Goal: Information Seeking & Learning: Learn about a topic

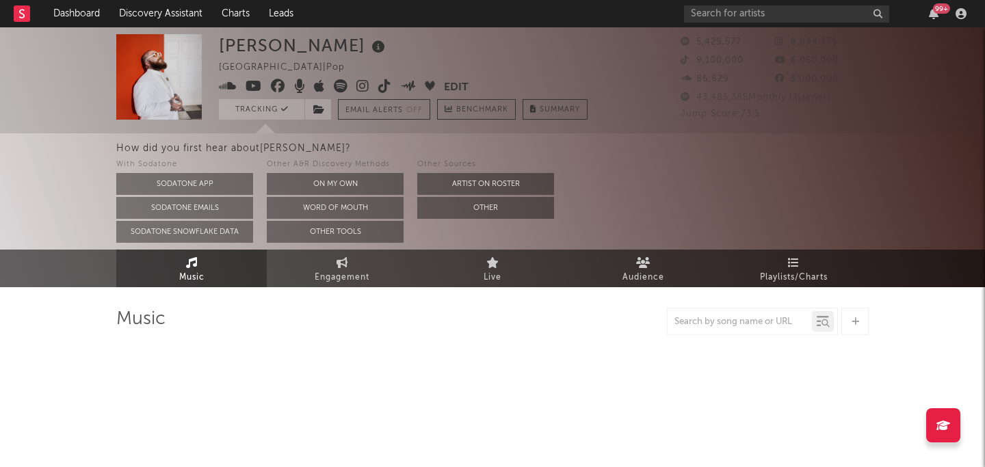
select select "6m"
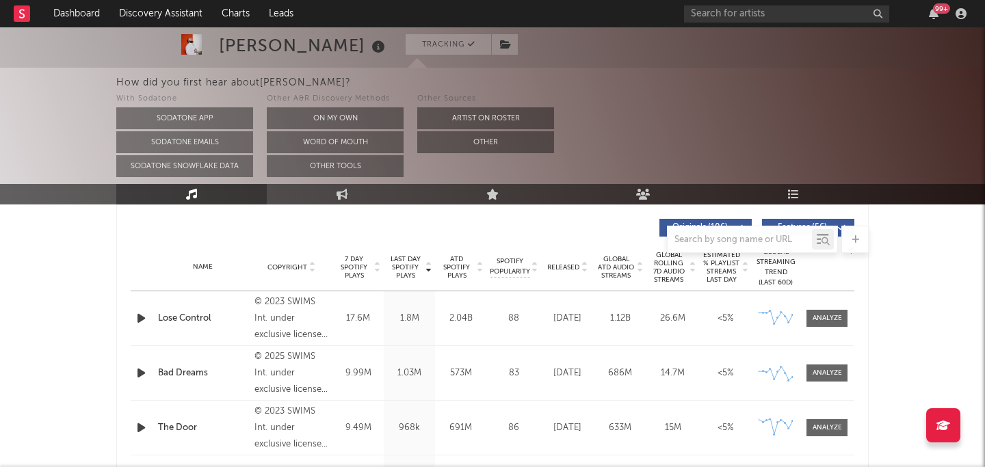
scroll to position [530, 0]
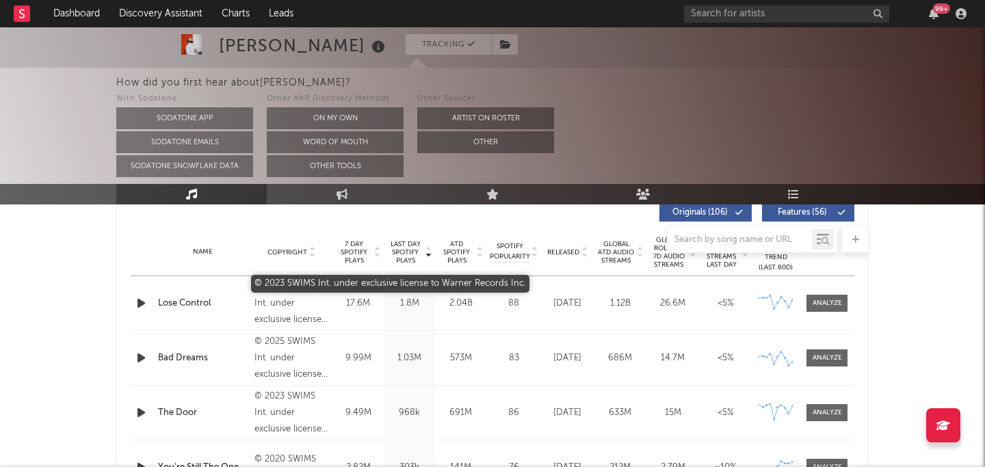
click at [274, 307] on div "© 2023 SWIMS Int. under exclusive license to Warner Records Inc." at bounding box center [292, 303] width 75 height 49
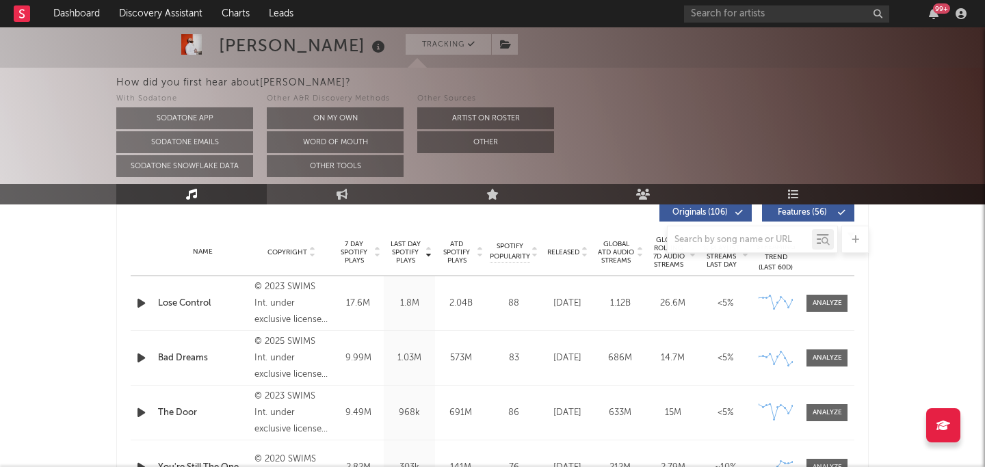
click at [296, 250] on div at bounding box center [492, 239] width 753 height 27
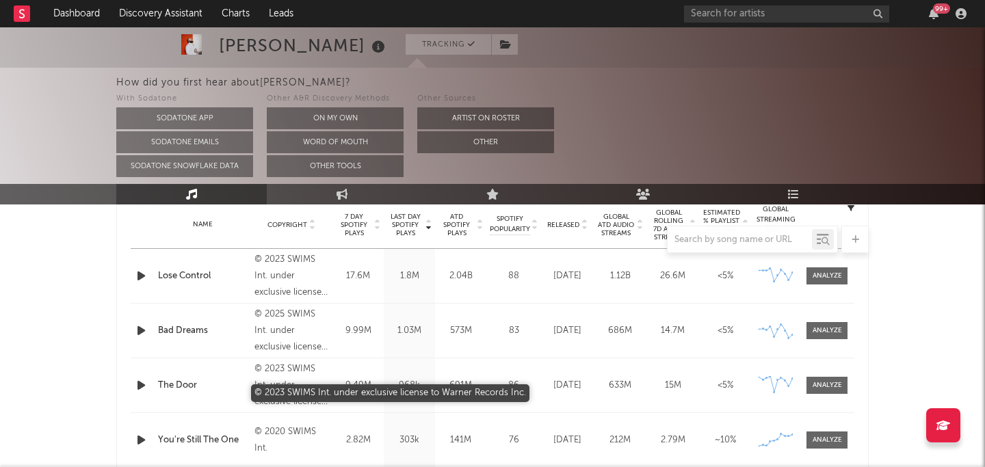
scroll to position [564, 0]
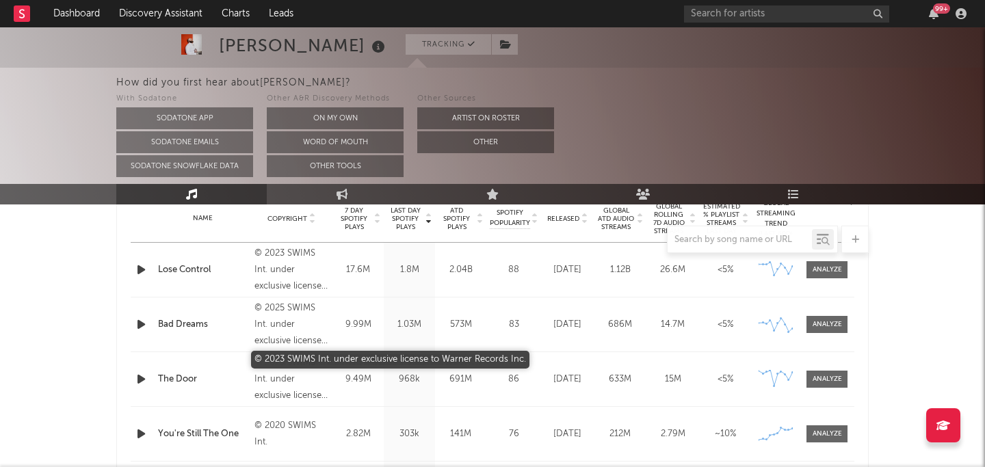
click at [306, 383] on div "© 2023 SWIMS Int. under exclusive license to Warner Records Inc." at bounding box center [292, 379] width 75 height 49
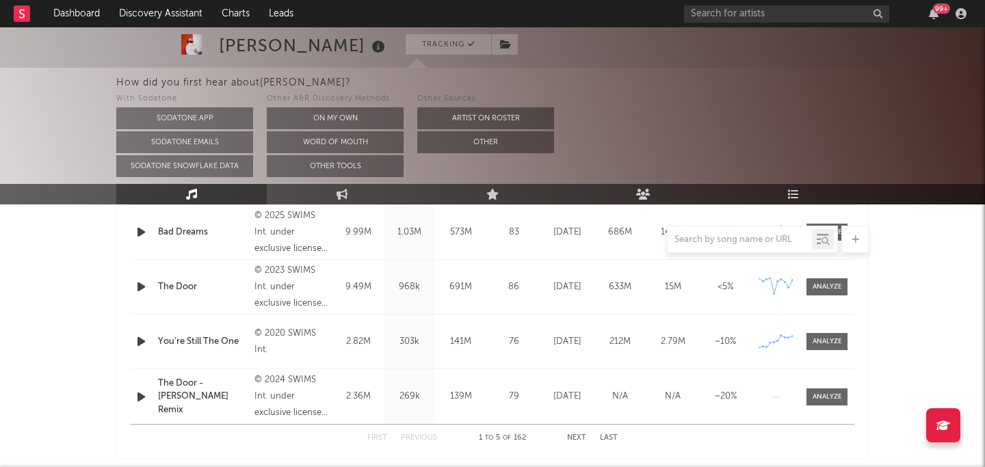
scroll to position [659, 0]
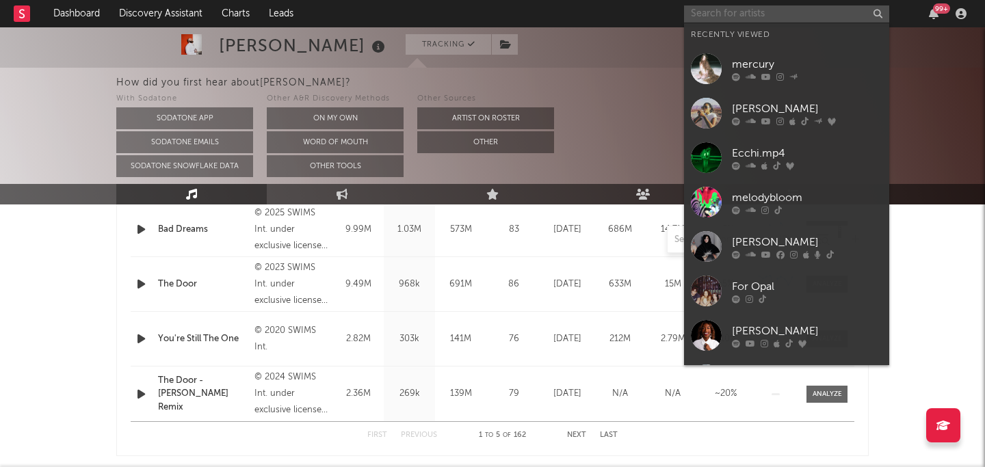
click at [713, 16] on input "text" at bounding box center [786, 13] width 205 height 17
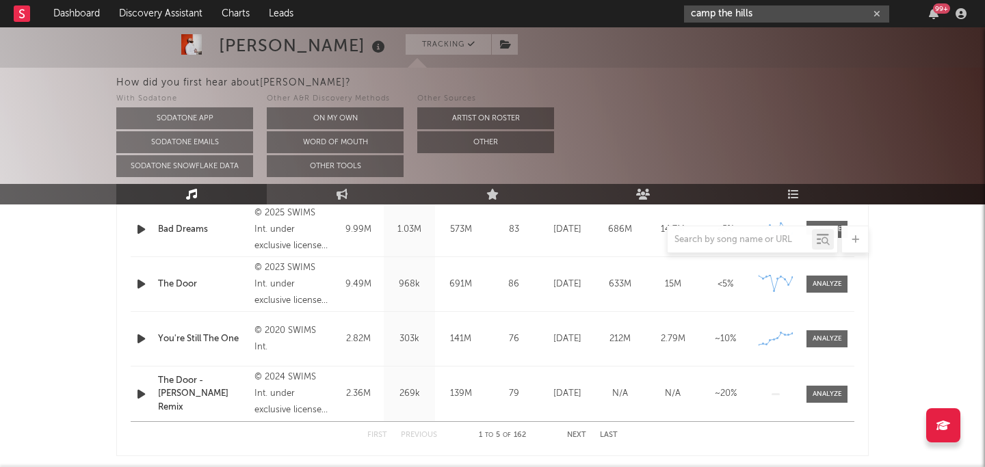
click at [718, 12] on input "camp the hills" at bounding box center [786, 13] width 205 height 17
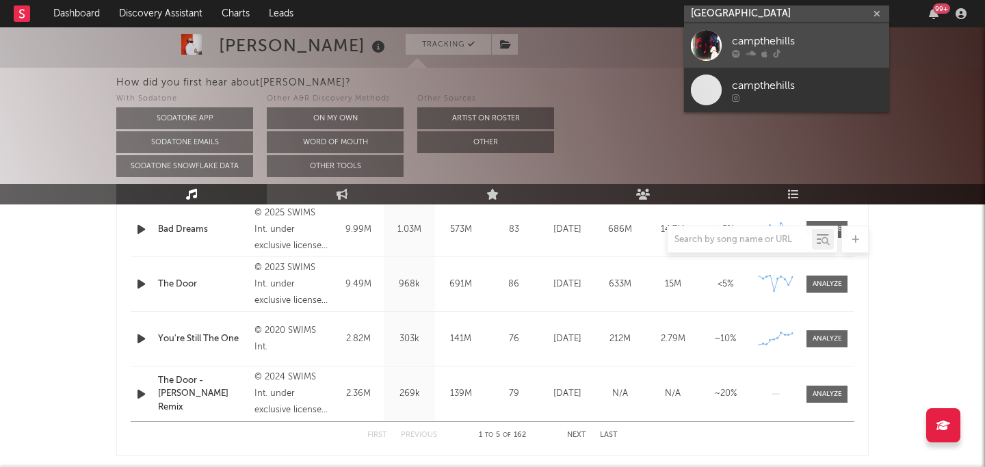
type input "campthe hills"
click at [827, 42] on div "campthehills" at bounding box center [807, 41] width 151 height 16
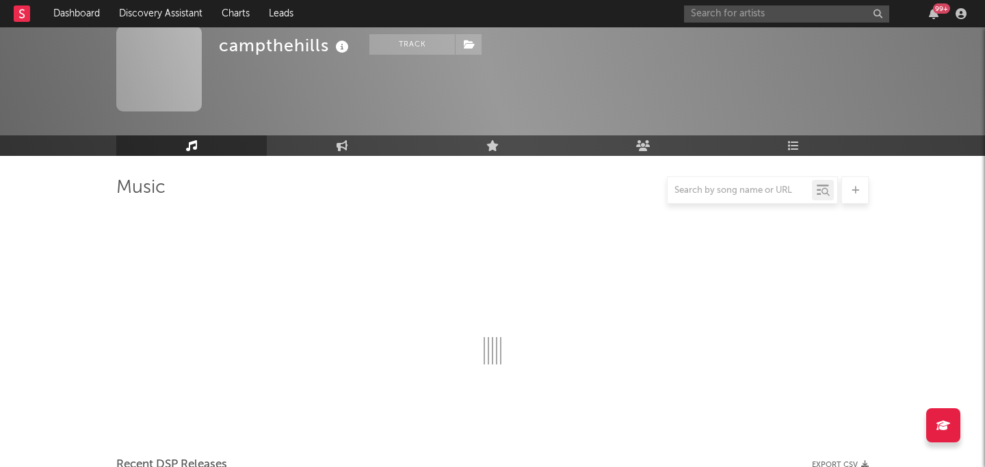
scroll to position [536, 0]
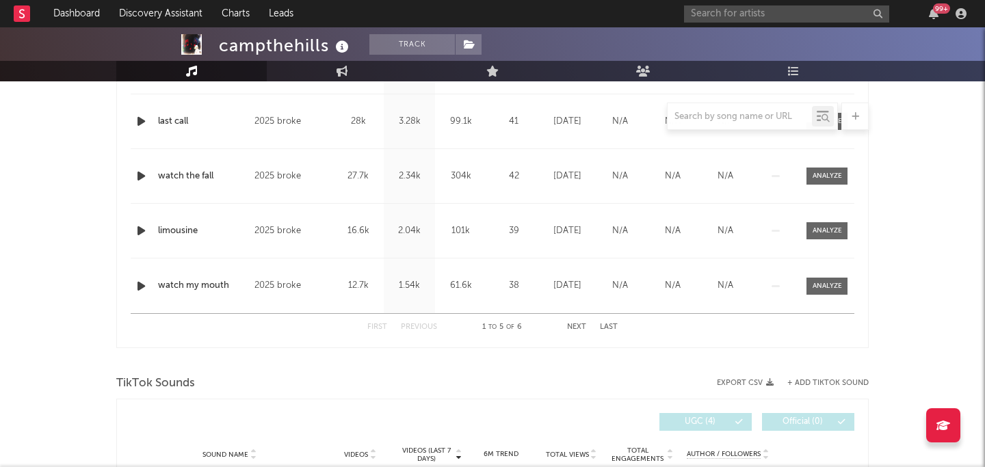
select select "1w"
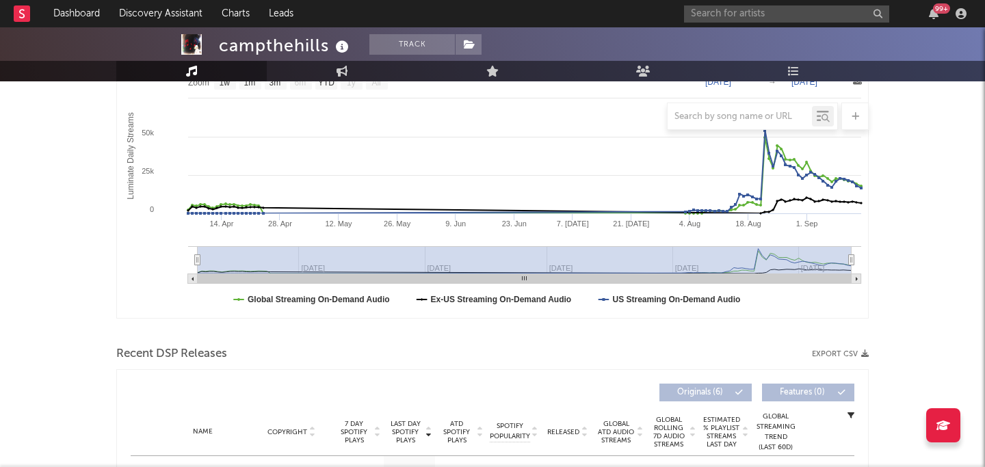
scroll to position [0, 0]
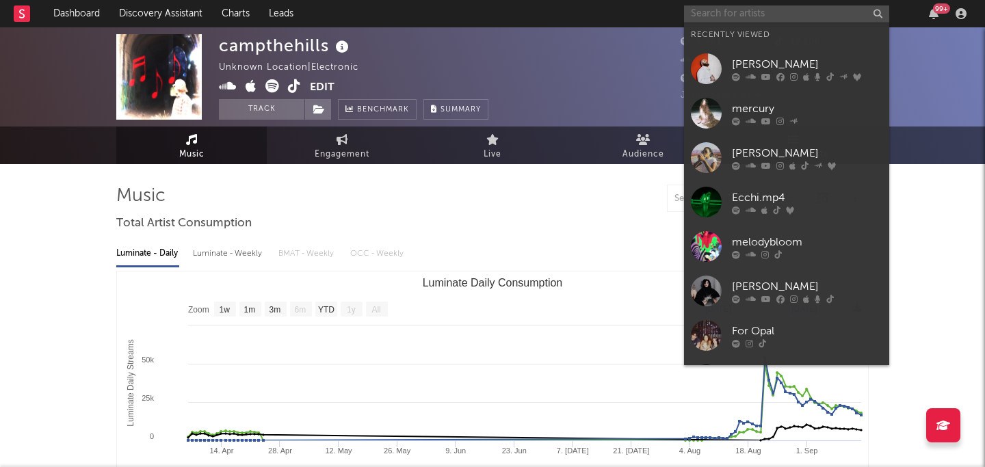
click at [754, 15] on input "text" at bounding box center [786, 13] width 205 height 17
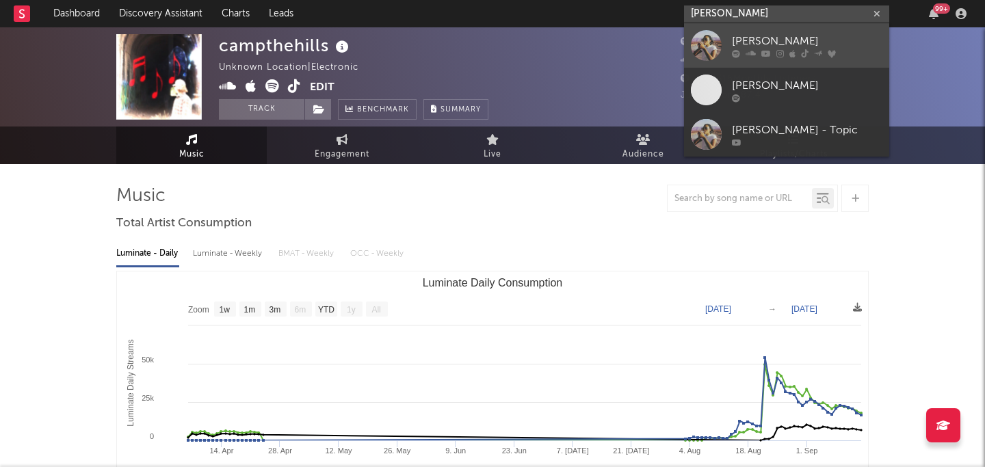
type input "chelsea jorda"
click at [804, 42] on div "[PERSON_NAME]" at bounding box center [807, 41] width 151 height 16
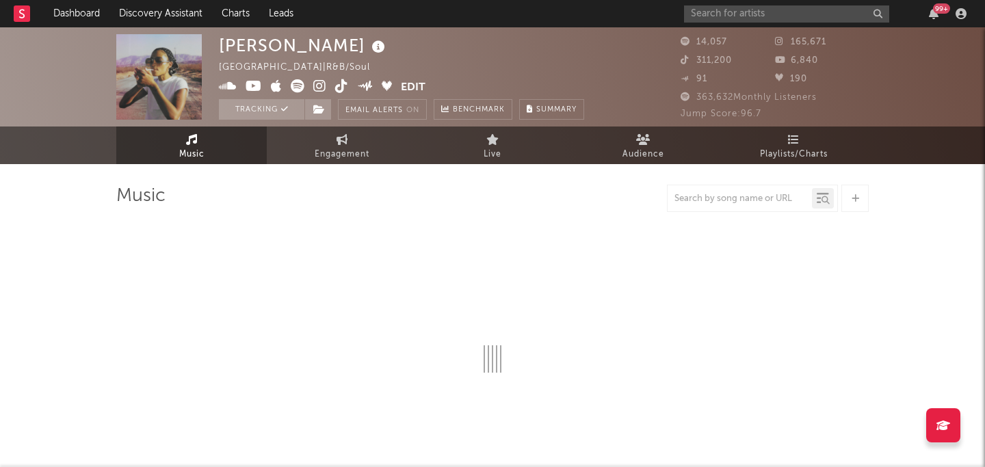
select select "6m"
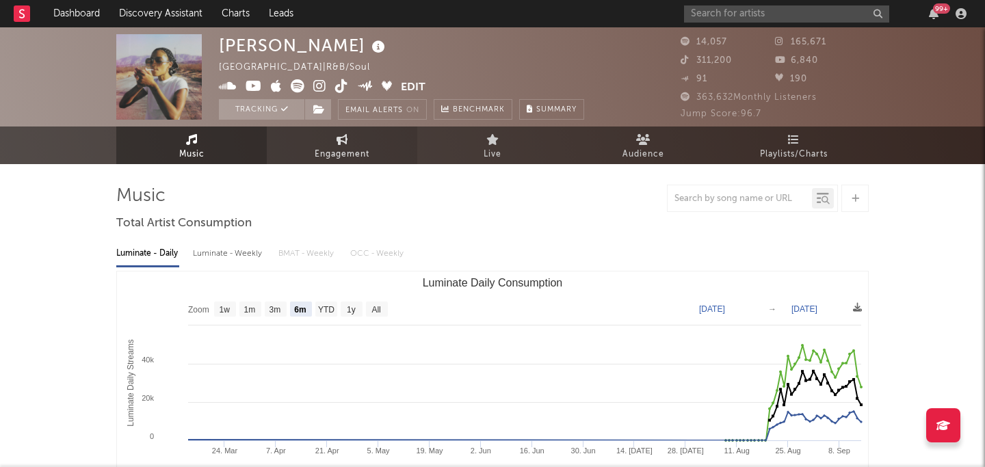
click at [351, 144] on link "Engagement" at bounding box center [342, 146] width 151 height 38
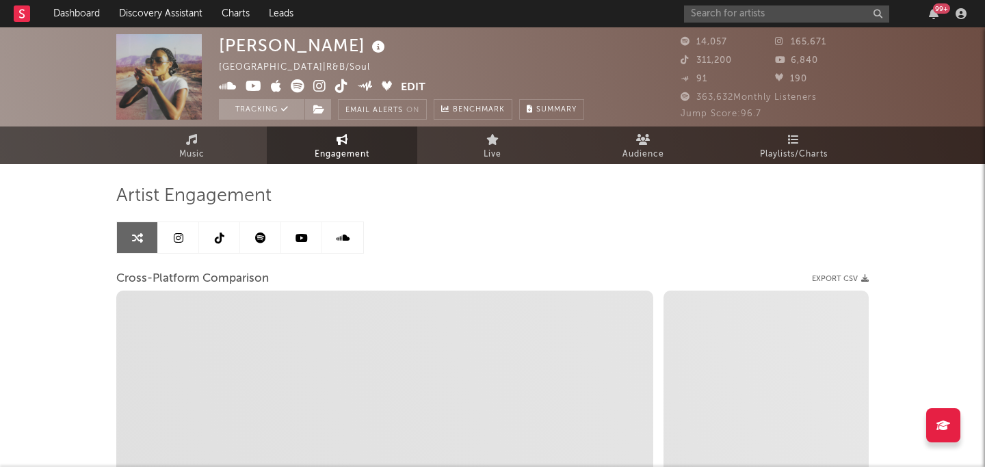
select select "1w"
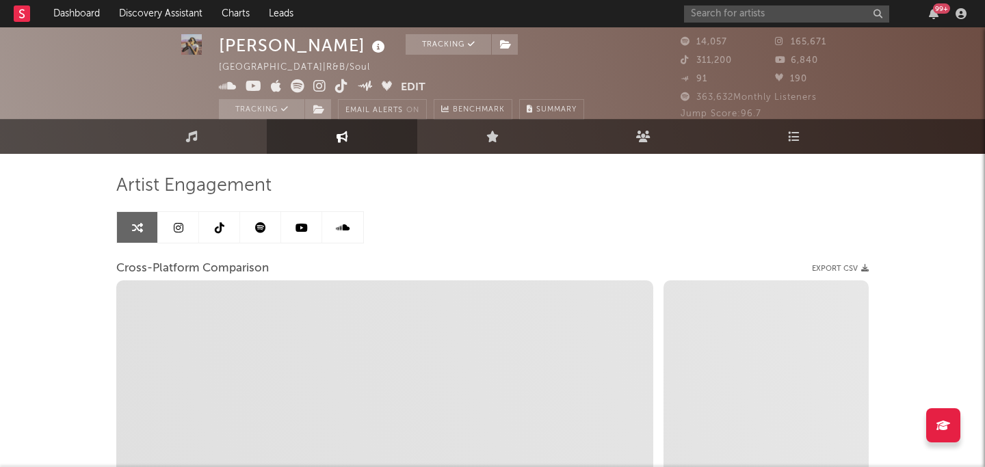
select select "1m"
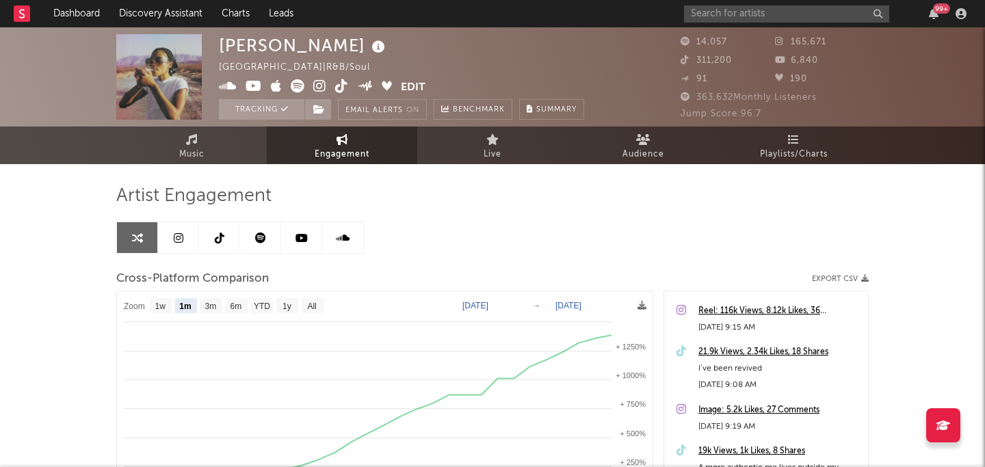
click at [216, 241] on icon at bounding box center [220, 238] width 10 height 11
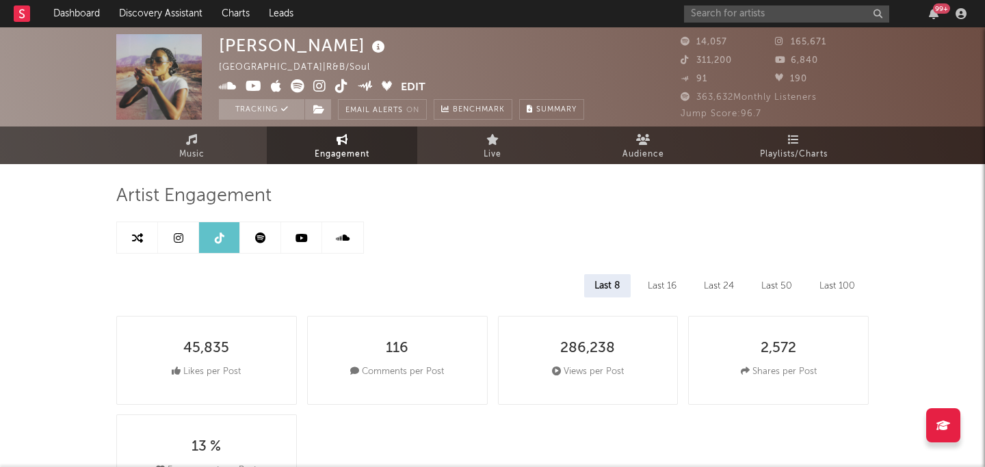
select select "6m"
click at [202, 144] on link "Music" at bounding box center [191, 146] width 151 height 38
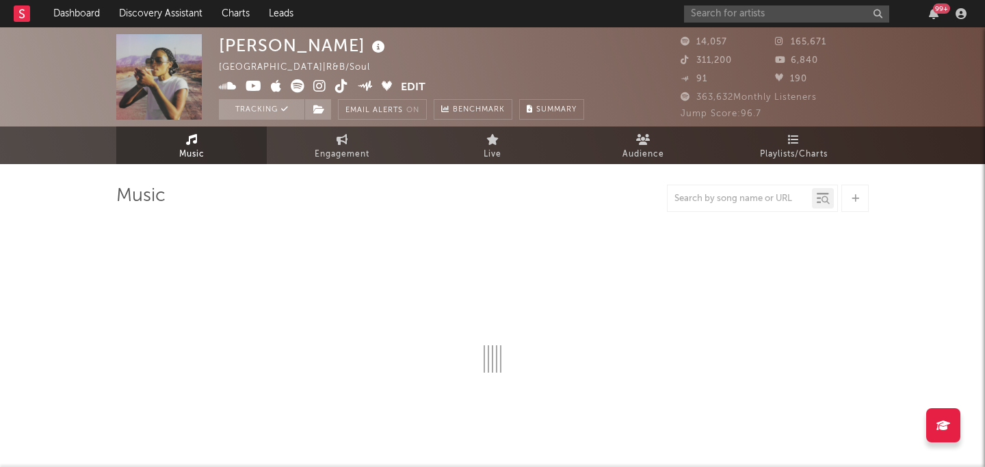
select select "6m"
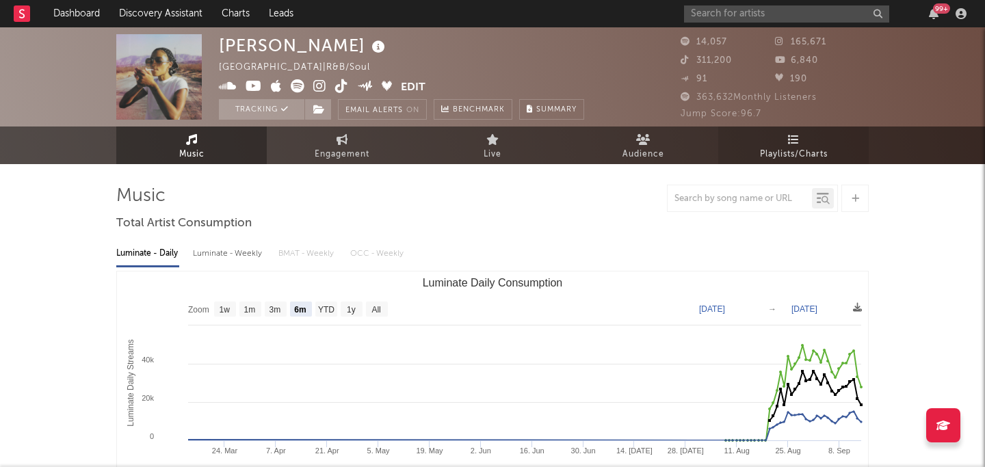
click at [795, 140] on icon at bounding box center [794, 139] width 12 height 11
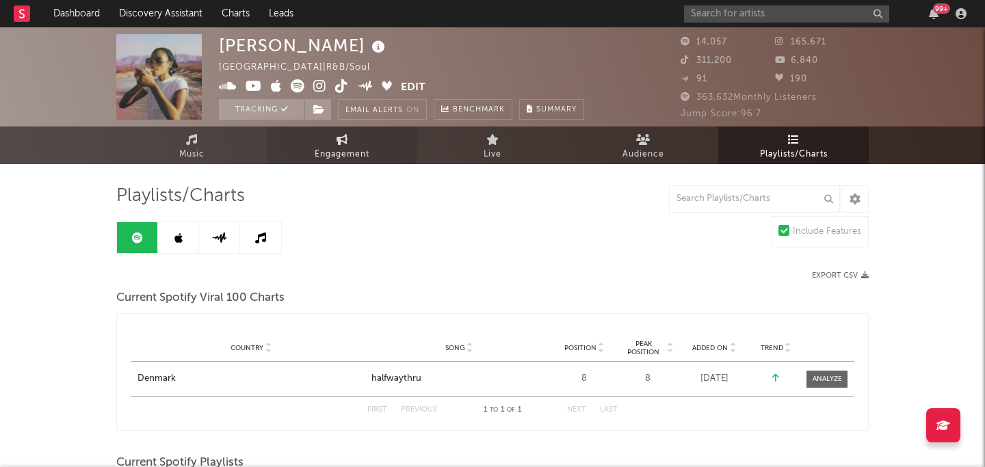
click at [369, 155] on span "Engagement" at bounding box center [342, 154] width 55 height 16
select select "1w"
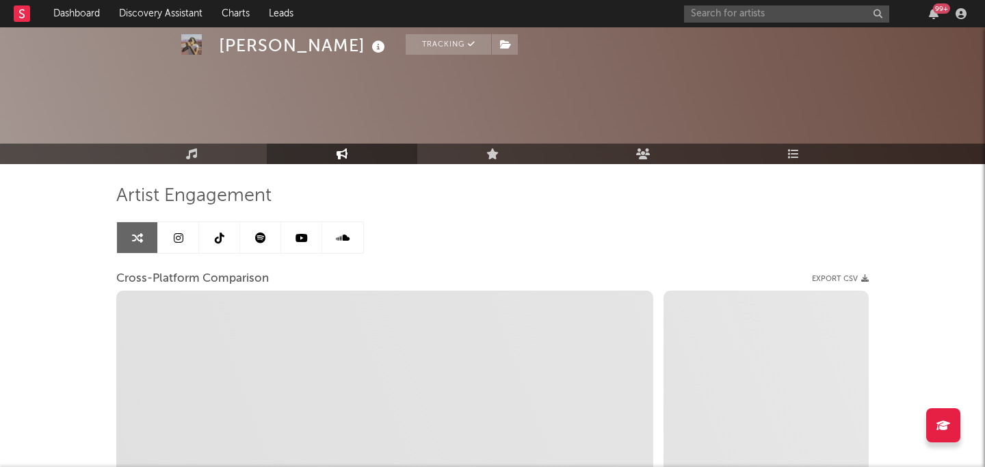
scroll to position [279, 0]
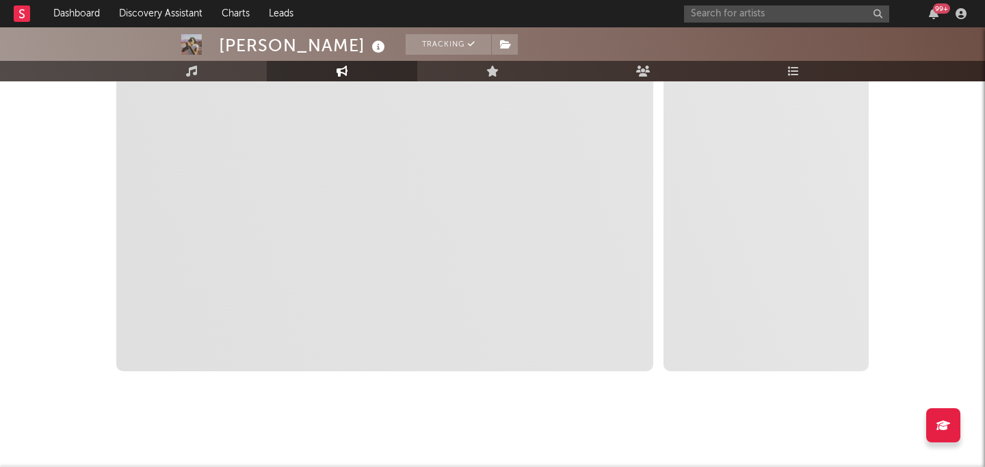
select select "1m"
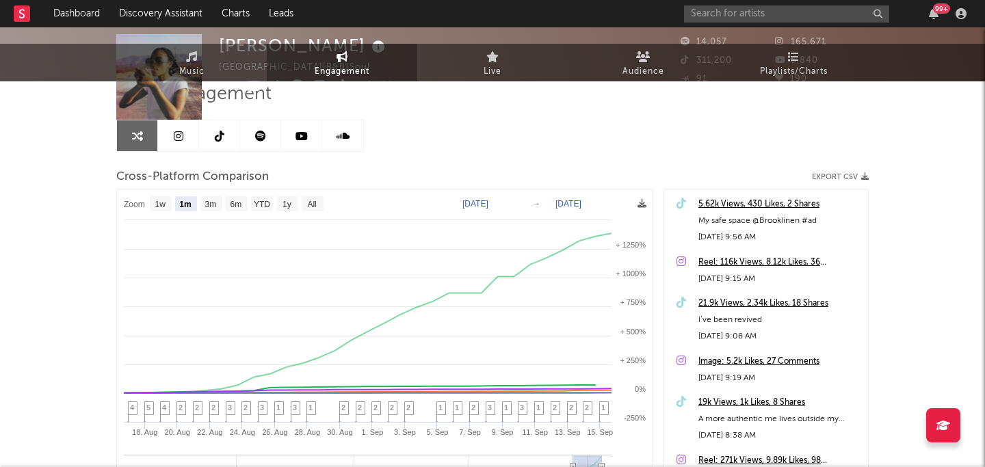
scroll to position [0, 0]
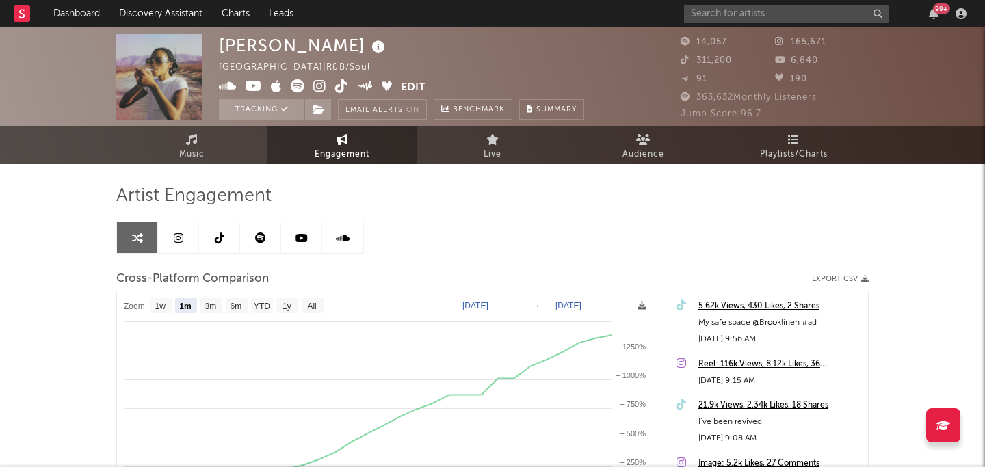
click at [216, 233] on icon at bounding box center [220, 238] width 10 height 11
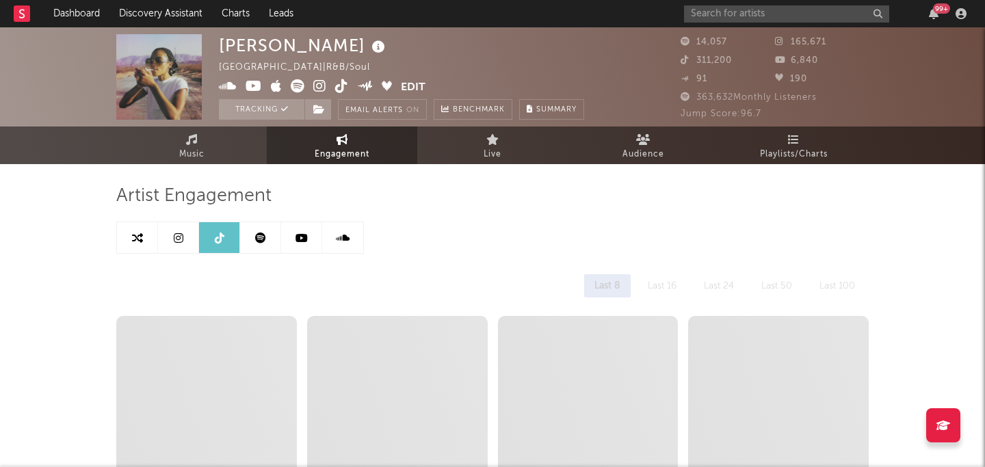
select select "6m"
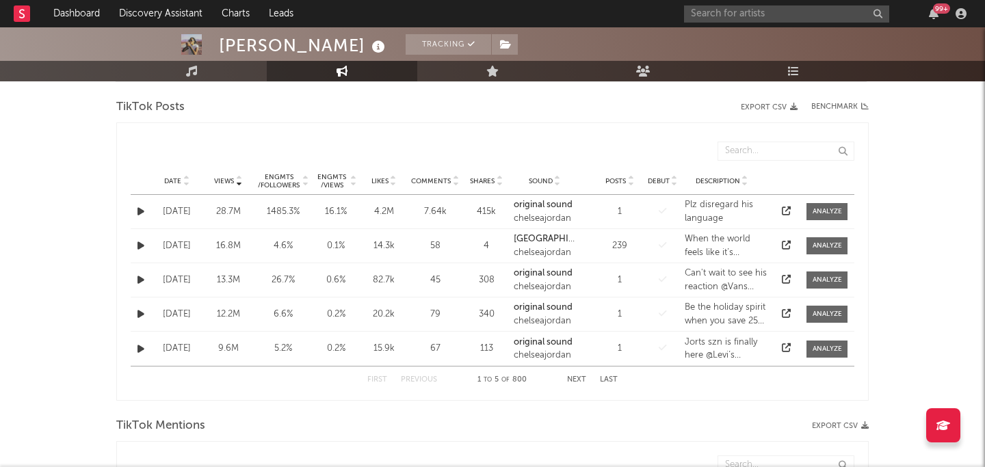
scroll to position [684, 0]
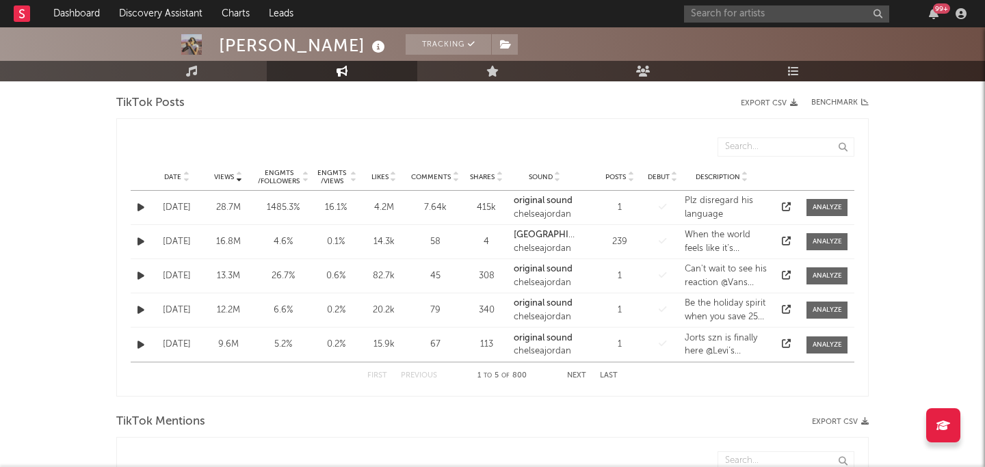
click at [580, 374] on button "Next" at bounding box center [576, 376] width 19 height 8
click at [574, 370] on div "First Previous 6 to 10 of 800 Next Last" at bounding box center [492, 376] width 250 height 27
click at [570, 376] on button "Next" at bounding box center [576, 376] width 19 height 8
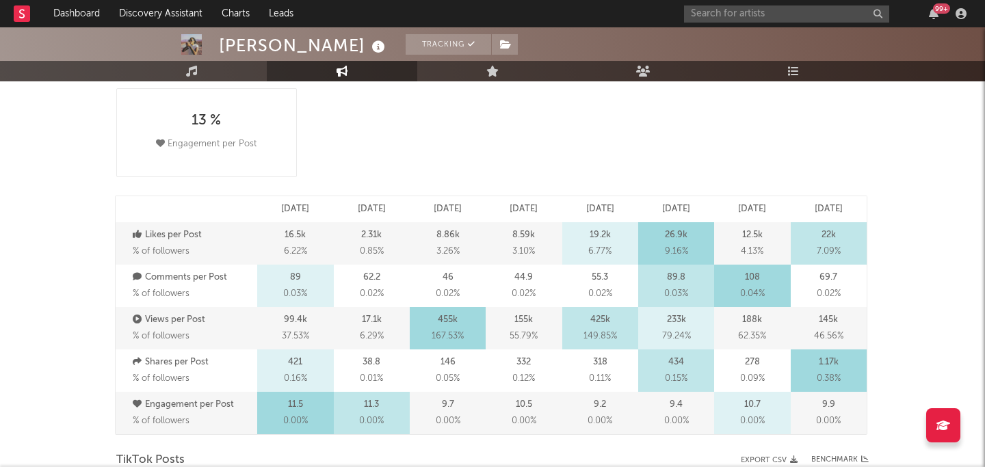
scroll to position [0, 0]
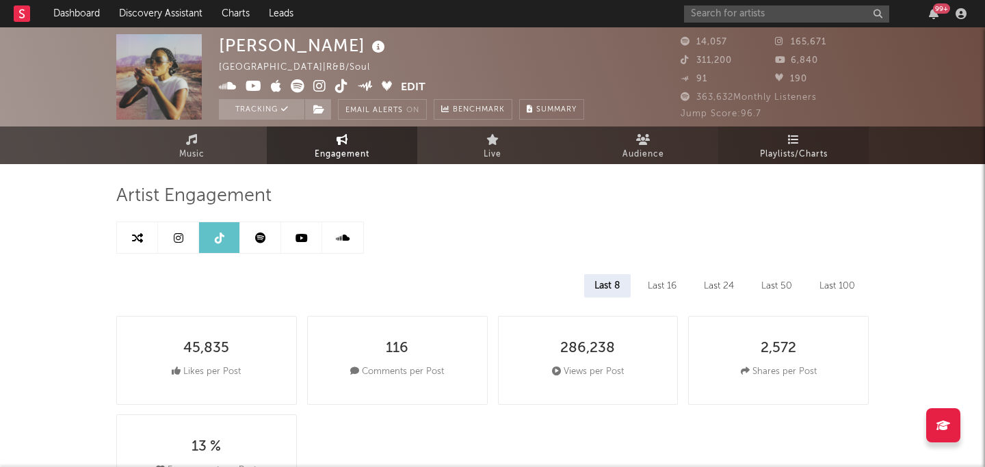
click at [824, 153] on span "Playlists/Charts" at bounding box center [794, 154] width 68 height 16
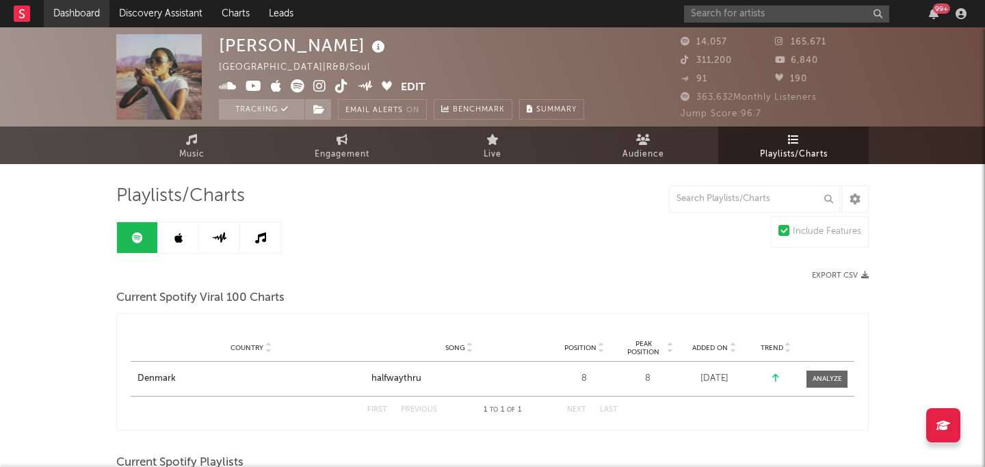
click at [101, 8] on link "Dashboard" at bounding box center [77, 13] width 66 height 27
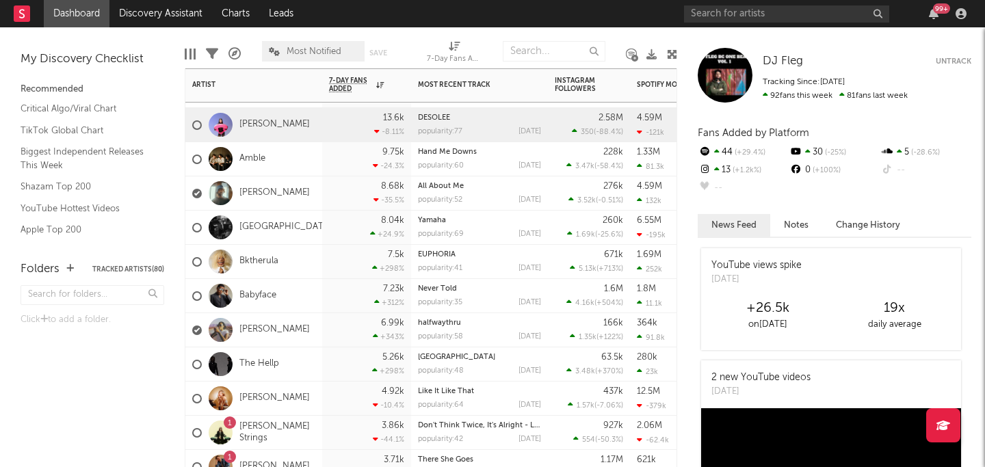
click at [286, 125] on div "ANNA" at bounding box center [253, 125] width 137 height 34
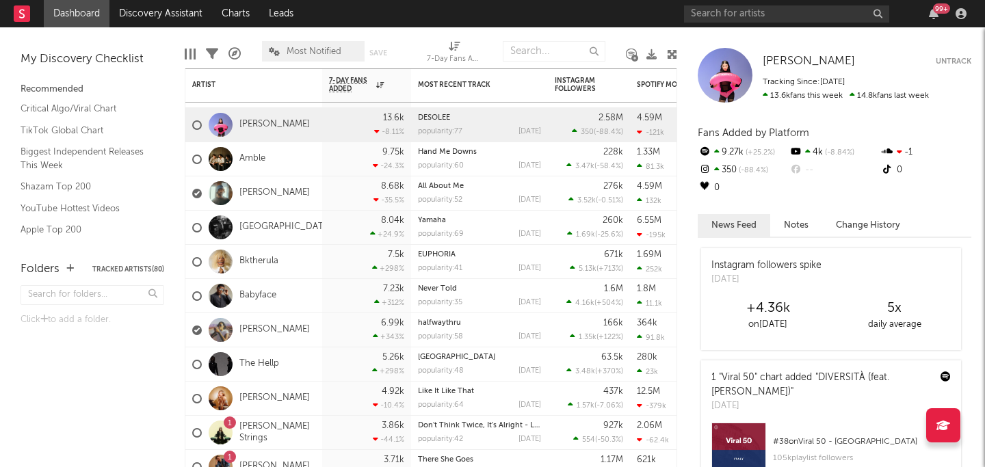
click at [228, 120] on div at bounding box center [221, 125] width 24 height 24
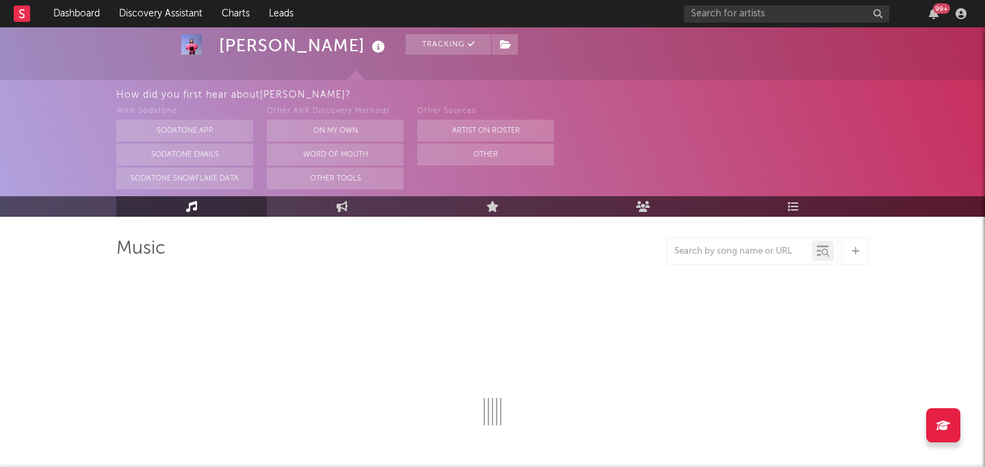
select select "6m"
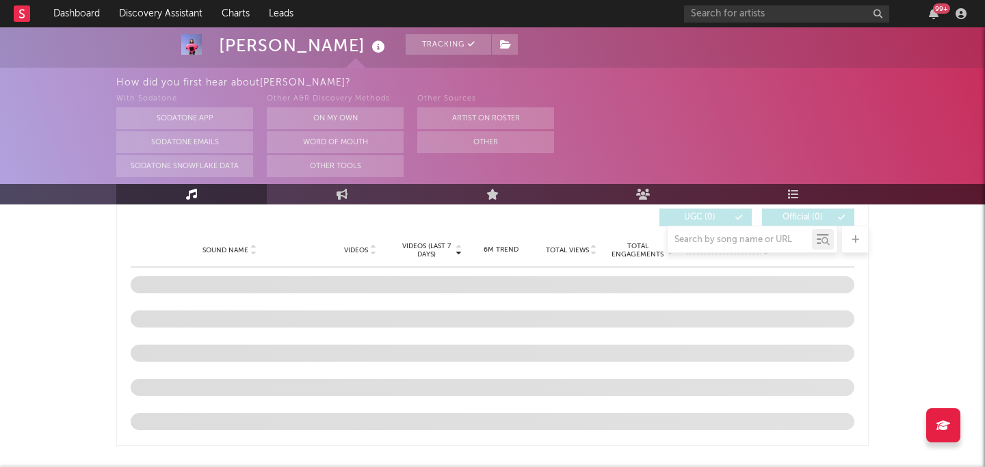
select select "6m"
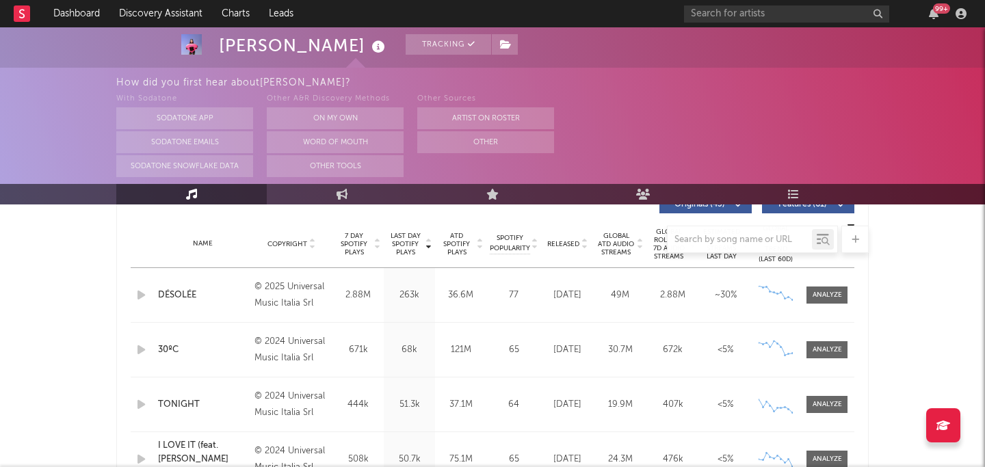
scroll to position [537, 0]
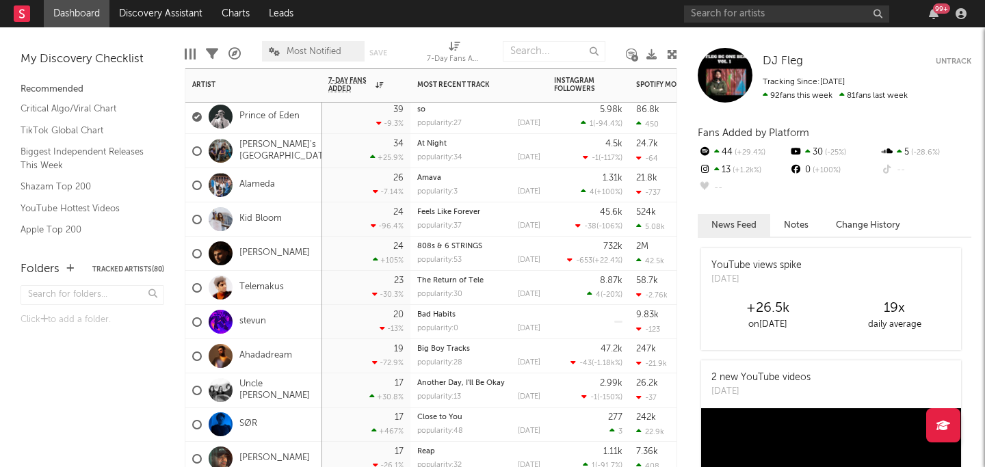
click at [354, 145] on div "34 +25.9 %" at bounding box center [365, 151] width 75 height 34
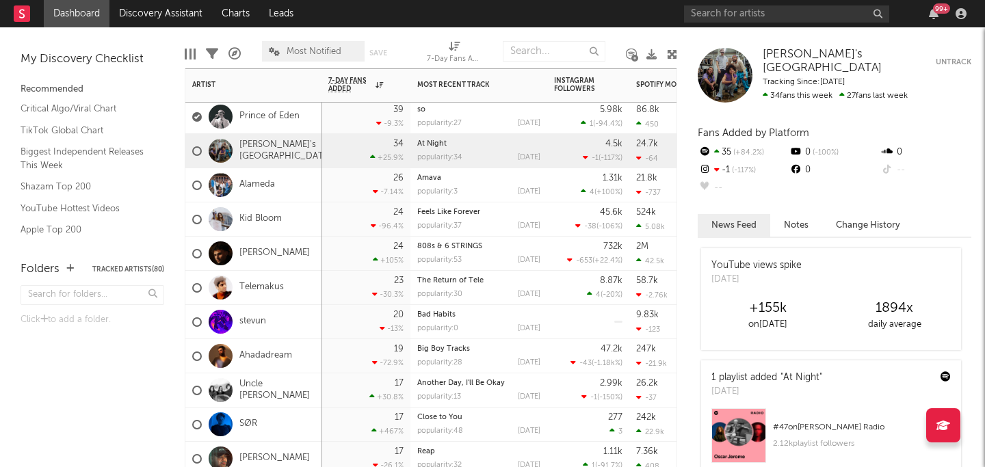
click at [359, 153] on div "34 +25.9 %" at bounding box center [365, 151] width 75 height 34
click at [290, 146] on link "Zoe's Shanghai" at bounding box center [285, 151] width 92 height 23
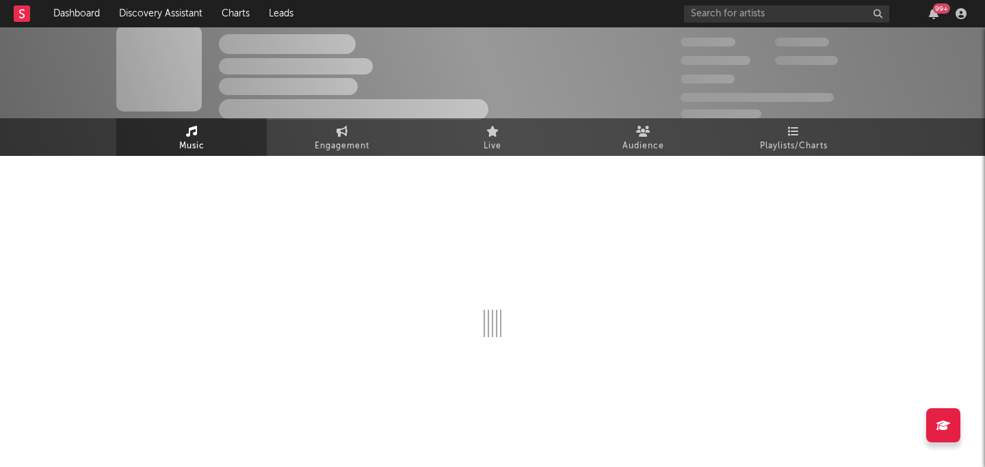
select select "1w"
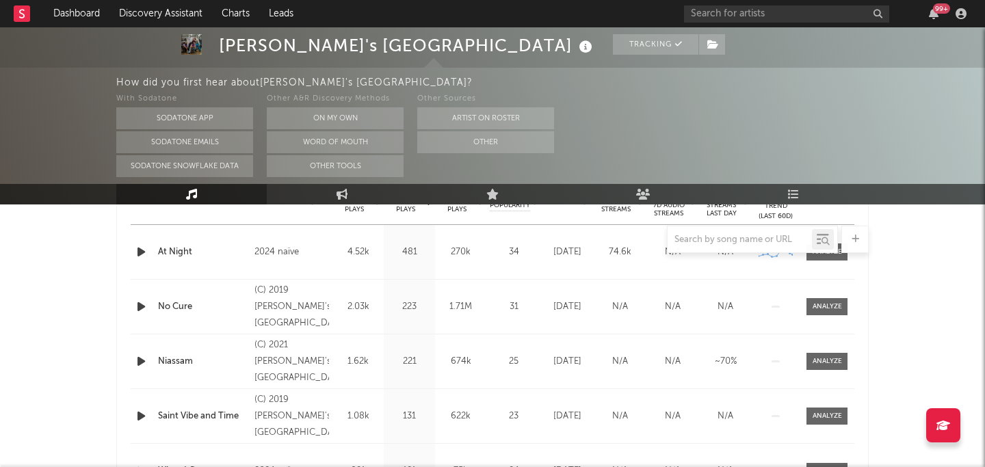
scroll to position [581, 0]
click at [919, 233] on div "Zoe's Shanghai Tracking Unknown Location | R&B/Soul Edit Tracking Email Alerts …" at bounding box center [492, 376] width 985 height 1861
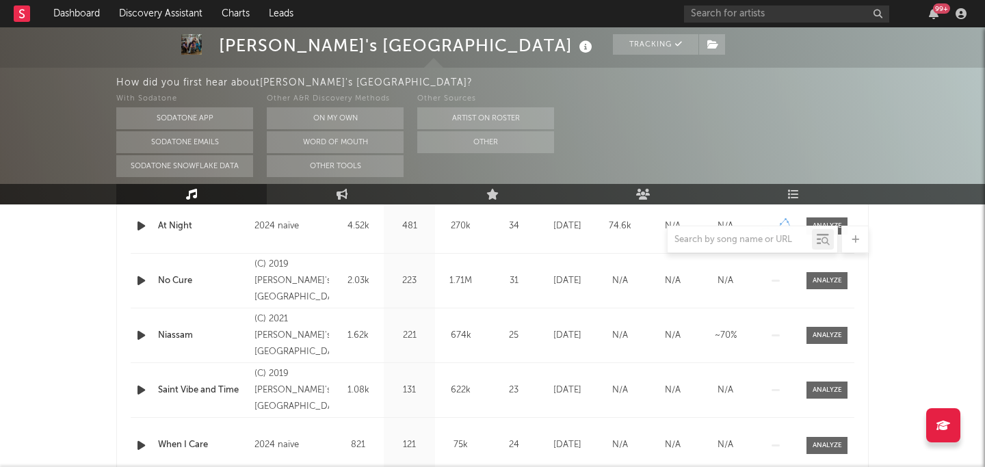
scroll to position [619, 0]
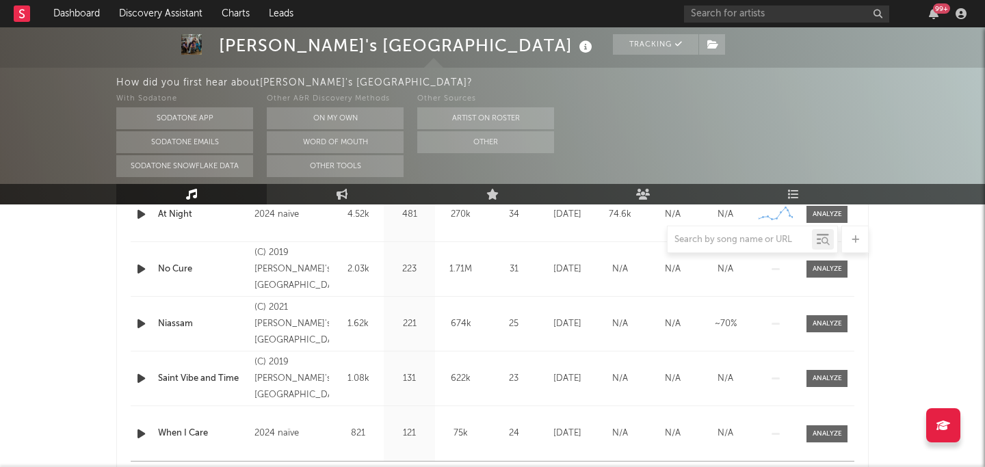
click at [290, 428] on div "2024 naïve" at bounding box center [292, 434] width 75 height 16
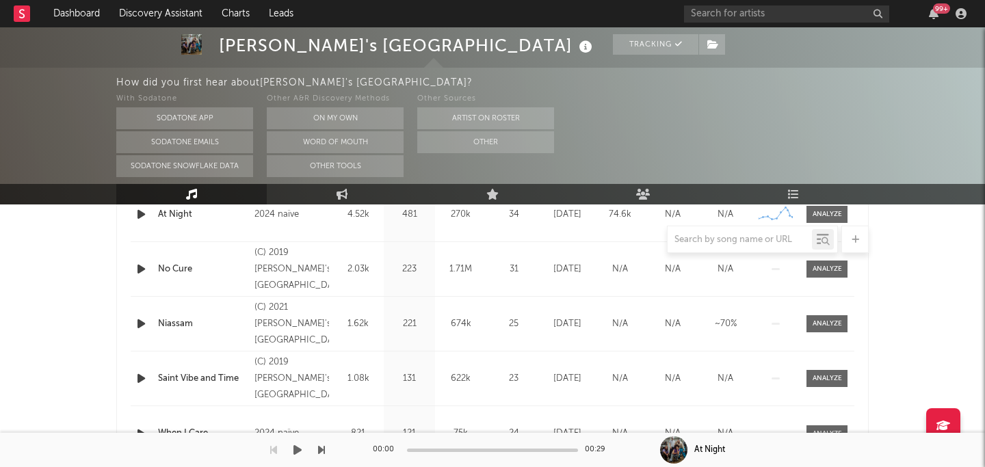
click at [276, 437] on div "Dashboard Discovery Assistant Charts Leads 99 + Notifications Settings Mark all…" at bounding box center [492, 338] width 985 height 1861
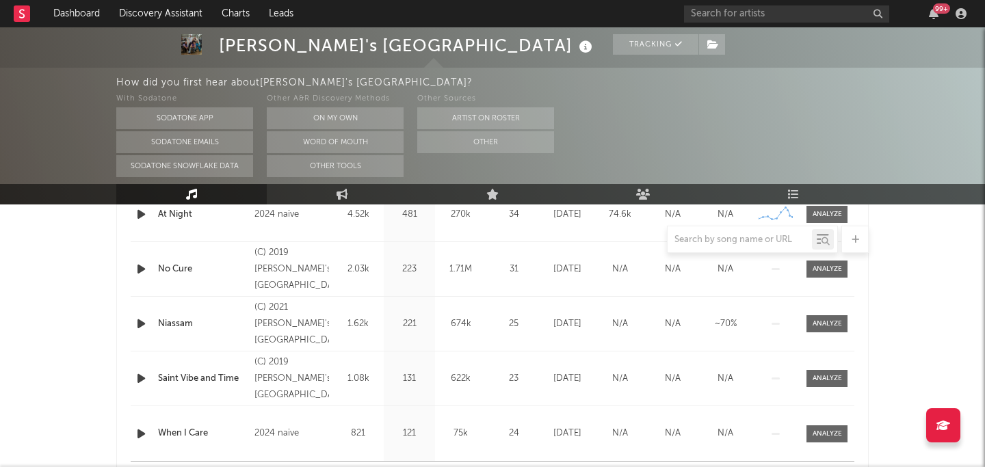
click at [266, 409] on div "Name When I Care Copyright 2024 naïve Label naïve Album Names When I Care Compo…" at bounding box center [493, 433] width 724 height 55
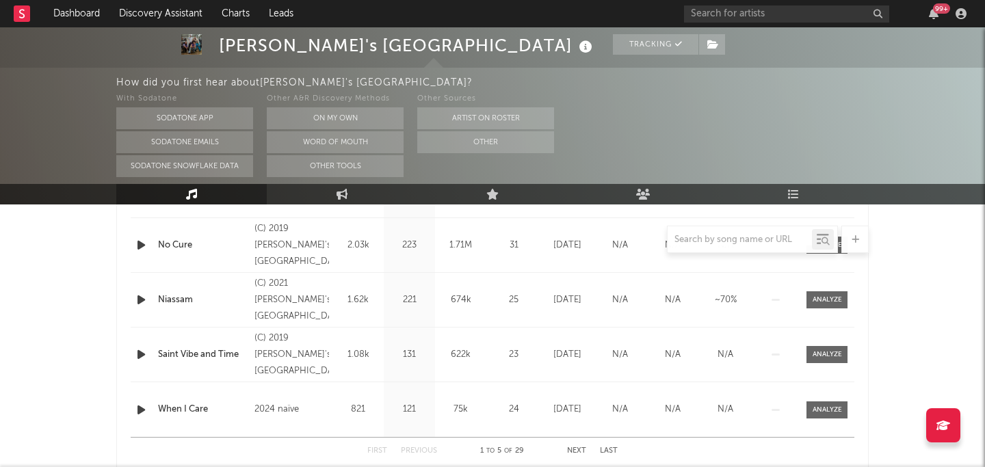
scroll to position [434, 0]
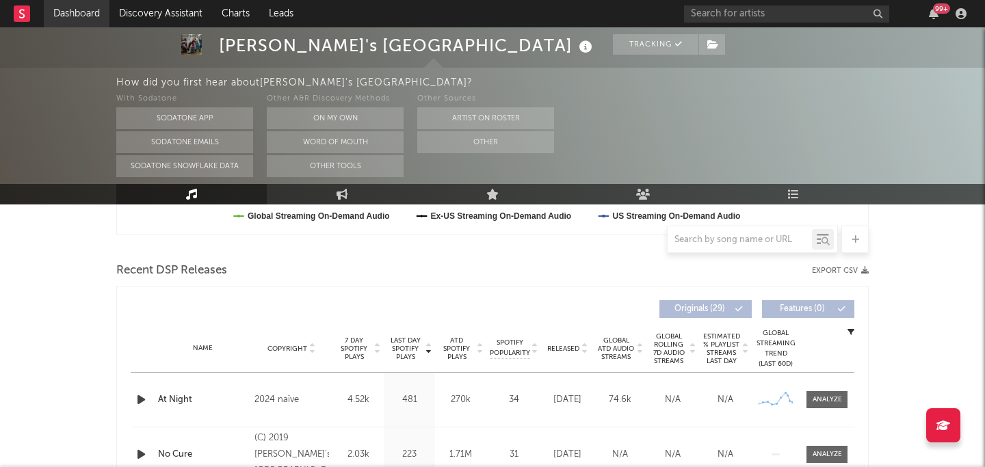
click at [66, 17] on link "Dashboard" at bounding box center [77, 13] width 66 height 27
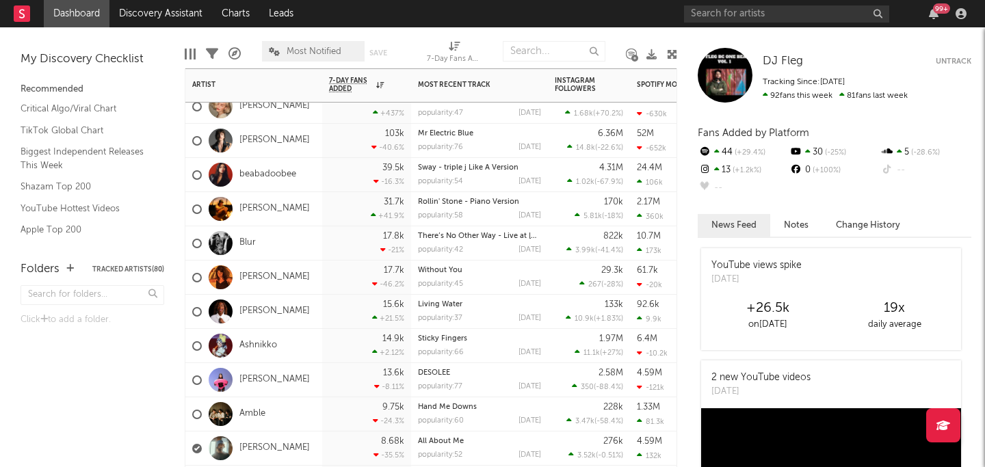
click at [305, 213] on div "Blake Whiten" at bounding box center [253, 209] width 137 height 34
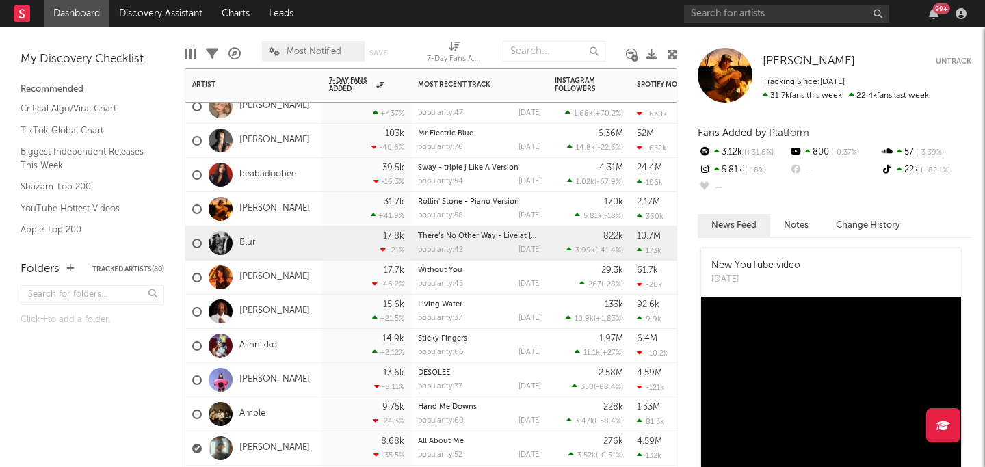
click at [300, 227] on div "Blur" at bounding box center [253, 243] width 137 height 34
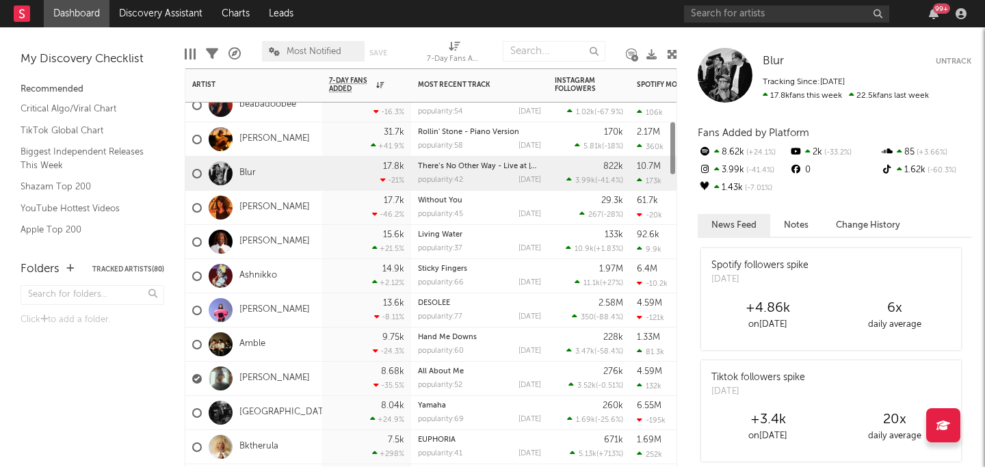
click at [319, 209] on div "[PERSON_NAME]" at bounding box center [253, 208] width 137 height 34
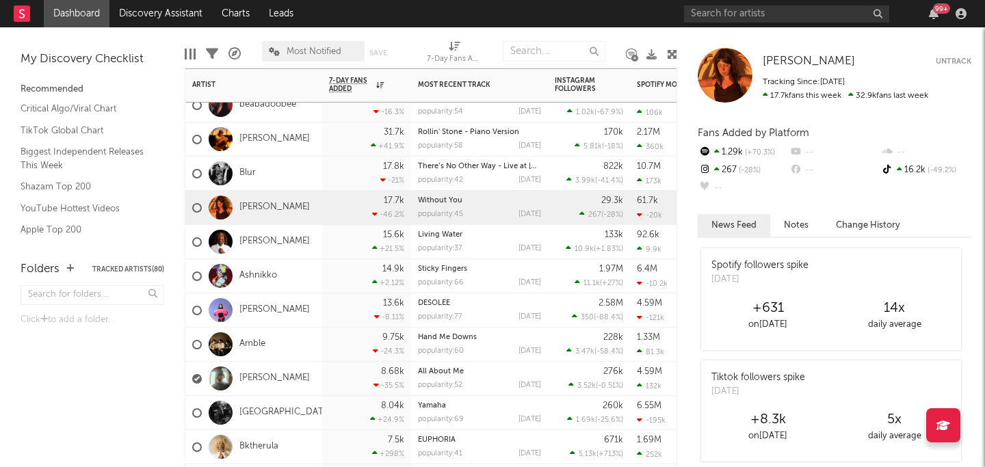
click at [340, 217] on div "17.7k -46.2 %" at bounding box center [366, 208] width 75 height 34
click at [457, 204] on link "Without You" at bounding box center [440, 201] width 44 height 8
click at [255, 208] on link "[PERSON_NAME]" at bounding box center [274, 208] width 70 height 12
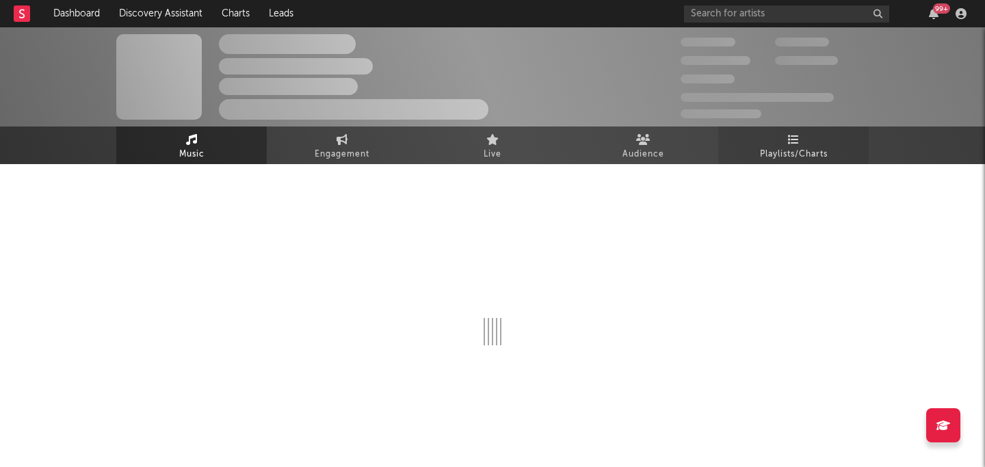
select select "1w"
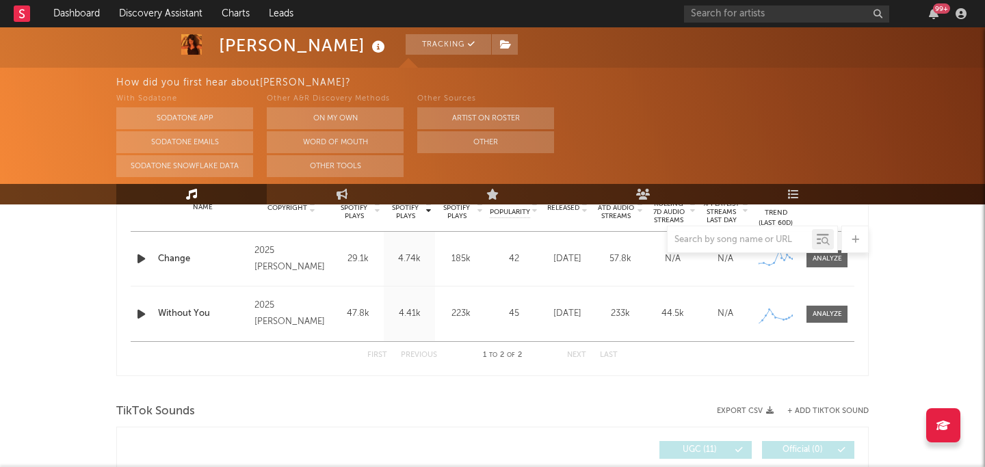
scroll to position [246, 0]
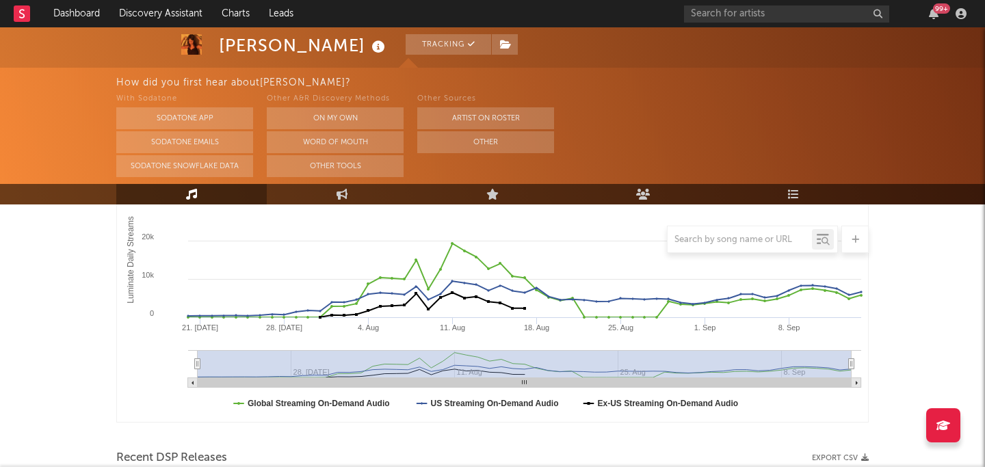
click at [183, 198] on link "Music" at bounding box center [191, 194] width 151 height 21
click at [204, 192] on link "Music" at bounding box center [191, 194] width 151 height 21
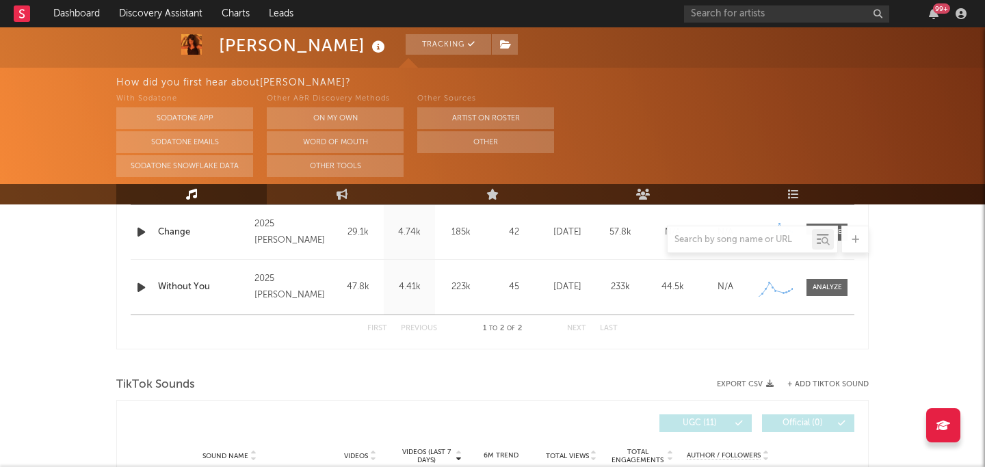
scroll to position [591, 0]
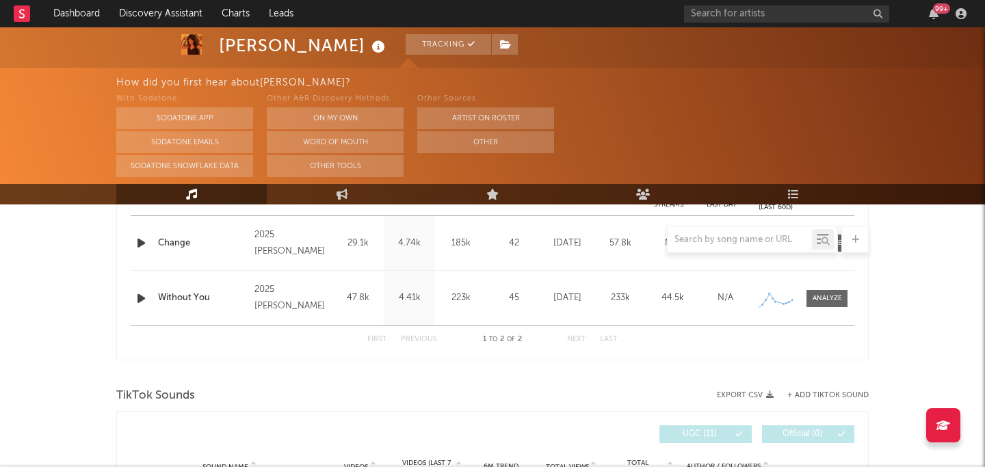
click at [140, 241] on div at bounding box center [492, 239] width 753 height 27
click at [141, 245] on div at bounding box center [492, 239] width 753 height 27
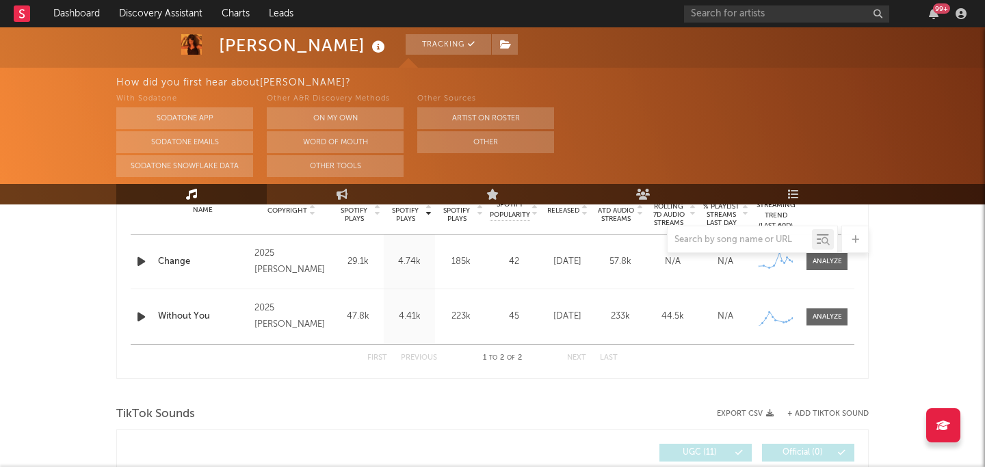
click at [148, 265] on div at bounding box center [142, 261] width 17 height 17
click at [141, 263] on icon "button" at bounding box center [141, 261] width 14 height 17
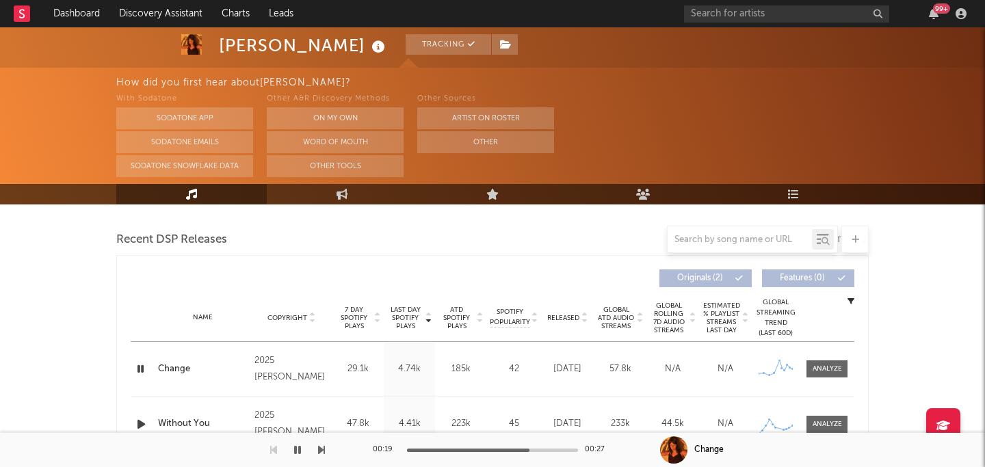
scroll to position [513, 0]
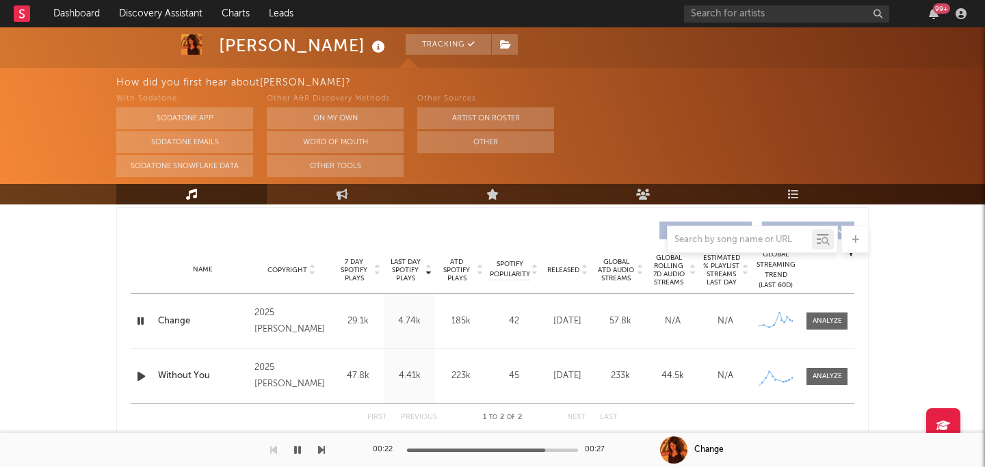
click at [143, 376] on icon "button" at bounding box center [141, 376] width 14 height 17
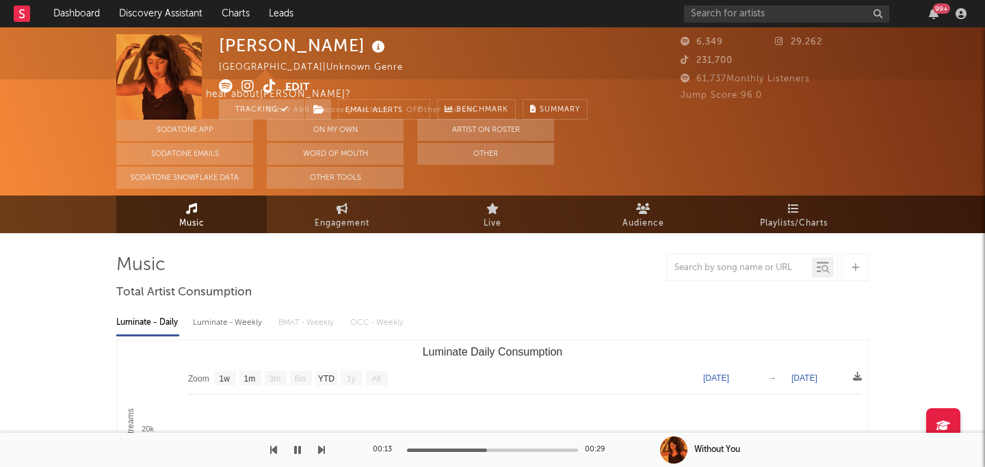
scroll to position [0, 0]
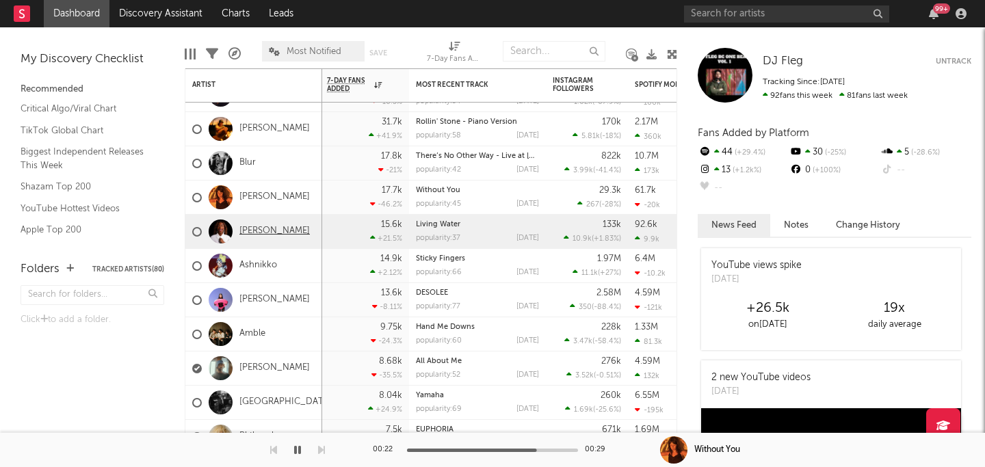
click at [284, 233] on link "[PERSON_NAME]" at bounding box center [274, 232] width 70 height 12
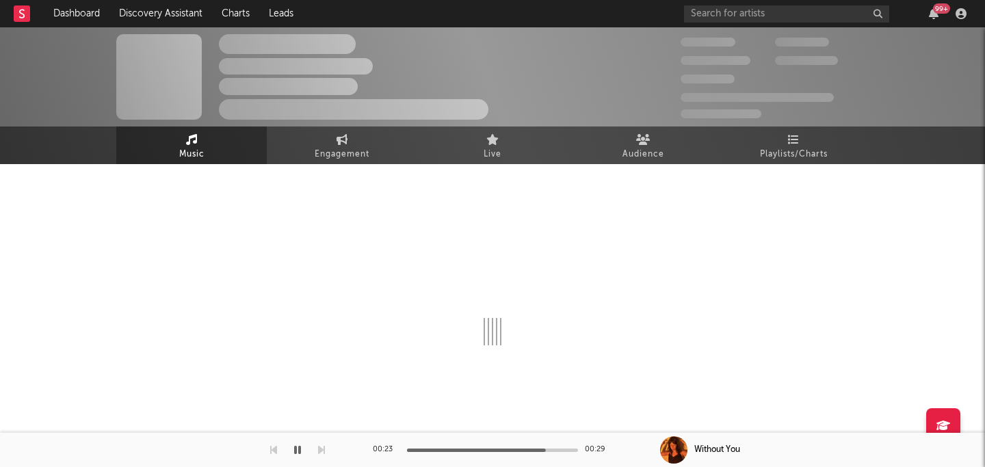
select select "1w"
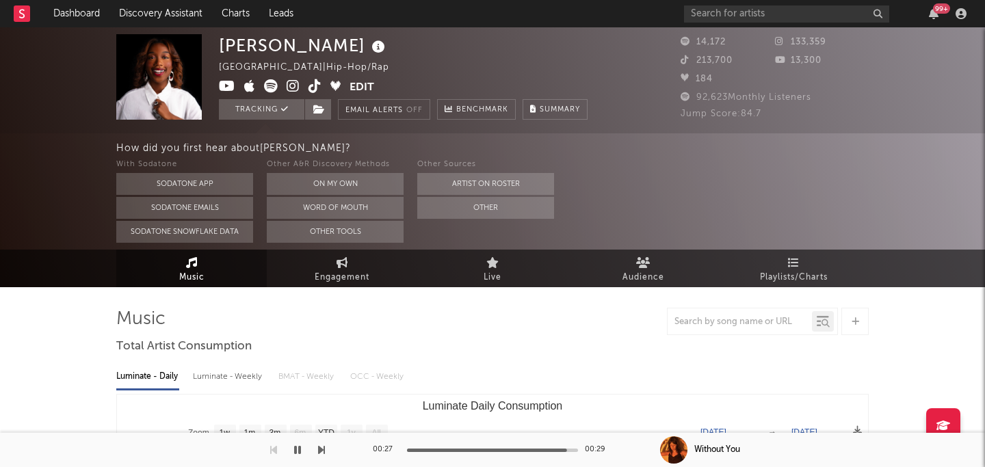
click at [297, 450] on icon "button" at bounding box center [297, 450] width 7 height 11
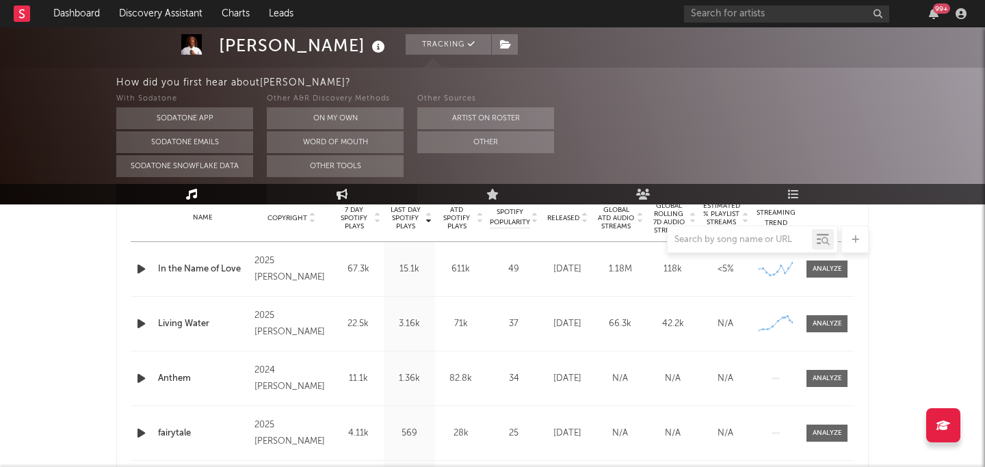
scroll to position [546, 0]
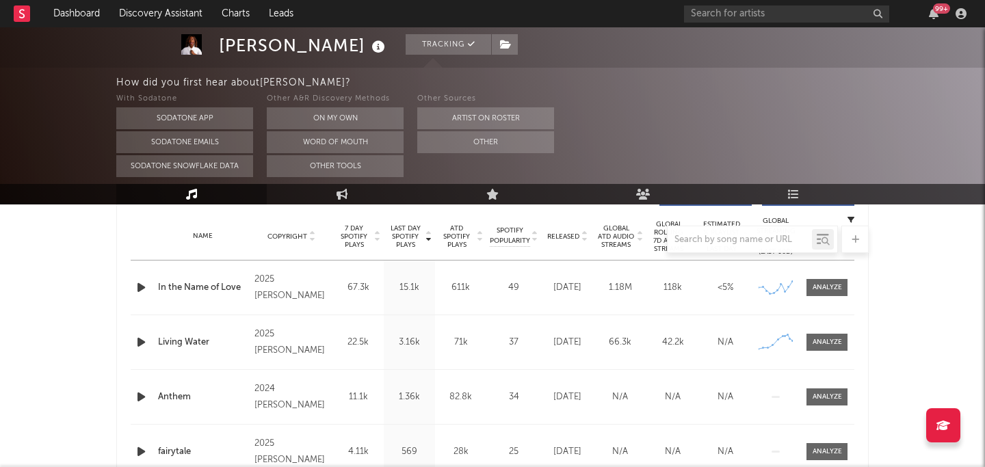
click at [140, 285] on icon "button" at bounding box center [141, 287] width 14 height 17
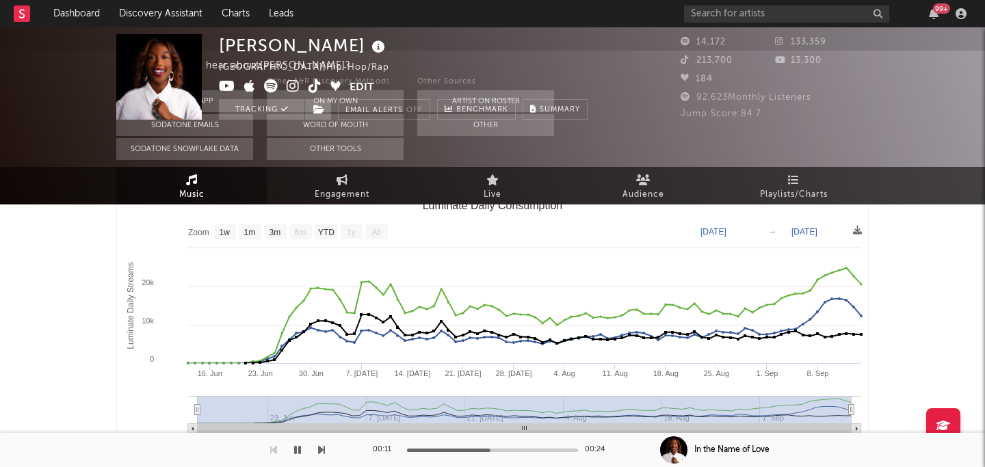
scroll to position [0, 0]
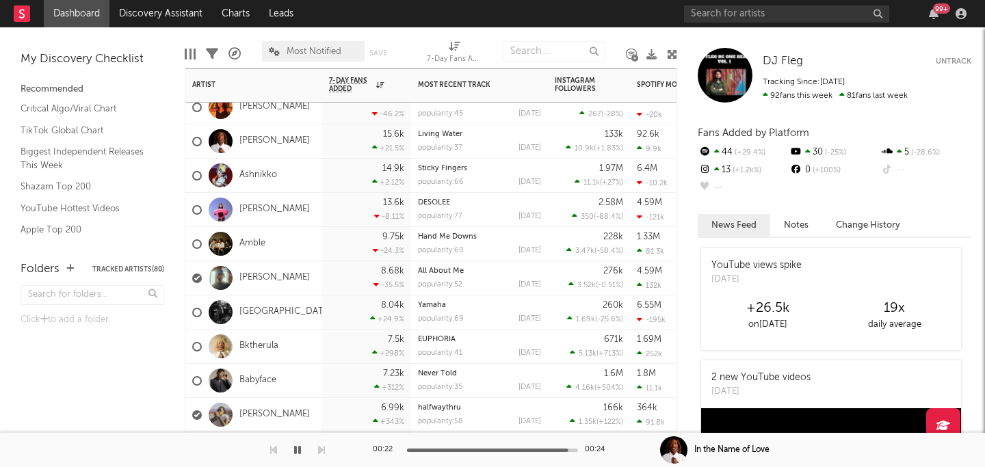
click at [281, 242] on div "Amble" at bounding box center [253, 244] width 137 height 34
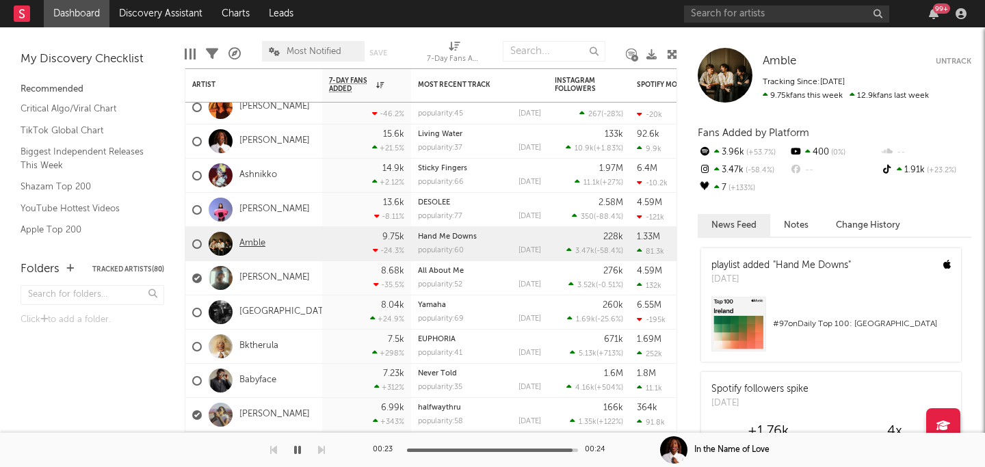
click at [251, 242] on link "Amble" at bounding box center [252, 244] width 26 height 12
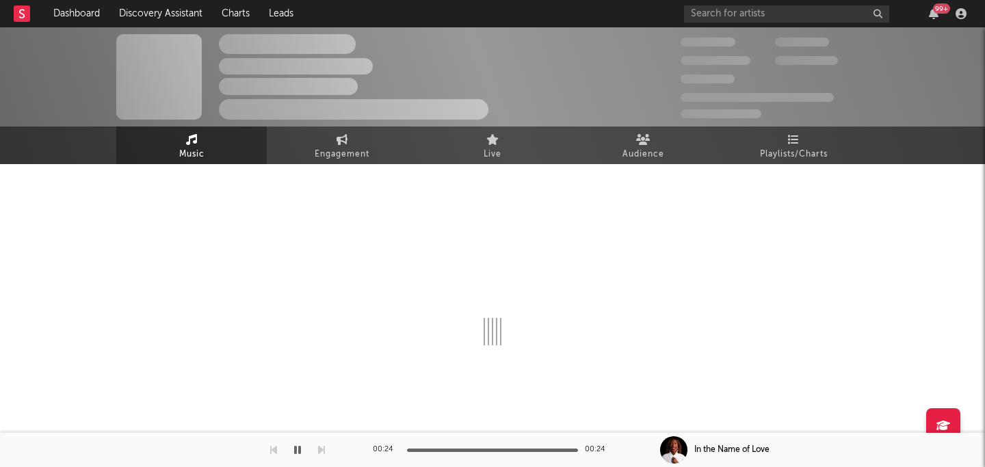
scroll to position [8, 0]
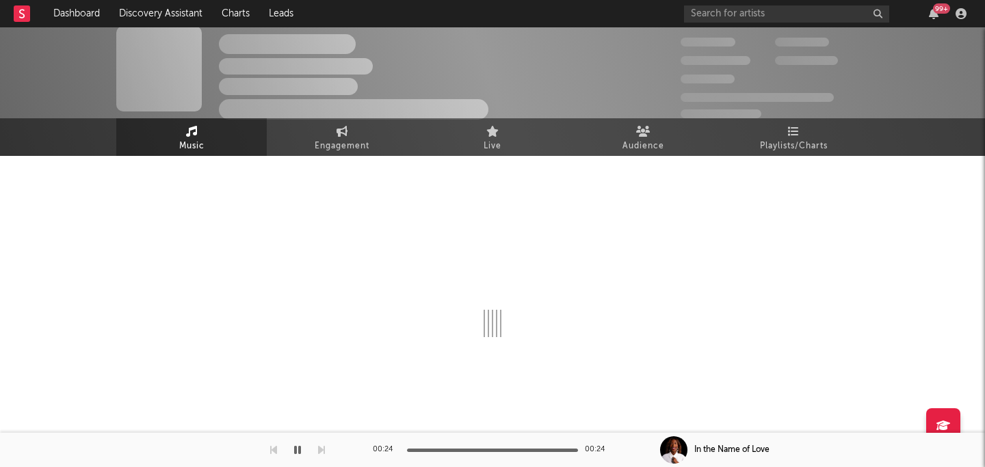
select select "6m"
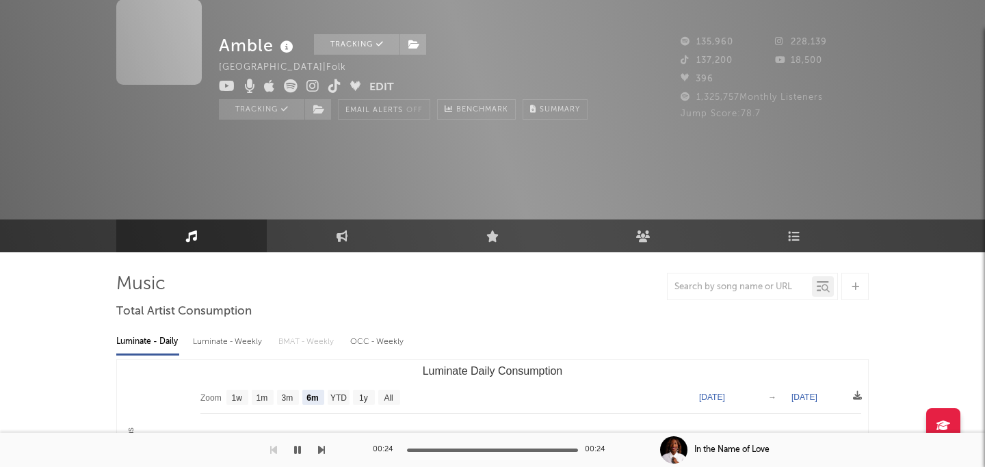
select select "6m"
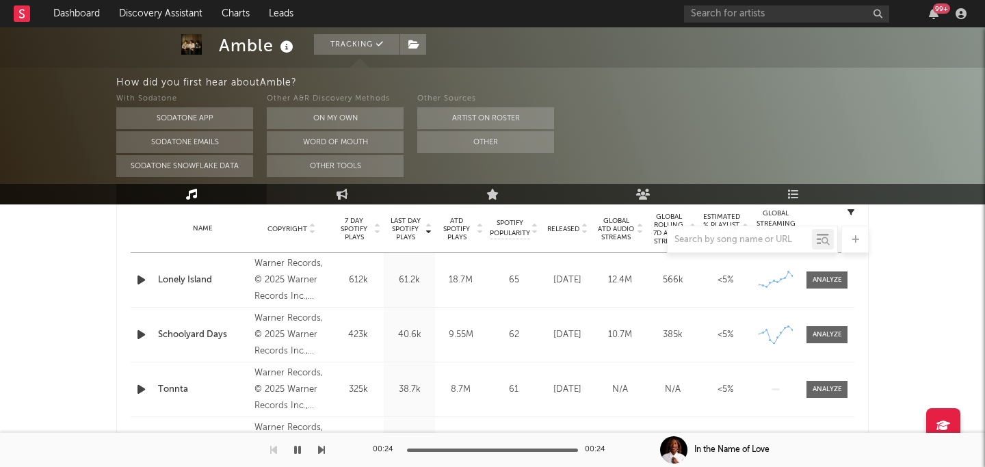
scroll to position [569, 0]
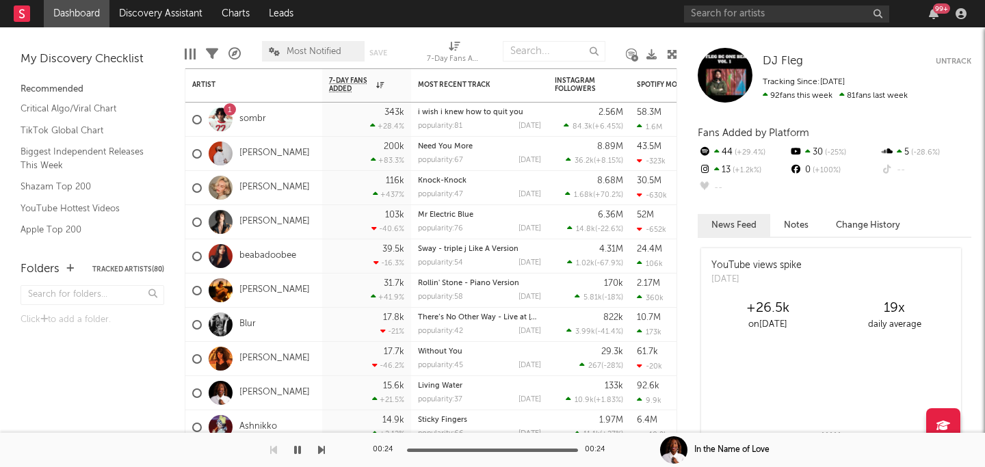
click at [65, 263] on div "Folders Tracked Artists ( 80 )" at bounding box center [93, 270] width 144 height 24
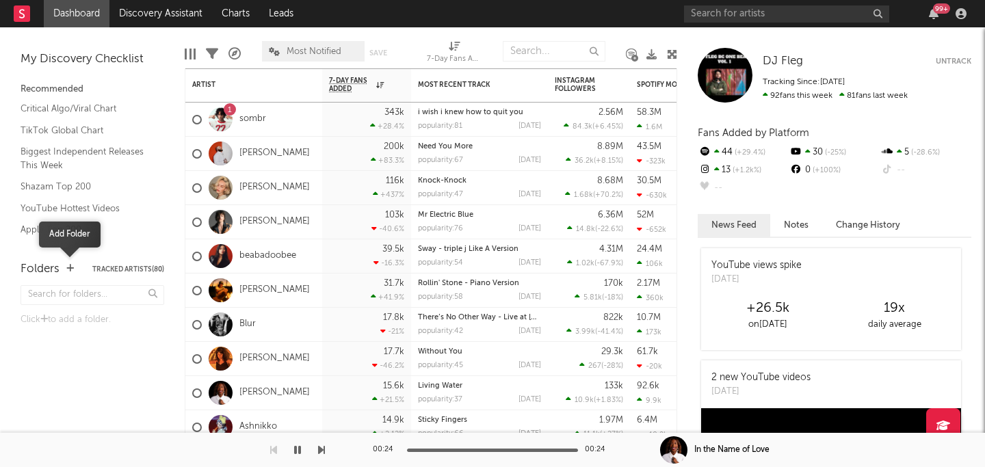
click at [68, 265] on icon "button" at bounding box center [70, 268] width 8 height 9
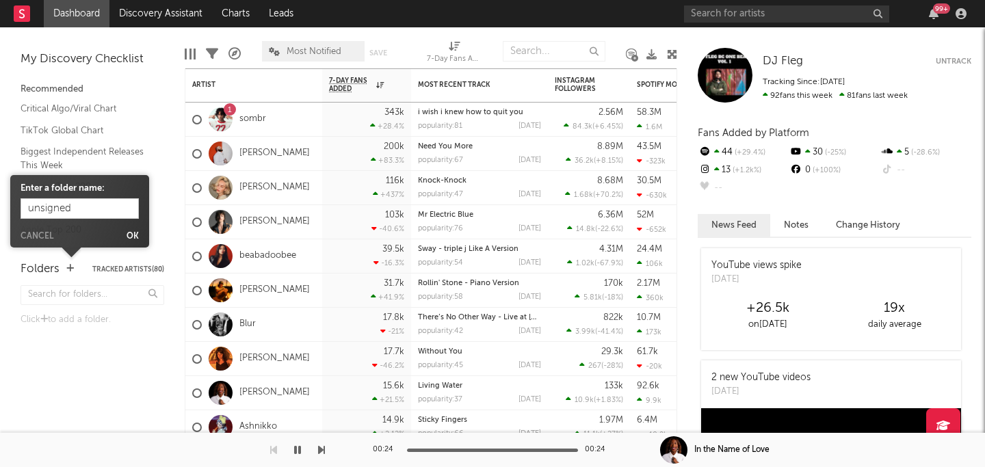
type input "unsigned"
click at [129, 237] on button "Ok" at bounding box center [133, 237] width 12 height 8
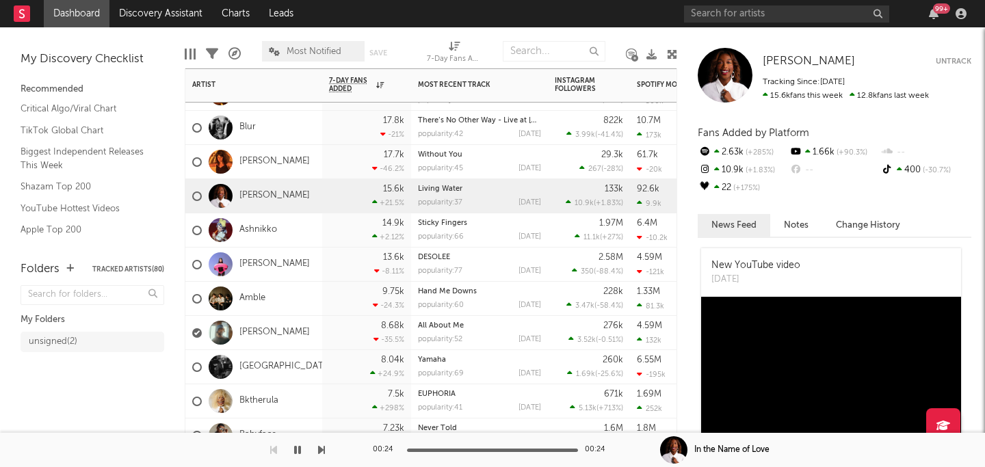
click at [316, 337] on div "Jalen Ngonda" at bounding box center [253, 333] width 137 height 34
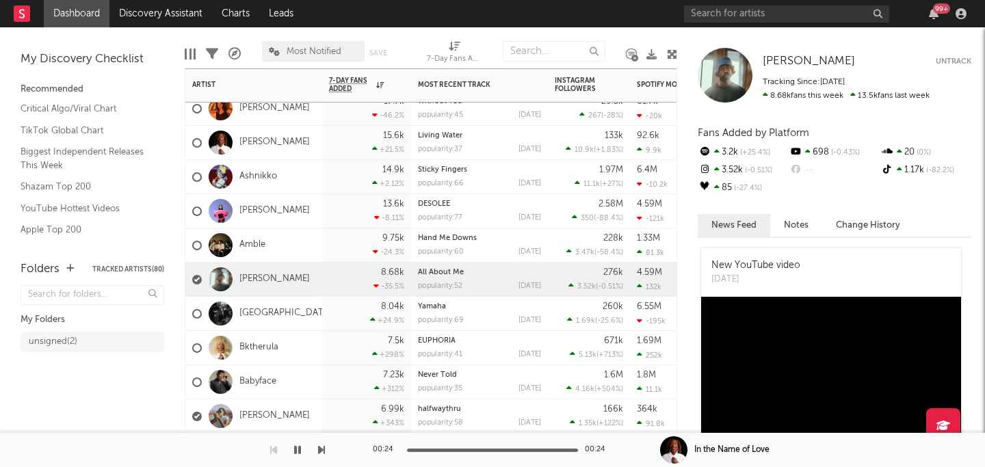
click at [307, 332] on div "Bktherula" at bounding box center [253, 348] width 137 height 34
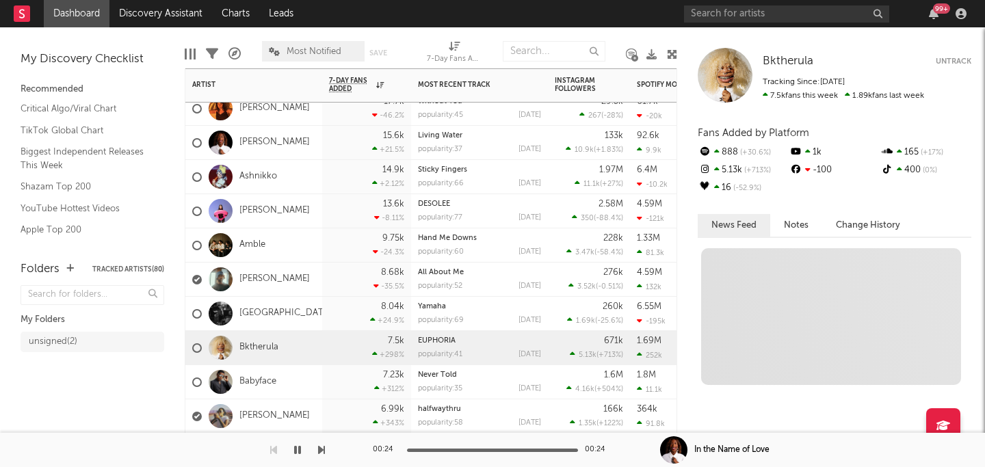
click at [313, 312] on div "Dijon" at bounding box center [253, 314] width 137 height 34
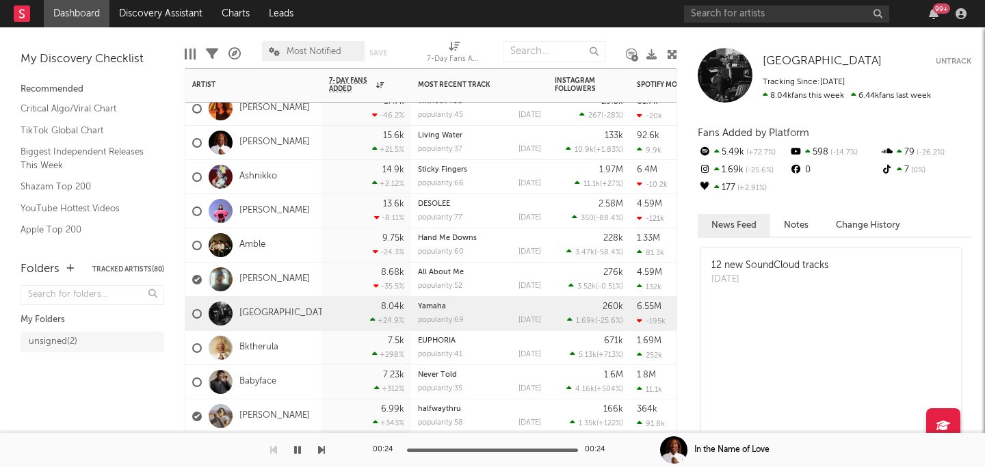
click at [313, 274] on div "Jalen Ngonda" at bounding box center [253, 280] width 137 height 34
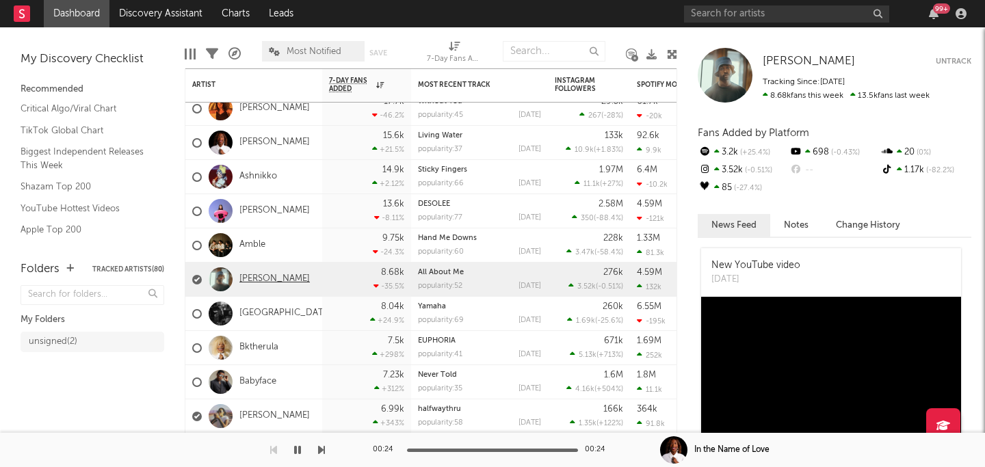
click at [260, 279] on link "Jalen Ngonda" at bounding box center [274, 280] width 70 height 12
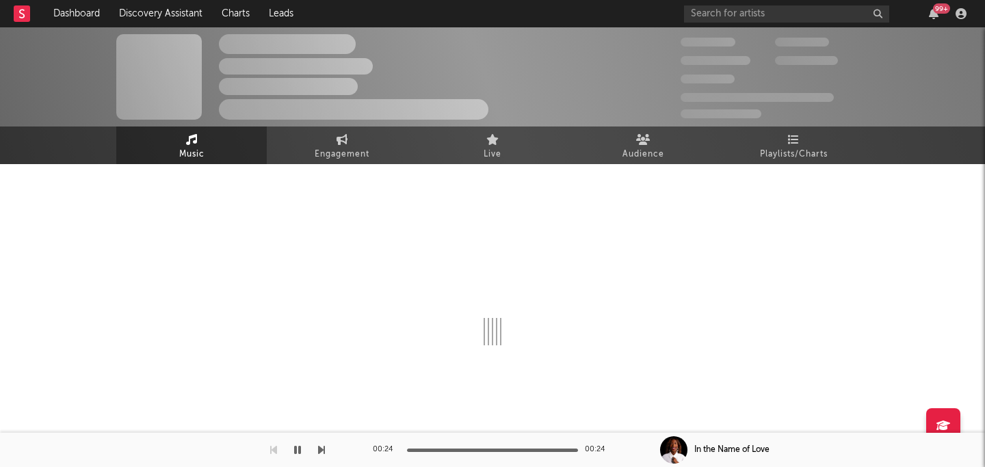
scroll to position [8, 0]
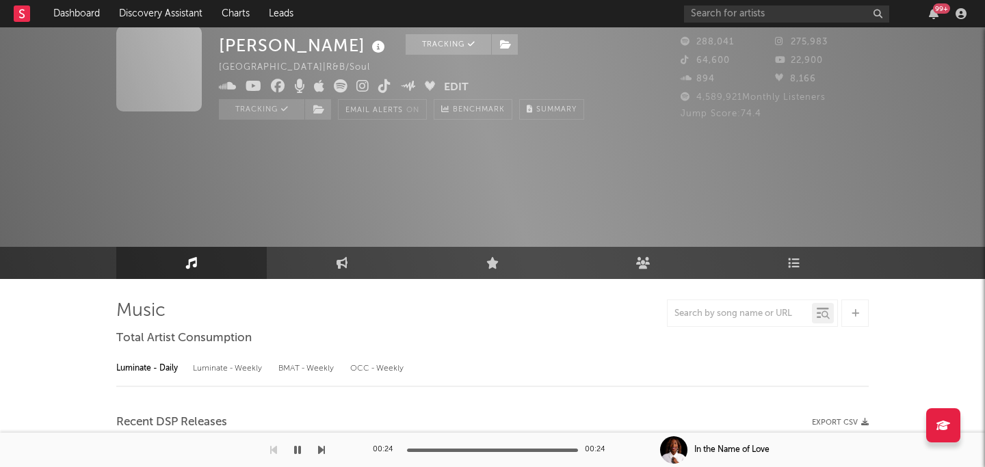
select select "6m"
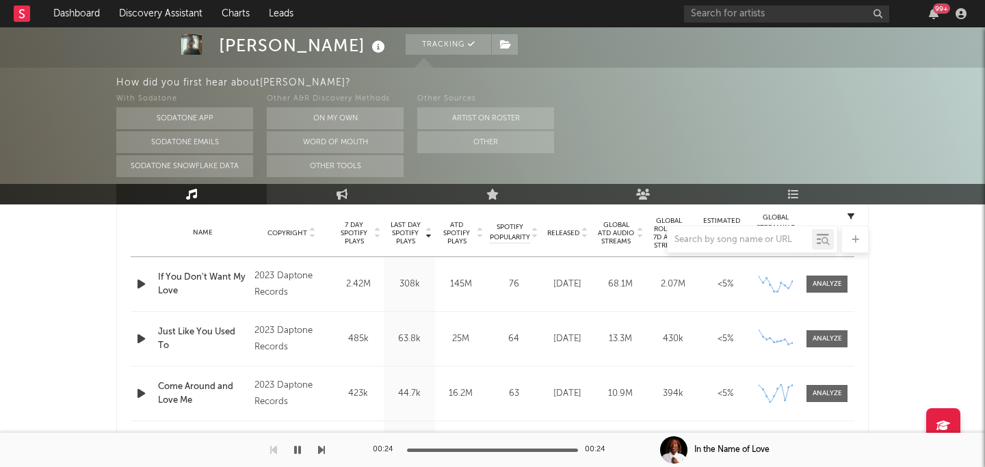
scroll to position [558, 0]
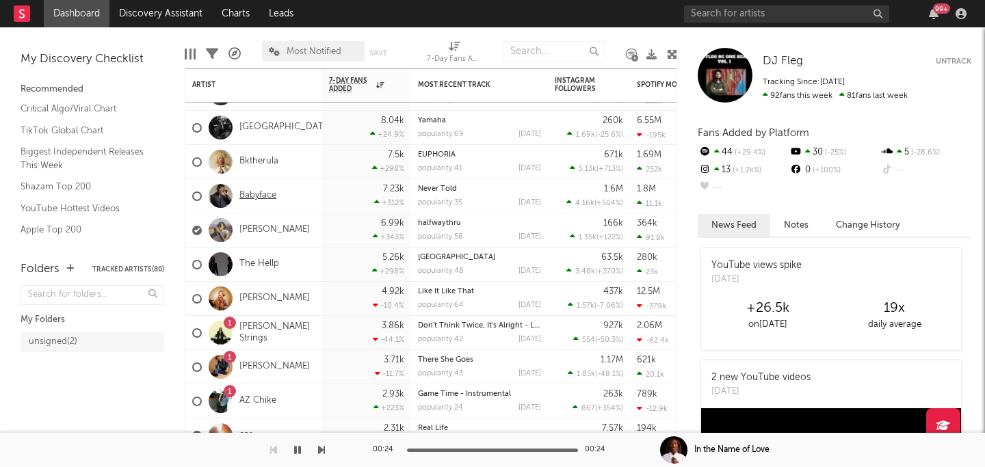
click at [268, 200] on link "Babyface" at bounding box center [257, 196] width 37 height 12
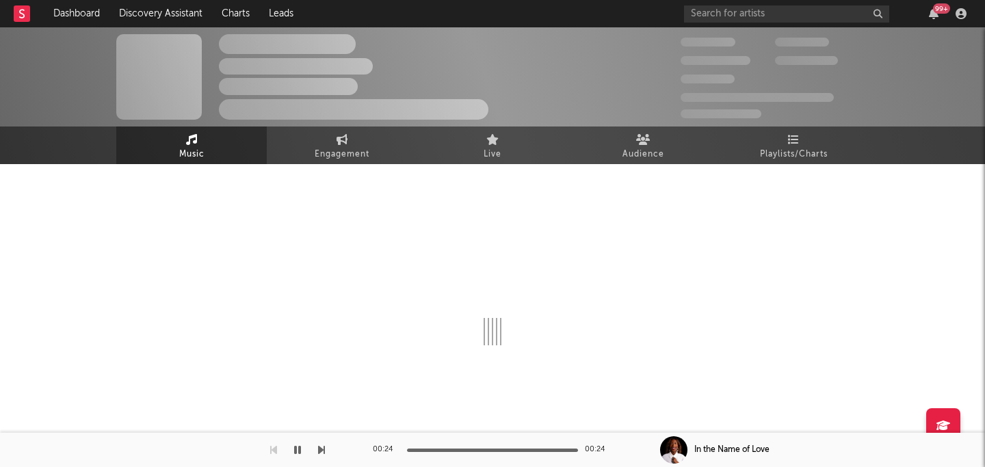
scroll to position [8, 0]
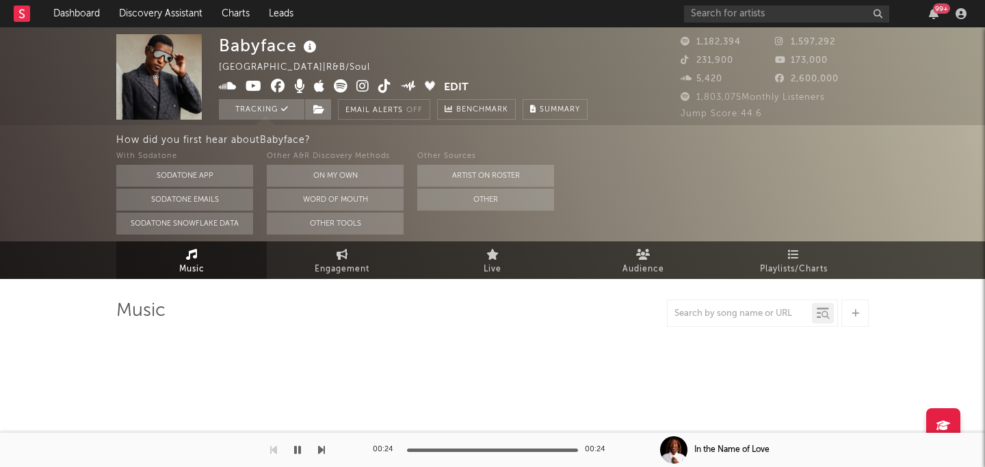
select select "6m"
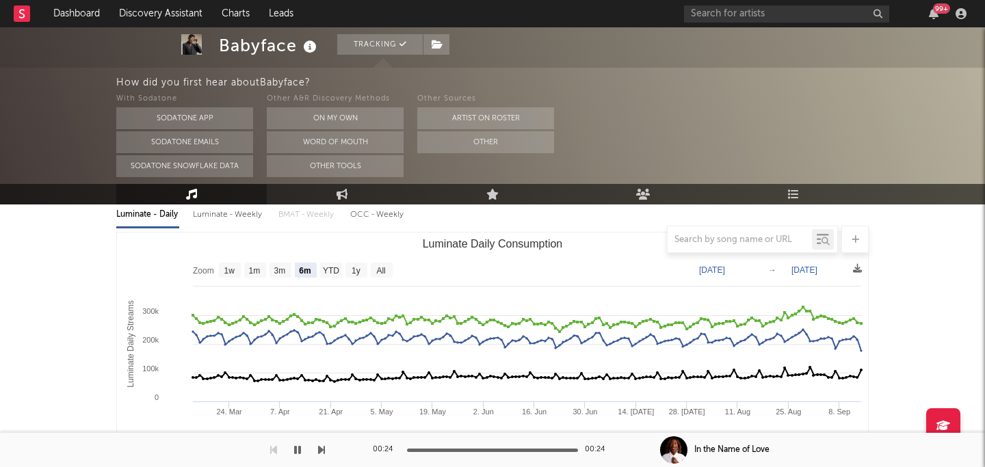
select select "6m"
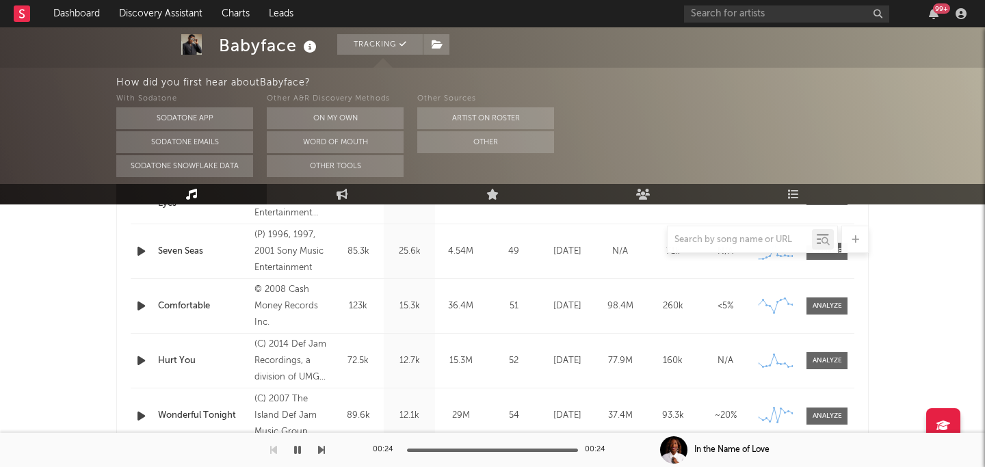
scroll to position [544, 0]
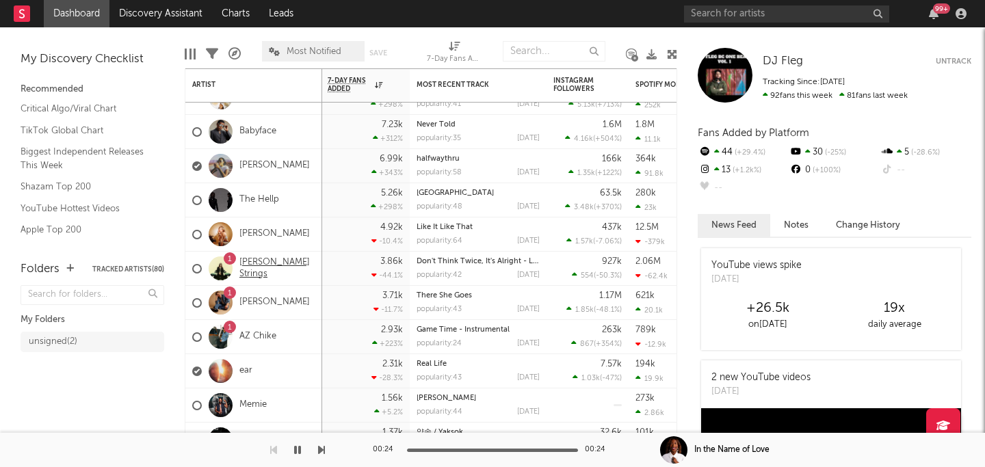
click at [262, 270] on link "[PERSON_NAME] Strings" at bounding box center [277, 268] width 76 height 23
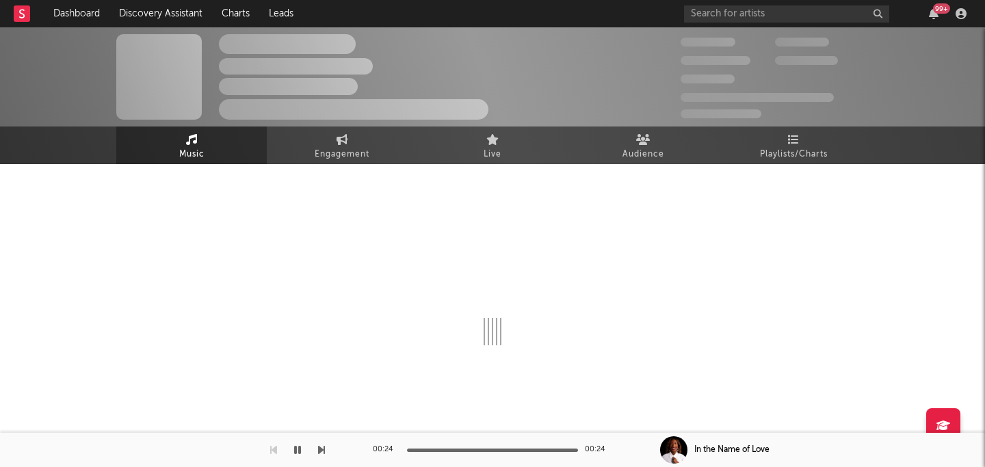
scroll to position [8, 0]
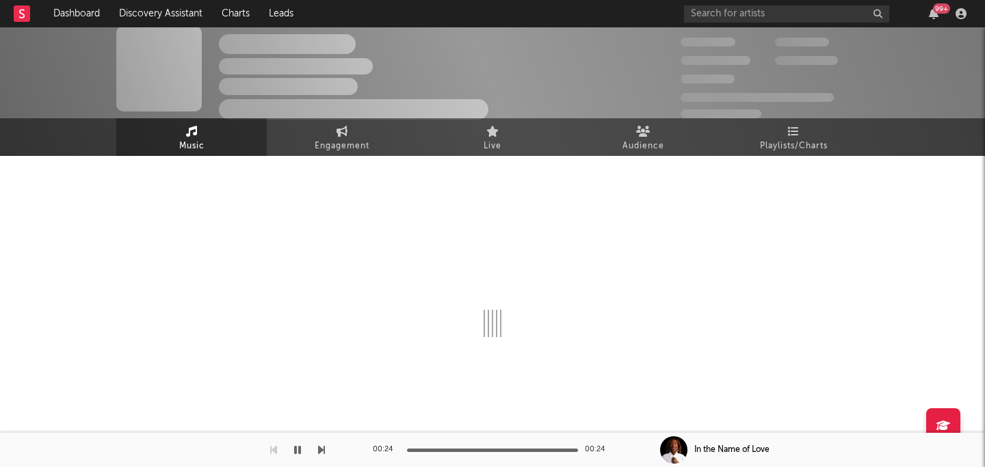
select select "6m"
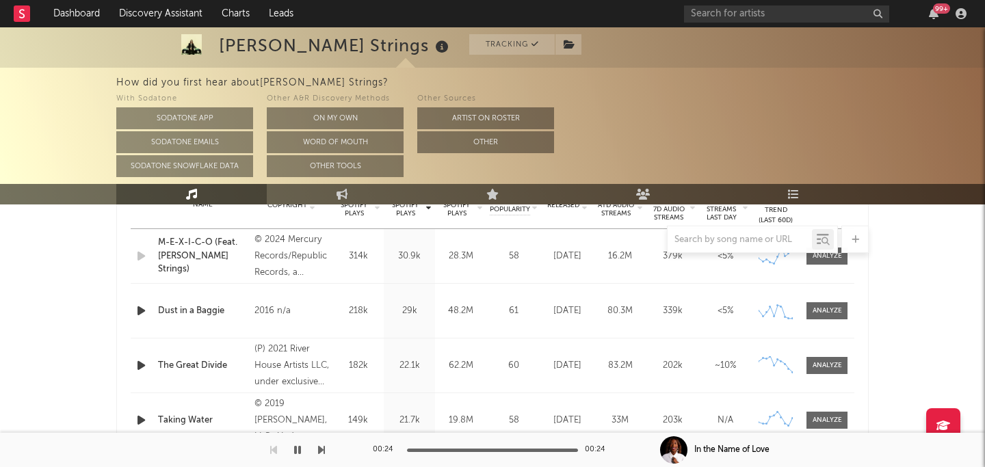
scroll to position [573, 0]
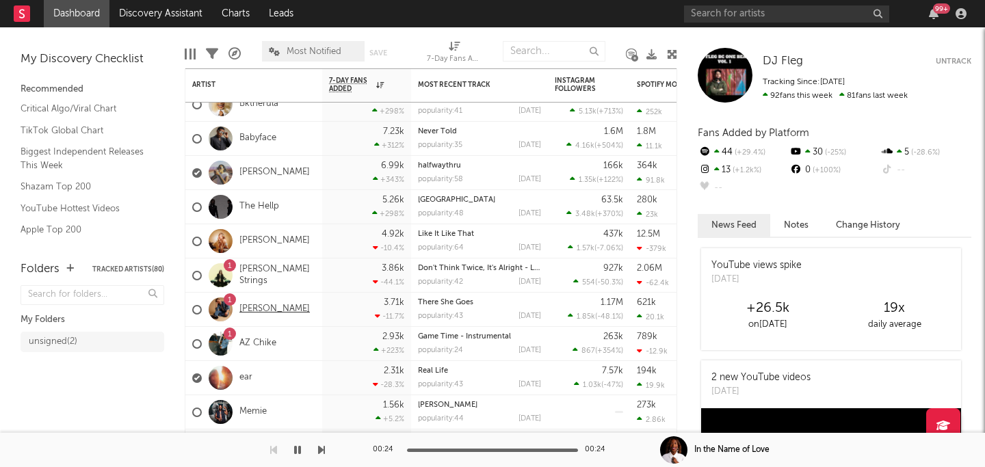
click at [248, 308] on link "[PERSON_NAME]" at bounding box center [274, 310] width 70 height 12
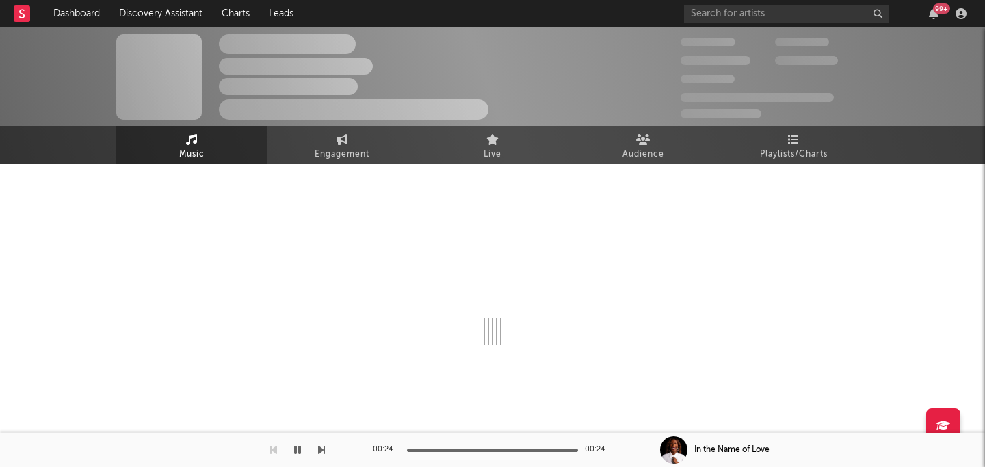
scroll to position [8, 0]
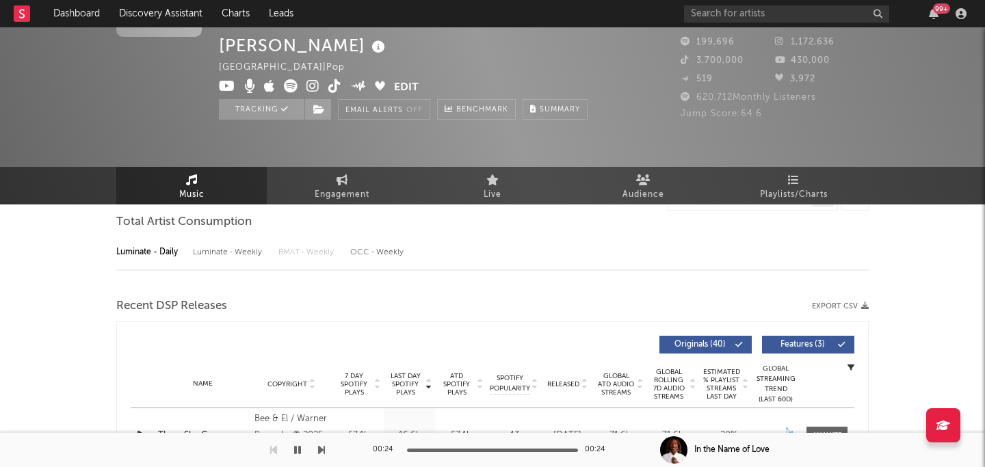
select select "6m"
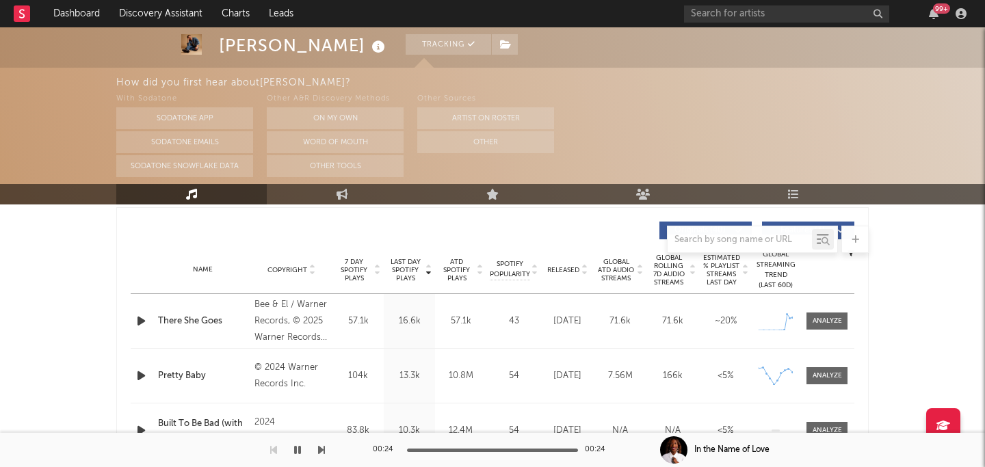
scroll to position [520, 0]
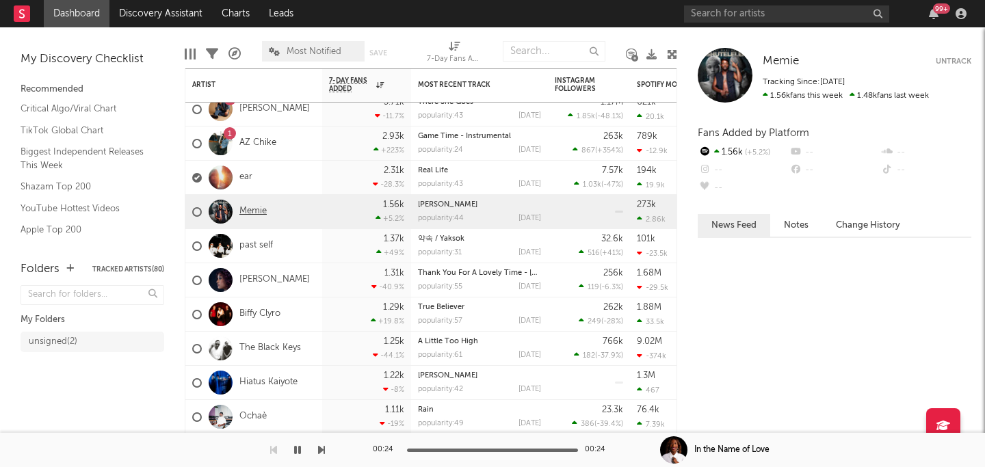
click at [260, 216] on link "Memie" at bounding box center [252, 212] width 27 height 12
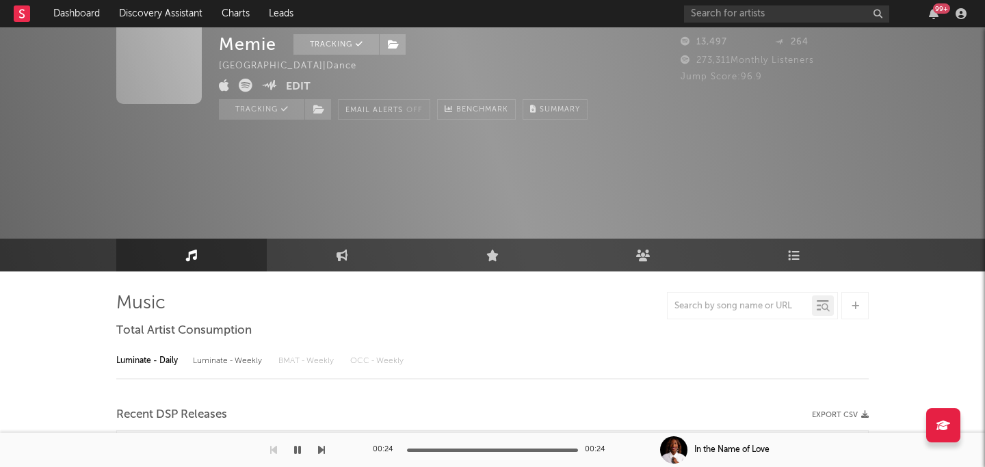
select select "1w"
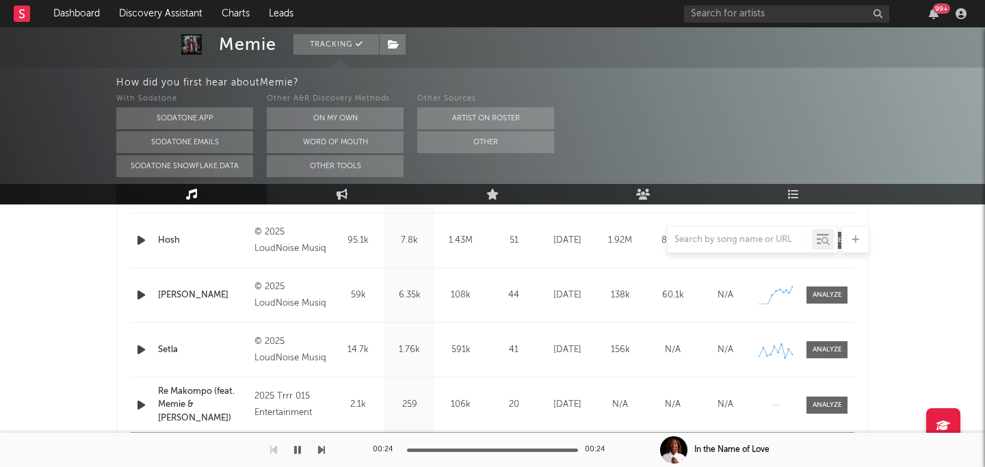
scroll to position [664, 0]
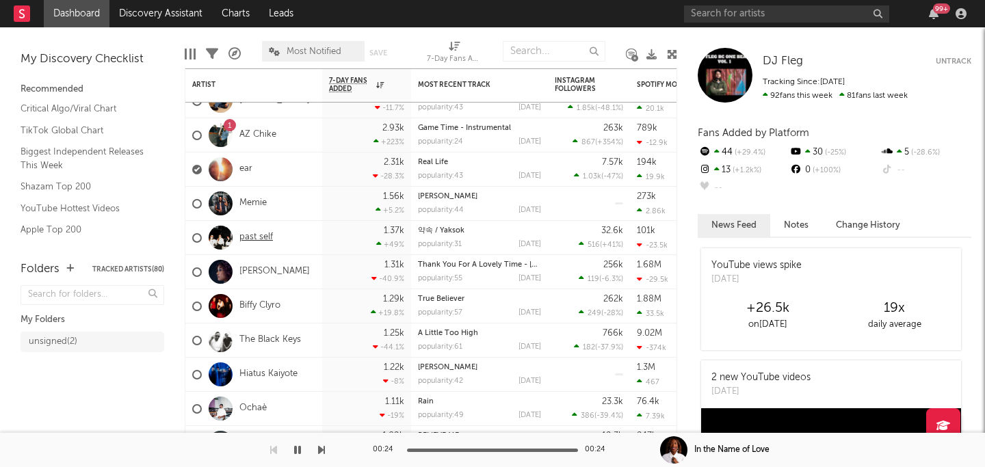
click at [263, 239] on link "past self" at bounding box center [256, 238] width 34 height 12
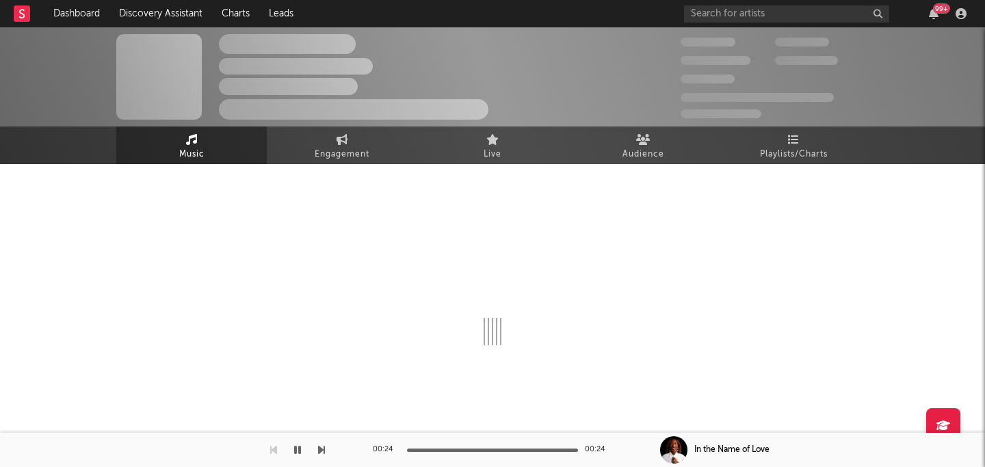
select select "1w"
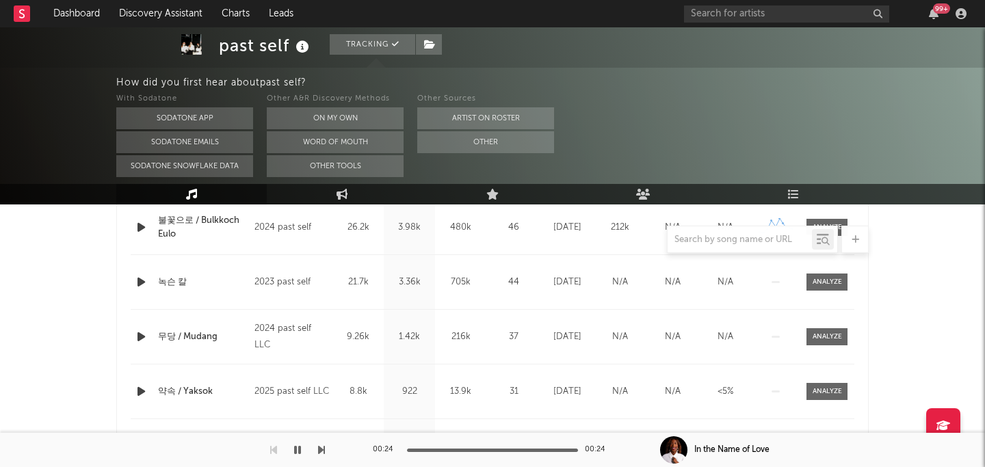
scroll to position [607, 0]
click at [141, 234] on div at bounding box center [492, 239] width 753 height 27
click at [141, 229] on div at bounding box center [492, 239] width 753 height 27
click at [143, 223] on icon "button" at bounding box center [141, 226] width 14 height 17
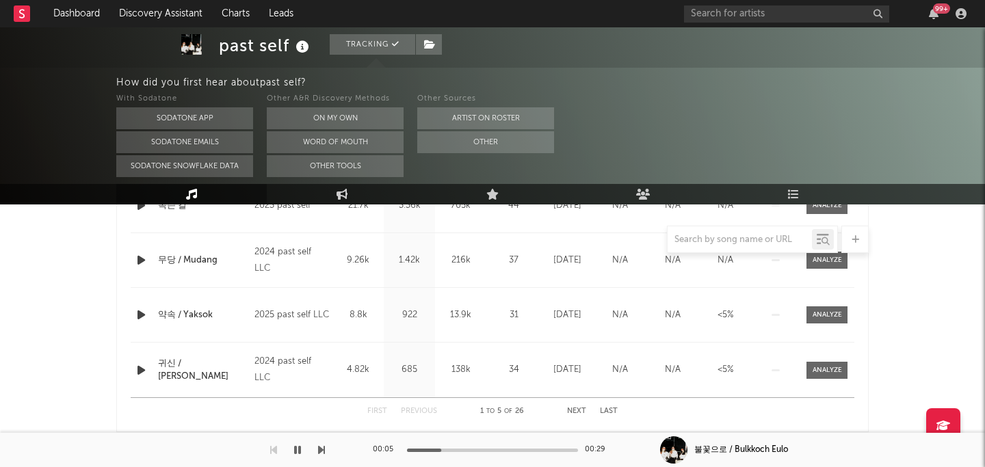
scroll to position [643, 0]
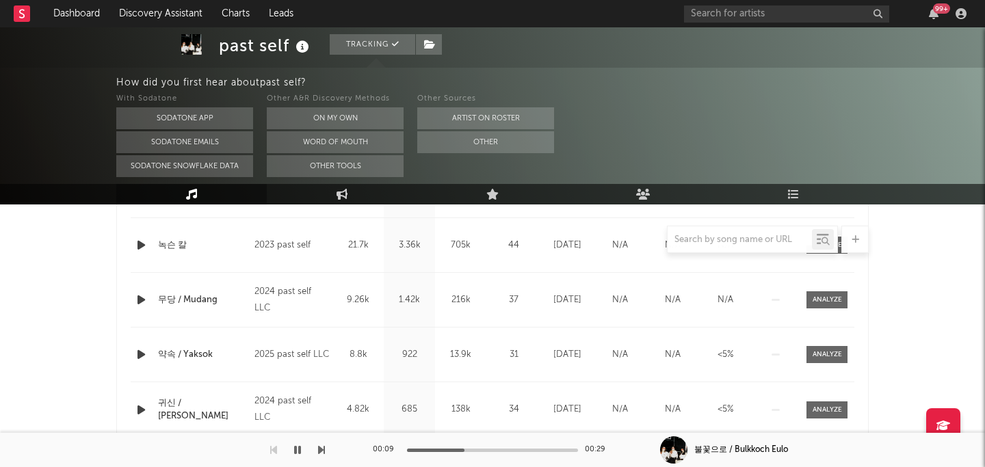
click at [142, 301] on icon "button" at bounding box center [141, 300] width 14 height 17
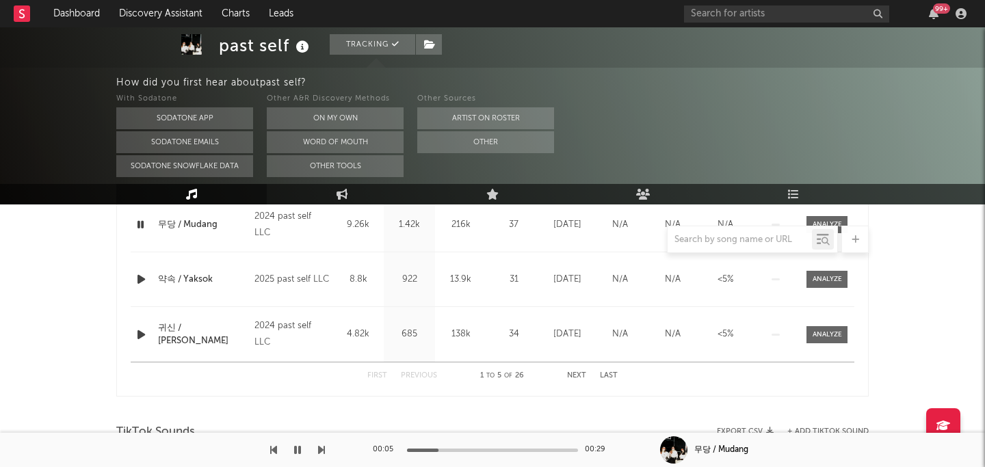
scroll to position [720, 0]
click at [580, 376] on button "Next" at bounding box center [576, 375] width 19 height 8
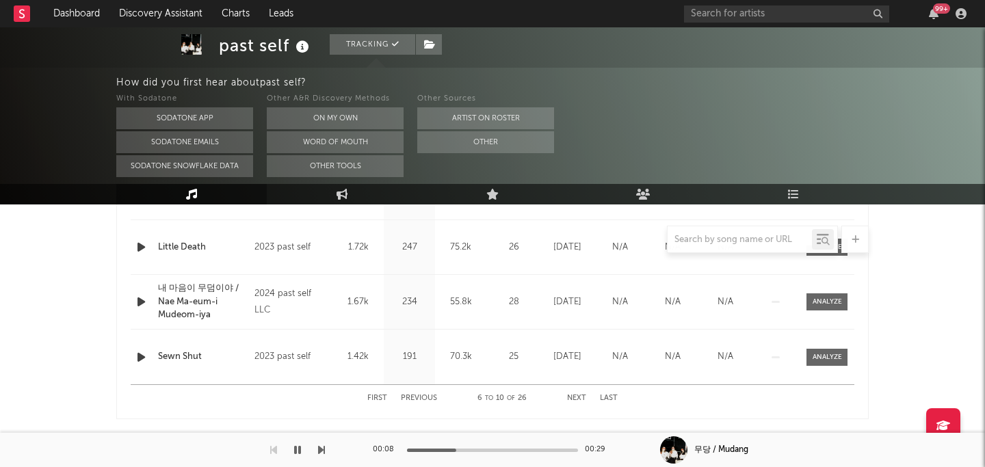
scroll to position [697, 0]
click at [575, 391] on div "First Previous 6 to 10 of 26 Next Last" at bounding box center [492, 397] width 250 height 27
click at [575, 399] on button "Next" at bounding box center [576, 397] width 19 height 8
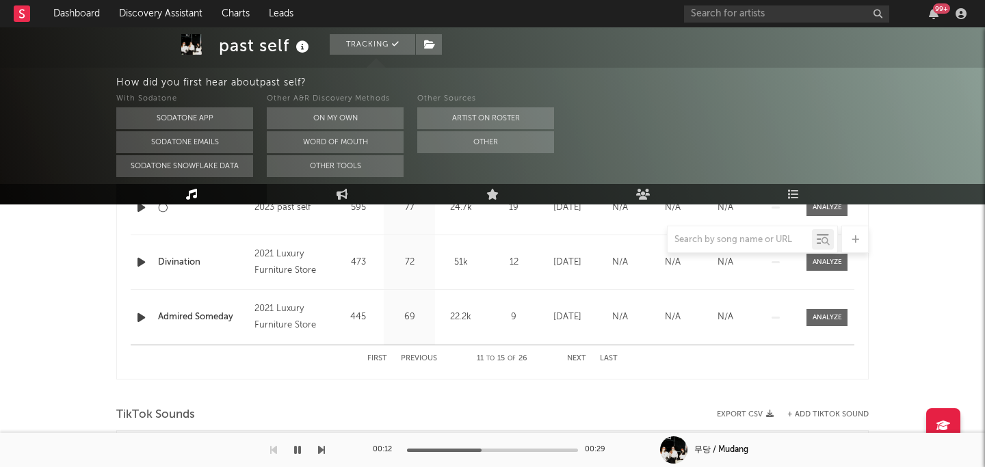
scroll to position [741, 0]
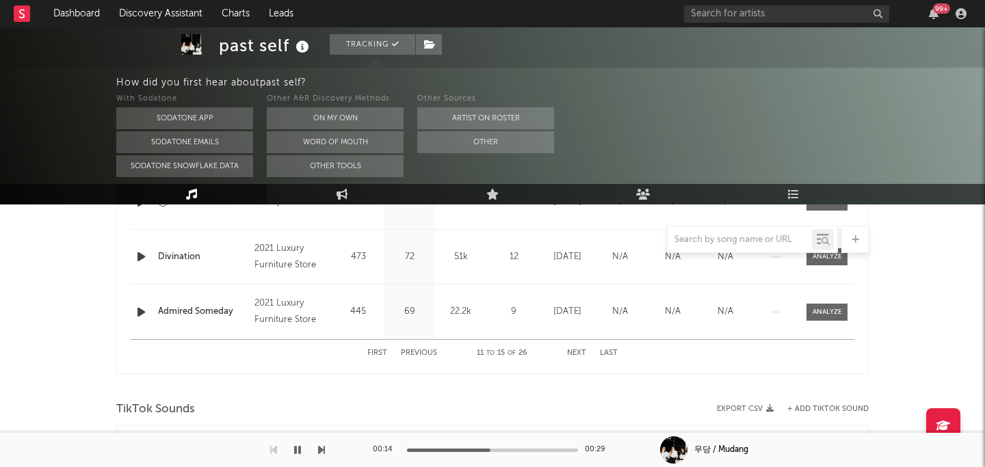
click at [608, 353] on button "Last" at bounding box center [609, 354] width 18 height 8
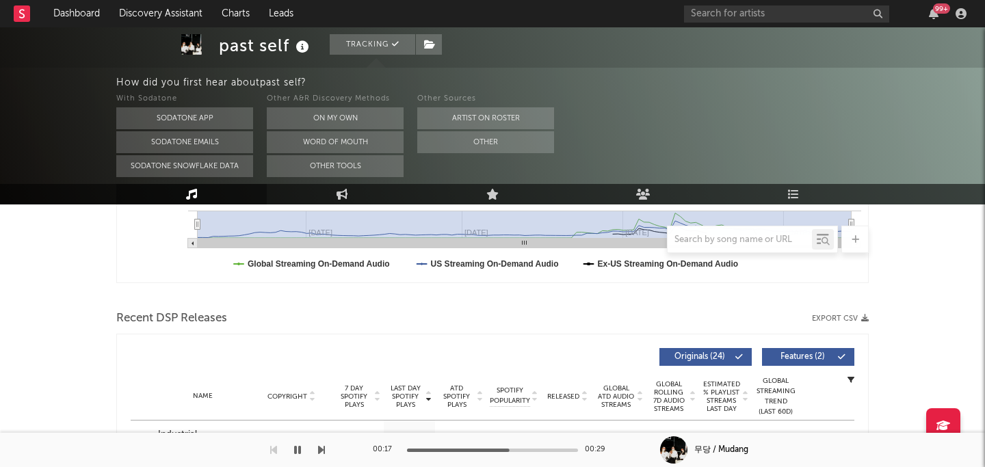
scroll to position [319, 0]
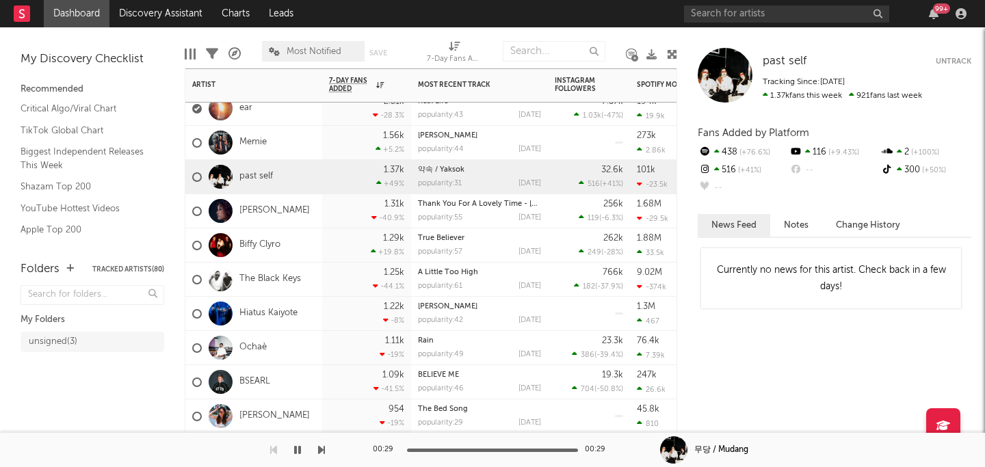
click at [299, 225] on div "Alex Isley" at bounding box center [253, 211] width 137 height 34
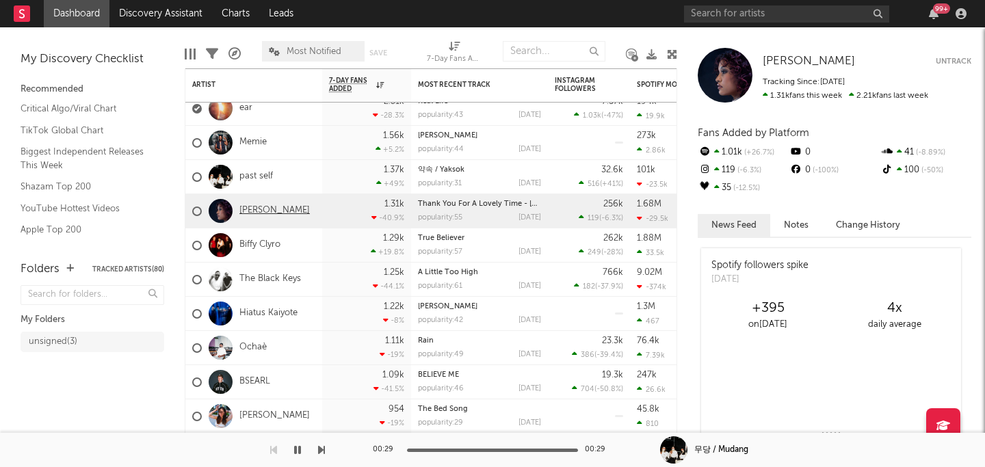
click at [272, 207] on link "Alex Isley" at bounding box center [274, 211] width 70 height 12
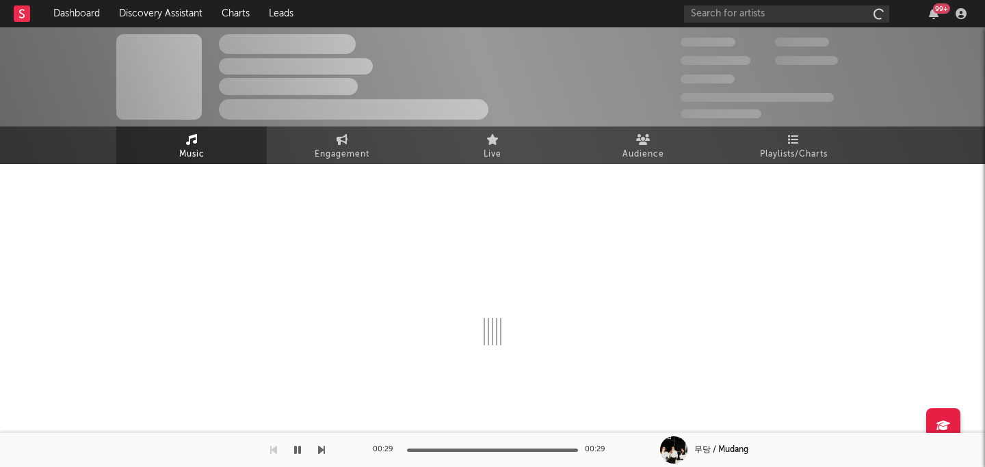
scroll to position [8, 0]
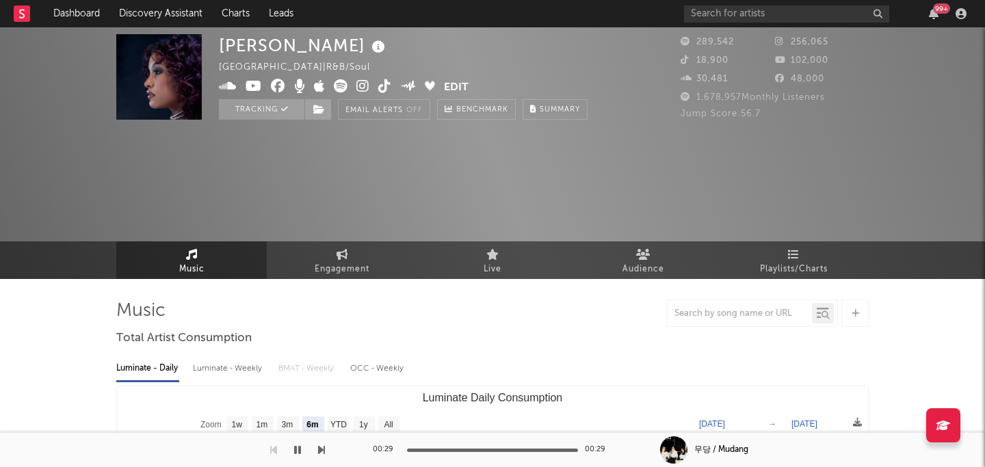
select select "6m"
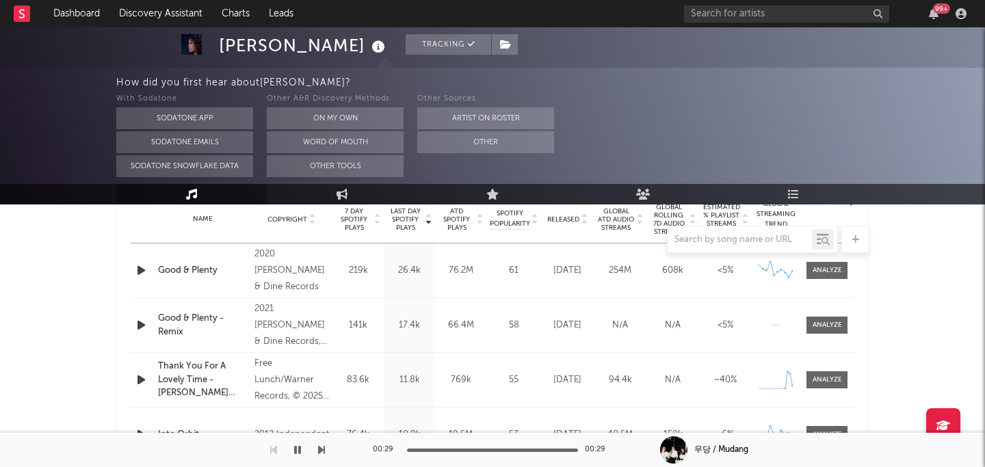
scroll to position [582, 0]
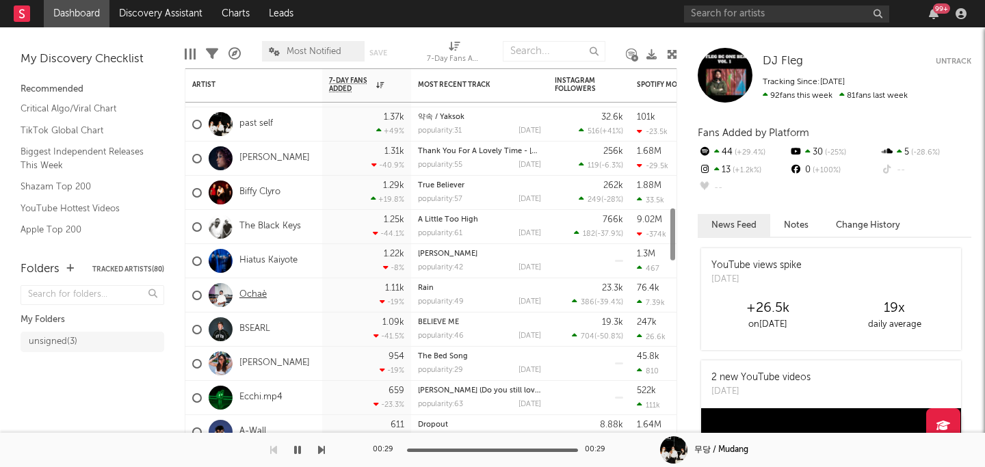
click at [257, 290] on link "Ochaè" at bounding box center [252, 295] width 27 height 12
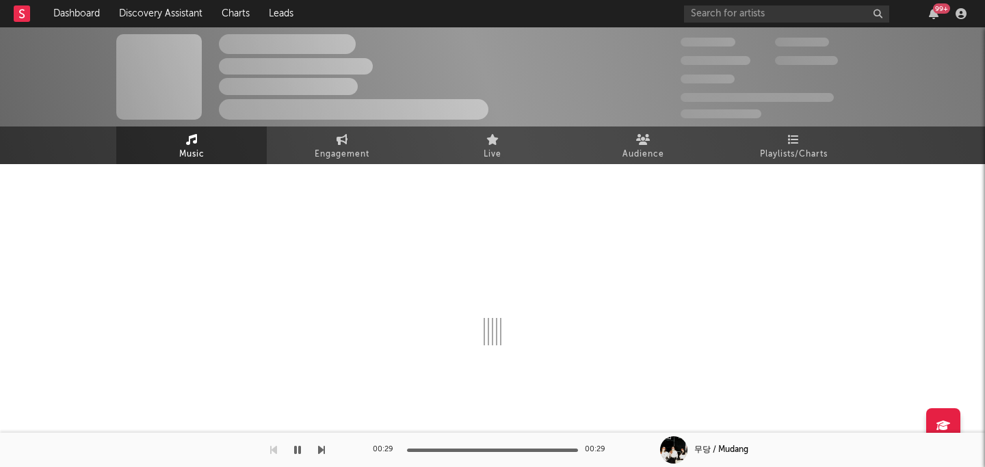
select select "1w"
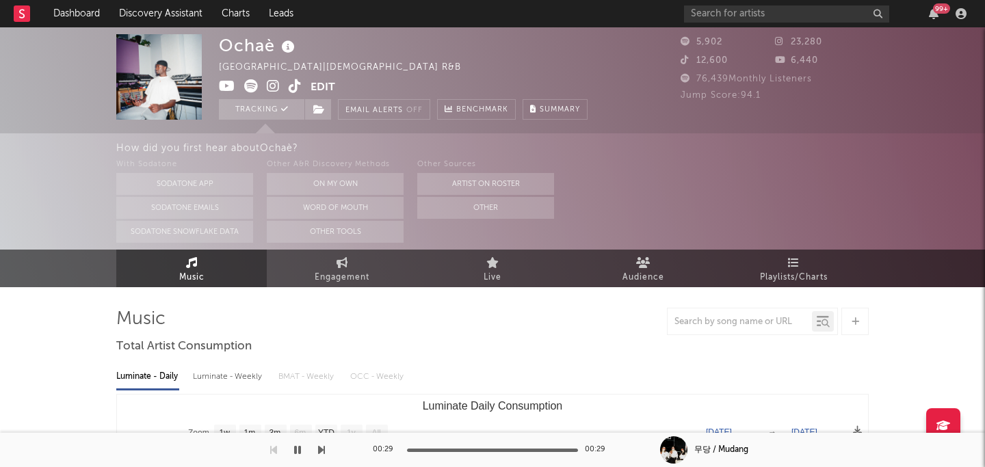
select select "1w"
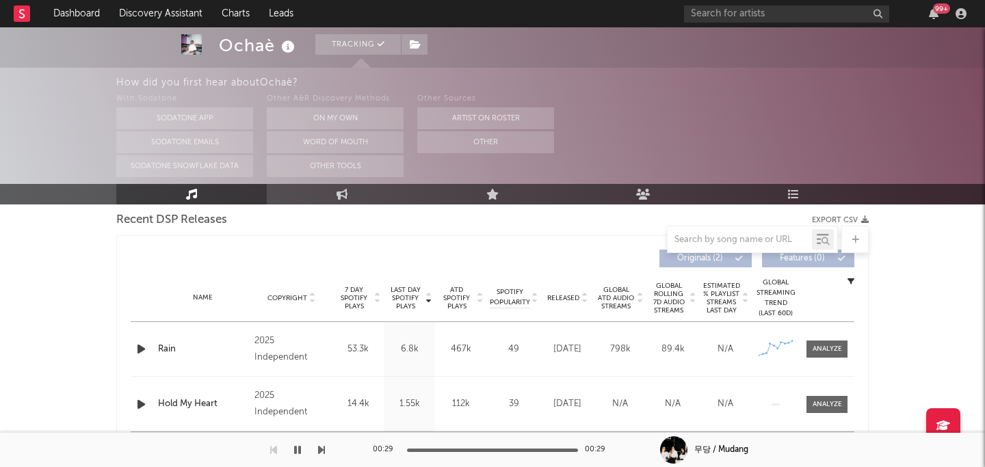
scroll to position [494, 0]
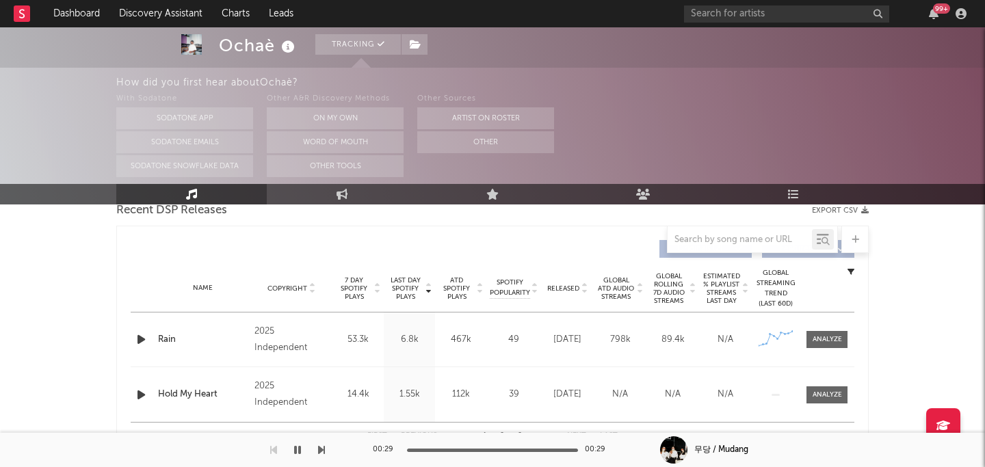
click at [140, 339] on icon "button" at bounding box center [141, 339] width 14 height 17
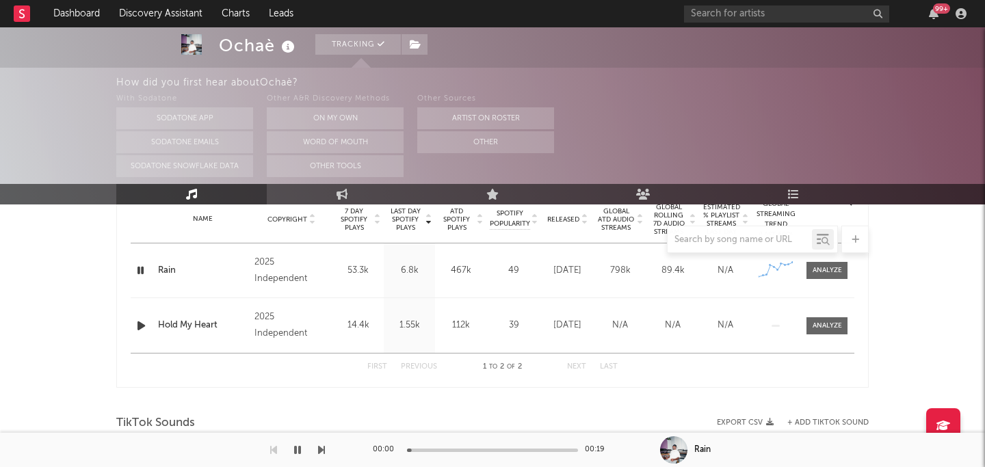
scroll to position [559, 0]
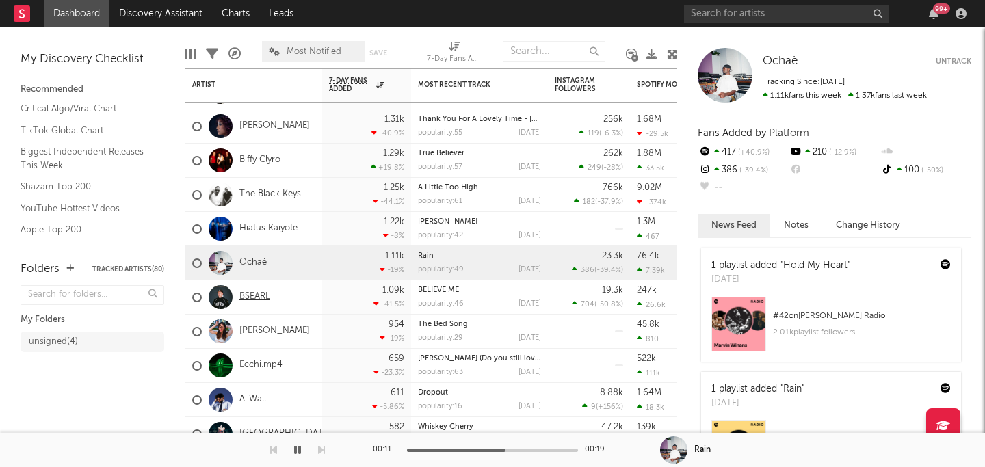
click at [252, 298] on link "BSEARL" at bounding box center [254, 298] width 31 height 12
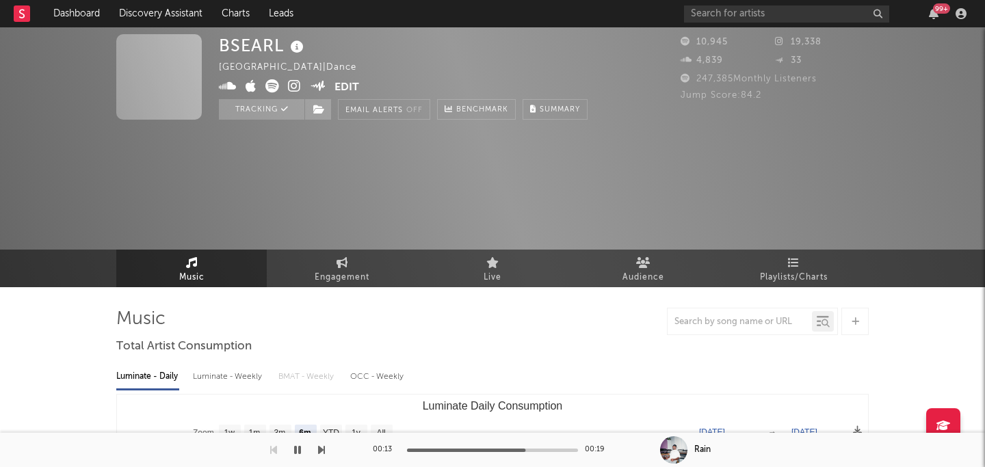
select select "6m"
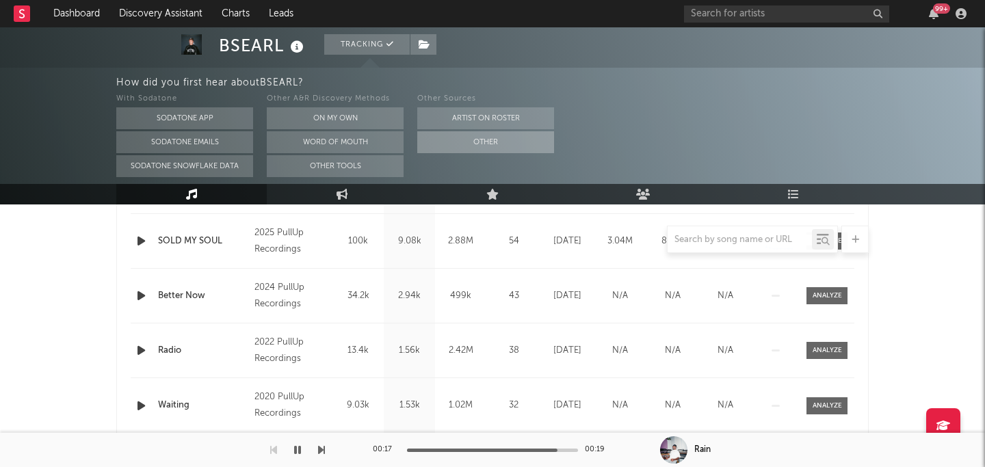
scroll to position [657, 0]
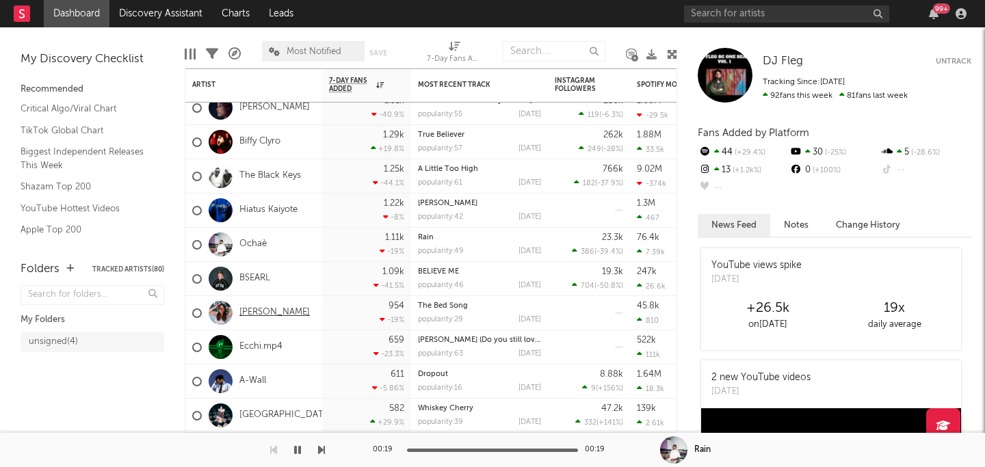
click at [287, 311] on link "Katerina Lomis" at bounding box center [274, 313] width 70 height 12
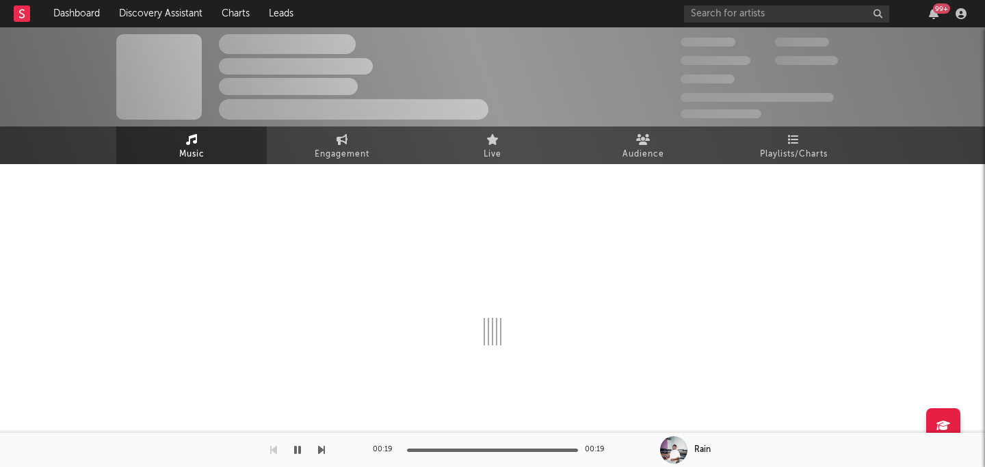
scroll to position [8, 0]
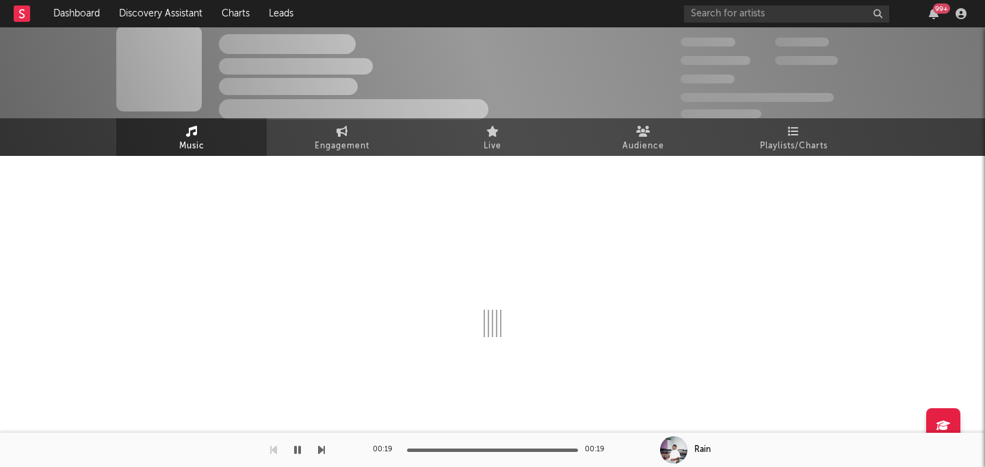
select select "6m"
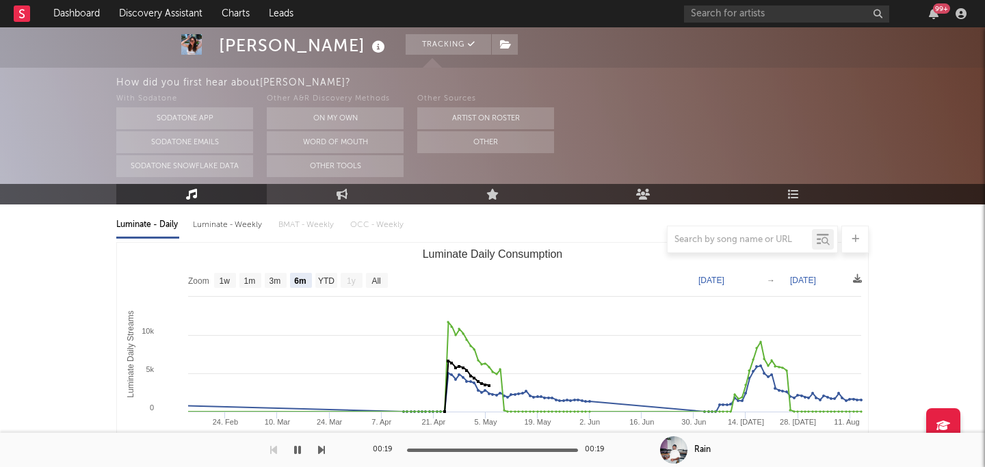
scroll to position [0, 0]
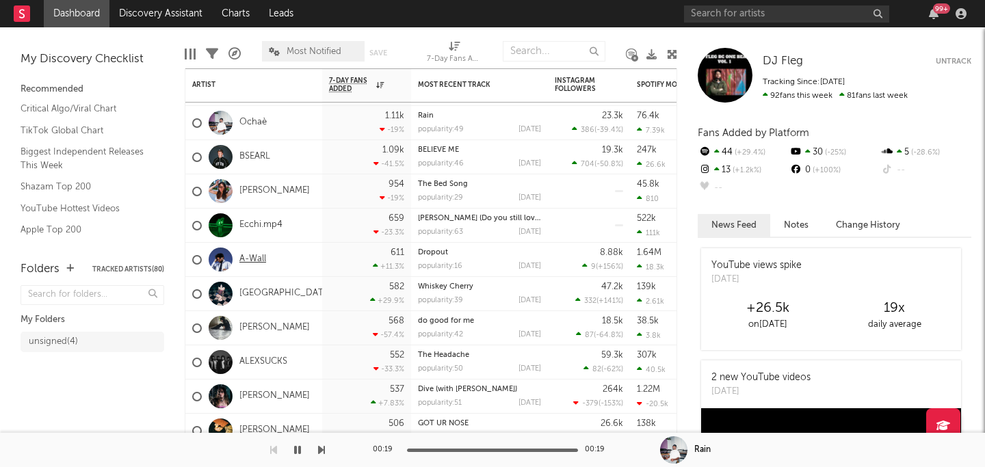
click at [259, 260] on link "A-Wall" at bounding box center [252, 260] width 27 height 12
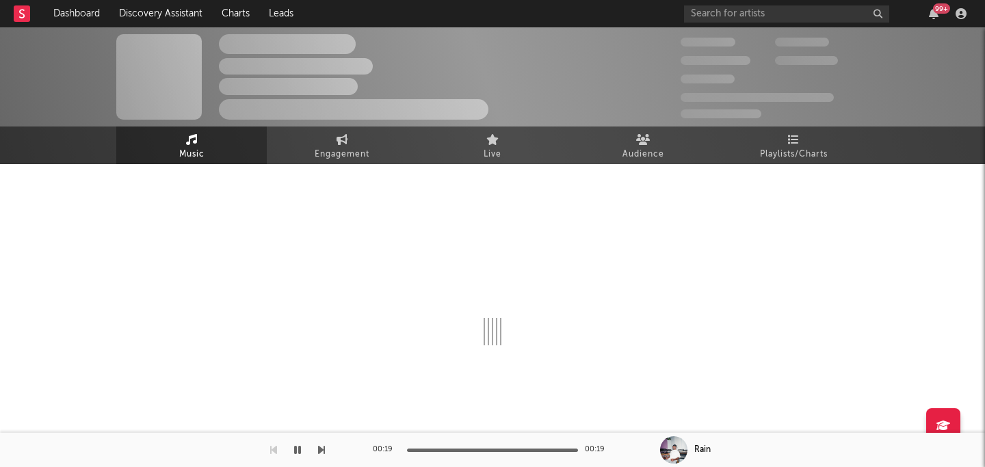
scroll to position [8, 0]
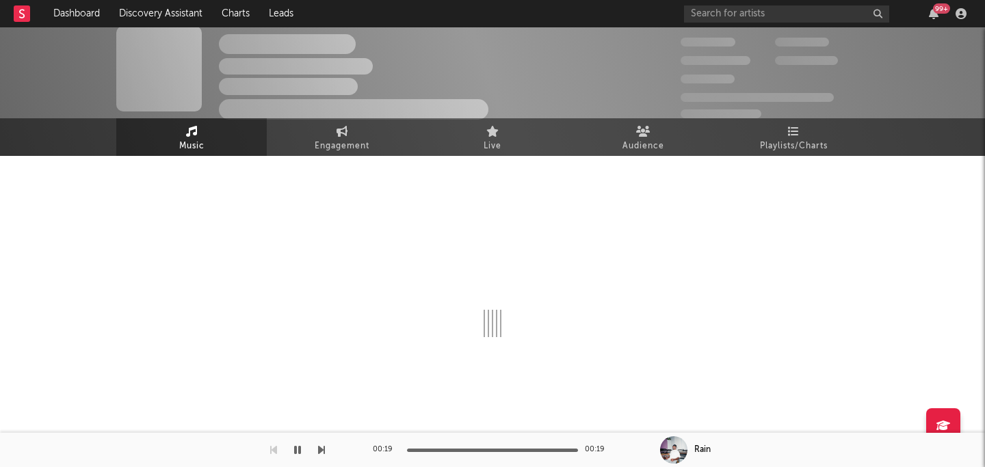
select select "6m"
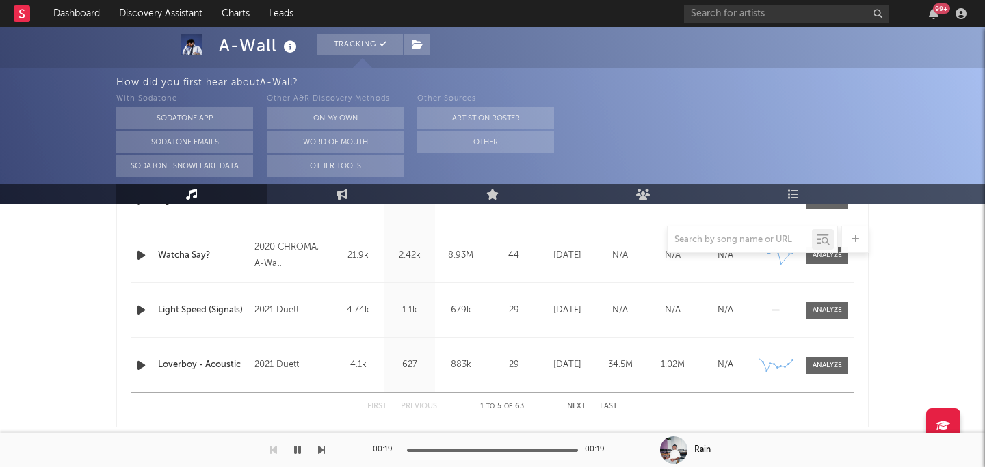
scroll to position [705, 0]
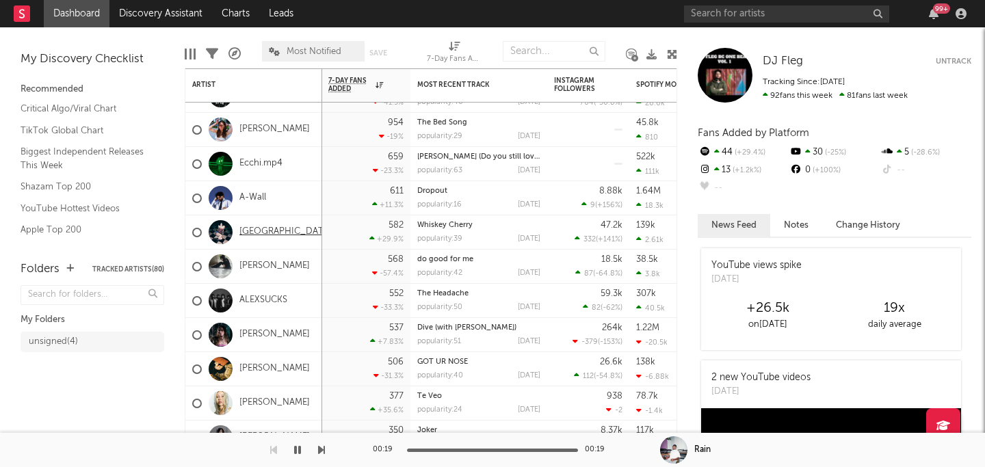
click at [280, 233] on link "[GEOGRAPHIC_DATA]" at bounding box center [285, 232] width 92 height 12
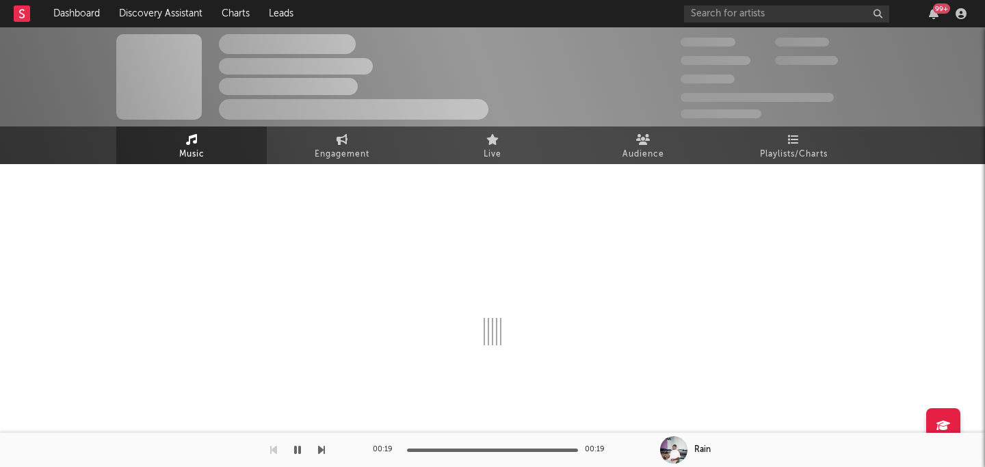
scroll to position [8, 0]
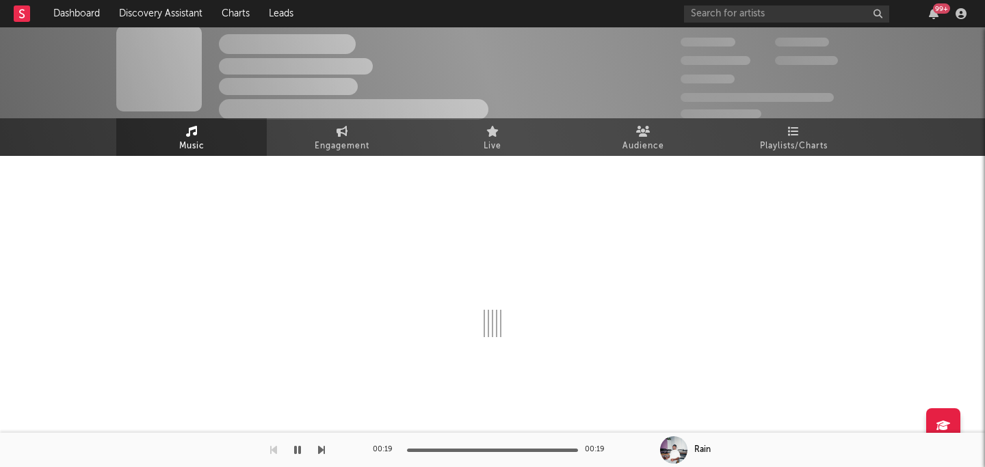
select select "6m"
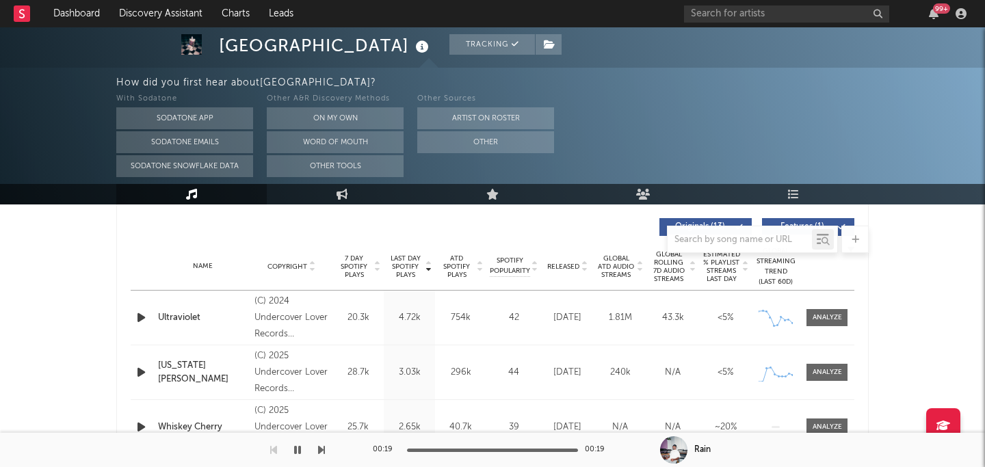
scroll to position [502, 0]
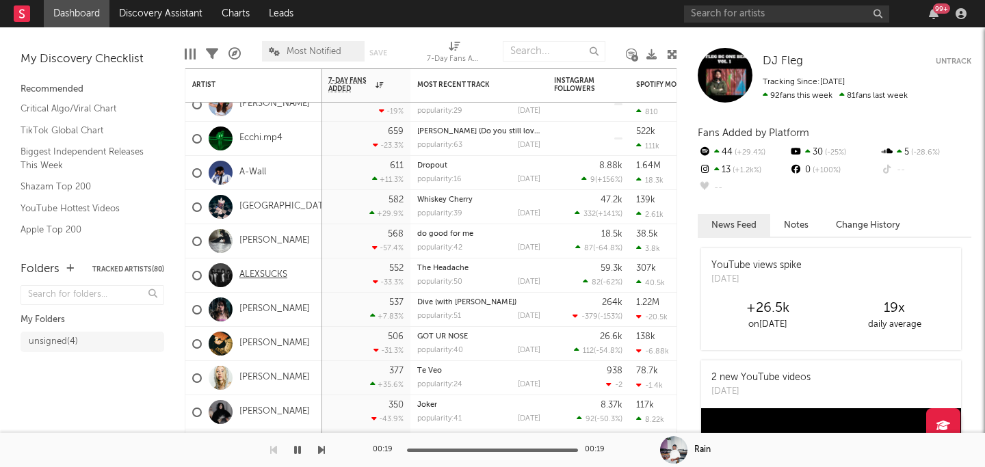
click at [268, 276] on link "ALEXSUCKS" at bounding box center [263, 276] width 48 height 12
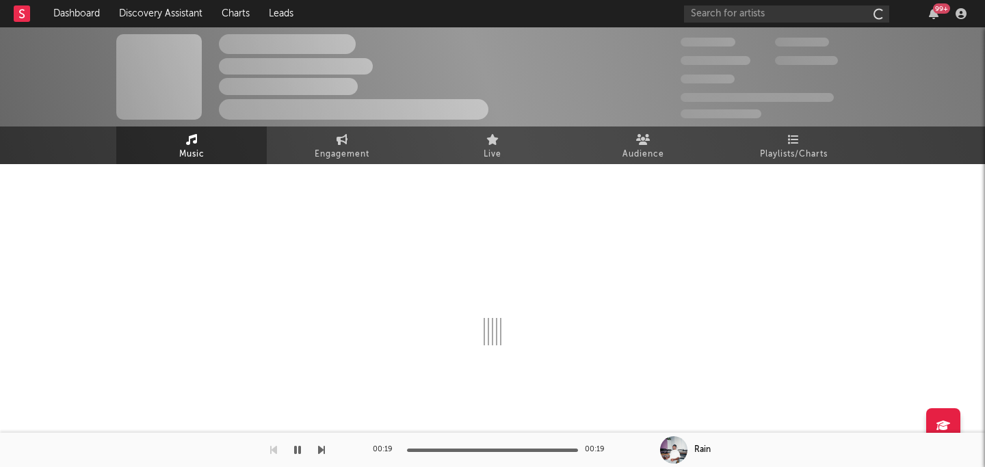
scroll to position [8, 0]
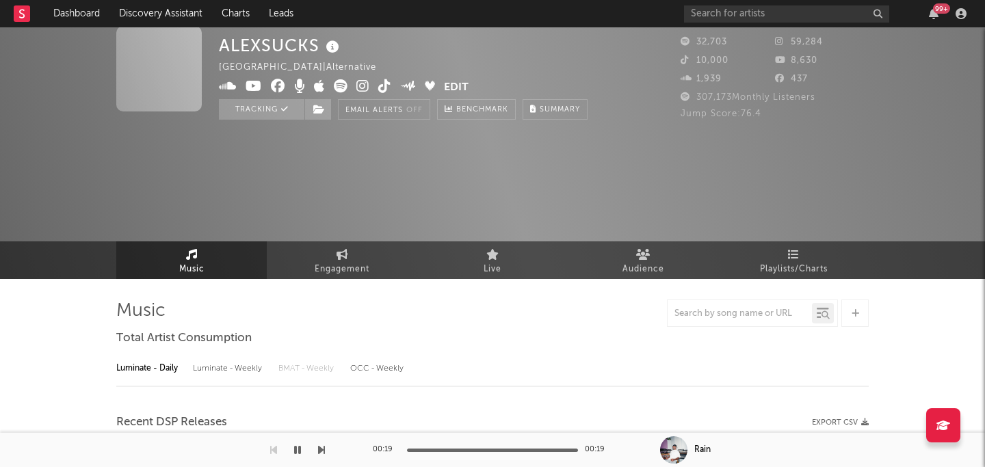
select select "6m"
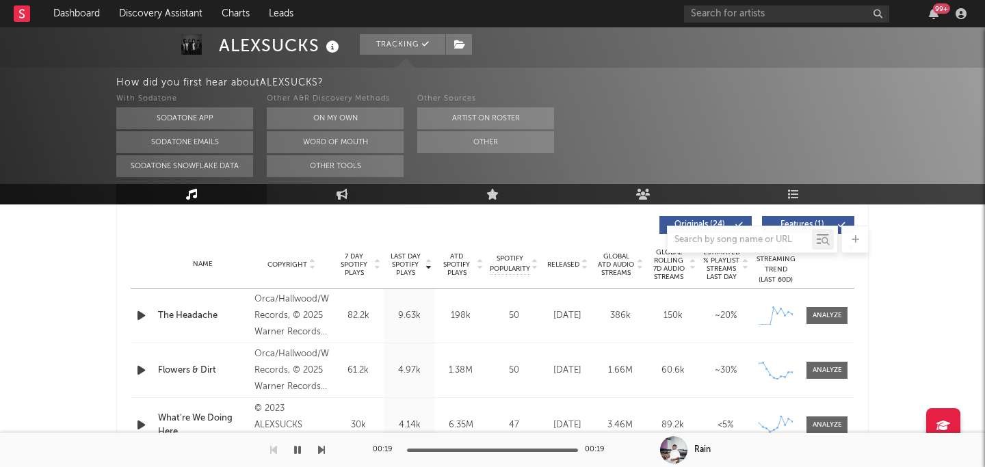
scroll to position [529, 0]
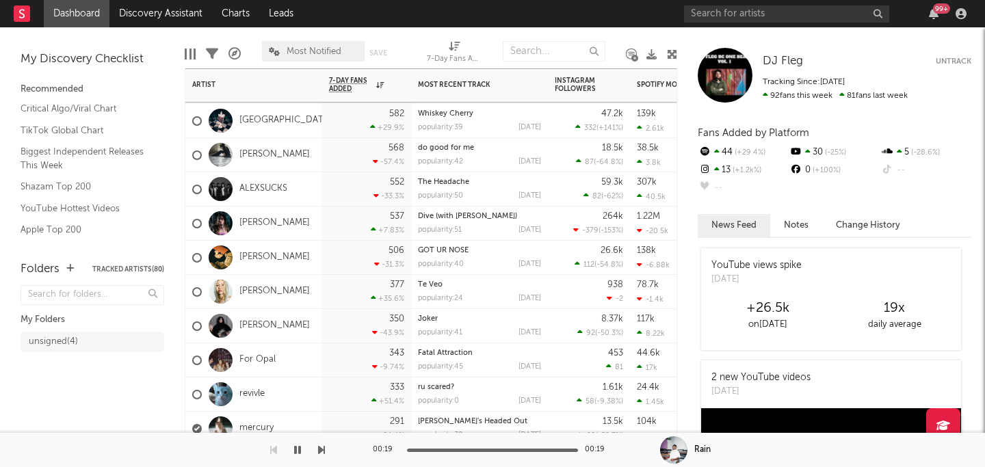
click at [277, 263] on div "[PERSON_NAME]" at bounding box center [253, 258] width 137 height 34
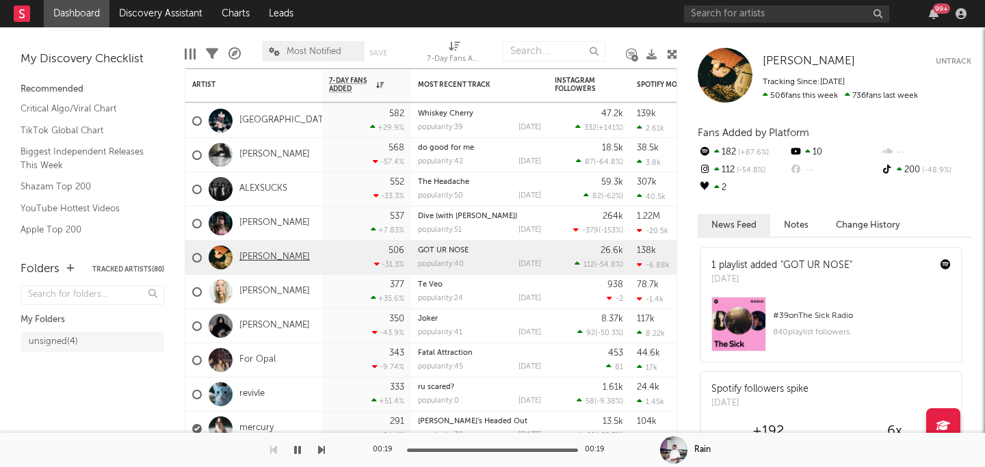
click at [247, 257] on link "[PERSON_NAME]" at bounding box center [274, 258] width 70 height 12
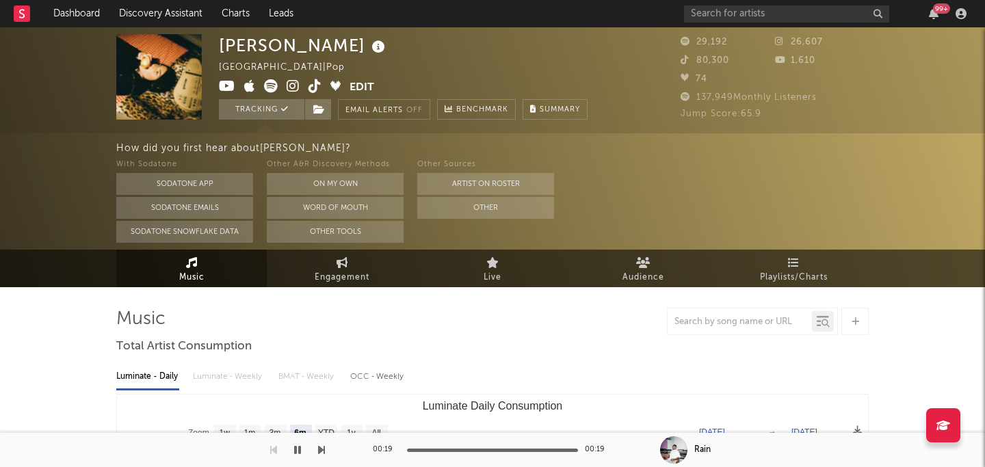
select select "6m"
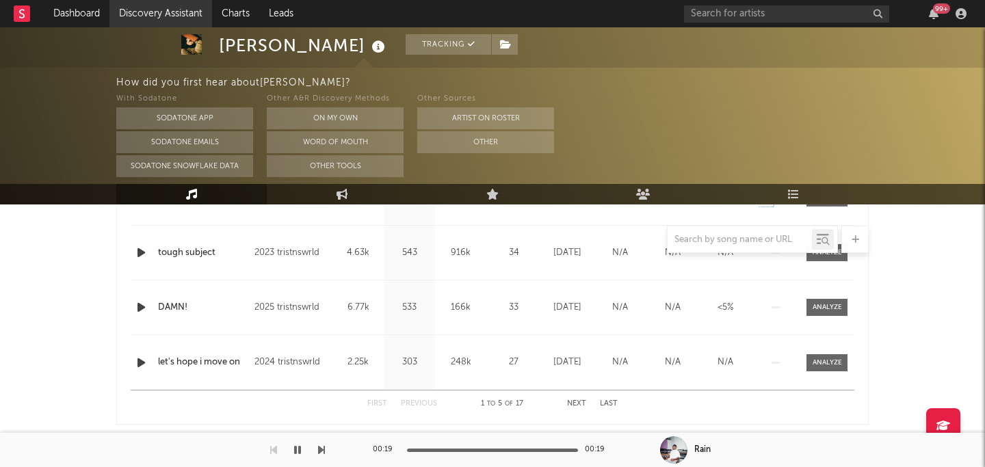
scroll to position [697, 0]
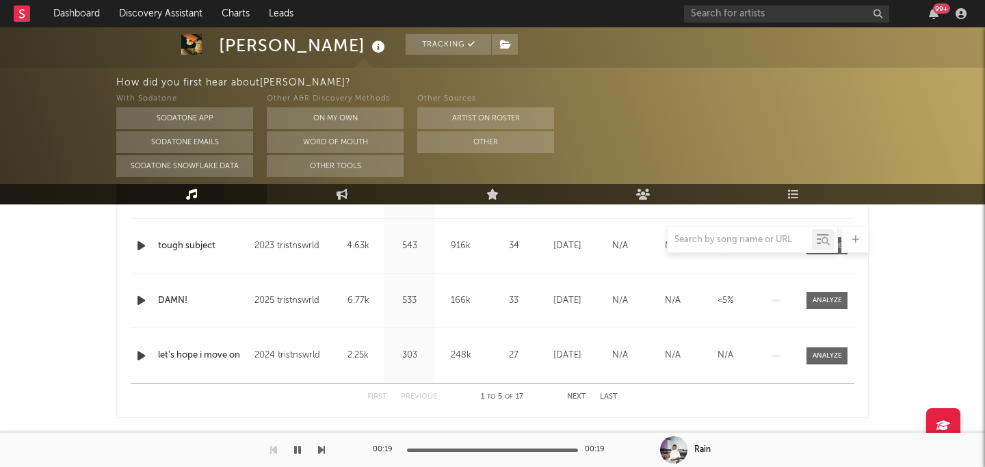
click at [298, 309] on div "Name DAMN! Copyright 2025 tristnswrld Label tristnswrld Album Names DAMN! Compo…" at bounding box center [493, 301] width 724 height 54
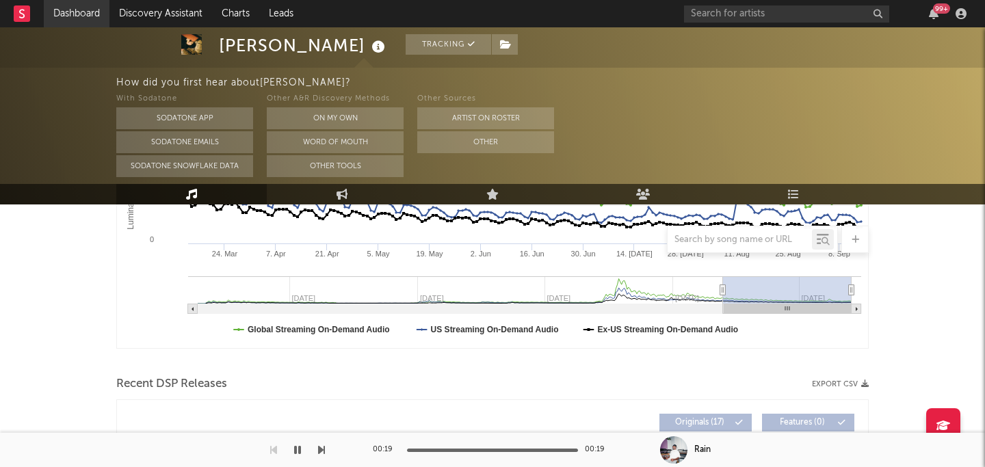
scroll to position [198, 0]
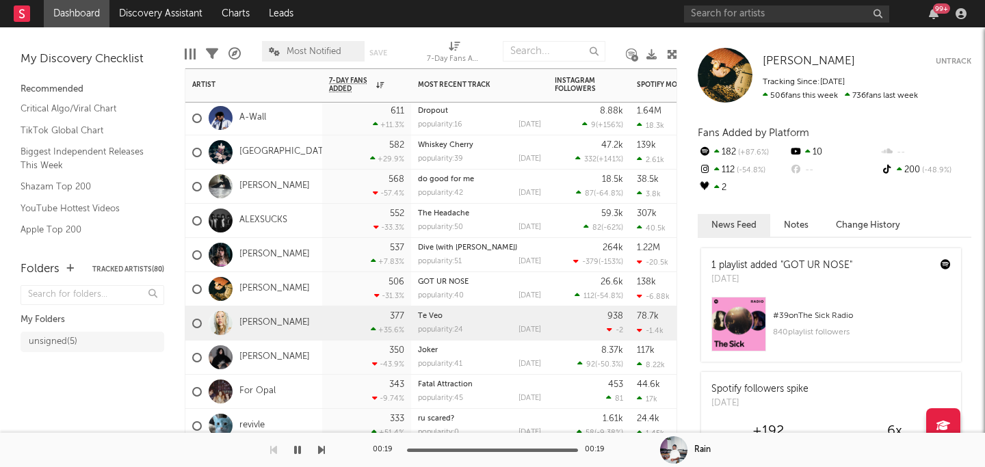
click at [287, 328] on div "Serafina" at bounding box center [253, 324] width 137 height 34
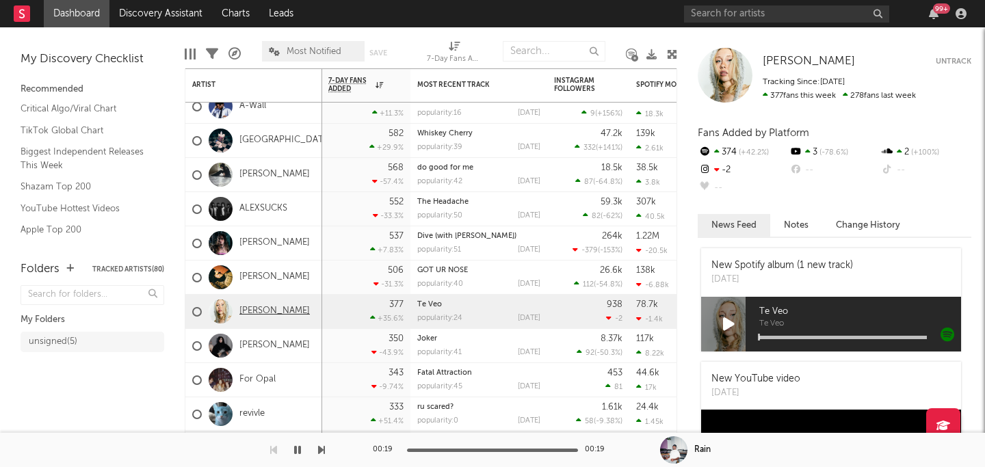
click at [271, 316] on link "Serafina" at bounding box center [274, 312] width 70 height 12
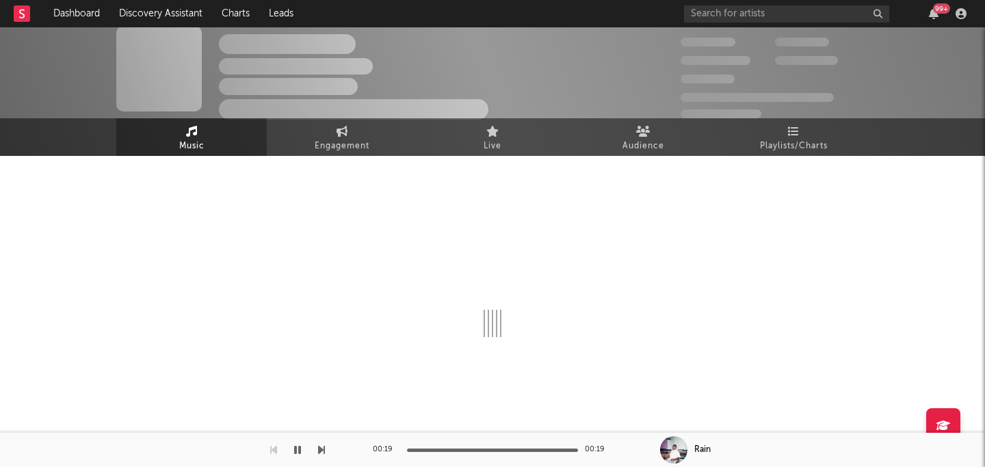
select select "1w"
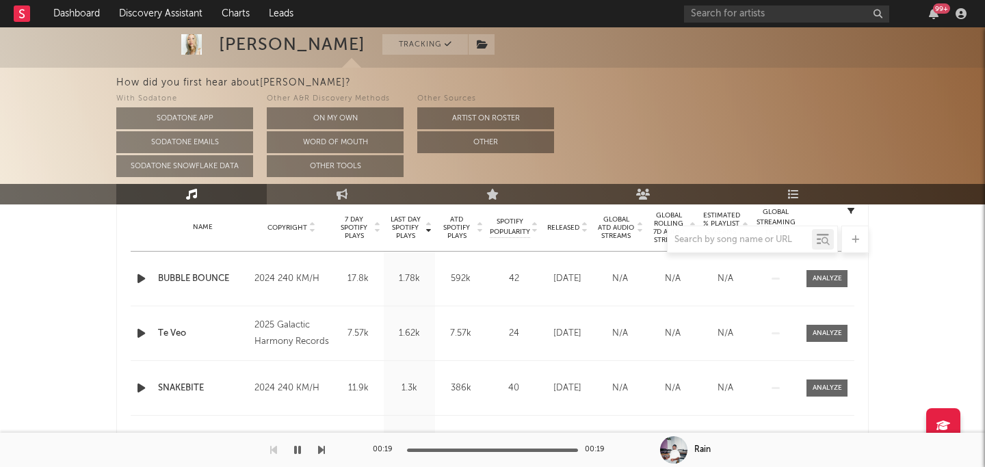
scroll to position [559, 0]
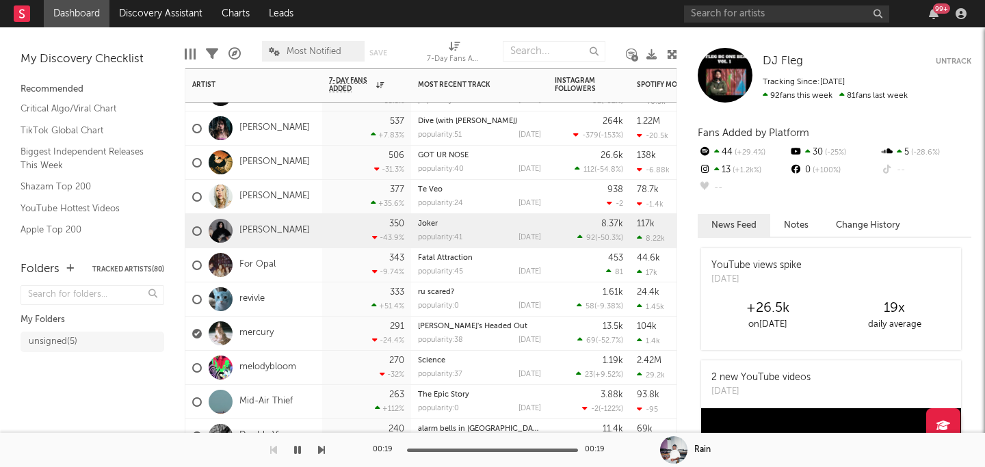
click at [281, 239] on div "Joon Gloom" at bounding box center [251, 231] width 118 height 40
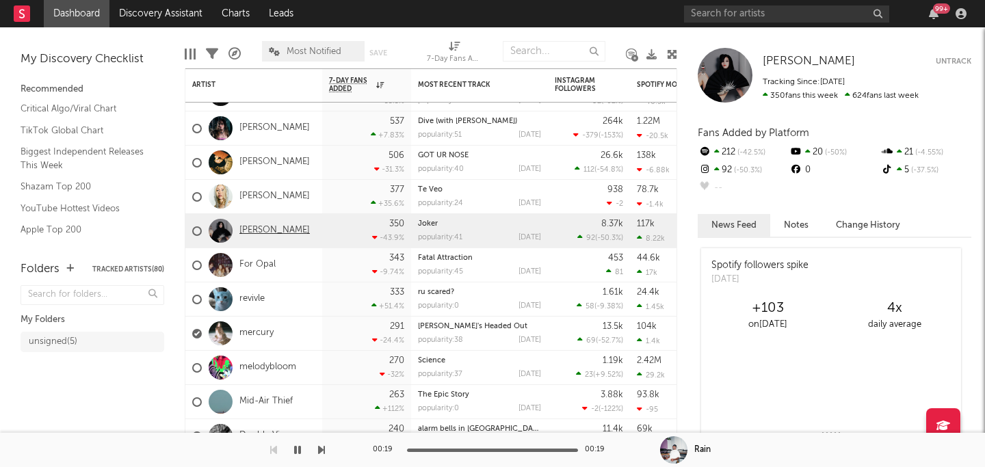
click at [276, 229] on link "Joon Gloom" at bounding box center [274, 231] width 70 height 12
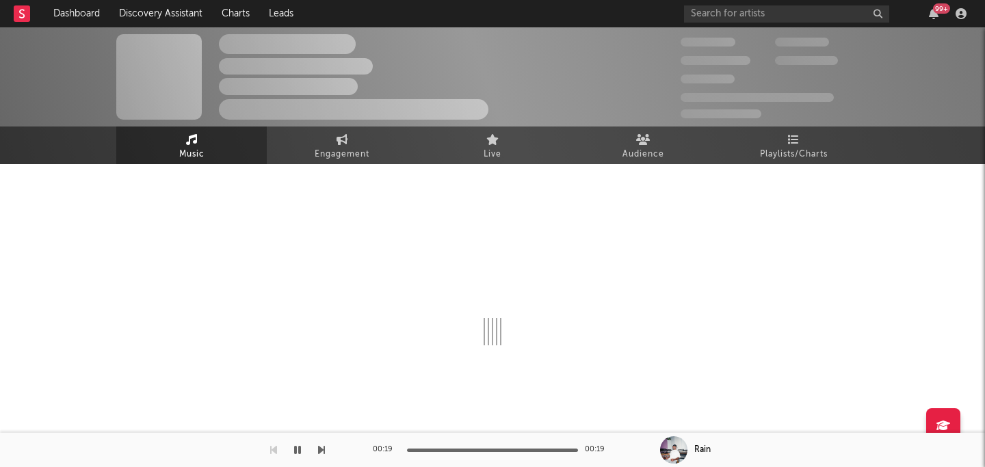
select select "6m"
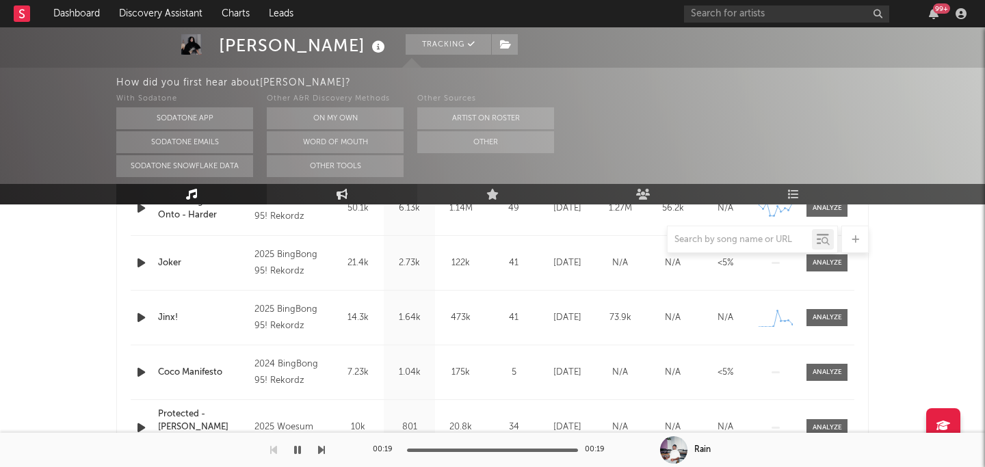
scroll to position [645, 0]
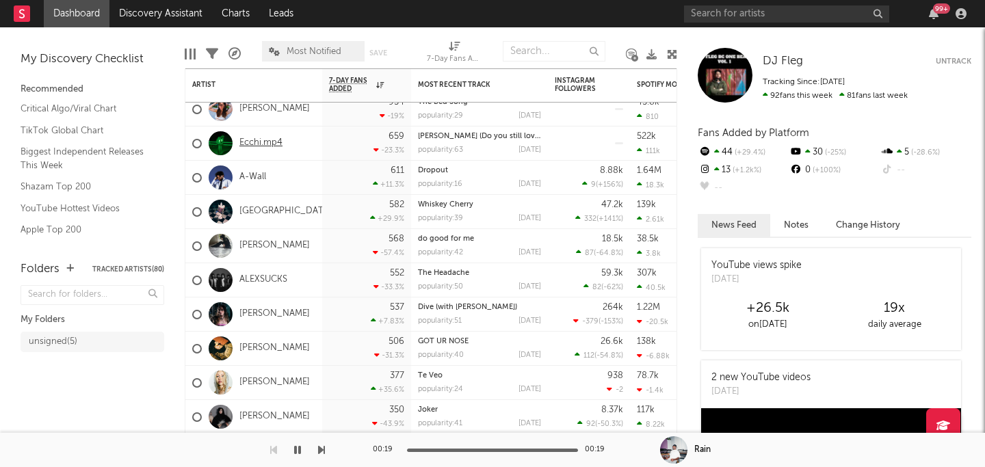
click at [248, 144] on link "Ecchi.mp4" at bounding box center [260, 144] width 43 height 12
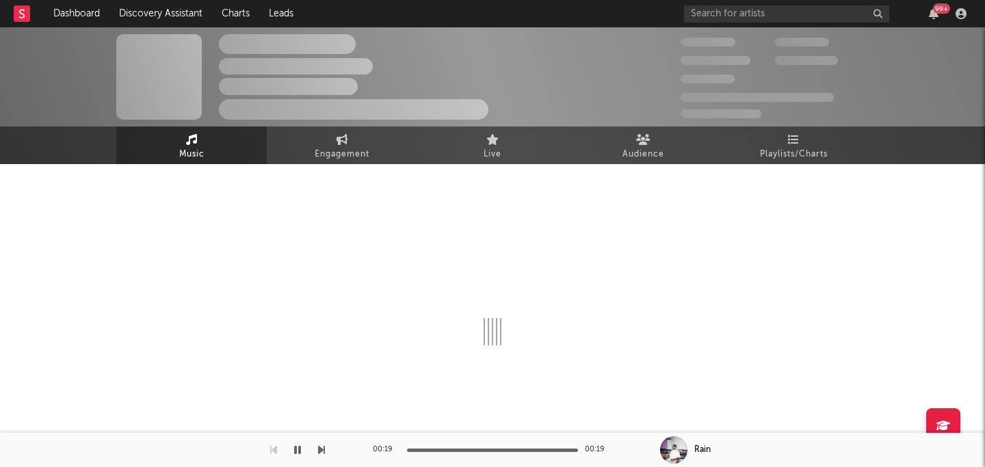
select select "1w"
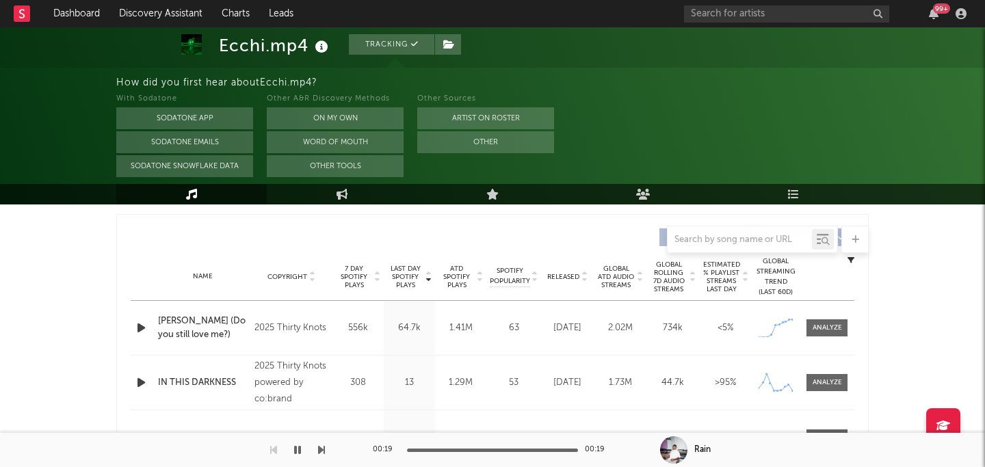
scroll to position [484, 0]
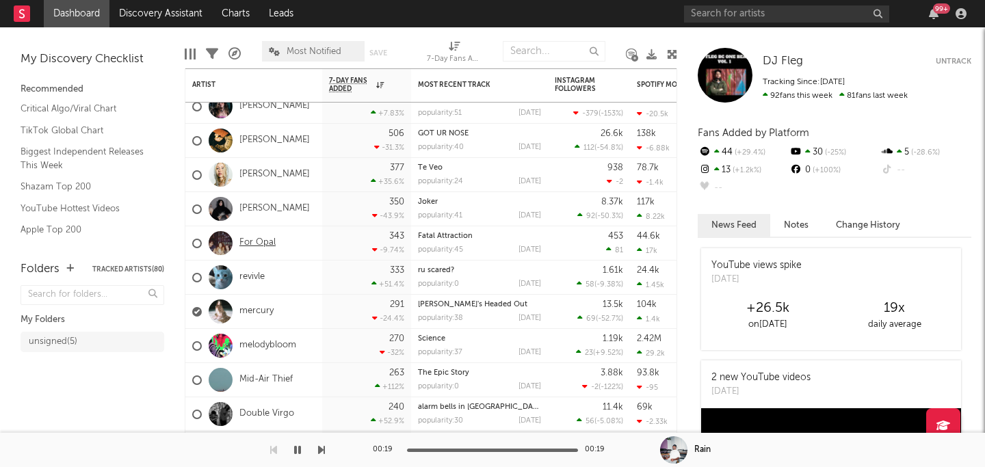
click at [258, 244] on link "For Opal" at bounding box center [257, 243] width 36 height 12
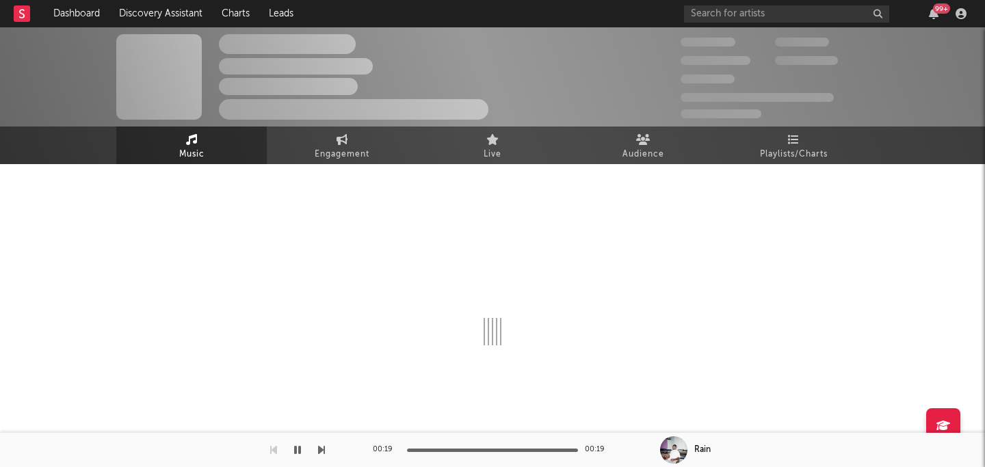
select select "1w"
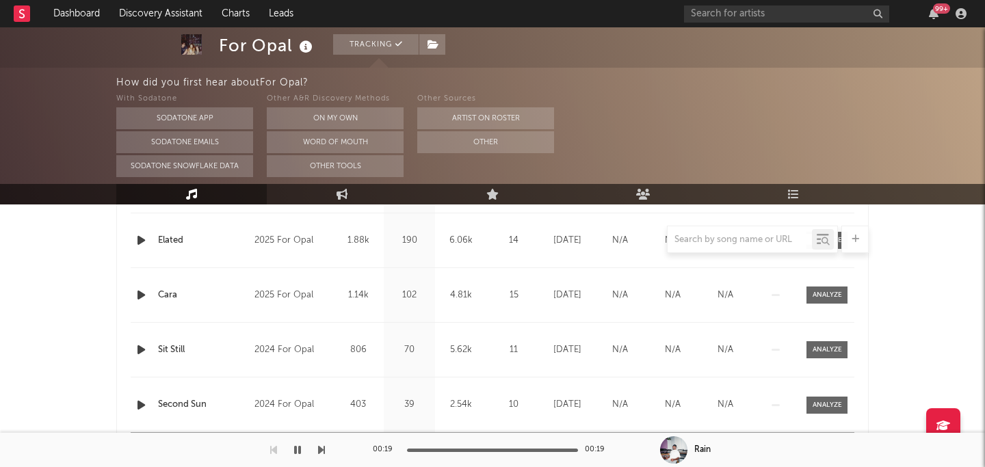
scroll to position [649, 0]
click at [138, 237] on div at bounding box center [492, 239] width 753 height 27
click at [140, 238] on div at bounding box center [492, 239] width 753 height 27
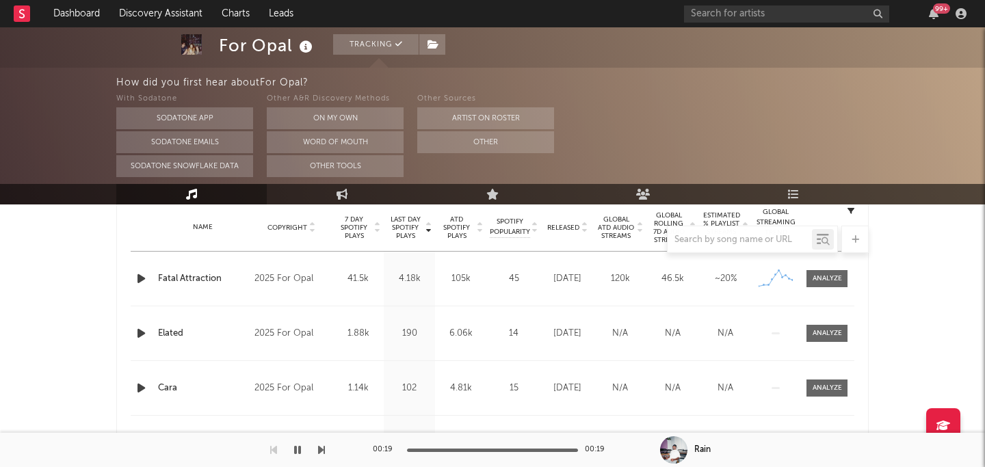
scroll to position [560, 0]
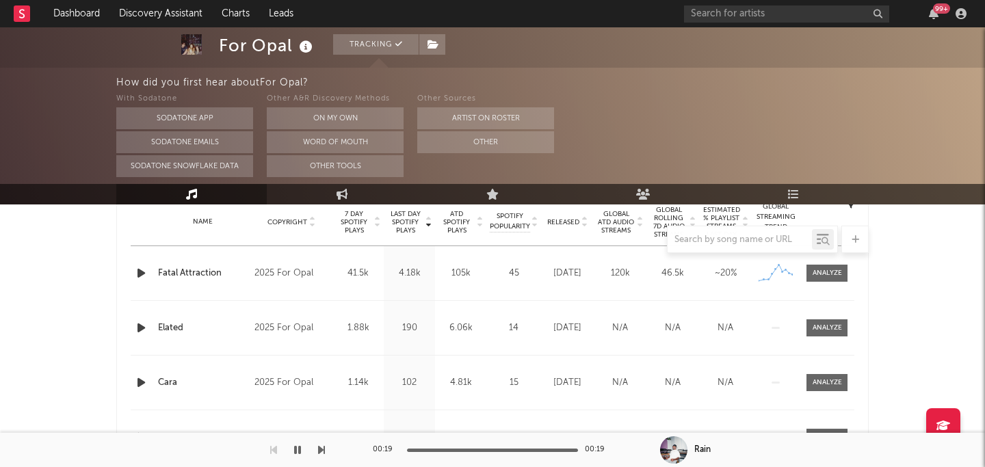
click at [144, 270] on icon "button" at bounding box center [141, 273] width 14 height 17
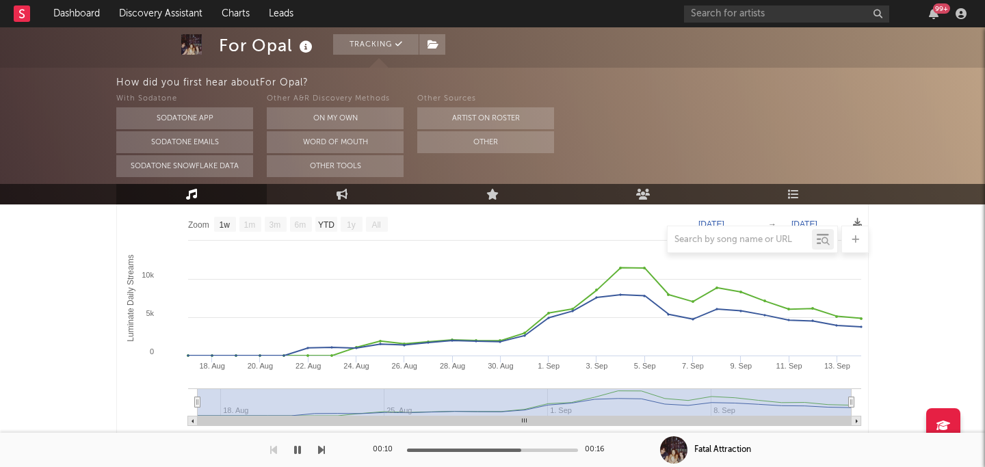
scroll to position [66, 0]
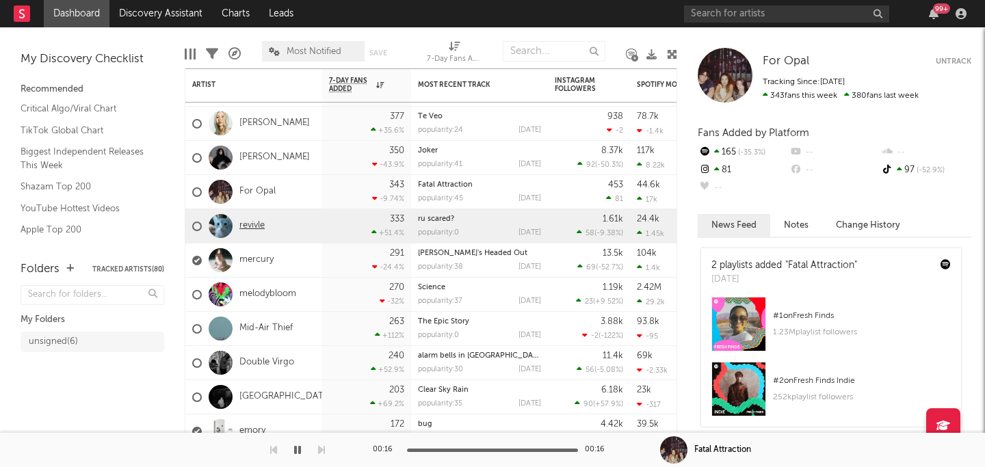
click at [252, 225] on link "revivle" at bounding box center [251, 226] width 25 height 12
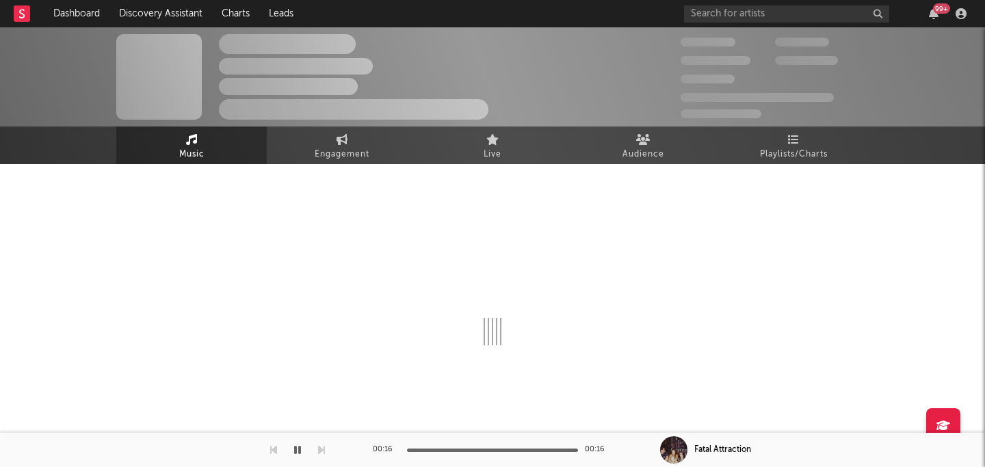
select select "6m"
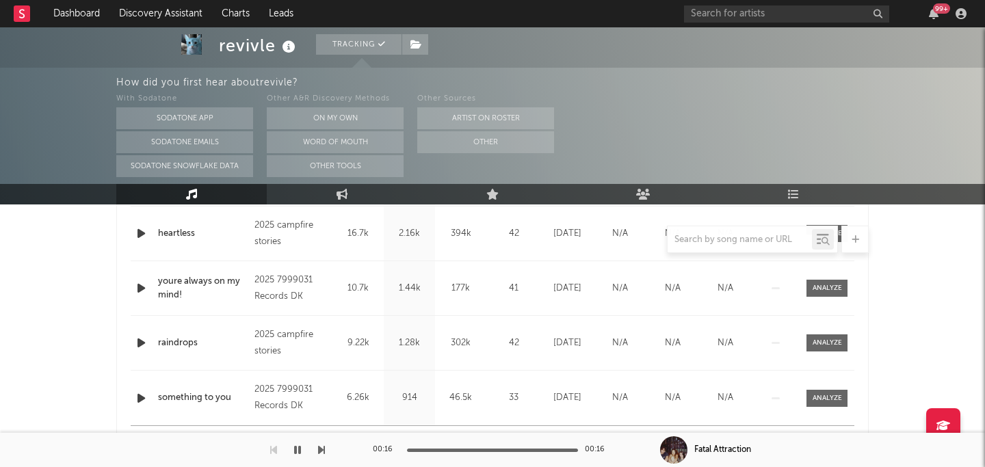
scroll to position [656, 0]
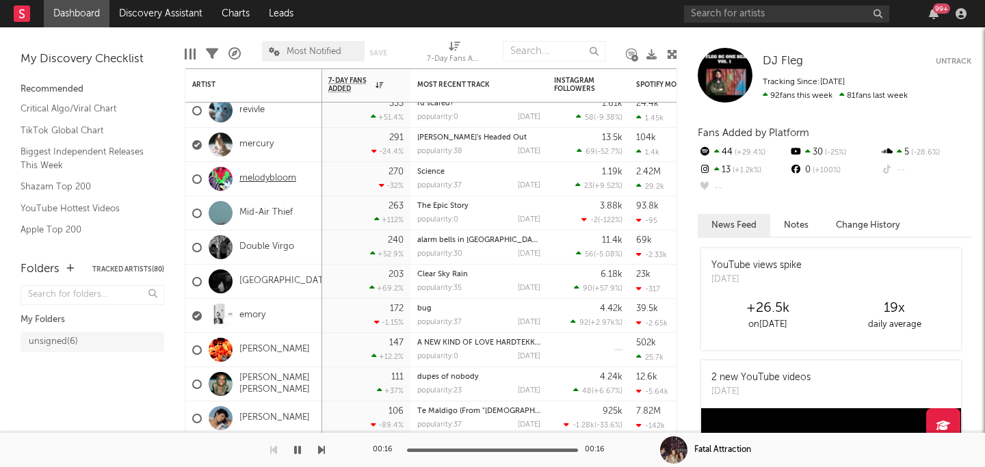
click at [265, 183] on link "melodybloom" at bounding box center [267, 179] width 57 height 12
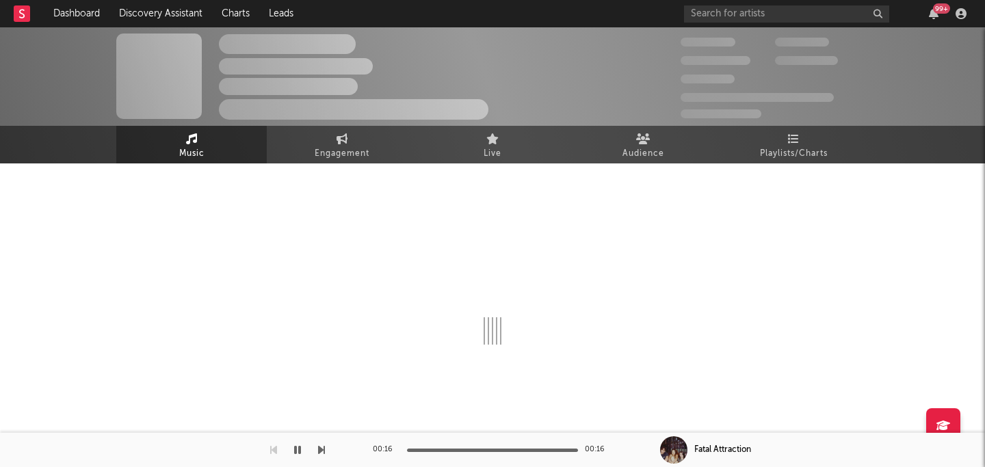
select select "6m"
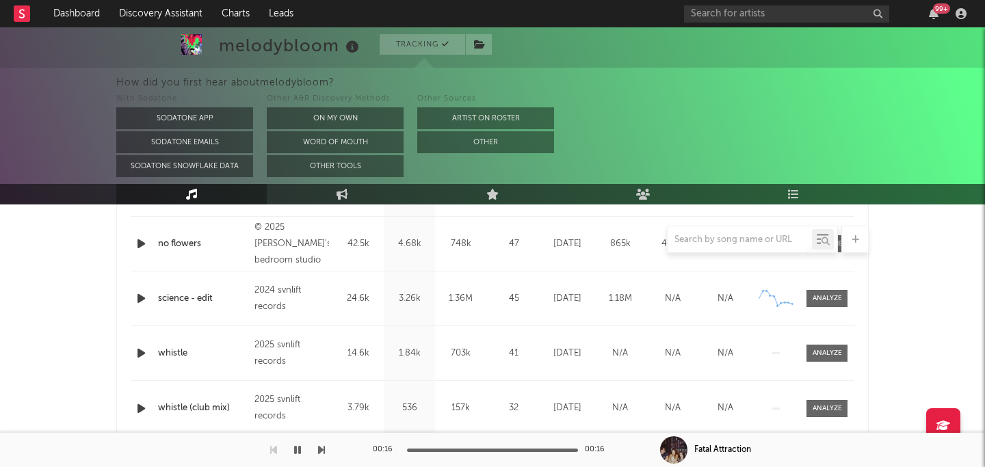
scroll to position [640, 0]
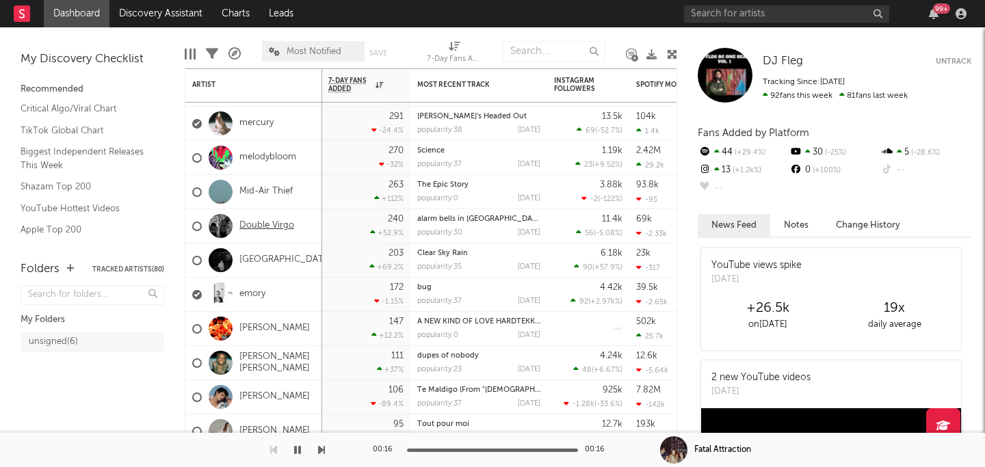
click at [262, 222] on link "Double Virgo" at bounding box center [266, 226] width 55 height 12
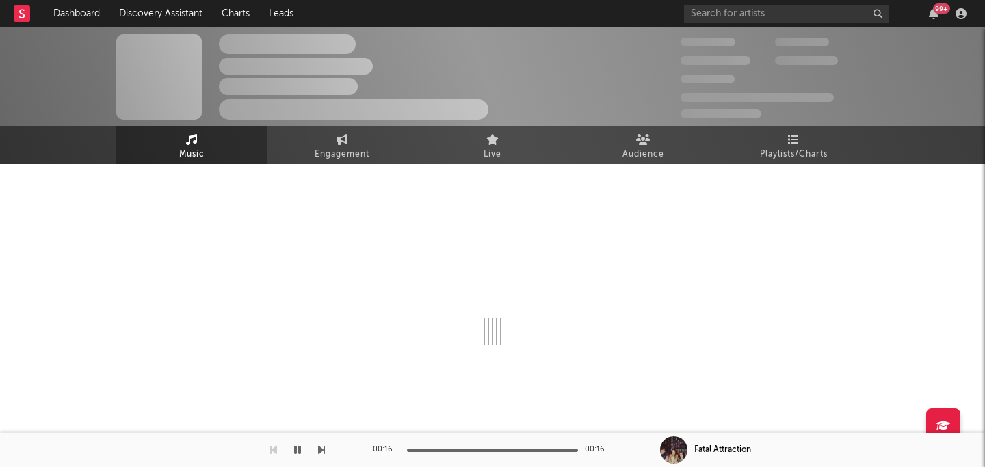
select select "6m"
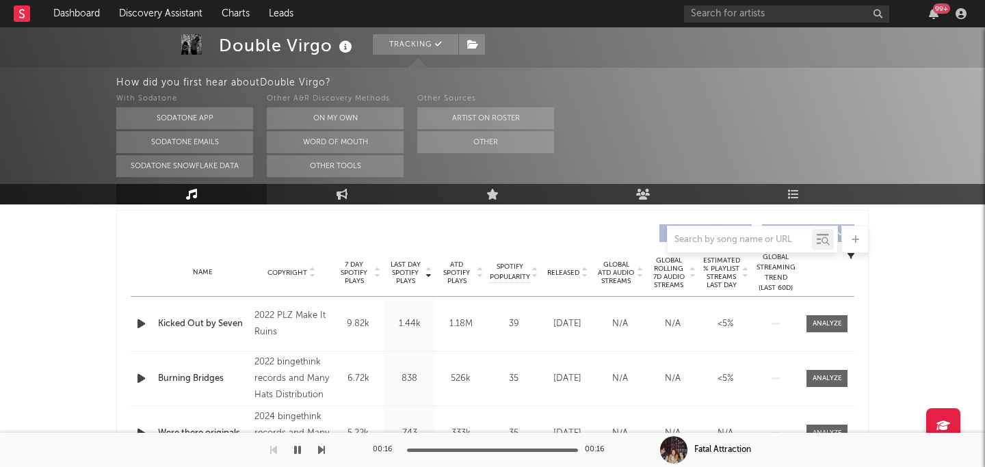
scroll to position [520, 0]
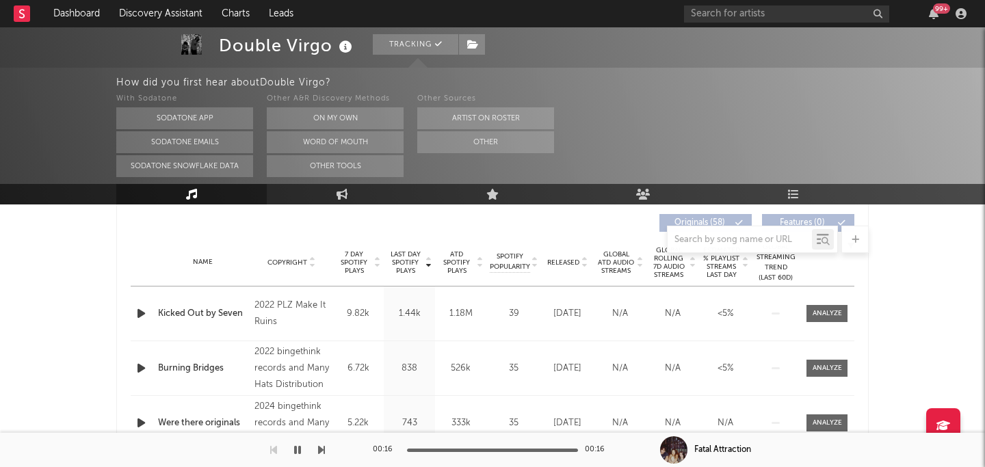
click at [139, 315] on icon "button" at bounding box center [141, 313] width 14 height 17
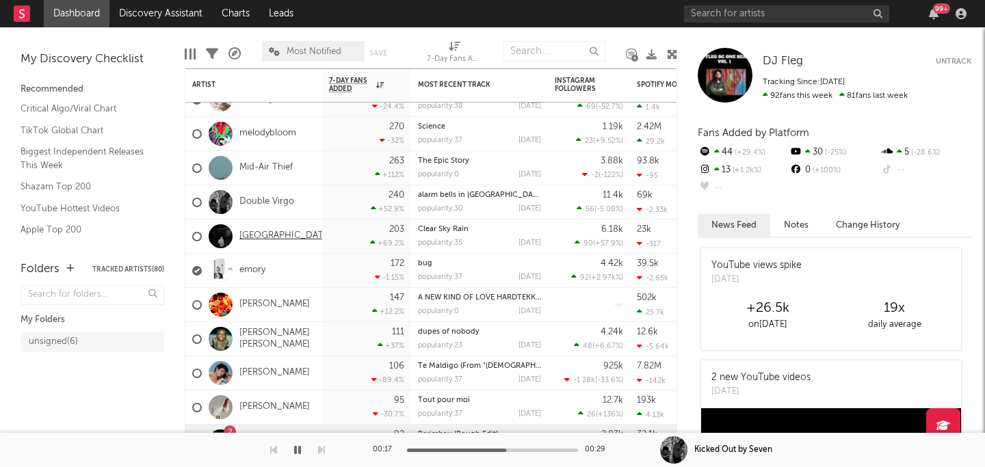
click at [258, 235] on link "deer park" at bounding box center [285, 237] width 92 height 12
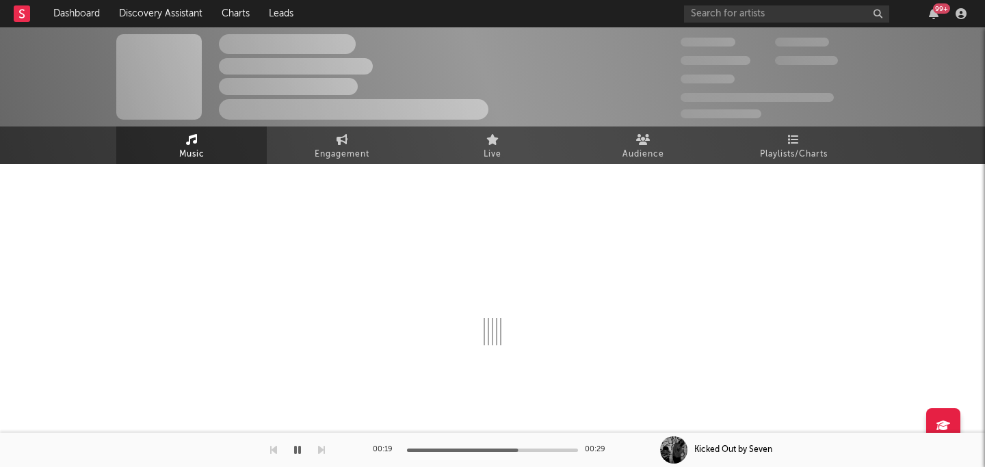
select select "1w"
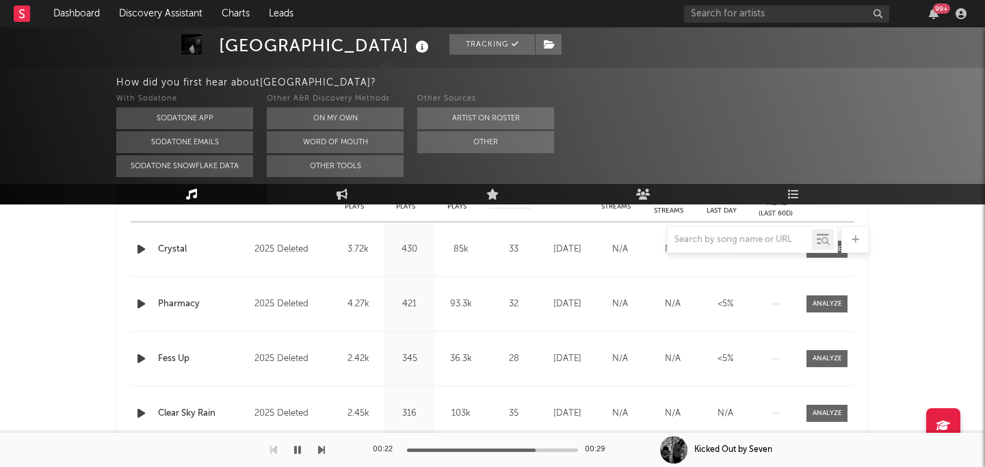
scroll to position [591, 0]
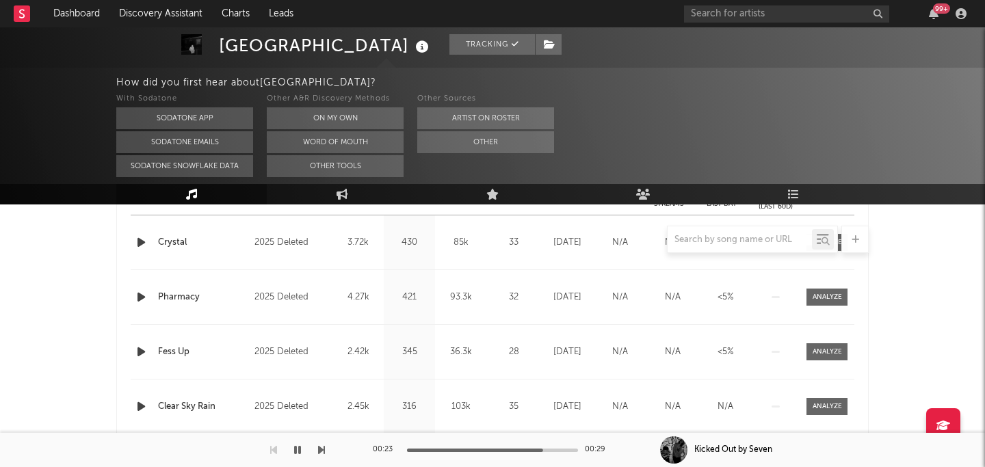
click at [138, 243] on div at bounding box center [492, 239] width 753 height 27
click at [145, 243] on div at bounding box center [492, 239] width 753 height 27
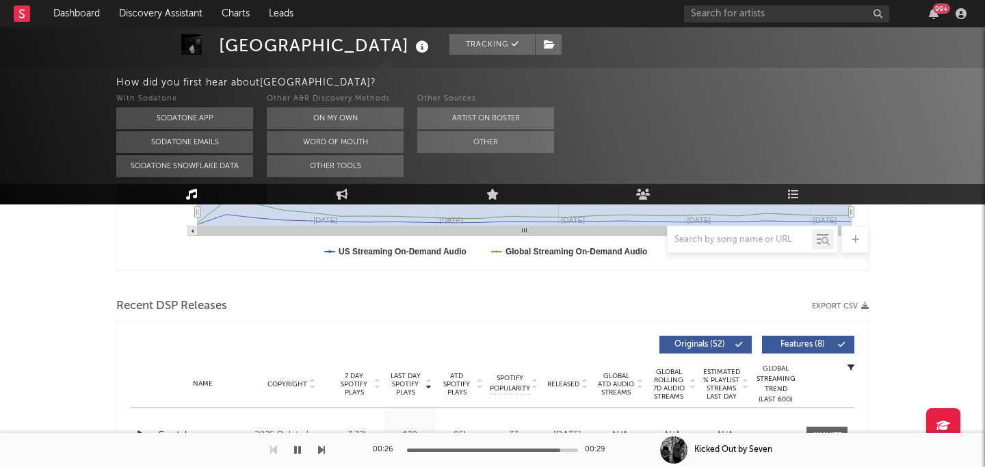
scroll to position [298, 0]
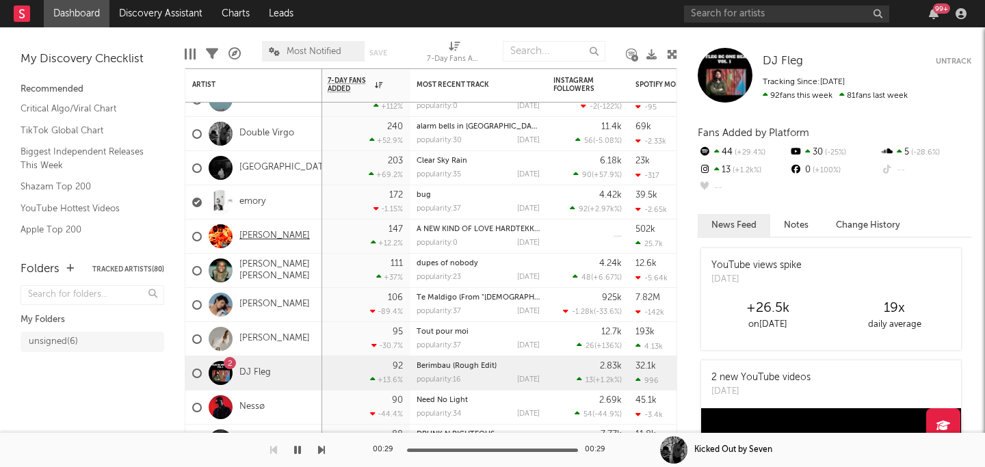
click at [263, 237] on link "[PERSON_NAME]" at bounding box center [274, 237] width 70 height 12
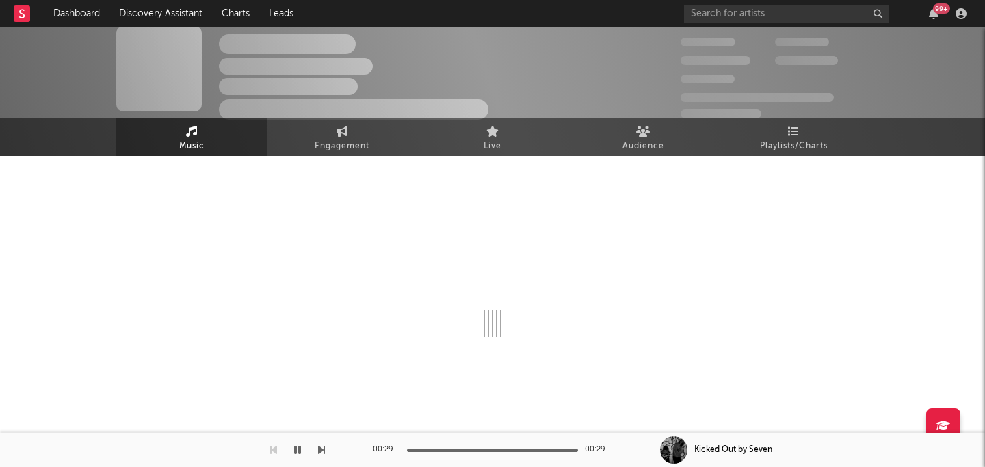
select select "1w"
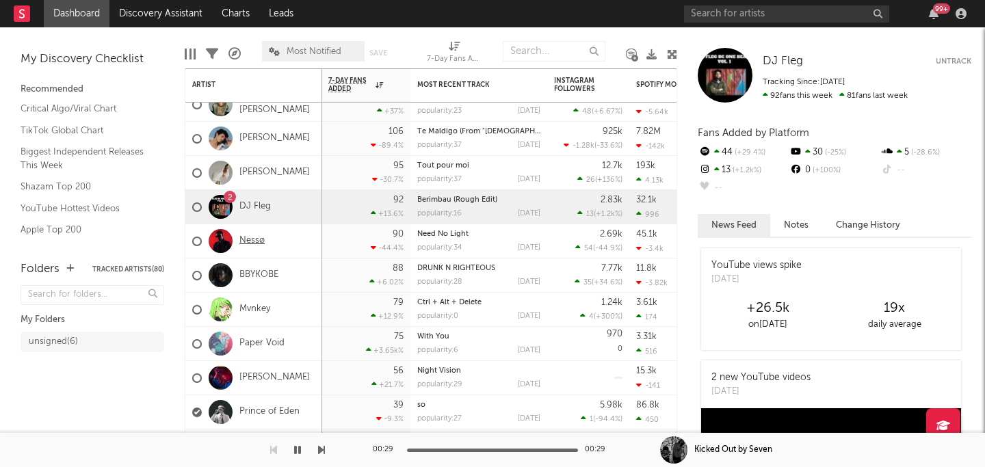
click at [250, 239] on link "Nessø" at bounding box center [251, 241] width 25 height 12
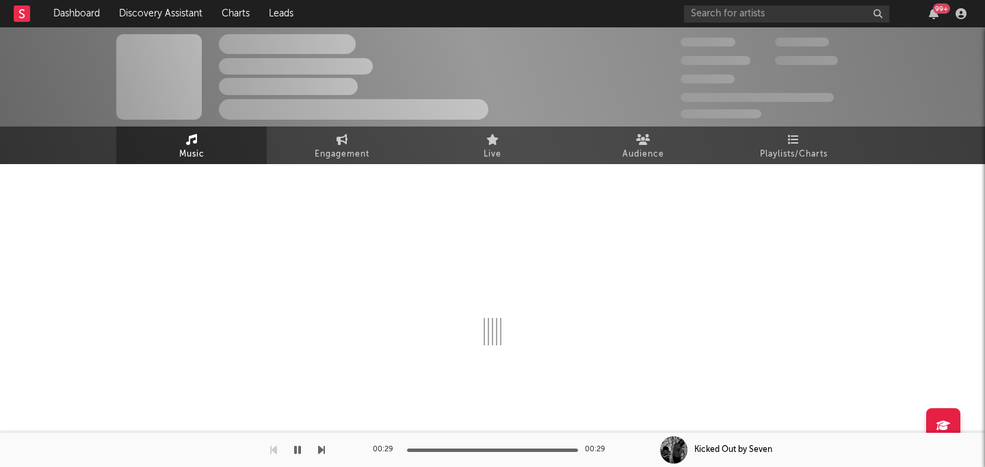
select select "6m"
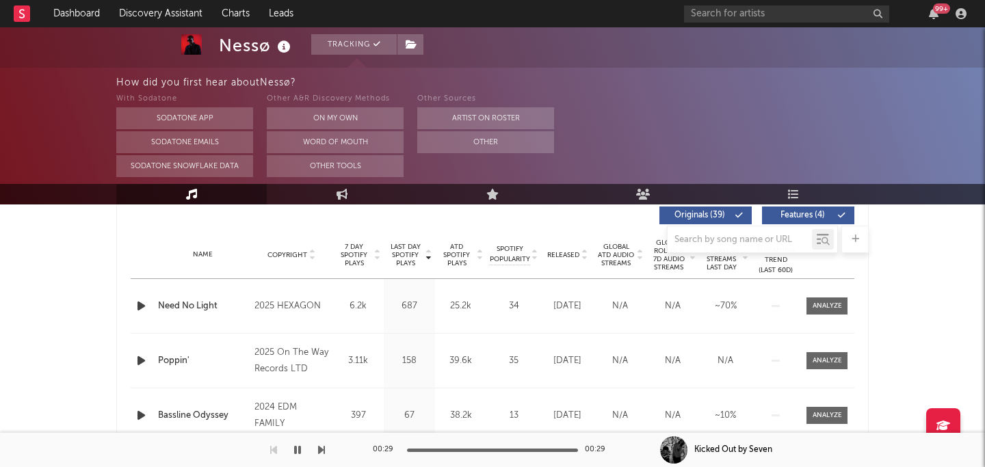
scroll to position [528, 0]
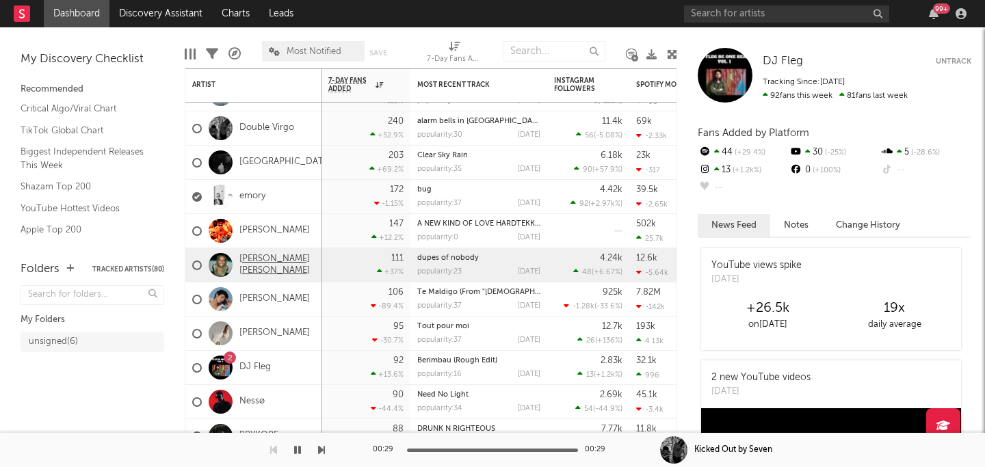
click at [257, 264] on link "[PERSON_NAME] [PERSON_NAME]" at bounding box center [277, 265] width 76 height 23
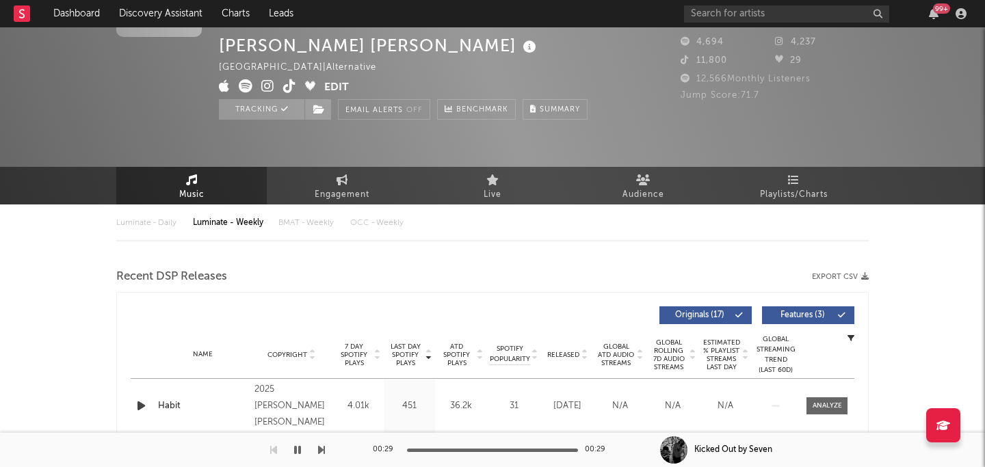
select select "6m"
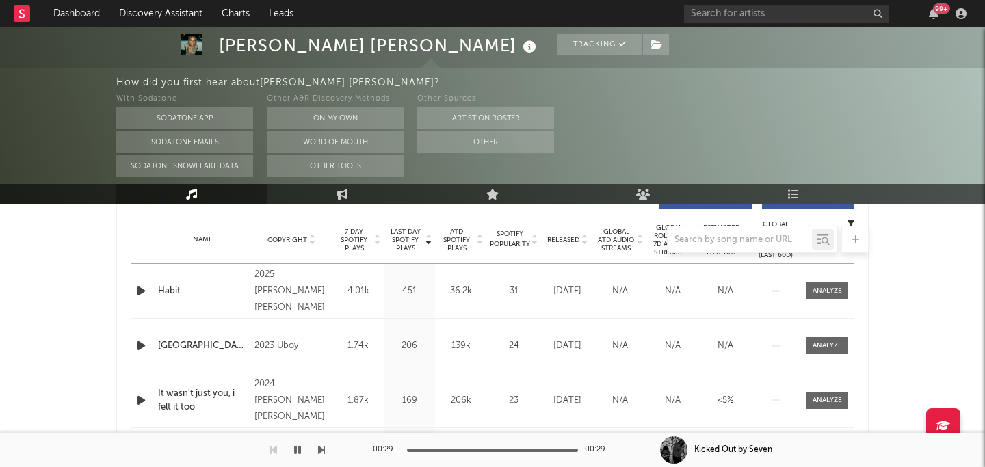
scroll to position [521, 0]
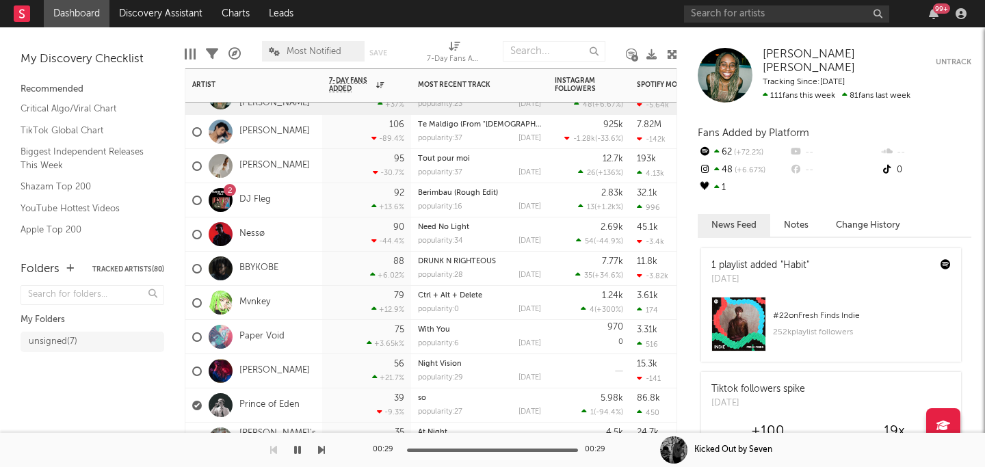
click at [269, 279] on div "BBYKOBE" at bounding box center [235, 269] width 86 height 40
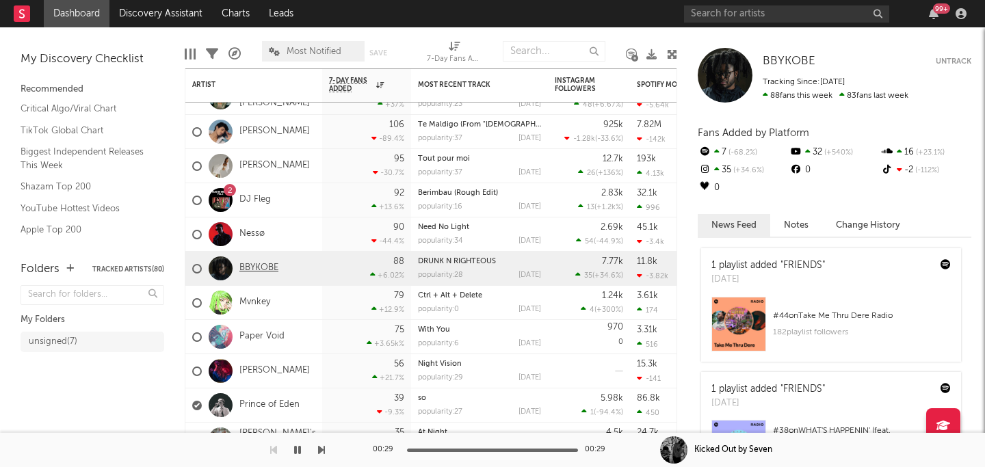
click at [265, 268] on link "BBYKOBE" at bounding box center [258, 269] width 39 height 12
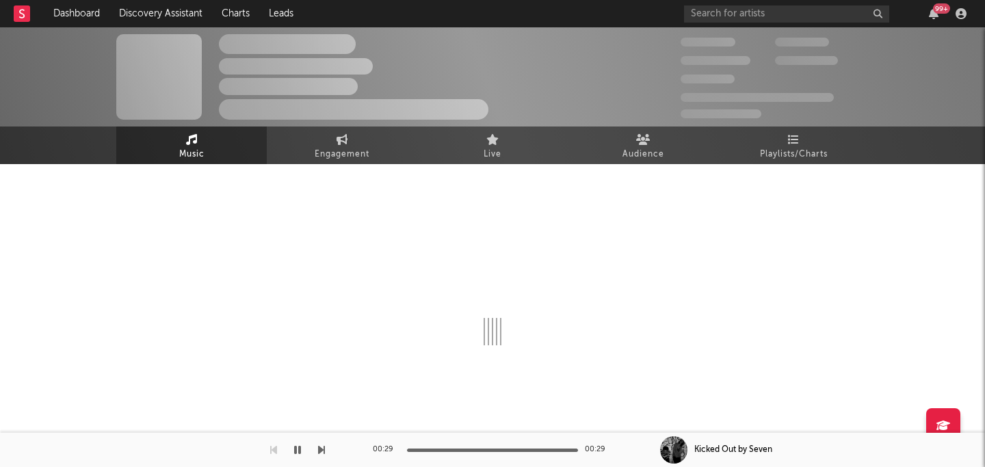
select select "1w"
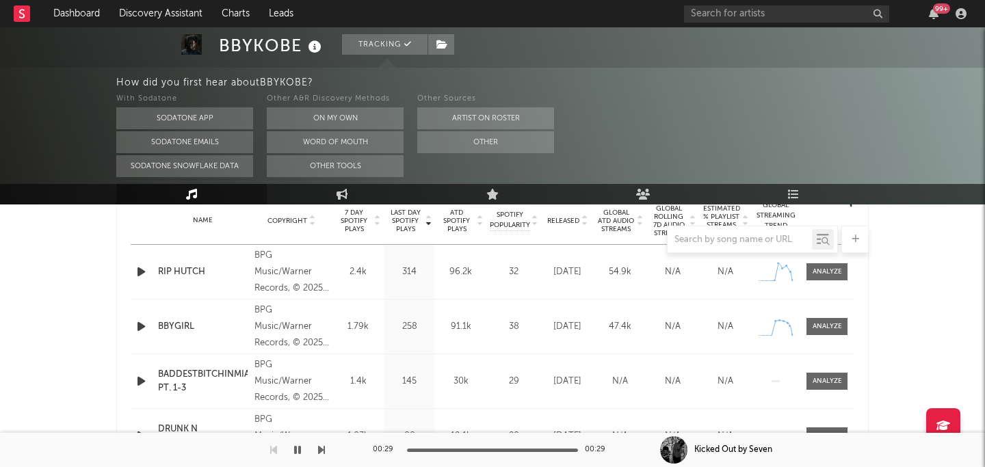
scroll to position [564, 0]
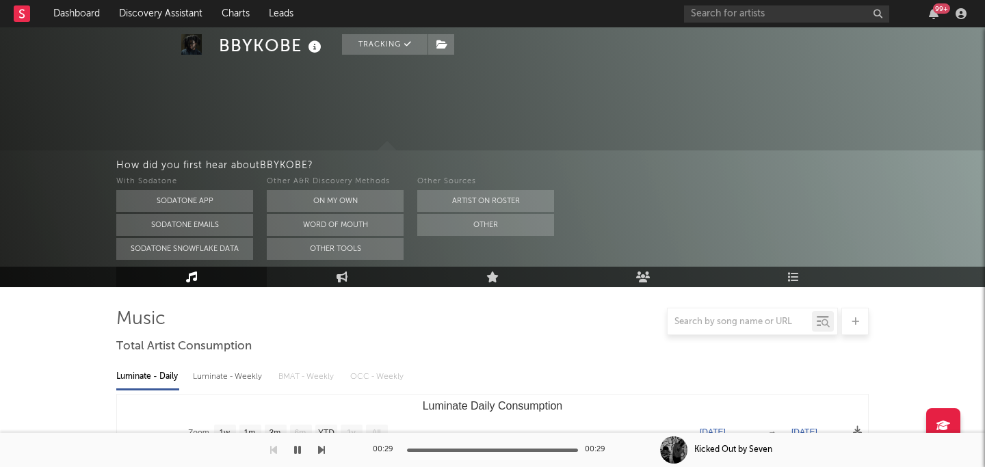
select select "1w"
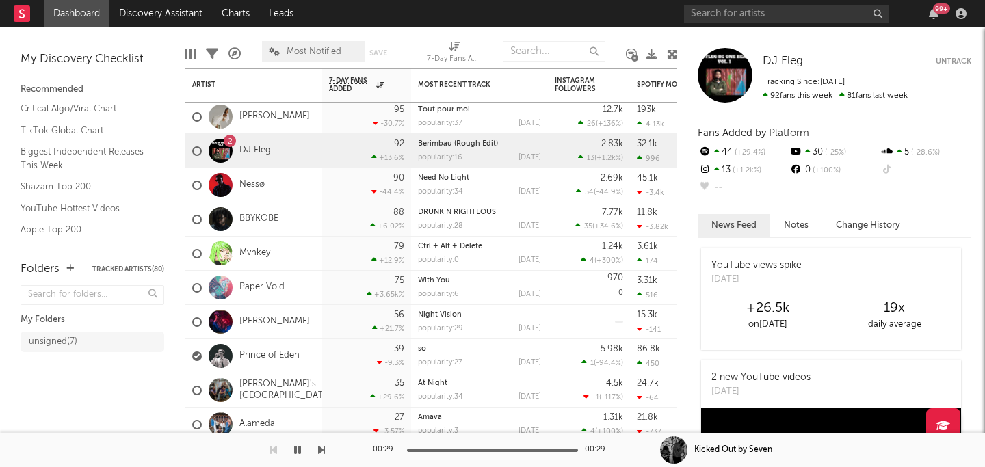
click at [250, 253] on link "Mvnkey" at bounding box center [254, 254] width 31 height 12
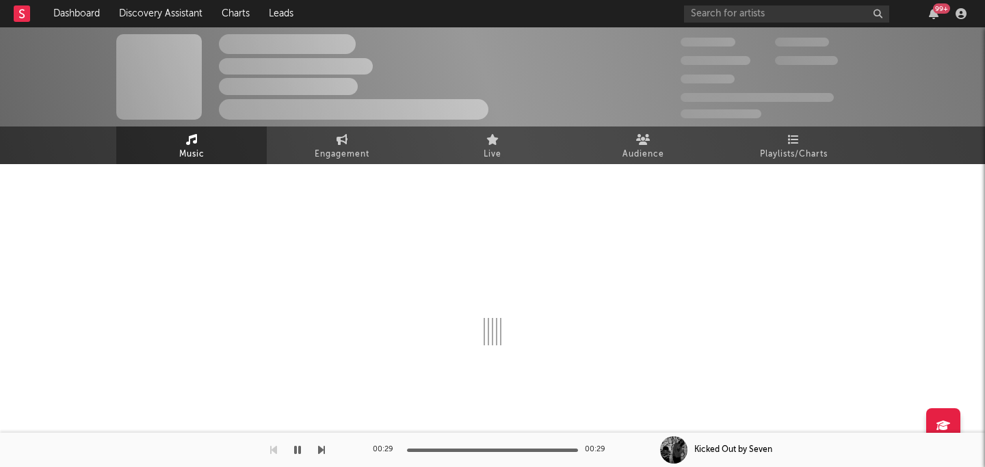
select select "1w"
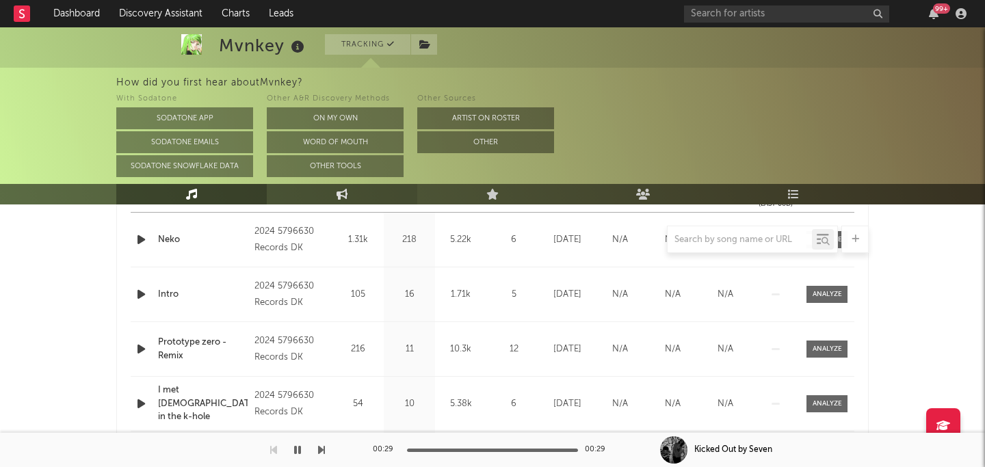
scroll to position [610, 0]
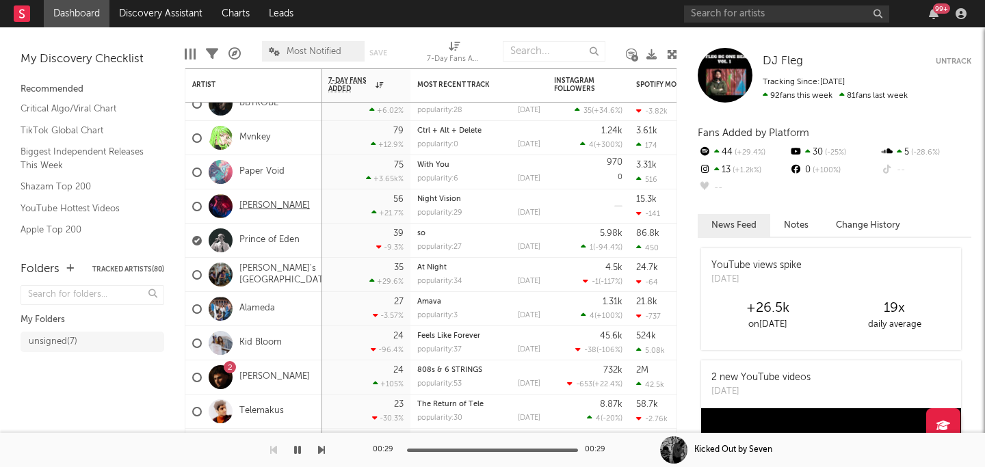
click at [268, 207] on link "[PERSON_NAME]" at bounding box center [274, 206] width 70 height 12
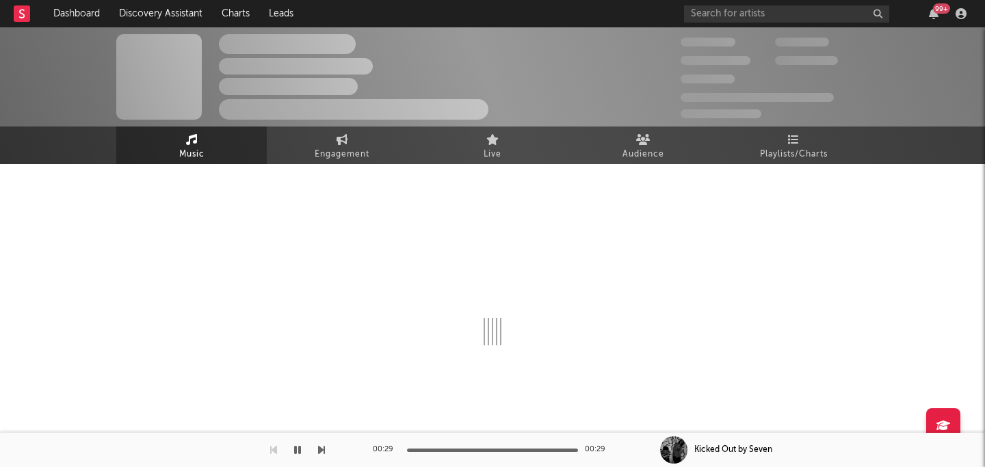
select select "1w"
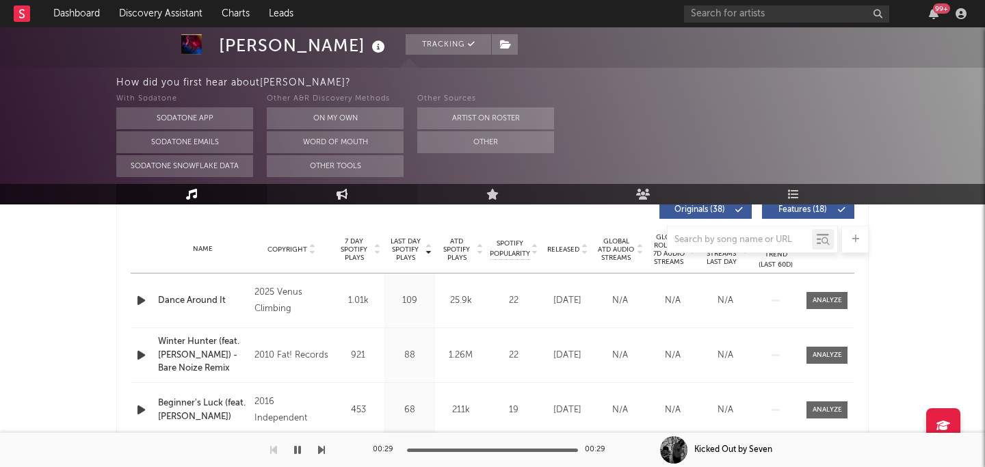
scroll to position [536, 0]
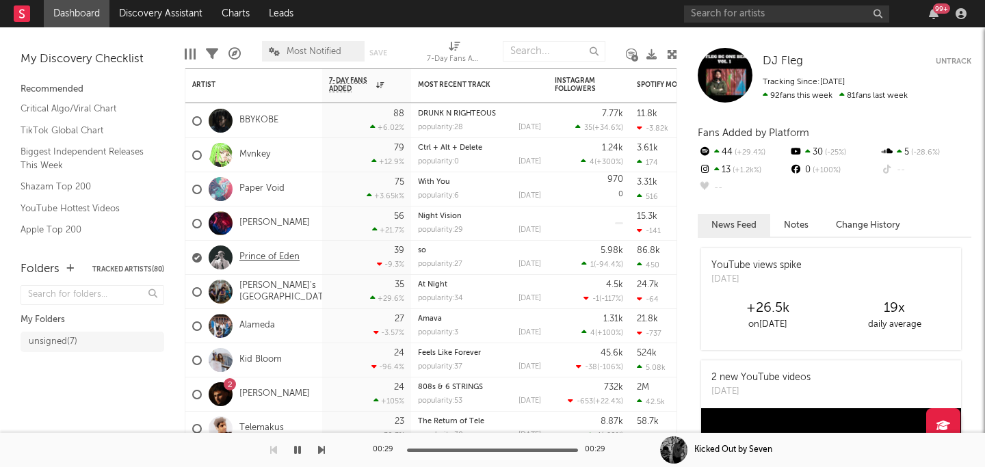
click at [280, 253] on link "Prince of Eden" at bounding box center [269, 258] width 60 height 12
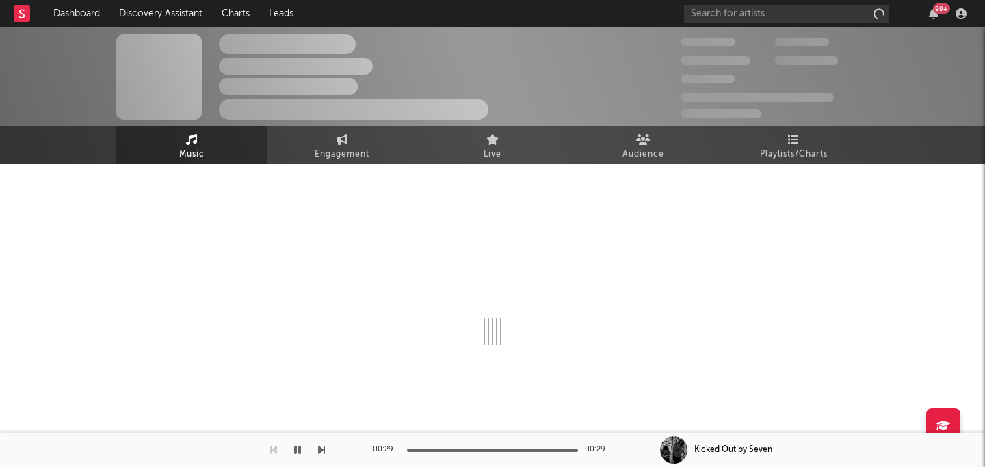
scroll to position [8, 0]
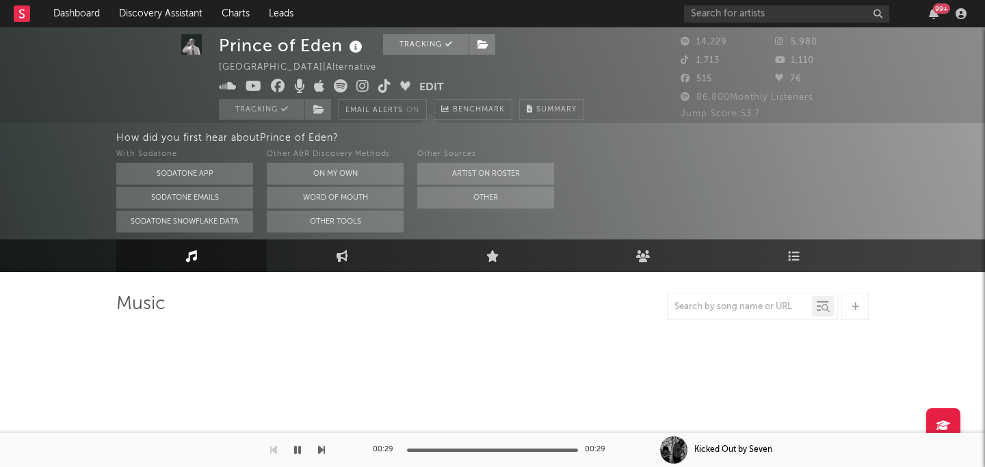
select select "6m"
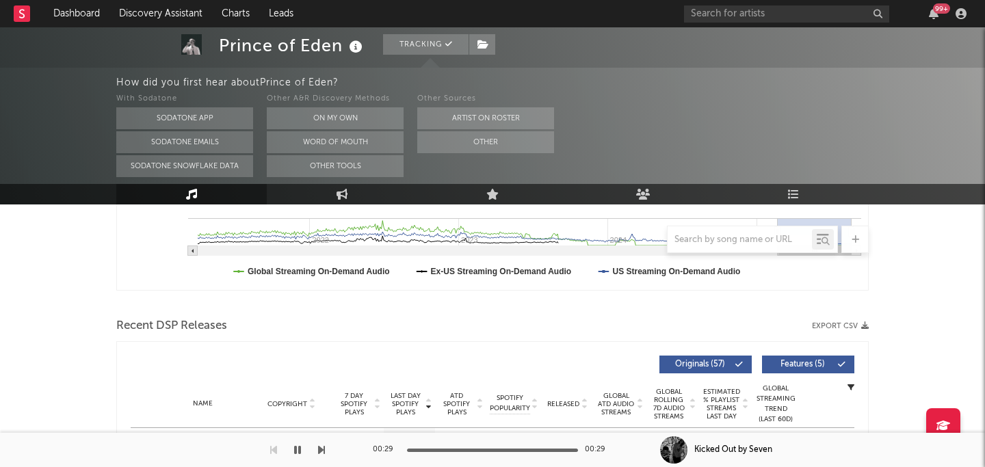
select select "6m"
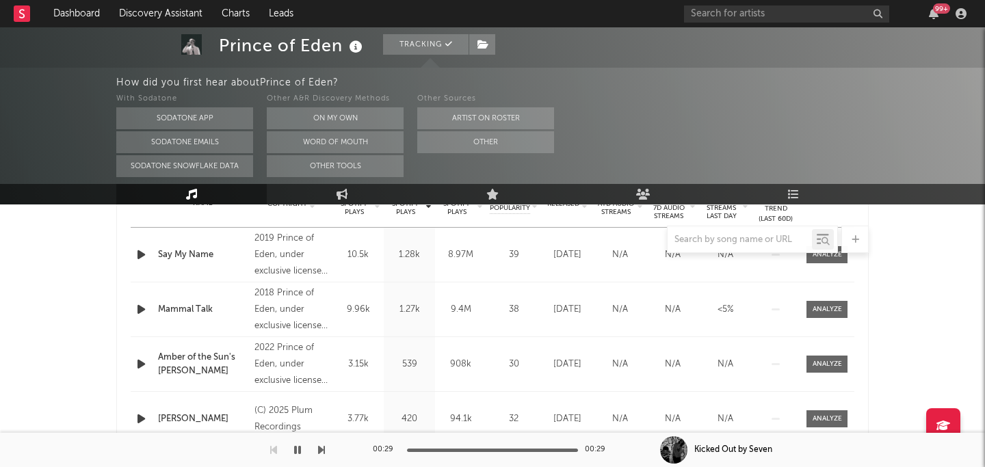
scroll to position [575, 0]
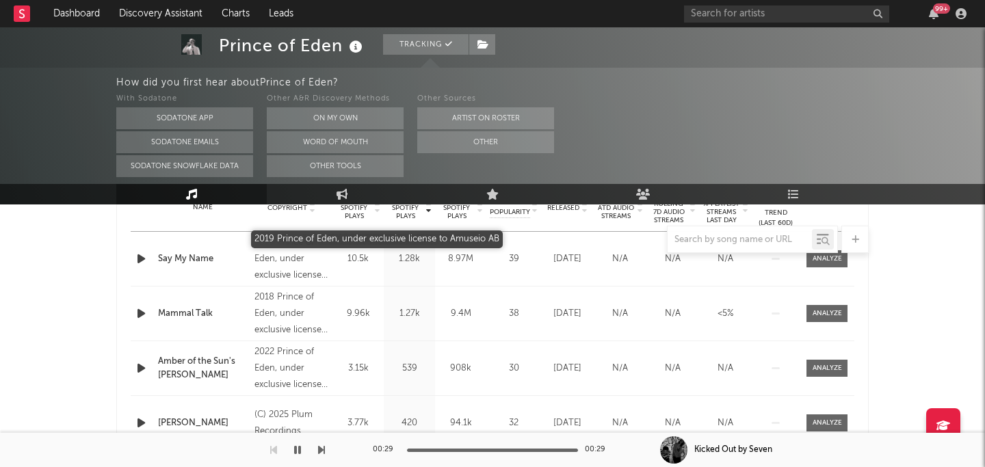
click at [286, 259] on div "2019 Prince of Eden, under exclusive license to Amuseio AB" at bounding box center [292, 259] width 75 height 49
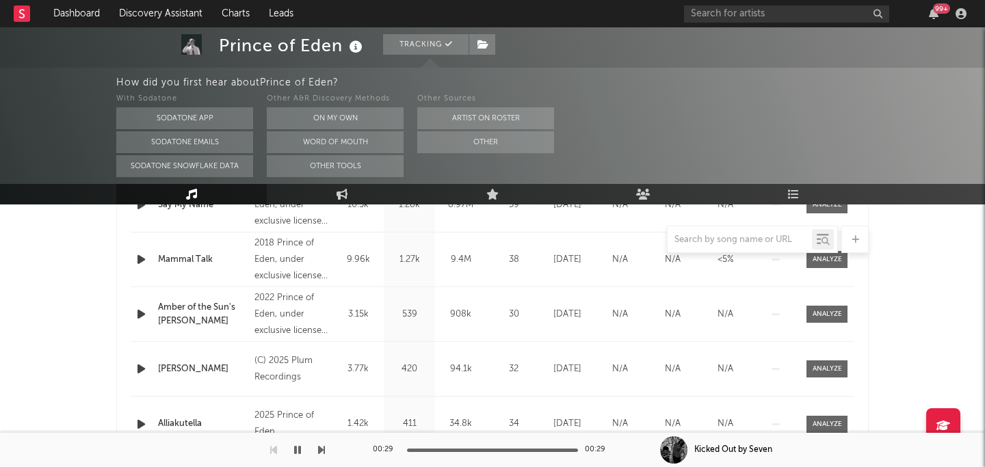
scroll to position [669, 0]
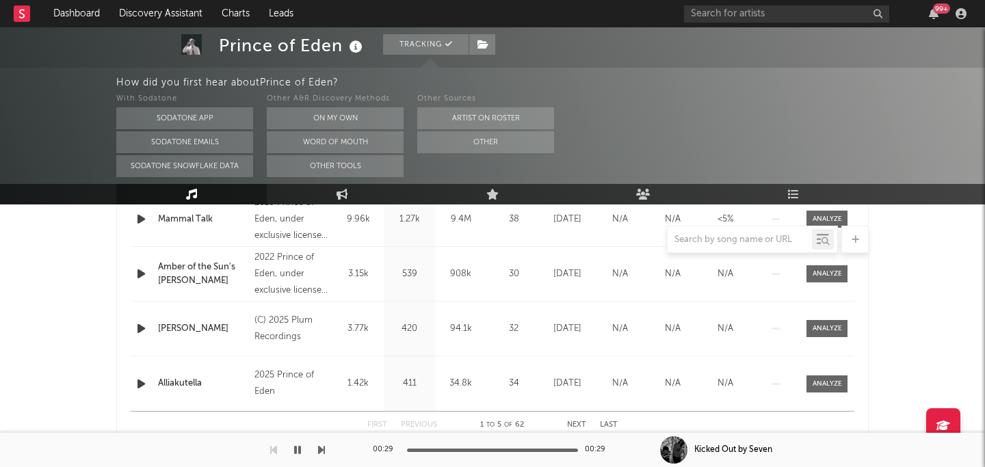
click at [286, 329] on div "(C) 2025 Plum Recordings" at bounding box center [292, 329] width 75 height 33
click at [260, 319] on div "(C) 2025 Plum Recordings" at bounding box center [292, 329] width 75 height 33
click at [274, 322] on div "(C) 2025 Plum Recordings" at bounding box center [292, 329] width 75 height 33
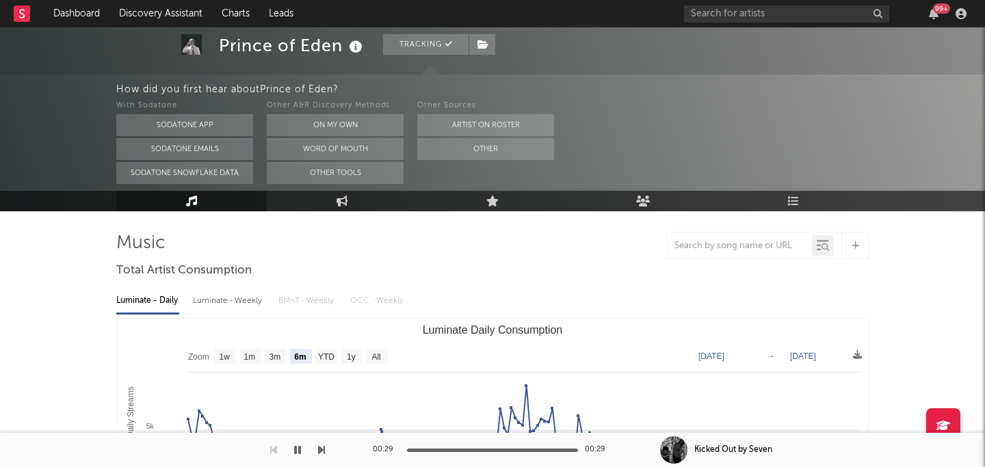
scroll to position [0, 0]
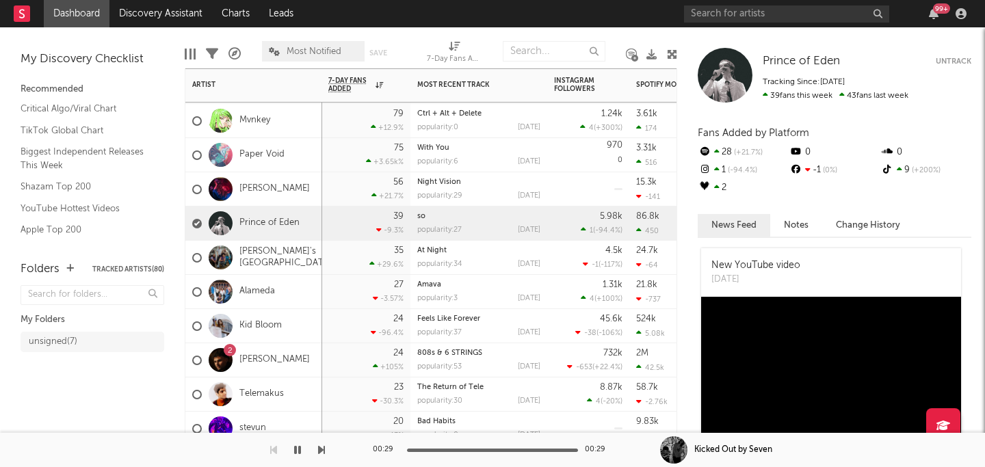
click at [259, 217] on div "Prince of Eden" at bounding box center [245, 224] width 107 height 40
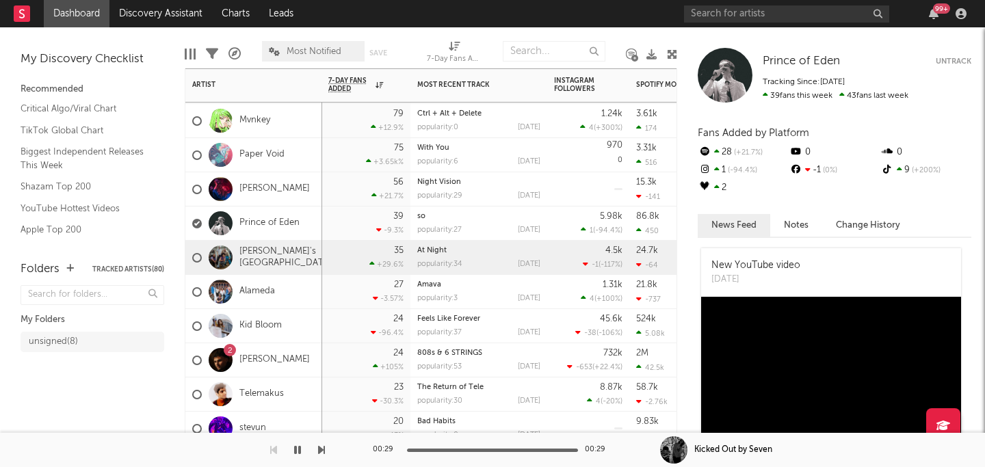
click at [336, 255] on div "35 +29.6 %" at bounding box center [365, 258] width 75 height 34
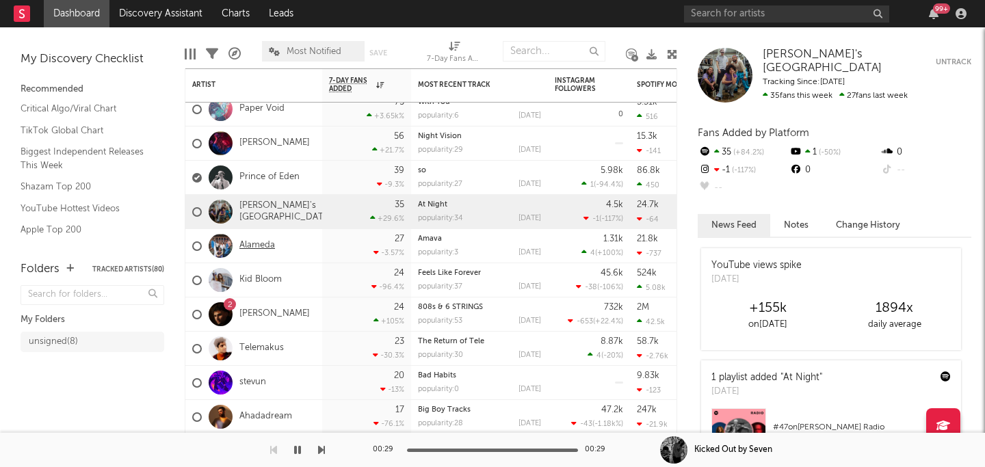
click at [256, 242] on link "Alameda" at bounding box center [257, 246] width 36 height 12
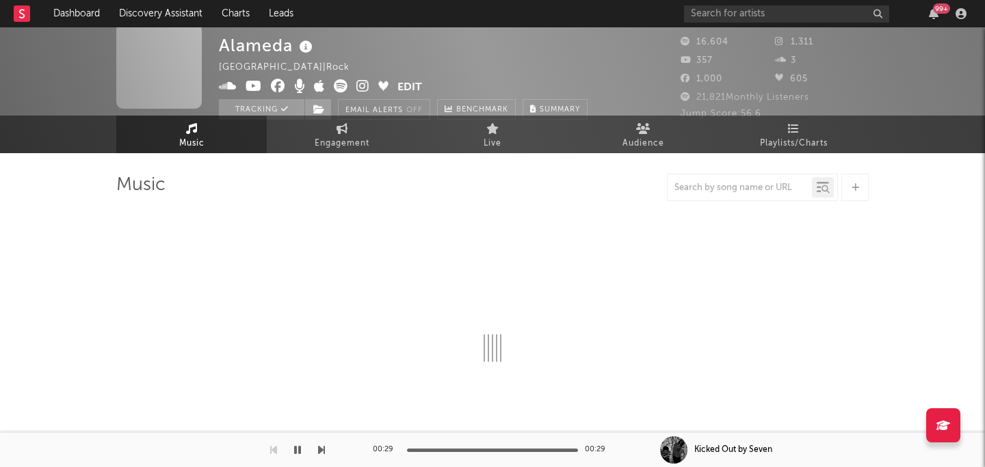
select select "6m"
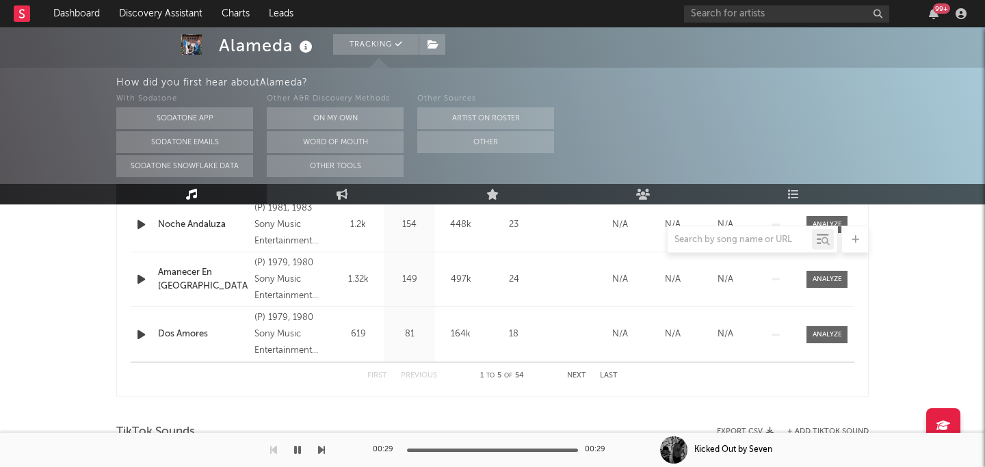
scroll to position [721, 0]
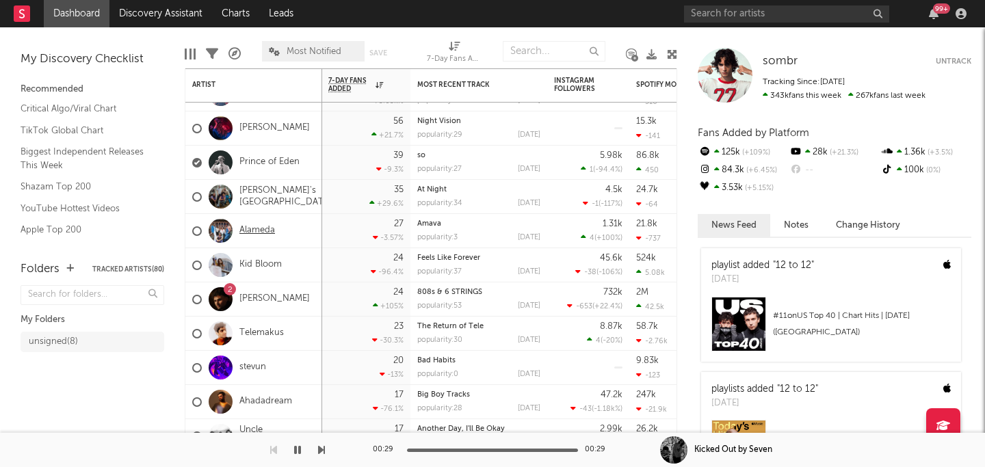
click at [259, 232] on link "Alameda" at bounding box center [257, 231] width 36 height 12
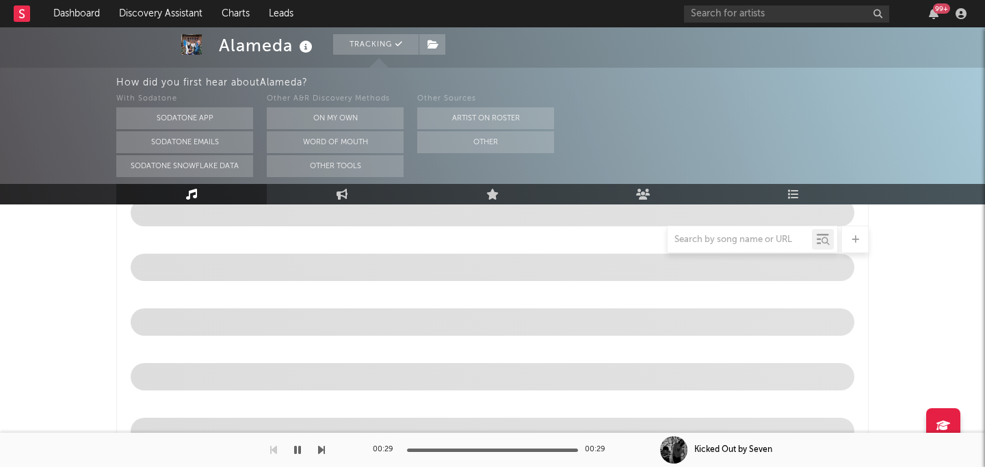
select select "6m"
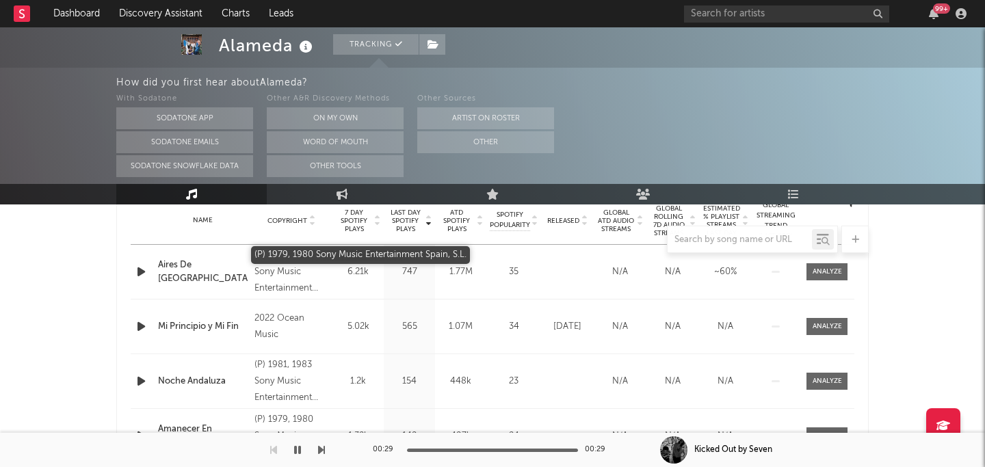
scroll to position [559, 0]
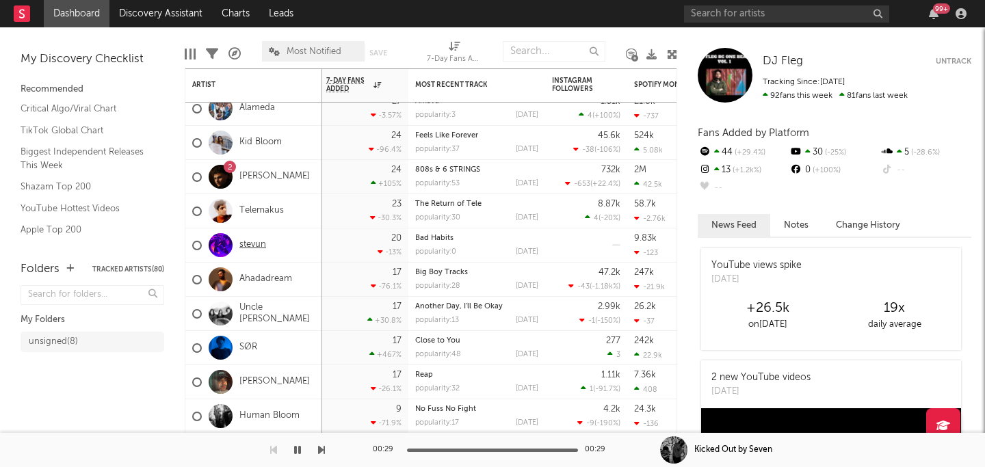
click at [250, 245] on link "stevun" at bounding box center [252, 245] width 27 height 12
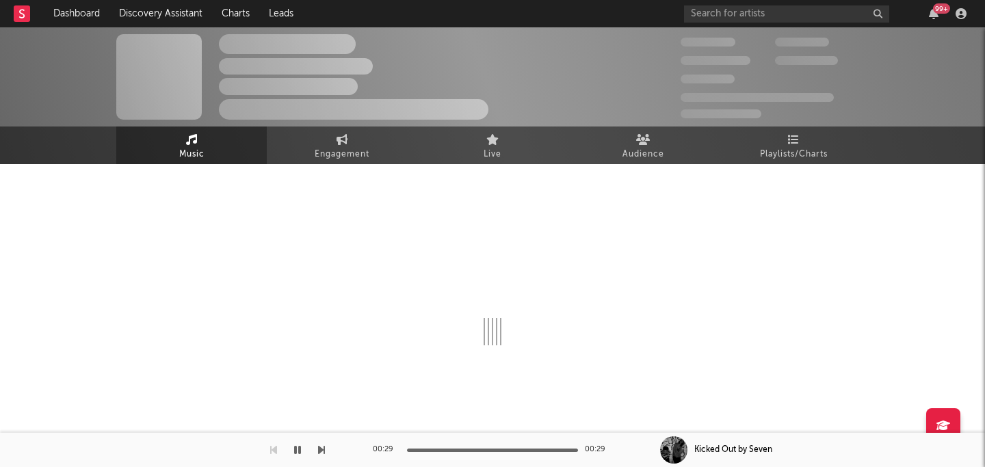
select select "1w"
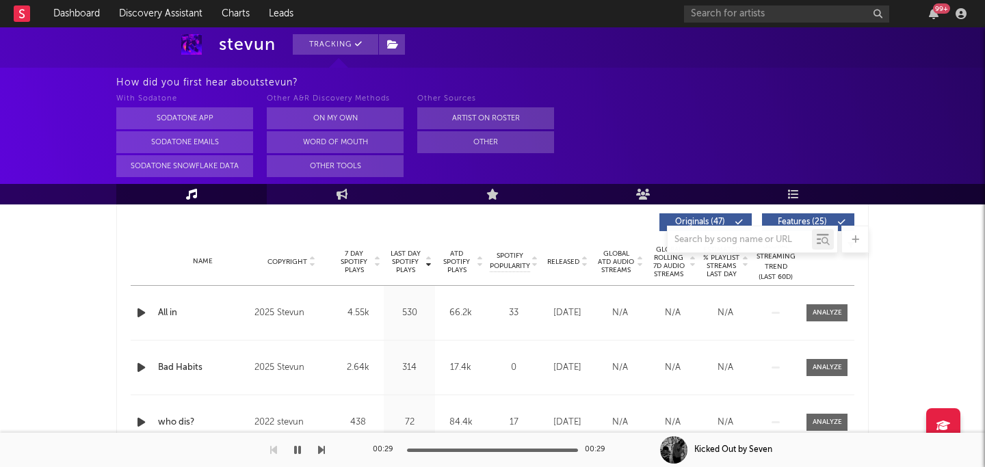
scroll to position [533, 0]
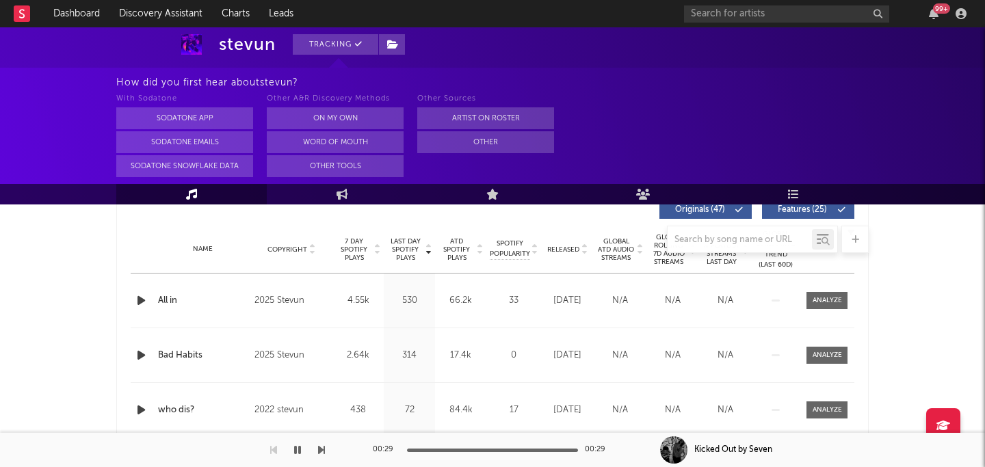
click at [140, 300] on icon "button" at bounding box center [141, 300] width 14 height 17
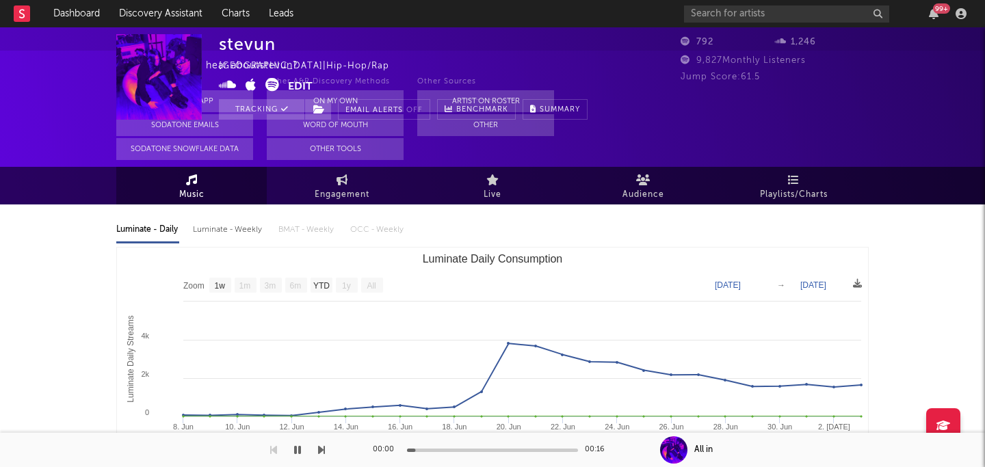
scroll to position [0, 0]
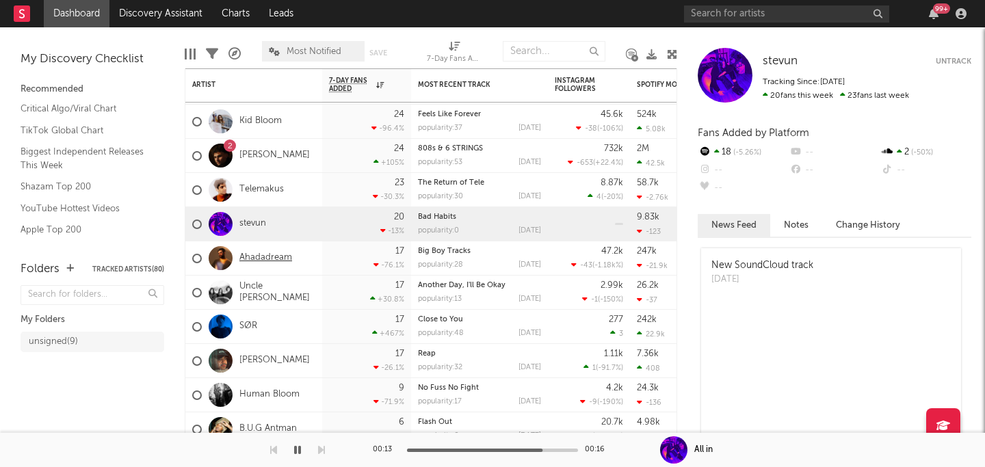
click at [265, 258] on link "Ahadadream" at bounding box center [265, 258] width 53 height 12
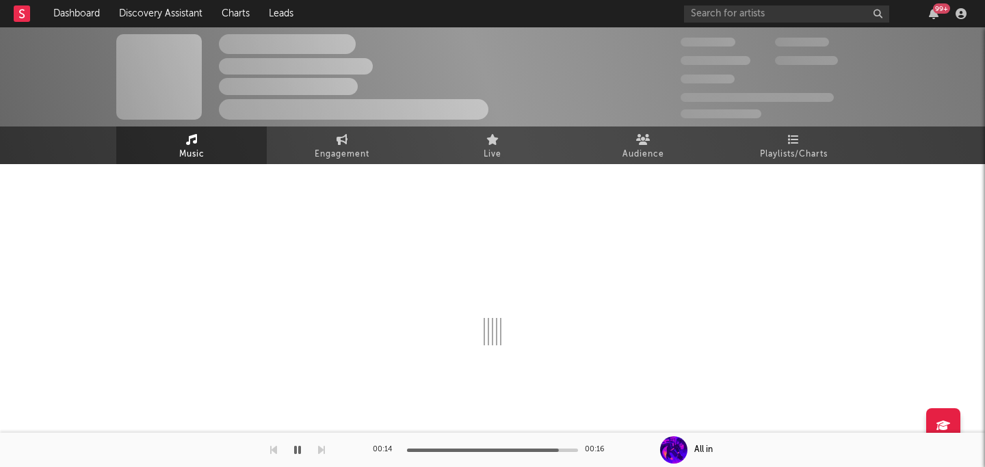
scroll to position [8, 0]
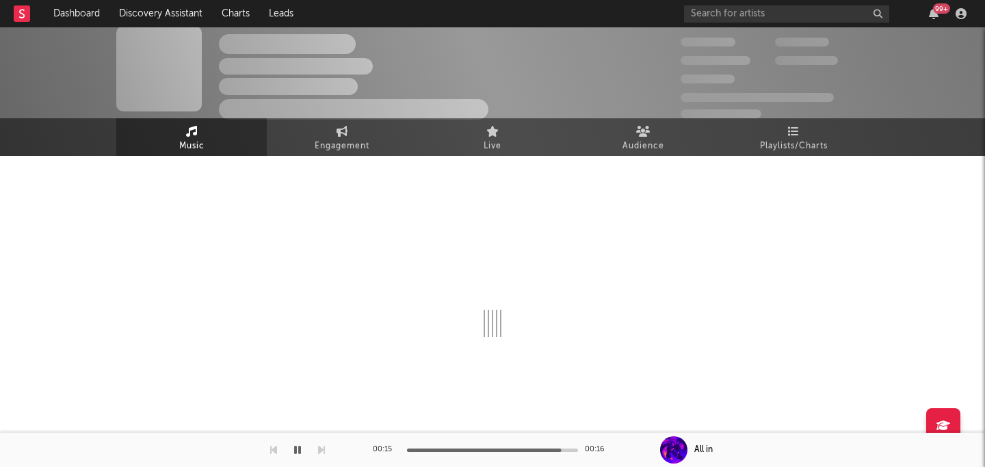
select select "6m"
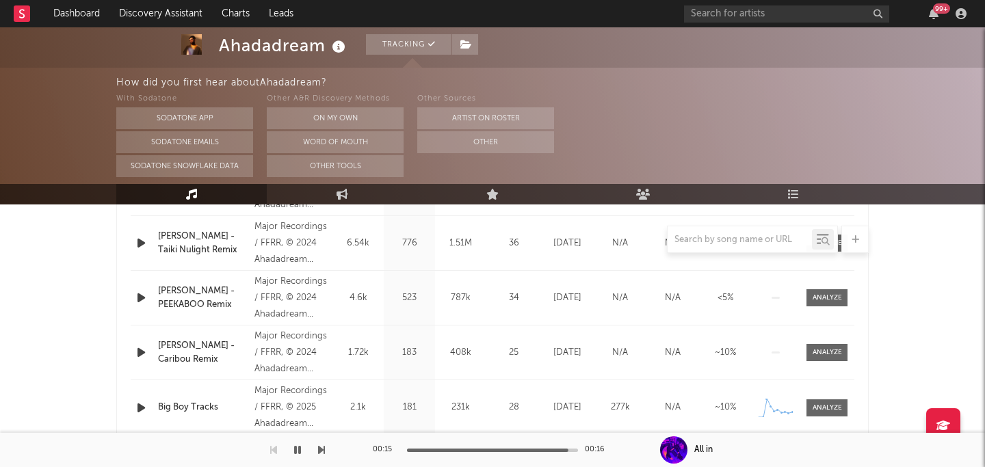
scroll to position [649, 0]
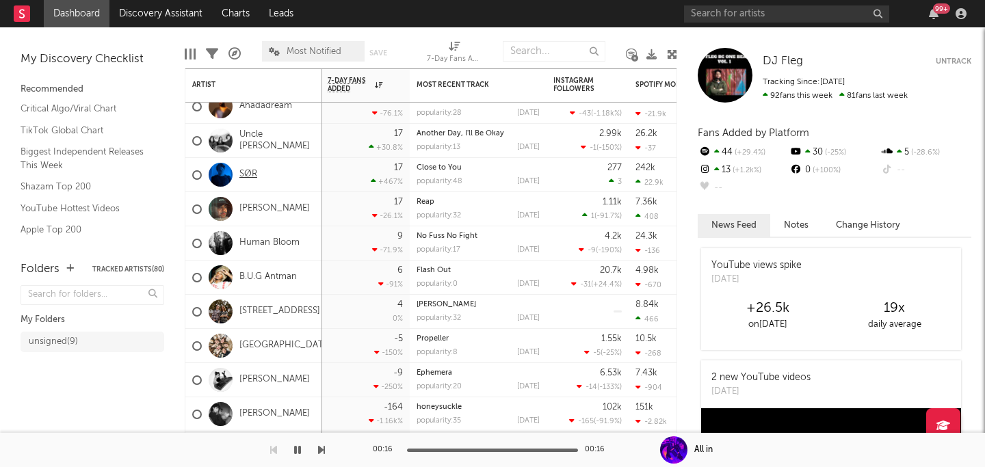
click at [249, 171] on link "SØR" at bounding box center [248, 175] width 18 height 12
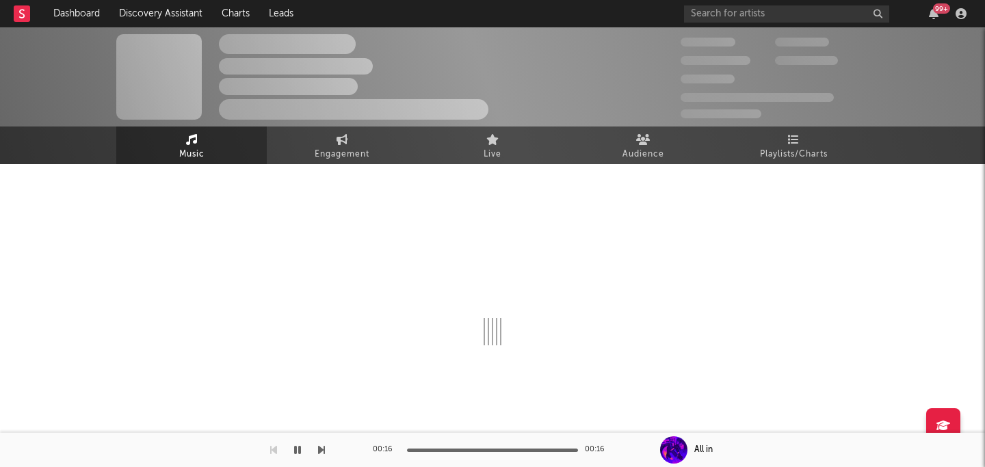
select select "6m"
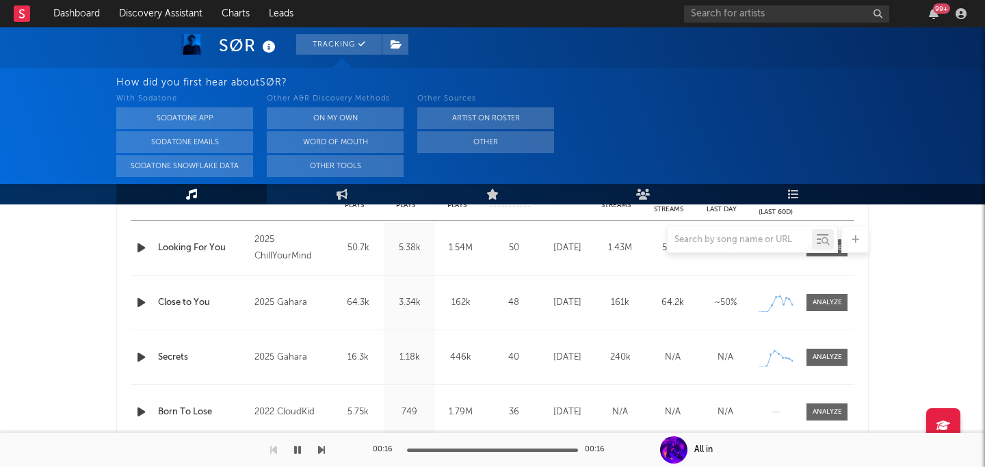
scroll to position [595, 0]
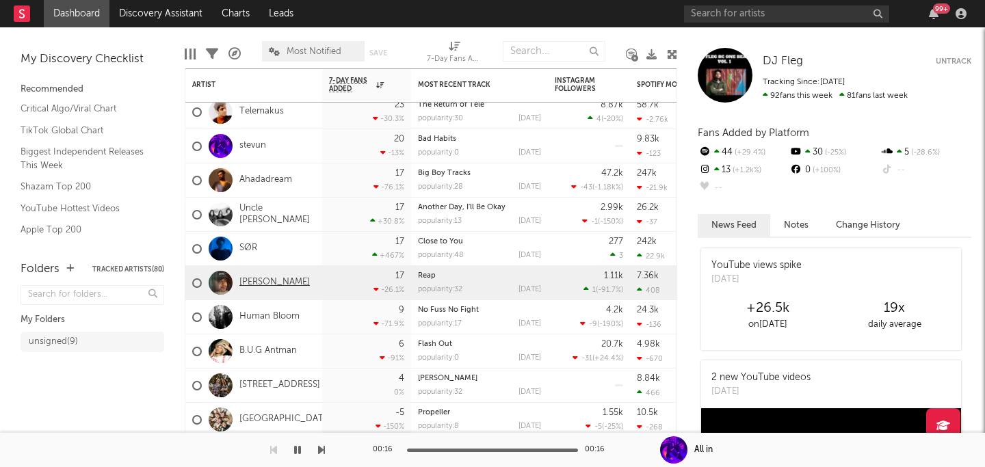
click at [276, 282] on link "[PERSON_NAME]" at bounding box center [274, 283] width 70 height 12
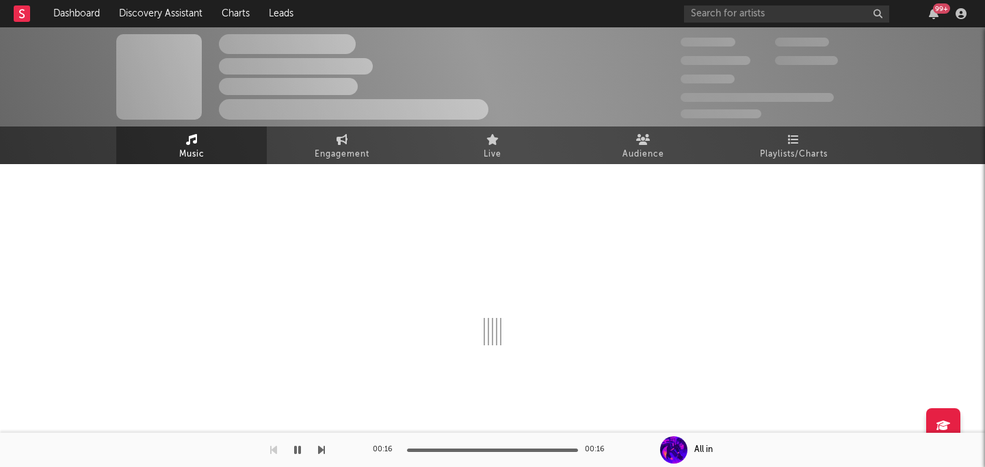
select select "1w"
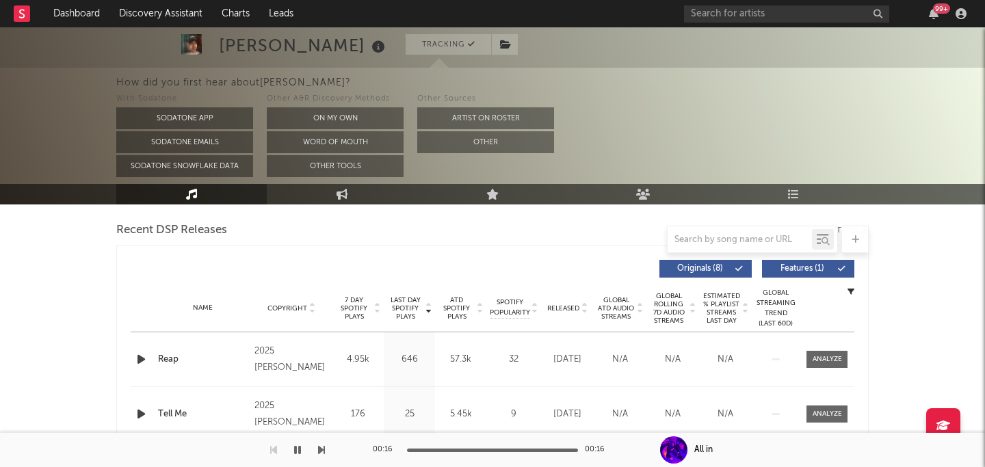
scroll to position [477, 0]
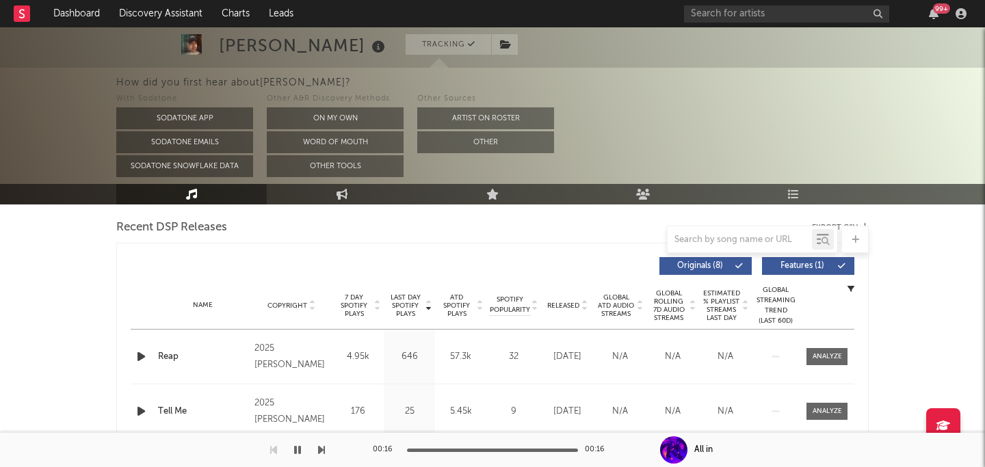
click at [140, 354] on icon "button" at bounding box center [141, 356] width 14 height 17
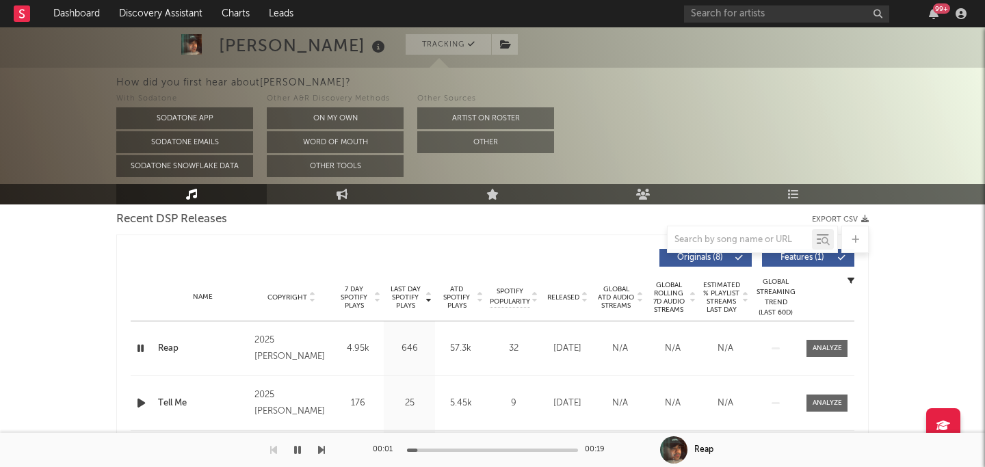
scroll to position [480, 0]
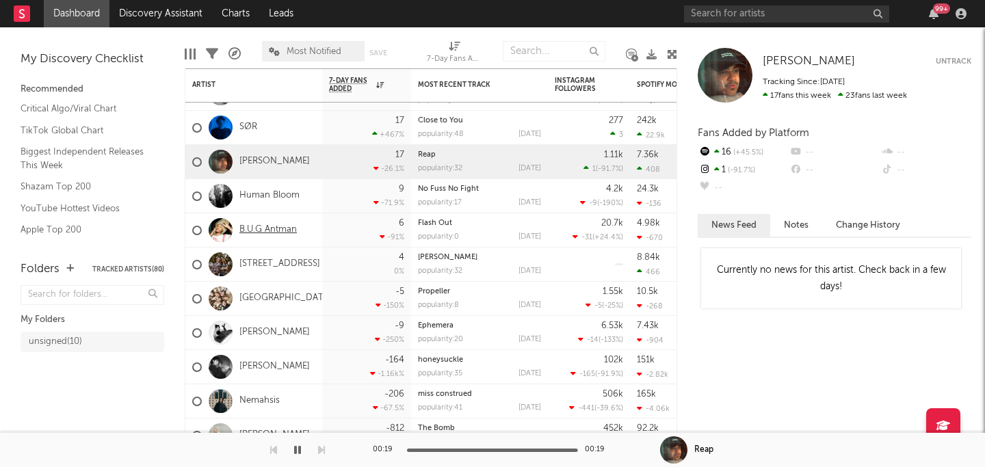
click at [283, 235] on link "B.U.G Antman" at bounding box center [267, 230] width 57 height 12
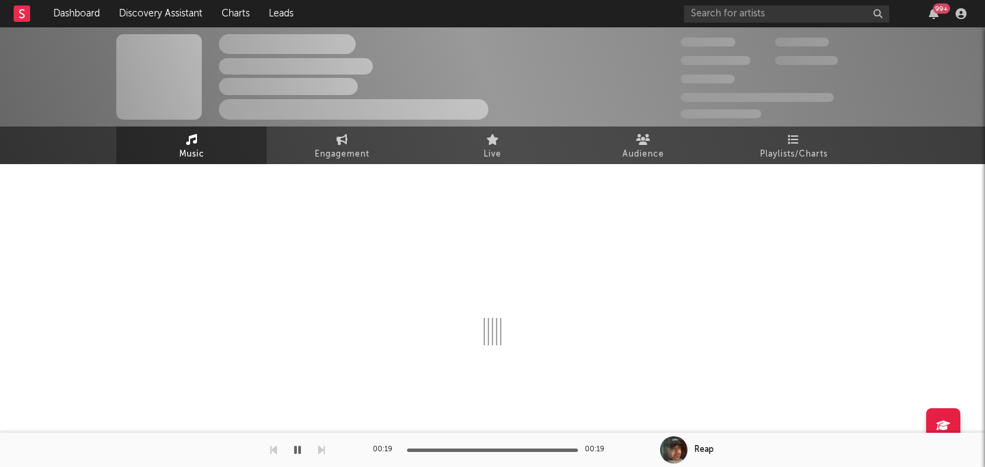
select select "1w"
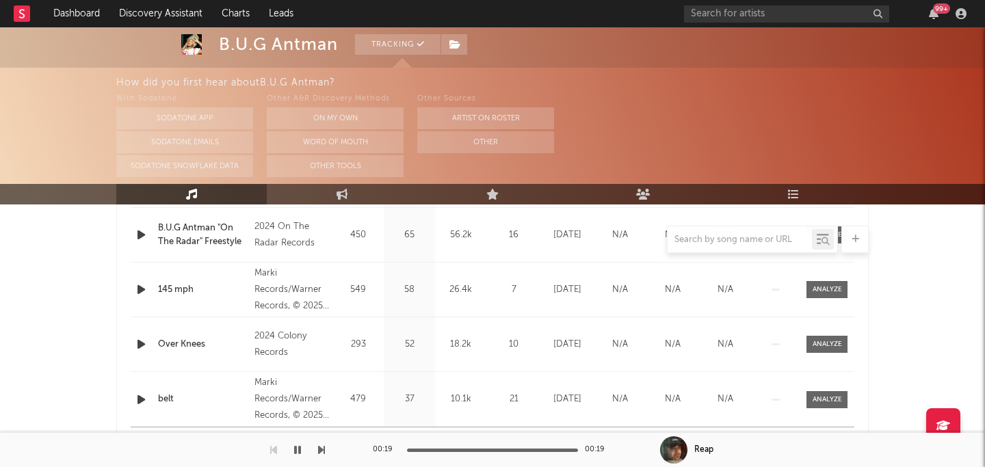
scroll to position [755, 0]
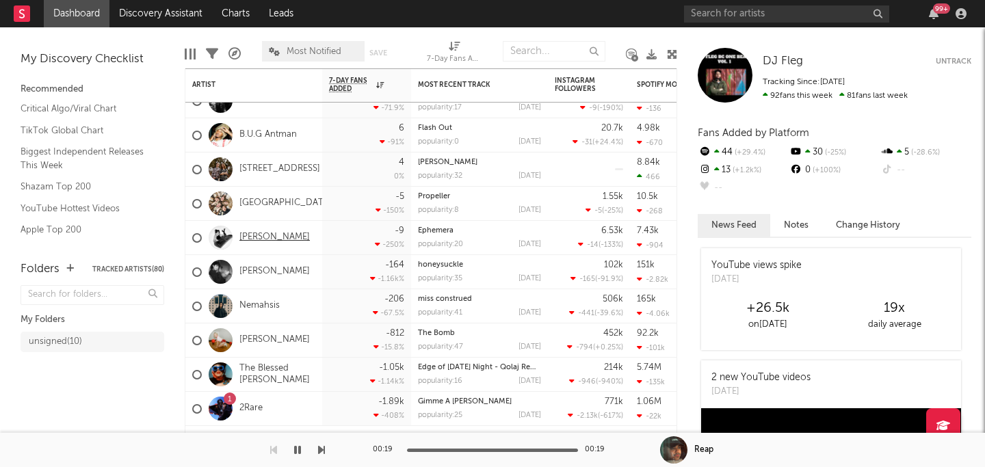
click at [263, 233] on link "[PERSON_NAME]" at bounding box center [274, 238] width 70 height 12
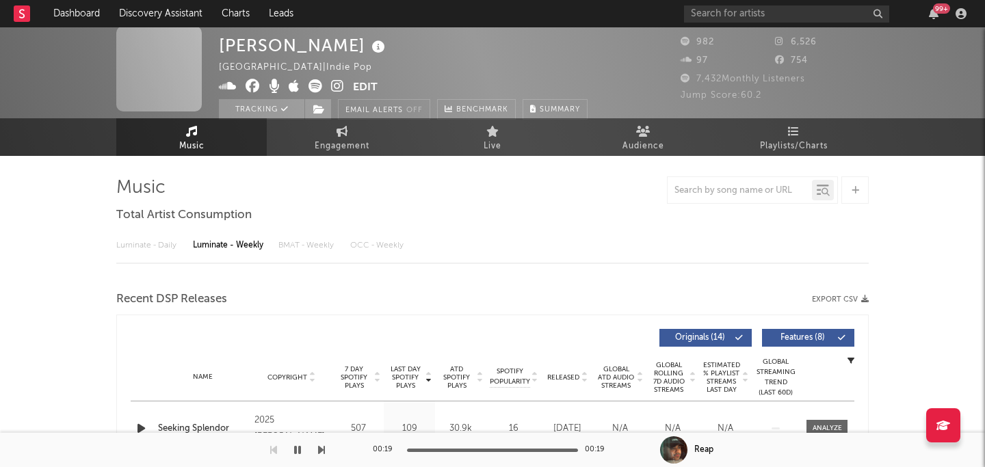
select select "1w"
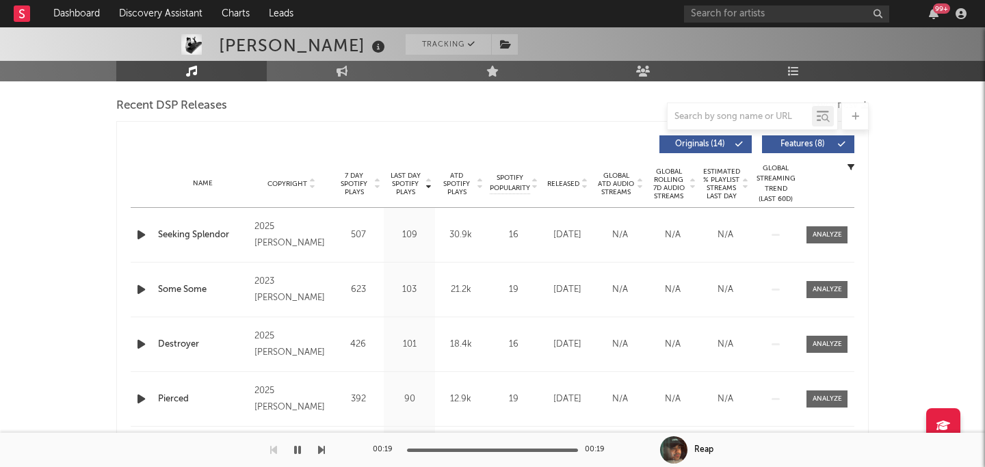
scroll to position [492, 0]
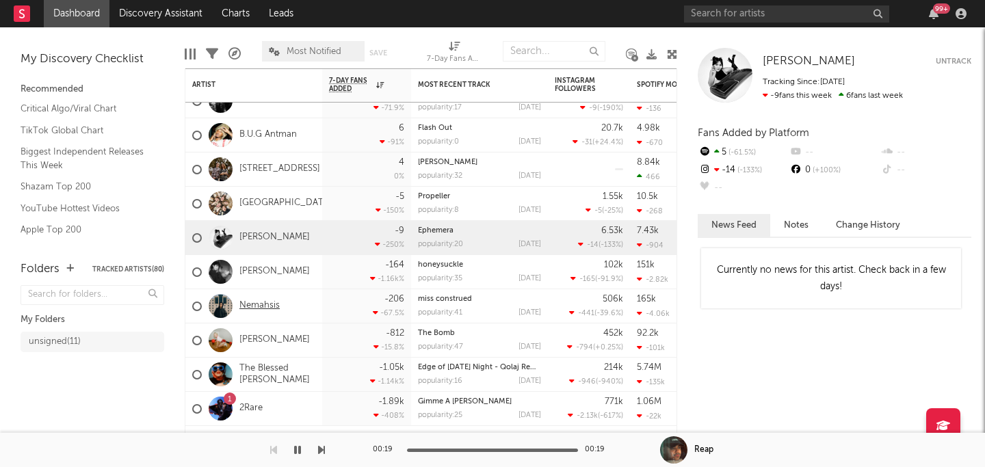
click at [258, 304] on link "Nemahsis" at bounding box center [259, 306] width 40 height 12
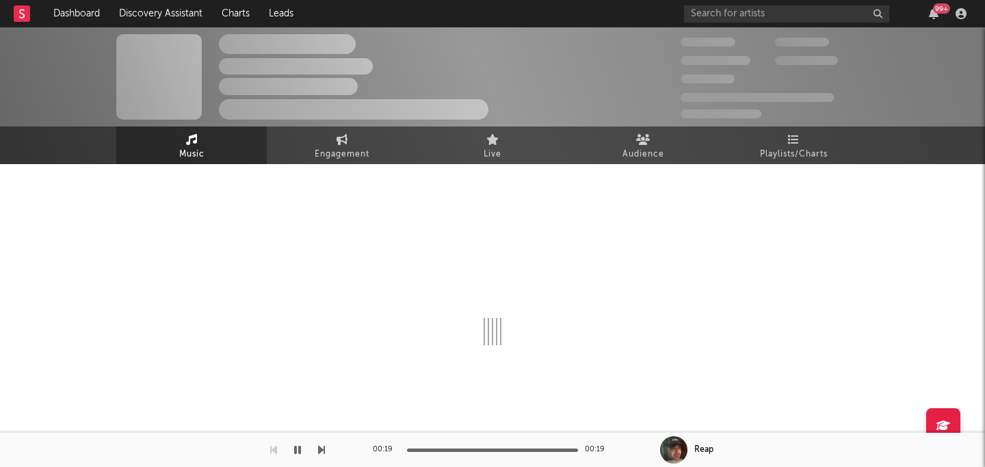
scroll to position [8, 0]
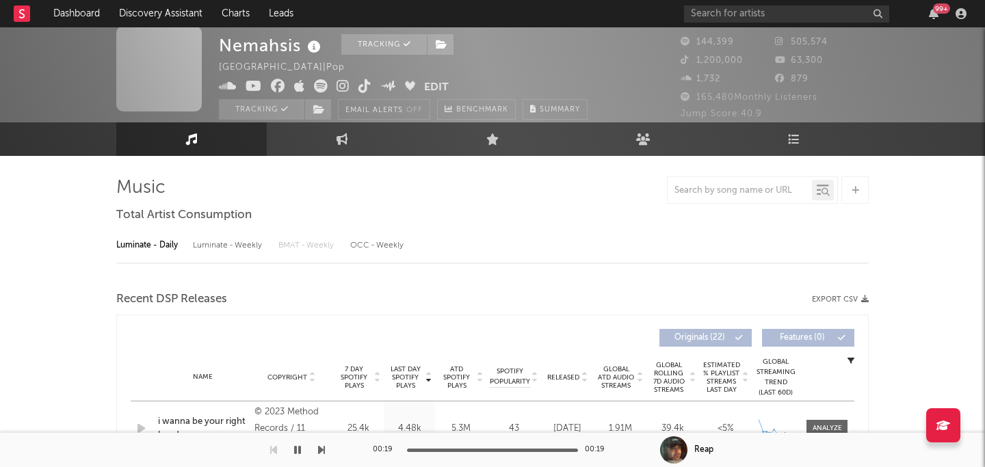
select select "6m"
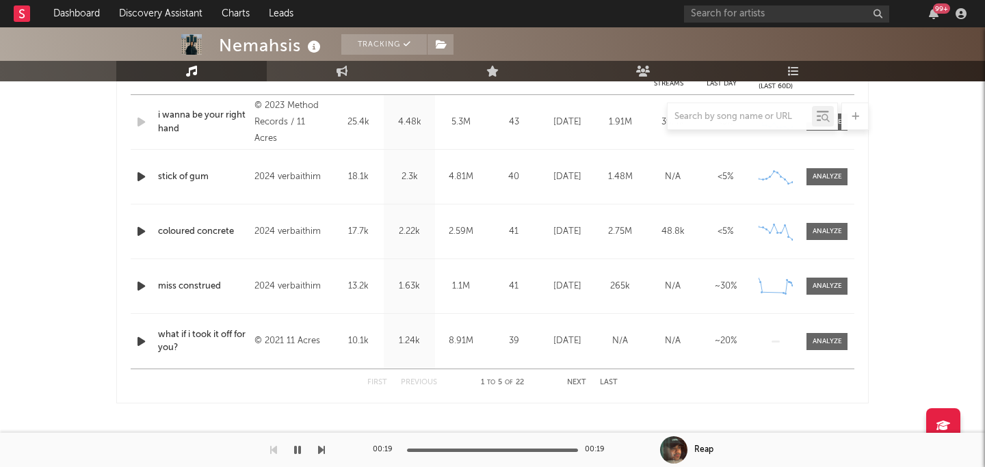
scroll to position [578, 0]
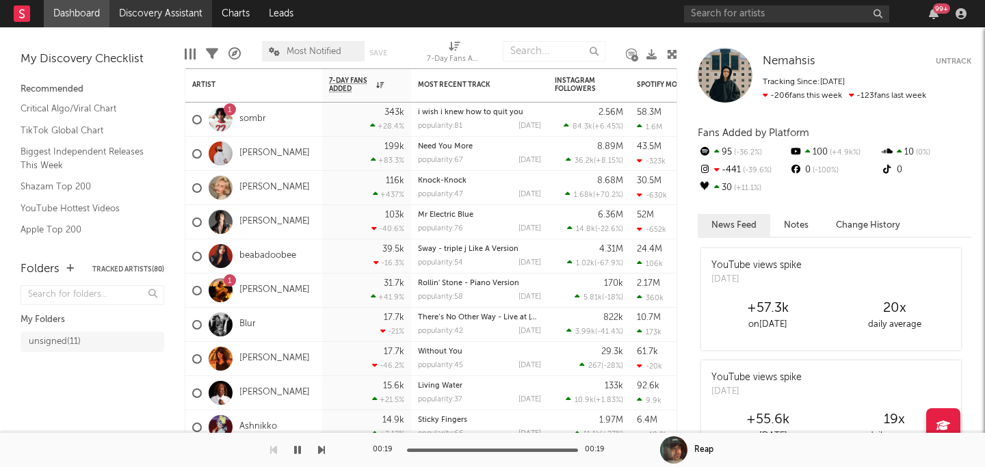
click at [172, 7] on link "Discovery Assistant" at bounding box center [160, 13] width 103 height 27
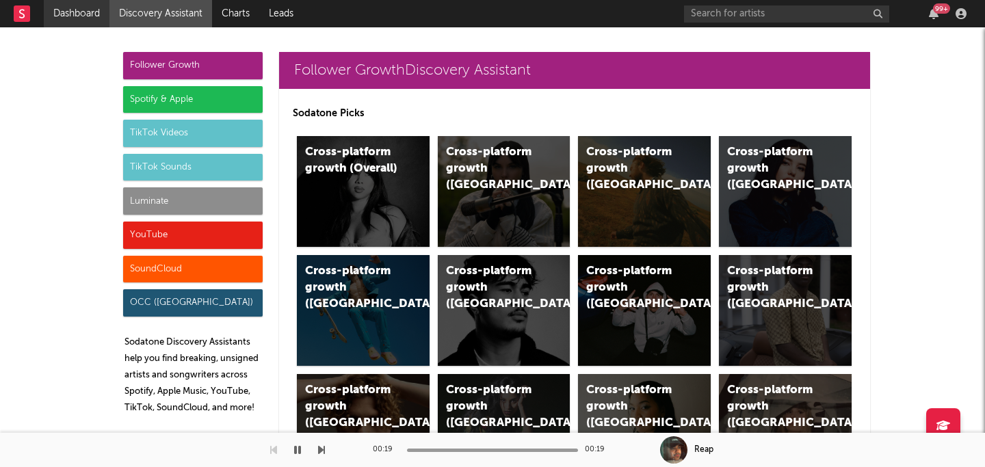
click at [92, 12] on link "Dashboard" at bounding box center [77, 13] width 66 height 27
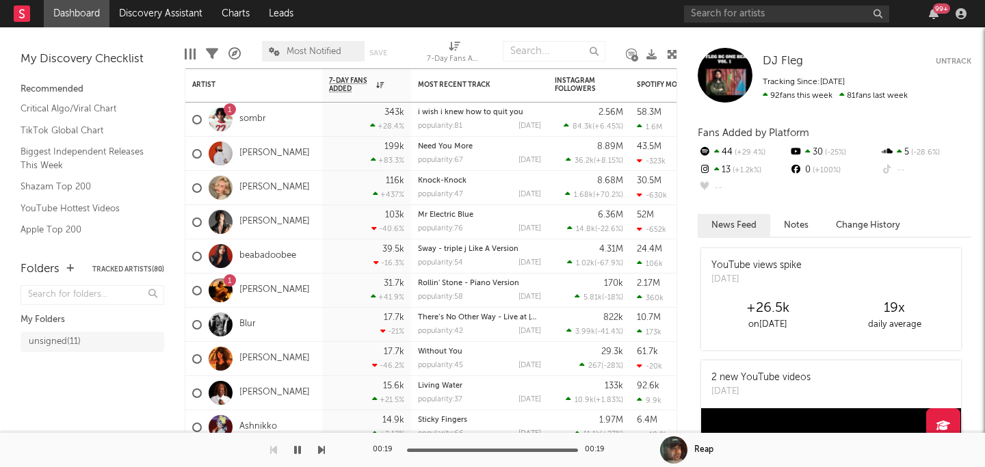
click at [151, 58] on div "My Discovery Checklist" at bounding box center [93, 59] width 144 height 16
click at [180, 14] on link "Discovery Assistant" at bounding box center [160, 13] width 103 height 27
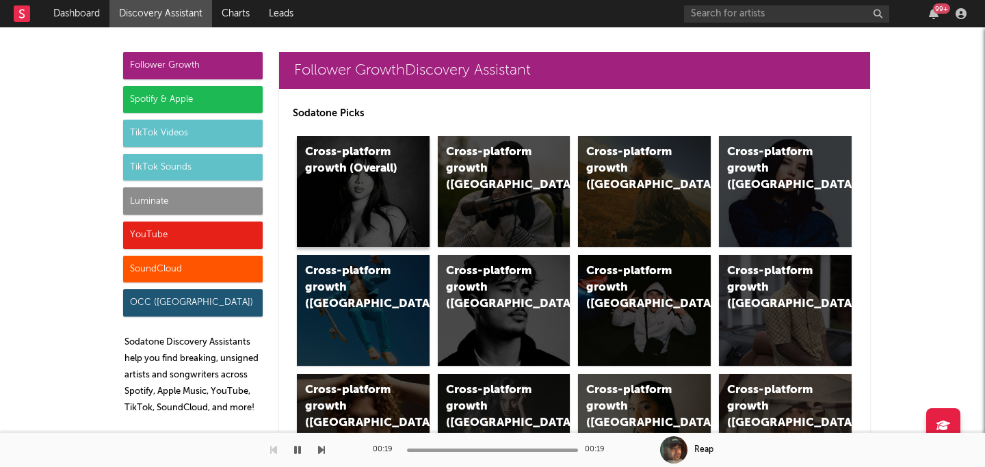
click at [407, 194] on div "Cross-platform growth (Overall)" at bounding box center [363, 191] width 133 height 111
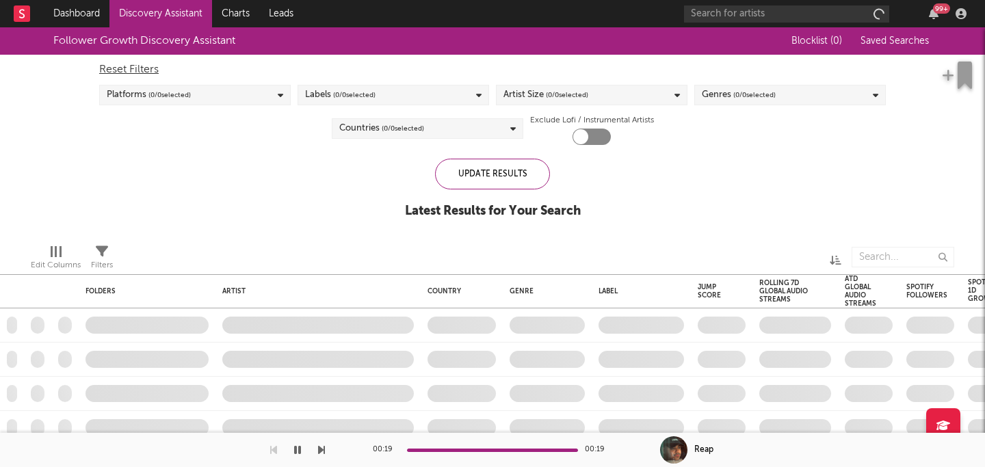
checkbox input "true"
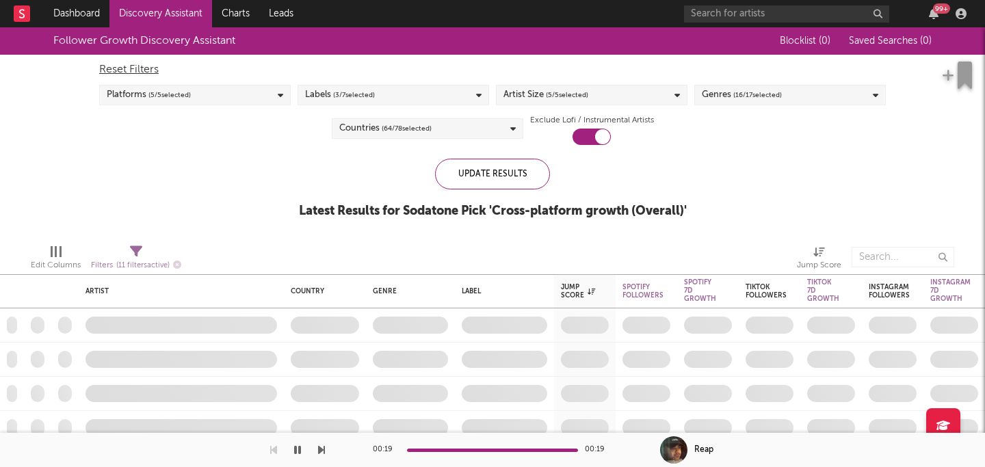
click at [224, 100] on div "Platforms ( 5 / 5 selected)" at bounding box center [195, 95] width 192 height 21
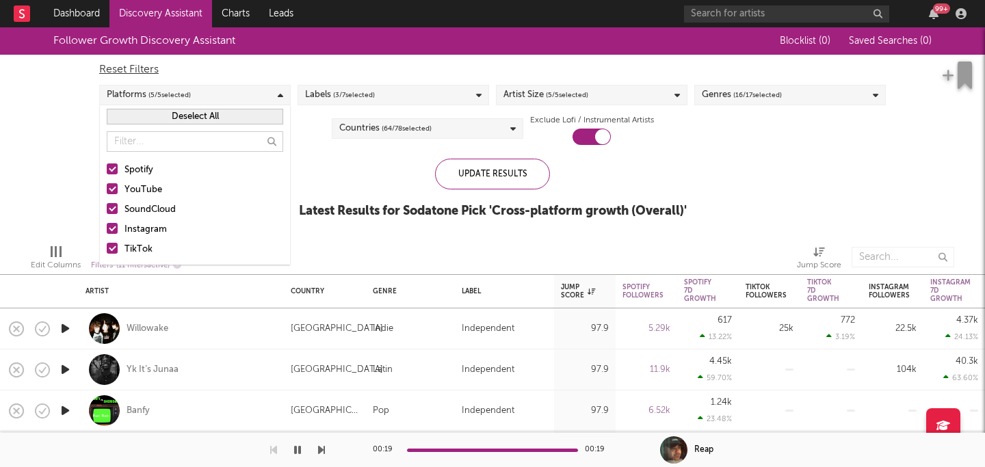
click at [119, 209] on label "SoundCloud" at bounding box center [195, 210] width 177 height 16
click at [107, 209] on input "SoundCloud" at bounding box center [107, 210] width 0 height 16
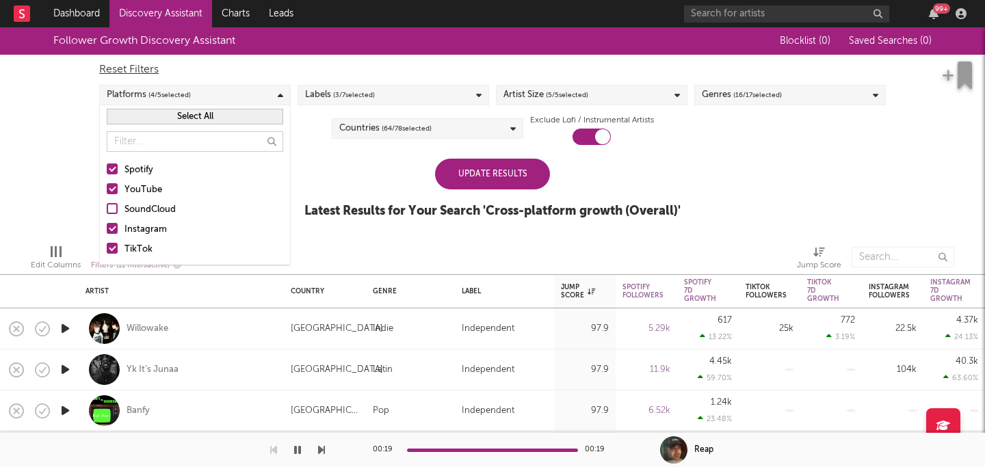
click at [112, 190] on div at bounding box center [112, 188] width 11 height 11
click at [107, 190] on input "YouTube" at bounding box center [107, 190] width 0 height 16
click at [363, 162] on div "Update Results Latest Results for Your Search ' Cross-platform growth (Overall)…" at bounding box center [493, 196] width 376 height 75
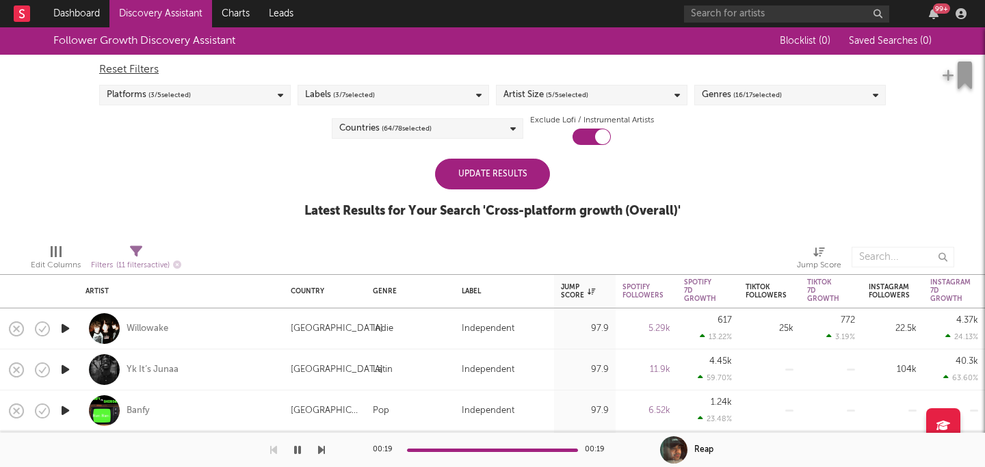
click at [395, 96] on div "Labels ( 3 / 7 selected)" at bounding box center [394, 95] width 192 height 21
click at [682, 122] on div "Reset Filters Platforms ( 3 / 5 selected) Labels ( 3 / 7 selected) Artist Size …" at bounding box center [492, 100] width 801 height 90
click at [569, 99] on span "( 5 / 5 selected)" at bounding box center [567, 95] width 42 height 16
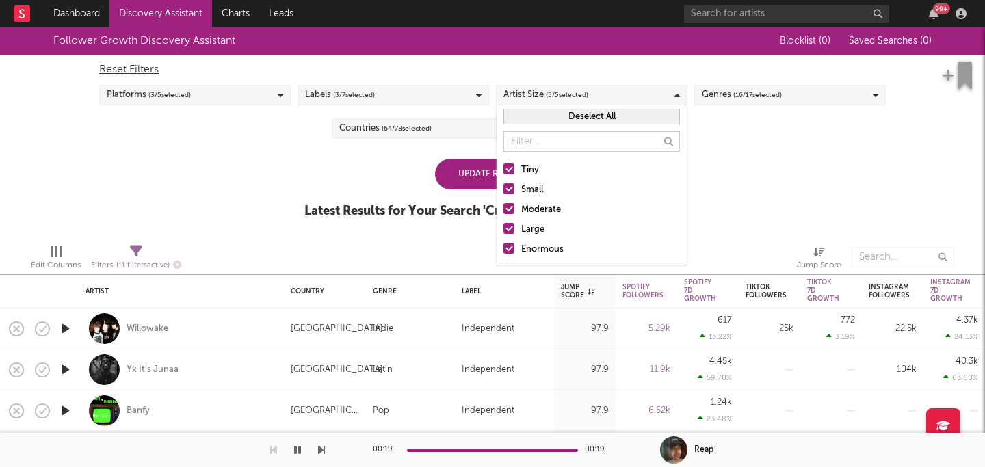
click at [513, 209] on div at bounding box center [509, 208] width 11 height 11
click at [504, 209] on input "Moderate" at bounding box center [504, 210] width 0 height 16
click at [508, 228] on div at bounding box center [509, 228] width 11 height 11
click at [504, 228] on input "Large" at bounding box center [504, 230] width 0 height 16
click at [508, 245] on div at bounding box center [509, 248] width 11 height 11
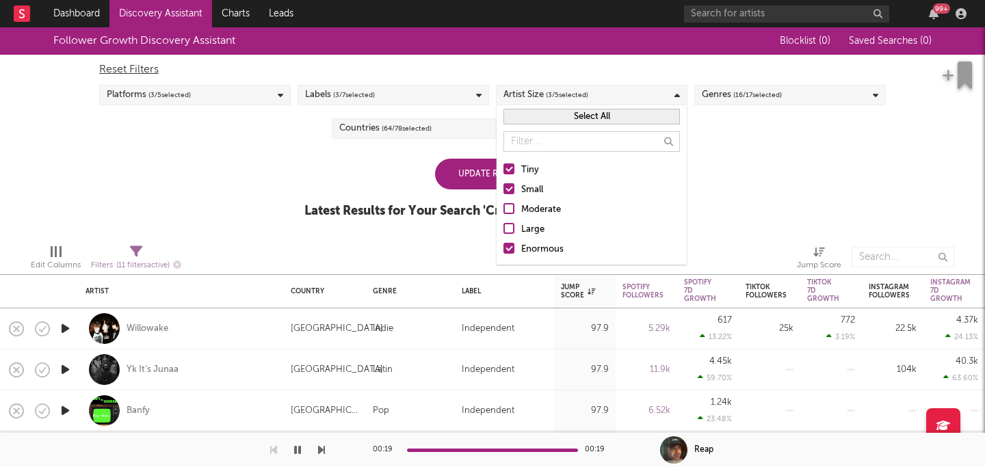
click at [504, 245] on input "Enormous" at bounding box center [504, 250] width 0 height 16
click at [773, 145] on div "Follower Growth Discovery Assistant Blocklist ( 0 ) Saved Searches ( 0 ) Reset …" at bounding box center [492, 130] width 985 height 206
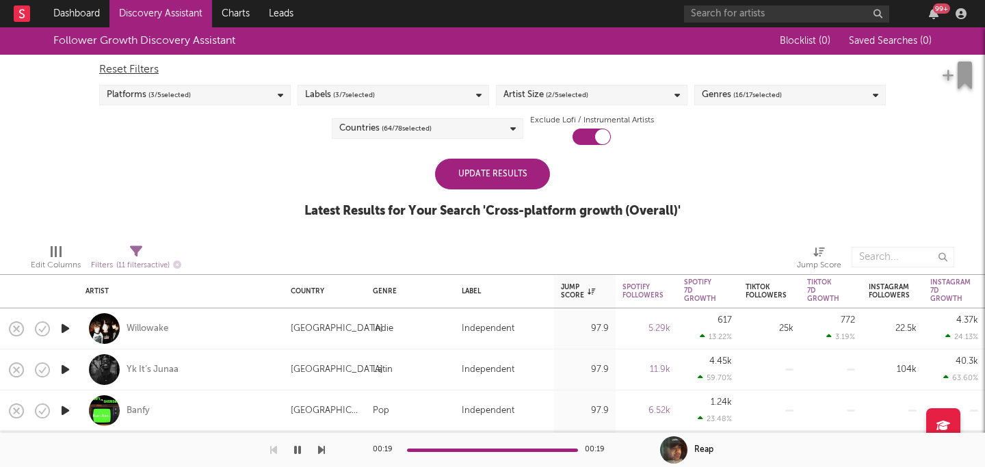
click at [479, 174] on div "Update Results" at bounding box center [492, 174] width 115 height 31
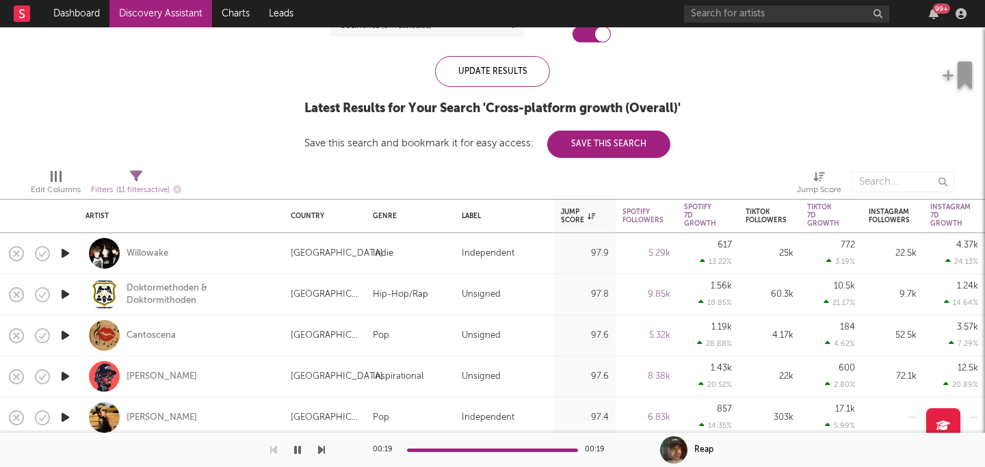
click at [66, 249] on icon "button" at bounding box center [65, 253] width 14 height 17
click at [571, 218] on div "Jump Score" at bounding box center [578, 216] width 34 height 16
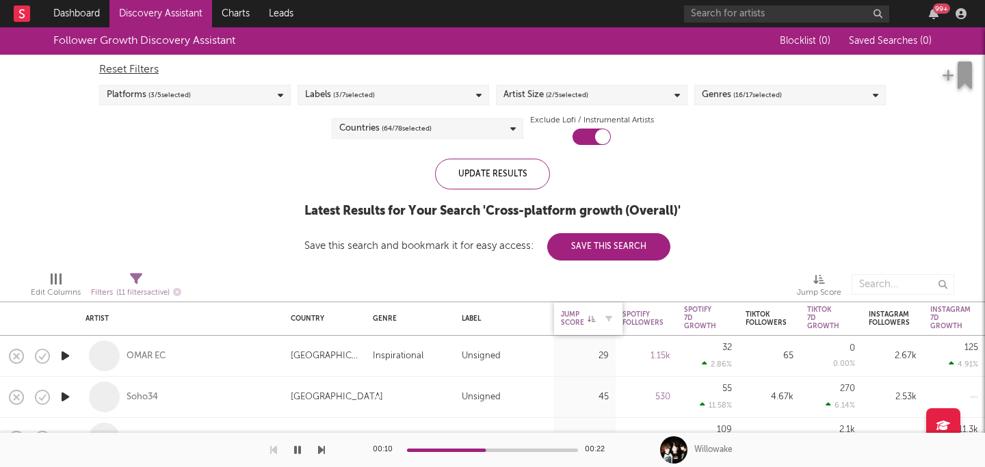
click at [588, 322] on icon at bounding box center [592, 318] width 8 height 7
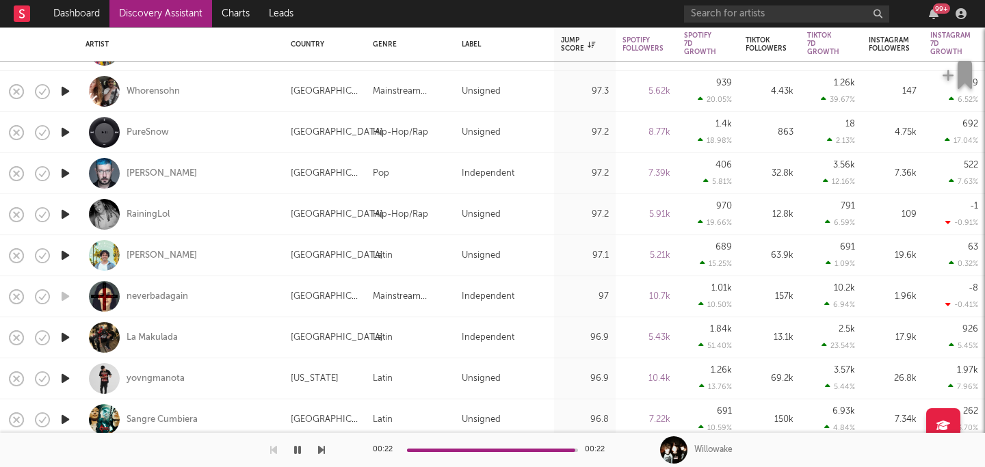
click at [64, 212] on icon "button" at bounding box center [65, 214] width 14 height 17
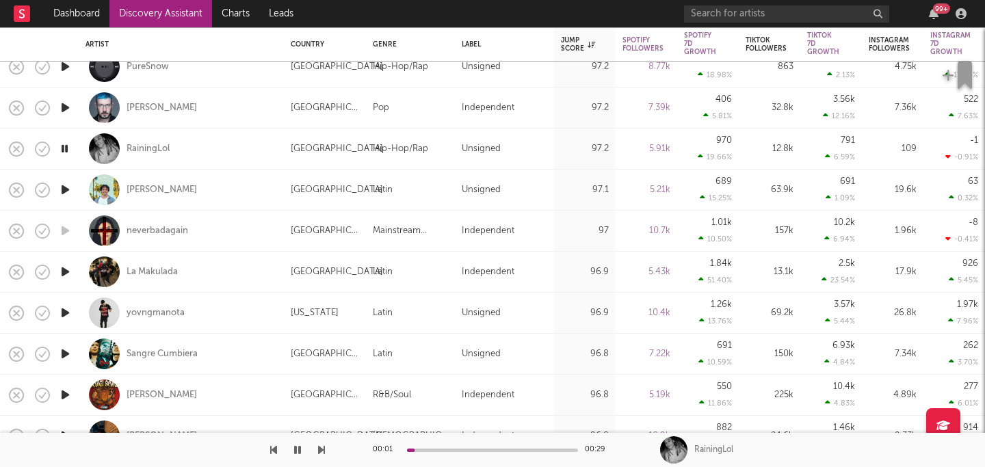
click at [68, 264] on icon "button" at bounding box center [65, 271] width 14 height 17
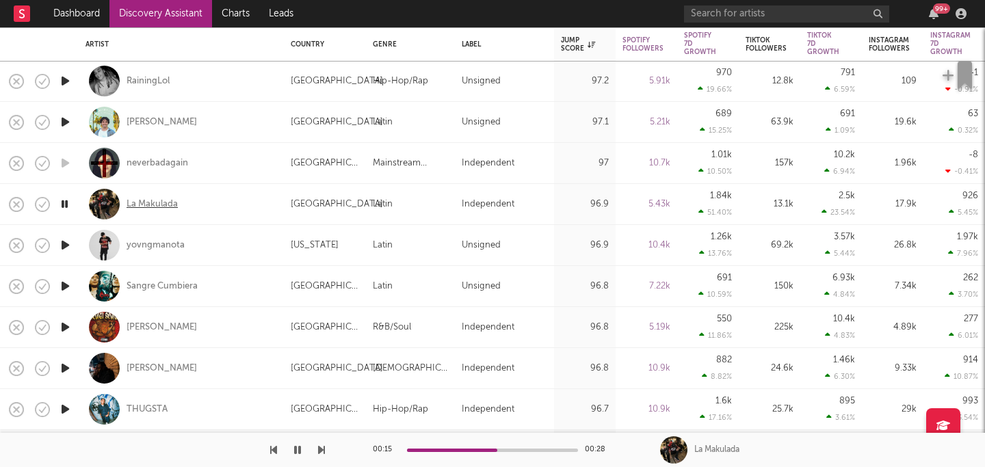
click at [171, 202] on div "La Makulada" at bounding box center [152, 204] width 51 height 12
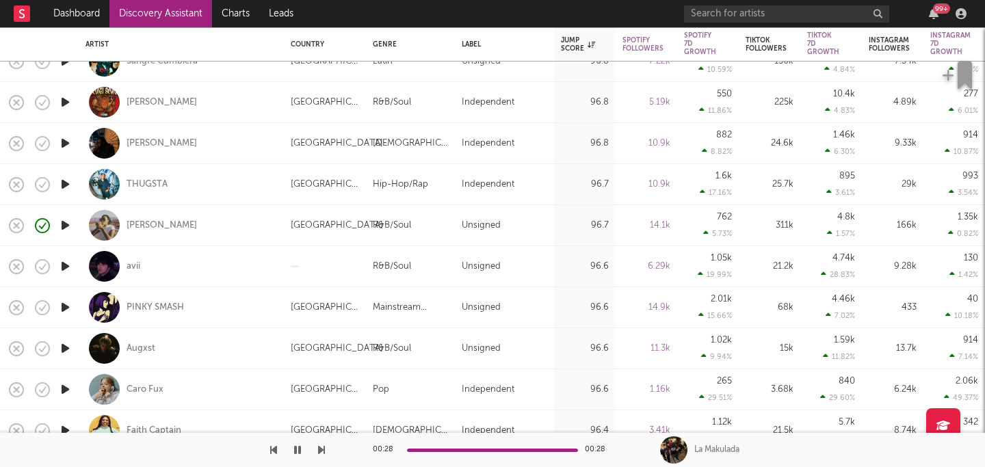
click at [68, 224] on icon "button" at bounding box center [65, 225] width 14 height 17
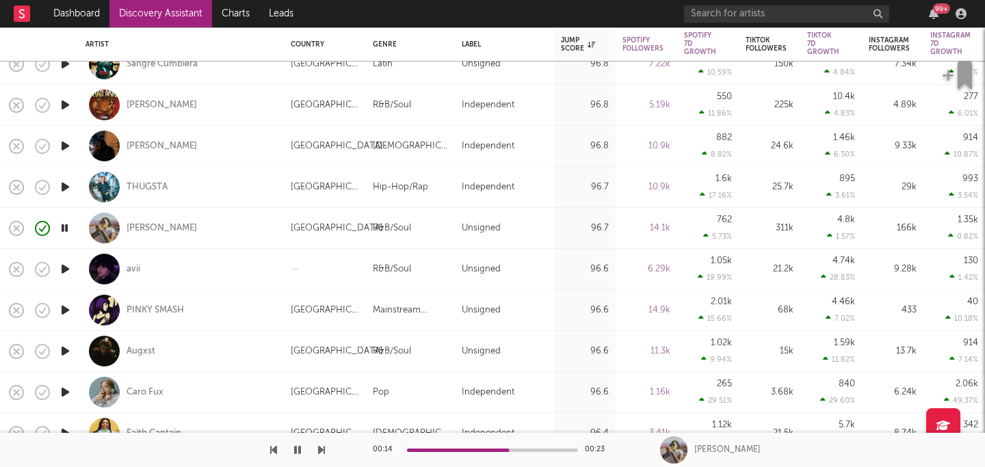
click at [66, 228] on icon "button" at bounding box center [64, 228] width 13 height 17
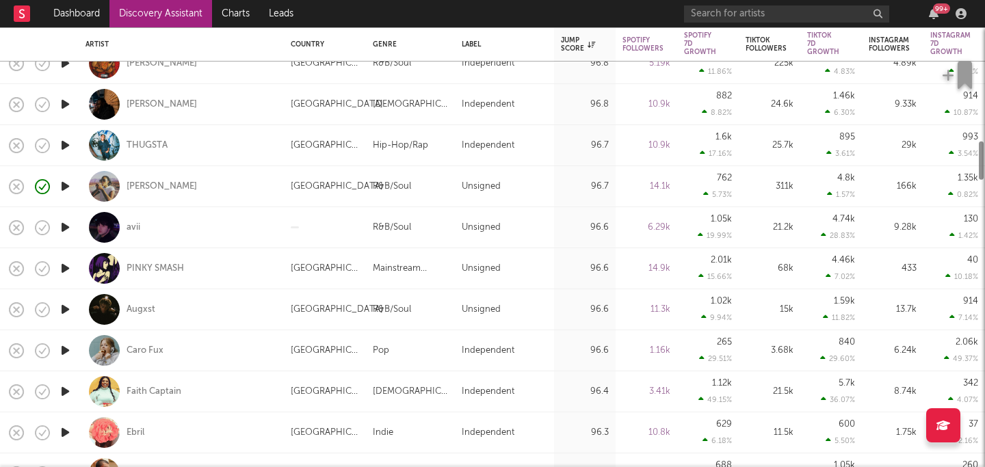
click at [66, 228] on icon "button" at bounding box center [65, 227] width 14 height 17
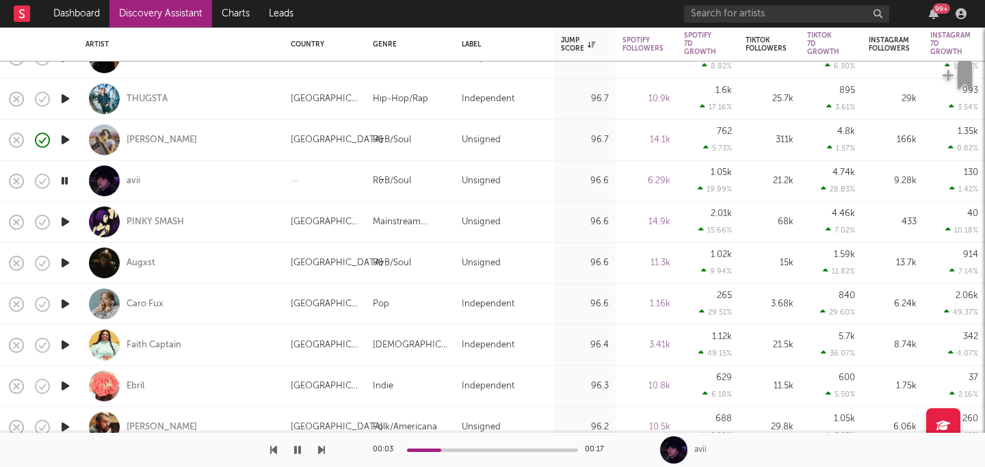
click at [66, 178] on icon "button" at bounding box center [64, 180] width 13 height 17
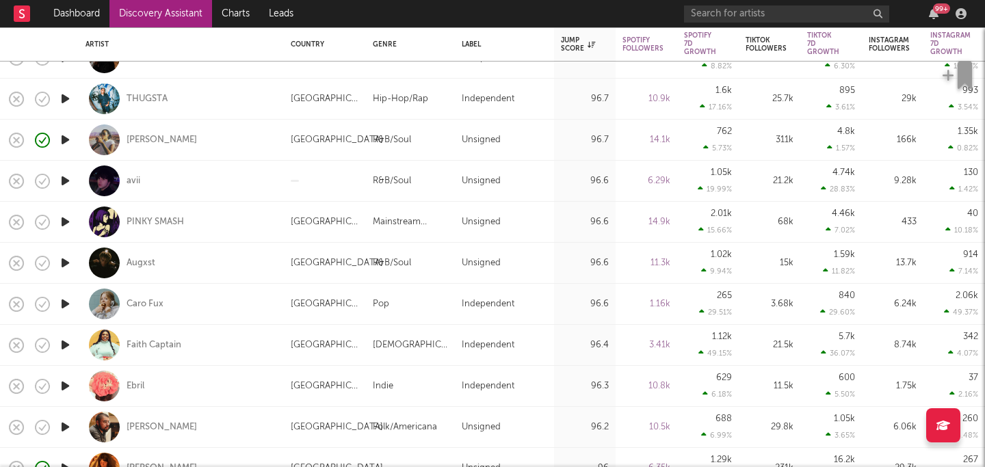
click at [68, 263] on icon "button" at bounding box center [65, 263] width 14 height 17
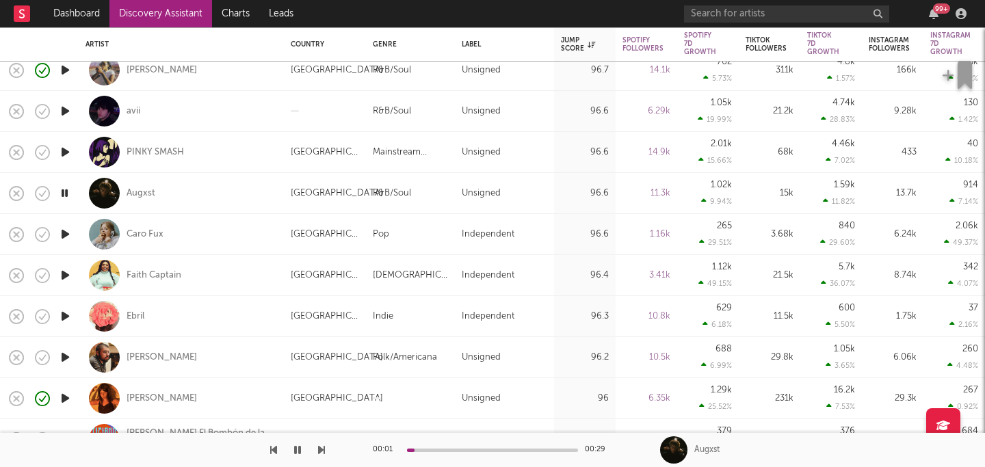
click at [65, 231] on icon "button" at bounding box center [65, 234] width 14 height 17
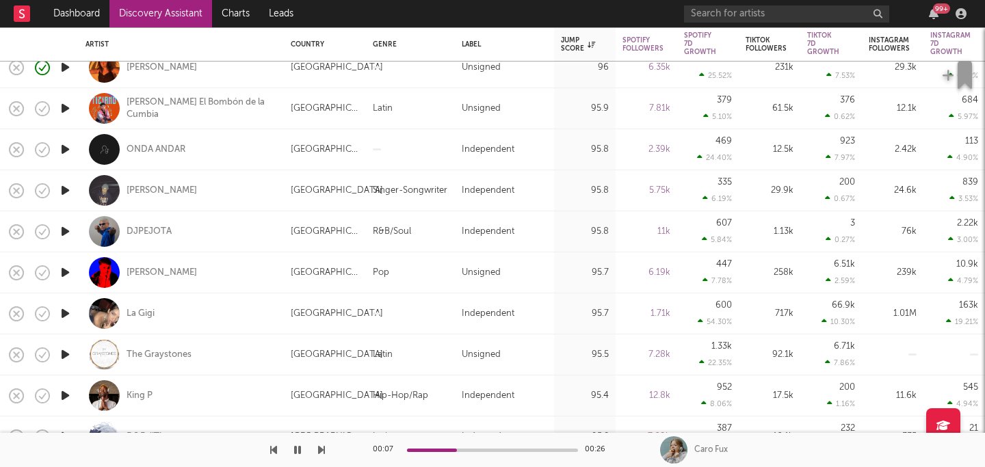
click at [61, 192] on icon "button" at bounding box center [65, 190] width 14 height 17
click at [478, 449] on div at bounding box center [492, 450] width 171 height 3
click at [73, 232] on div at bounding box center [64, 231] width 27 height 41
select select "1w"
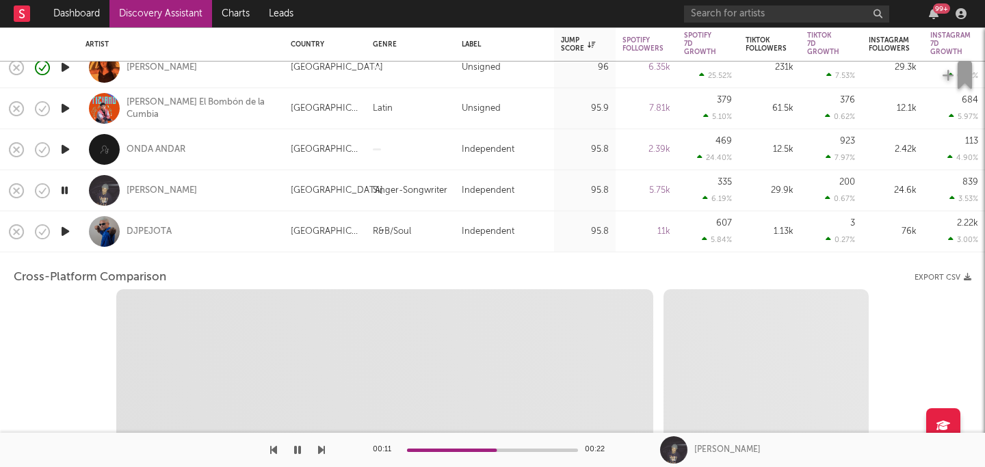
select select "6m"
click at [77, 244] on div at bounding box center [64, 231] width 27 height 41
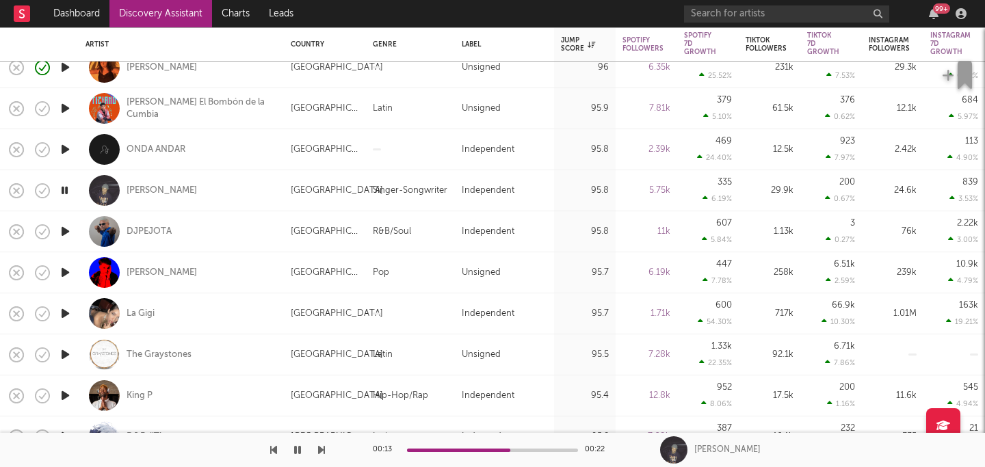
click at [66, 232] on icon "button" at bounding box center [65, 231] width 14 height 17
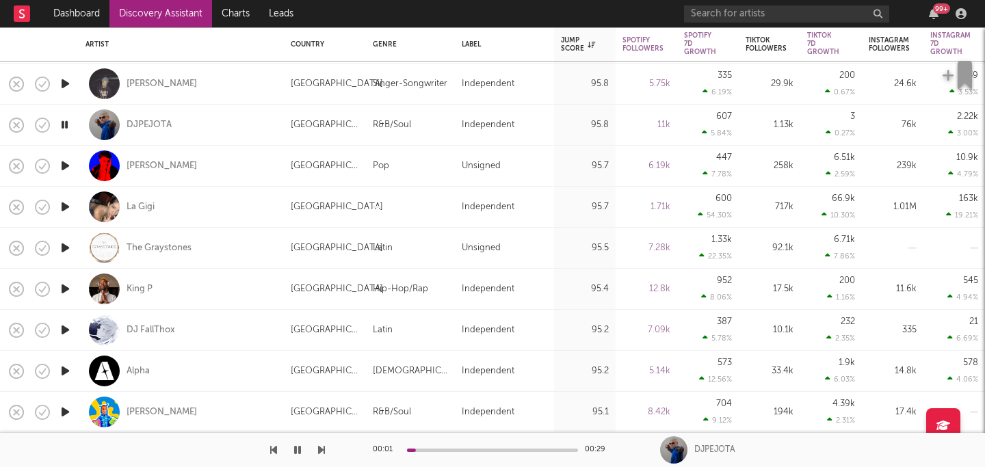
click at [65, 207] on icon "button" at bounding box center [65, 206] width 14 height 17
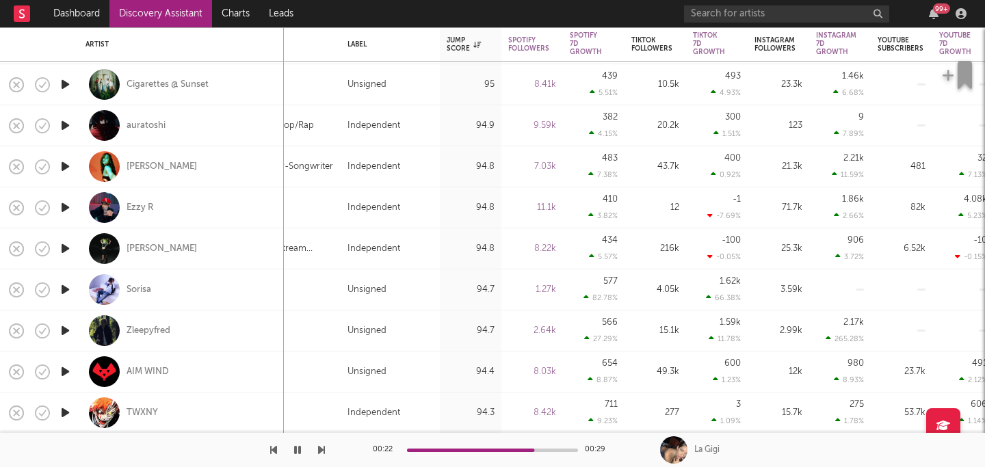
click at [64, 166] on icon "button" at bounding box center [65, 166] width 14 height 17
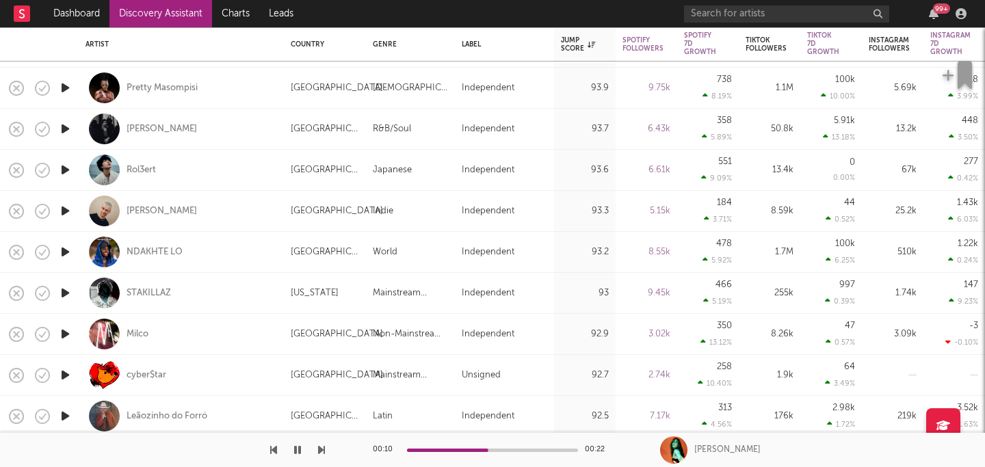
click at [64, 292] on icon "button" at bounding box center [65, 293] width 14 height 17
click at [64, 291] on icon "button" at bounding box center [64, 293] width 13 height 17
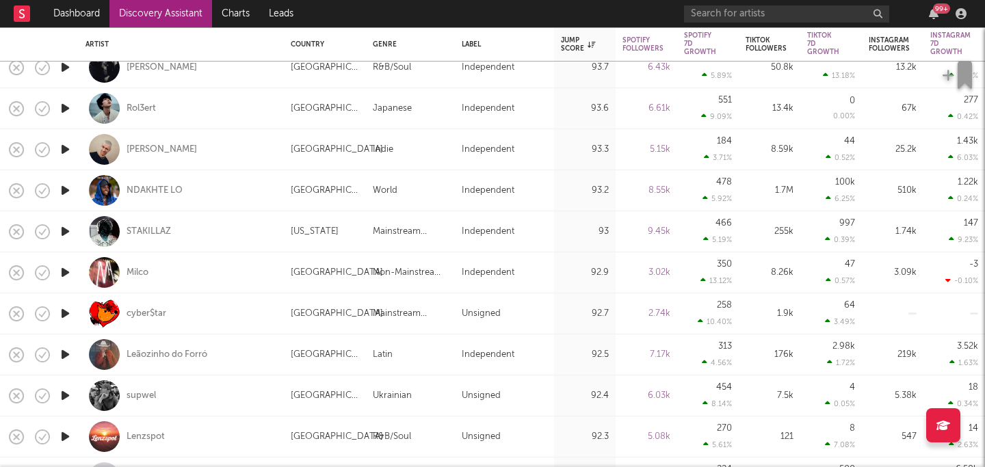
click at [60, 274] on icon "button" at bounding box center [65, 272] width 14 height 17
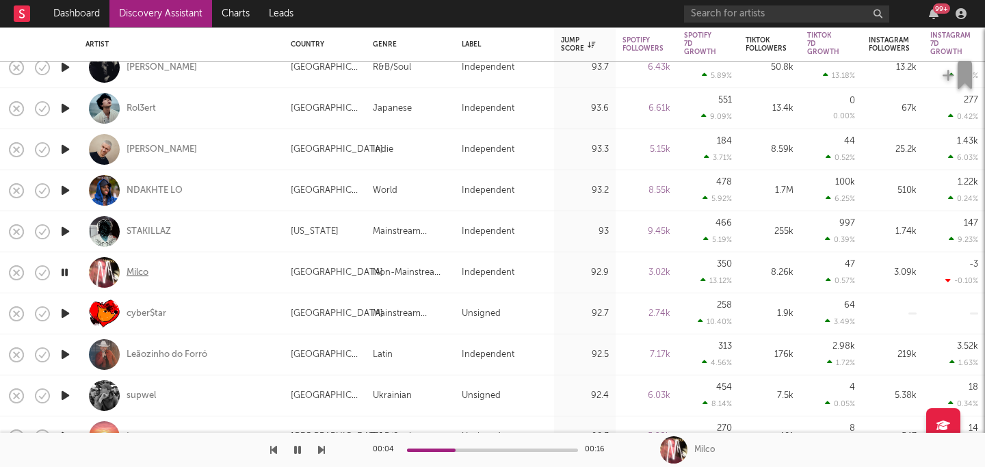
click at [137, 275] on div "Milco" at bounding box center [138, 273] width 22 height 12
click at [138, 272] on div "Milco" at bounding box center [138, 273] width 22 height 12
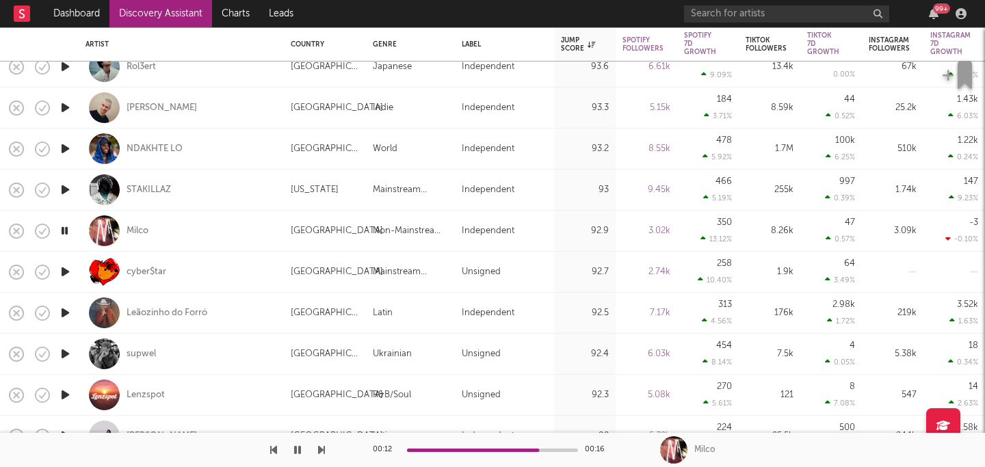
click at [64, 272] on icon "button" at bounding box center [65, 271] width 14 height 17
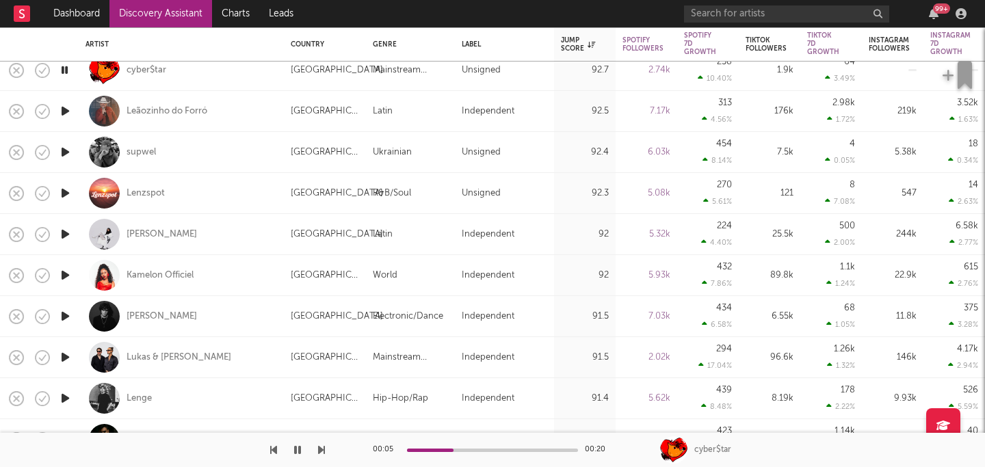
click at [63, 315] on icon "button" at bounding box center [65, 316] width 14 height 17
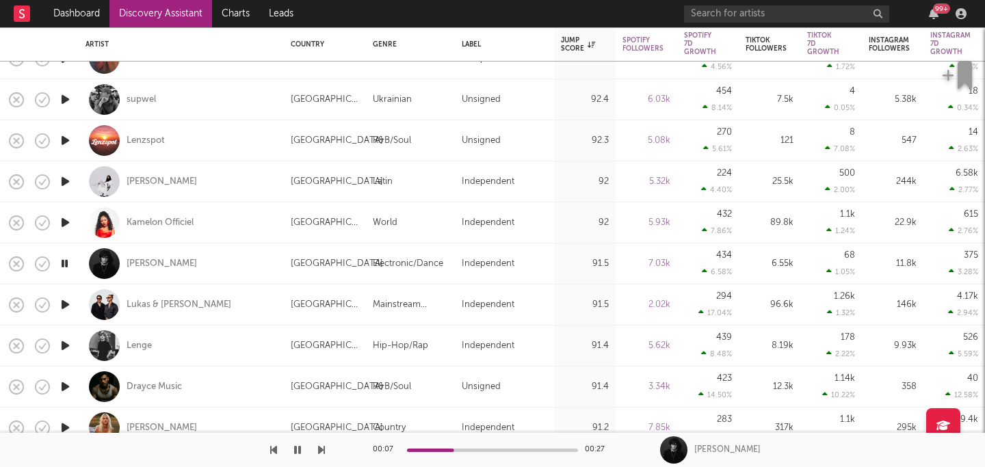
click at [69, 307] on icon "button" at bounding box center [65, 304] width 14 height 17
click at [67, 305] on icon "button" at bounding box center [64, 304] width 13 height 17
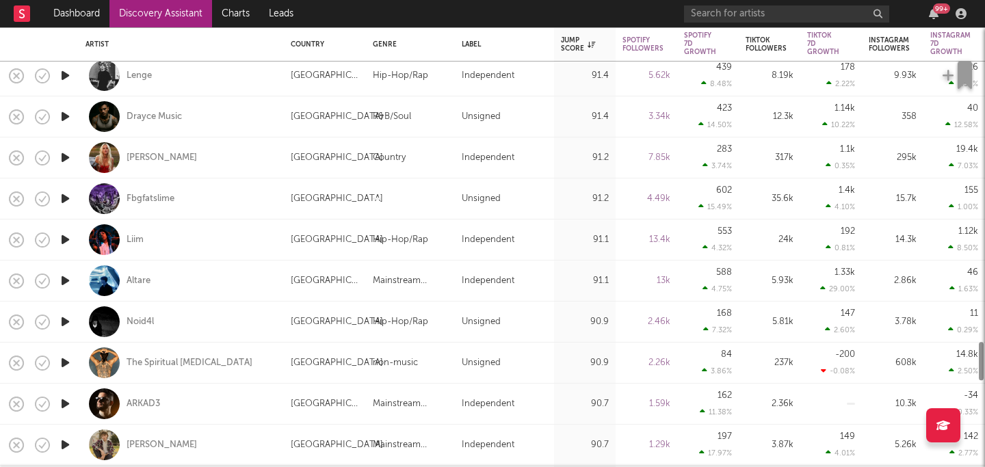
click at [59, 284] on icon "button" at bounding box center [65, 280] width 14 height 17
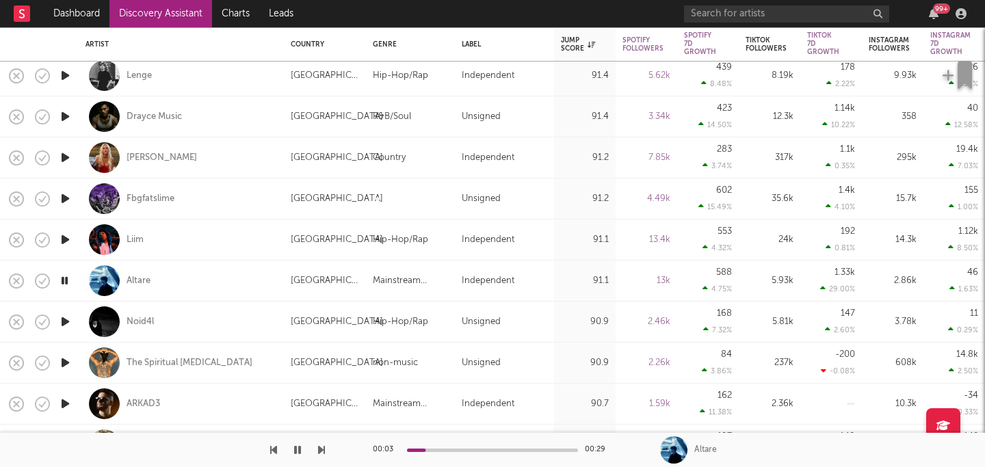
click at [65, 279] on icon "button" at bounding box center [64, 280] width 13 height 17
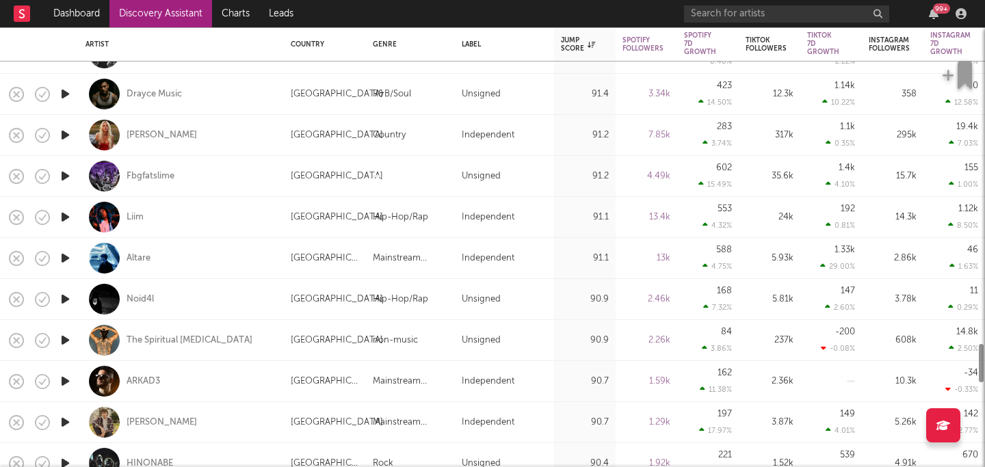
click at [69, 337] on icon "button" at bounding box center [65, 340] width 14 height 17
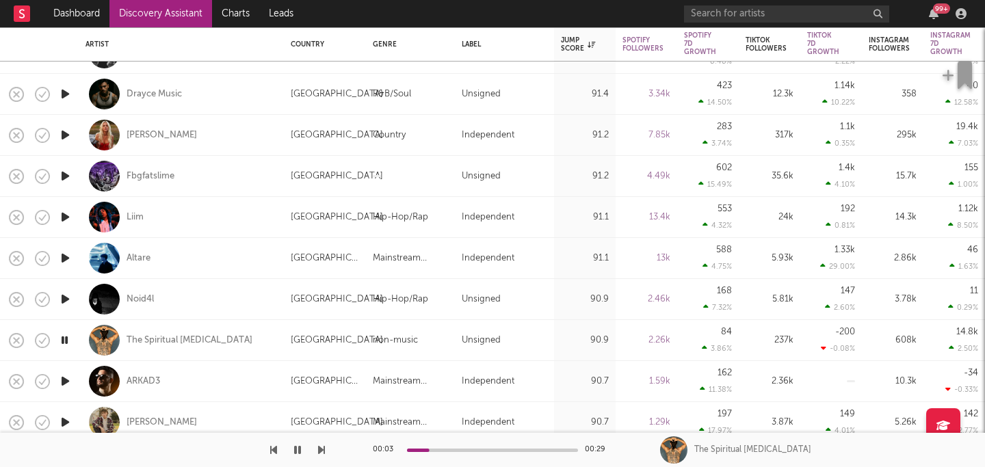
click at [64, 340] on icon "button" at bounding box center [64, 340] width 13 height 17
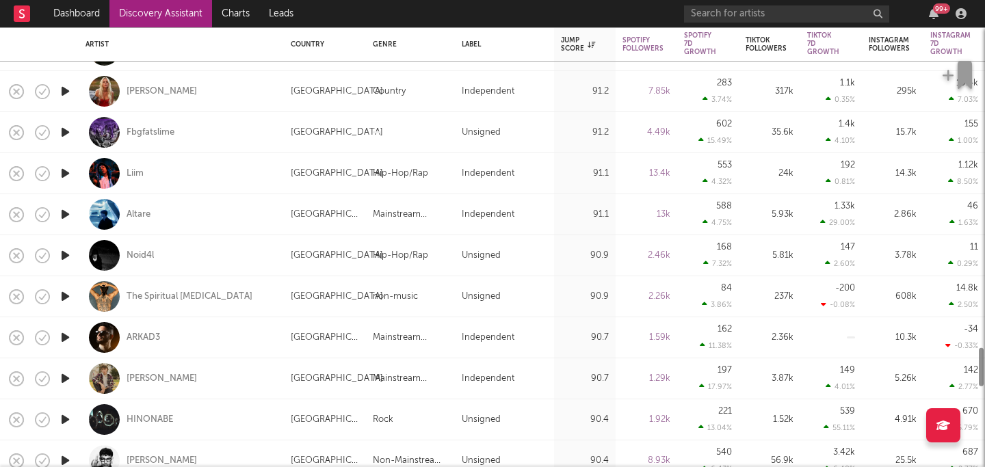
click at [64, 340] on icon "button" at bounding box center [65, 337] width 14 height 17
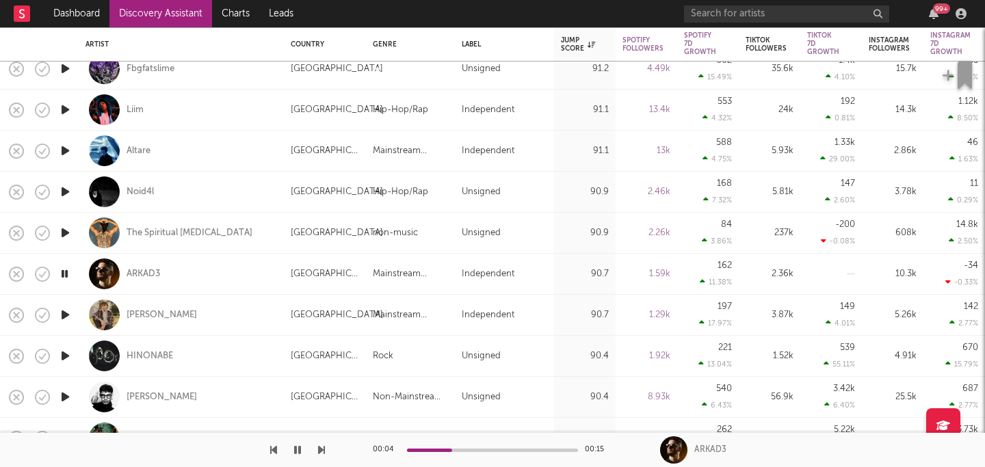
click at [65, 274] on icon "button" at bounding box center [64, 273] width 13 height 17
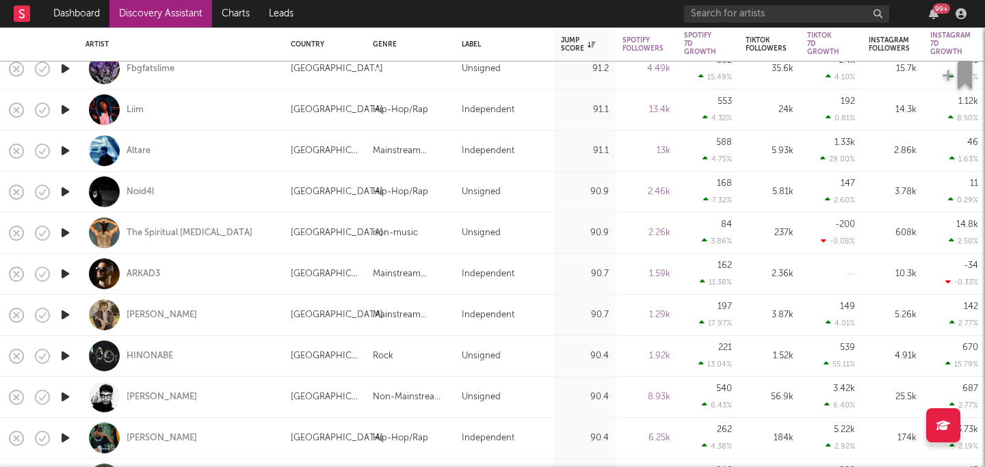
click at [65, 313] on icon "button" at bounding box center [65, 315] width 14 height 17
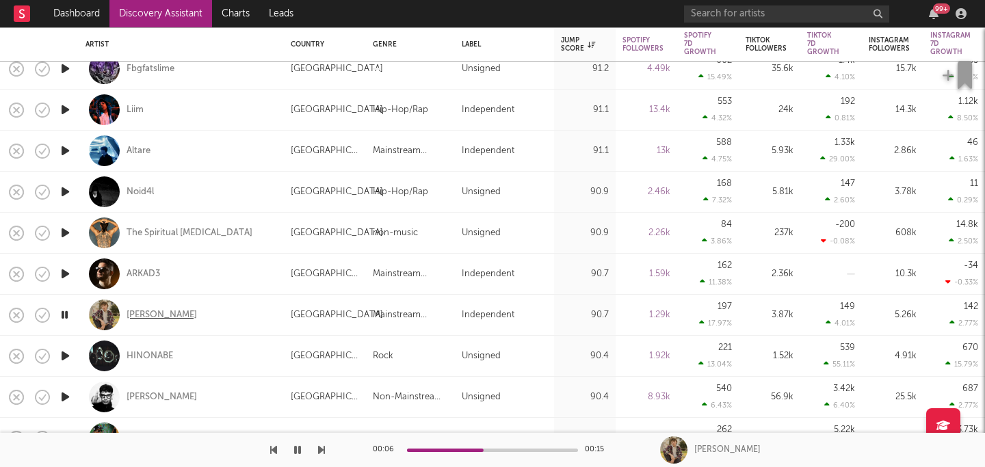
click at [143, 313] on div "[PERSON_NAME]" at bounding box center [162, 315] width 70 height 12
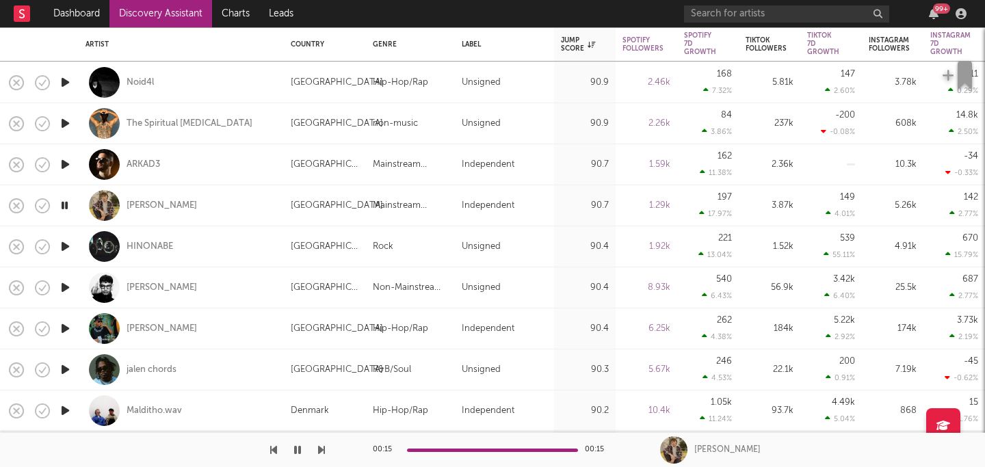
click at [62, 285] on icon "button" at bounding box center [65, 287] width 14 height 17
click at [148, 289] on div "[PERSON_NAME]" at bounding box center [162, 288] width 70 height 12
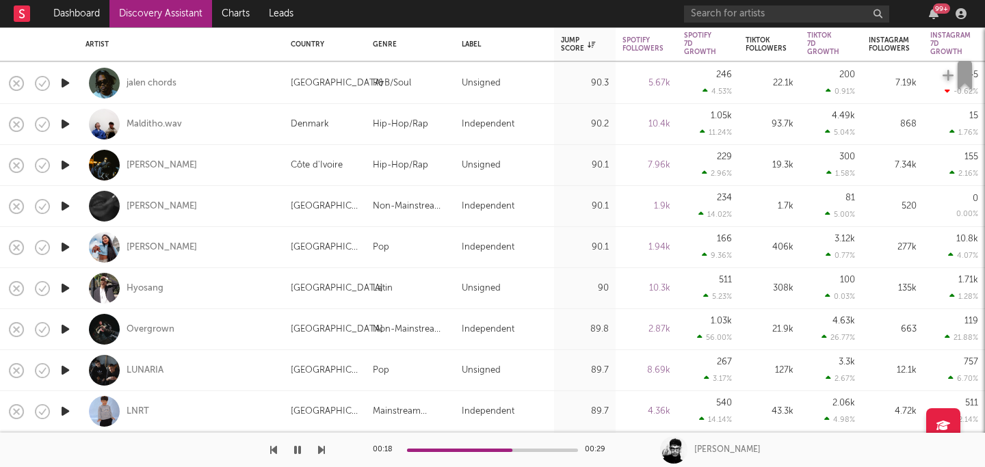
click at [59, 328] on icon "button" at bounding box center [65, 329] width 14 height 17
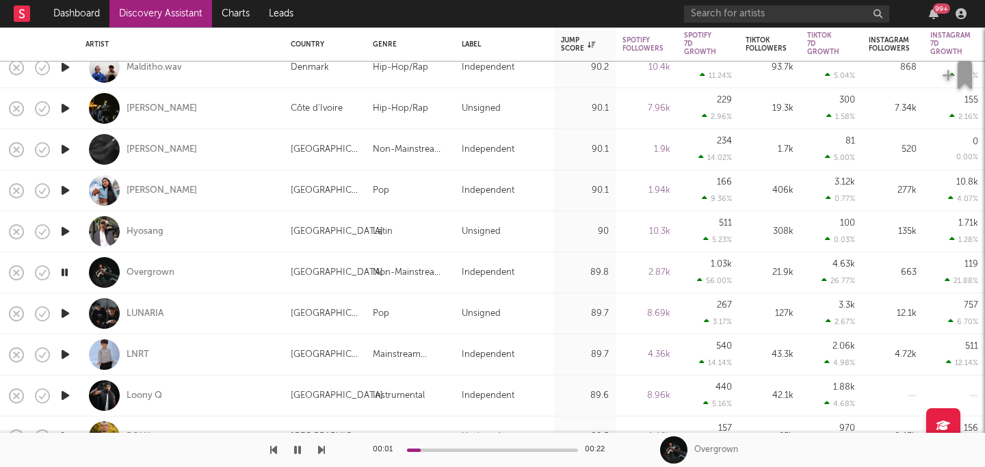
click at [64, 314] on icon "button" at bounding box center [65, 313] width 14 height 17
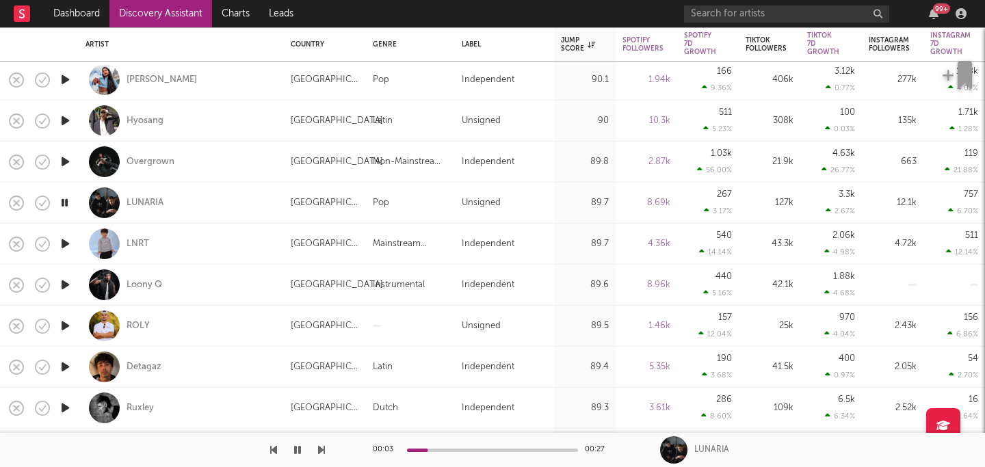
click at [73, 244] on div at bounding box center [64, 244] width 27 height 41
select select "1w"
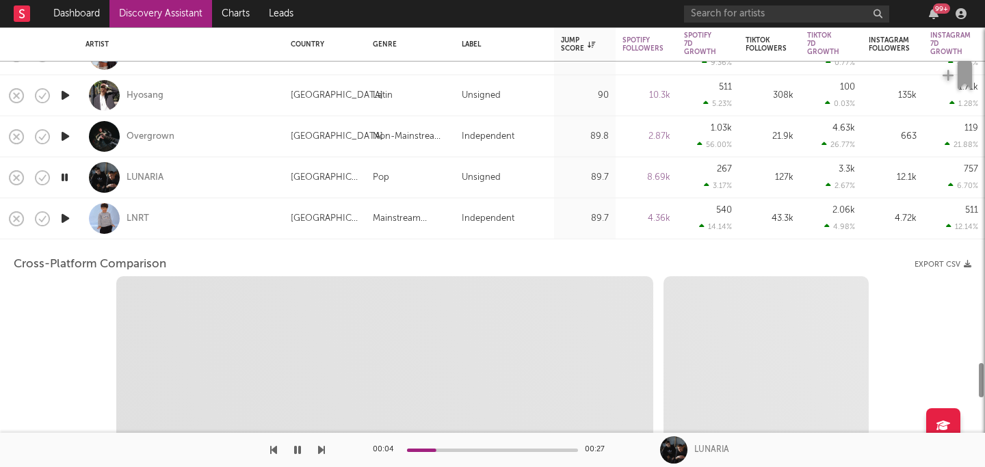
select select "1w"
click at [66, 215] on icon "button" at bounding box center [65, 218] width 14 height 17
click at [170, 214] on div "LNRT" at bounding box center [182, 218] width 192 height 40
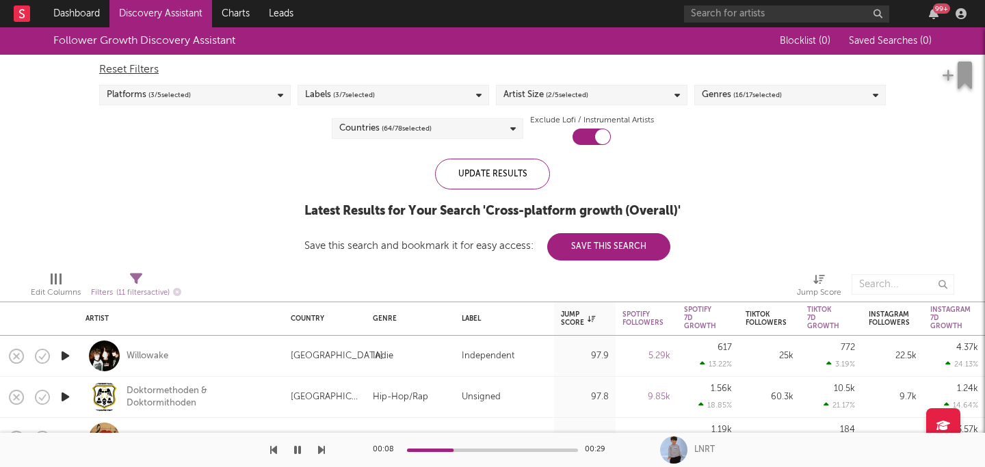
click at [723, 95] on div "Genres ( 16 / 17 selected)" at bounding box center [742, 95] width 80 height 16
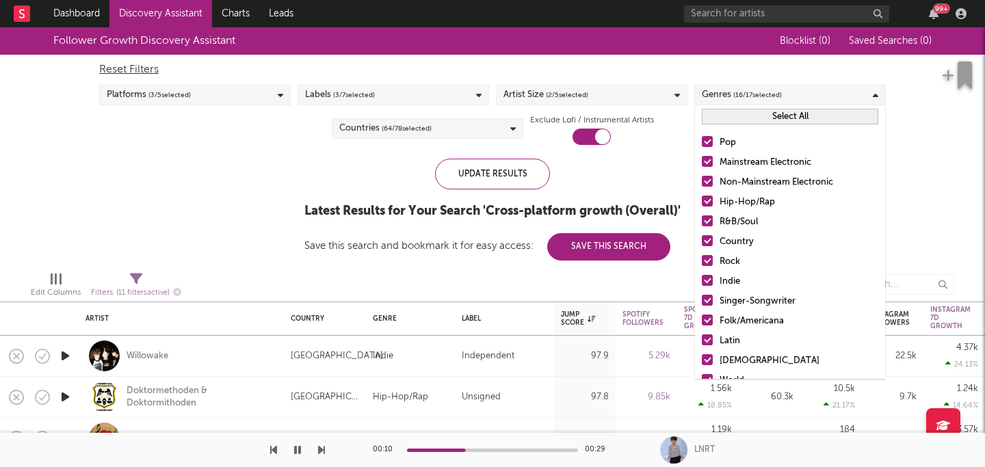
click at [710, 140] on div at bounding box center [707, 141] width 11 height 11
click at [702, 140] on input "Pop" at bounding box center [702, 143] width 0 height 16
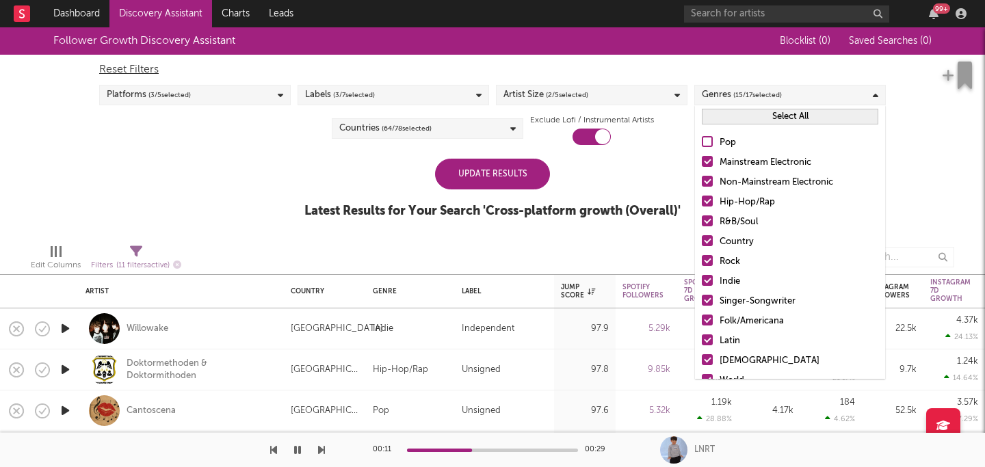
click at [711, 204] on div at bounding box center [707, 201] width 11 height 11
click at [702, 204] on input "Hip-Hop/Rap" at bounding box center [702, 202] width 0 height 16
click at [709, 224] on div at bounding box center [707, 221] width 11 height 11
click at [702, 224] on input "R&B/Soul" at bounding box center [702, 222] width 0 height 16
click at [712, 244] on div at bounding box center [707, 240] width 11 height 11
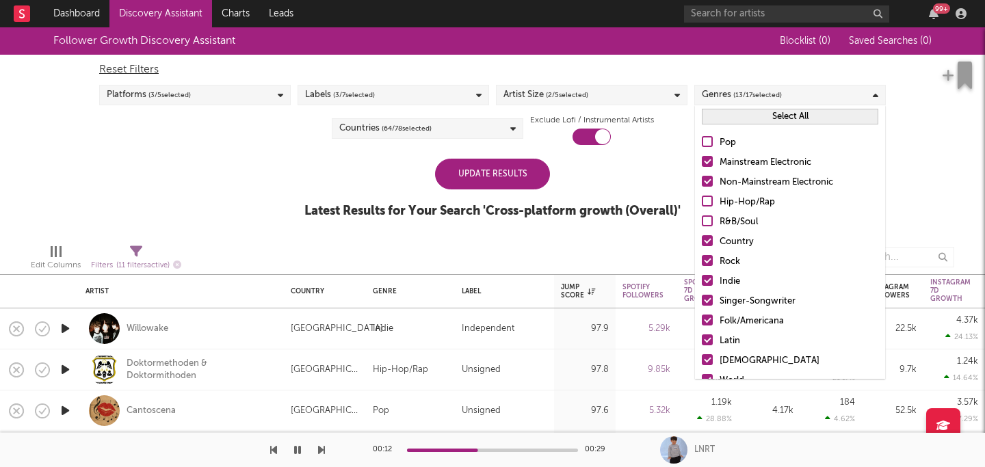
click at [702, 244] on input "Country" at bounding box center [702, 242] width 0 height 16
click at [710, 263] on div at bounding box center [707, 260] width 11 height 11
click at [702, 263] on input "Rock" at bounding box center [702, 262] width 0 height 16
click at [710, 278] on div at bounding box center [707, 280] width 11 height 11
click at [702, 278] on input "Indie" at bounding box center [702, 282] width 0 height 16
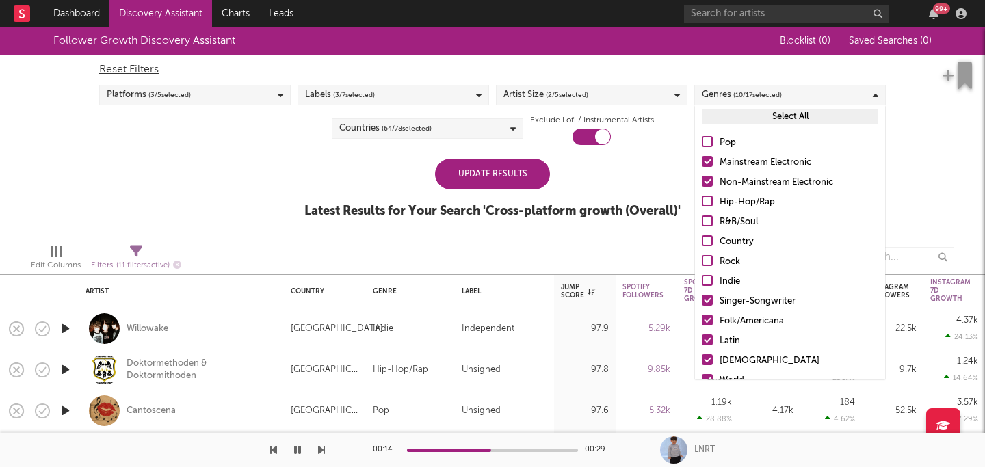
scroll to position [24, 0]
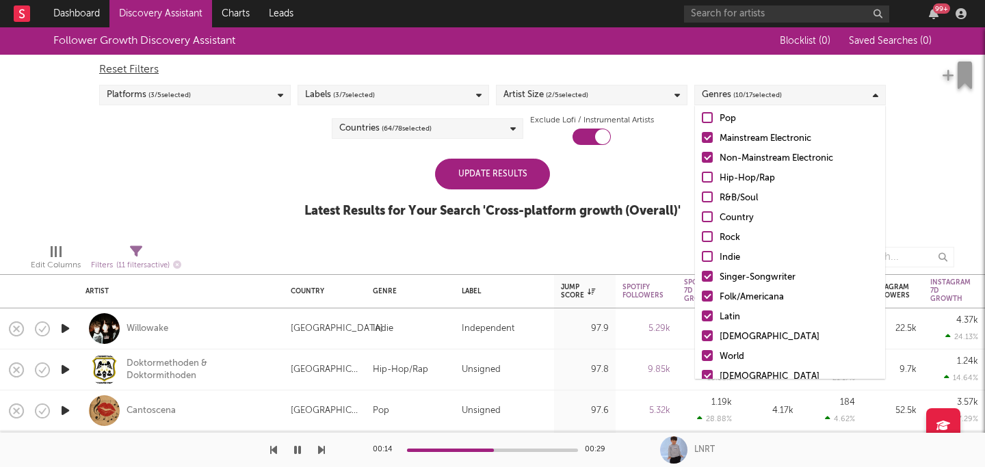
click at [705, 294] on div at bounding box center [707, 296] width 11 height 11
click at [702, 294] on input "Folk/Americana" at bounding box center [702, 297] width 0 height 16
click at [709, 292] on div at bounding box center [707, 296] width 11 height 11
click at [702, 292] on input "Folk/Americana" at bounding box center [702, 297] width 0 height 16
click at [707, 322] on label "Latin" at bounding box center [790, 317] width 177 height 16
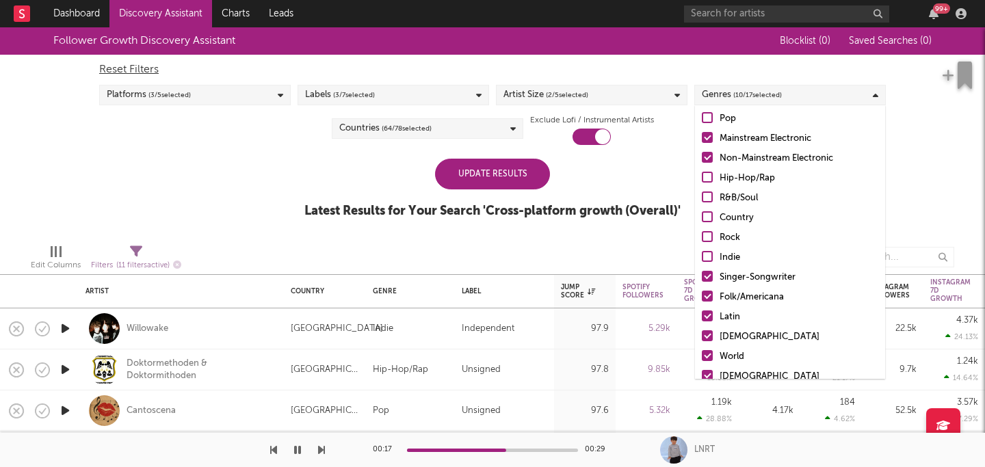
click at [702, 322] on input "Latin" at bounding box center [702, 317] width 0 height 16
click at [714, 340] on label "[DEMOGRAPHIC_DATA]" at bounding box center [790, 337] width 177 height 16
click at [702, 340] on input "[DEMOGRAPHIC_DATA]" at bounding box center [702, 337] width 0 height 16
click at [710, 351] on div at bounding box center [707, 355] width 11 height 11
click at [702, 351] on input "World" at bounding box center [702, 357] width 0 height 16
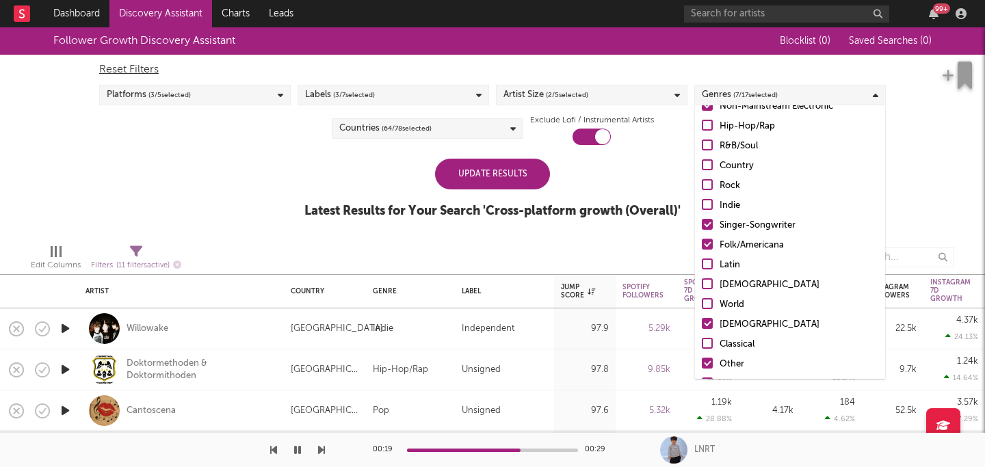
scroll to position [85, 0]
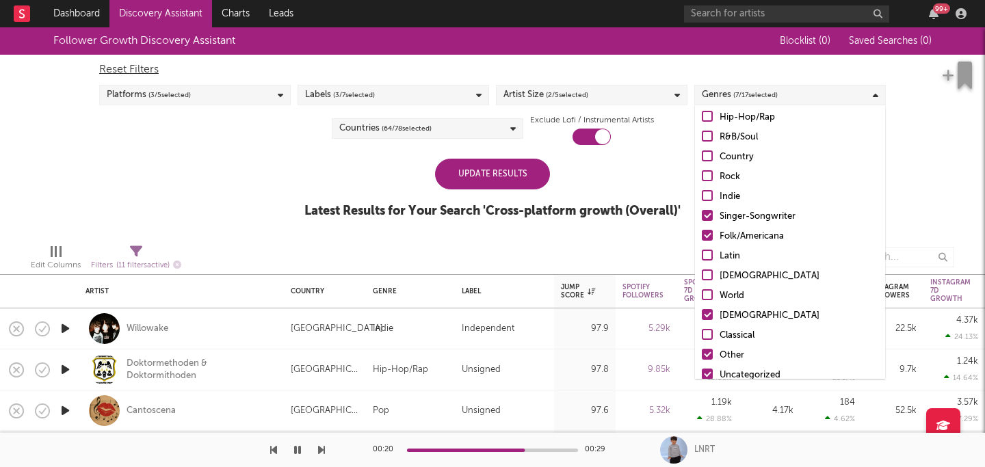
click at [708, 311] on div at bounding box center [707, 314] width 11 height 11
click at [702, 311] on input "[DEMOGRAPHIC_DATA]" at bounding box center [702, 316] width 0 height 16
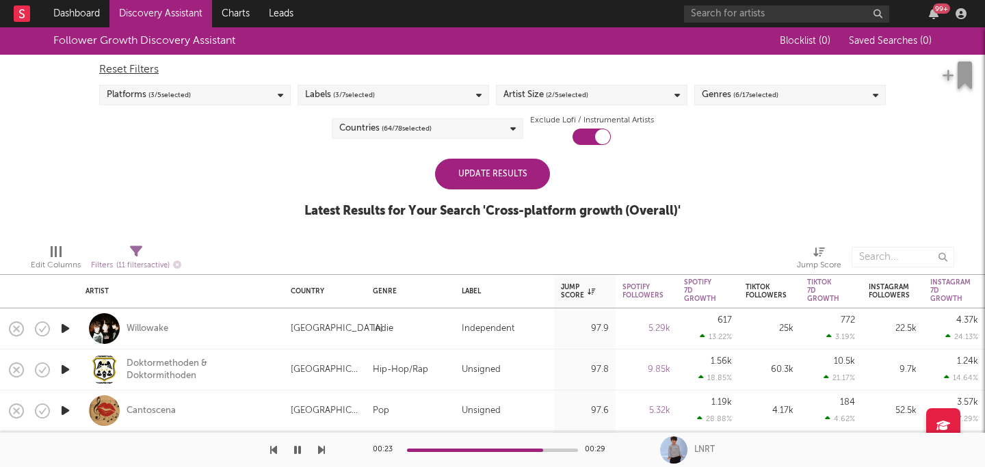
click at [643, 186] on div "Update Results Latest Results for Your Search ' Cross-platform growth (Overall)…" at bounding box center [493, 196] width 376 height 75
click at [426, 129] on span "( 64 / 78 selected)" at bounding box center [407, 128] width 50 height 16
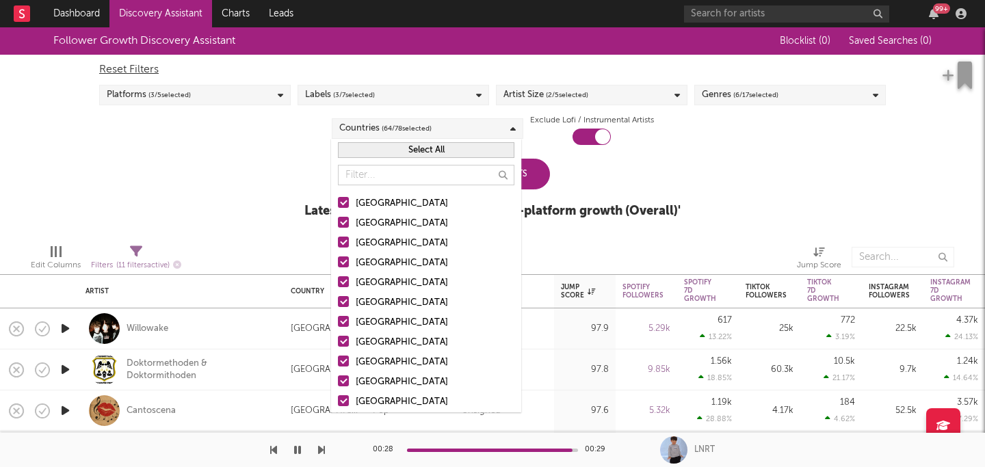
click at [430, 143] on button "Select All" at bounding box center [426, 150] width 177 height 16
click at [427, 146] on button "Deselect All" at bounding box center [426, 150] width 177 height 16
click at [346, 200] on div at bounding box center [343, 202] width 11 height 11
click at [338, 200] on input "[GEOGRAPHIC_DATA]" at bounding box center [338, 204] width 0 height 16
click at [346, 223] on div at bounding box center [343, 222] width 11 height 11
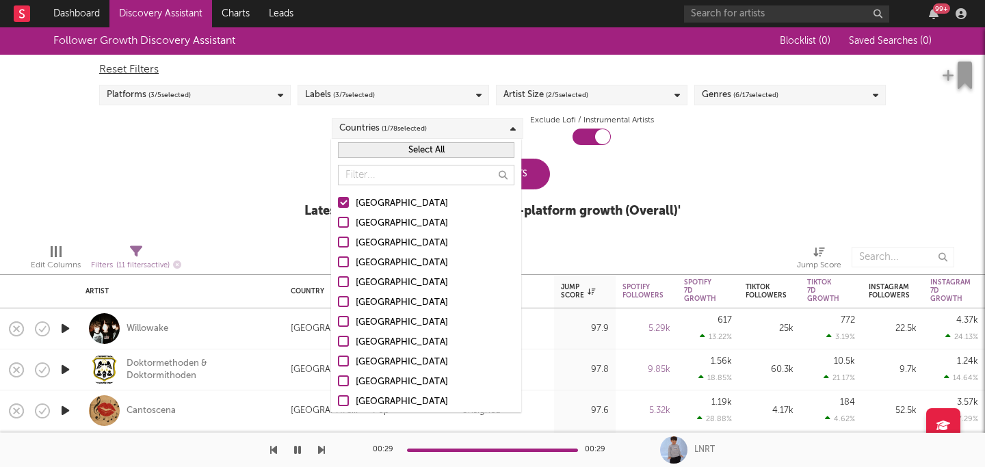
click at [338, 223] on input "Australia" at bounding box center [338, 224] width 0 height 16
click at [348, 240] on div at bounding box center [343, 242] width 11 height 11
click at [338, 240] on input "[GEOGRAPHIC_DATA]" at bounding box center [338, 243] width 0 height 16
click at [348, 257] on div at bounding box center [343, 262] width 11 height 11
click at [338, 257] on input "[GEOGRAPHIC_DATA]" at bounding box center [338, 263] width 0 height 16
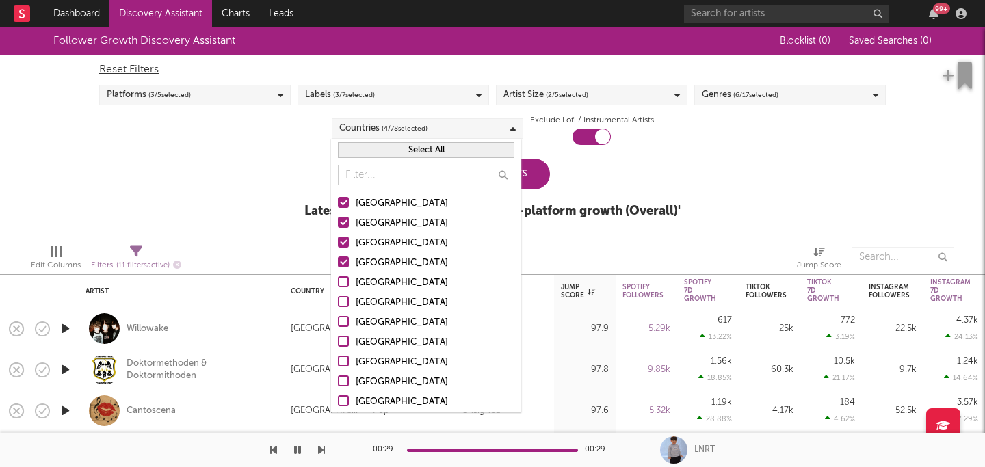
click at [346, 221] on div at bounding box center [343, 222] width 11 height 11
click at [338, 221] on input "Australia" at bounding box center [338, 224] width 0 height 16
click at [346, 221] on div at bounding box center [343, 222] width 11 height 11
click at [338, 221] on input "Australia" at bounding box center [338, 224] width 0 height 16
click at [346, 222] on div at bounding box center [343, 222] width 11 height 11
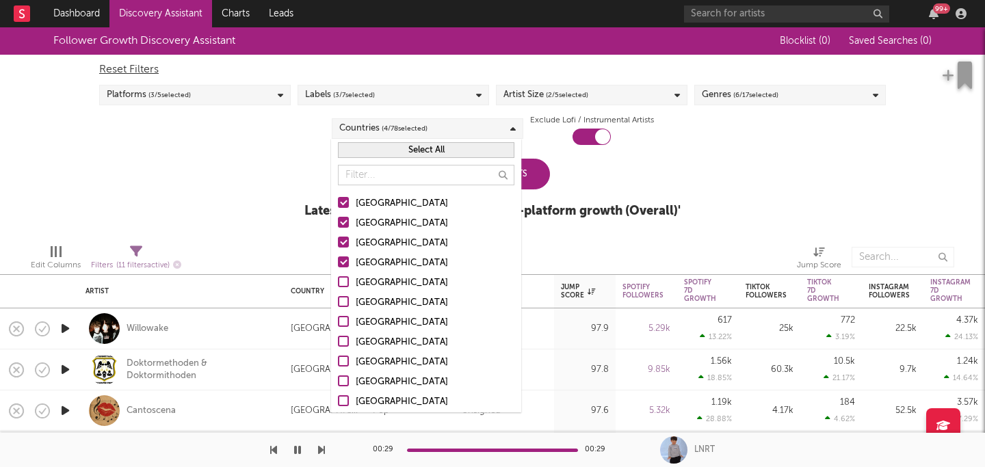
click at [338, 222] on input "Australia" at bounding box center [338, 224] width 0 height 16
click at [343, 244] on div at bounding box center [343, 242] width 11 height 11
click at [338, 244] on input "[GEOGRAPHIC_DATA]" at bounding box center [338, 243] width 0 height 16
click at [344, 243] on div at bounding box center [343, 242] width 11 height 11
click at [338, 243] on input "[GEOGRAPHIC_DATA]" at bounding box center [338, 243] width 0 height 16
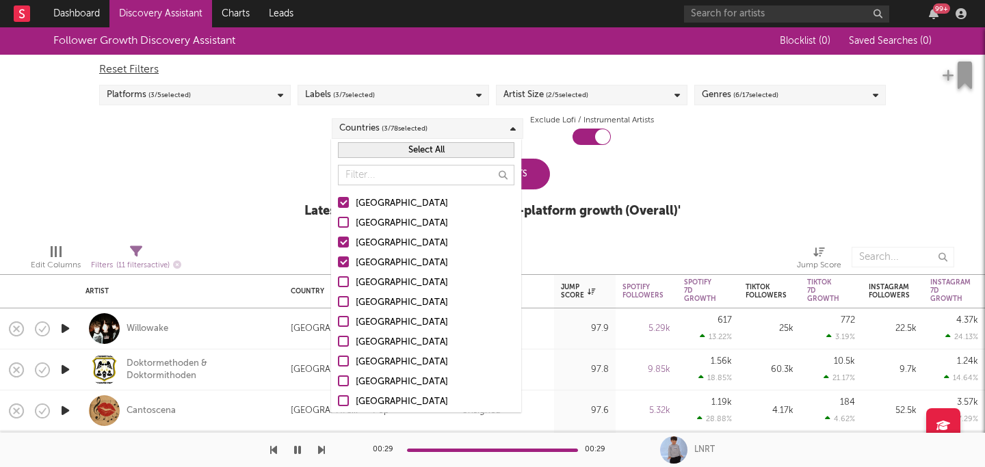
click at [540, 181] on div "Update Results" at bounding box center [492, 174] width 115 height 31
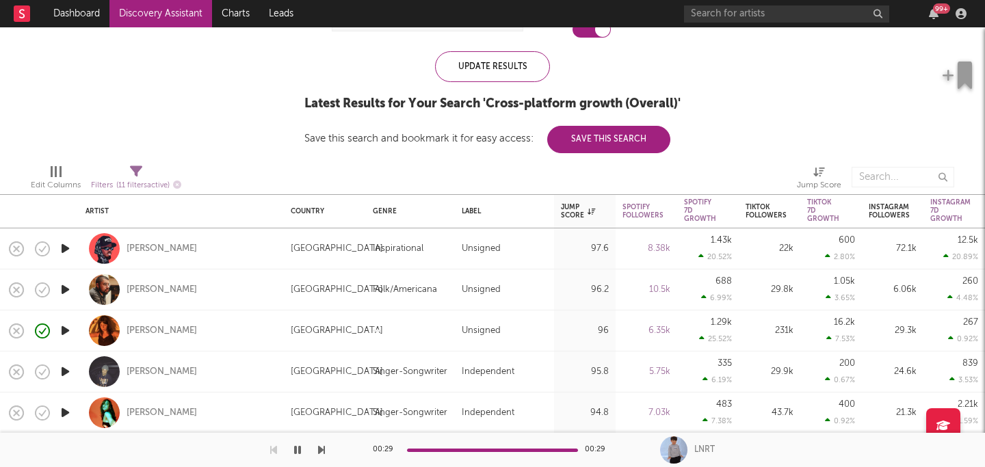
click at [64, 248] on icon "button" at bounding box center [65, 248] width 14 height 17
click at [64, 248] on icon "button" at bounding box center [64, 248] width 13 height 17
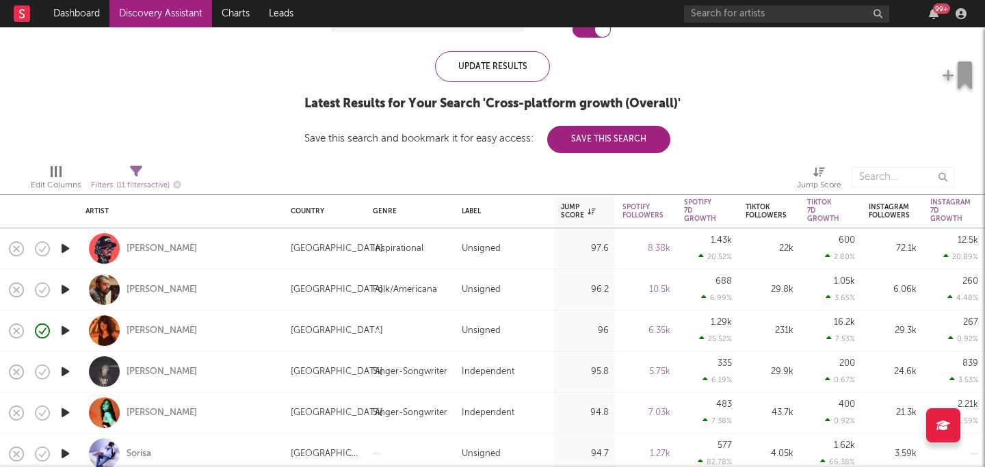
click at [63, 283] on icon "button" at bounding box center [65, 289] width 14 height 17
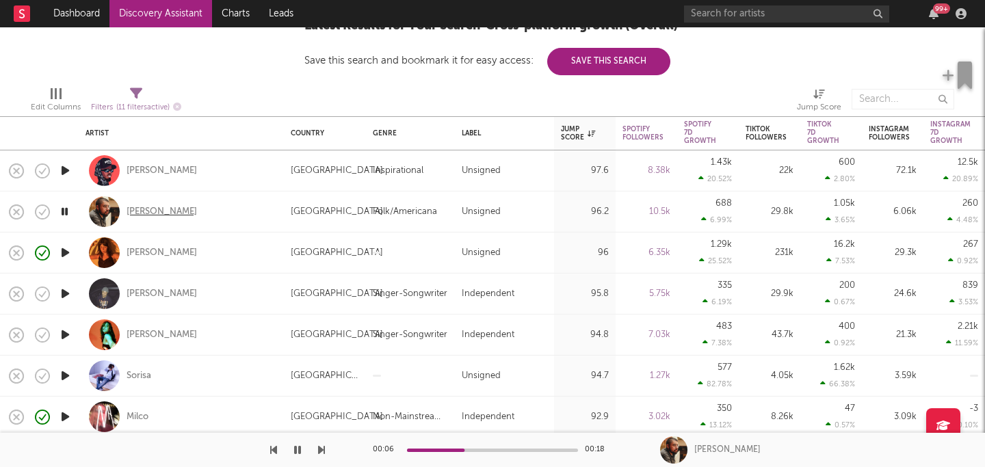
click at [146, 211] on div "[PERSON_NAME]" at bounding box center [162, 212] width 70 height 12
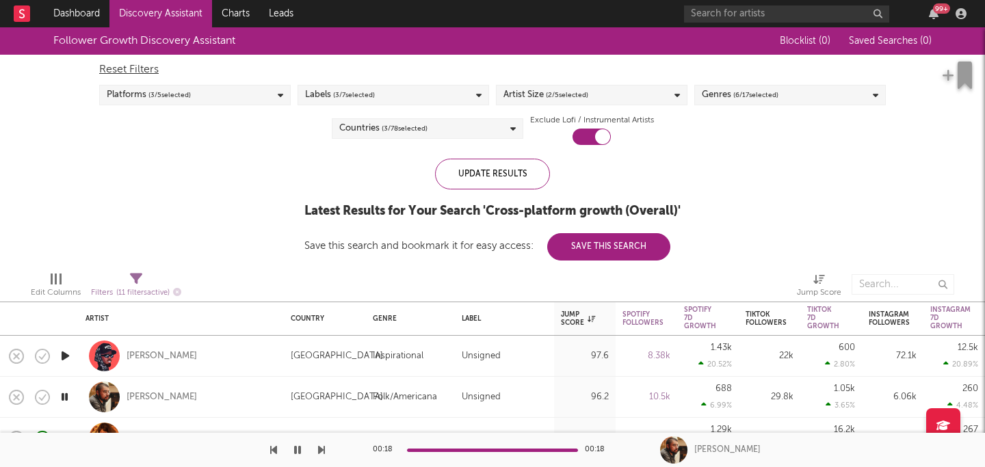
click at [370, 89] on span "( 3 / 7 selected)" at bounding box center [354, 95] width 42 height 16
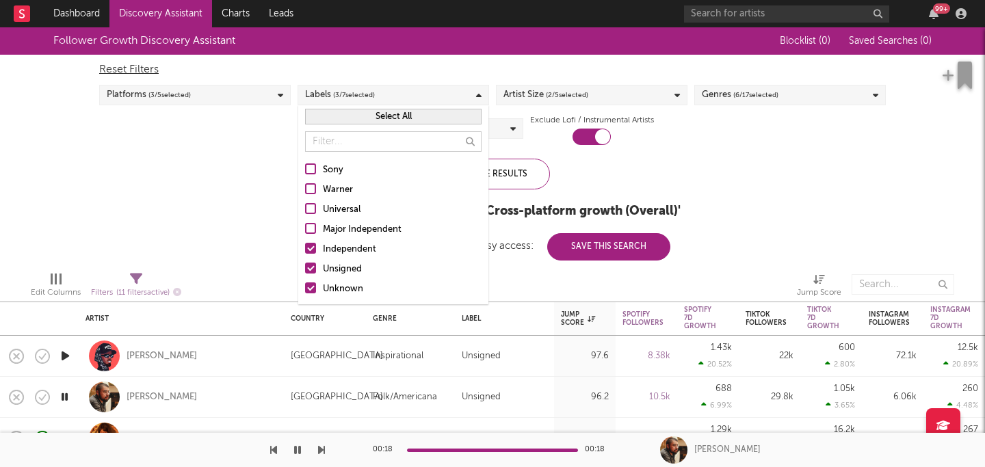
click at [314, 268] on div at bounding box center [310, 268] width 11 height 11
click at [305, 268] on input "Unsigned" at bounding box center [305, 269] width 0 height 16
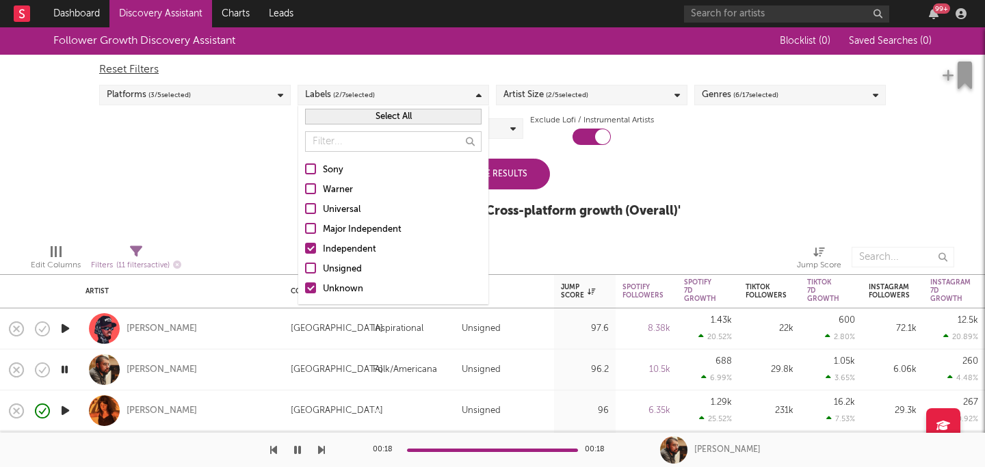
click at [310, 288] on div at bounding box center [310, 288] width 11 height 11
click at [305, 288] on input "Unknown" at bounding box center [305, 289] width 0 height 16
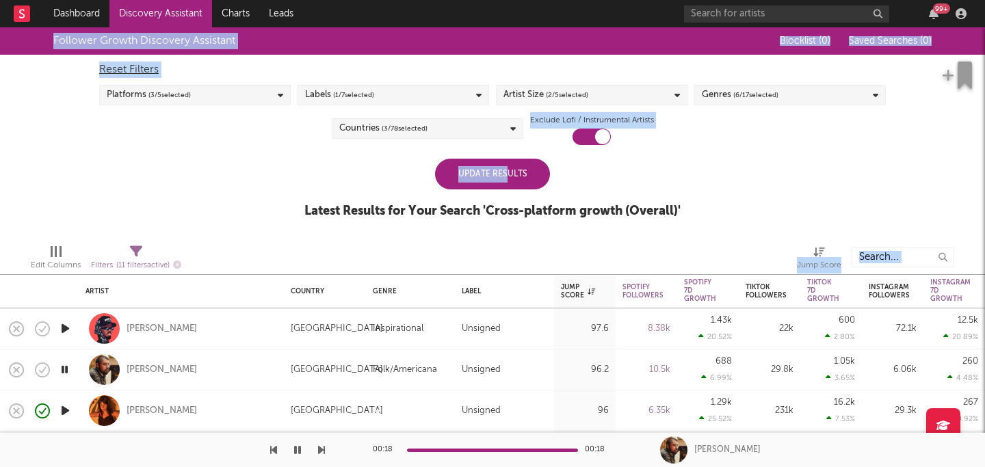
drag, startPoint x: 506, startPoint y: 182, endPoint x: 359, endPoint y: 244, distance: 159.1
click at [359, 244] on div "Artist Country Genre Label Jump Score Spotify Followers Spotify 7D Growth Spoti…" at bounding box center [492, 247] width 985 height 440
click at [387, 98] on div "Labels ( 1 / 7 selected)" at bounding box center [394, 95] width 192 height 21
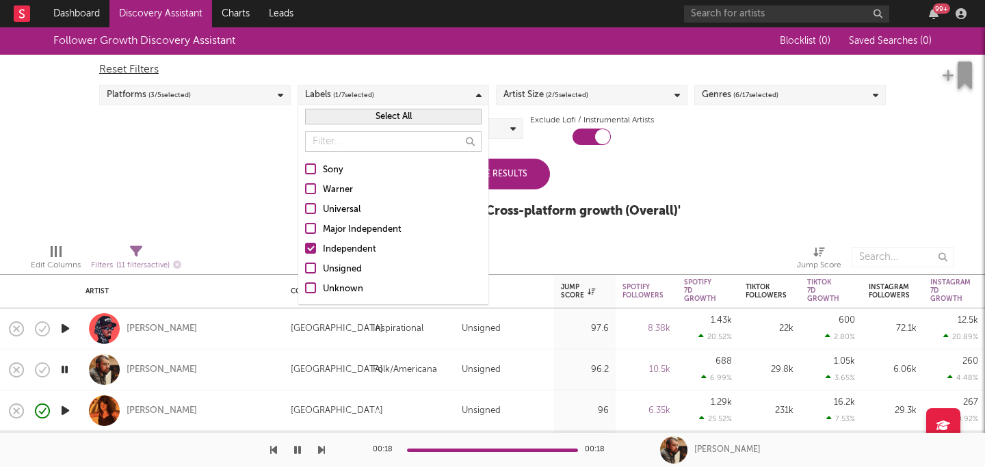
click at [341, 268] on div "Unsigned" at bounding box center [402, 269] width 159 height 16
click at [305, 268] on input "Unsigned" at bounding box center [305, 269] width 0 height 16
click at [341, 249] on div "Independent" at bounding box center [402, 250] width 159 height 16
click at [305, 249] on input "Independent" at bounding box center [305, 250] width 0 height 16
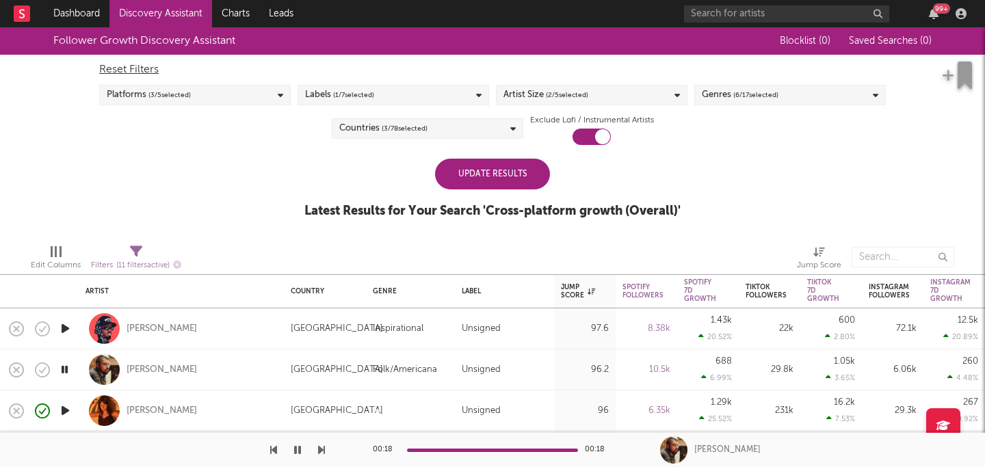
click at [522, 172] on div "Update Results" at bounding box center [492, 174] width 115 height 31
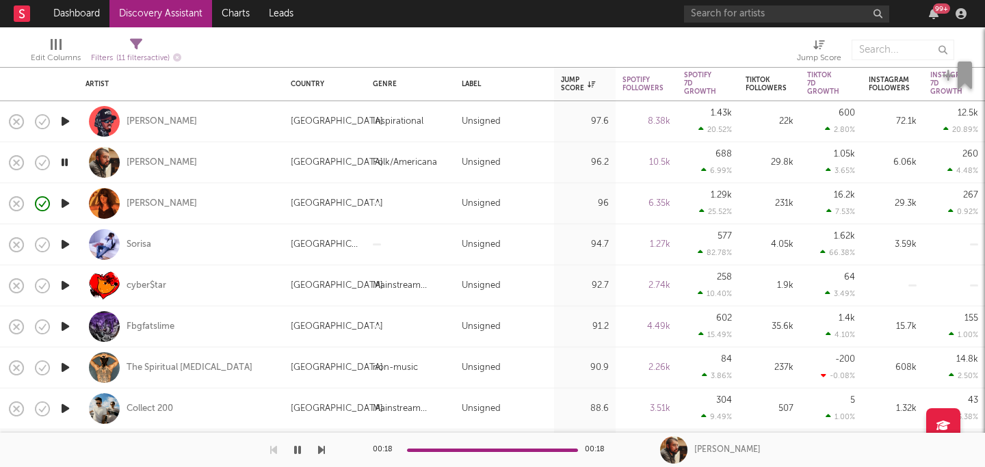
click at [64, 243] on icon "button" at bounding box center [65, 244] width 14 height 17
click at [66, 288] on icon "button" at bounding box center [65, 285] width 14 height 17
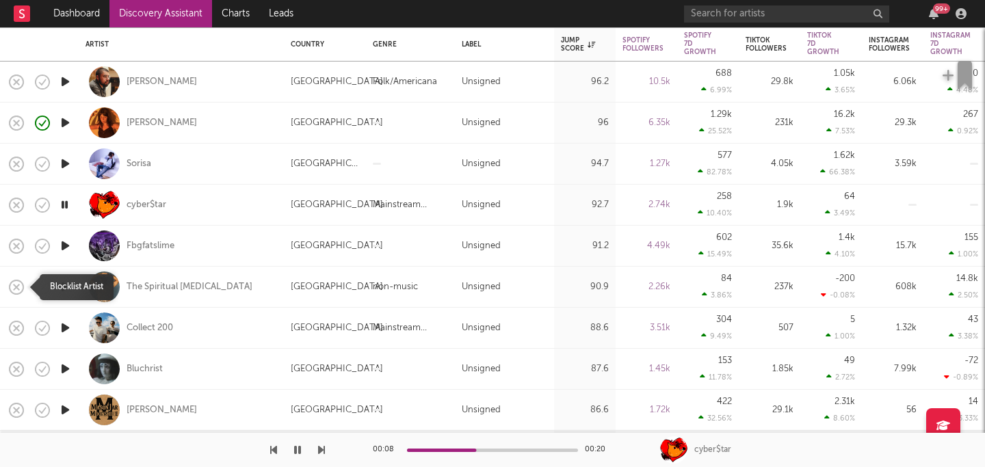
click at [12, 287] on icon "button" at bounding box center [16, 287] width 19 height 19
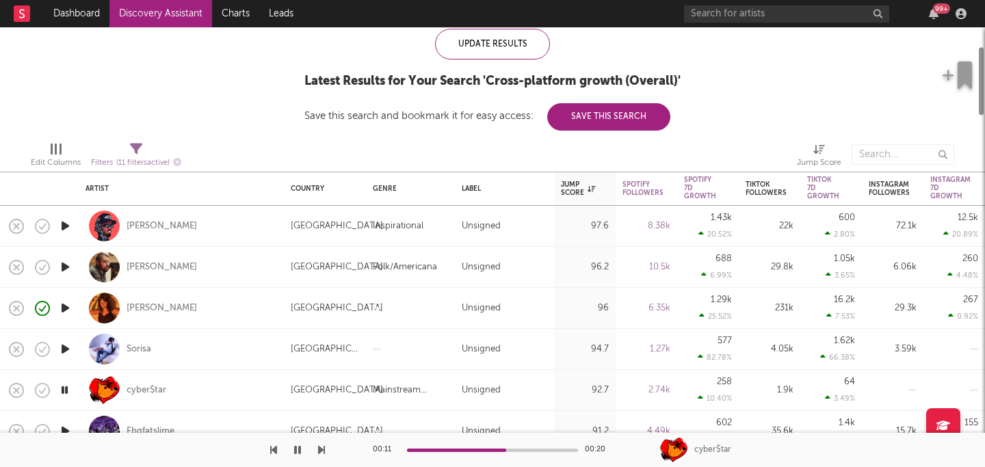
click at [73, 265] on div at bounding box center [64, 267] width 27 height 41
select select "1w"
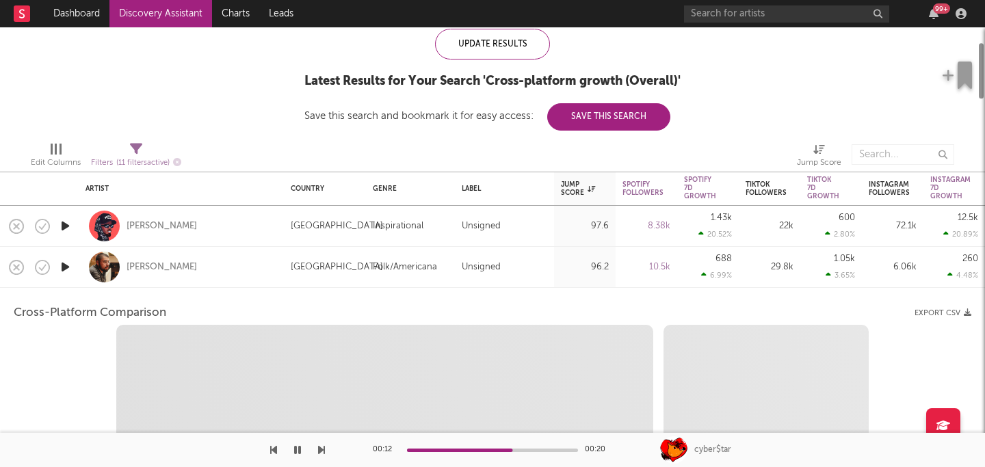
click at [73, 265] on div at bounding box center [64, 267] width 27 height 41
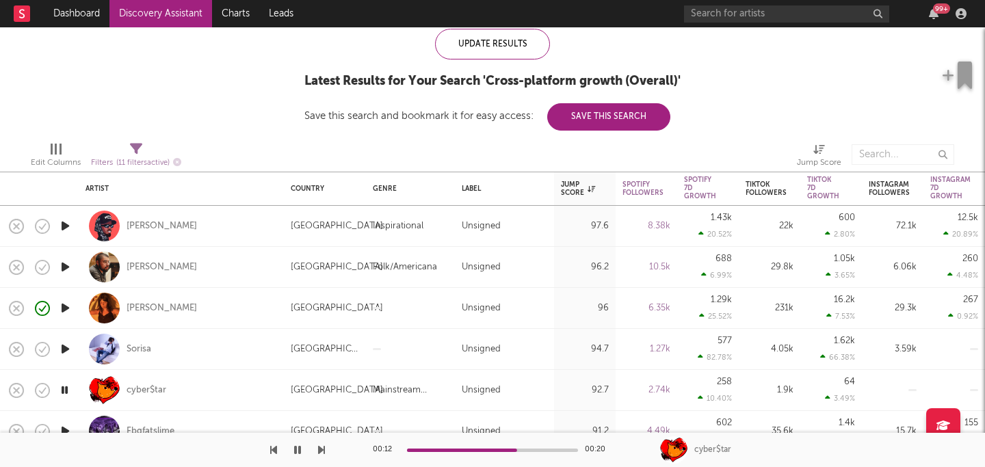
click at [65, 264] on icon "button" at bounding box center [65, 267] width 14 height 17
click at [64, 229] on icon "button" at bounding box center [65, 226] width 14 height 17
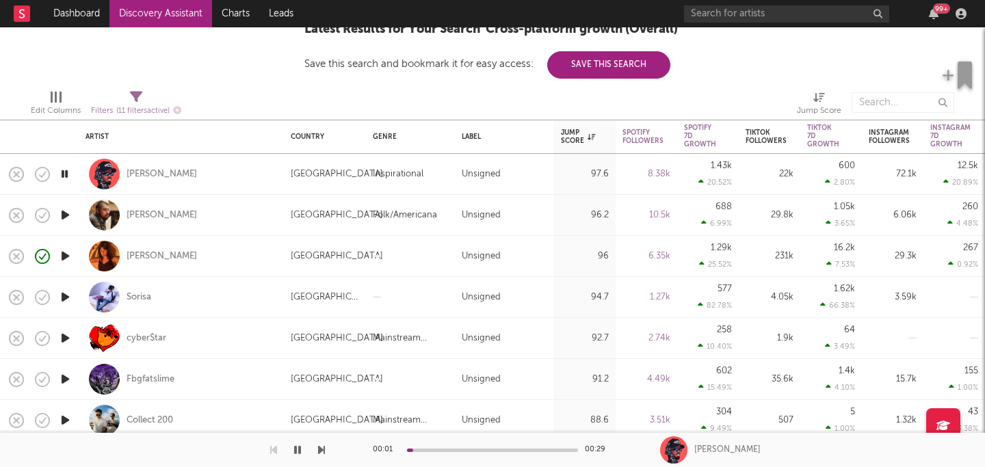
click at [66, 298] on icon "button" at bounding box center [65, 297] width 14 height 17
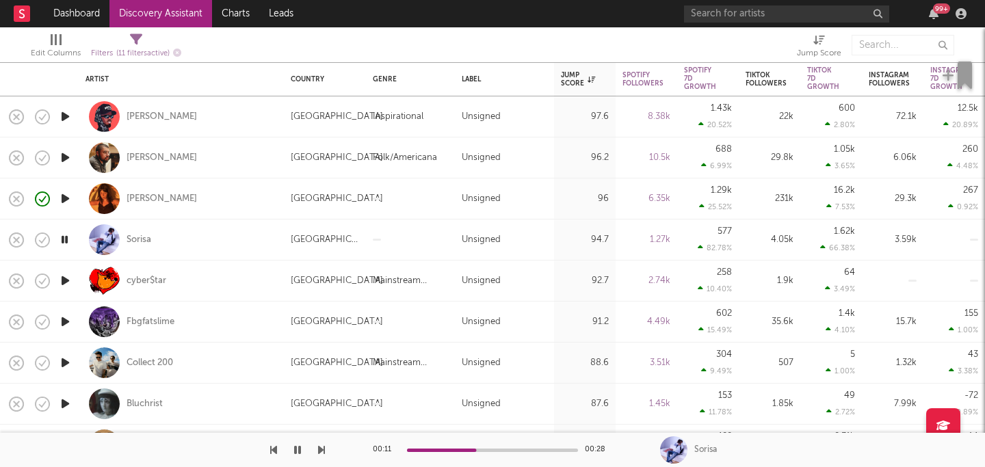
click at [64, 279] on icon "button" at bounding box center [65, 280] width 14 height 17
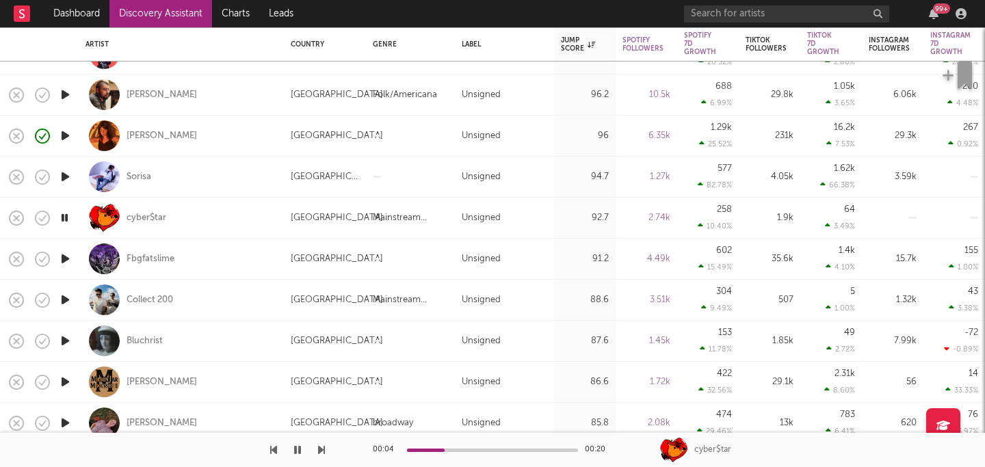
click at [482, 449] on div at bounding box center [492, 450] width 171 height 3
click at [14, 218] on icon "button" at bounding box center [16, 218] width 19 height 19
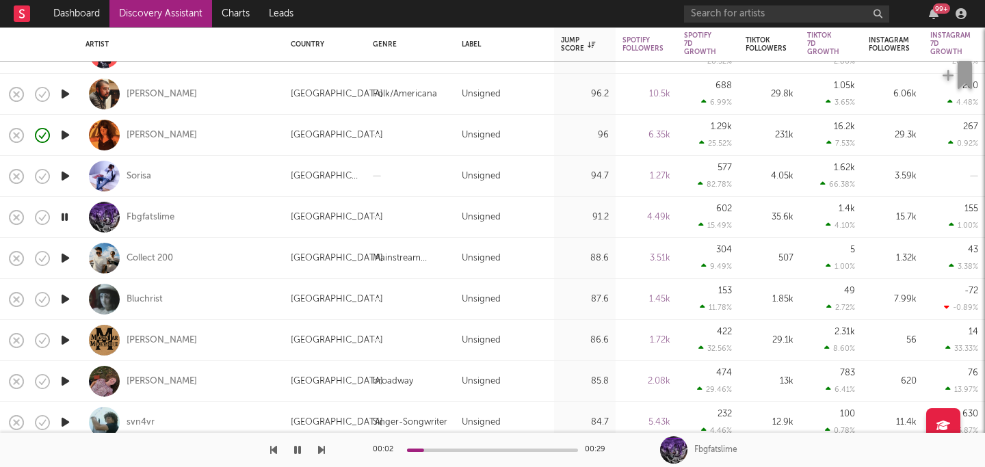
click at [66, 255] on icon "button" at bounding box center [65, 258] width 14 height 17
click at [11, 214] on icon "button" at bounding box center [16, 217] width 19 height 19
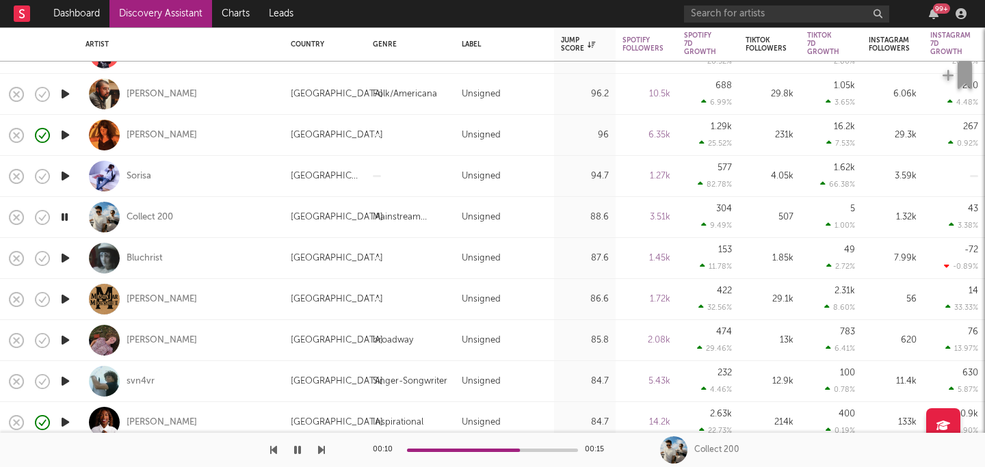
click at [520, 449] on div at bounding box center [492, 450] width 171 height 3
click at [156, 214] on div "Collect 200" at bounding box center [150, 217] width 47 height 12
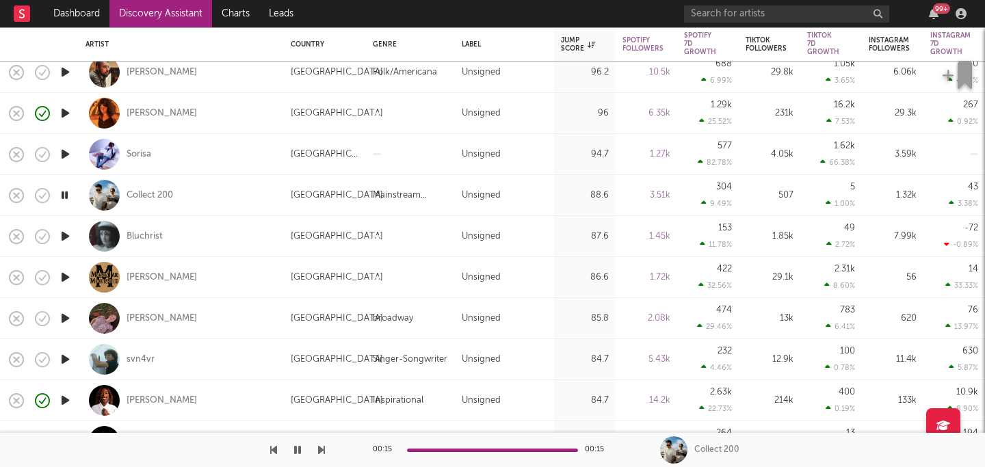
click at [71, 235] on icon "button" at bounding box center [65, 236] width 14 height 17
click at [296, 454] on icon "button" at bounding box center [297, 450] width 7 height 11
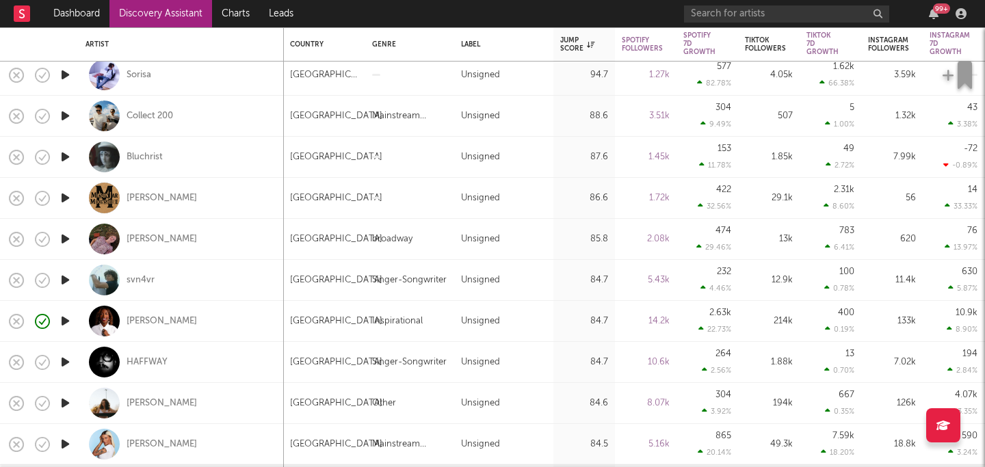
click at [70, 242] on icon "button" at bounding box center [65, 239] width 14 height 17
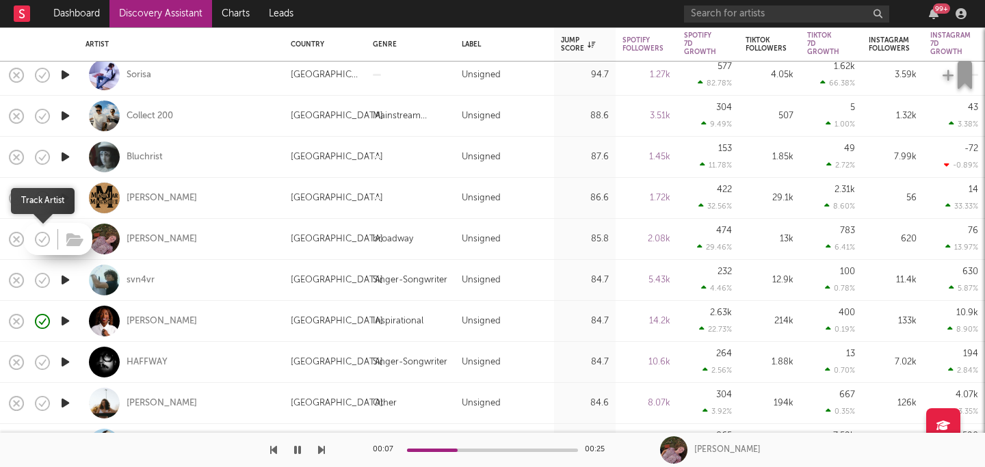
click at [47, 240] on icon "button" at bounding box center [42, 239] width 19 height 19
click at [66, 281] on icon "button" at bounding box center [65, 280] width 14 height 17
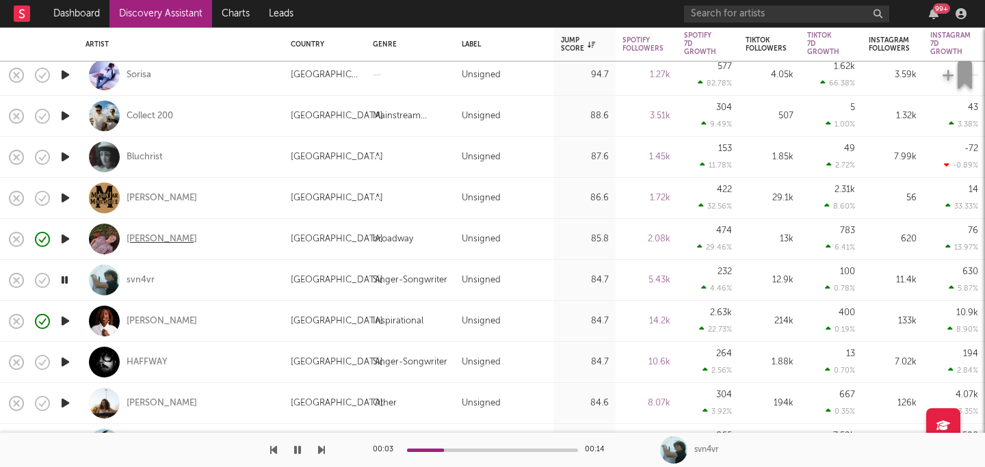
click at [158, 235] on div "[PERSON_NAME]" at bounding box center [162, 239] width 70 height 12
click at [62, 281] on icon "button" at bounding box center [64, 280] width 13 height 17
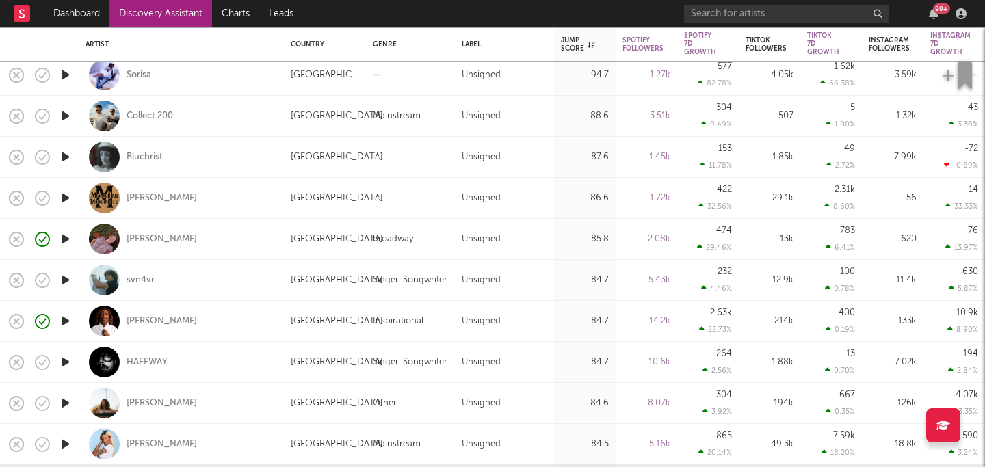
click at [62, 281] on icon "button" at bounding box center [65, 280] width 14 height 17
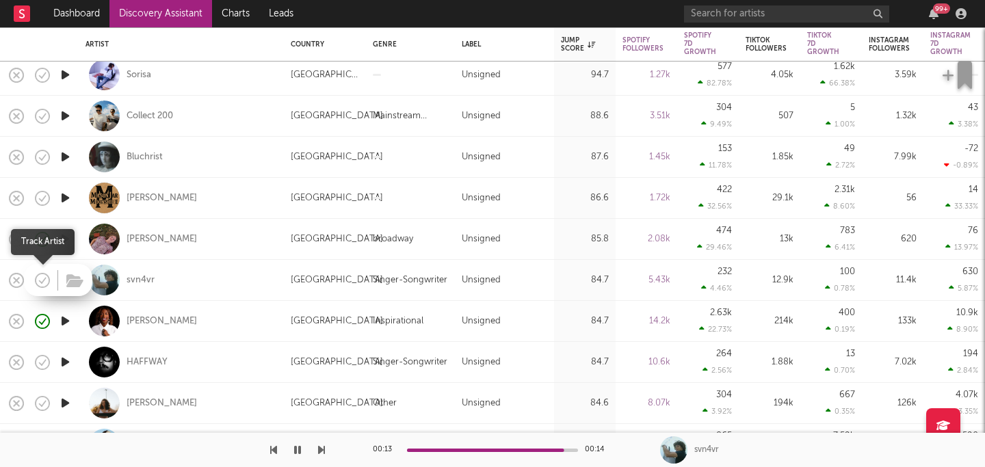
click at [42, 279] on icon "button" at bounding box center [42, 280] width 19 height 19
click at [77, 280] on icon "button" at bounding box center [74, 281] width 17 height 15
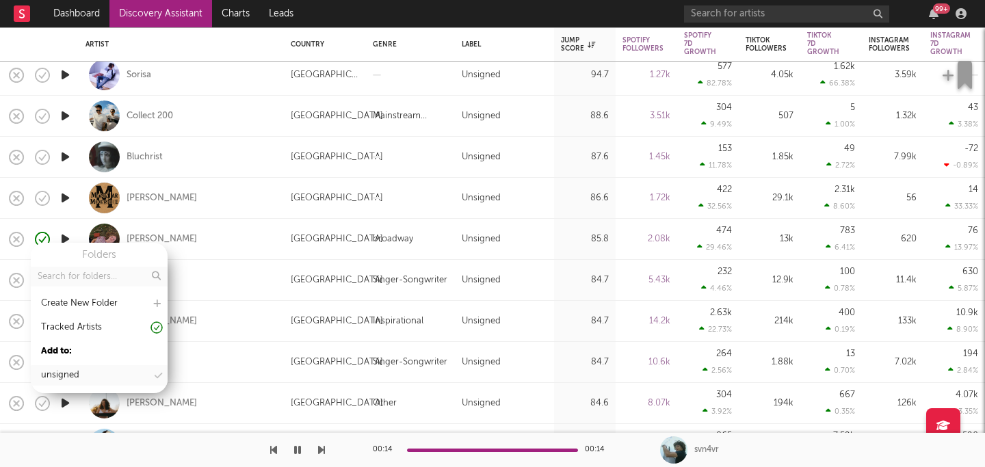
click at [90, 369] on div "unsigned" at bounding box center [99, 375] width 137 height 21
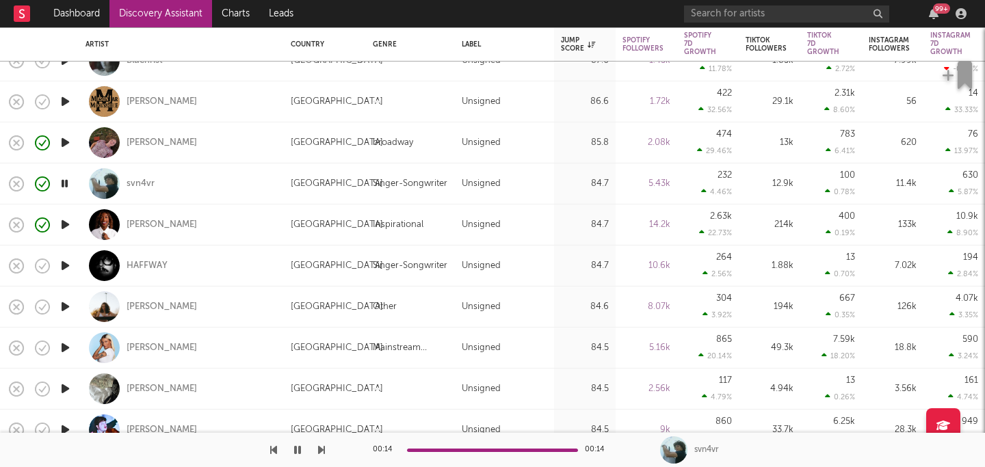
click at [63, 265] on icon "button" at bounding box center [65, 265] width 14 height 17
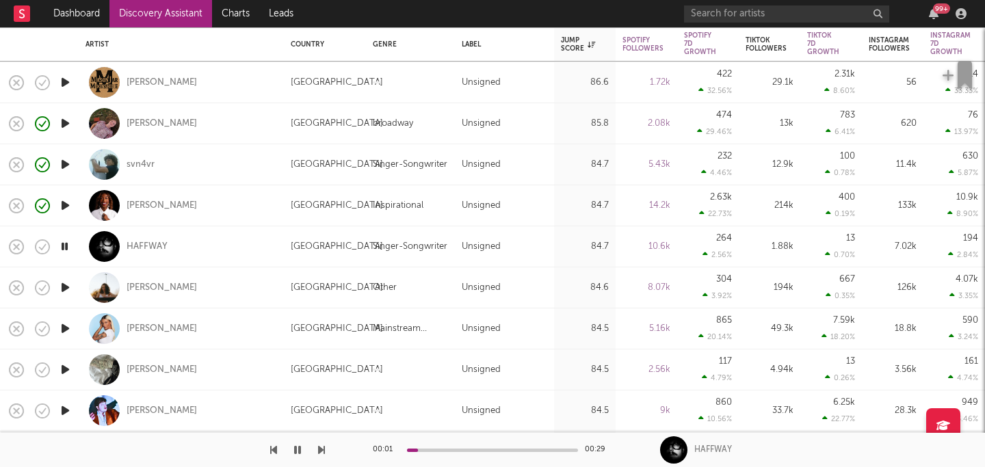
click at [66, 289] on icon "button" at bounding box center [65, 287] width 14 height 17
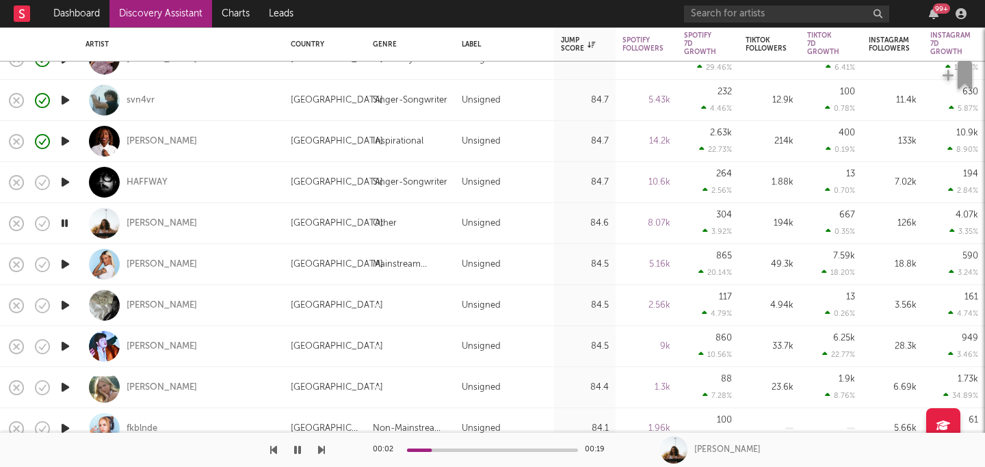
click at [65, 266] on icon "button" at bounding box center [65, 264] width 14 height 17
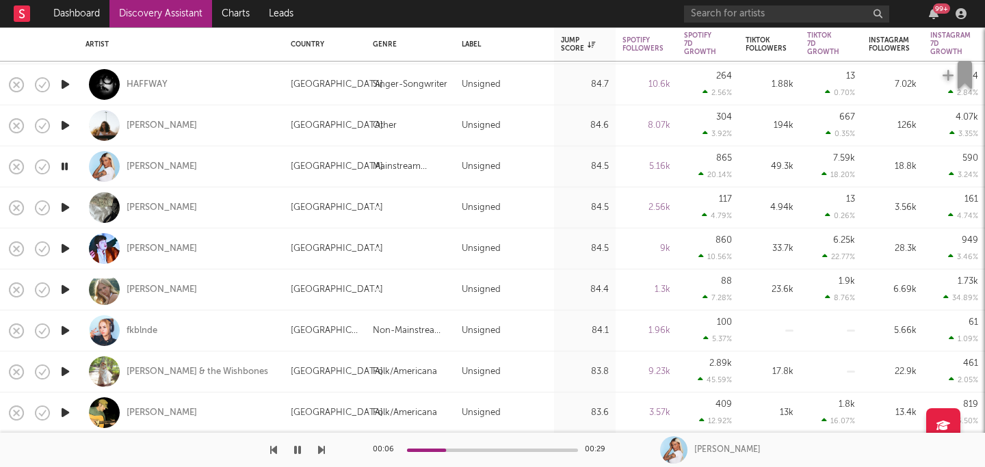
click at [65, 209] on icon "button" at bounding box center [65, 207] width 14 height 17
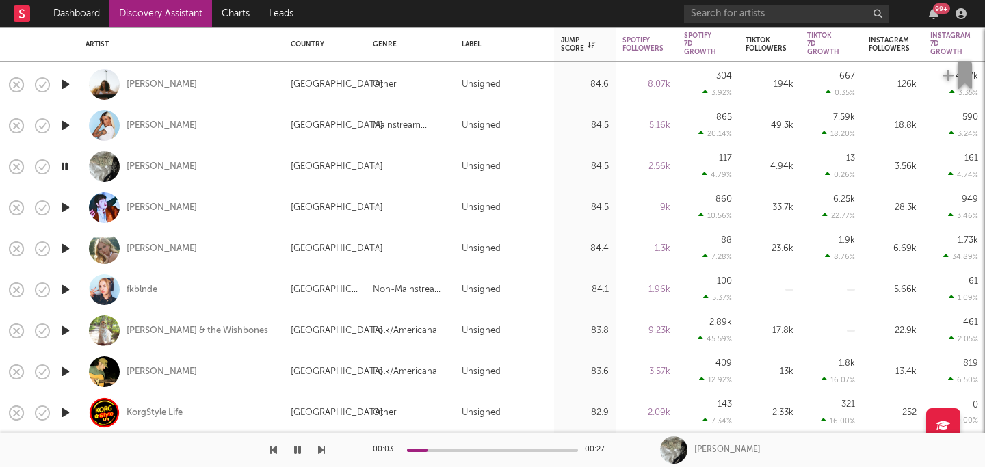
click at [67, 203] on icon "button" at bounding box center [65, 207] width 14 height 17
click at [458, 448] on div "00:03 00:26" at bounding box center [492, 450] width 239 height 34
click at [454, 449] on div at bounding box center [492, 450] width 171 height 3
click at [66, 251] on icon "button" at bounding box center [65, 248] width 14 height 17
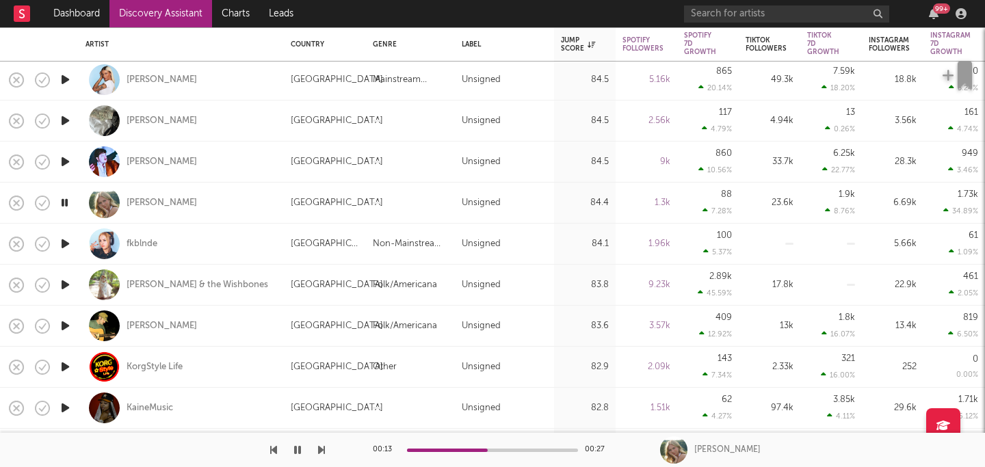
click at [359, 202] on div "United States" at bounding box center [325, 203] width 68 height 16
select select "1w"
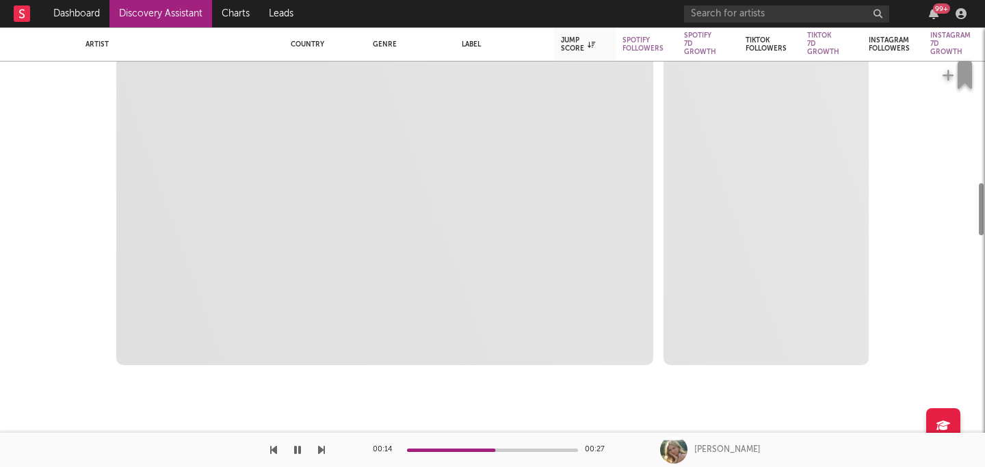
select select "1w"
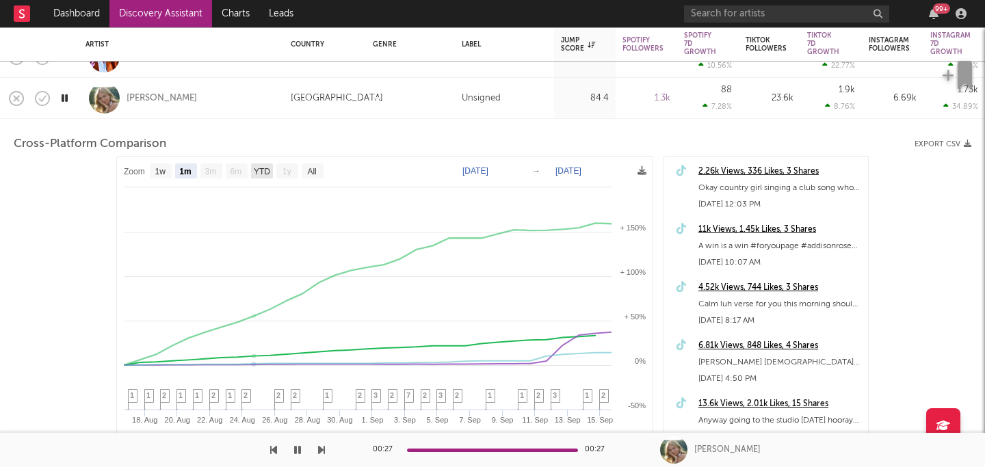
click at [257, 170] on text "YTD" at bounding box center [262, 172] width 16 height 10
select select "YTD"
type input "2025-07-11"
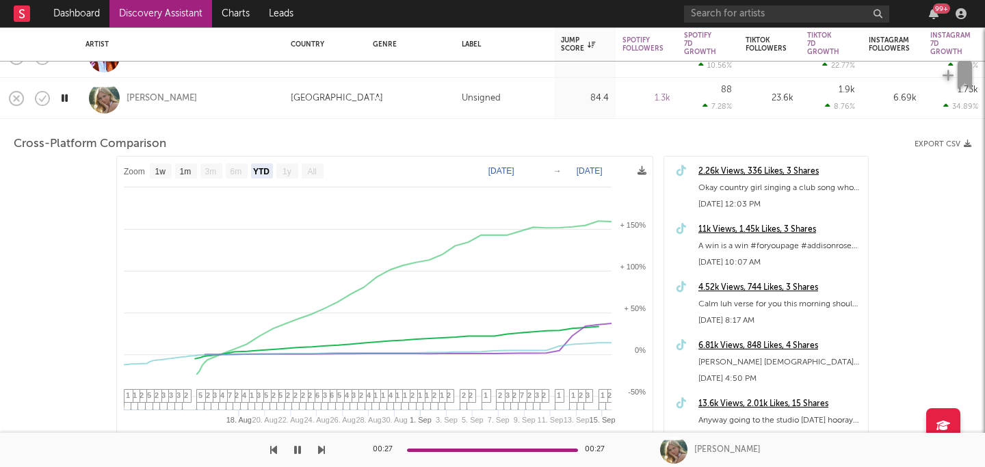
select select "All"
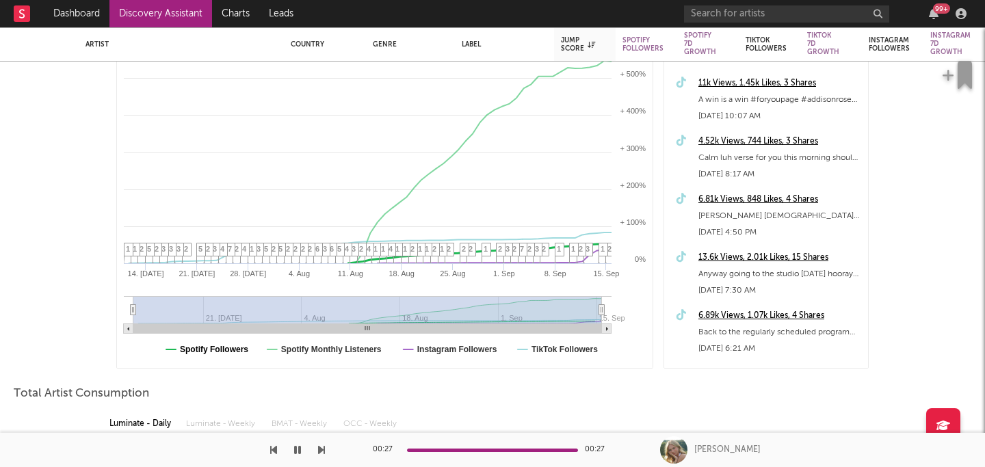
click at [226, 348] on text "Spotify Followers" at bounding box center [214, 350] width 68 height 10
select select "All"
click at [454, 354] on icon "Created with Highcharts 10.3.3 14. Jul 21. Jul 28. Jul 4. Aug 11. Aug 18. Aug 2…" at bounding box center [385, 189] width 536 height 358
click at [556, 352] on text "TikTok Followers" at bounding box center [565, 350] width 66 height 10
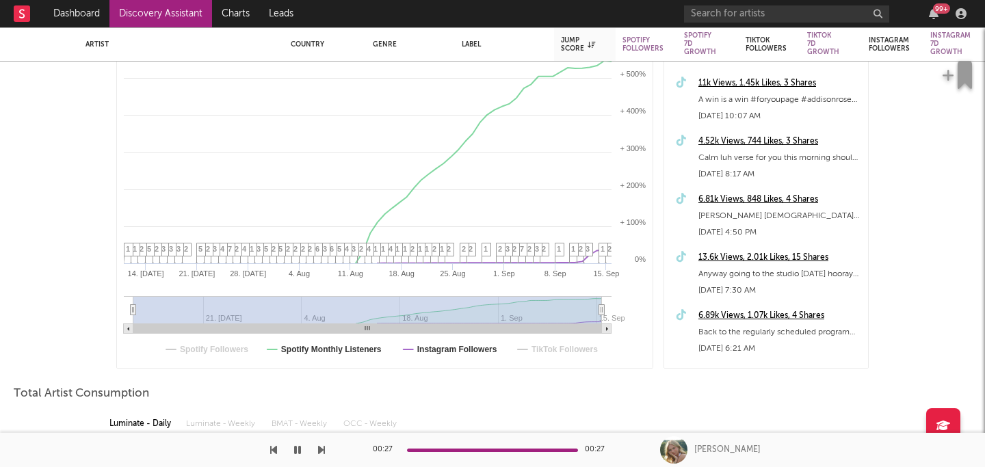
select select "All"
click at [228, 352] on text "Spotify Followers" at bounding box center [214, 350] width 68 height 10
select select "All"
click at [426, 346] on text "Instagram Followers" at bounding box center [457, 350] width 80 height 10
select select "All"
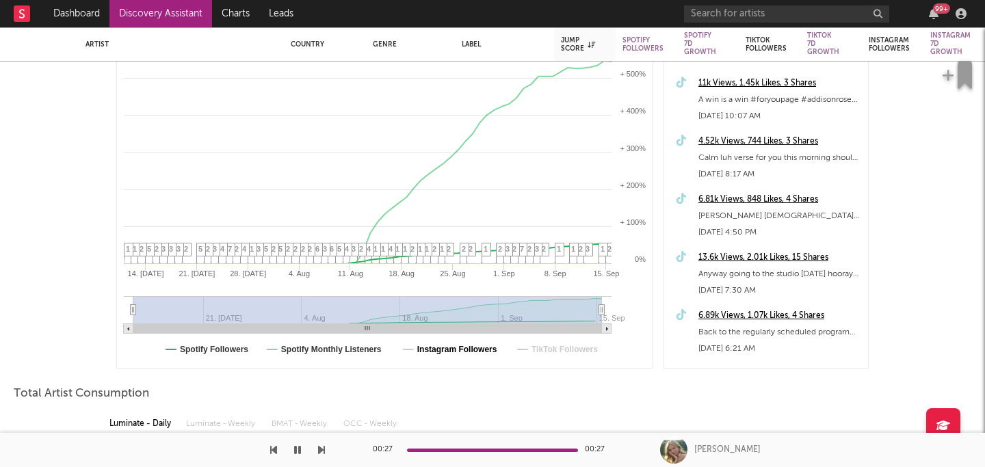
click at [441, 348] on text "Instagram Followers" at bounding box center [457, 350] width 80 height 10
select select "All"
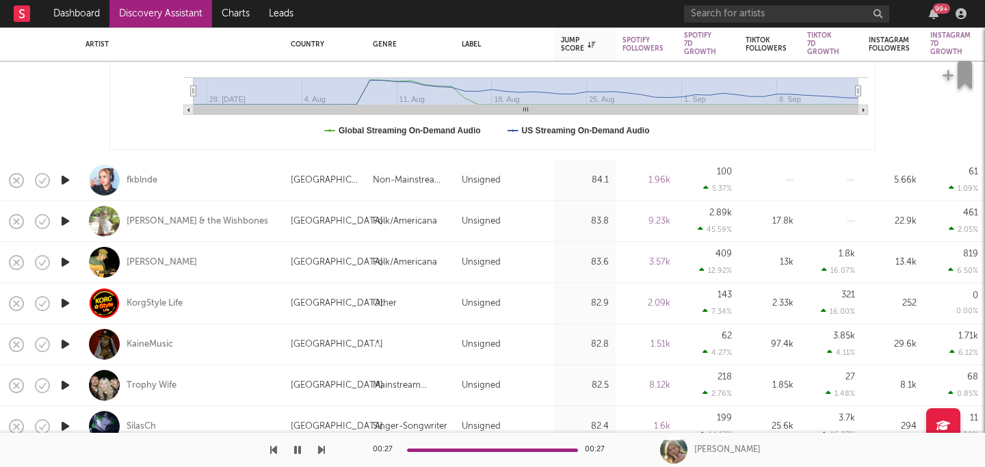
click at [66, 179] on icon "button" at bounding box center [65, 180] width 14 height 17
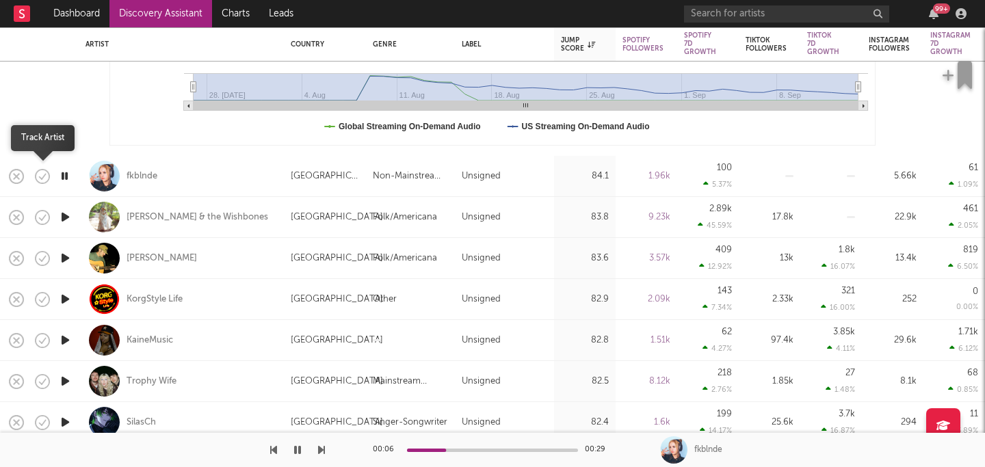
click at [45, 174] on icon "button" at bounding box center [44, 176] width 4 height 5
click at [74, 181] on icon "button" at bounding box center [74, 177] width 17 height 15
click at [143, 168] on div "fkblnde" at bounding box center [182, 176] width 192 height 40
select select "1w"
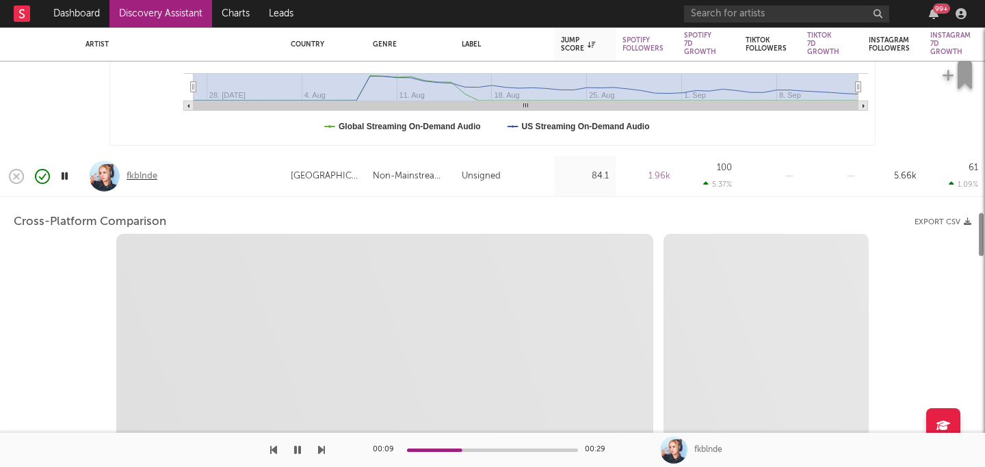
select select "6m"
click at [141, 176] on div "fkblnde" at bounding box center [142, 176] width 31 height 12
select select "1m"
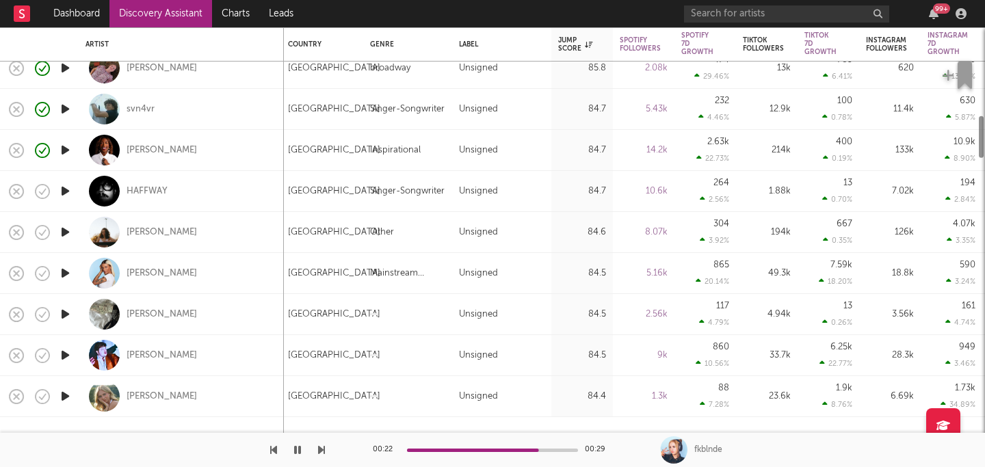
select select "1m"
select select "6m"
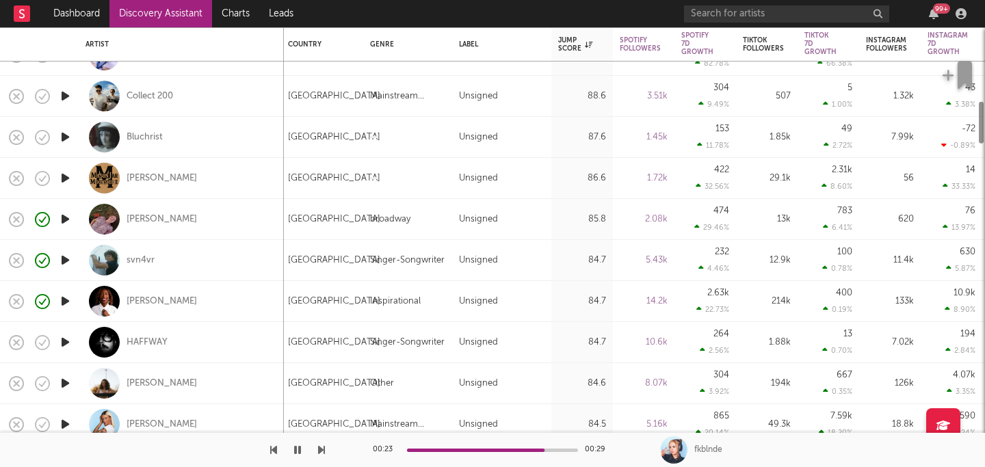
select select "1m"
select select "6m"
select select "1m"
select select "1w"
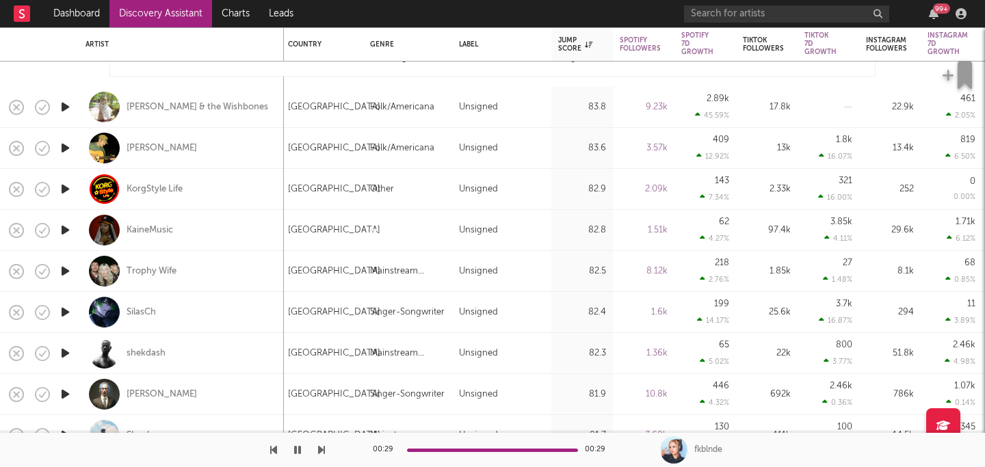
click at [67, 104] on icon "button" at bounding box center [65, 107] width 14 height 17
click at [64, 187] on icon "button" at bounding box center [65, 189] width 14 height 17
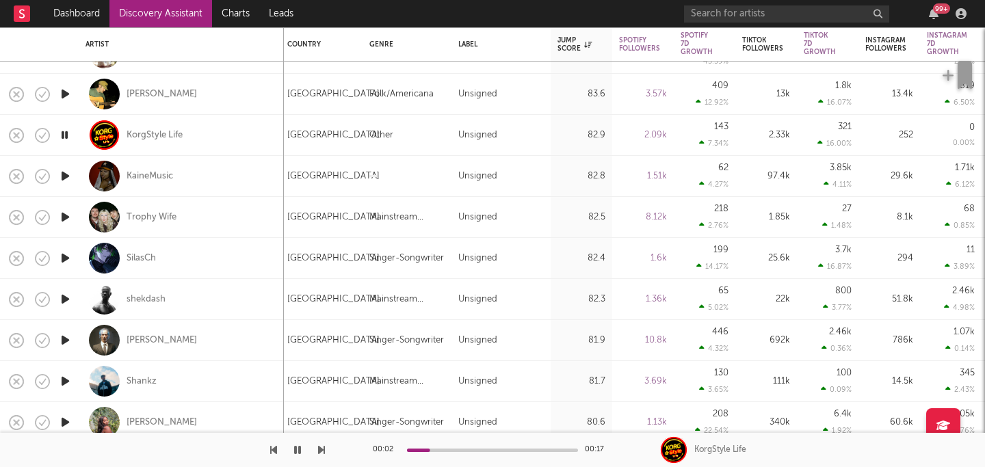
click at [67, 176] on icon "button" at bounding box center [65, 176] width 14 height 17
click at [68, 217] on icon "button" at bounding box center [65, 217] width 14 height 17
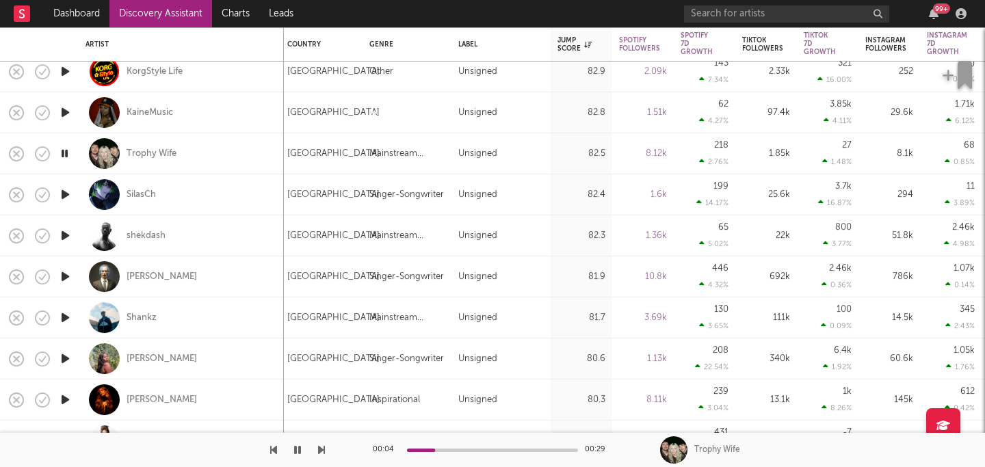
click at [62, 196] on icon "button" at bounding box center [65, 194] width 14 height 17
click at [63, 230] on icon "button" at bounding box center [65, 235] width 14 height 17
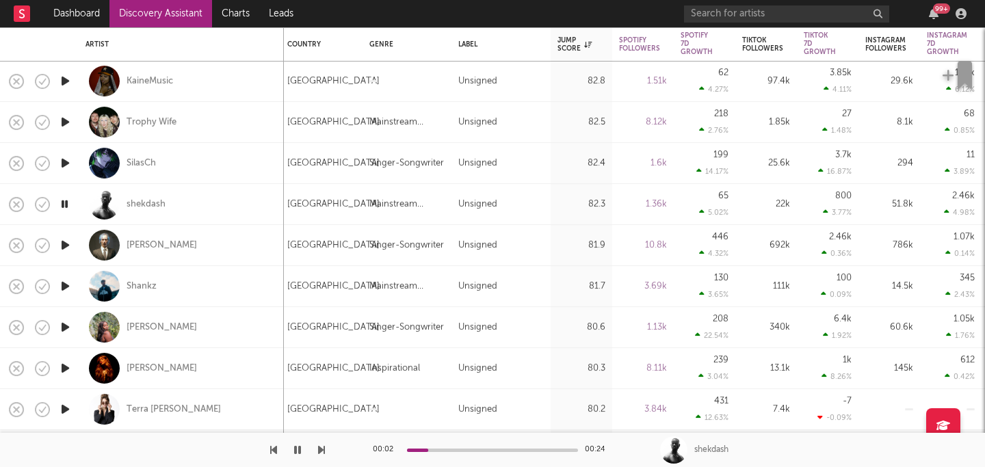
click at [67, 285] on icon "button" at bounding box center [65, 286] width 14 height 17
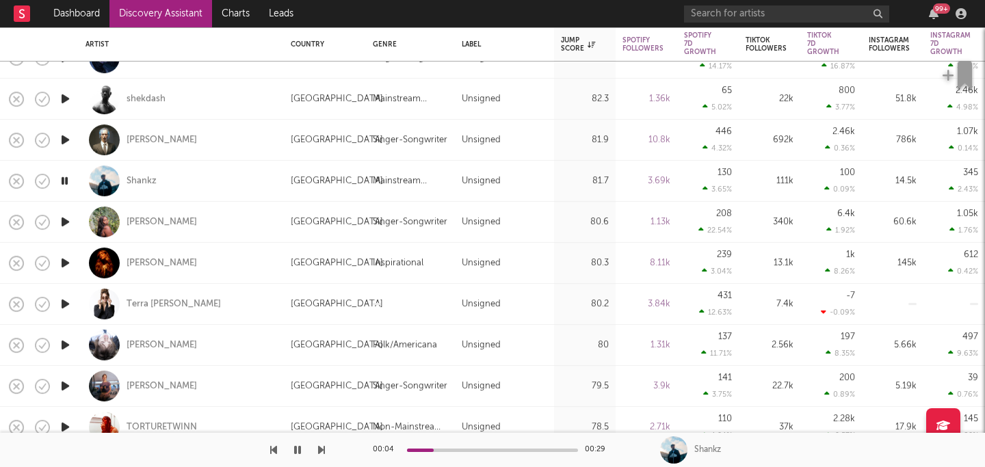
click at [66, 305] on icon "button" at bounding box center [65, 304] width 14 height 17
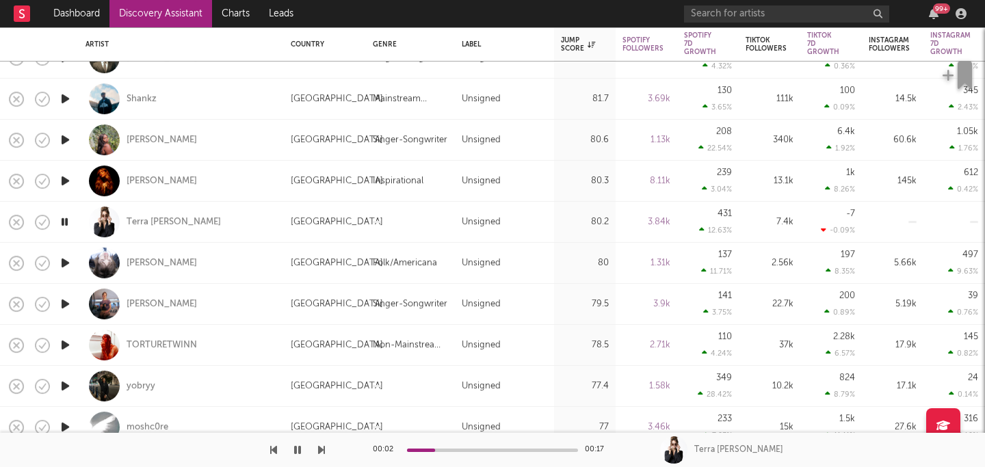
click at [64, 260] on icon "button" at bounding box center [65, 263] width 14 height 17
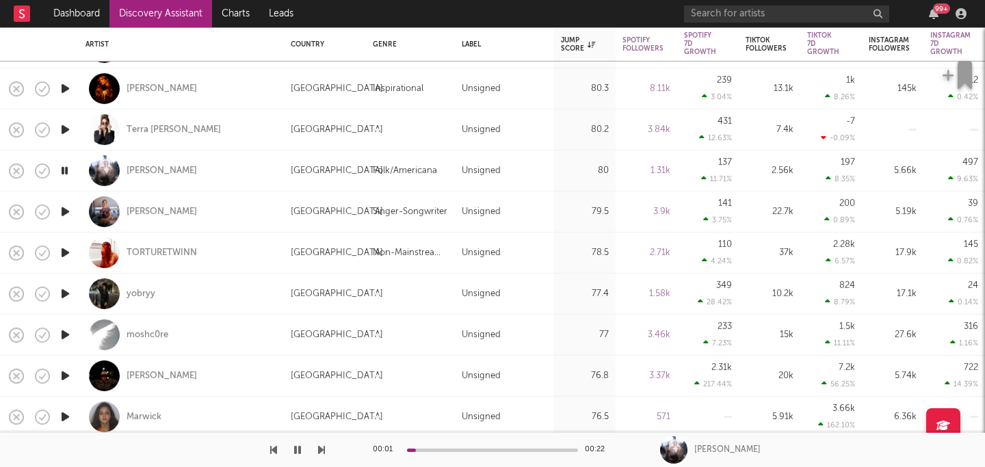
click at [66, 211] on icon "button" at bounding box center [65, 211] width 14 height 17
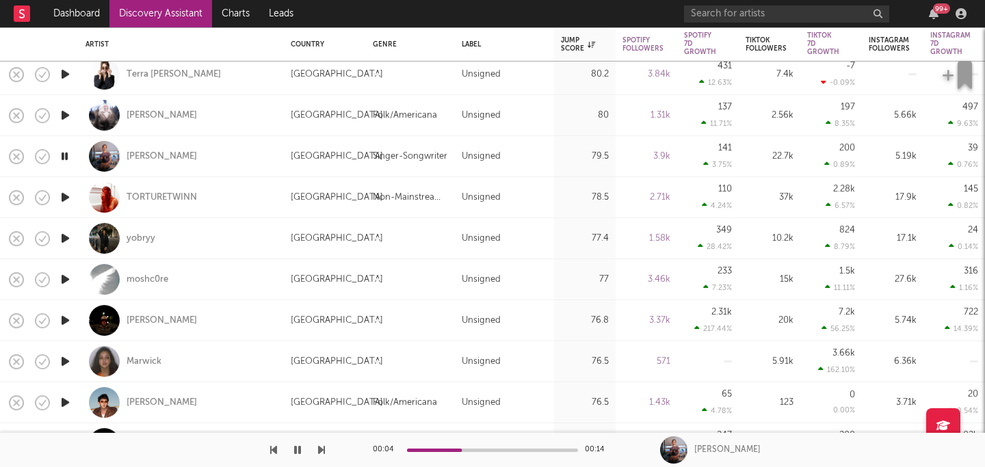
click at [63, 198] on icon "button" at bounding box center [65, 197] width 14 height 17
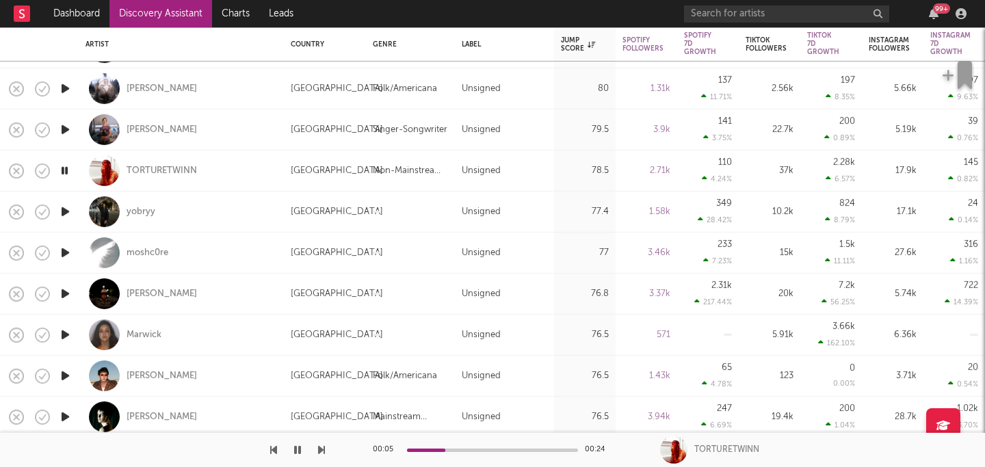
click at [66, 212] on icon "button" at bounding box center [65, 211] width 14 height 17
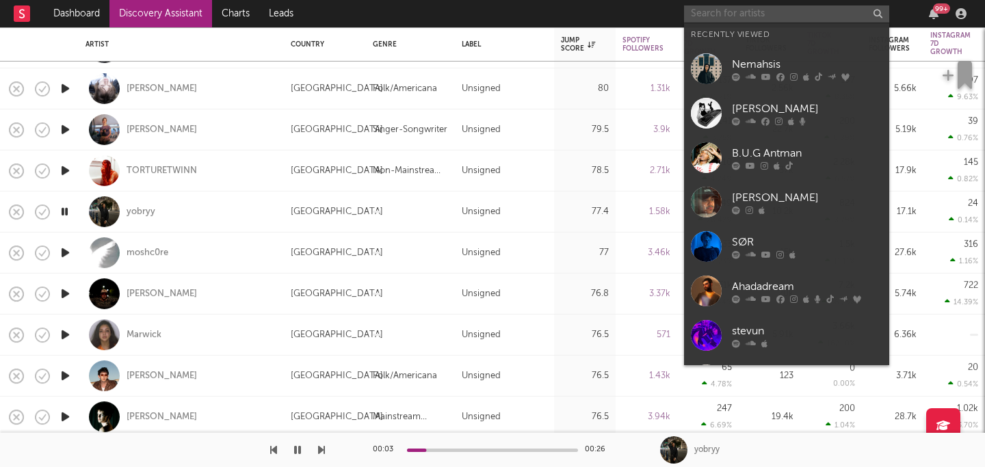
click at [801, 14] on input "text" at bounding box center [786, 13] width 205 height 17
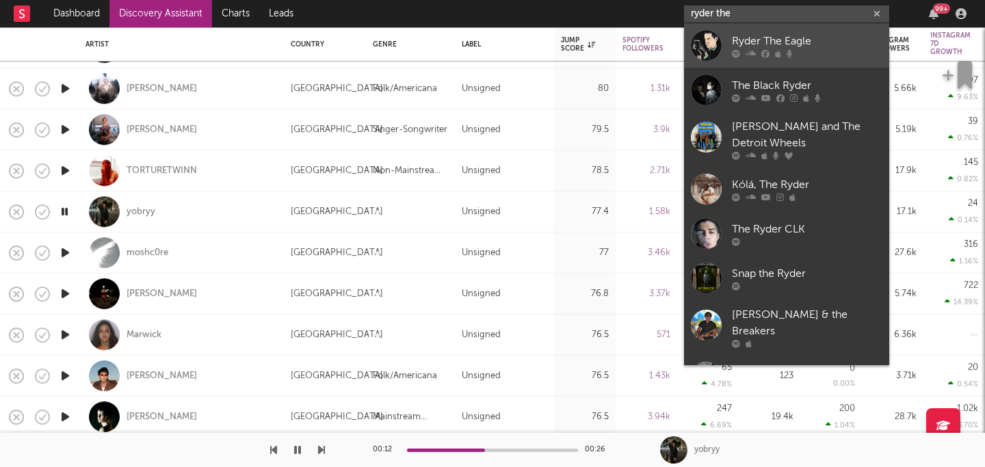
type input "ryder the"
click at [807, 45] on div "Ryder The Eagle" at bounding box center [807, 41] width 151 height 16
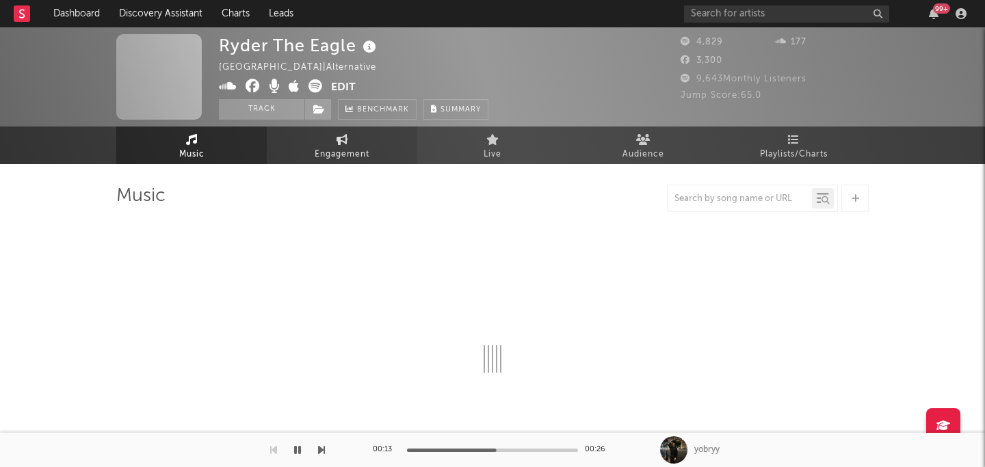
select select "6m"
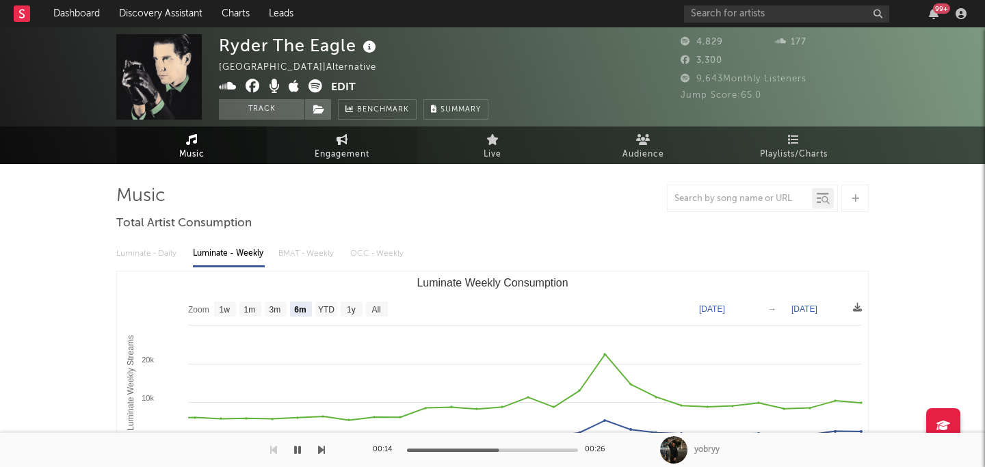
select select "6m"
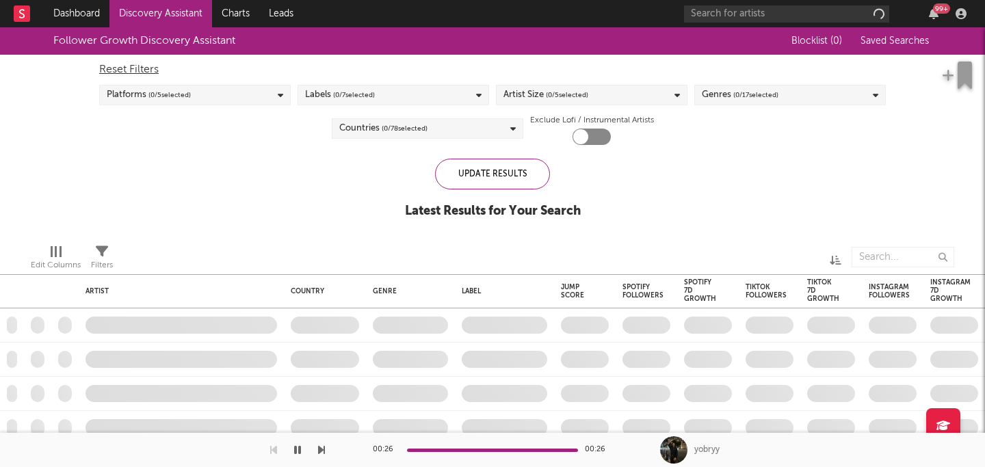
checkbox input "true"
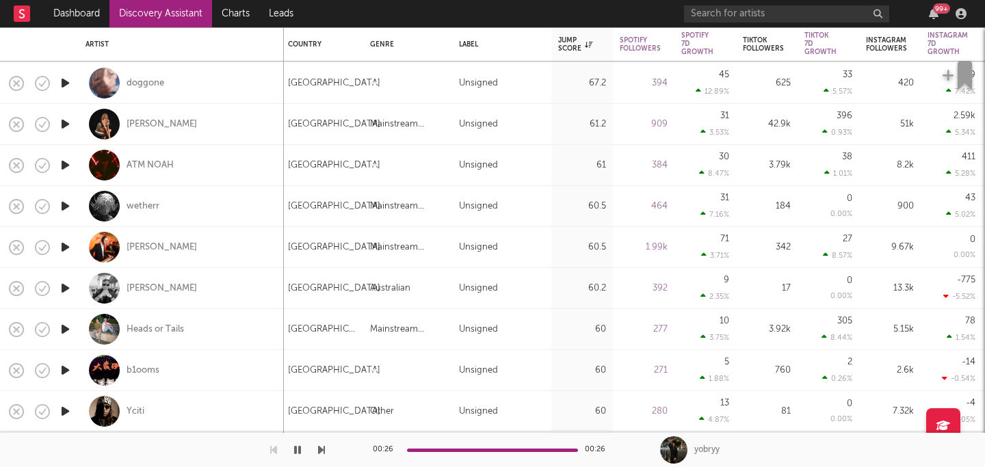
click at [66, 202] on icon "button" at bounding box center [65, 206] width 14 height 17
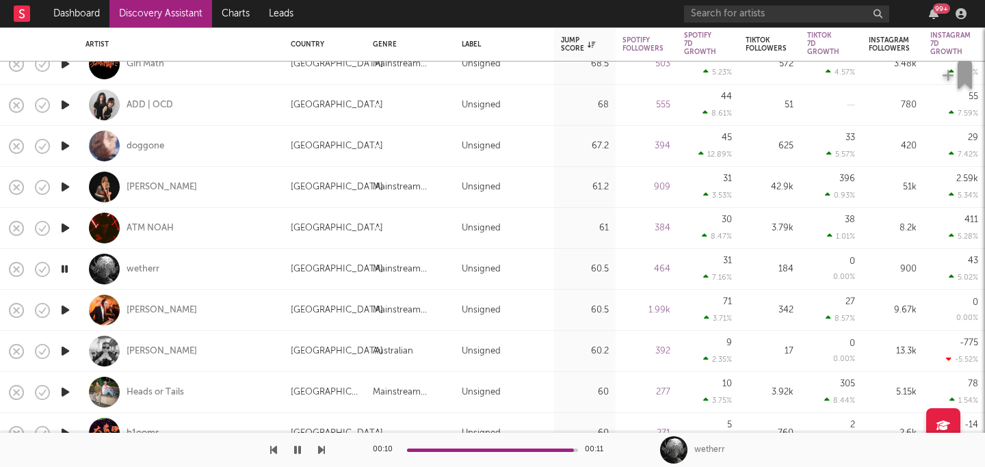
click at [65, 225] on icon "button" at bounding box center [65, 228] width 14 height 17
click at [69, 181] on icon "button" at bounding box center [65, 187] width 14 height 17
click at [63, 146] on icon "button" at bounding box center [65, 146] width 14 height 17
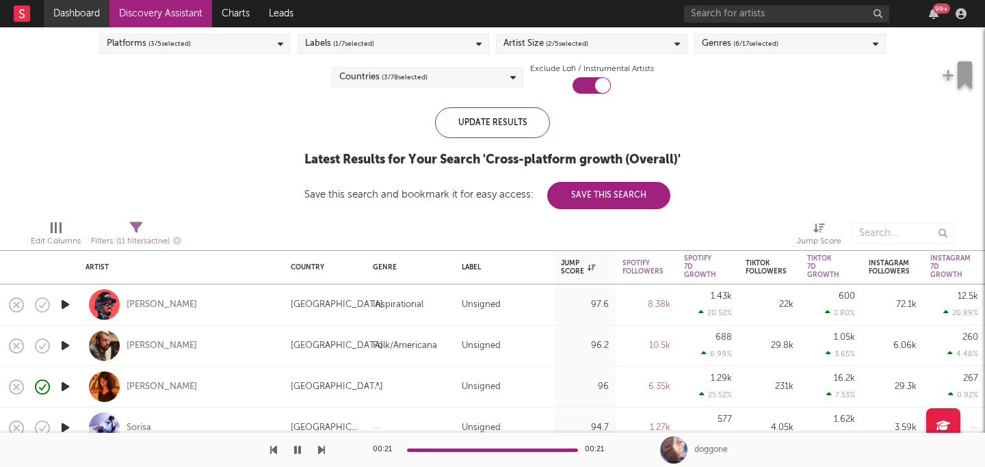
click at [62, 17] on link "Dashboard" at bounding box center [77, 13] width 66 height 27
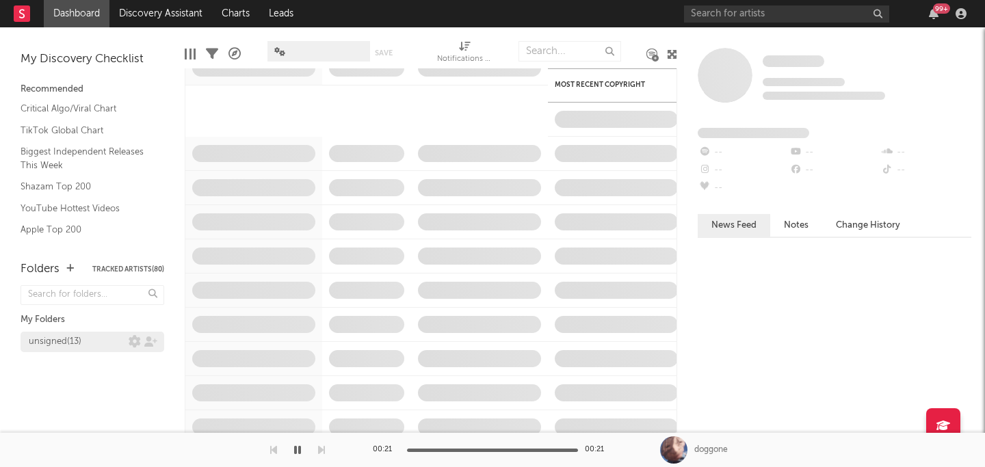
click at [94, 344] on div "unsigned ( 13 )" at bounding box center [79, 342] width 100 height 16
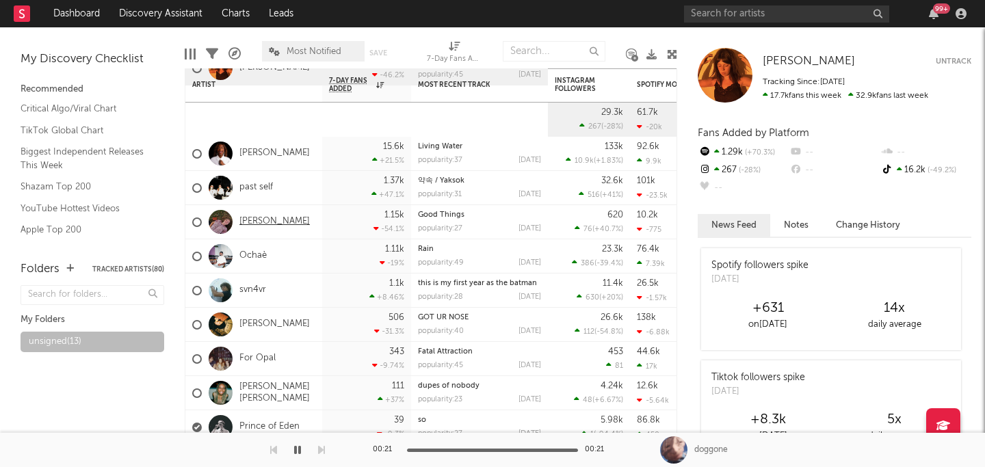
click at [268, 220] on link "Annabelle Dinda" at bounding box center [274, 222] width 70 height 12
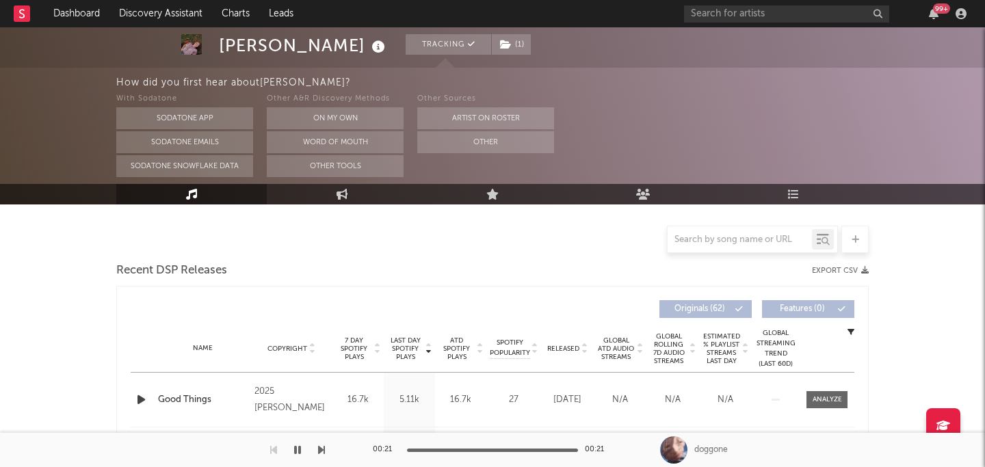
select select "1w"
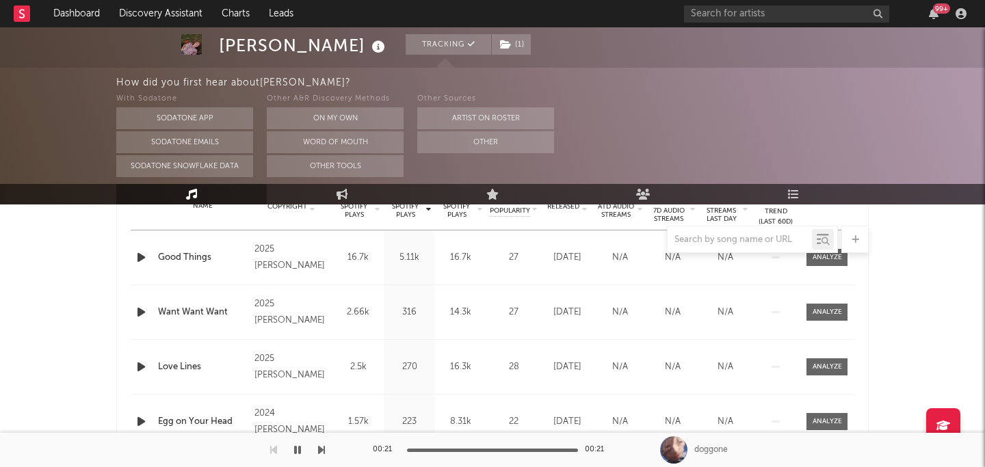
scroll to position [584, 0]
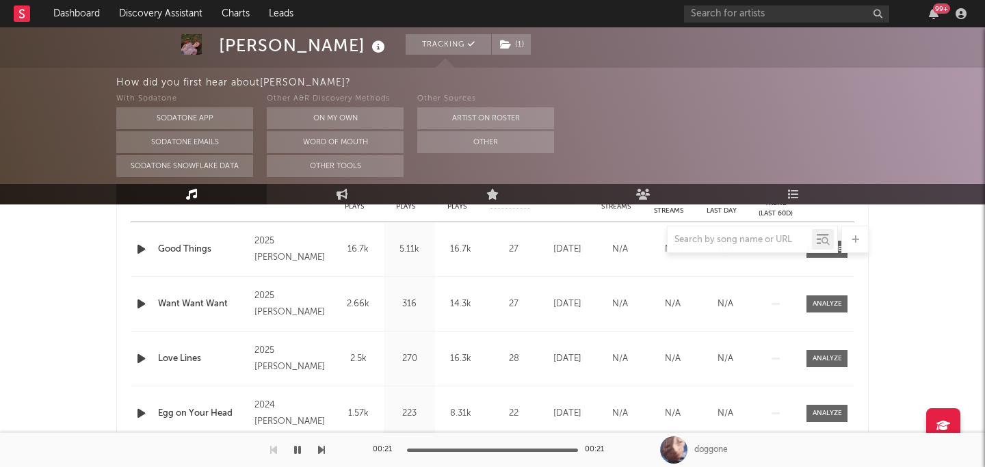
click at [138, 309] on icon "button" at bounding box center [141, 304] width 14 height 17
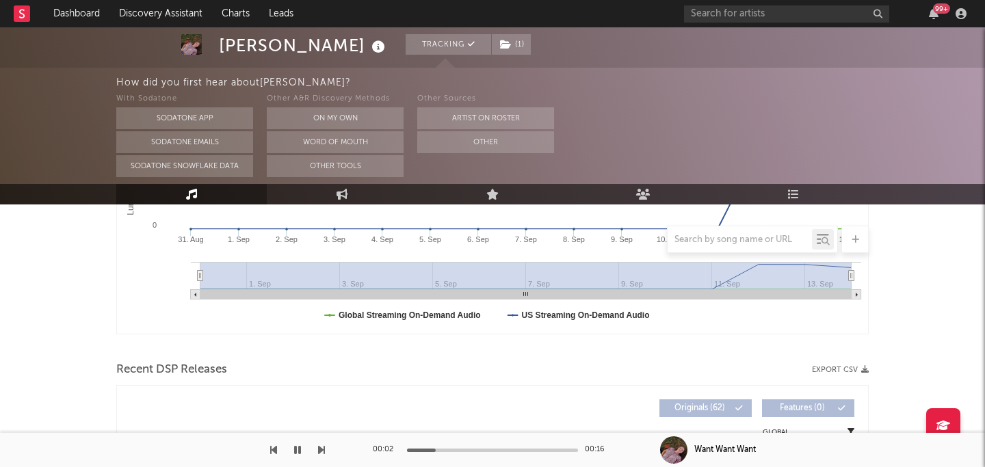
scroll to position [0, 0]
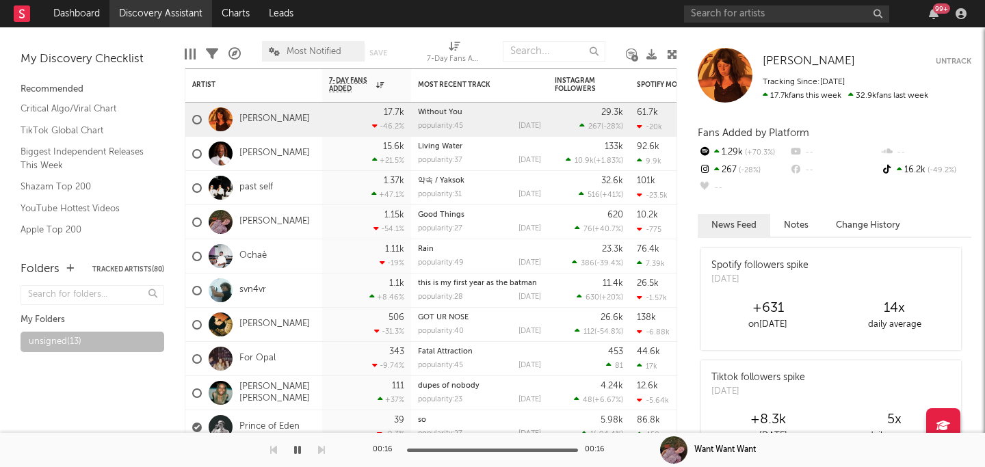
click at [170, 16] on link "Discovery Assistant" at bounding box center [160, 13] width 103 height 27
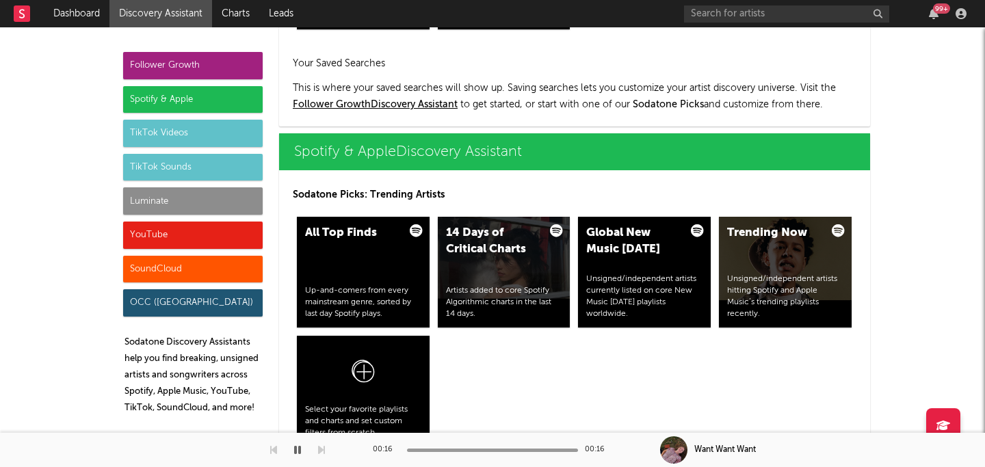
scroll to position [1334, 0]
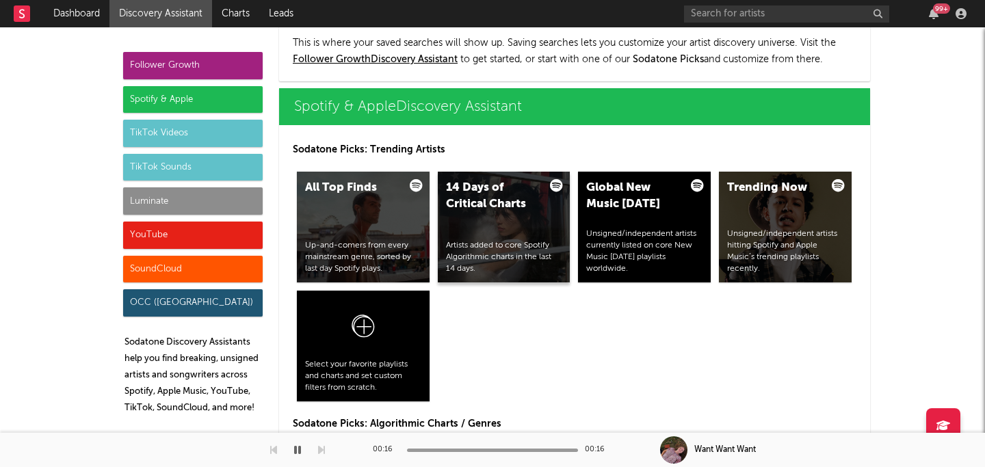
click at [480, 269] on div "Artists added to core Spotify Algorithmic charts in the last 14 days." at bounding box center [504, 257] width 116 height 34
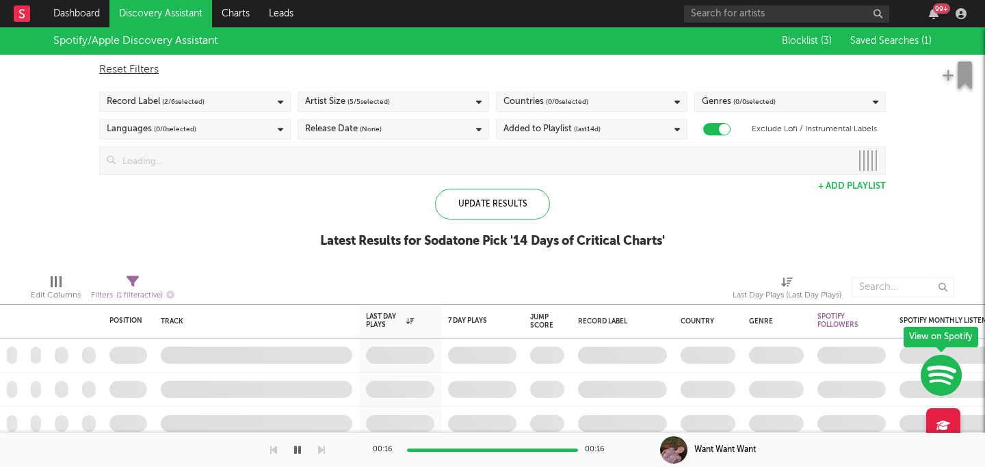
click at [259, 96] on div "Record Label ( 2 / 6 selected)" at bounding box center [195, 102] width 192 height 21
click at [261, 57] on div "Reset Filters Record Label ( 2 / 6 selected) Artist Size ( 5 / 5 selected) Coun…" at bounding box center [492, 115] width 801 height 120
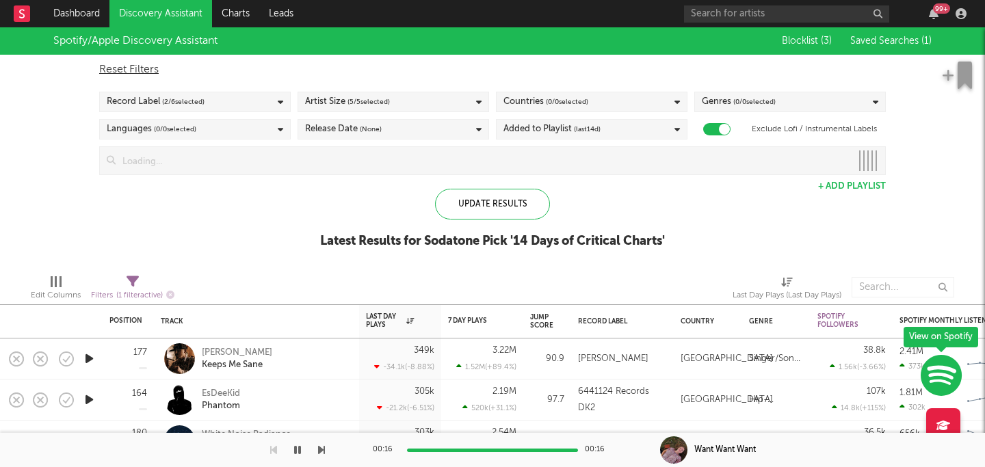
click at [235, 128] on div "Languages ( 0 / 0 selected)" at bounding box center [195, 129] width 192 height 21
click at [268, 133] on div "Languages ( 0 / 0 selected)" at bounding box center [195, 129] width 192 height 21
click at [275, 131] on div "Languages ( 0 / 0 selected)" at bounding box center [195, 129] width 192 height 21
click at [224, 151] on button "Deselect All" at bounding box center [195, 151] width 177 height 16
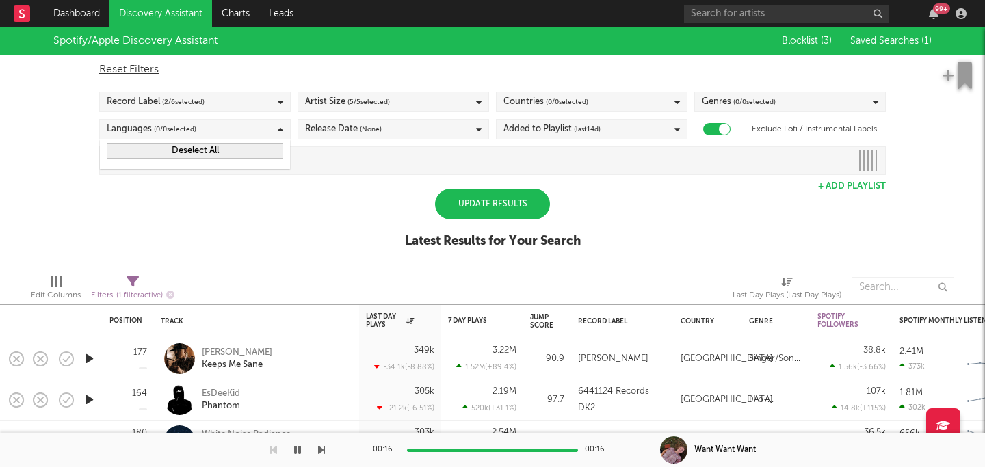
click at [247, 150] on button "Deselect All" at bounding box center [195, 151] width 177 height 16
click at [413, 97] on div "Artist Size ( 5 / 5 selected)" at bounding box center [394, 102] width 192 height 21
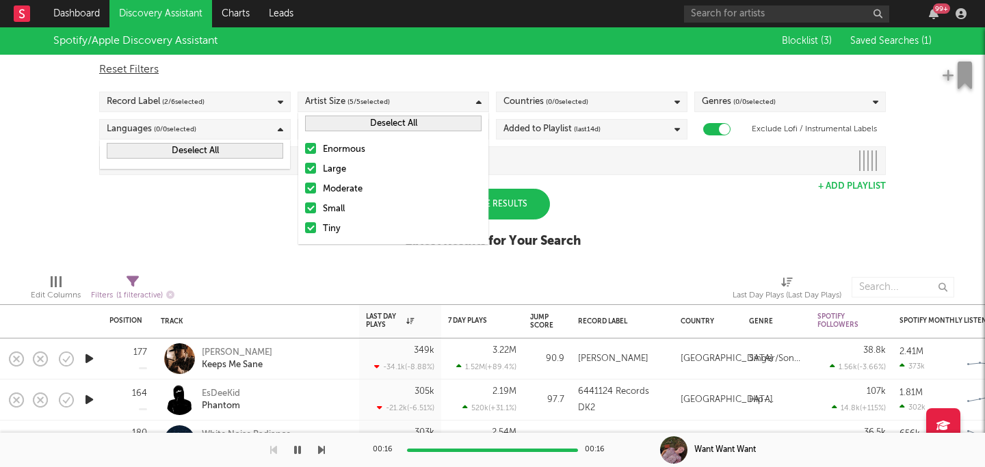
click at [313, 168] on div at bounding box center [310, 168] width 11 height 11
click at [305, 168] on input "Large" at bounding box center [305, 169] width 0 height 16
click at [314, 139] on div "Enormous Large Moderate Small Tiny" at bounding box center [393, 189] width 190 height 109
click at [314, 146] on div at bounding box center [310, 148] width 11 height 11
click at [305, 146] on input "Enormous" at bounding box center [305, 150] width 0 height 16
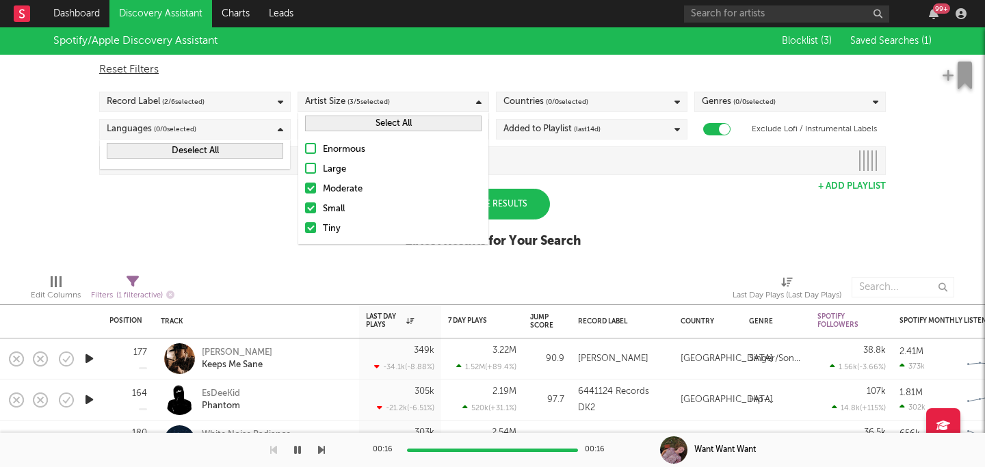
click at [309, 190] on div at bounding box center [310, 188] width 11 height 11
click at [305, 190] on input "Moderate" at bounding box center [305, 189] width 0 height 16
click at [599, 192] on div "Spotify/Apple Discovery Assistant Blocklist ( 3 ) Saved Searches ( 1 ) Reset Fi…" at bounding box center [492, 145] width 985 height 236
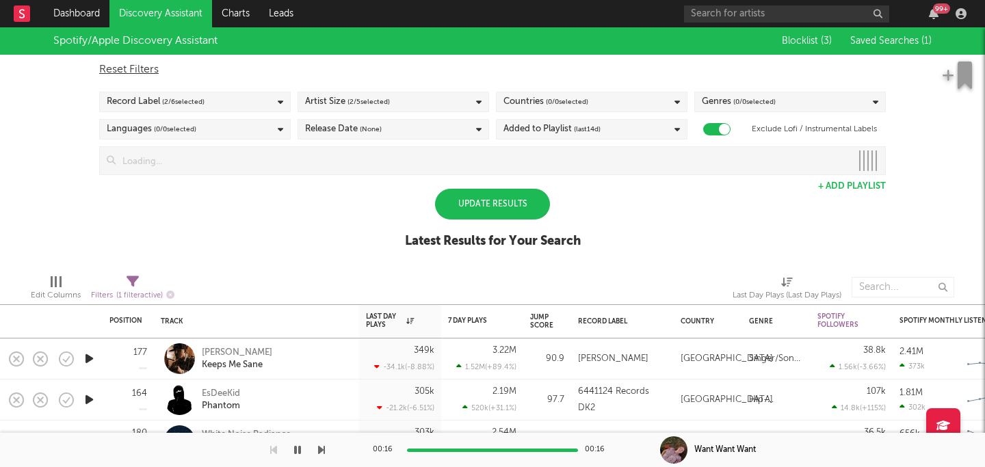
click at [661, 103] on div "Countries ( 0 / 0 selected)" at bounding box center [592, 102] width 192 height 21
click at [678, 101] on icon at bounding box center [677, 102] width 5 height 9
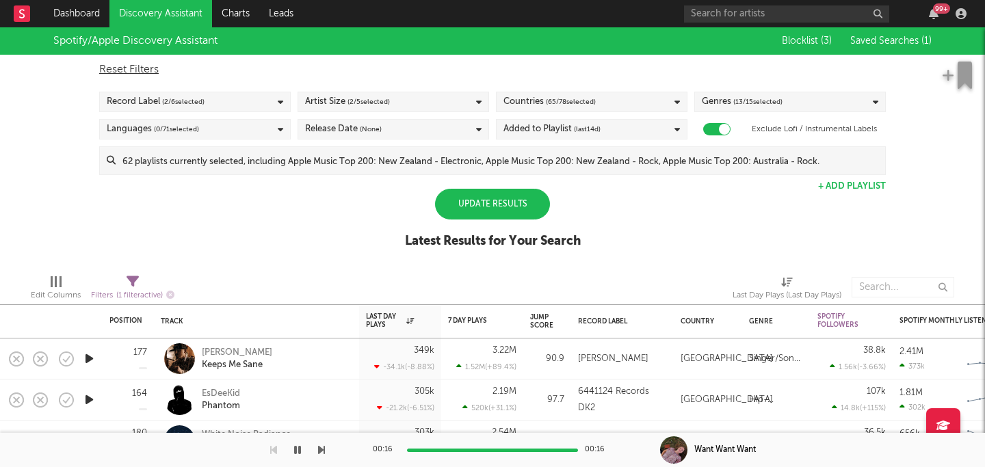
click at [677, 101] on icon at bounding box center [677, 102] width 5 height 9
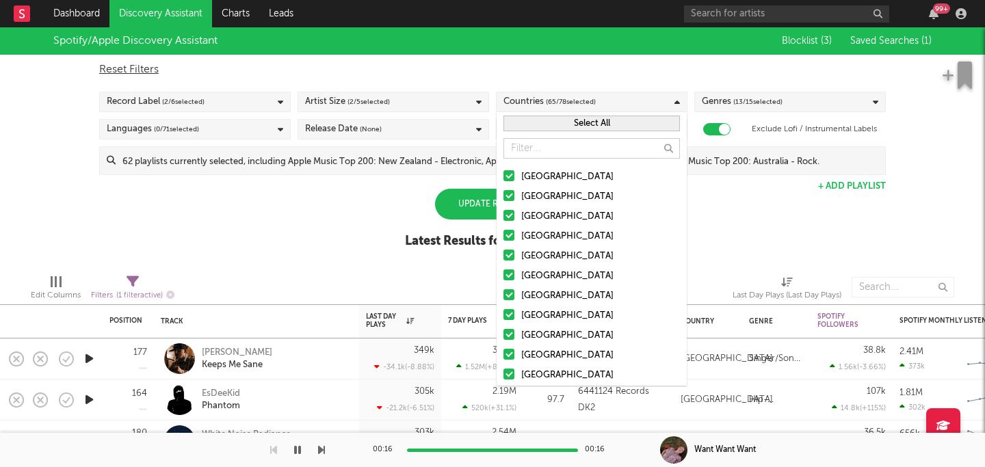
click at [593, 76] on div "Reset Filters" at bounding box center [492, 70] width 787 height 16
checkbox input "false"
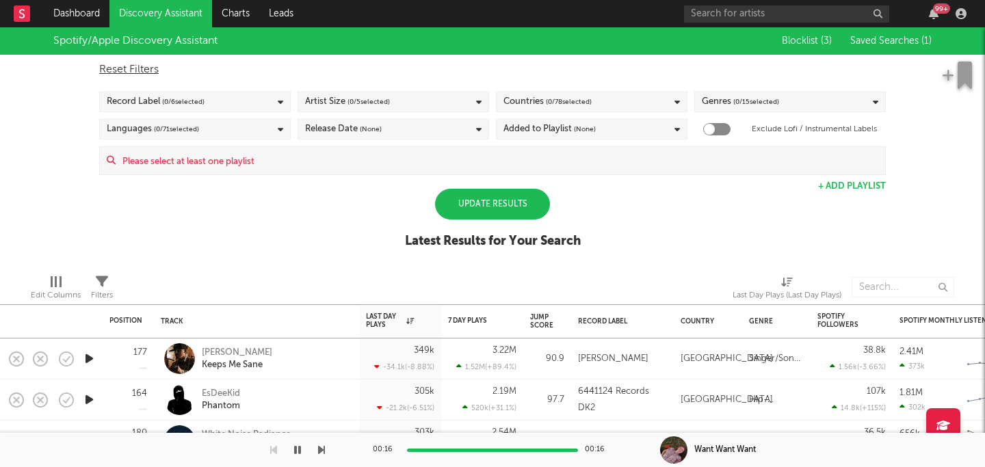
click at [625, 100] on div "Countries ( 0 / 78 selected)" at bounding box center [592, 102] width 192 height 21
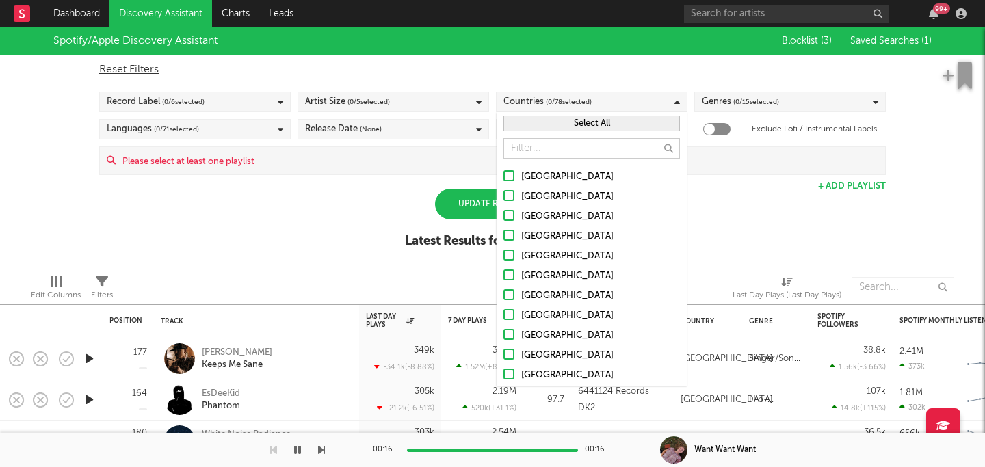
click at [534, 181] on div "United States" at bounding box center [600, 177] width 159 height 16
click at [504, 181] on input "United States" at bounding box center [504, 177] width 0 height 16
click at [613, 127] on button "Select All" at bounding box center [592, 124] width 177 height 16
click at [764, 194] on div "Spotify/Apple Discovery Assistant Blocklist ( 3 ) Saved Searches ( 1 ) Reset Fi…" at bounding box center [492, 145] width 985 height 236
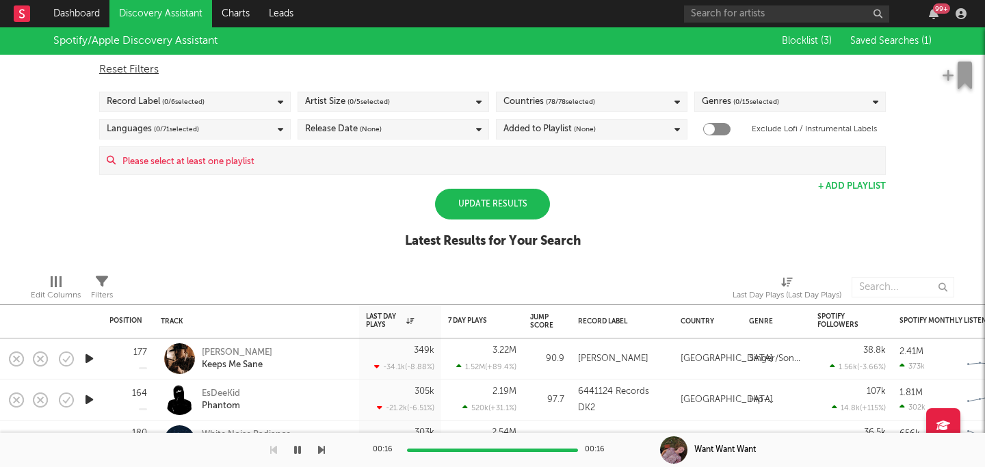
click at [784, 102] on div "Genres ( 0 / 15 selected)" at bounding box center [791, 102] width 192 height 21
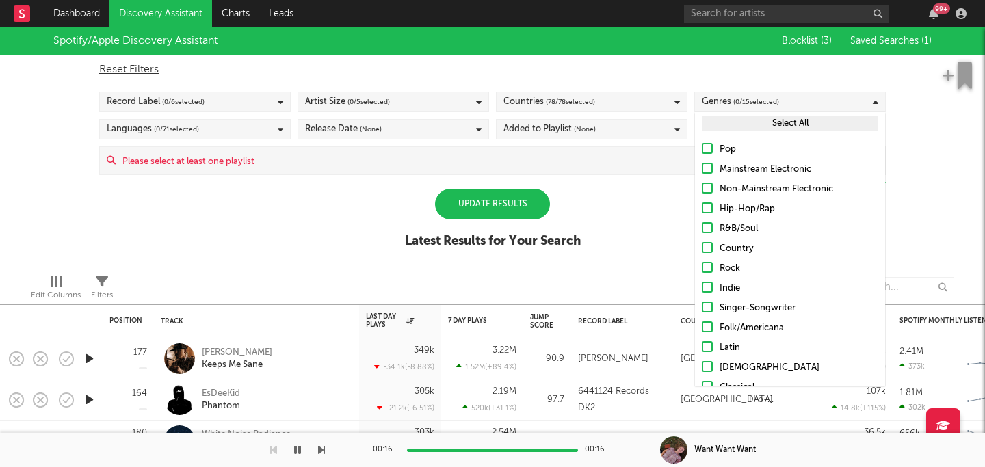
scroll to position [7, 0]
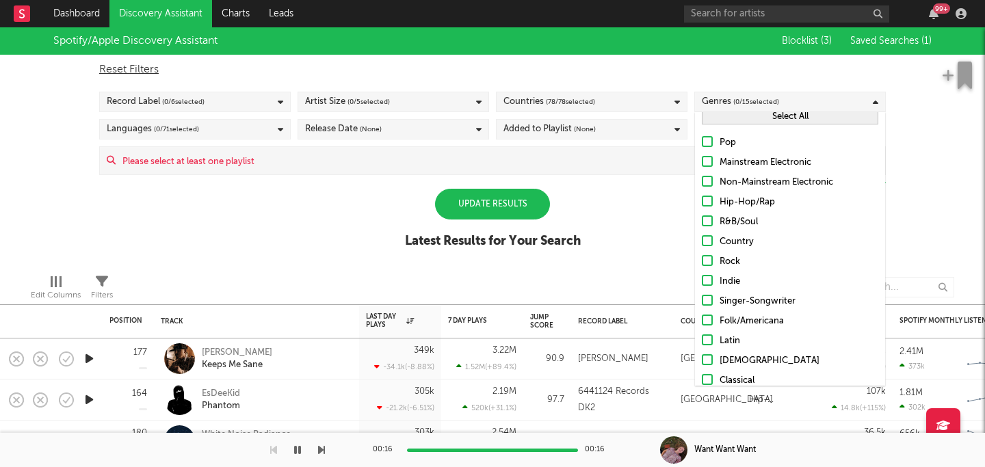
click at [712, 185] on div at bounding box center [707, 181] width 11 height 11
click at [702, 185] on input "Non-Mainstream Electronic" at bounding box center [702, 182] width 0 height 16
click at [707, 164] on div at bounding box center [707, 161] width 11 height 11
click at [702, 164] on input "Mainstream Electronic" at bounding box center [702, 163] width 0 height 16
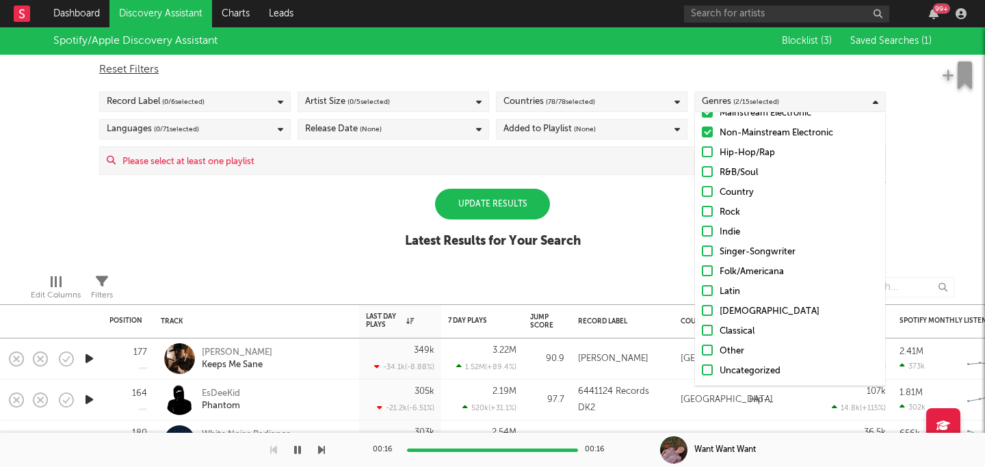
scroll to position [57, 0]
click at [346, 208] on div "Spotify/Apple Discovery Assistant Blocklist ( 3 ) Saved Searches ( 1 ) Reset Fi…" at bounding box center [492, 145] width 985 height 236
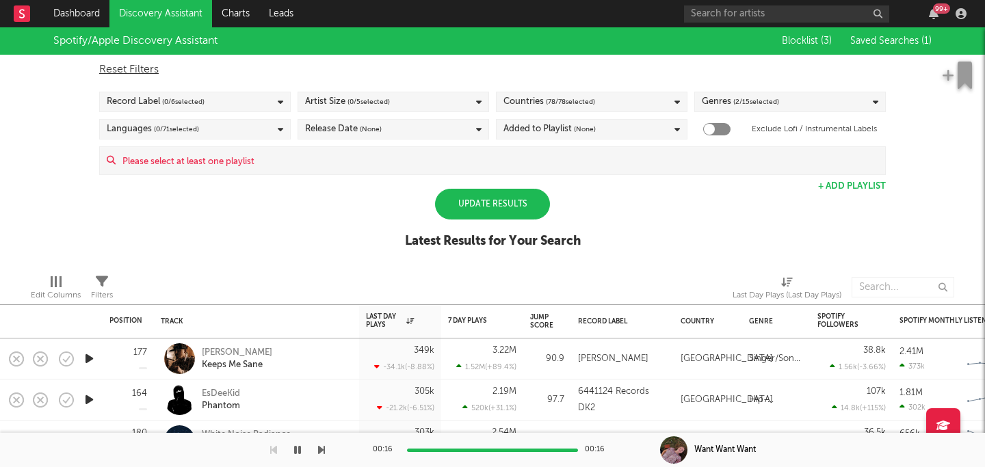
click at [277, 134] on div "Languages ( 0 / 71 selected)" at bounding box center [195, 129] width 192 height 21
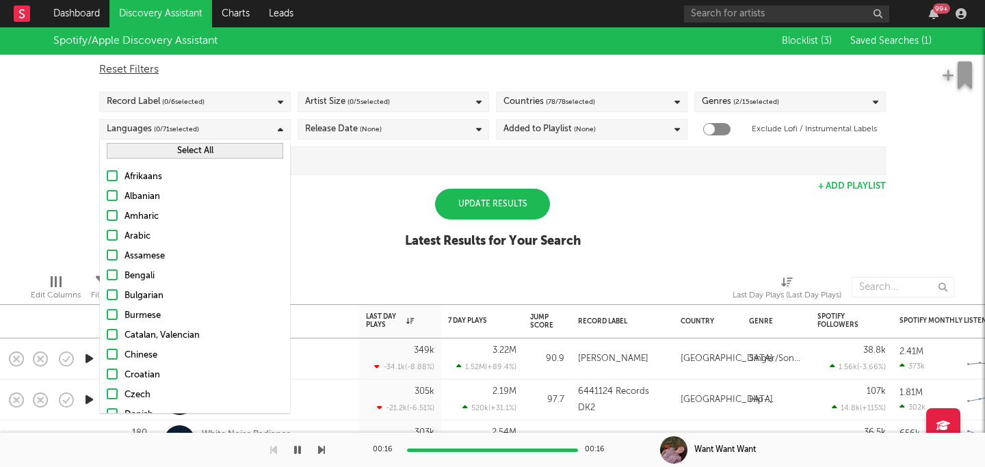
click at [212, 154] on button "Select All" at bounding box center [195, 151] width 177 height 16
click at [341, 199] on div "Spotify/Apple Discovery Assistant Blocklist ( 3 ) Saved Searches ( 1 ) Reset Fi…" at bounding box center [492, 145] width 985 height 236
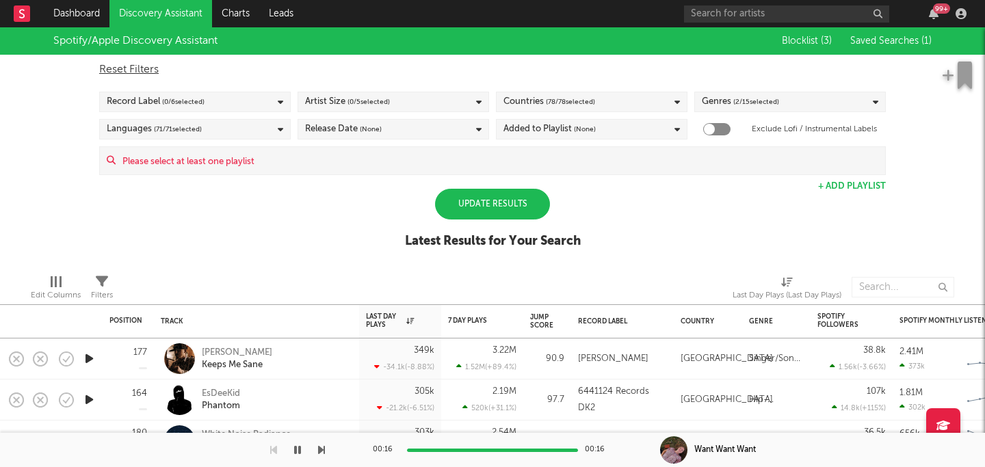
click at [441, 128] on div "Release Date (None)" at bounding box center [394, 129] width 192 height 21
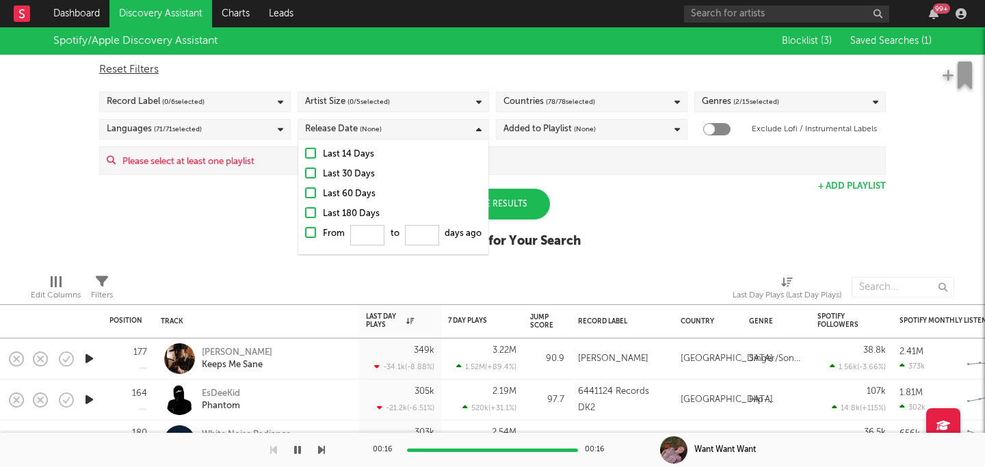
click at [586, 215] on div "Spotify/Apple Discovery Assistant Blocklist ( 3 ) Saved Searches ( 1 ) Reset Fi…" at bounding box center [492, 145] width 985 height 236
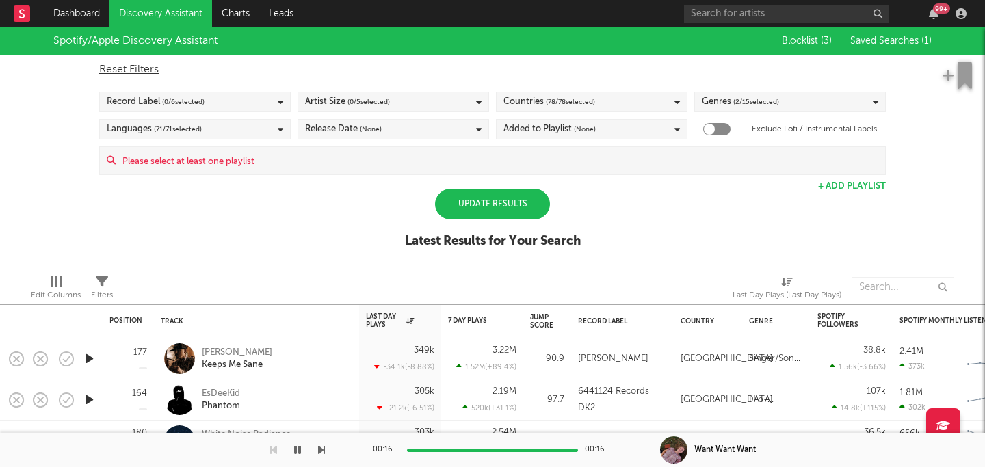
click at [521, 135] on div "Added to Playlist (None)" at bounding box center [550, 129] width 92 height 16
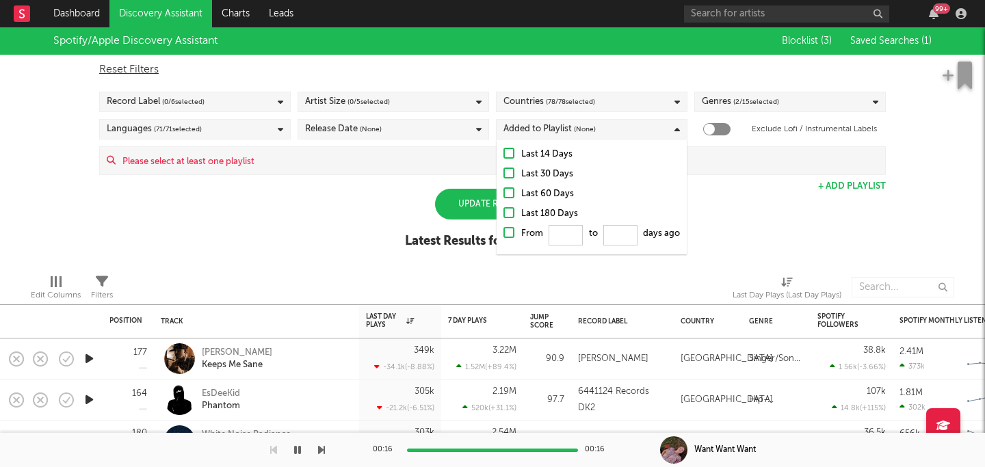
click at [716, 190] on div "Spotify/Apple Discovery Assistant Blocklist ( 3 ) Saved Searches ( 1 ) Reset Fi…" at bounding box center [492, 145] width 985 height 236
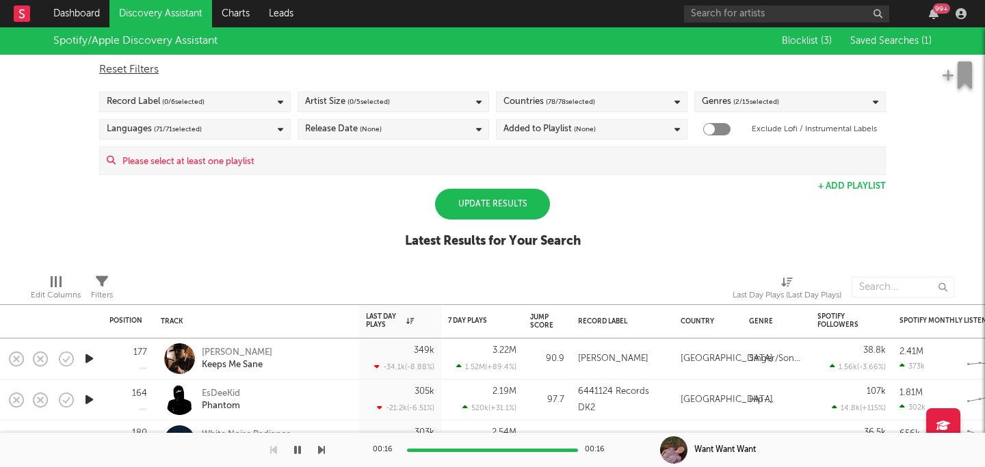
click at [439, 162] on input at bounding box center [501, 160] width 770 height 27
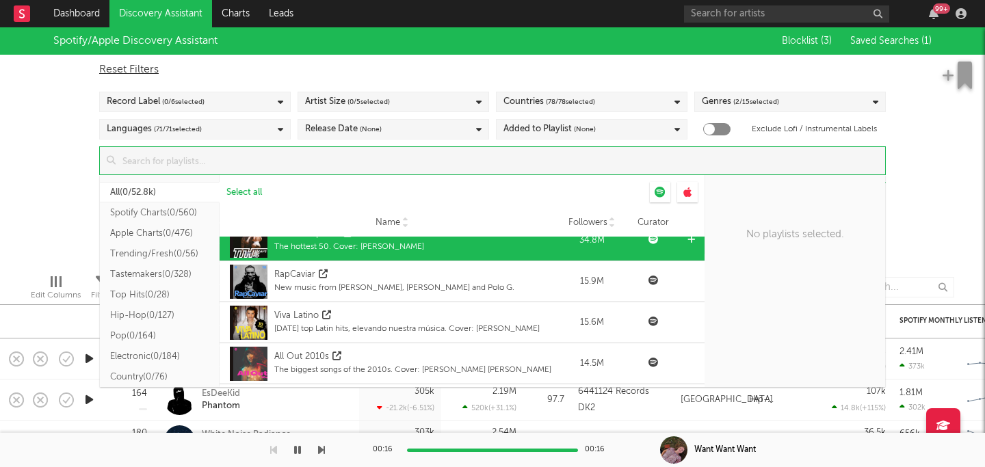
scroll to position [25, 0]
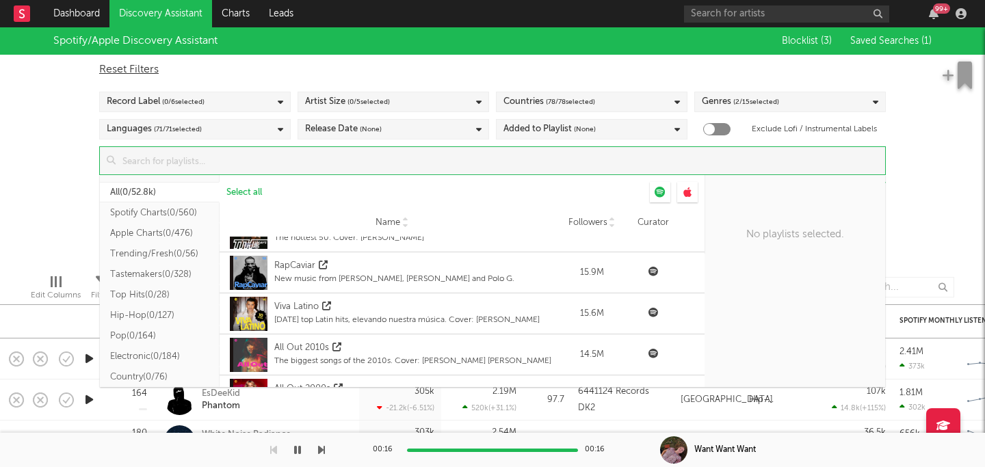
click at [305, 216] on div "Name Followers Curator" at bounding box center [462, 222] width 485 height 27
click at [274, 158] on input at bounding box center [501, 160] width 770 height 27
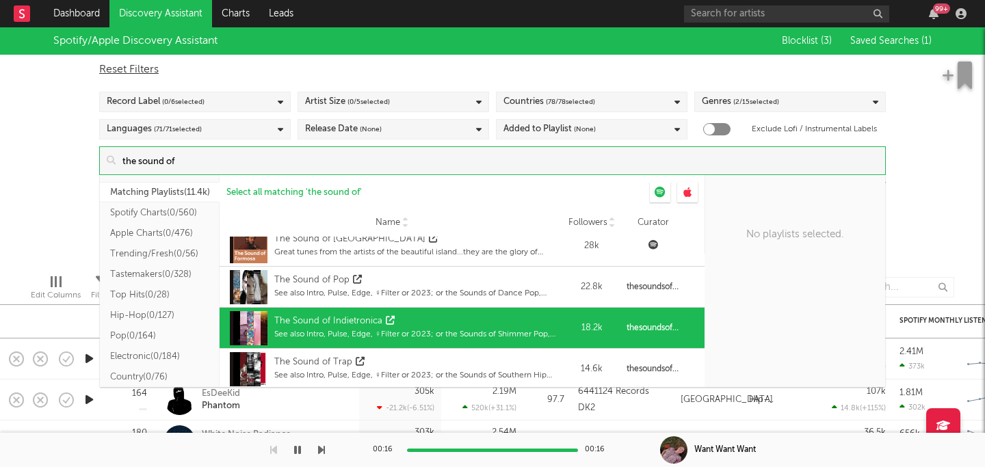
scroll to position [222, 0]
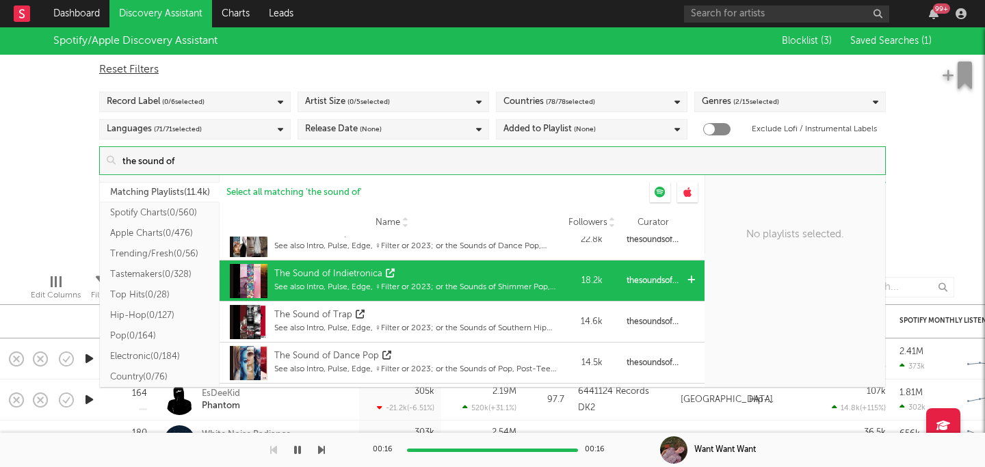
type input "the sound of"
click at [428, 270] on div "The Sound of Indietronica" at bounding box center [415, 275] width 283 height 14
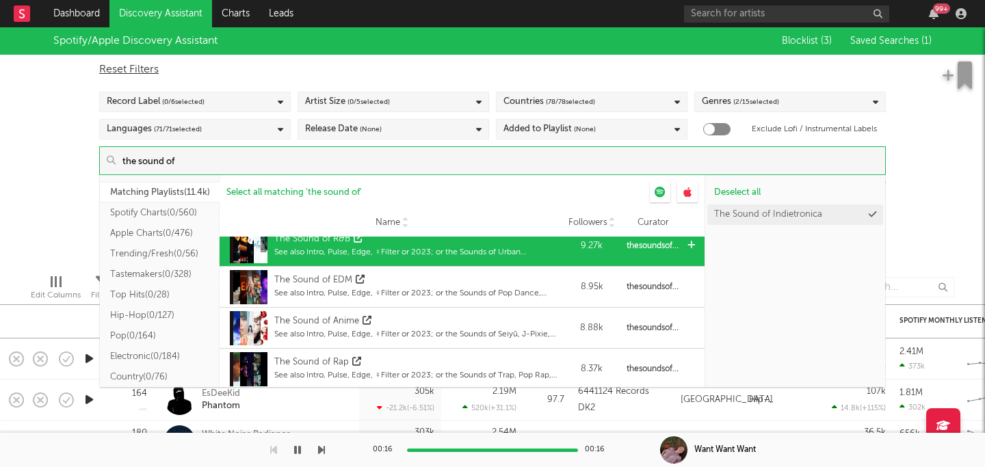
scroll to position [673, 0]
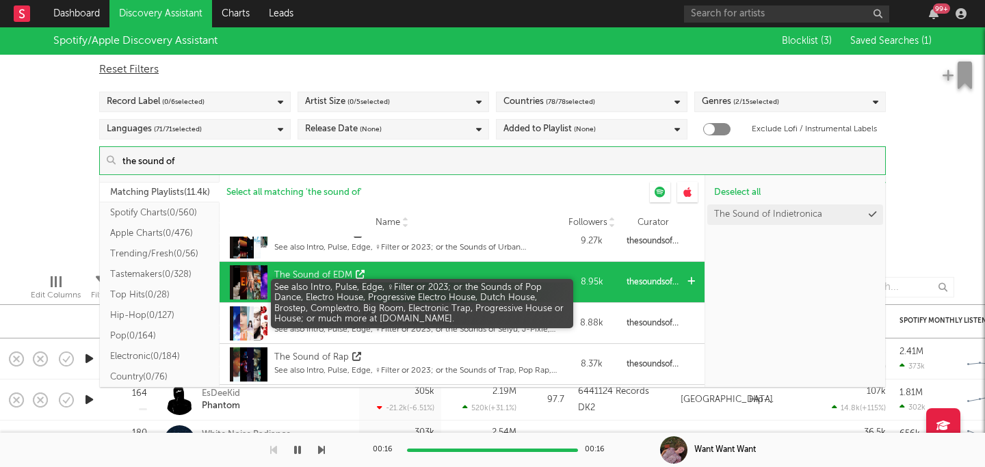
click at [398, 281] on div "The Sound of EDM" at bounding box center [415, 276] width 283 height 14
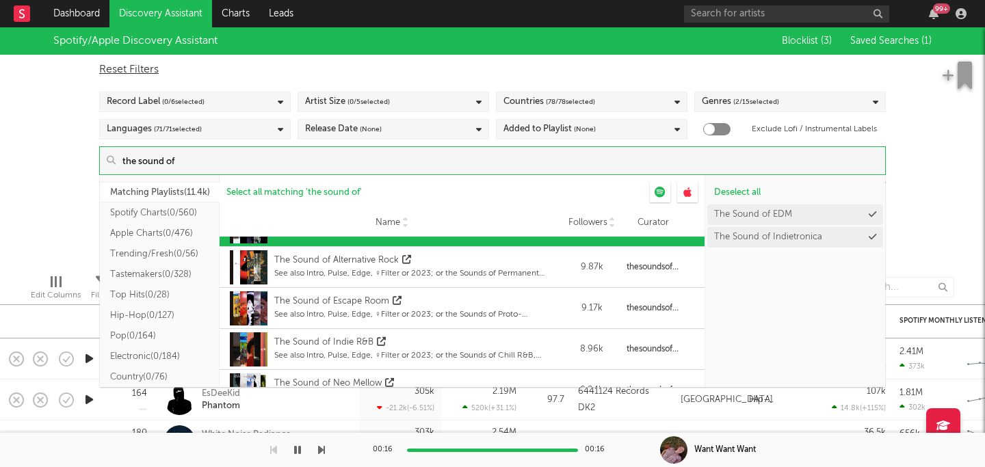
scroll to position [815, 0]
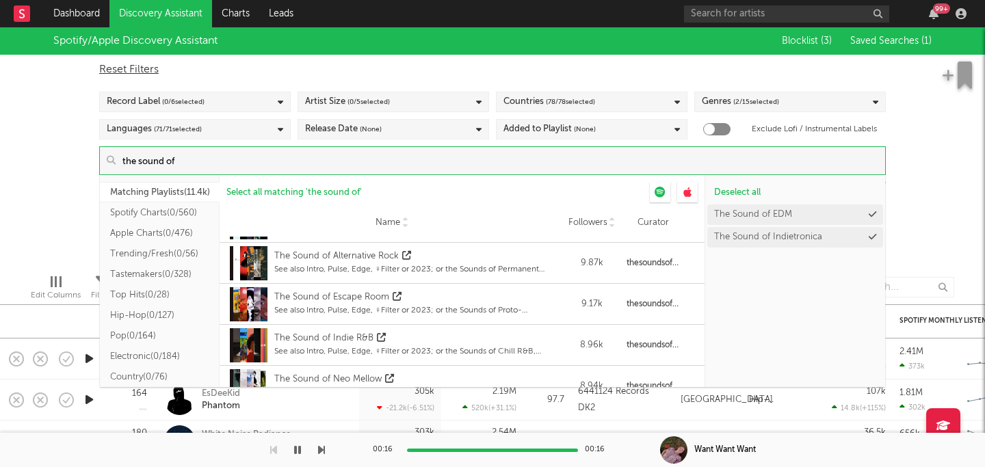
click at [159, 357] on button "Electronic ( 0/184 )" at bounding box center [160, 356] width 120 height 21
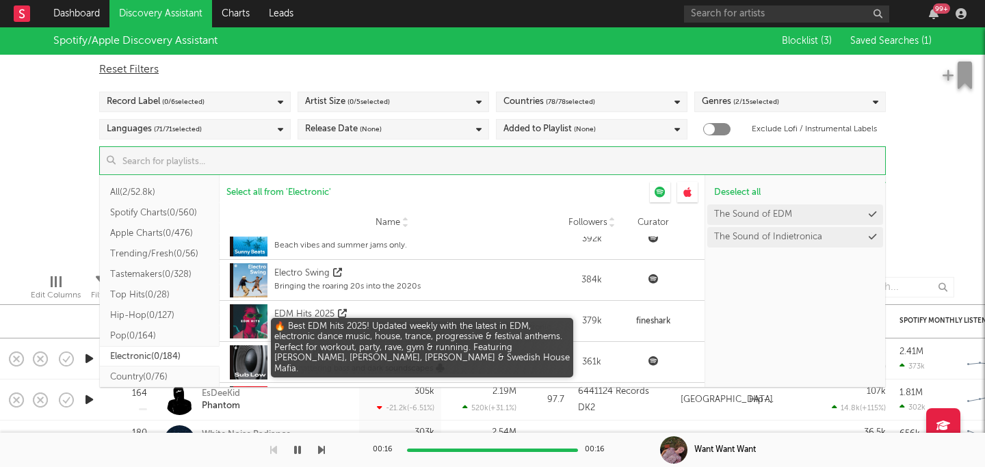
scroll to position [2894, 0]
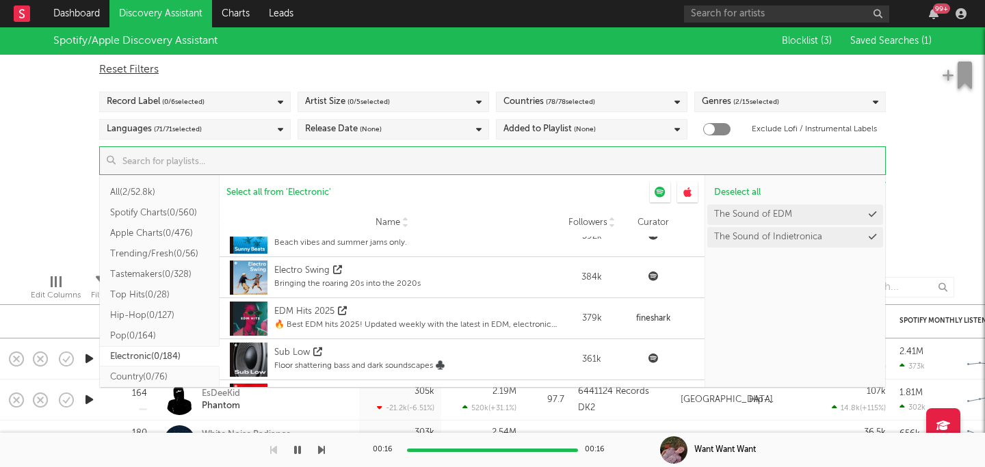
click at [268, 159] on input at bounding box center [501, 160] width 770 height 27
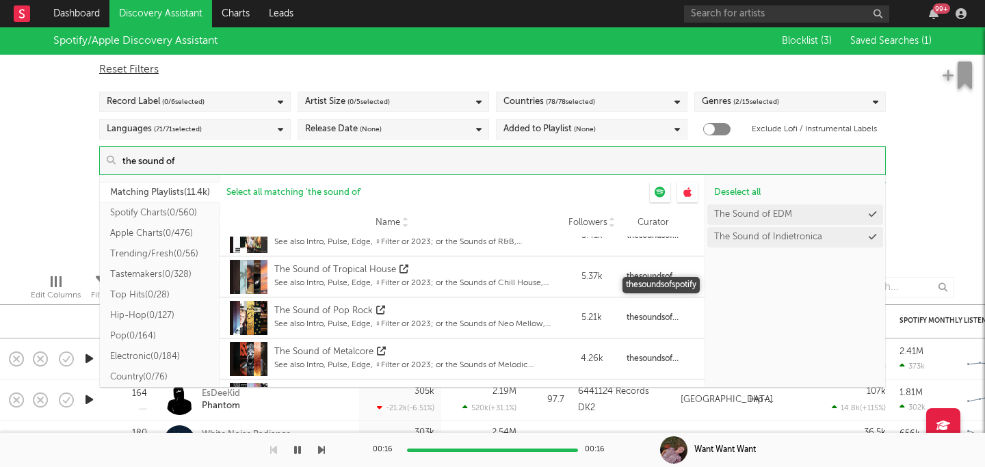
scroll to position [1796, 0]
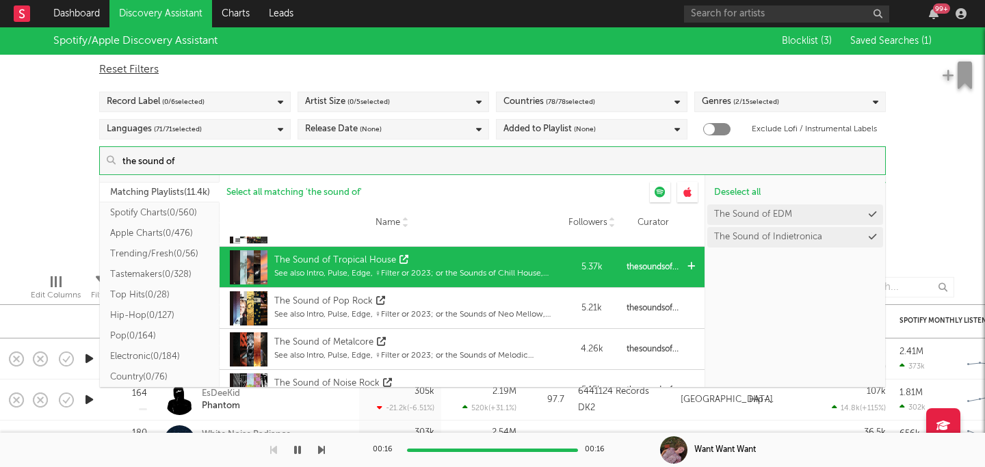
click at [471, 259] on div "The Sound of Tropical House" at bounding box center [415, 261] width 283 height 14
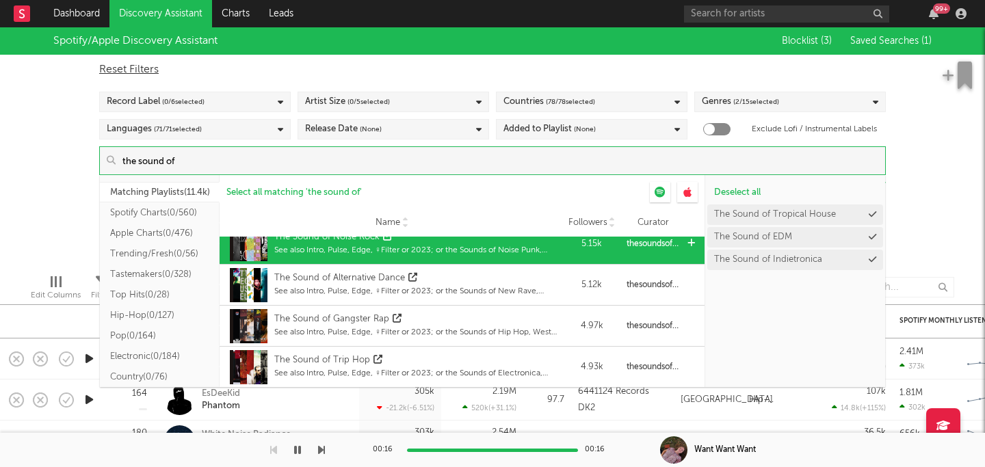
scroll to position [1942, 0]
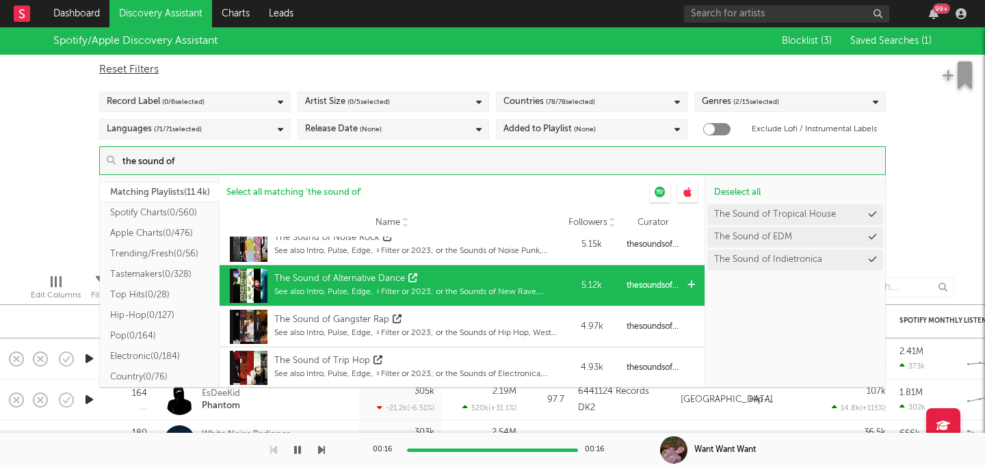
click at [546, 280] on div "The Sound of Alternative Dance" at bounding box center [415, 279] width 283 height 14
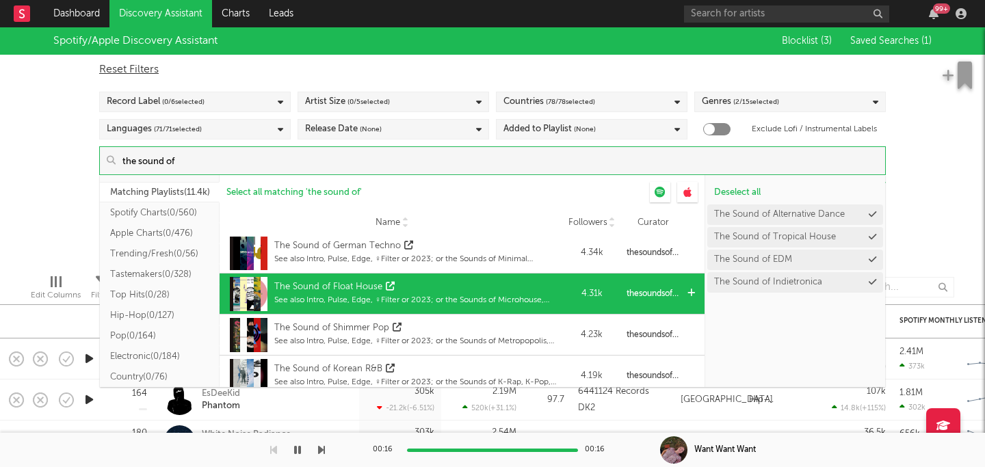
scroll to position [2271, 0]
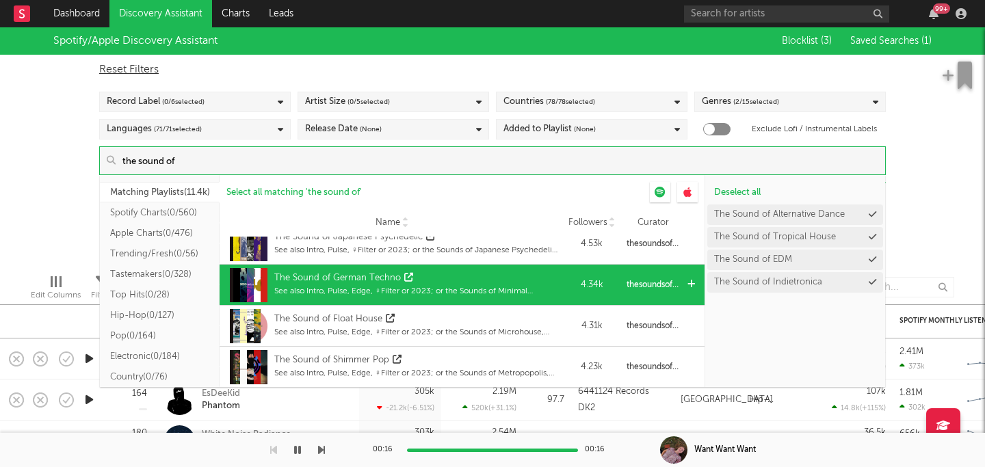
click at [476, 274] on div "The Sound of German Techno" at bounding box center [415, 279] width 283 height 14
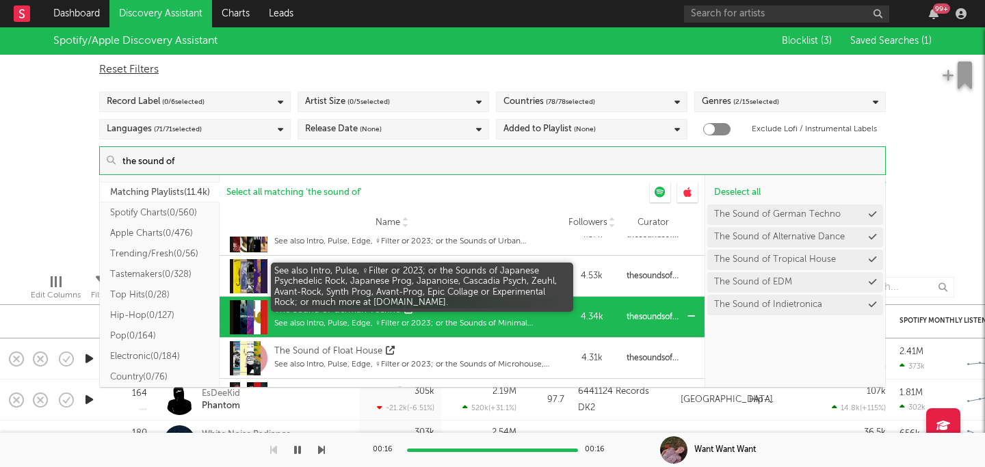
scroll to position [2238, 0]
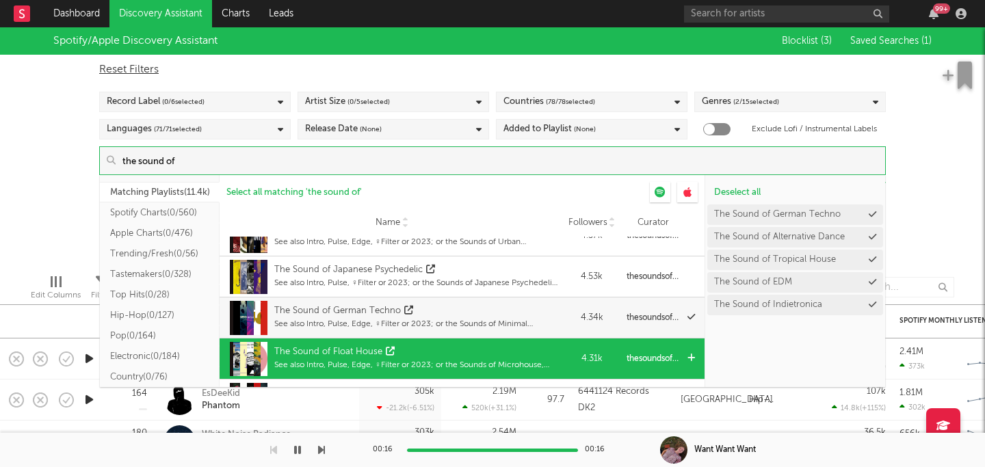
click at [467, 342] on div "The Sound of Float House See also Intro, Pulse, Edge, ♀Filter or 2023; or the S…" at bounding box center [415, 359] width 283 height 34
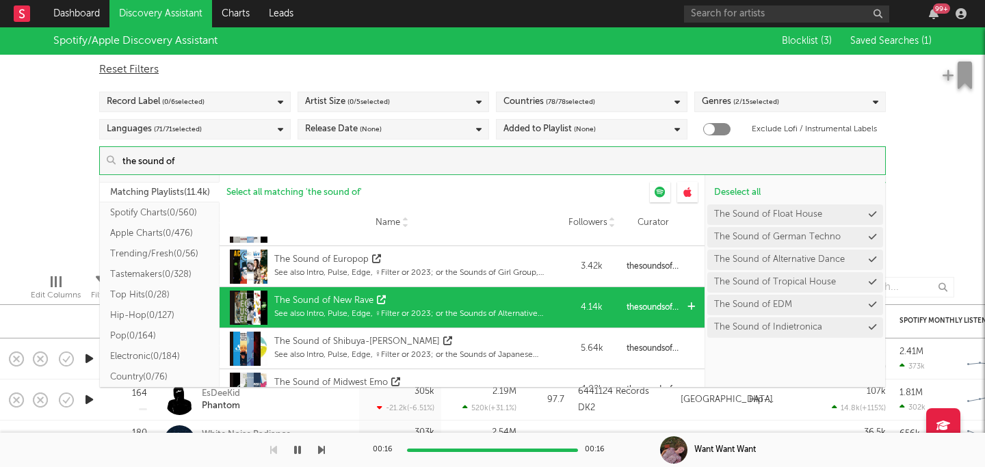
scroll to position [2456, 0]
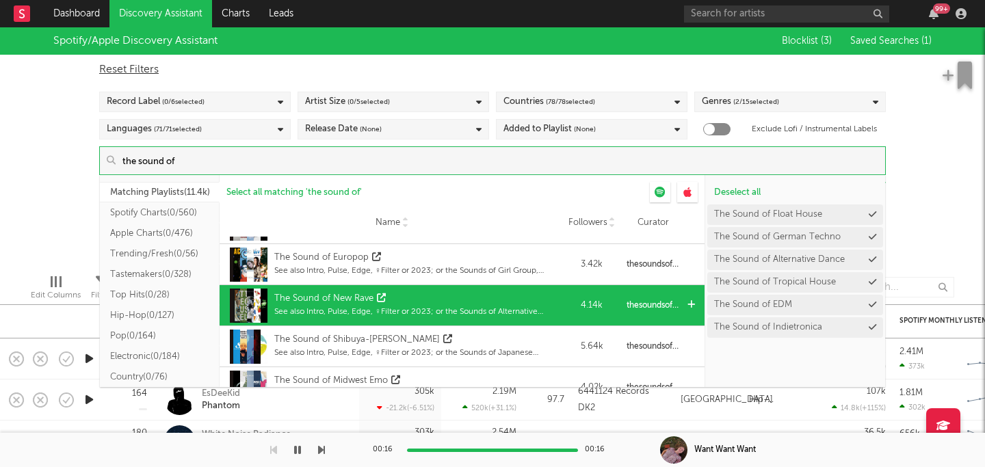
click at [531, 302] on div "The Sound of New Rave" at bounding box center [415, 299] width 283 height 14
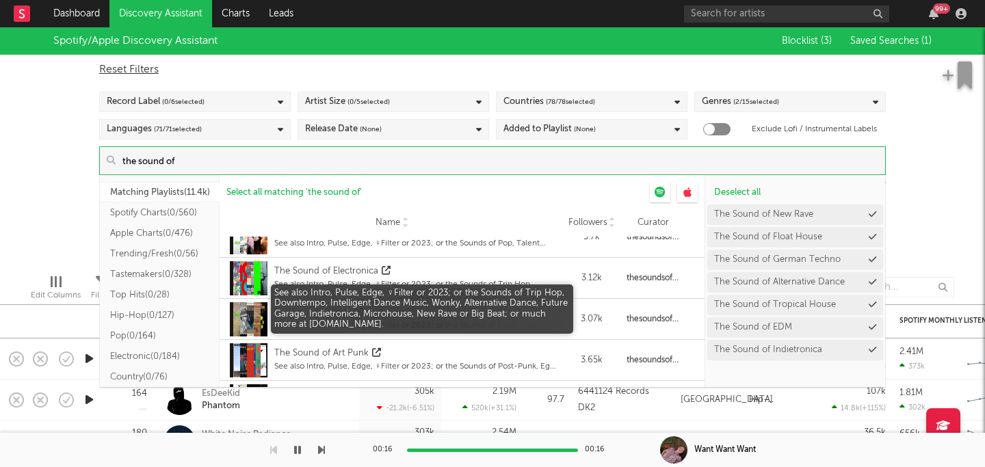
scroll to position [2856, 0]
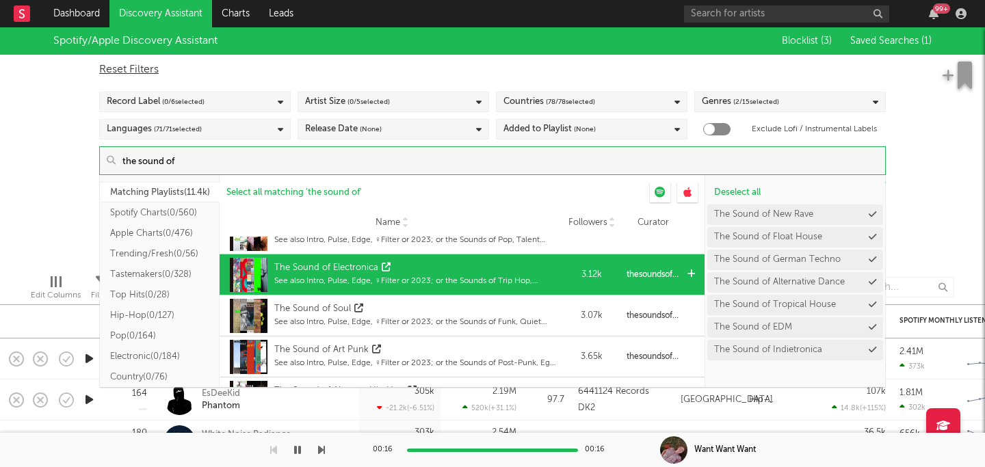
click at [527, 270] on div "The Sound of Electronica" at bounding box center [415, 268] width 283 height 14
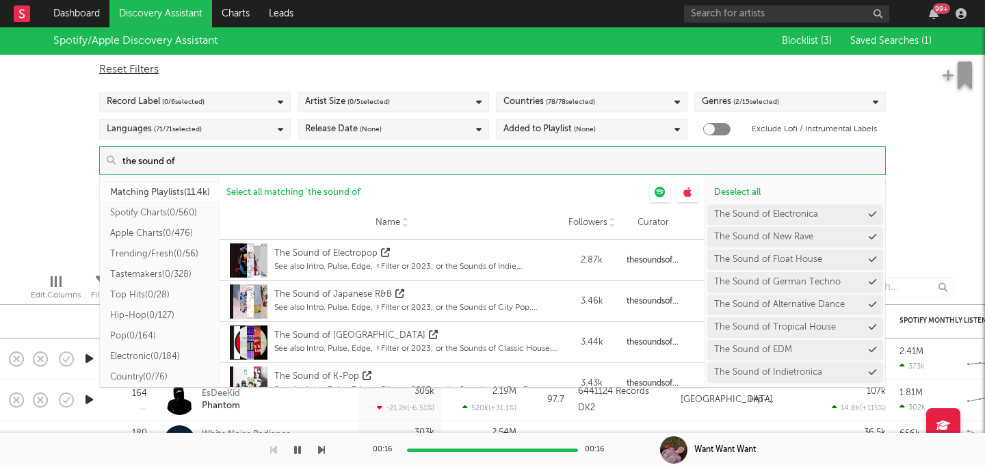
scroll to position [3116, 0]
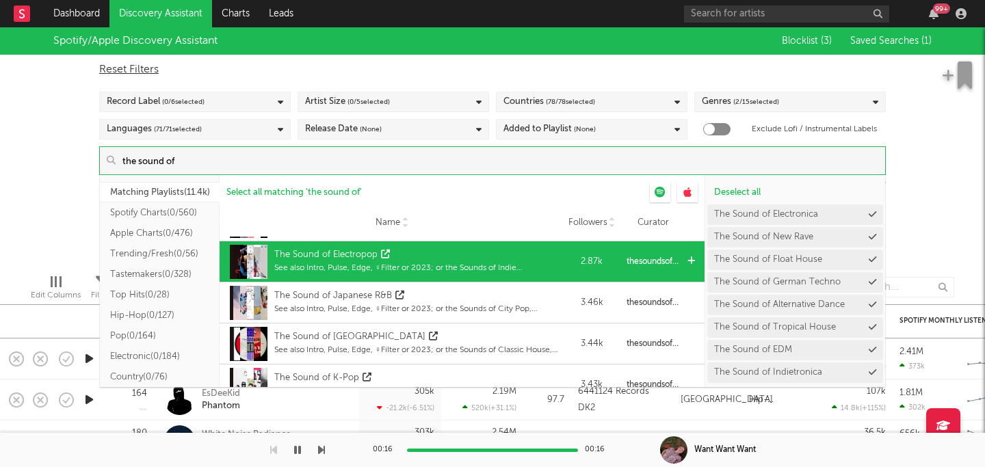
click at [517, 255] on div "The Sound of Electropop" at bounding box center [415, 255] width 283 height 14
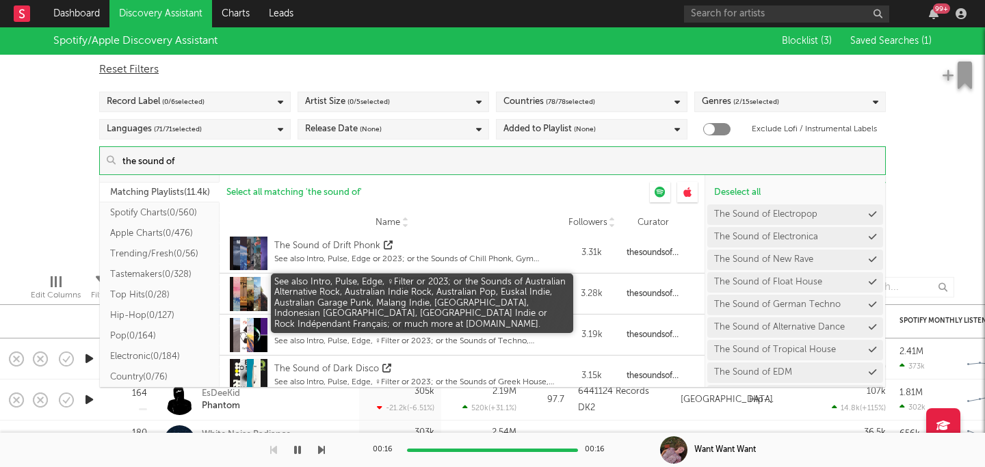
scroll to position [3491, 0]
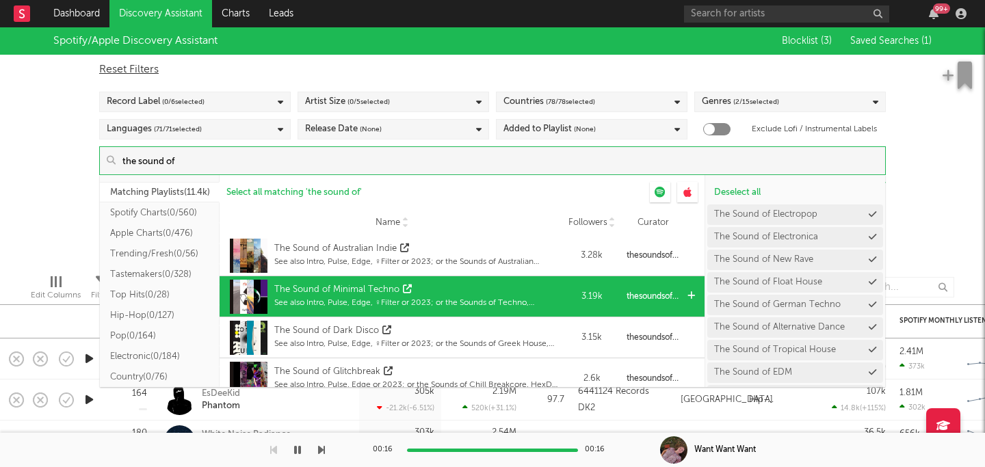
click at [502, 295] on div "The Sound of Minimal Techno" at bounding box center [415, 290] width 283 height 14
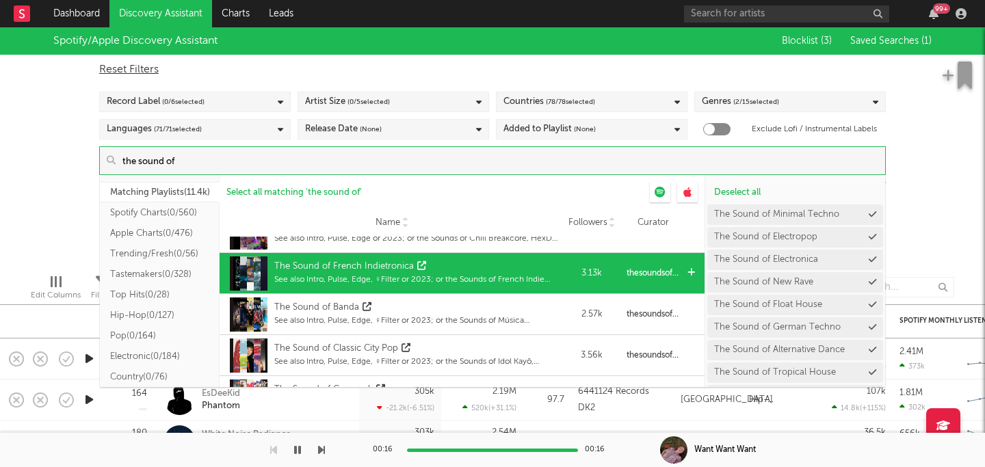
scroll to position [3642, 0]
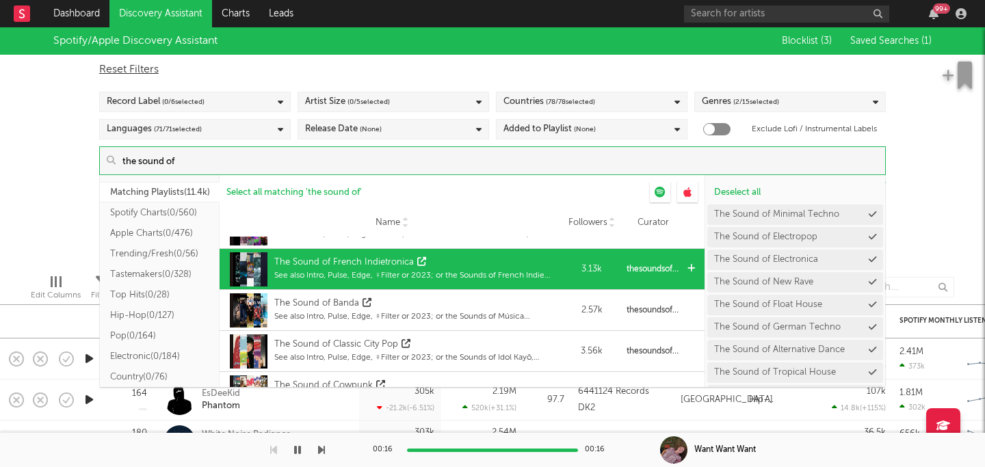
click at [517, 260] on div "The Sound of French Indietronica" at bounding box center [415, 263] width 283 height 14
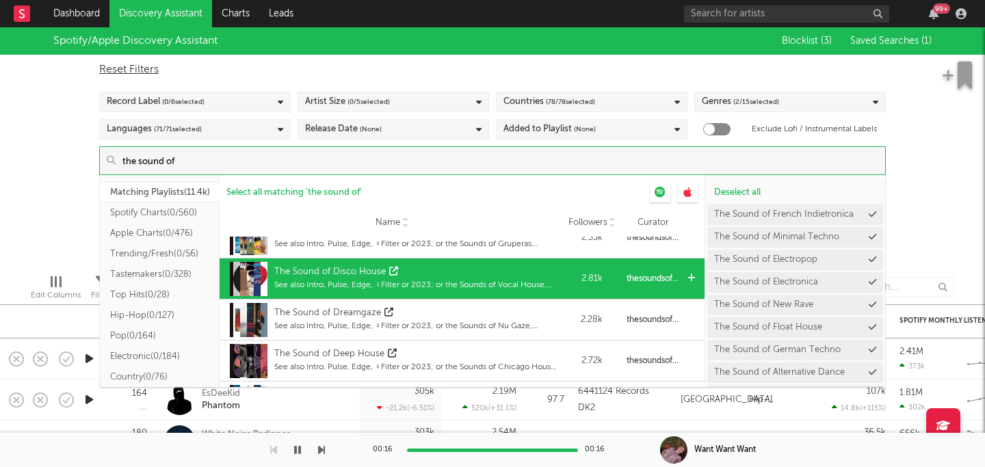
scroll to position [4500, 0]
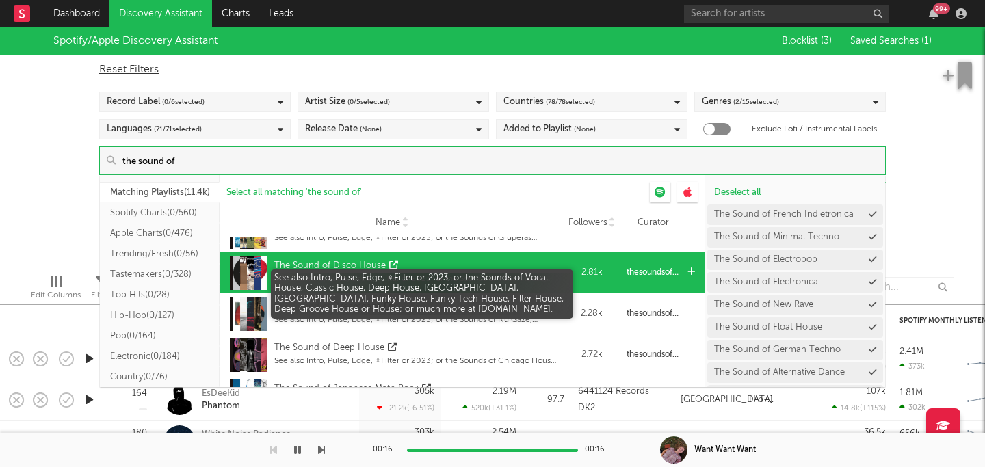
click at [526, 270] on div "The Sound of Disco House" at bounding box center [415, 266] width 283 height 14
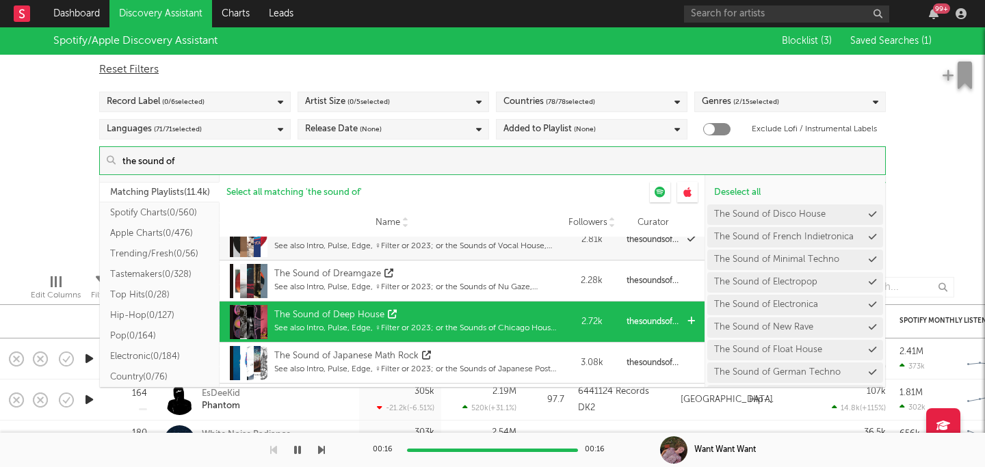
scroll to position [4535, 0]
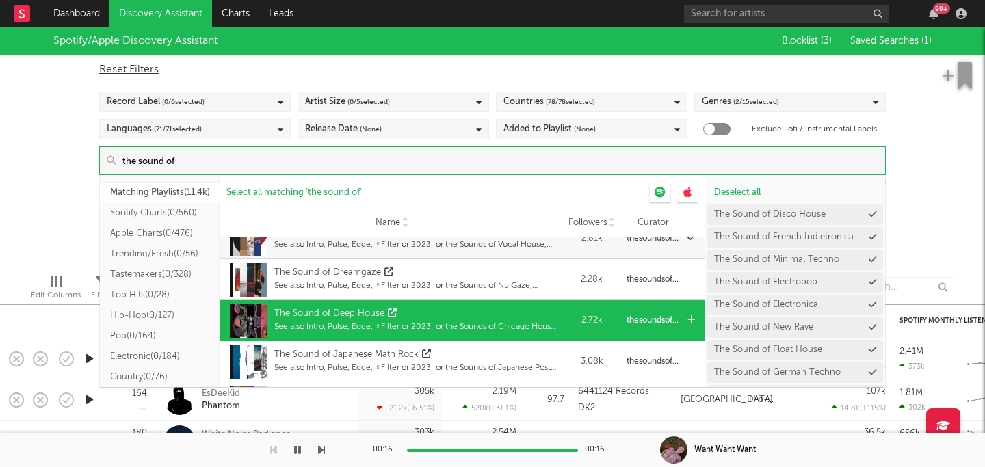
click at [510, 307] on div "The Sound of Deep House" at bounding box center [415, 314] width 283 height 14
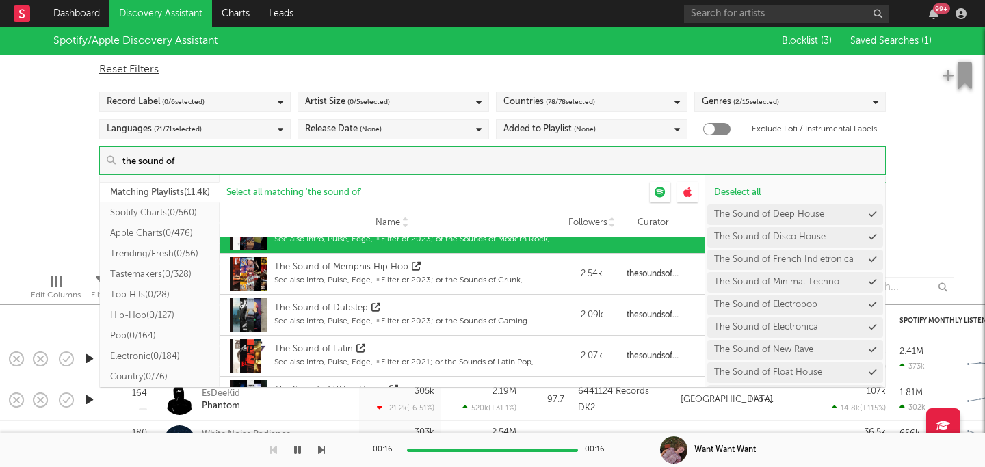
scroll to position [4914, 0]
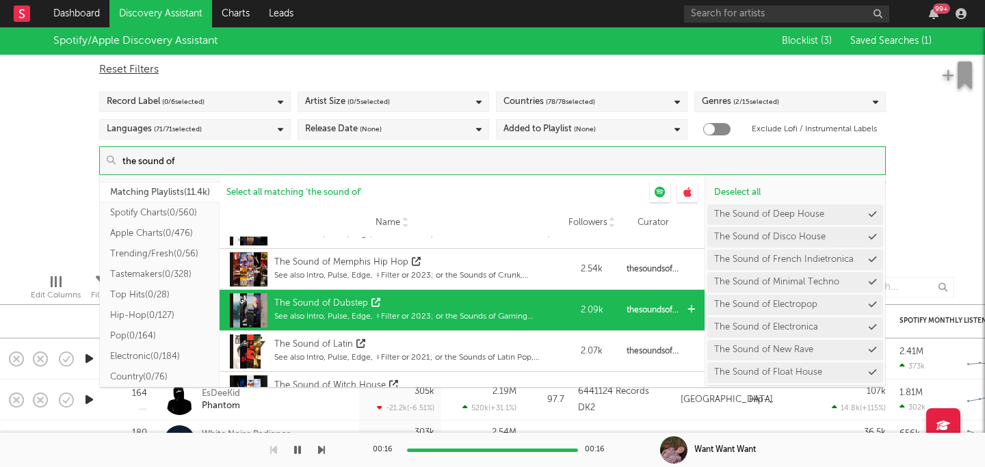
click at [555, 306] on div "The Sound of Dubstep" at bounding box center [415, 304] width 283 height 14
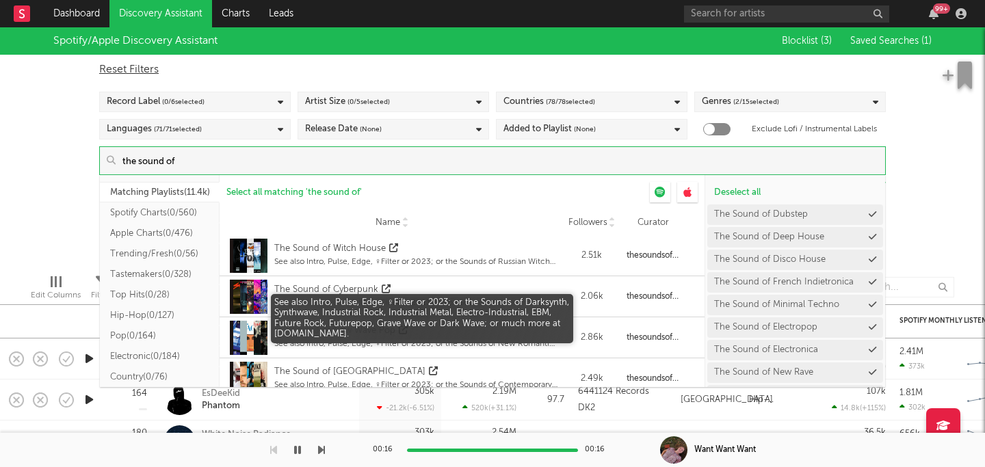
scroll to position [5052, 0]
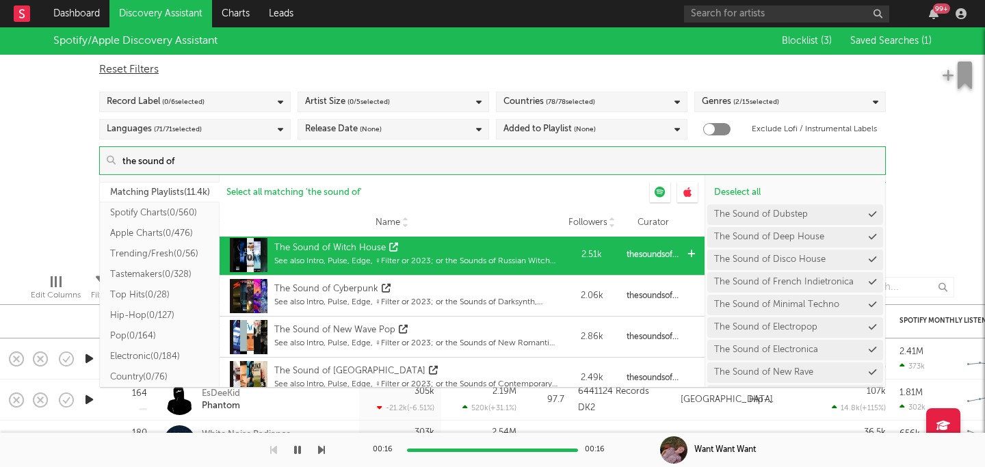
click at [519, 252] on div "The Sound of Witch House" at bounding box center [415, 249] width 283 height 14
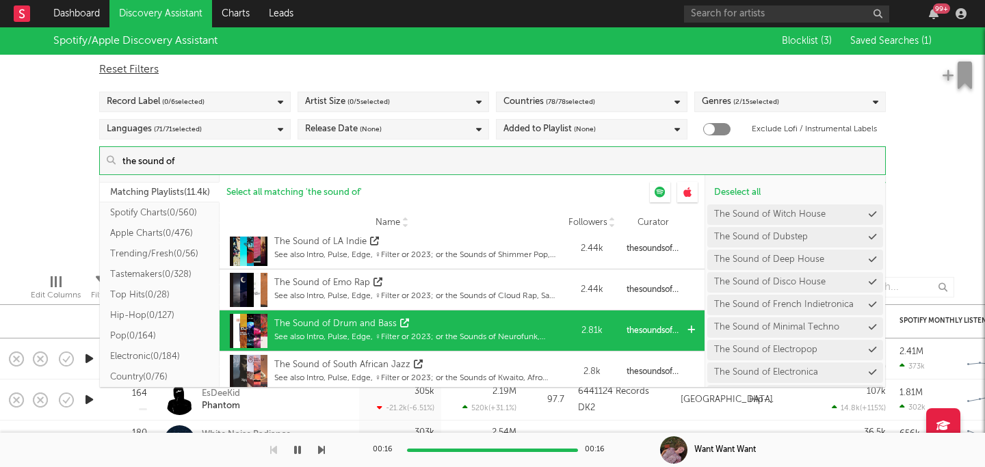
scroll to position [5276, 0]
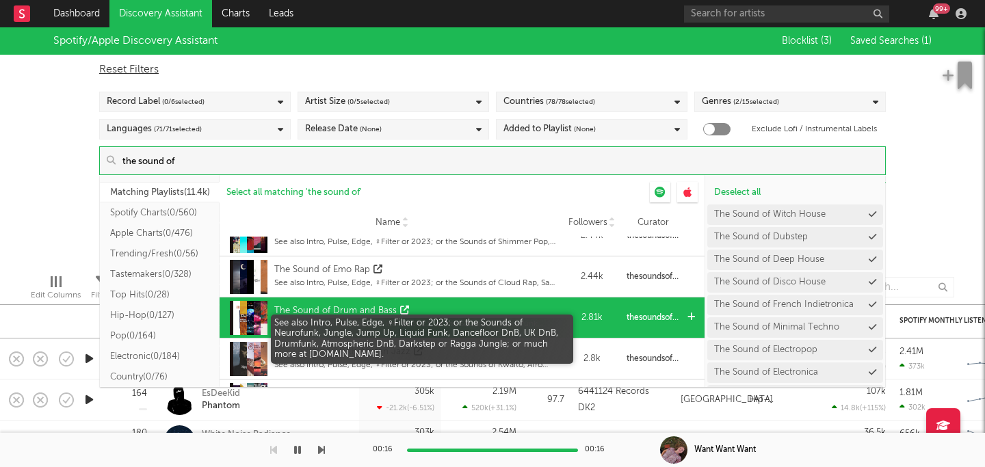
click at [518, 320] on div "See also Intro, Pulse, Edge, ♀Filter or 2023; or the Sounds of Neurofunk, Jungl…" at bounding box center [415, 324] width 283 height 12
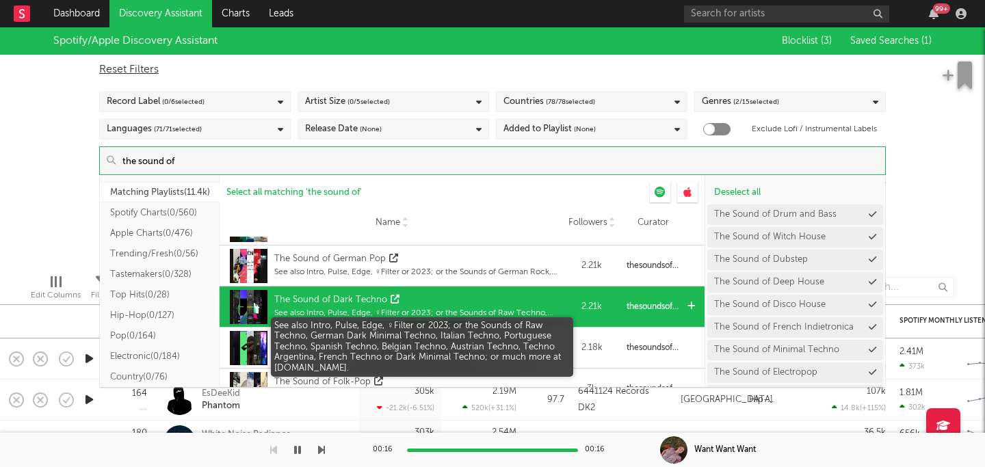
scroll to position [5822, 0]
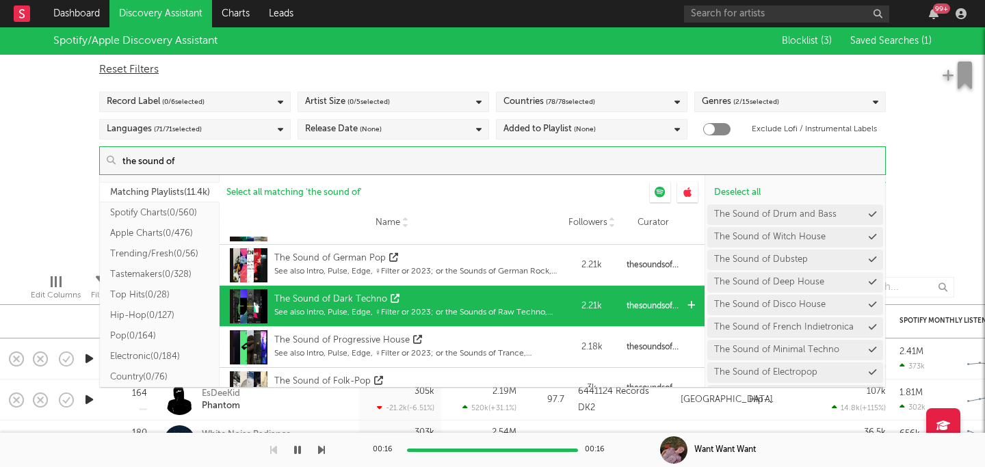
click at [499, 302] on div "The Sound of Dark Techno" at bounding box center [415, 300] width 283 height 14
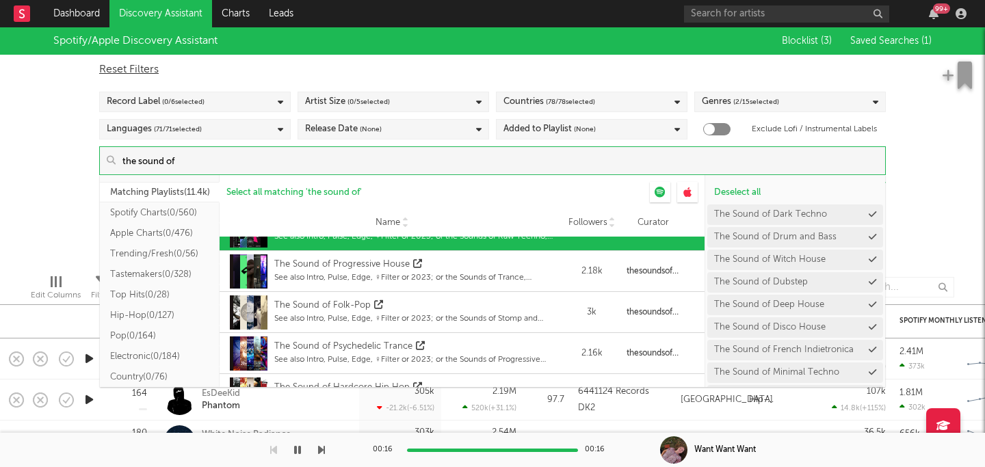
scroll to position [5898, 0]
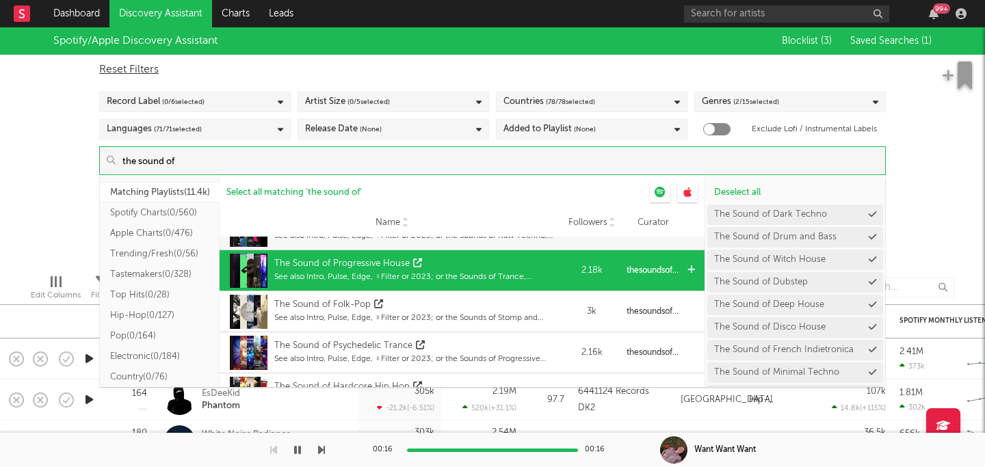
click at [490, 258] on div "The Sound of Progressive House" at bounding box center [415, 264] width 283 height 14
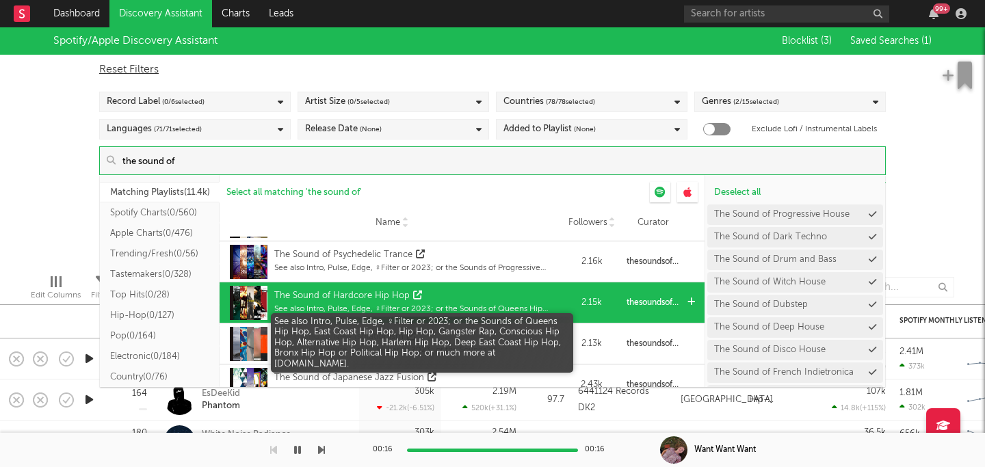
scroll to position [5991, 0]
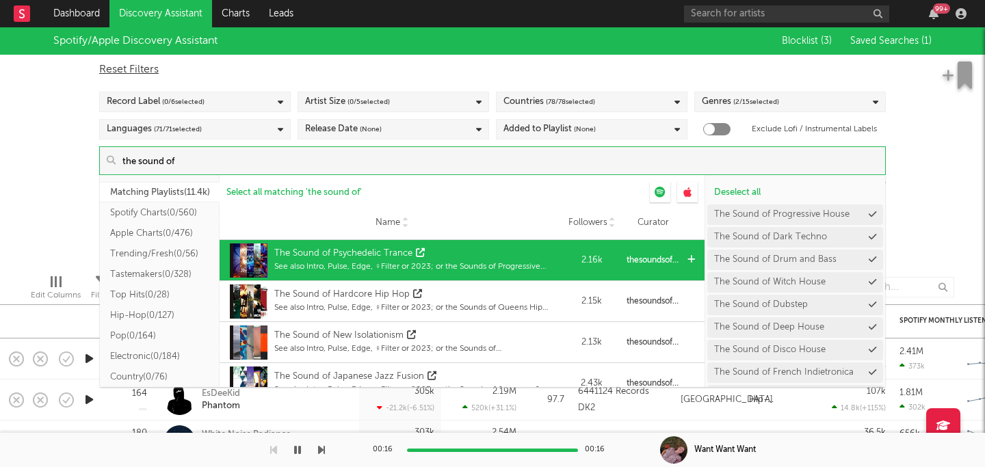
click at [506, 259] on div "The Sound of Psychedelic Trance" at bounding box center [415, 254] width 283 height 14
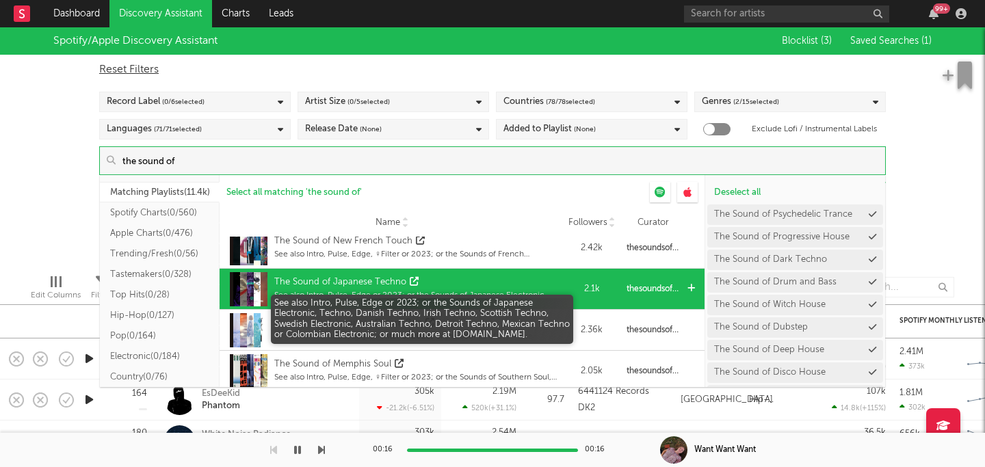
scroll to position [6225, 0]
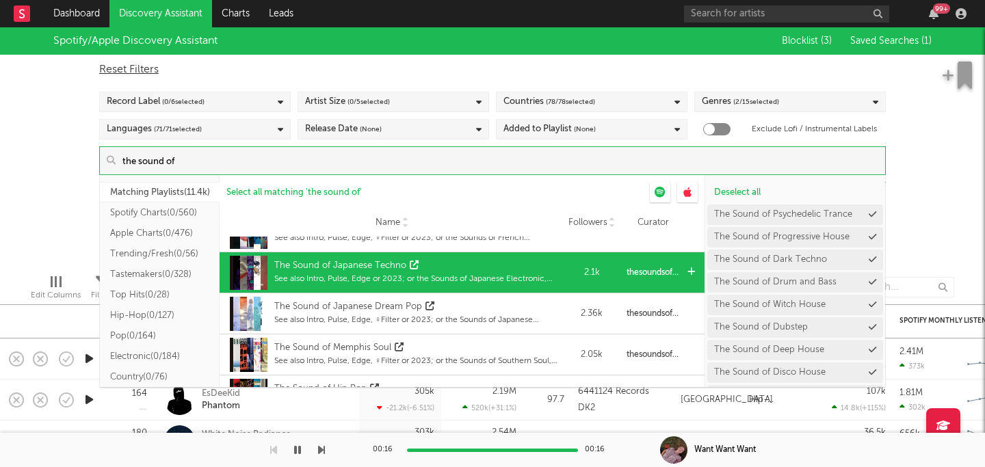
click at [525, 263] on div "The Sound of Japanese Techno" at bounding box center [415, 266] width 283 height 14
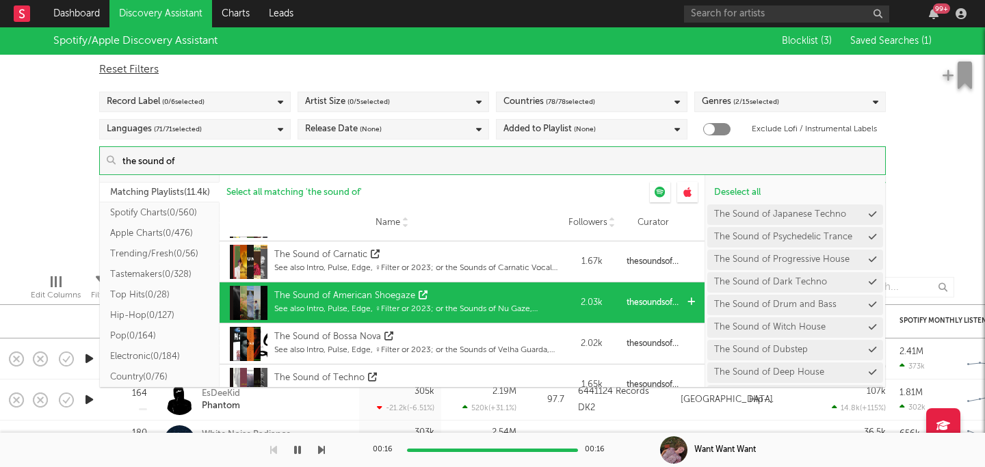
scroll to position [6541, 0]
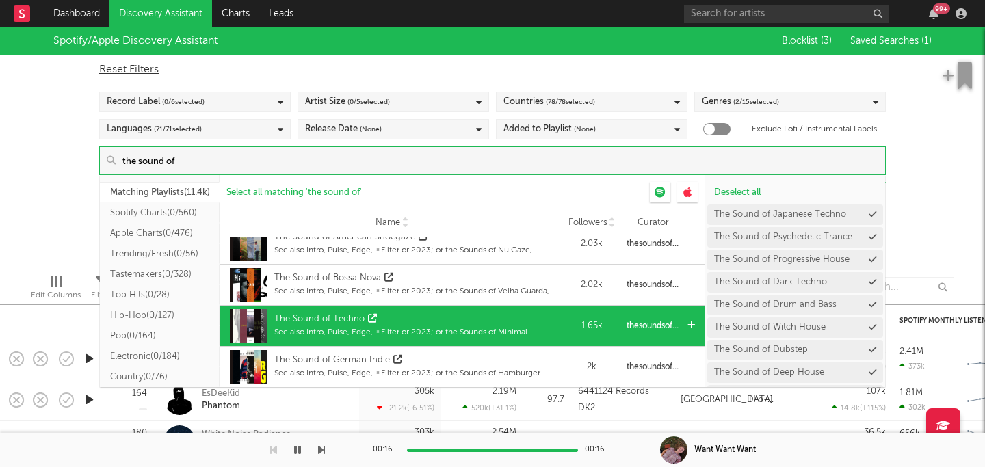
click at [465, 319] on div "The Sound of Techno" at bounding box center [415, 320] width 283 height 14
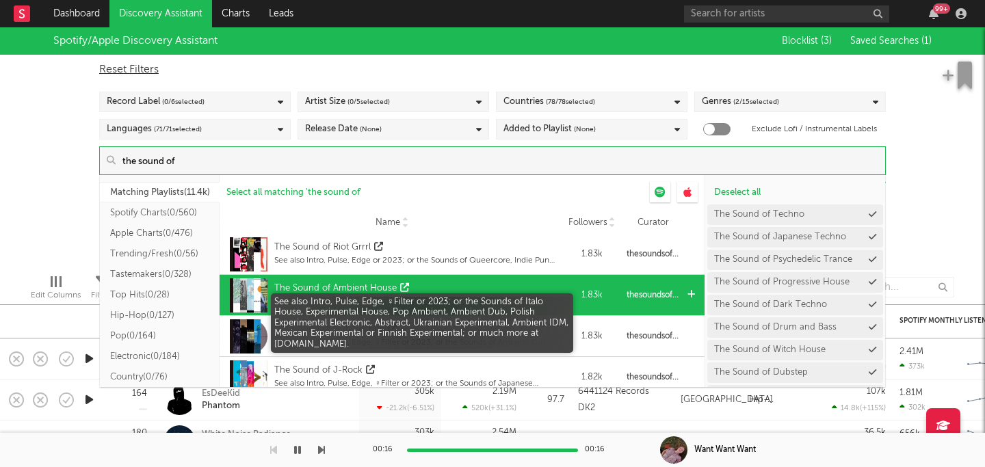
scroll to position [7361, 0]
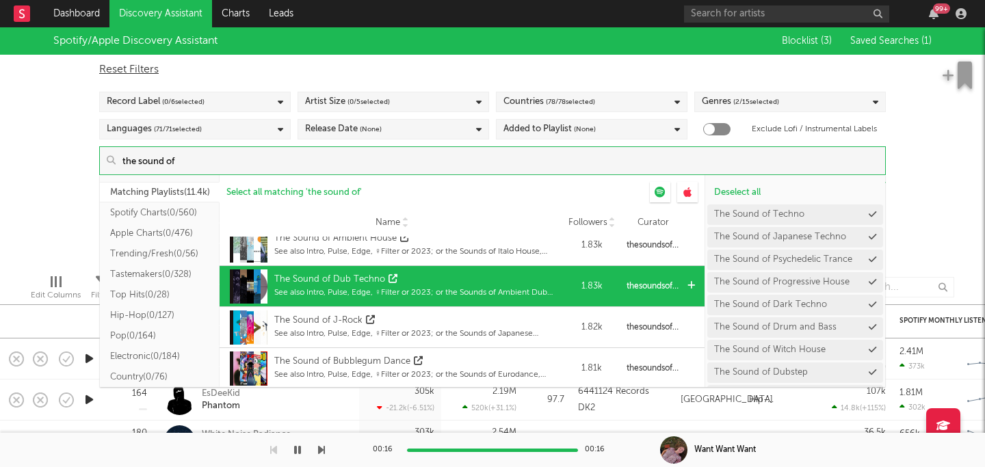
click at [503, 279] on div "The Sound of Dub Techno" at bounding box center [415, 280] width 283 height 14
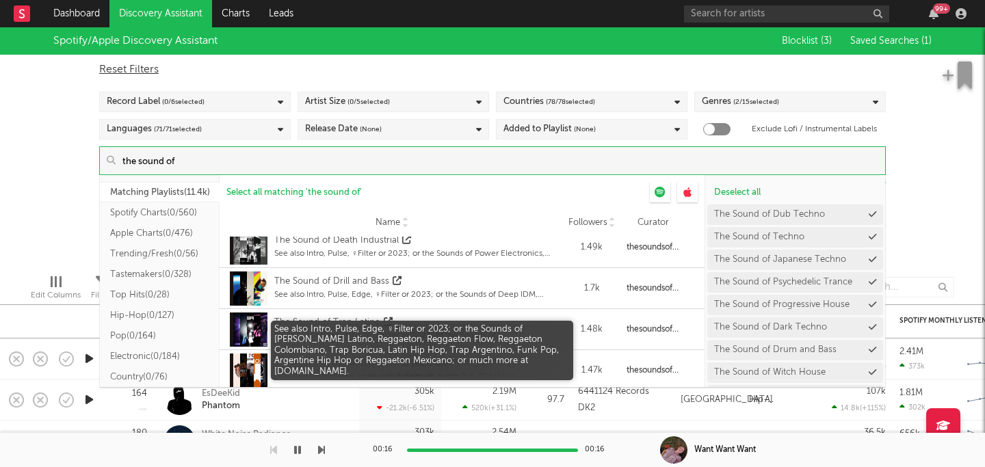
scroll to position [9581, 0]
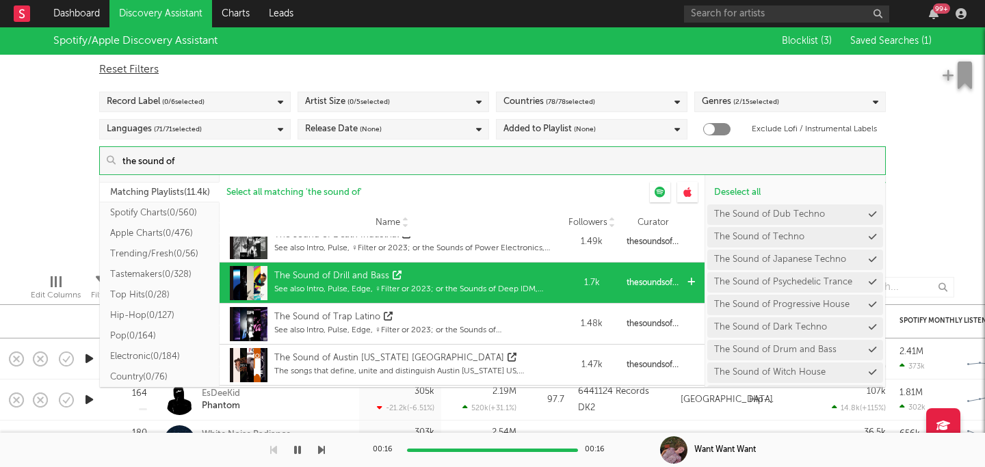
click at [474, 274] on div "The Sound of Drill and Bass" at bounding box center [415, 277] width 283 height 14
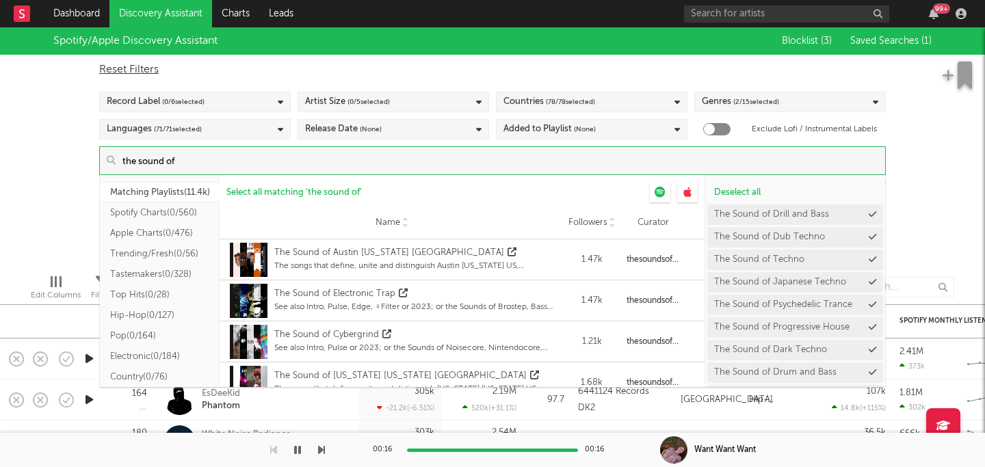
scroll to position [9687, 0]
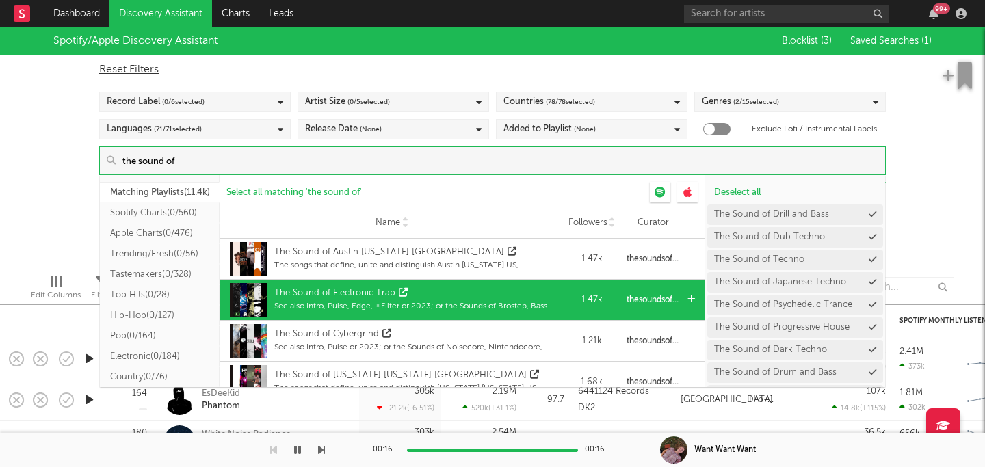
click at [463, 294] on div "The Sound of Electronic Trap" at bounding box center [415, 294] width 283 height 14
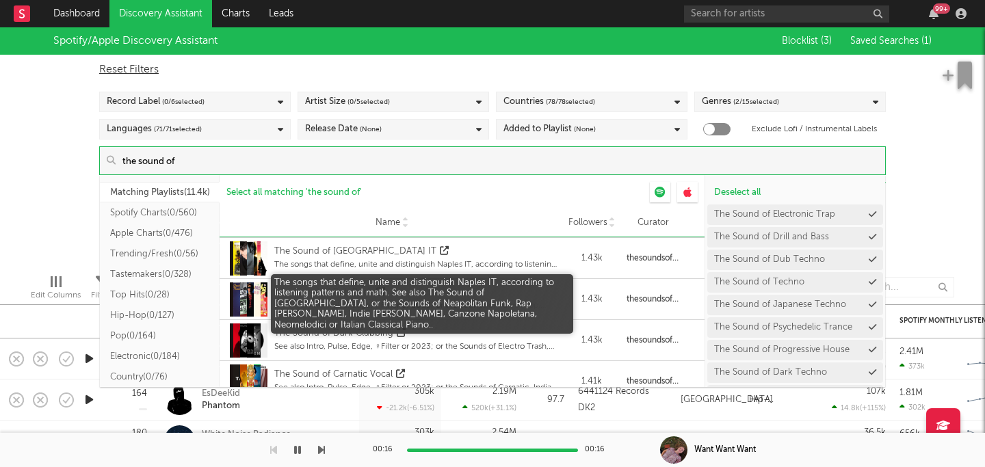
scroll to position [9935, 0]
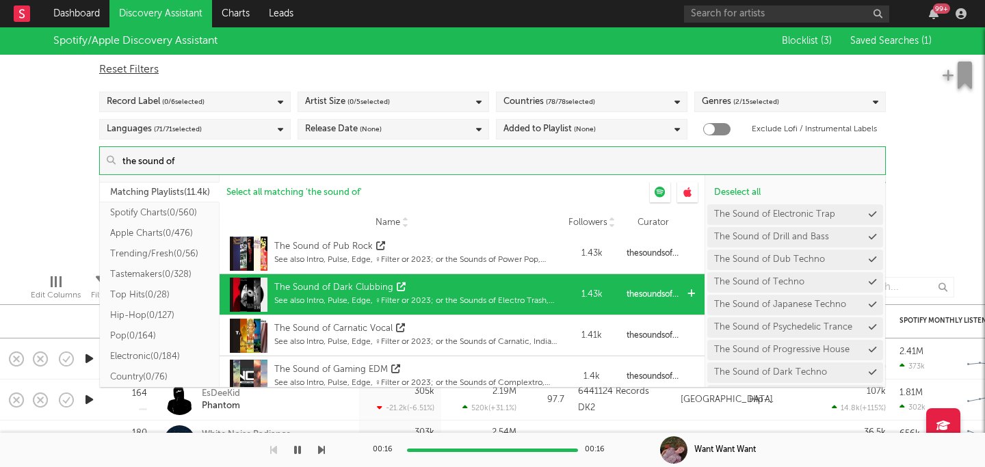
click at [465, 292] on div "The Sound of Dark Clubbing" at bounding box center [415, 288] width 283 height 14
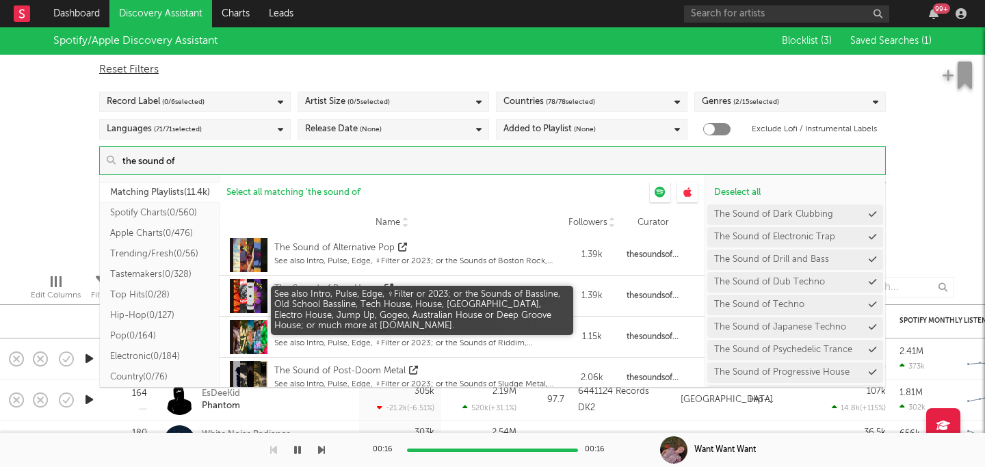
scroll to position [10387, 0]
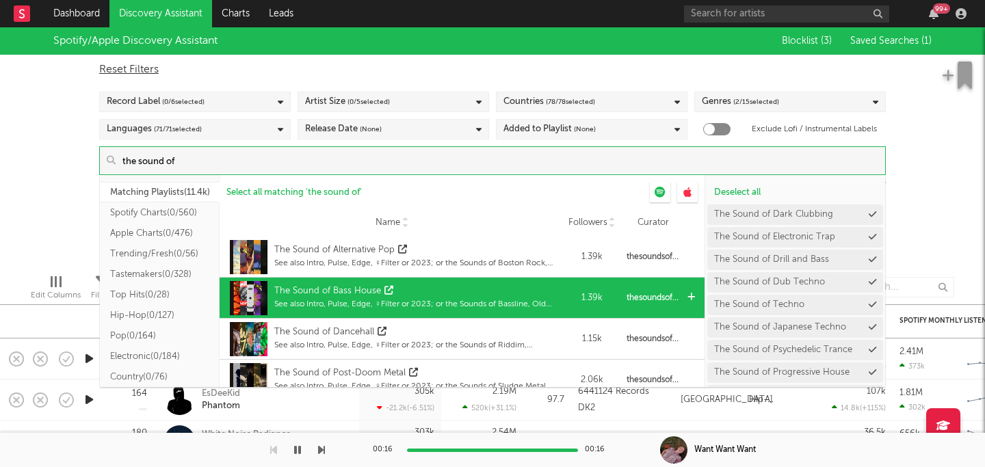
click at [459, 294] on div "The Sound of Bass House" at bounding box center [415, 292] width 283 height 14
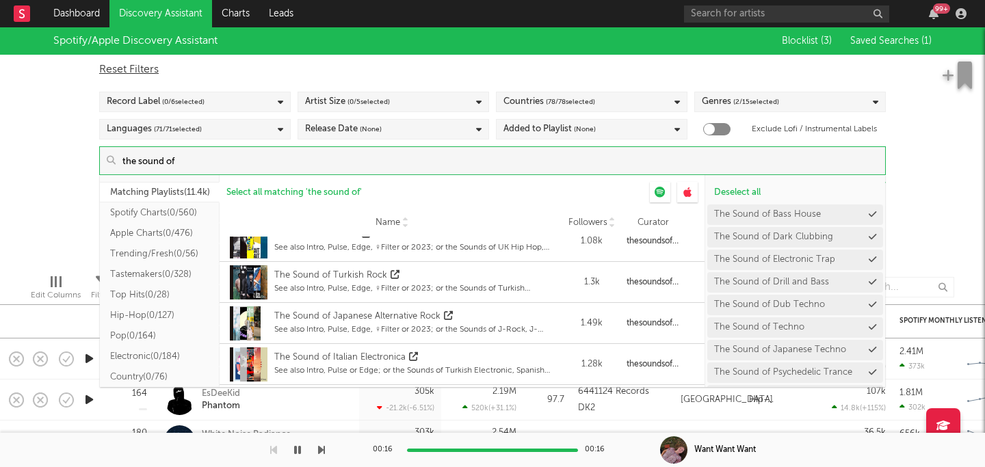
scroll to position [11348, 0]
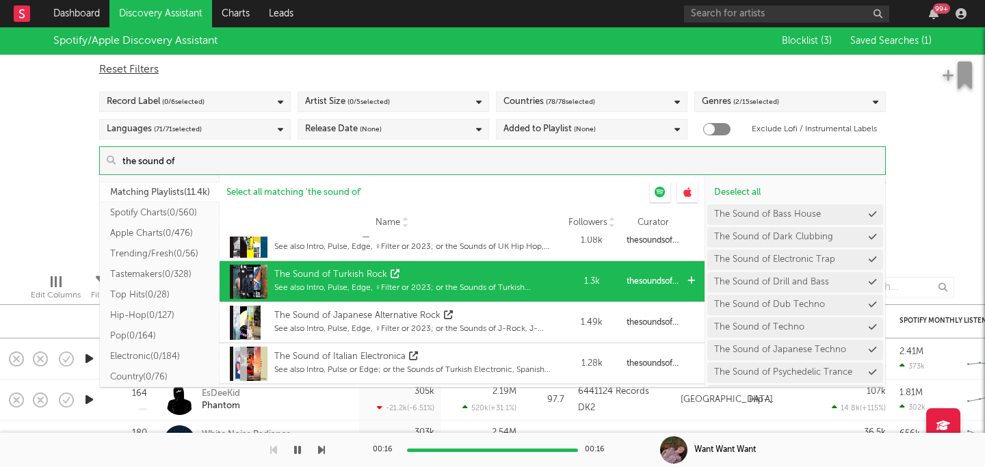
click at [391, 272] on icon at bounding box center [395, 274] width 9 height 9
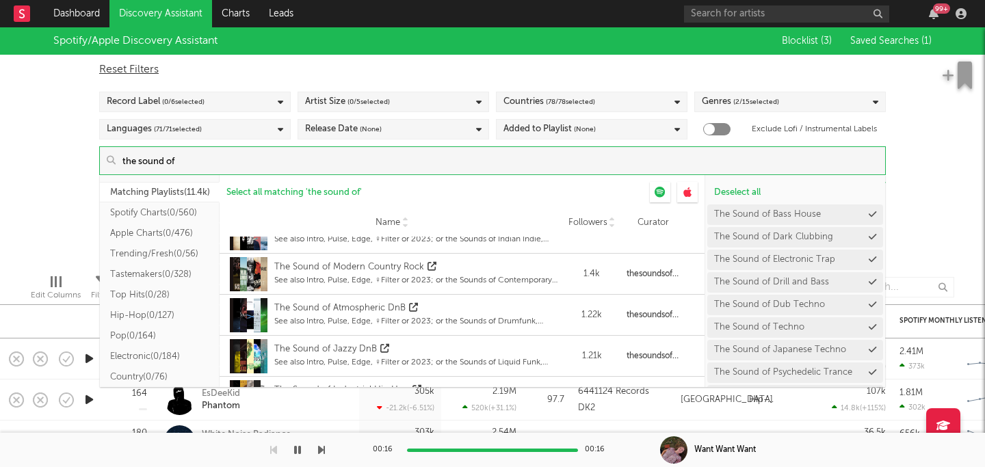
scroll to position [12406, 0]
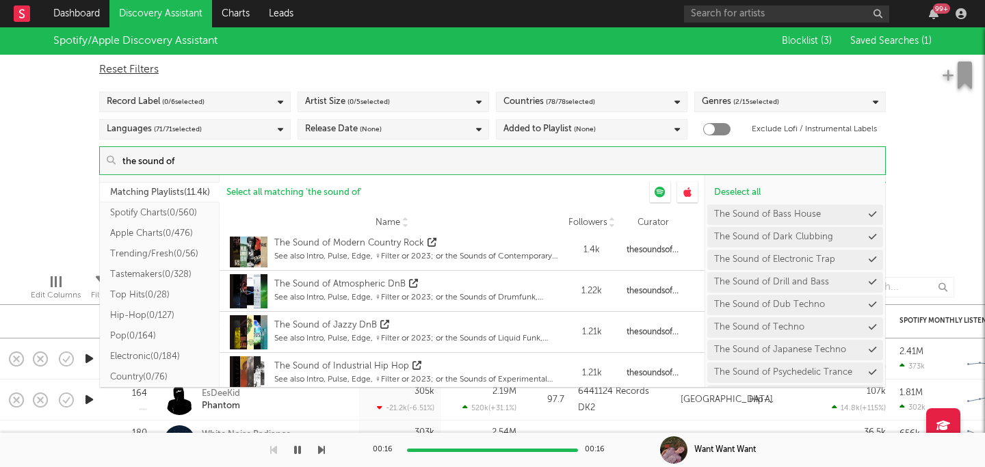
click at [268, 161] on input "the sound of" at bounding box center [501, 160] width 770 height 27
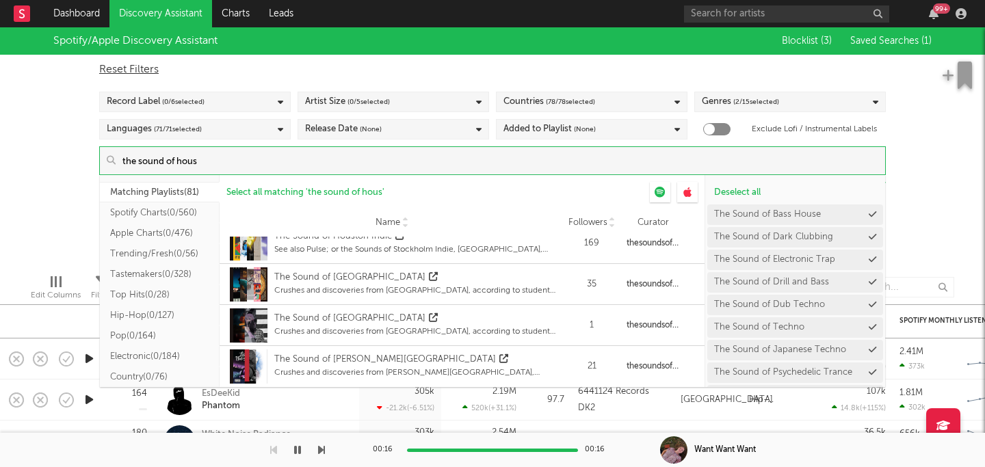
type input "the sound of house"
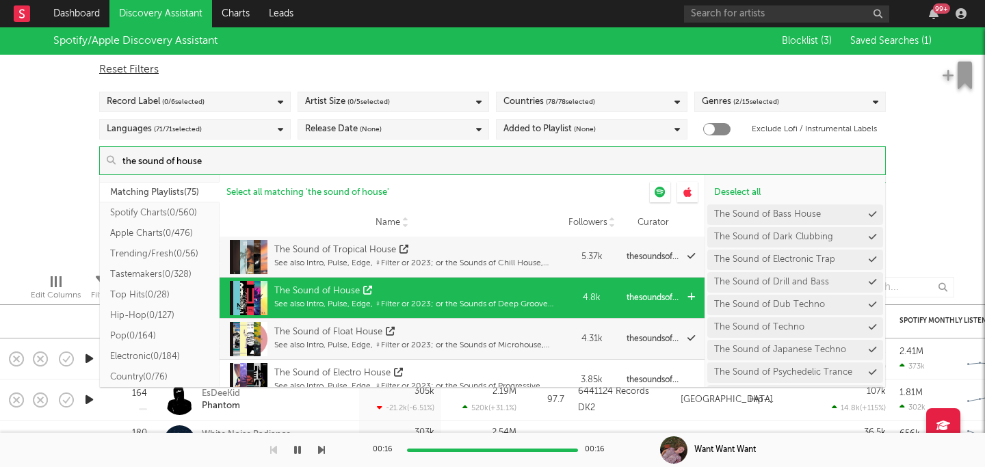
scroll to position [41, 0]
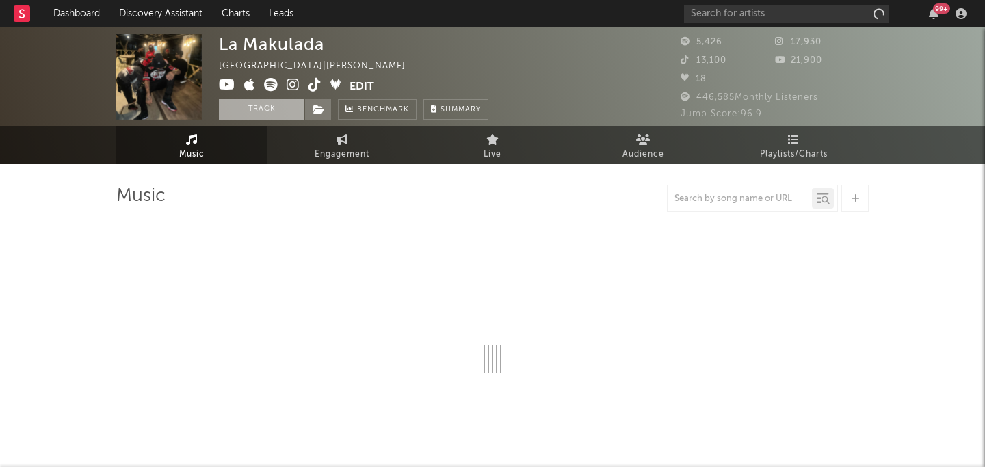
select select "1w"
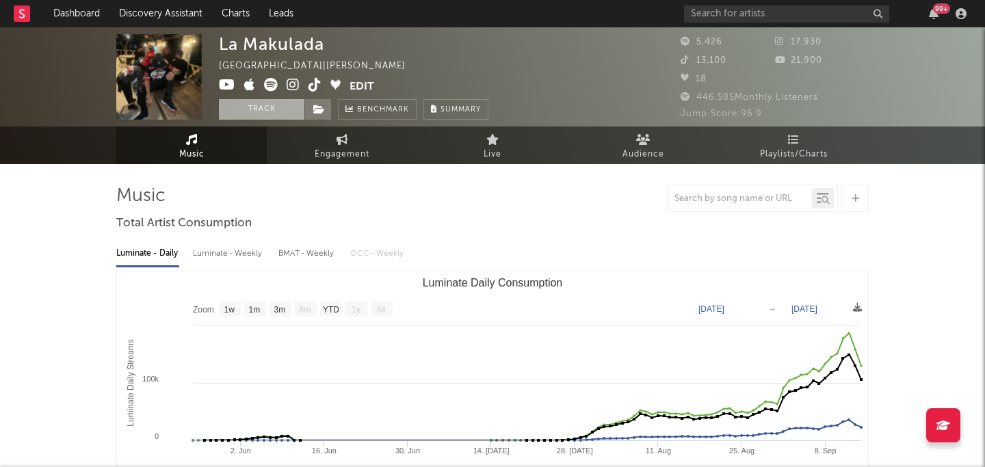
click at [271, 109] on button "Track" at bounding box center [262, 109] width 86 height 21
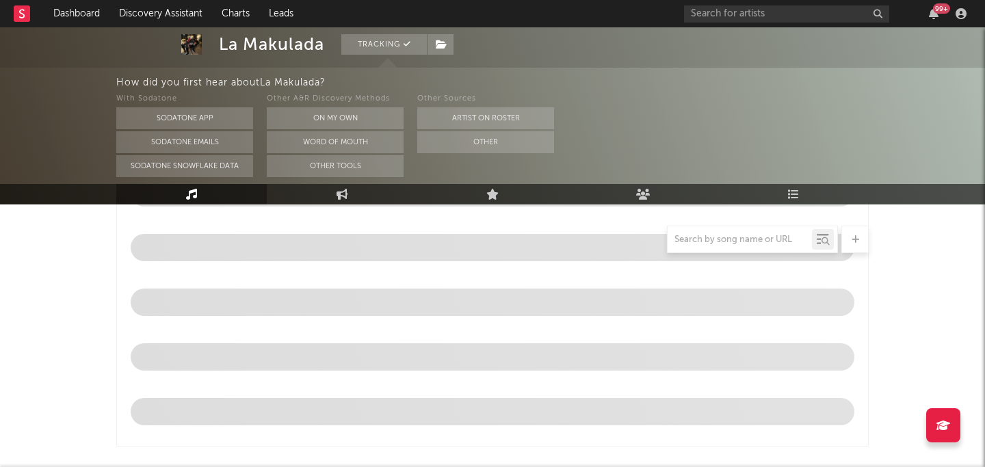
select select "1w"
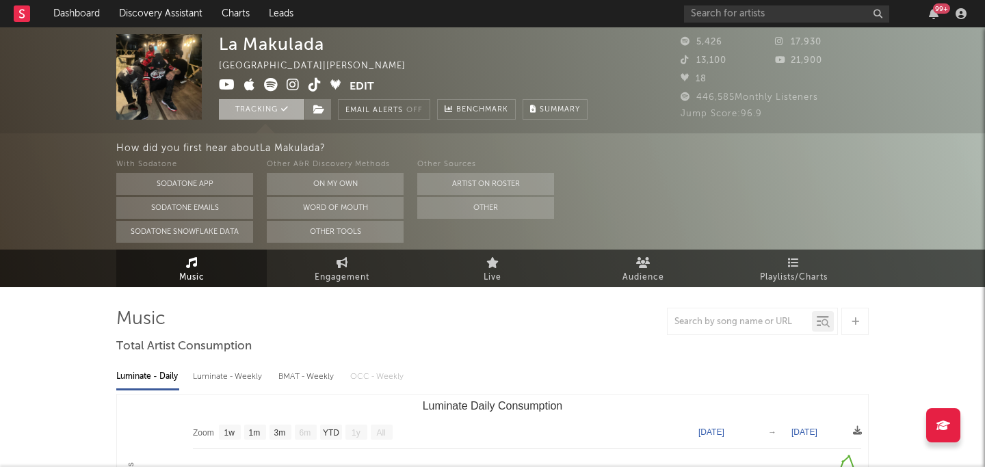
click at [259, 116] on button "Tracking" at bounding box center [262, 109] width 86 height 21
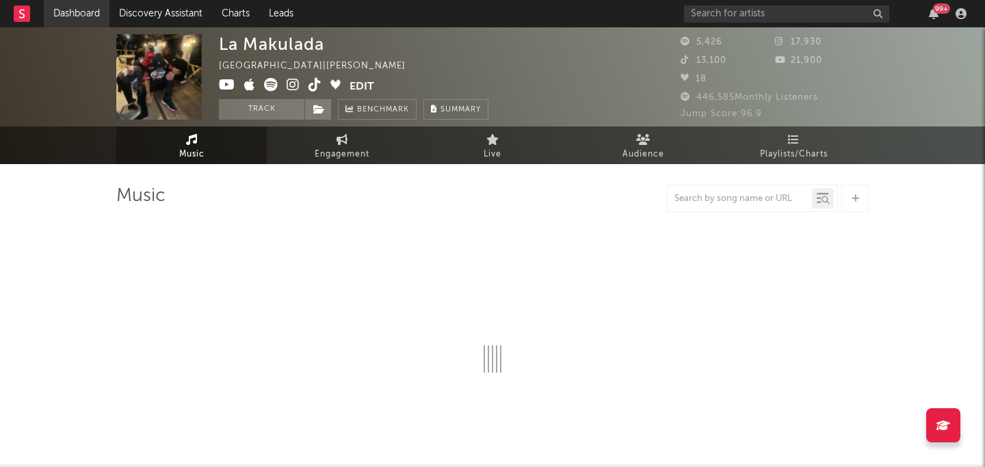
select select "1w"
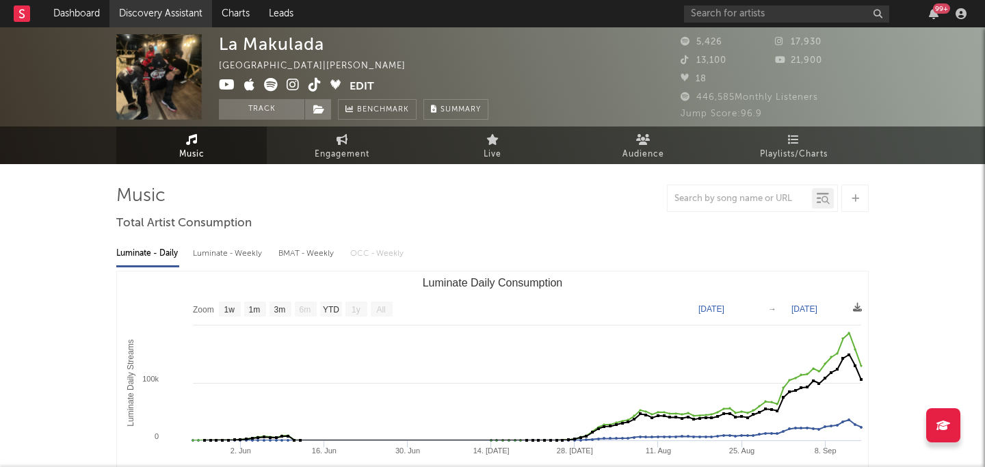
click at [152, 18] on link "Discovery Assistant" at bounding box center [160, 13] width 103 height 27
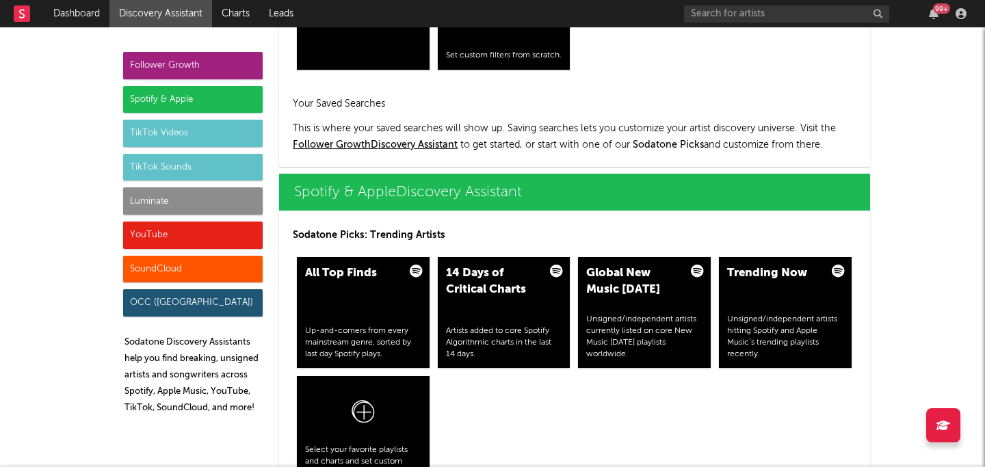
scroll to position [1275, 0]
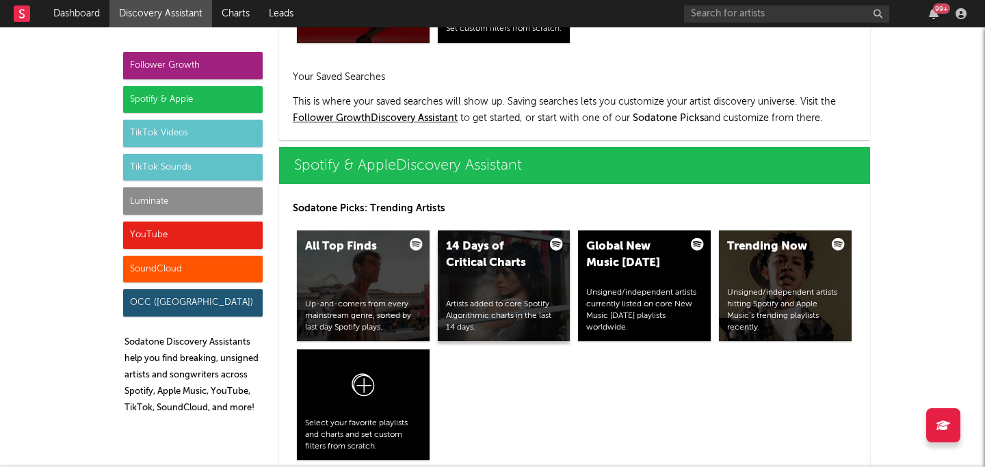
click at [522, 307] on div "Artists added to core Spotify Algorithmic charts in the last 14 days." at bounding box center [504, 316] width 116 height 34
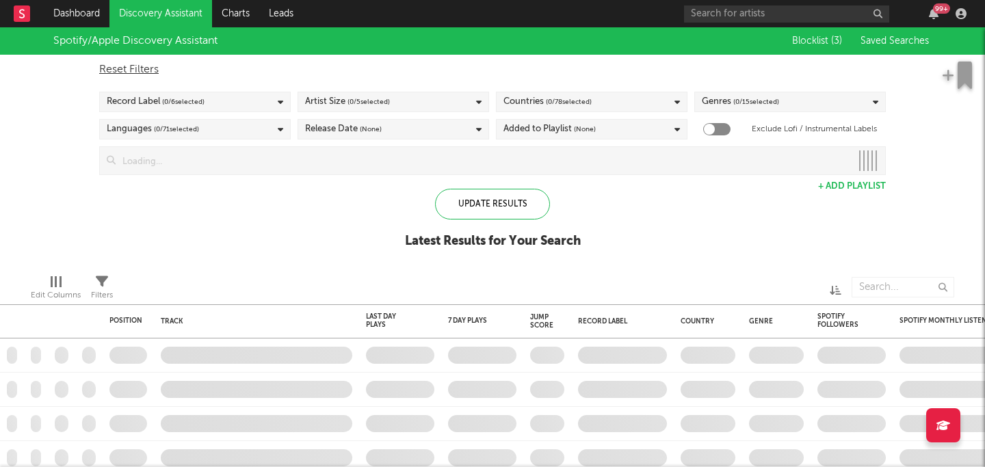
click at [541, 169] on input at bounding box center [484, 160] width 736 height 27
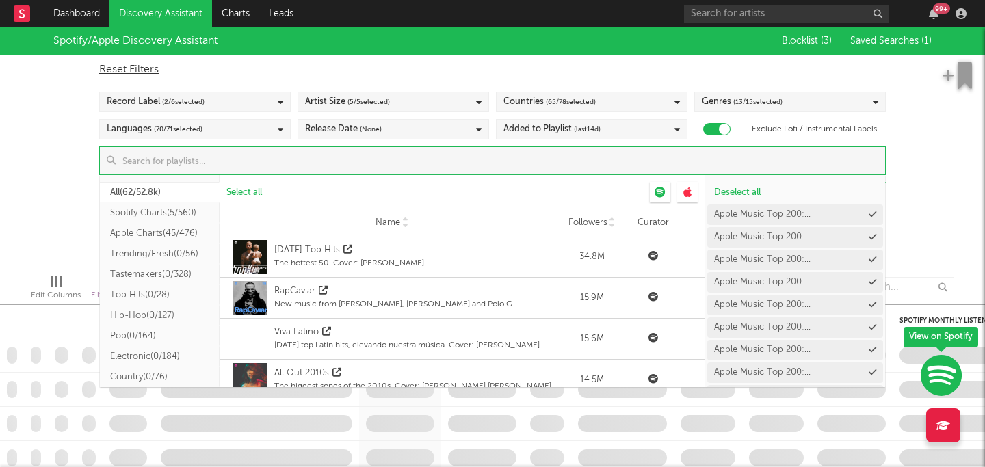
checkbox input "true"
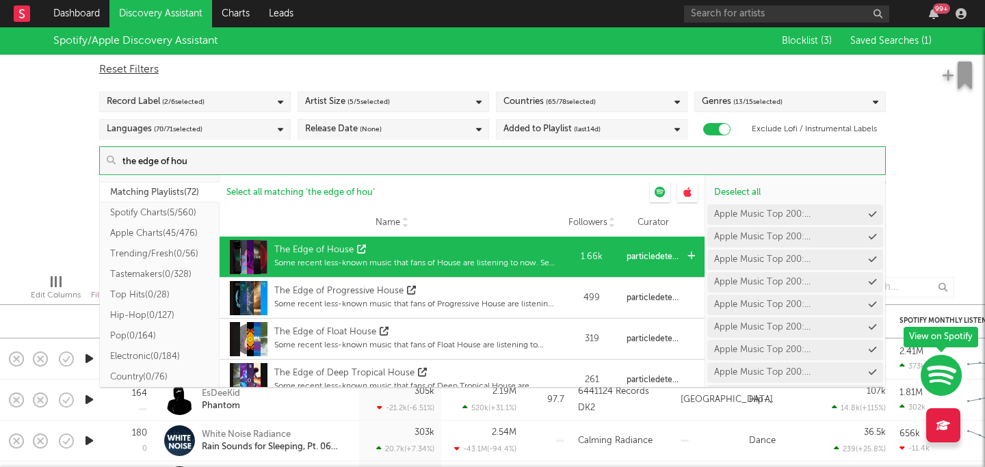
click at [360, 248] on icon at bounding box center [361, 249] width 9 height 9
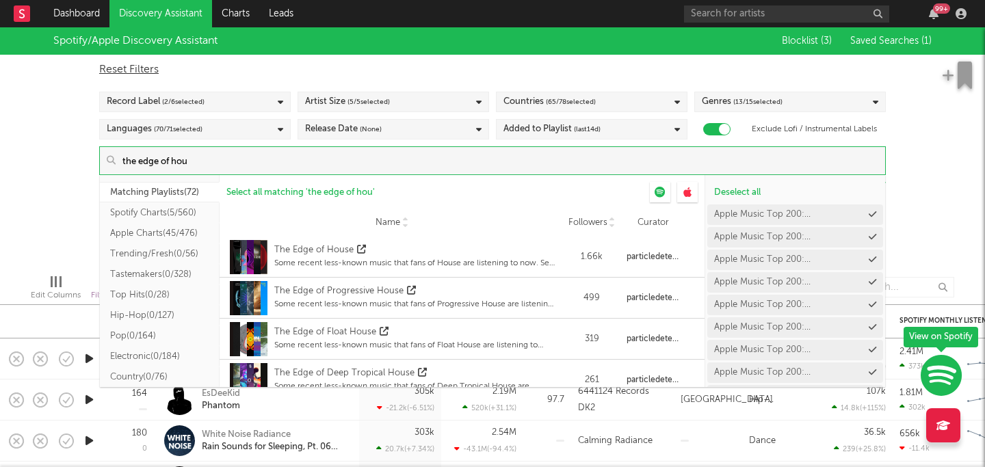
drag, startPoint x: 216, startPoint y: 164, endPoint x: 20, endPoint y: 149, distance: 196.9
click at [20, 149] on div "Spotify/Apple Discovery Assistant Blocklist ( 3 ) Saved Searches ( 1 ) Reset Fi…" at bounding box center [492, 145] width 985 height 236
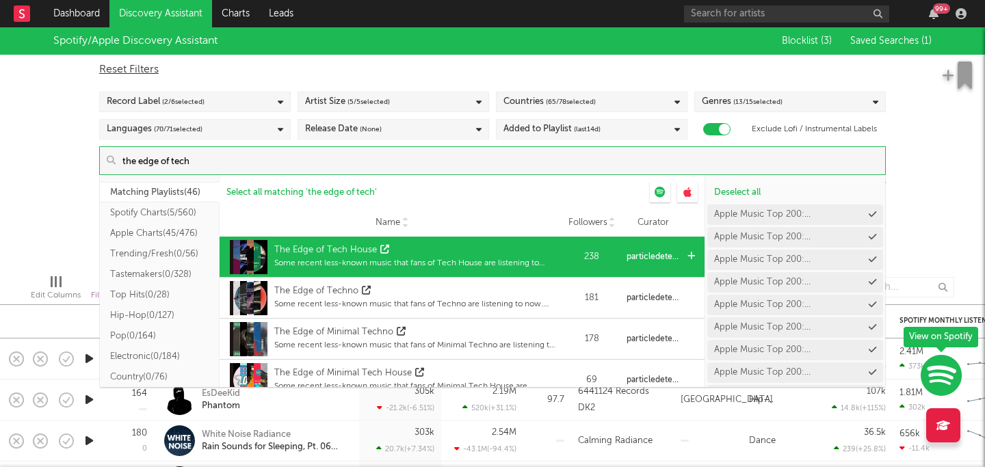
click at [384, 248] on icon at bounding box center [384, 249] width 9 height 9
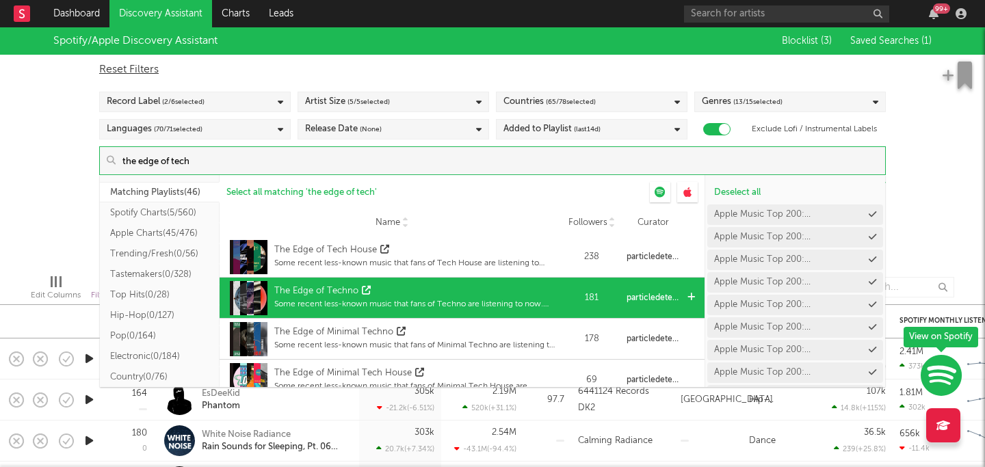
click at [358, 291] on div "The Edge of Techno" at bounding box center [318, 292] width 88 height 14
click at [362, 292] on icon at bounding box center [366, 290] width 9 height 9
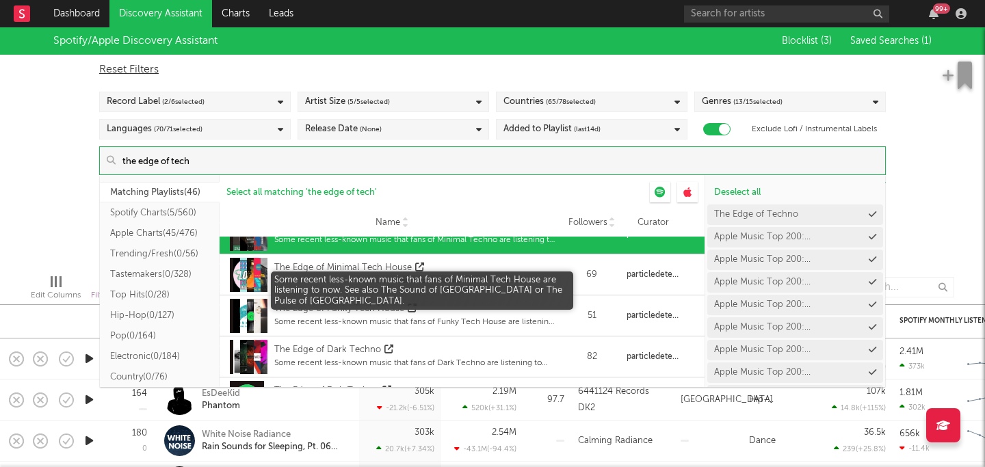
scroll to position [111, 0]
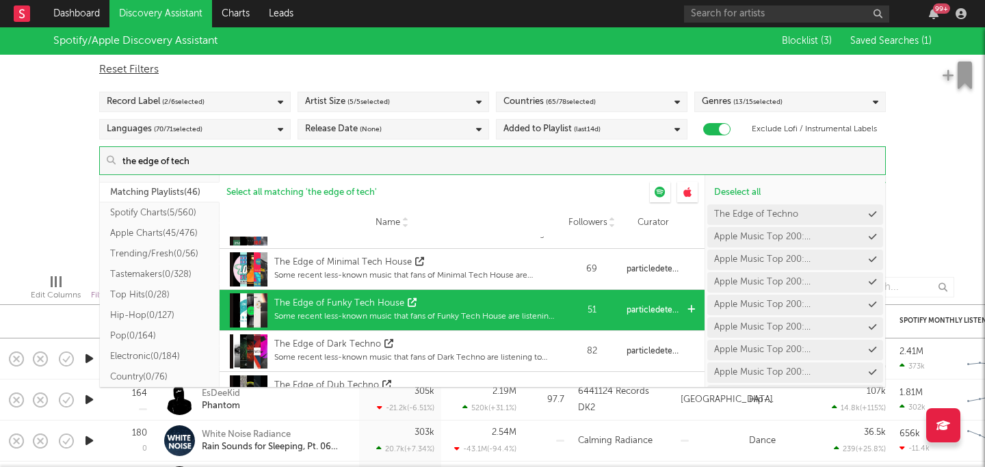
click at [372, 307] on div "The Edge of Funky Tech House" at bounding box center [339, 304] width 130 height 14
click at [402, 302] on div "The Edge of Funky Tech House" at bounding box center [340, 304] width 133 height 14
click at [408, 302] on icon at bounding box center [412, 302] width 9 height 9
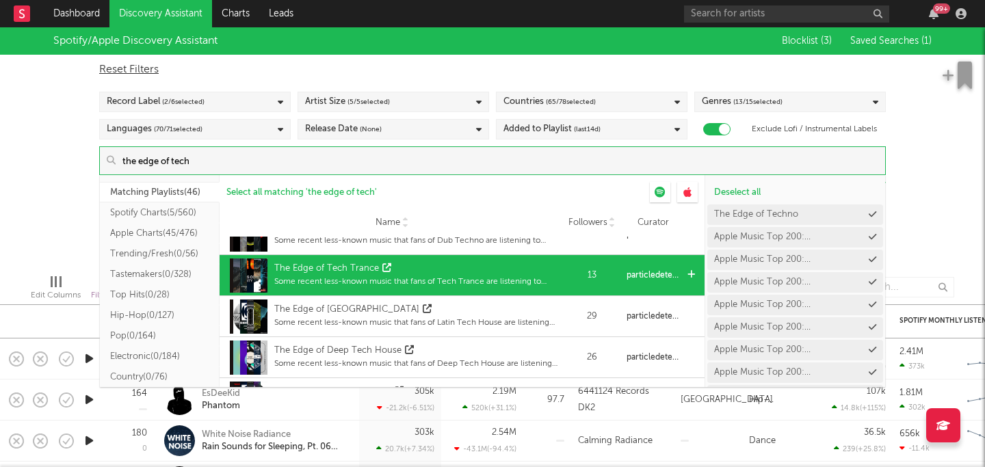
scroll to position [313, 0]
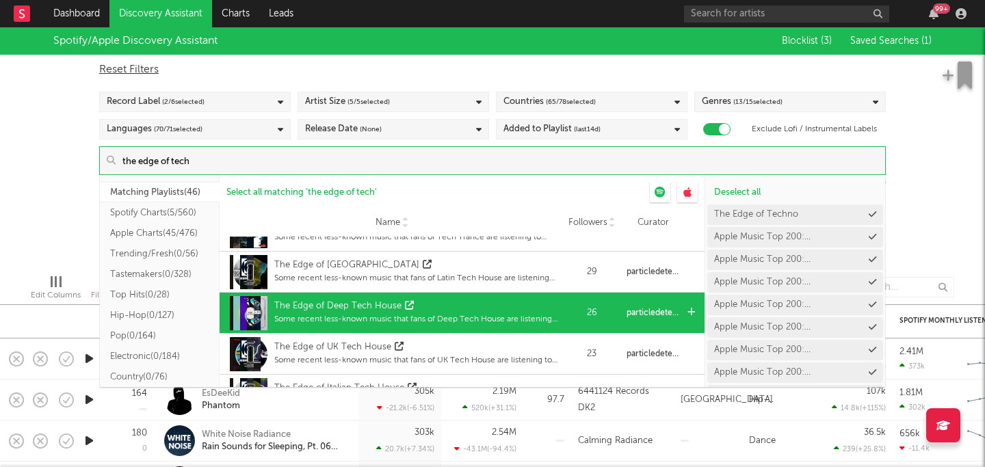
click at [405, 302] on icon at bounding box center [409, 305] width 9 height 9
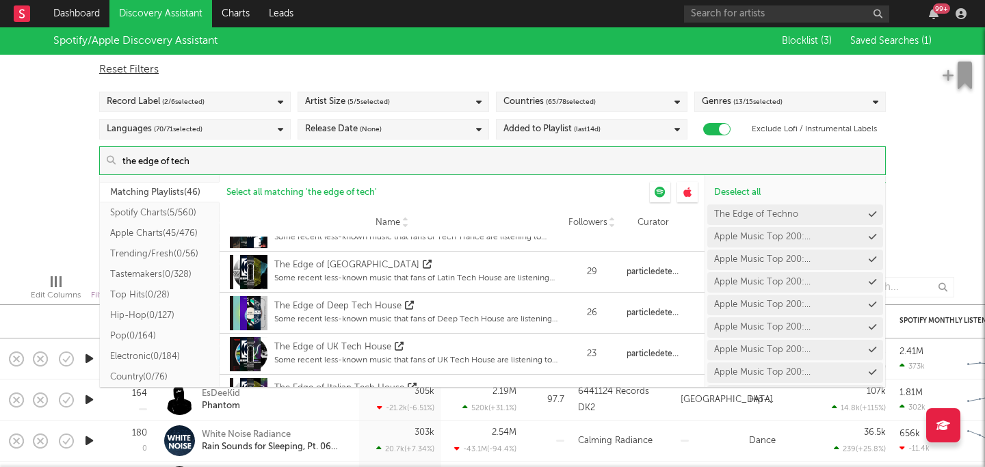
click at [154, 162] on input "the edge of tech" at bounding box center [501, 160] width 770 height 27
click at [160, 162] on input "the edge of tech" at bounding box center [501, 160] width 770 height 27
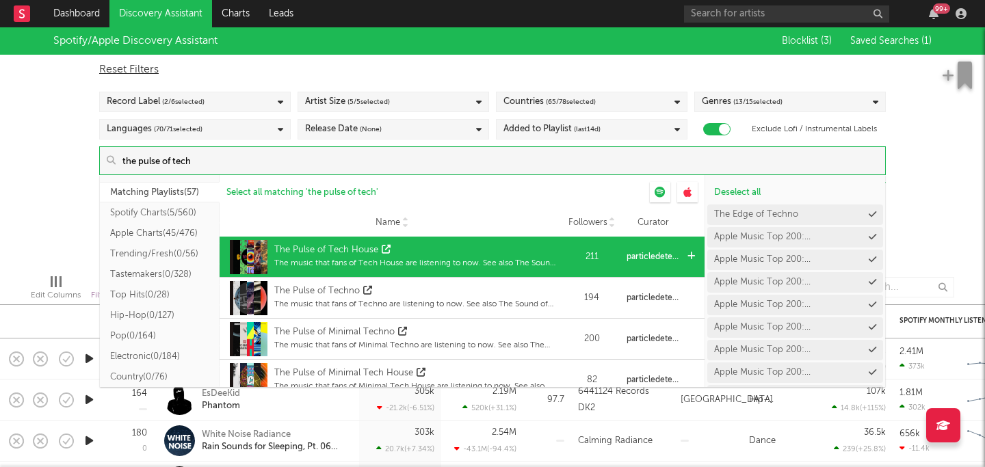
click at [385, 247] on icon at bounding box center [386, 249] width 9 height 9
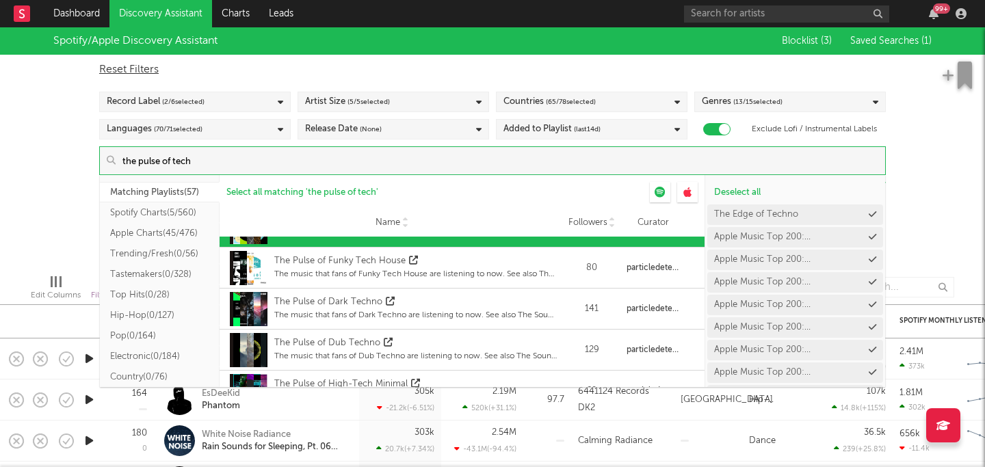
scroll to position [220, 0]
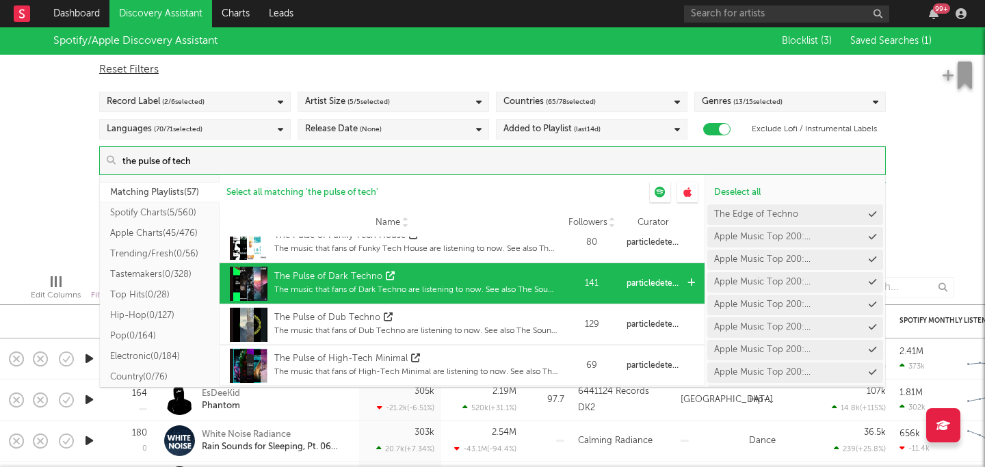
click at [386, 278] on icon at bounding box center [390, 276] width 9 height 9
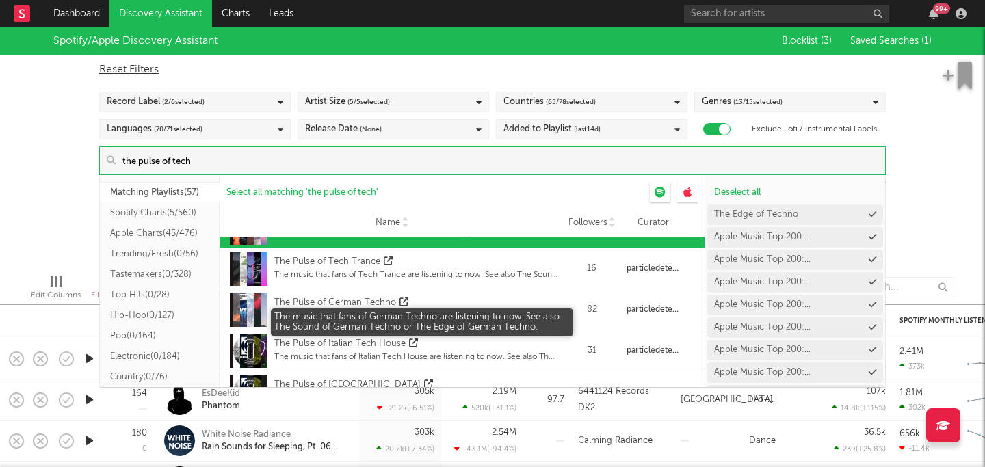
scroll to position [402, 0]
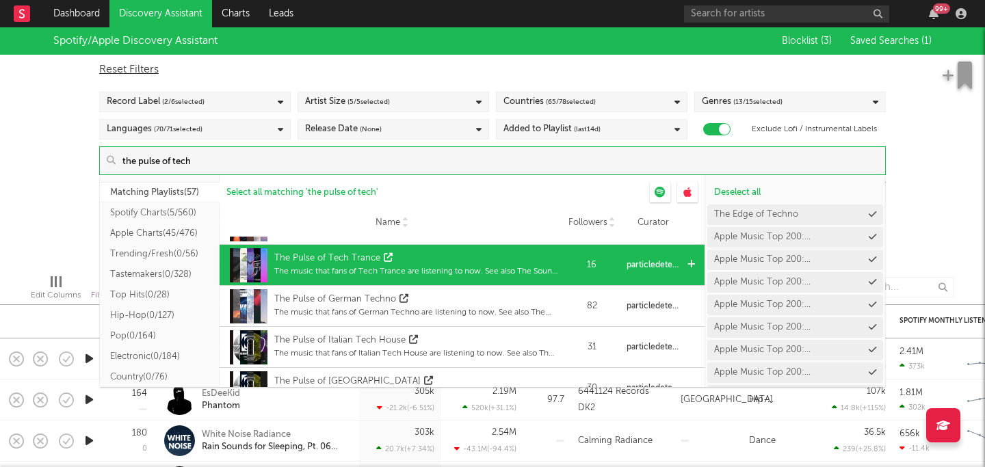
click at [384, 258] on icon at bounding box center [388, 257] width 9 height 9
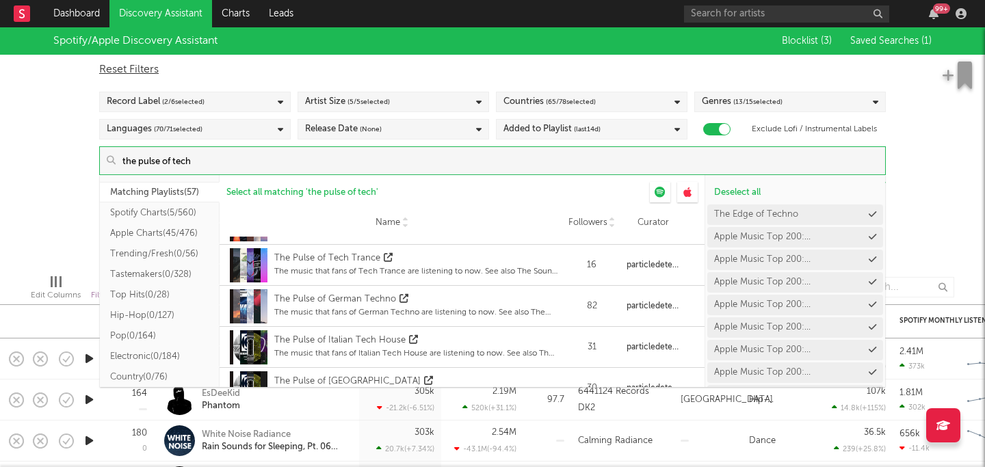
drag, startPoint x: 163, startPoint y: 166, endPoint x: 137, endPoint y: 163, distance: 26.1
click at [137, 163] on input "the pulse of tech" at bounding box center [501, 160] width 770 height 27
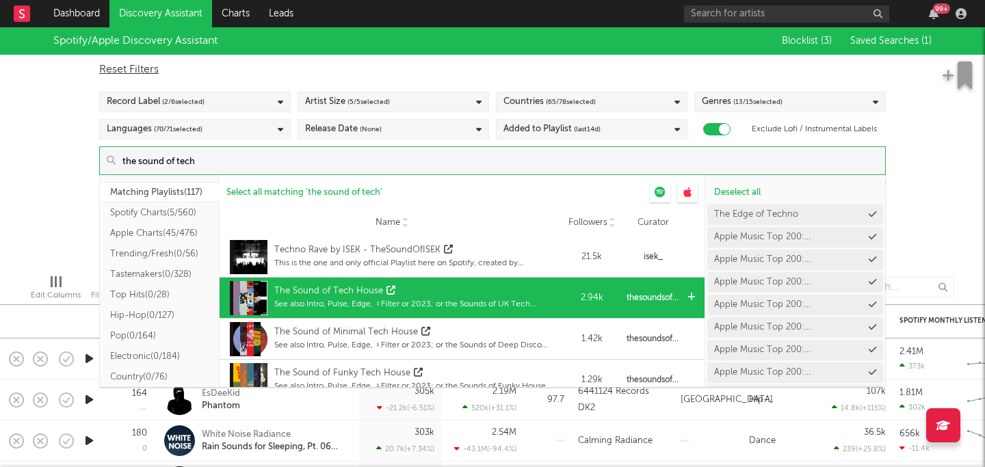
click at [380, 292] on div "The Sound of Tech House" at bounding box center [328, 292] width 109 height 14
click at [388, 292] on icon at bounding box center [391, 290] width 9 height 9
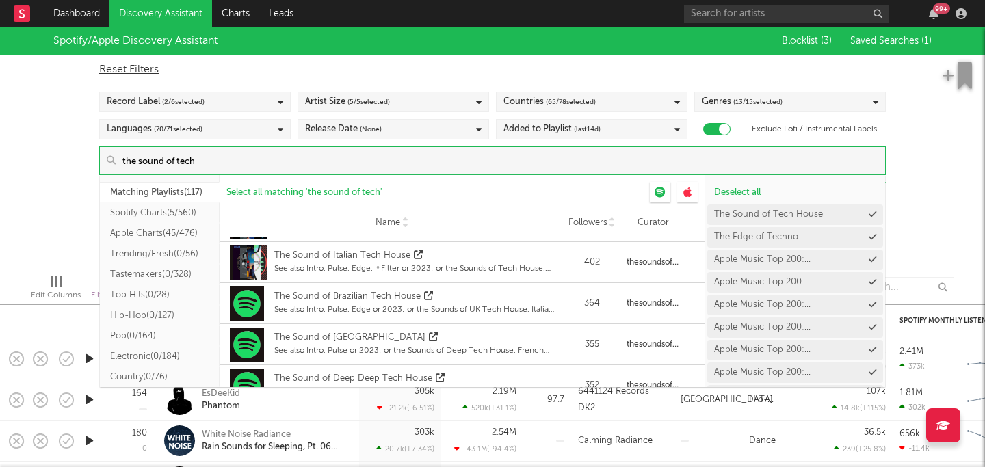
scroll to position [410, 0]
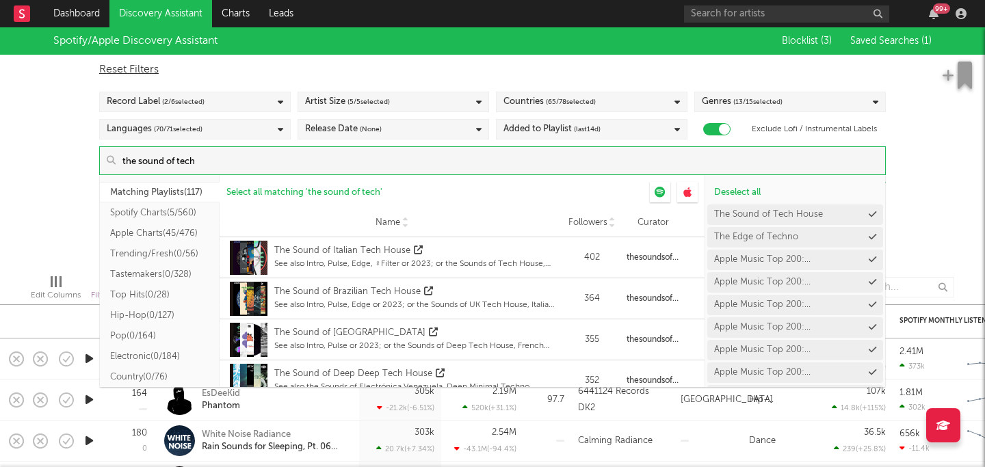
click at [210, 161] on input "the sound of tech" at bounding box center [501, 160] width 770 height 27
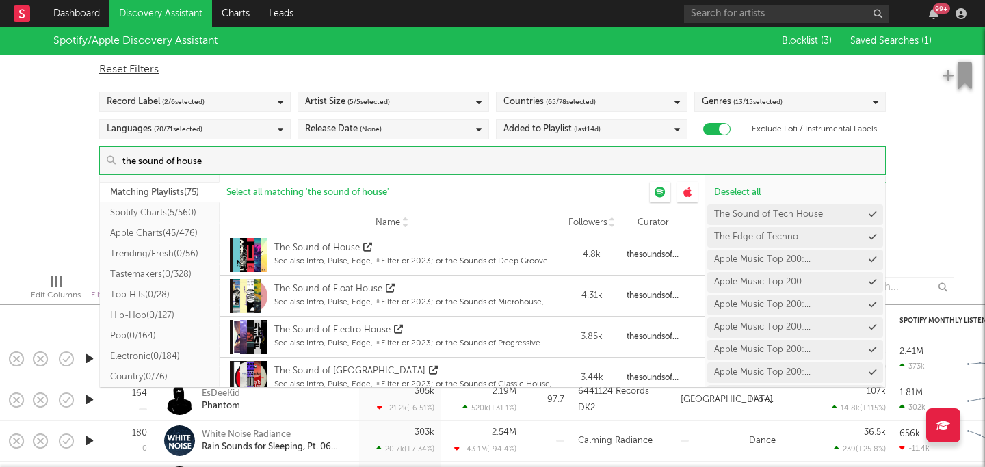
scroll to position [0, 0]
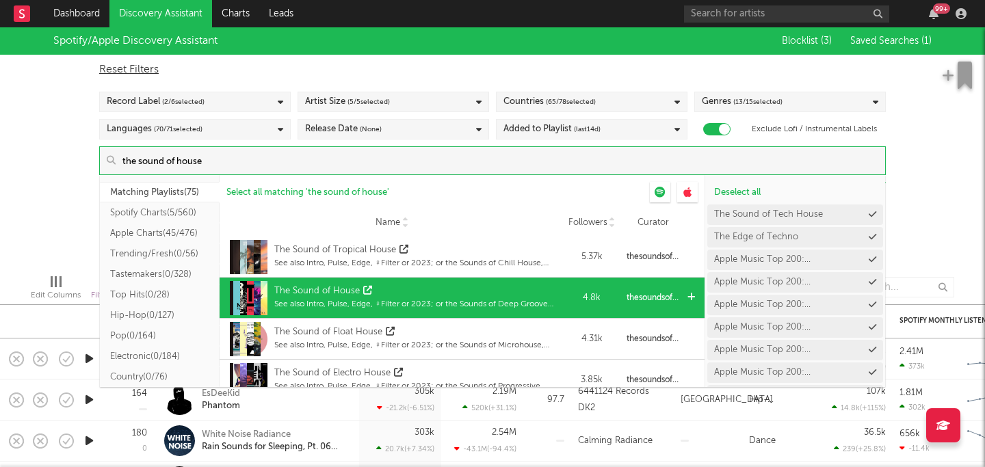
type input "the sound of house"
click at [365, 290] on icon at bounding box center [367, 290] width 9 height 9
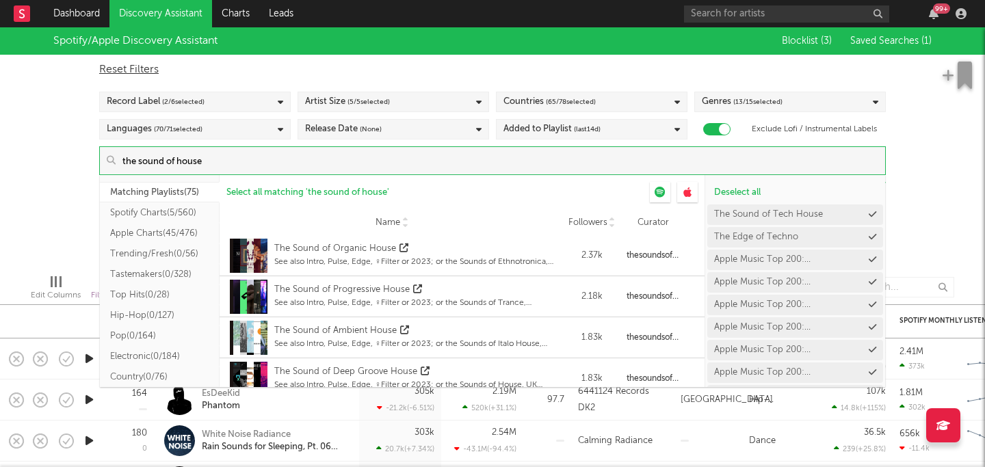
scroll to position [465, 0]
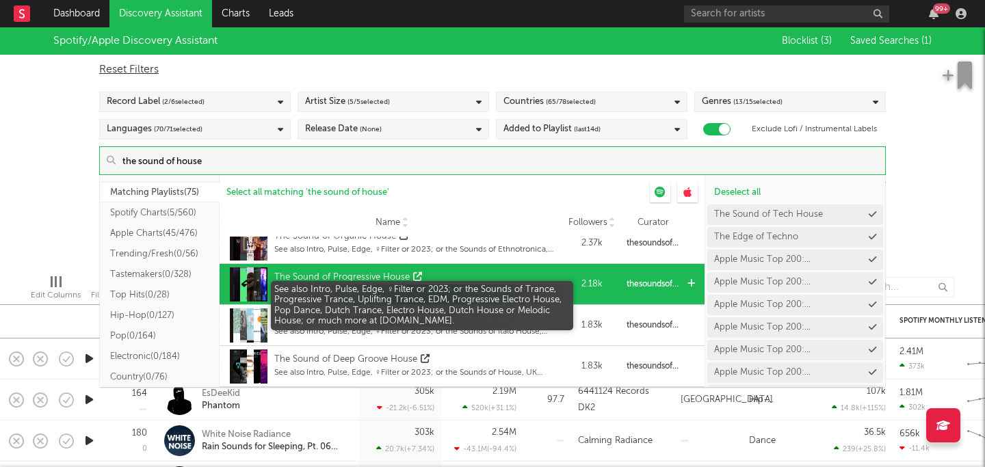
click at [467, 285] on div "See also Intro, Pulse, Edge, ♀Filter or 2023; or the Sounds of Trance, Progress…" at bounding box center [415, 291] width 283 height 12
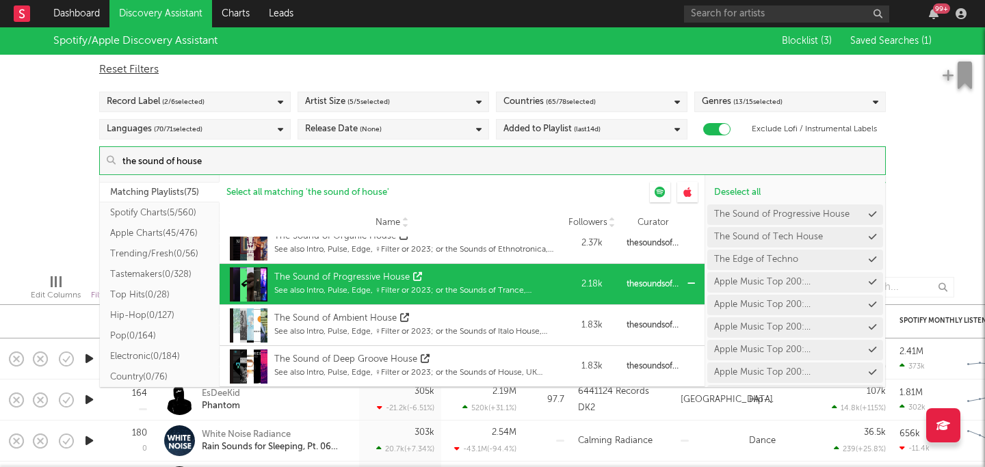
click at [333, 266] on div "The Sound of Progressive House See also Intro, Pulse, Edge, ♀Filter or 2023; or…" at bounding box center [391, 284] width 331 height 41
click at [329, 277] on div "The Sound of Progressive House" at bounding box center [341, 278] width 135 height 14
click at [413, 274] on icon at bounding box center [417, 276] width 9 height 9
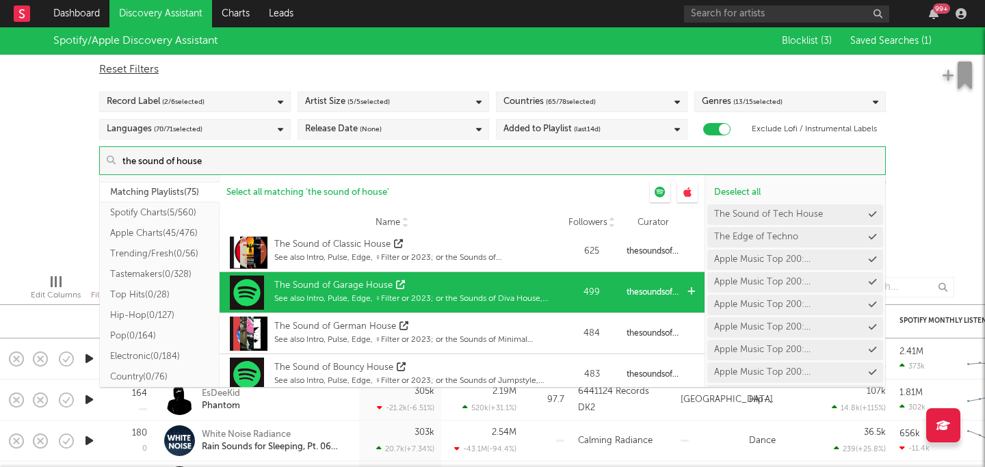
scroll to position [1176, 0]
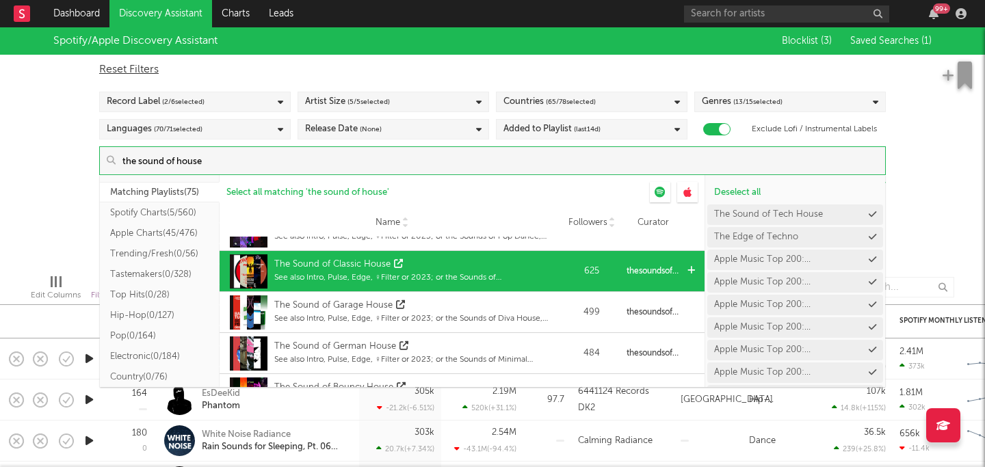
click at [396, 266] on icon at bounding box center [398, 263] width 9 height 9
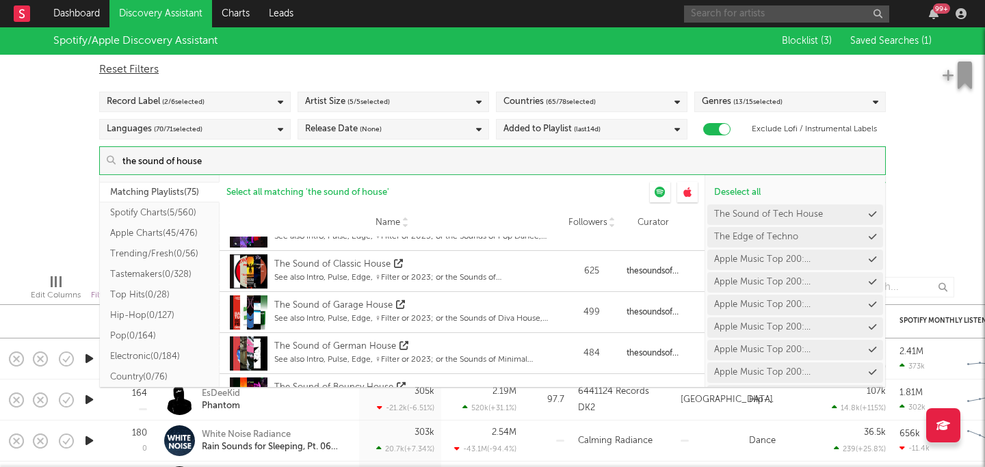
click at [832, 5] on input "text" at bounding box center [786, 13] width 205 height 17
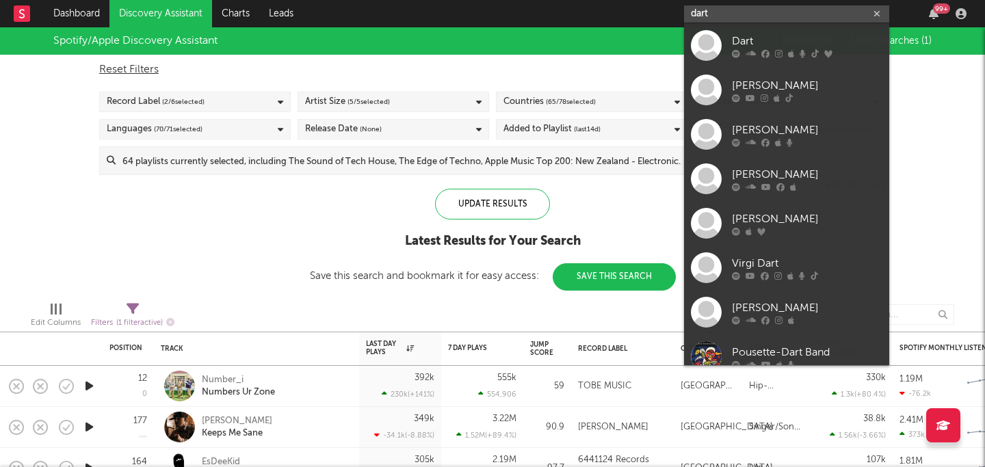
type input "dart"
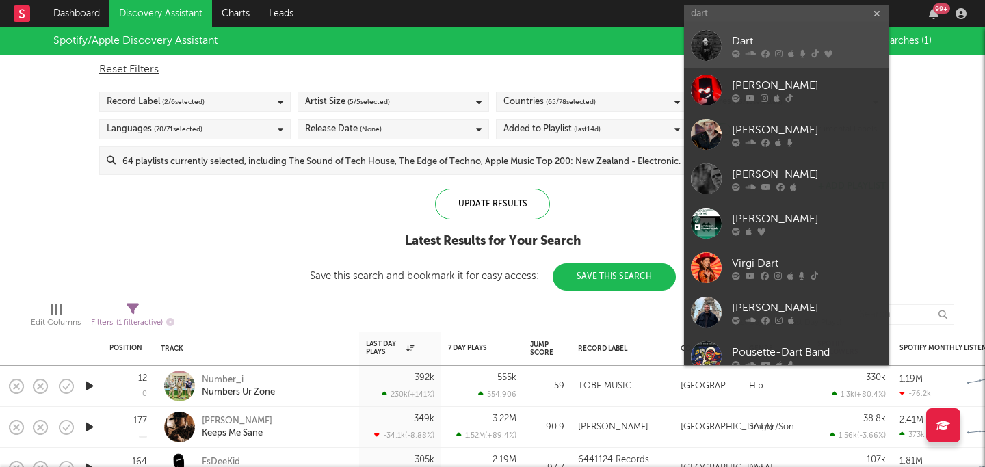
click at [842, 44] on div "Dart" at bounding box center [807, 41] width 151 height 16
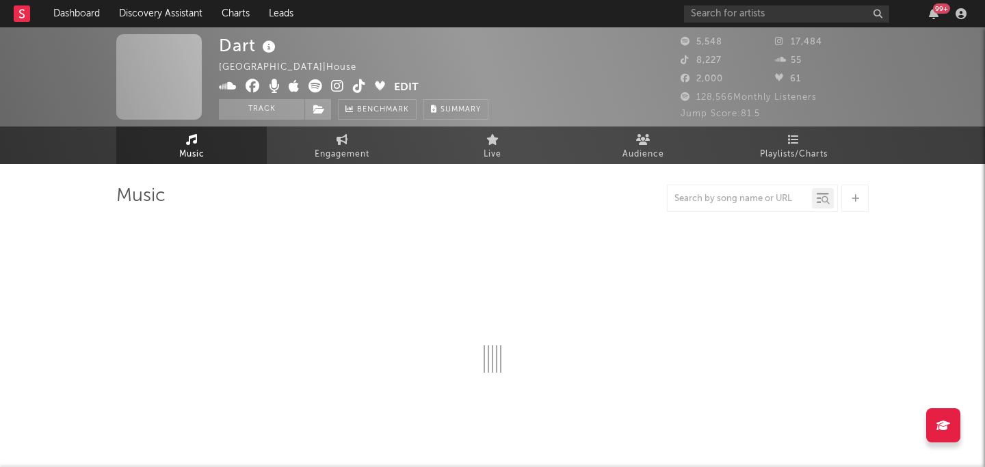
select select "6m"
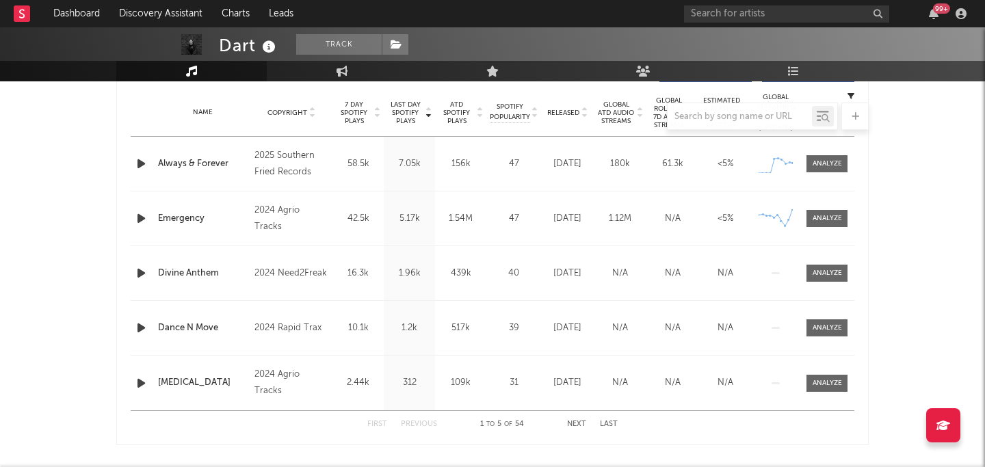
scroll to position [567, 0]
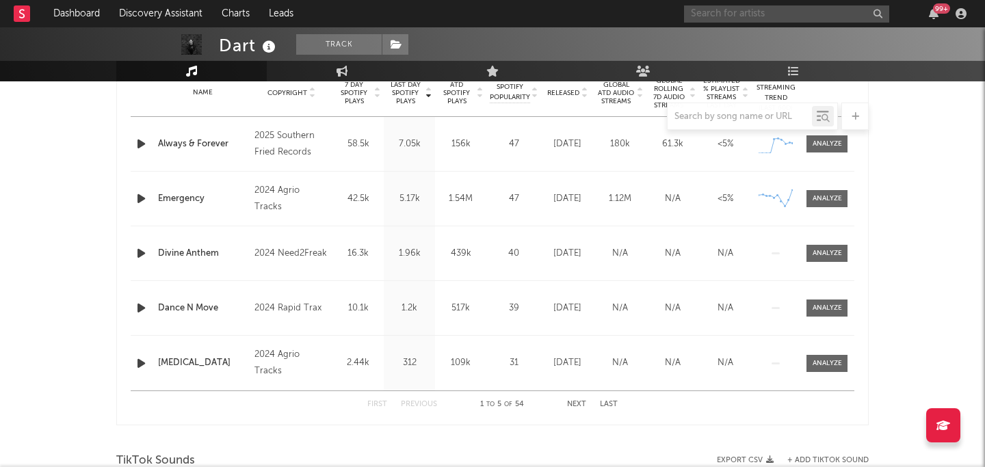
click at [745, 8] on input "text" at bounding box center [786, 13] width 205 height 17
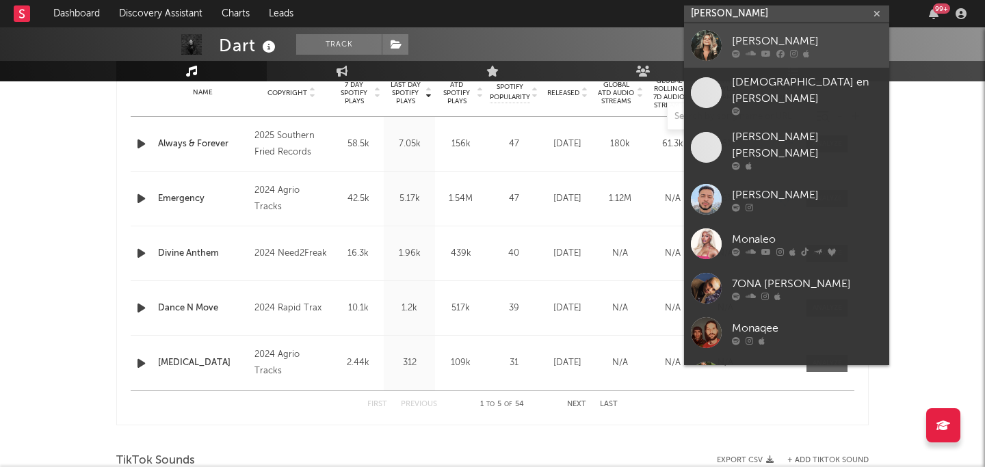
type input "mona lee"
click at [771, 38] on div "Mona Lee" at bounding box center [807, 41] width 151 height 16
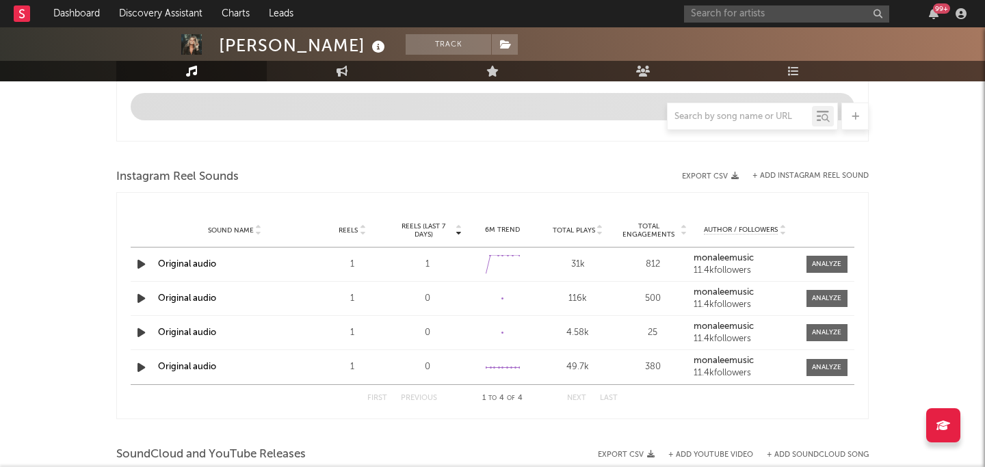
select select "1w"
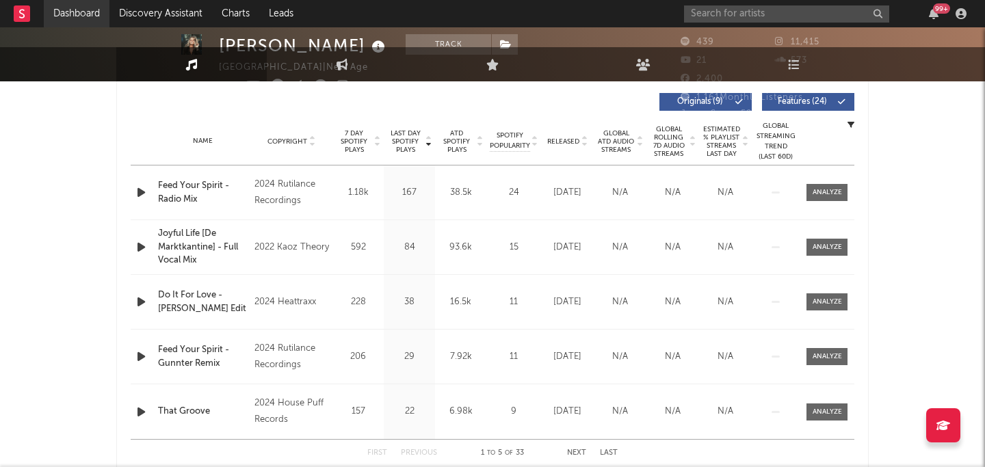
scroll to position [8, 0]
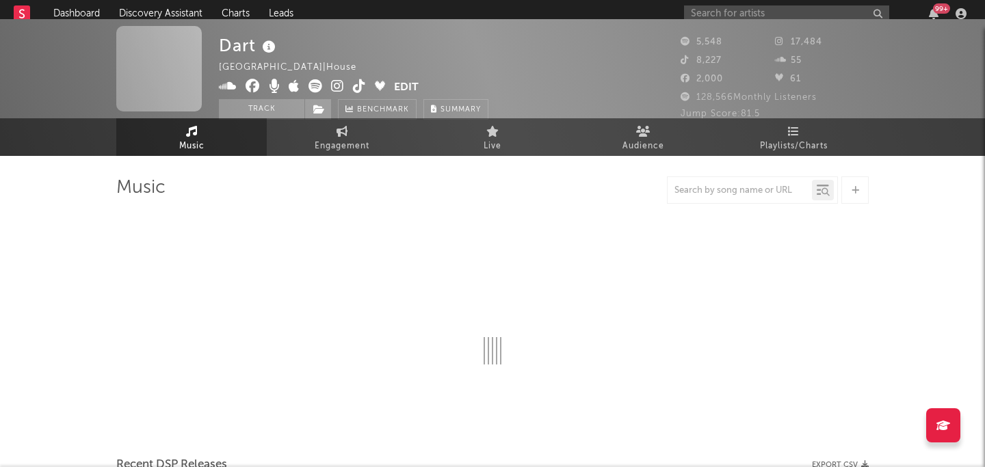
scroll to position [567, 0]
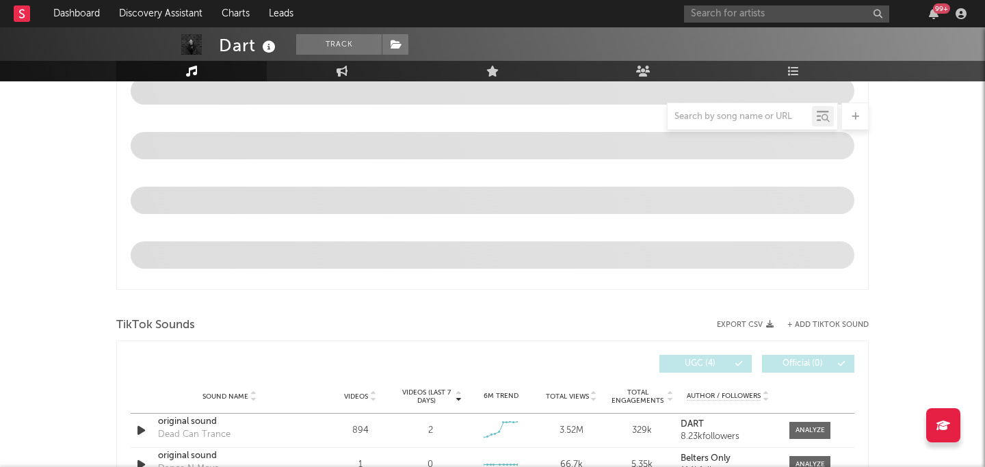
select select "6m"
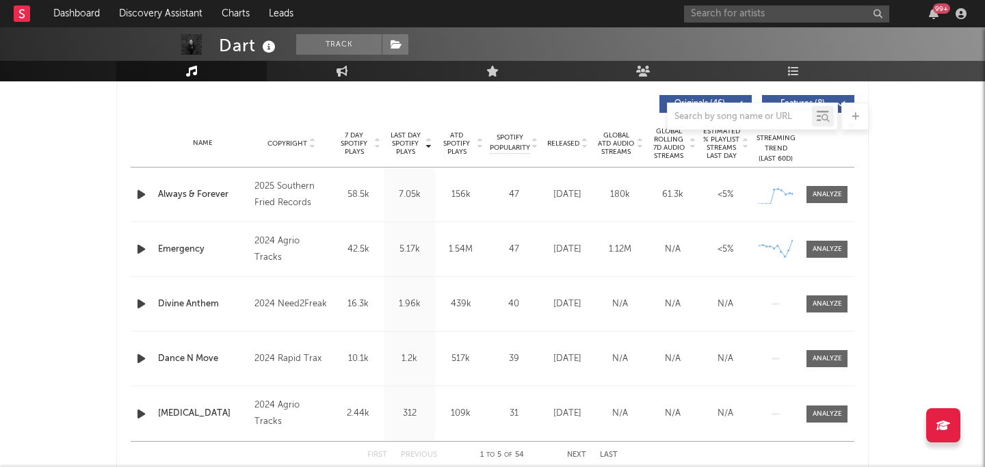
scroll to position [513, 0]
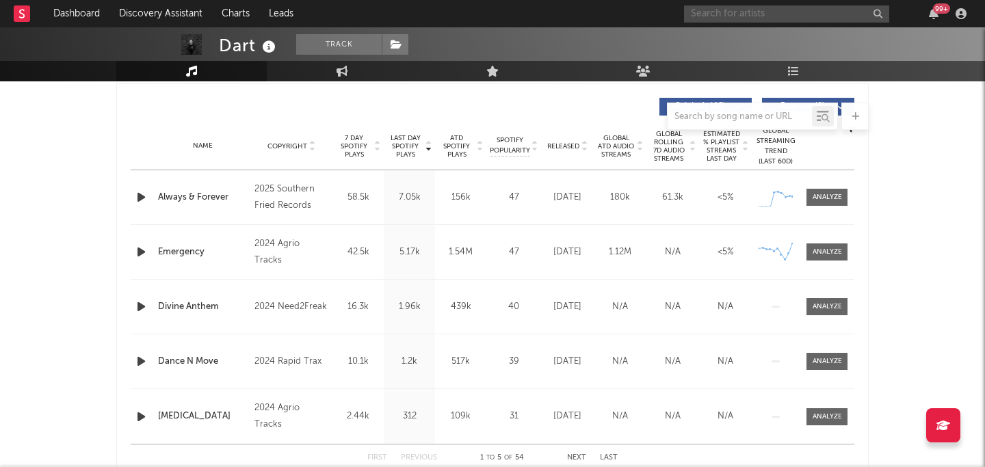
click at [719, 10] on input "text" at bounding box center [786, 13] width 205 height 17
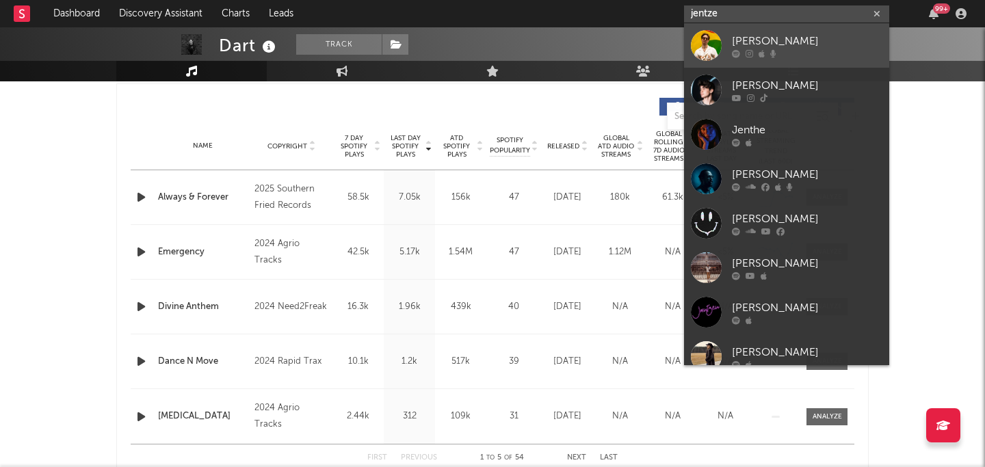
type input "jentze"
click at [831, 49] on div at bounding box center [807, 53] width 151 height 8
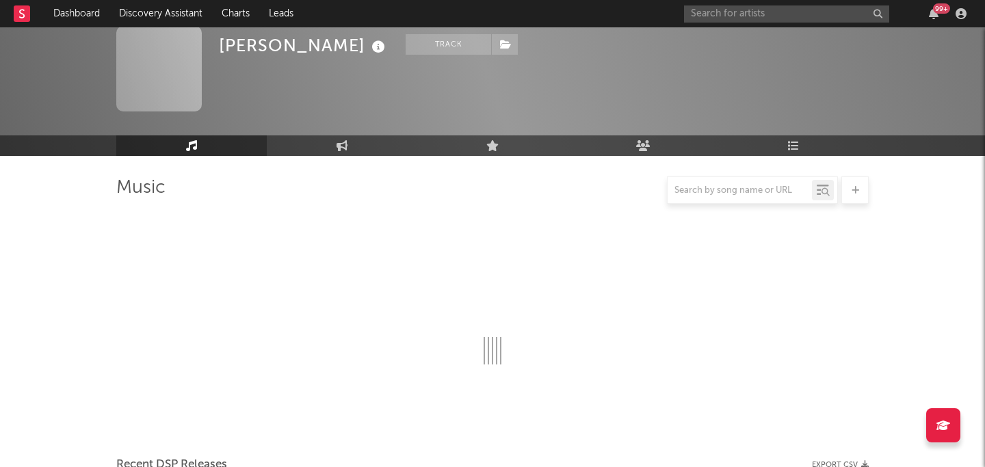
scroll to position [513, 0]
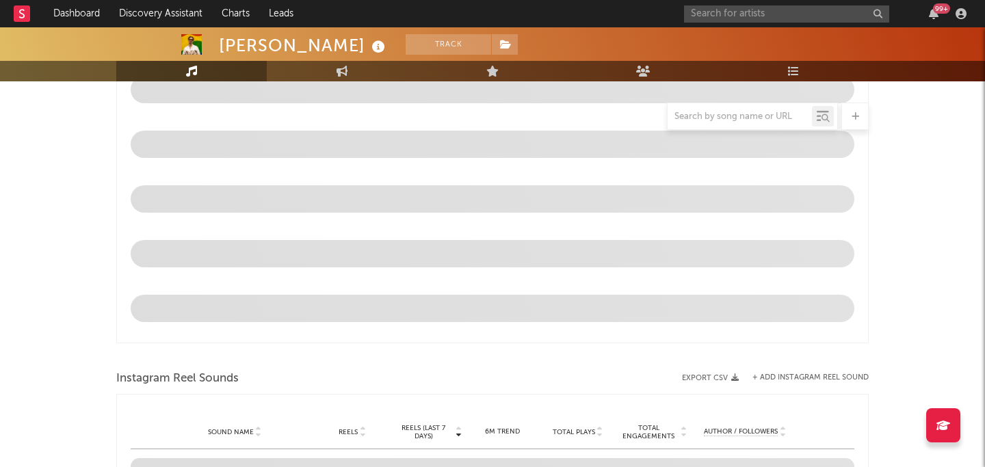
select select "1w"
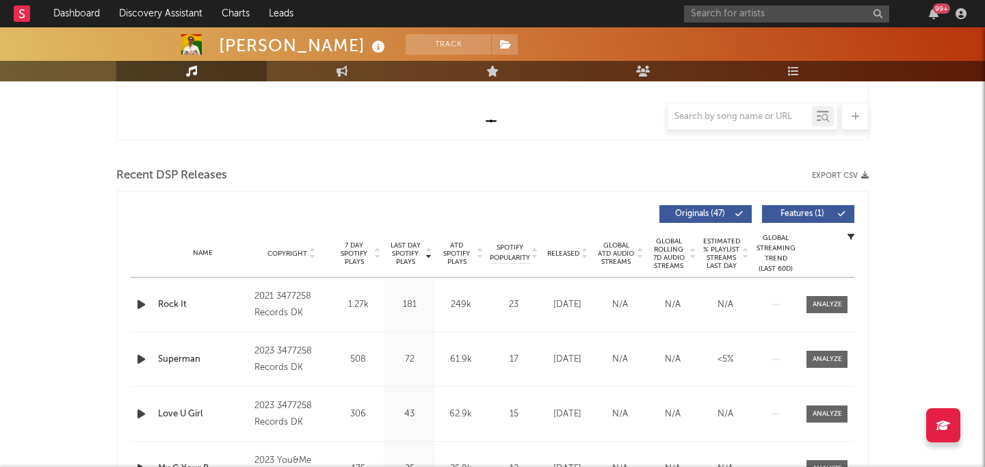
scroll to position [0, 0]
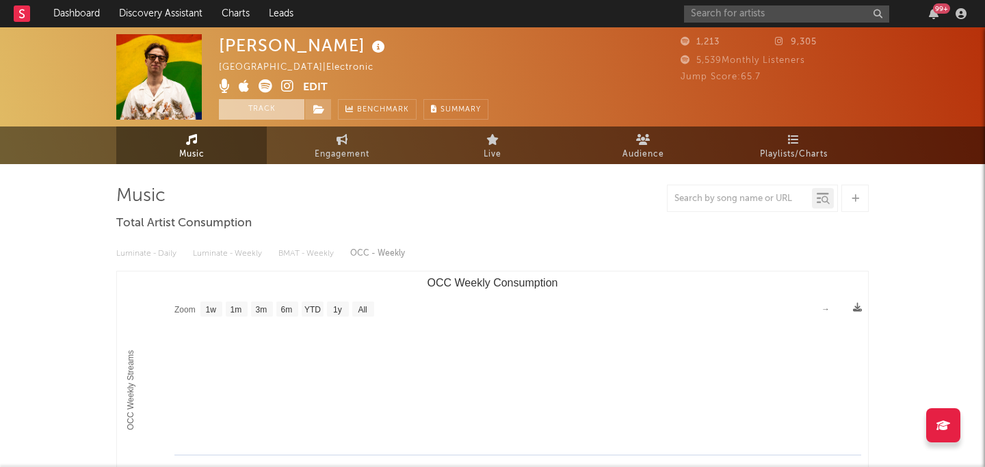
click at [282, 112] on button "Track" at bounding box center [262, 109] width 86 height 21
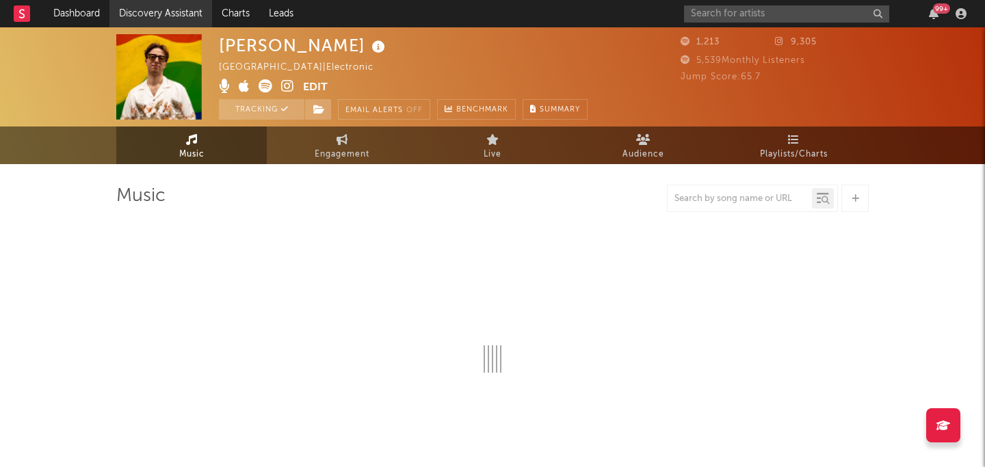
select select "1w"
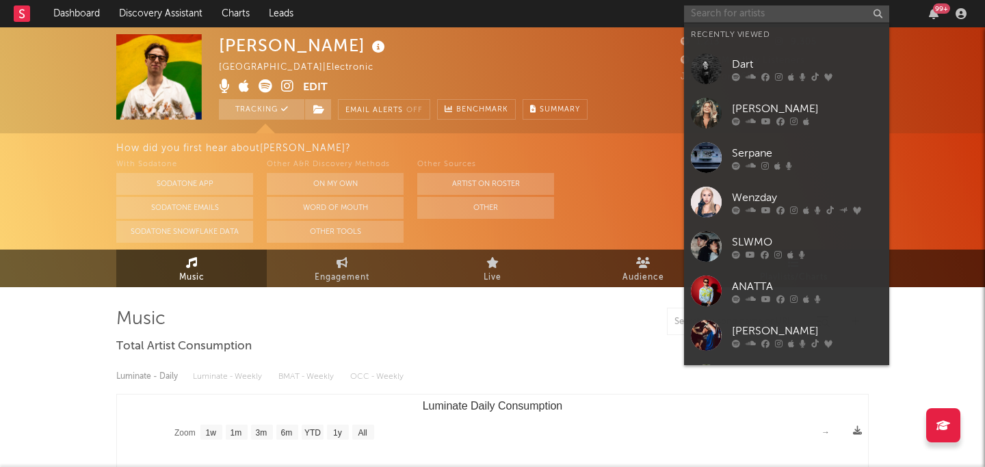
click at [783, 8] on input "text" at bounding box center [786, 13] width 205 height 17
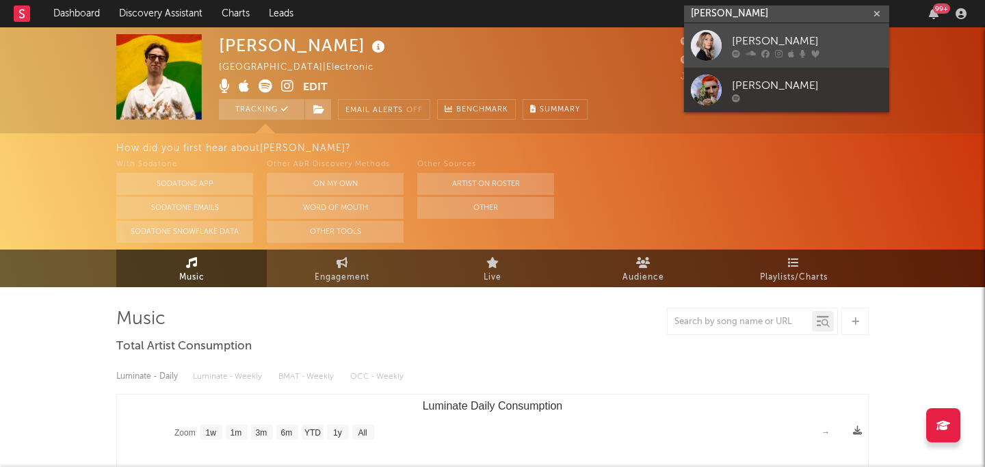
type input "kellie allen"
click at [805, 44] on div "Kellie Allen" at bounding box center [807, 41] width 151 height 16
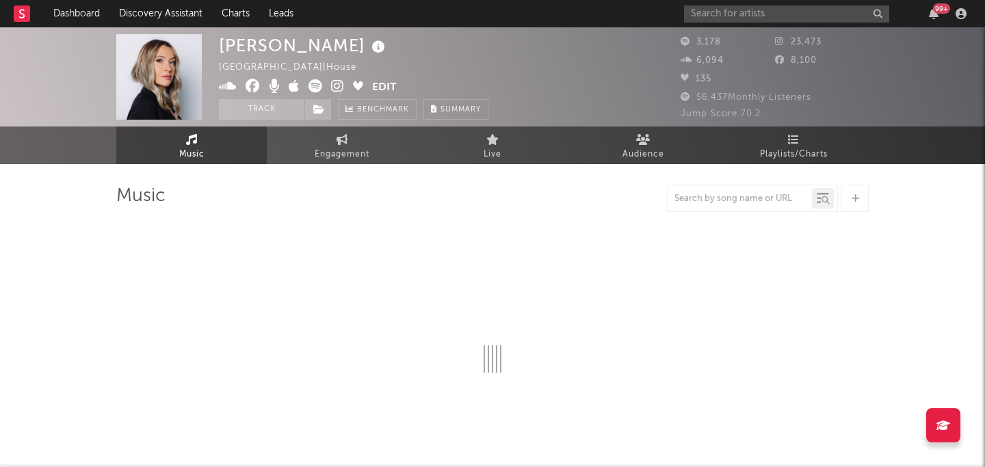
select select "6m"
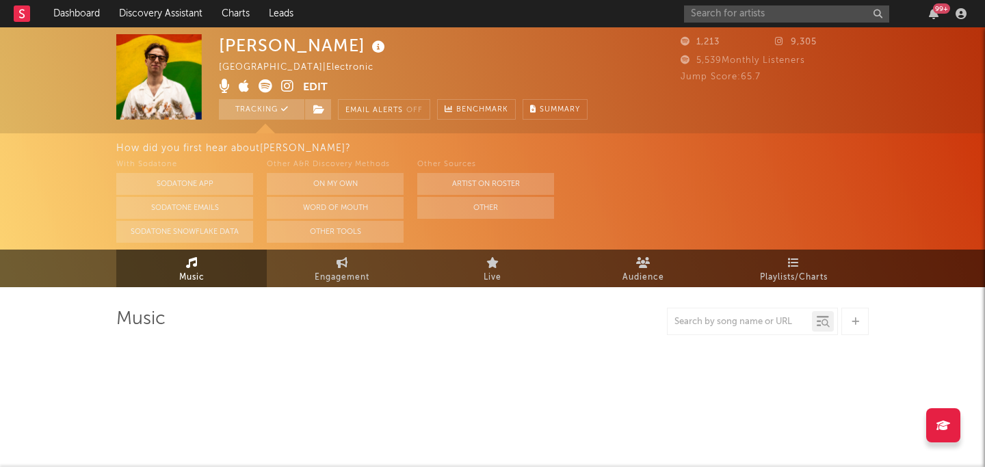
select select "1w"
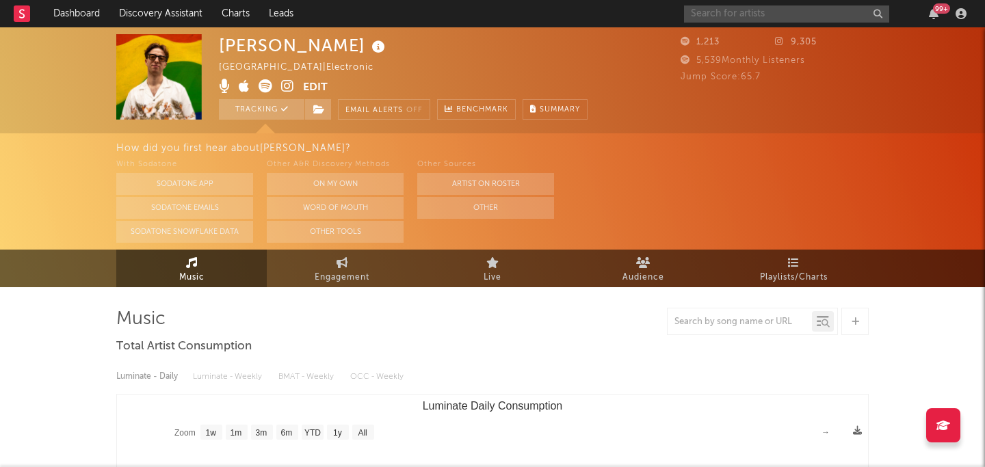
click at [723, 14] on input "text" at bounding box center [786, 13] width 205 height 17
click at [786, 12] on input "alex andro" at bounding box center [786, 13] width 205 height 17
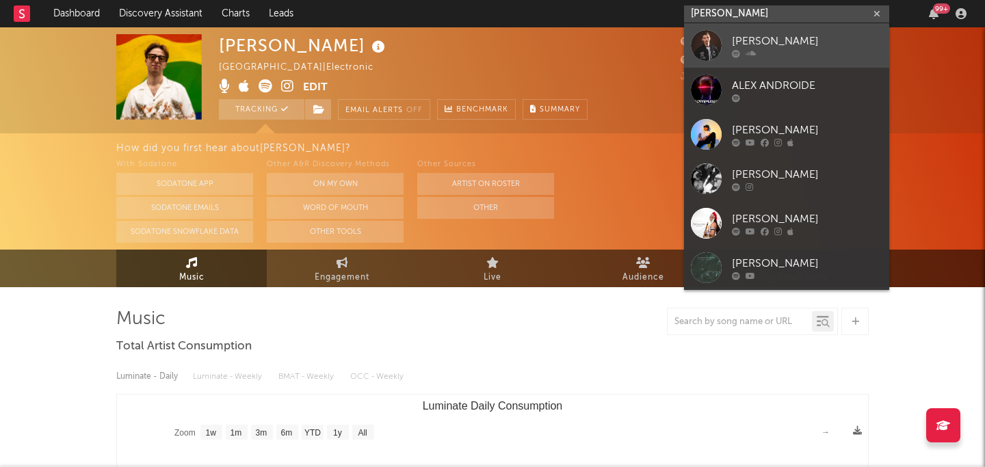
type input "alex andro"
click at [785, 51] on div at bounding box center [807, 53] width 151 height 8
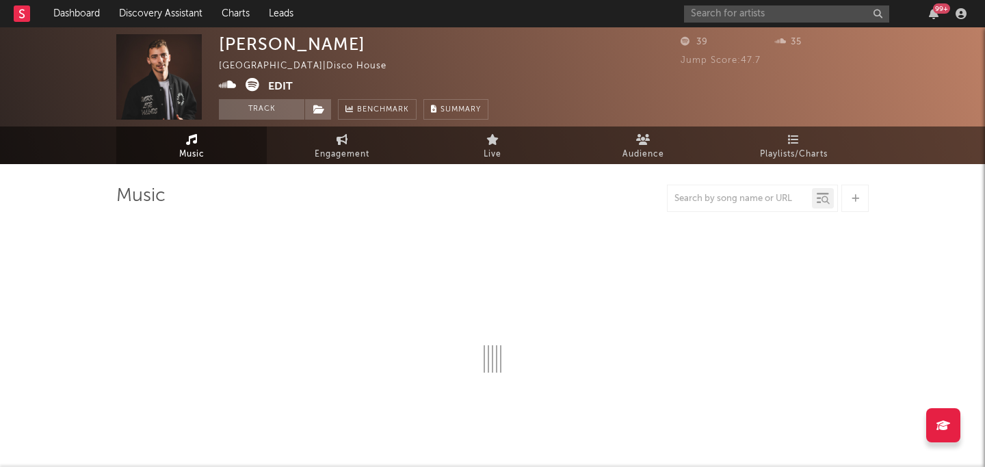
select select "1w"
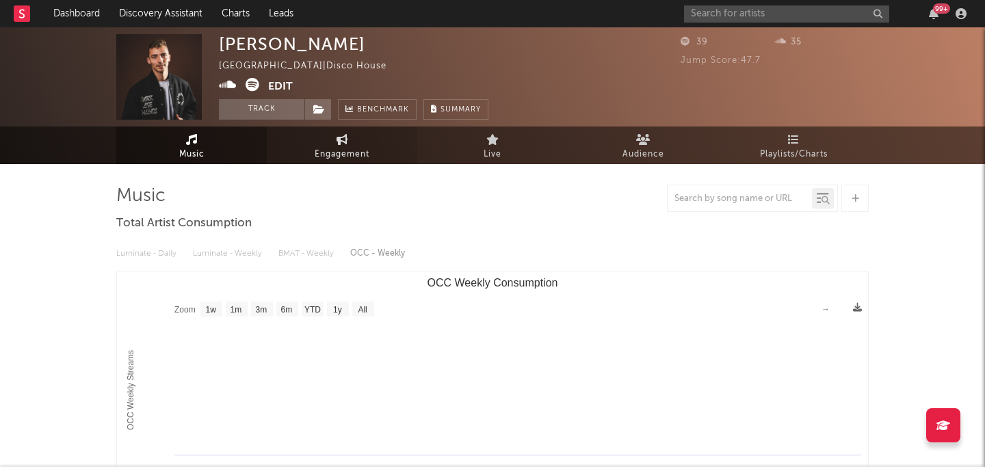
click at [365, 151] on span "Engagement" at bounding box center [342, 154] width 55 height 16
select select "1w"
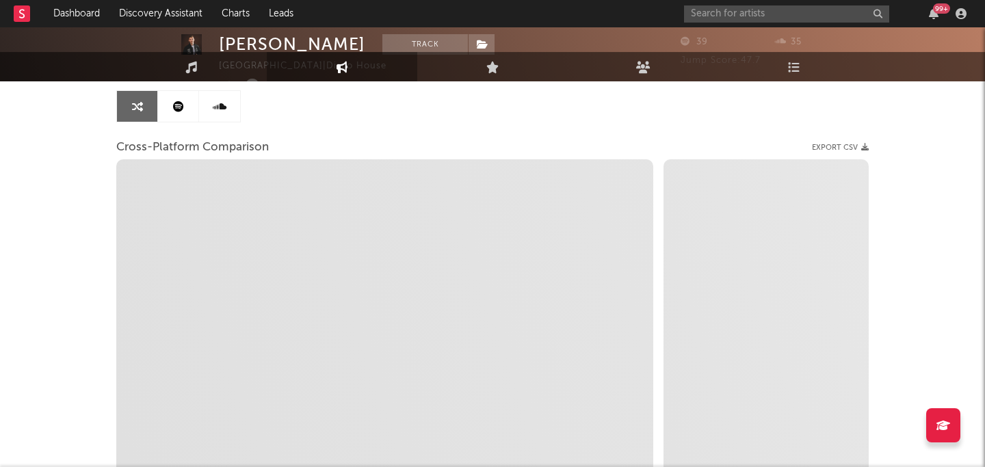
select select "1m"
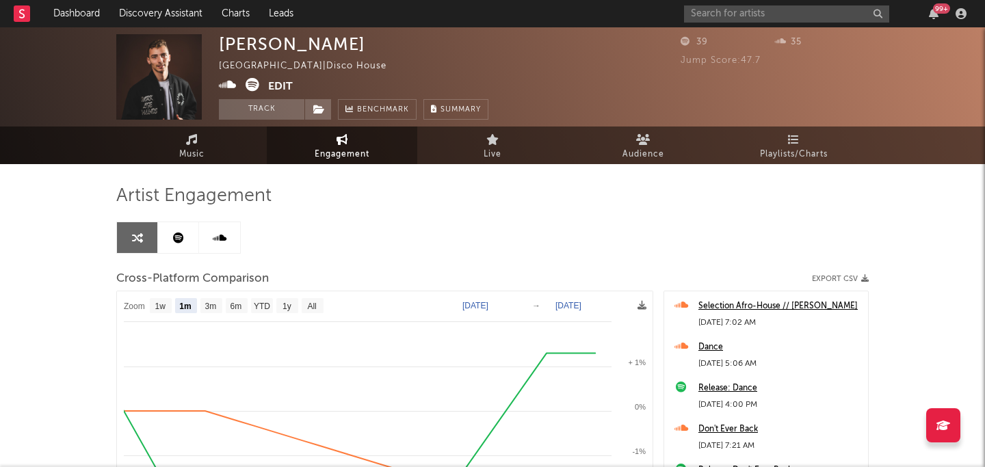
click at [184, 242] on link at bounding box center [178, 237] width 41 height 31
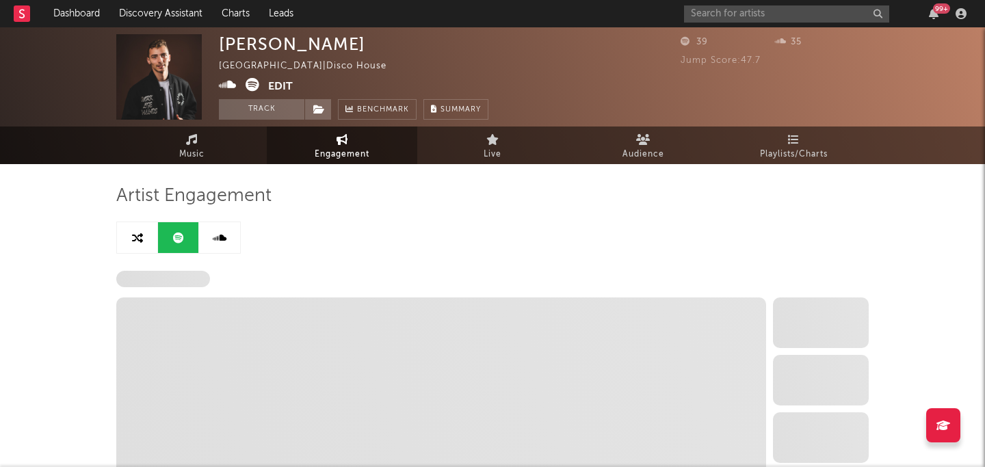
select select "6m"
select select "1w"
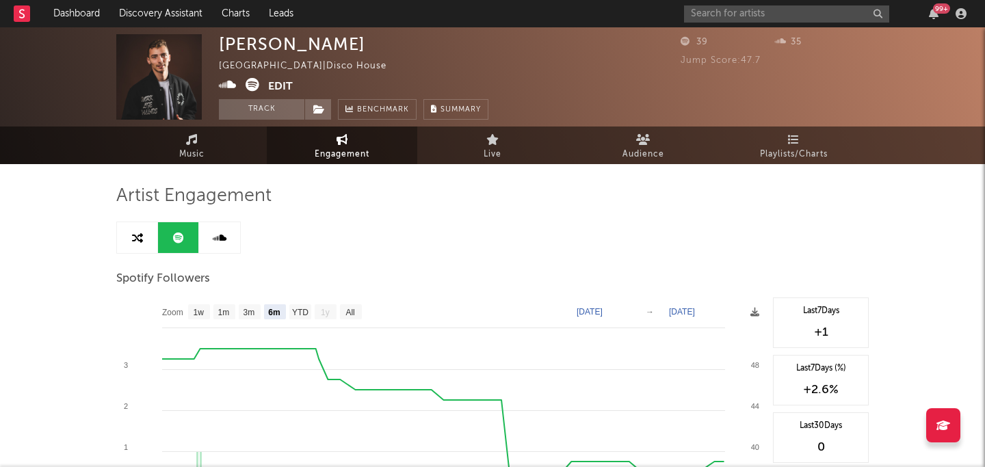
click at [193, 122] on div "Alex Andro France | Disco House Edit Track Benchmark Summary 39 35 Jump Score: …" at bounding box center [492, 76] width 985 height 99
click at [183, 154] on span "Music" at bounding box center [191, 154] width 25 height 16
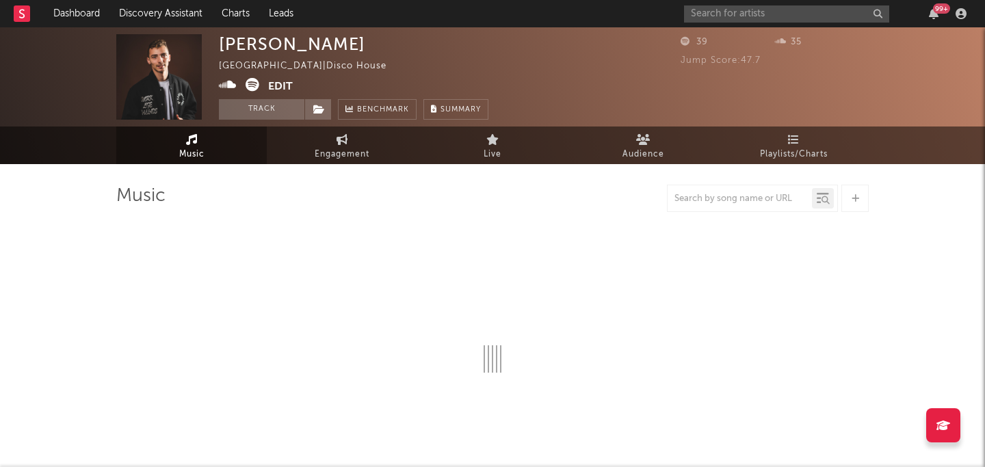
select select "1w"
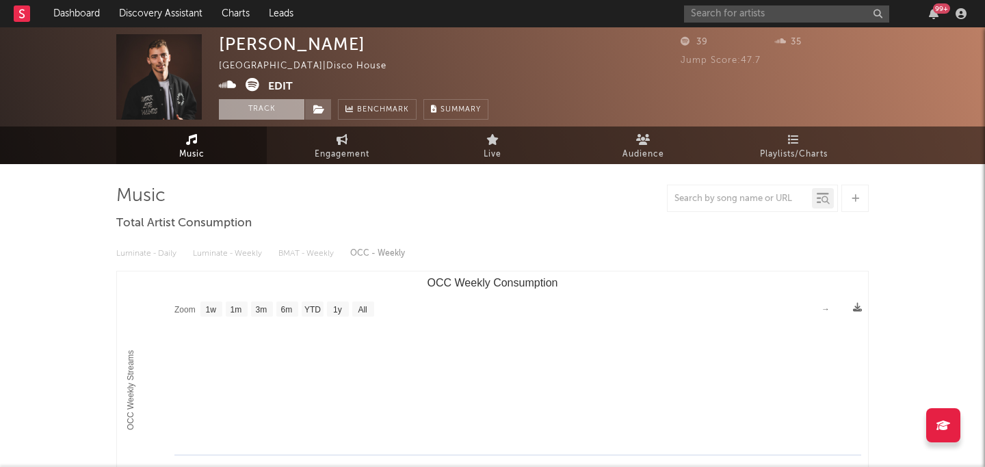
click at [270, 115] on button "Track" at bounding box center [262, 109] width 86 height 21
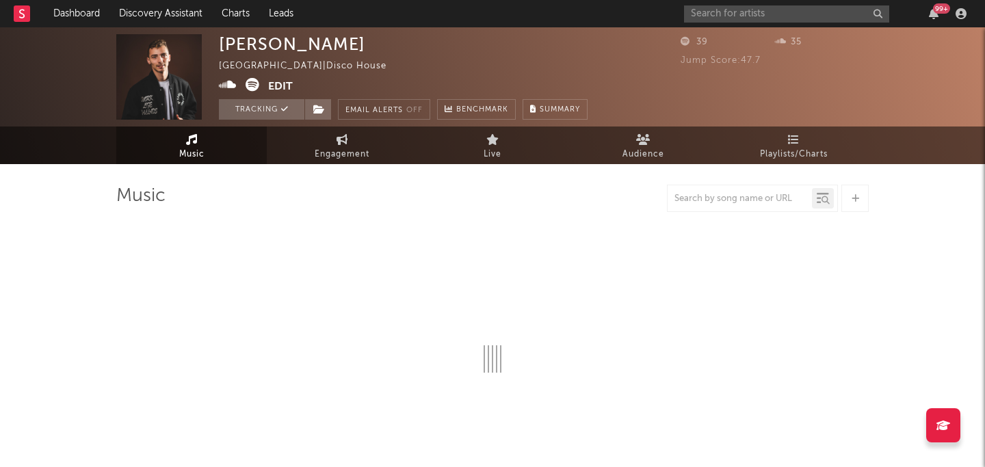
select select "1w"
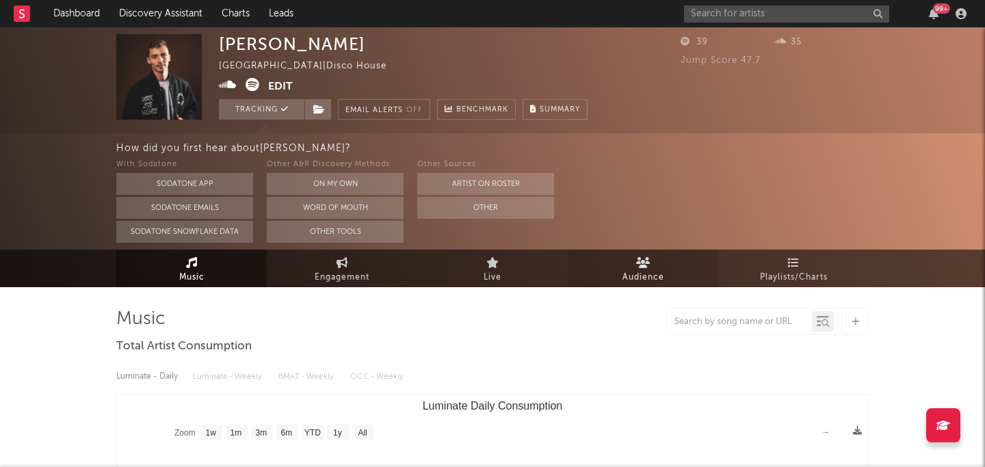
click at [648, 264] on icon at bounding box center [643, 262] width 14 height 11
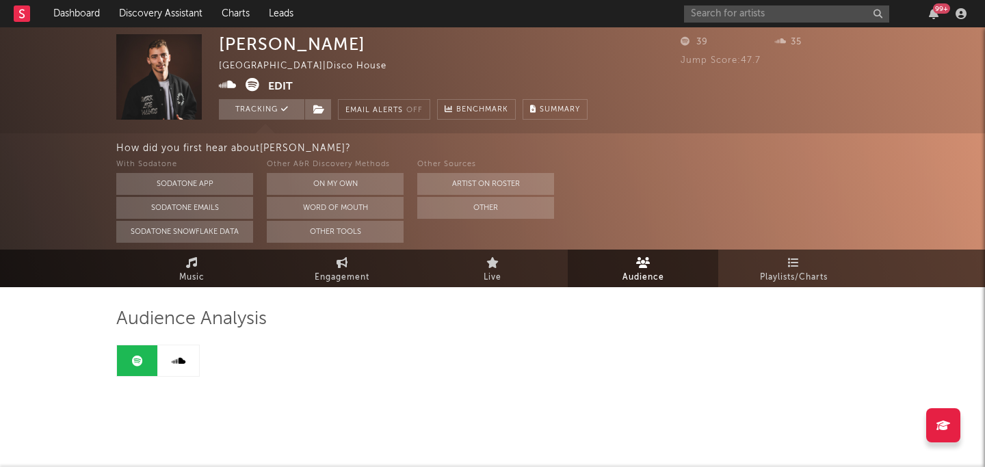
scroll to position [5, 0]
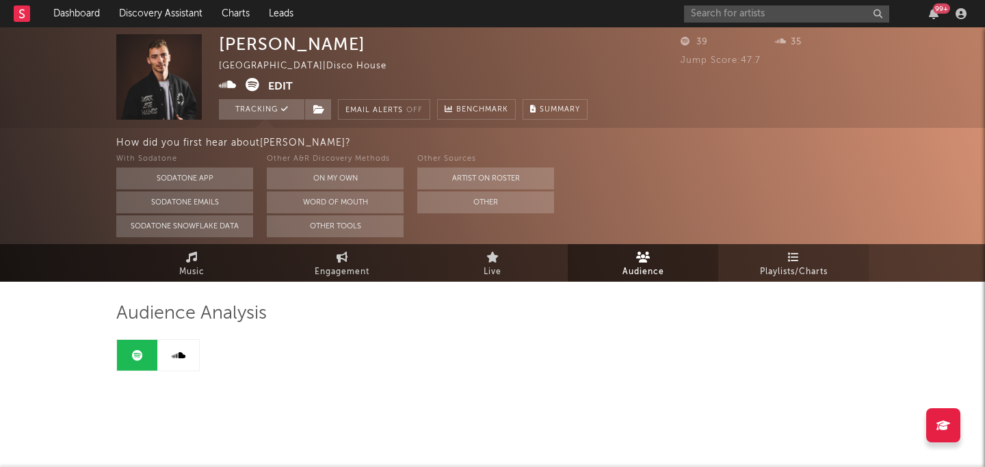
click at [807, 267] on span "Playlists/Charts" at bounding box center [794, 272] width 68 height 16
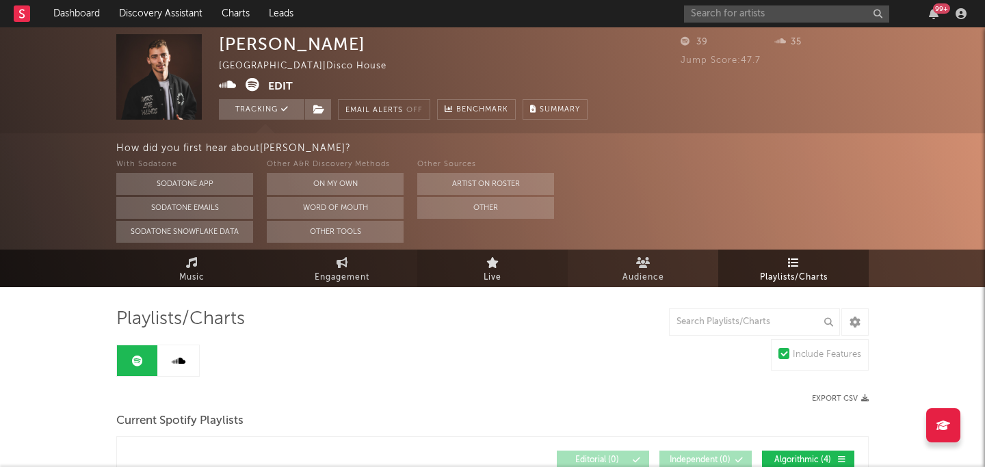
click at [482, 274] on link "Live" at bounding box center [492, 269] width 151 height 38
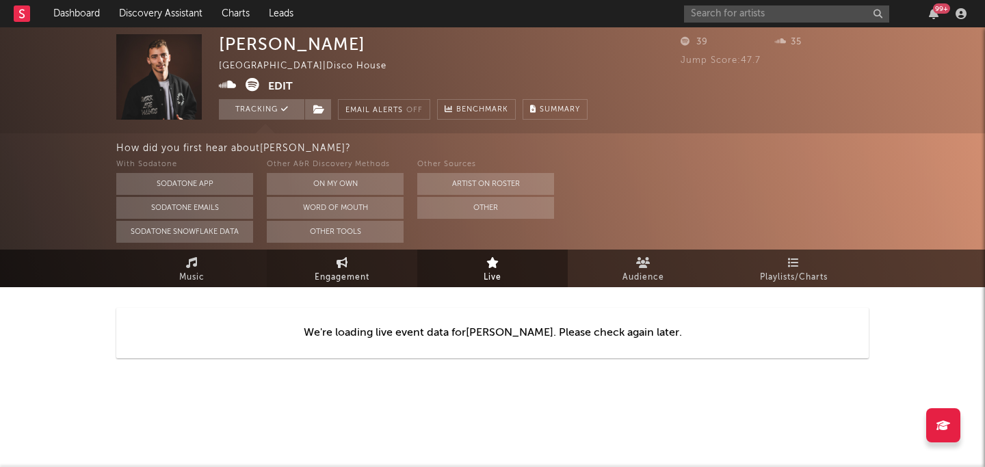
click at [365, 270] on span "Engagement" at bounding box center [342, 278] width 55 height 16
select select "1w"
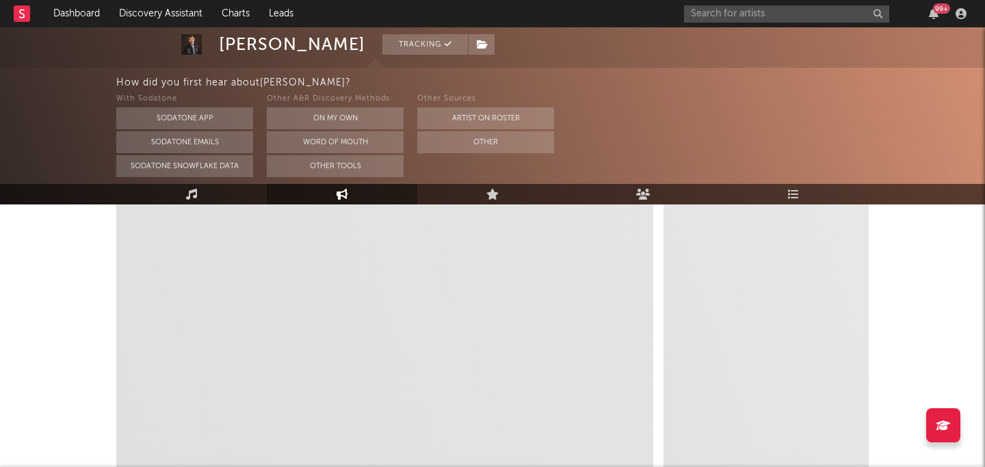
select select "1m"
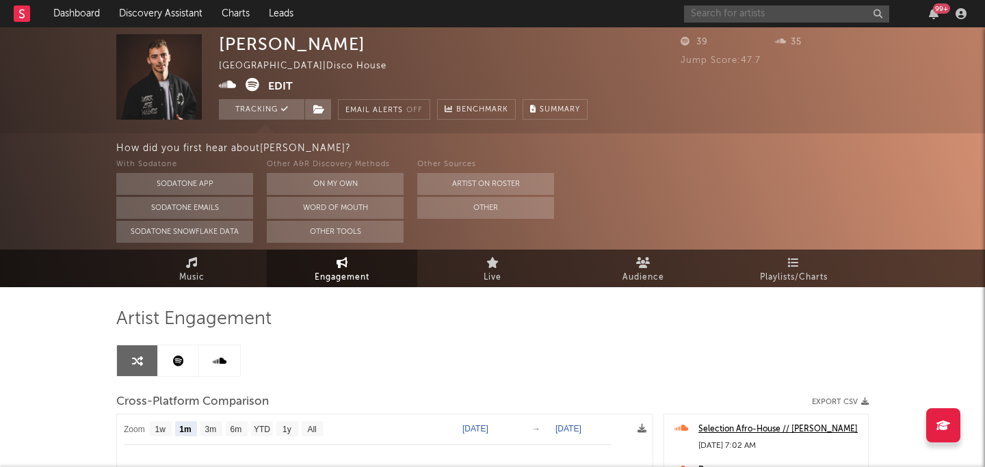
click at [775, 13] on input "text" at bounding box center [786, 13] width 205 height 17
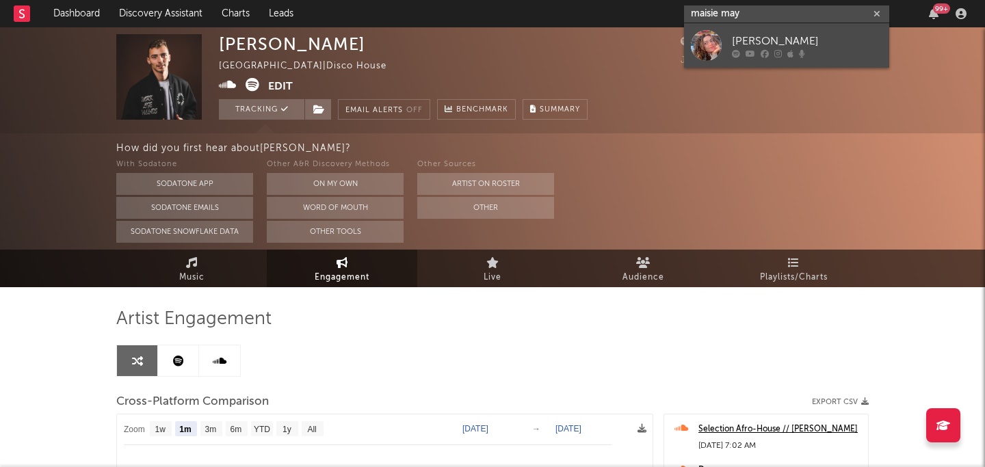
type input "maisie may"
click at [750, 40] on div "Maisie May" at bounding box center [807, 41] width 151 height 16
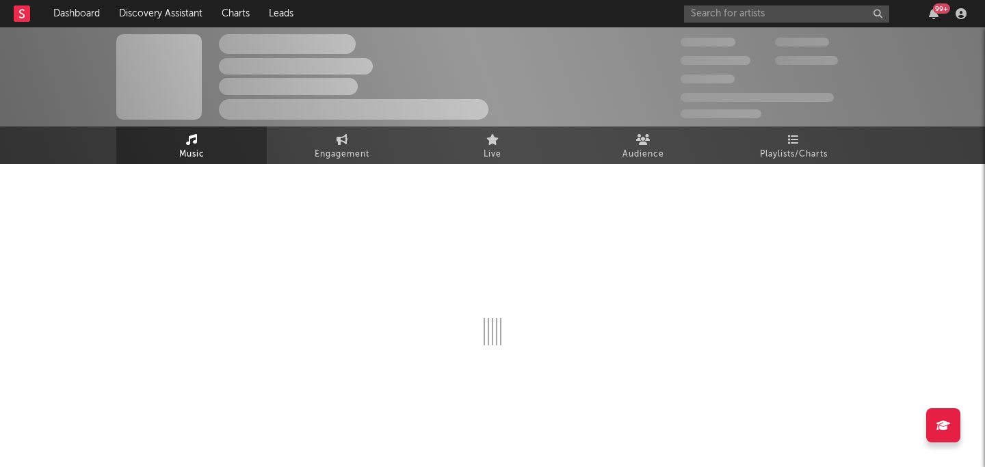
select select "6m"
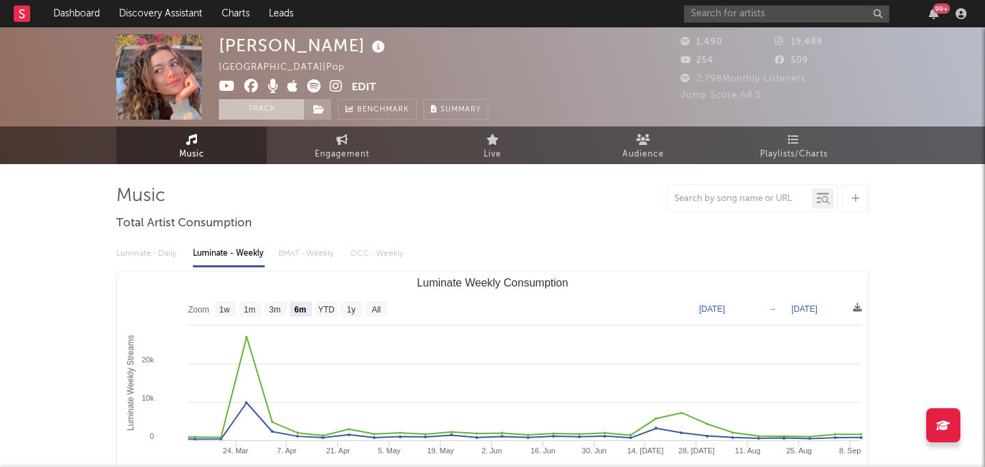
click at [267, 108] on button "Track" at bounding box center [262, 109] width 86 height 21
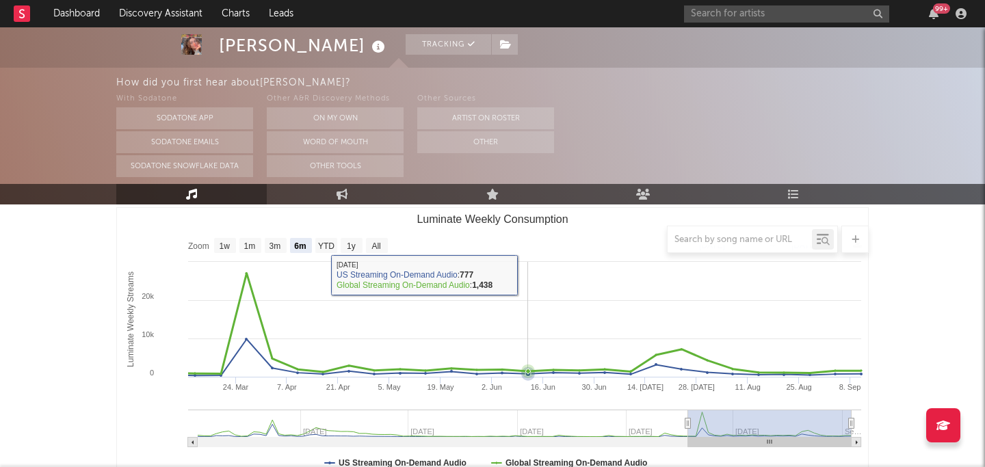
scroll to position [205, 0]
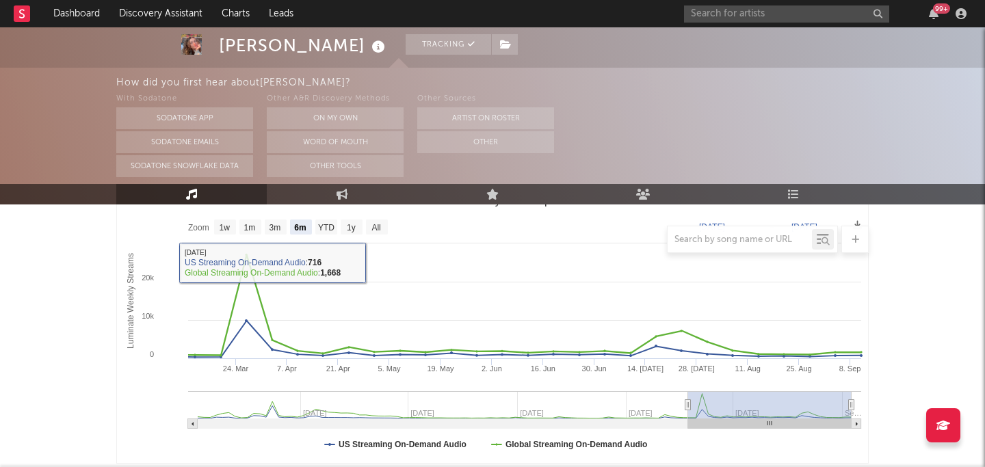
click at [330, 226] on div at bounding box center [492, 239] width 753 height 27
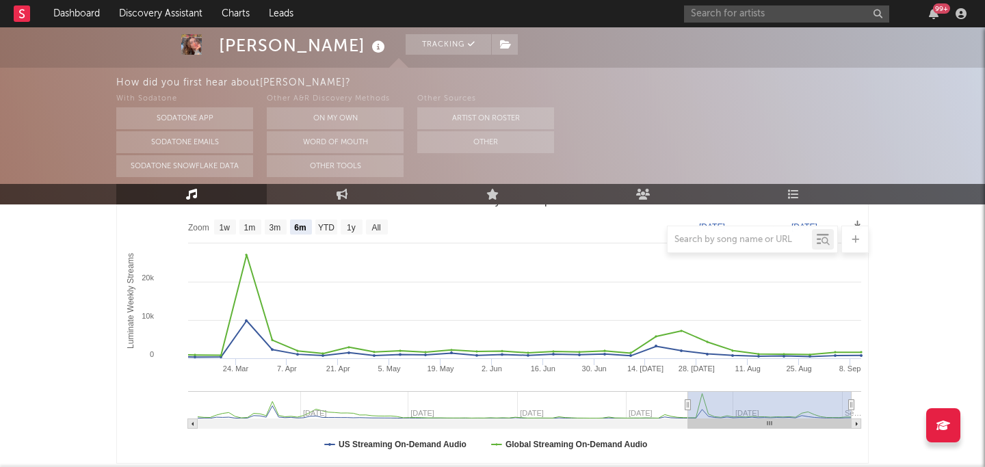
click at [328, 227] on div at bounding box center [492, 239] width 753 height 27
click at [268, 222] on rect "Luminate Weekly Consumption" at bounding box center [276, 227] width 22 height 15
select select "3m"
type input "2025-06-11"
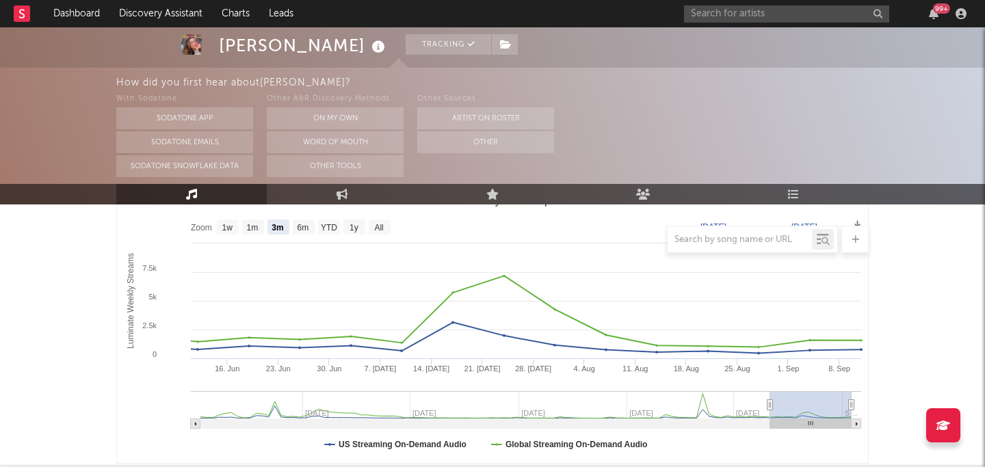
click at [332, 229] on div at bounding box center [492, 239] width 753 height 27
click at [313, 228] on div at bounding box center [492, 239] width 753 height 27
click at [357, 227] on div at bounding box center [492, 239] width 753 height 27
click at [276, 229] on div at bounding box center [492, 239] width 753 height 27
click at [312, 229] on div at bounding box center [492, 239] width 753 height 27
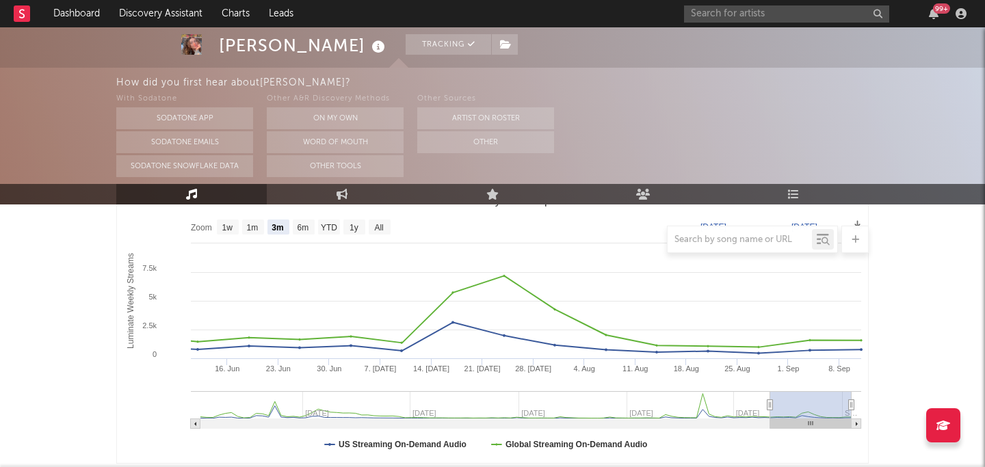
click at [310, 229] on div at bounding box center [492, 239] width 753 height 27
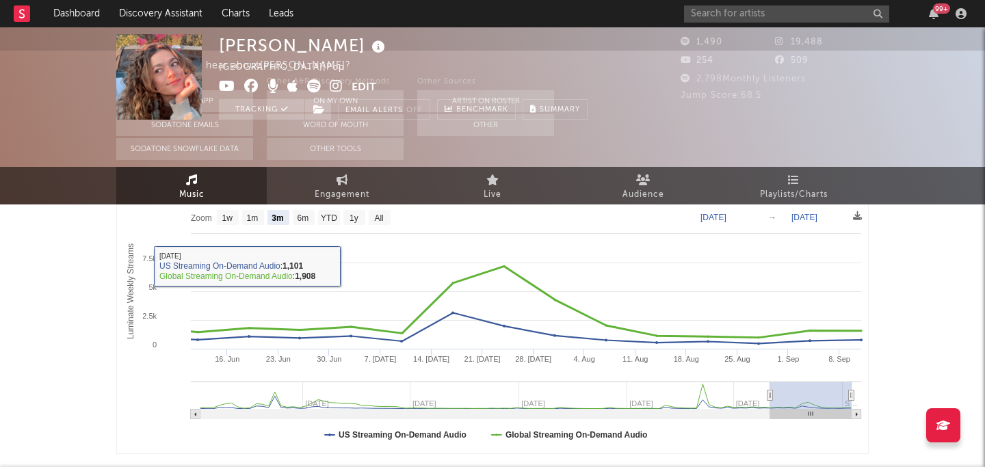
scroll to position [0, 0]
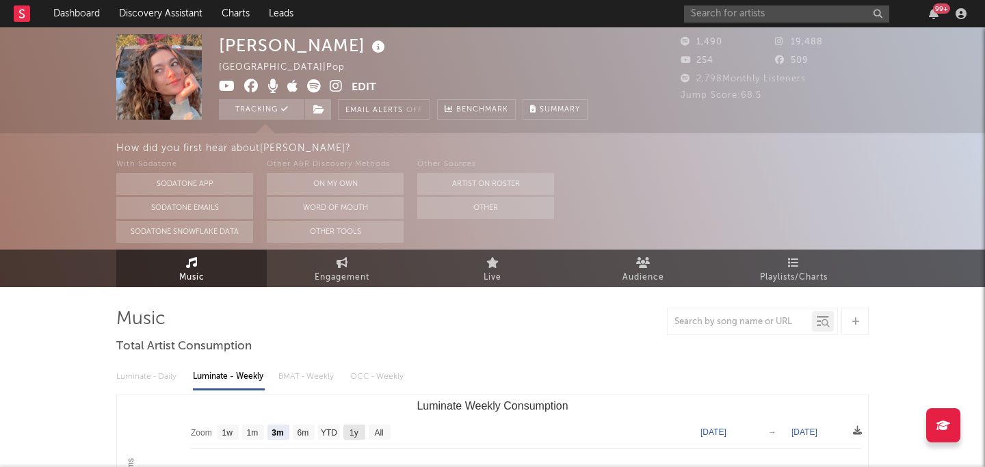
click at [354, 429] on text "1y" at bounding box center [354, 433] width 9 height 10
select select "1y"
type input "2024-09-11"
click at [322, 107] on icon at bounding box center [319, 110] width 12 height 10
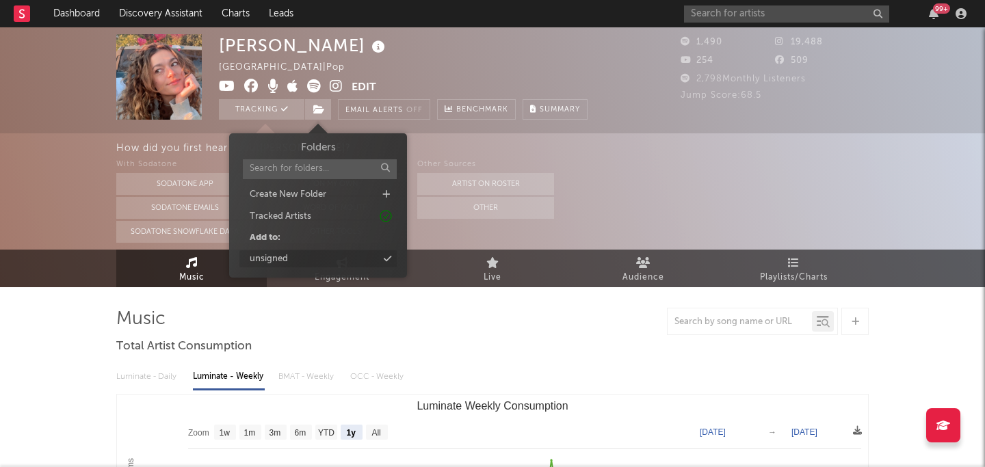
click at [322, 254] on div "unsigned" at bounding box center [317, 259] width 157 height 18
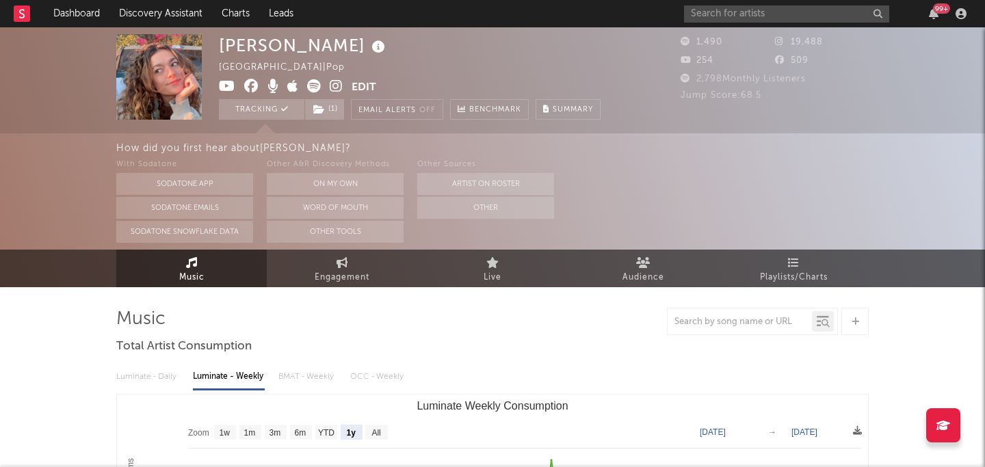
click at [748, 0] on div "99 +" at bounding box center [827, 13] width 287 height 27
click at [737, 14] on input "text" at bounding box center [786, 13] width 205 height 17
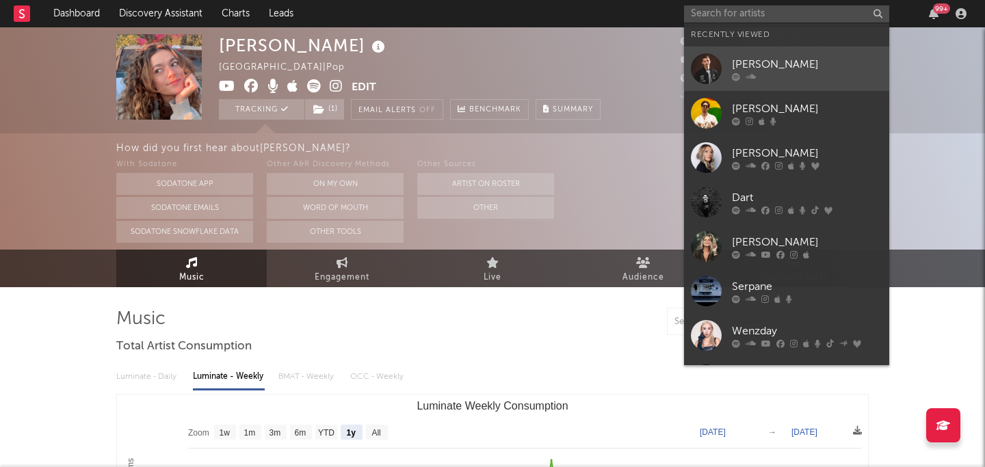
click at [749, 73] on icon at bounding box center [751, 77] width 10 height 8
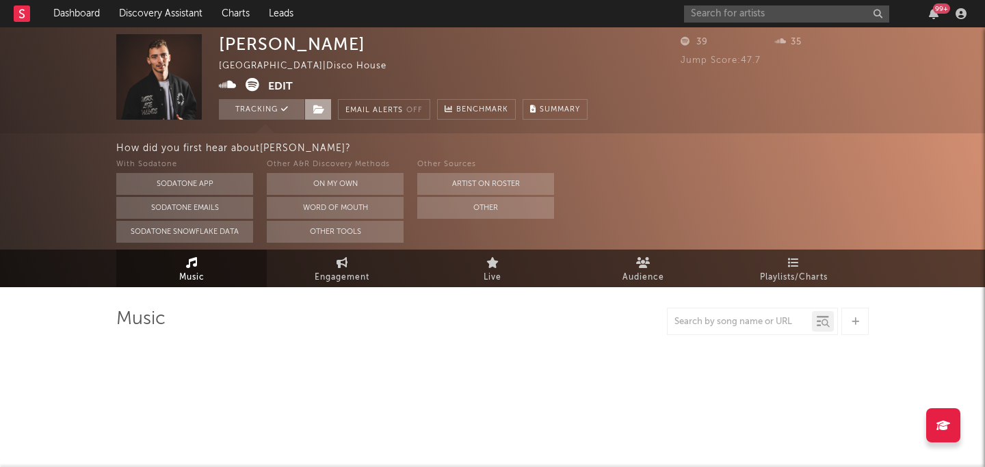
click at [314, 114] on span at bounding box center [318, 109] width 27 height 21
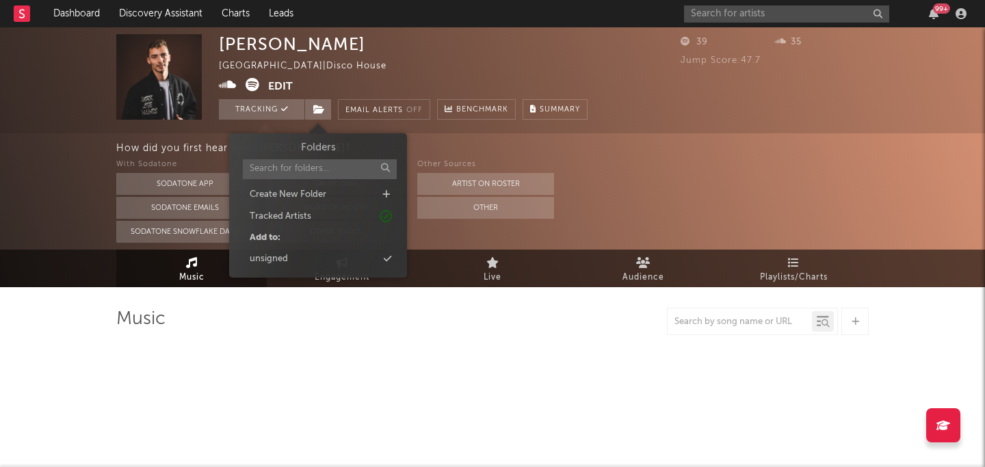
select select "1w"
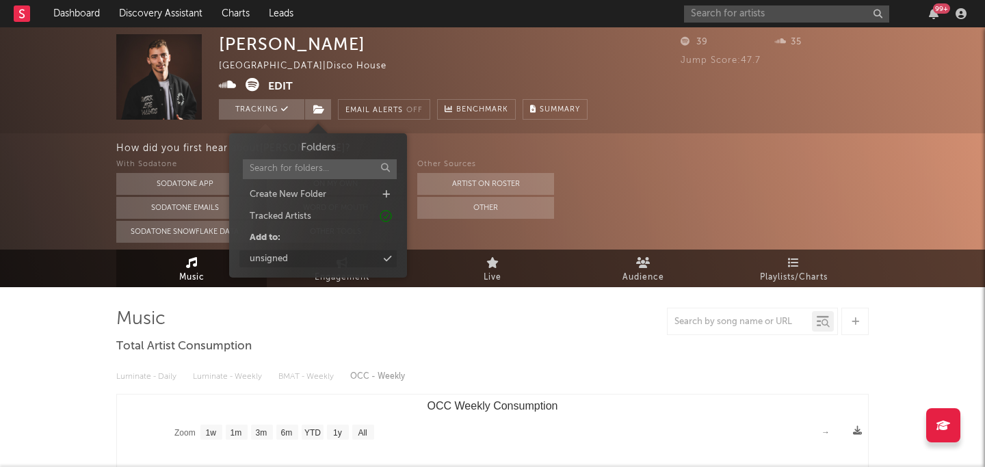
click at [291, 257] on div "unsigned" at bounding box center [317, 259] width 157 height 18
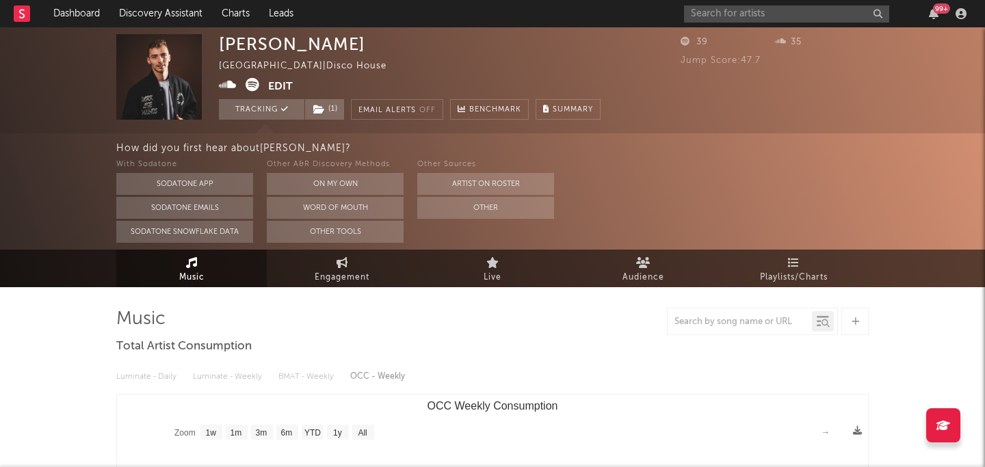
click at [276, 83] on button "Edit" at bounding box center [280, 86] width 25 height 17
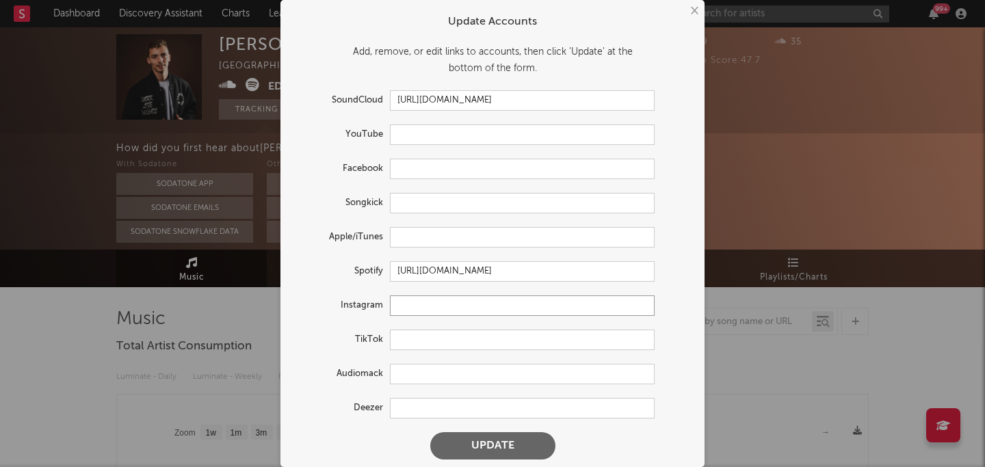
click at [417, 307] on input "text" at bounding box center [522, 306] width 265 height 21
paste input "https://www.instagram.com/alex_andromusic/"
type input "https://www.instagram.com/alex_andromusic/"
click at [500, 442] on button "Update" at bounding box center [492, 445] width 125 height 27
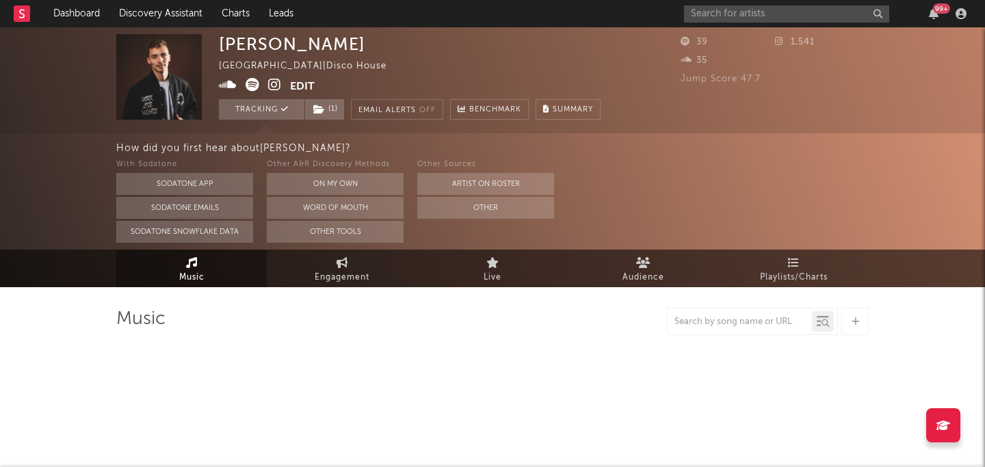
select select "1w"
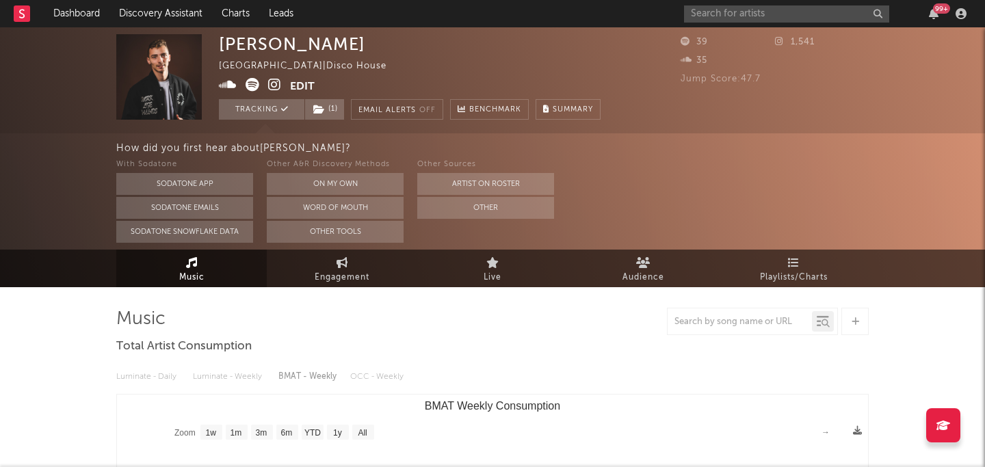
click at [222, 87] on icon at bounding box center [228, 85] width 18 height 14
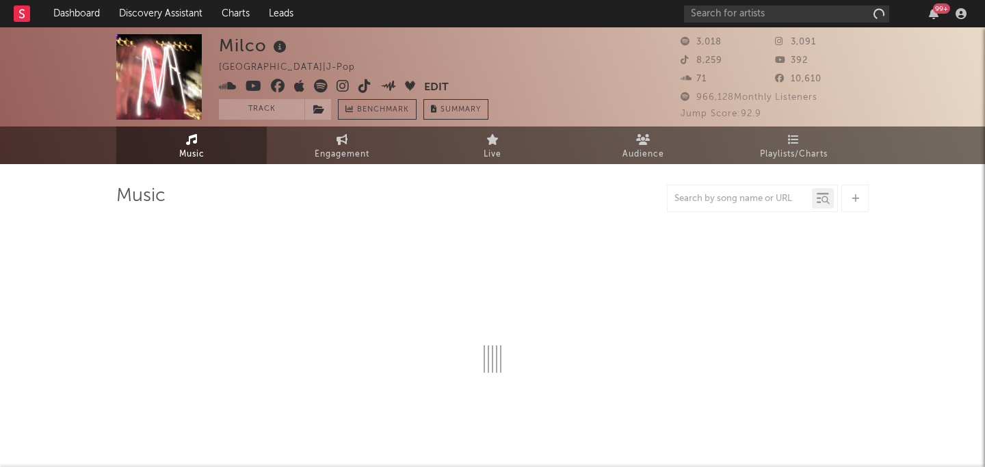
select select "1w"
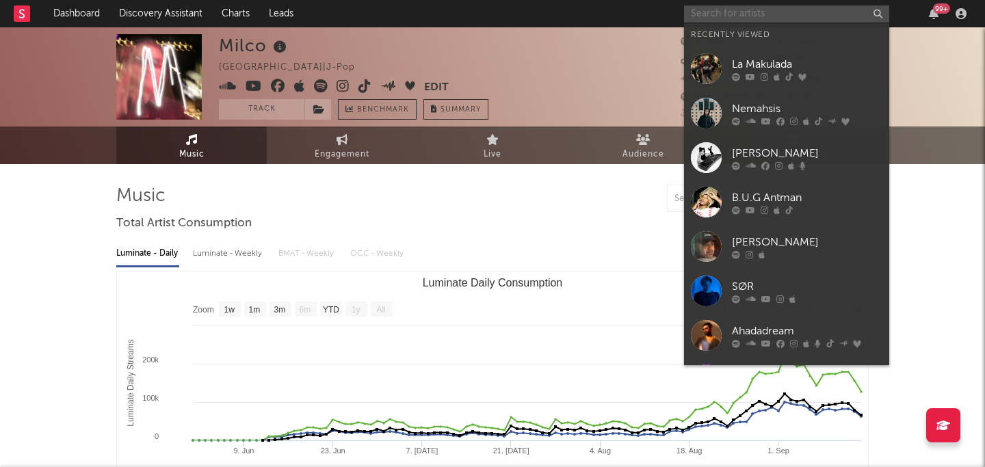
click at [749, 17] on input "text" at bounding box center [786, 13] width 205 height 17
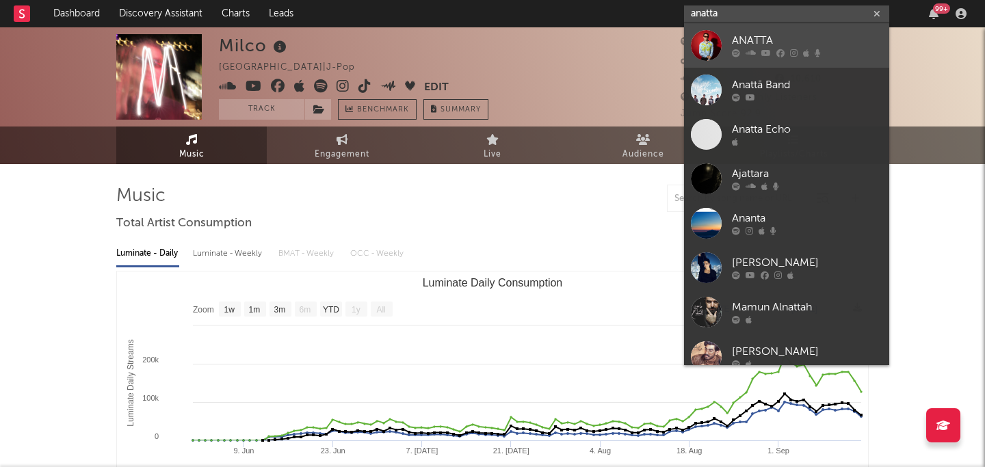
type input "anatta"
click at [798, 42] on div "ANATTA" at bounding box center [807, 41] width 151 height 16
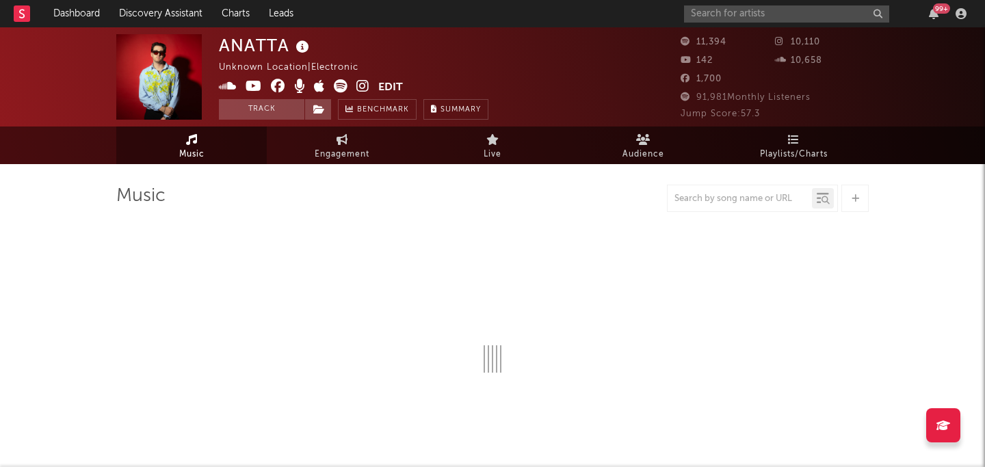
select select "1w"
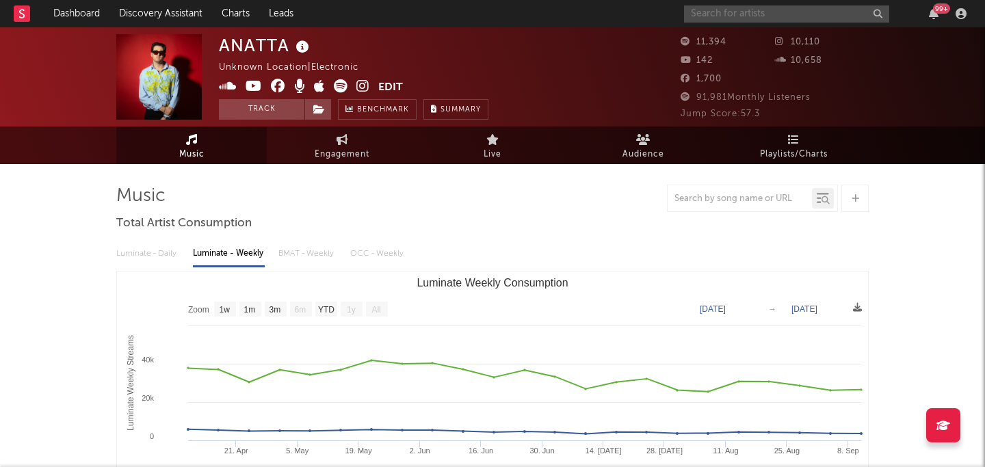
click at [766, 18] on input "text" at bounding box center [786, 13] width 205 height 17
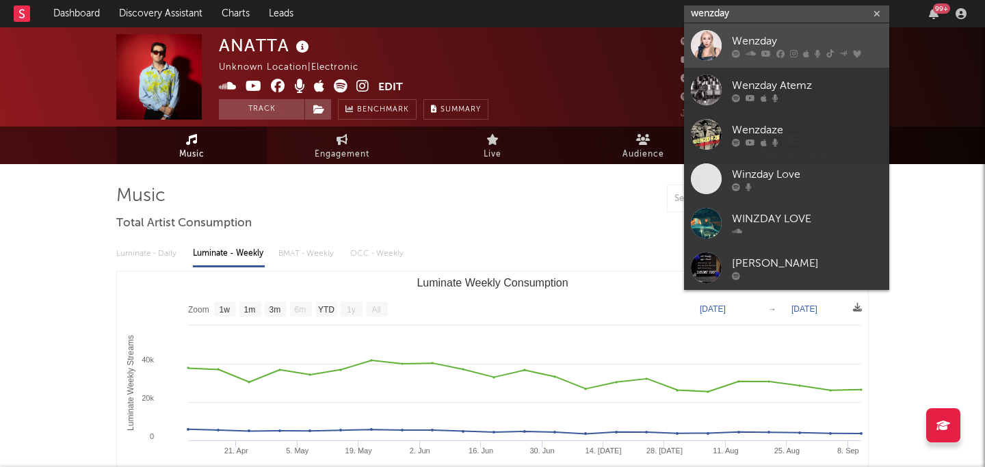
type input "wenzday"
click at [803, 38] on div "Wenzday" at bounding box center [807, 41] width 151 height 16
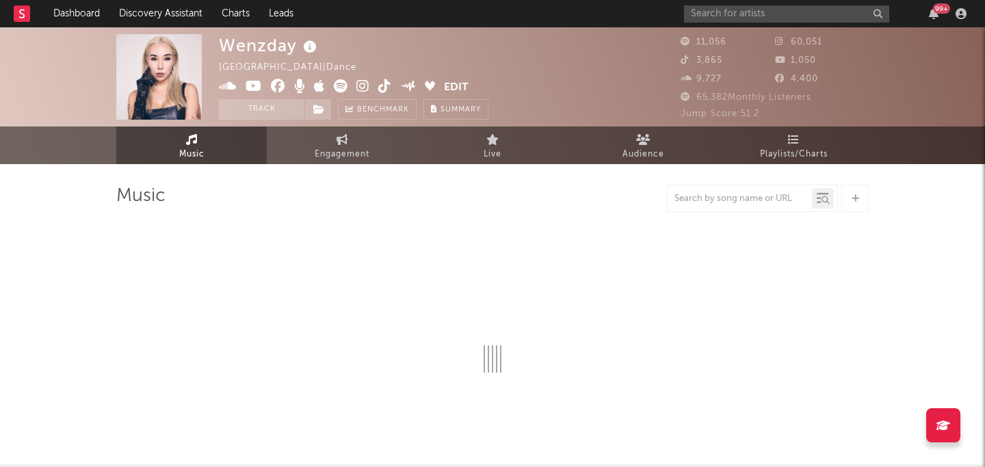
select select "6m"
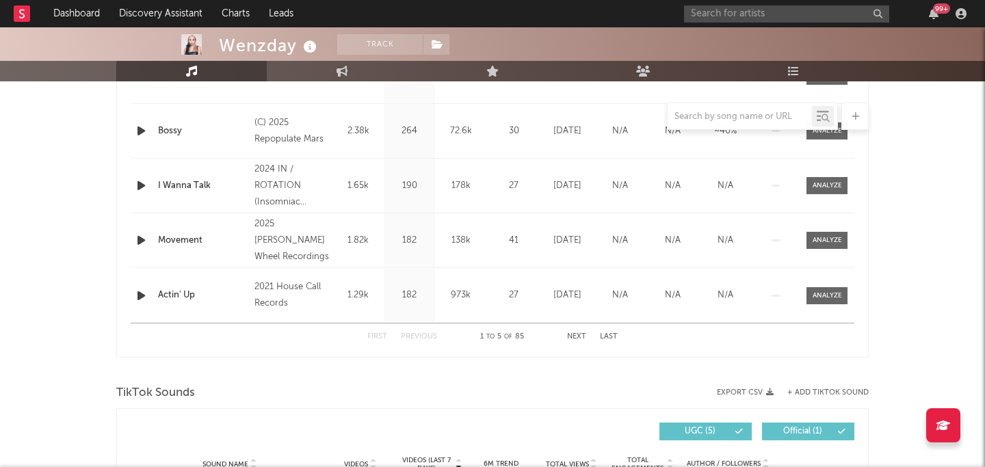
scroll to position [651, 0]
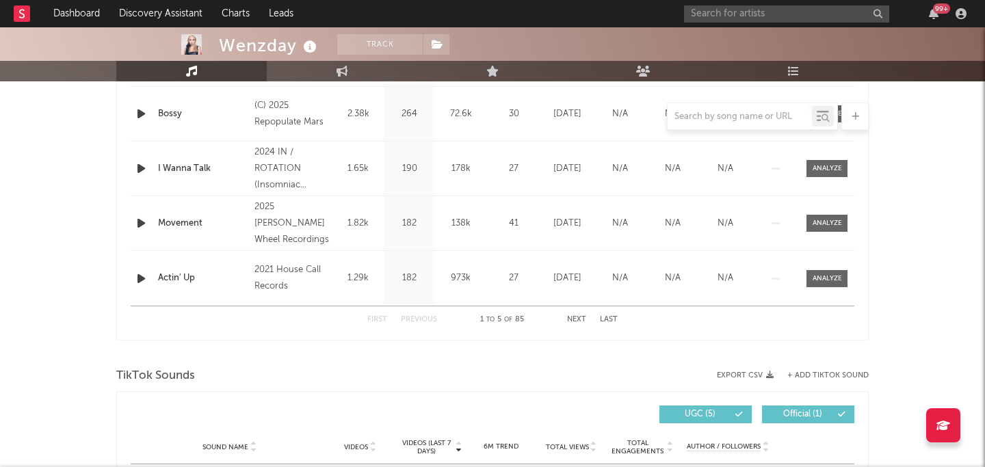
click at [578, 317] on button "Next" at bounding box center [576, 320] width 19 height 8
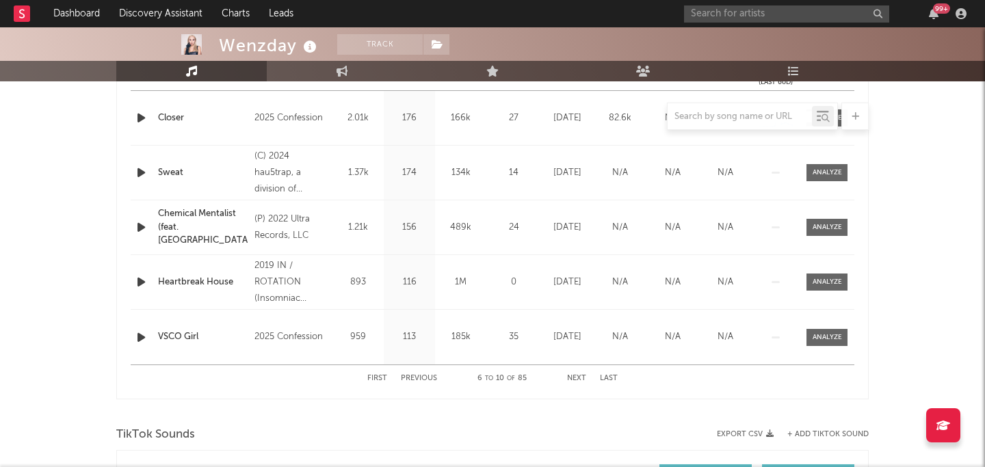
scroll to position [601, 0]
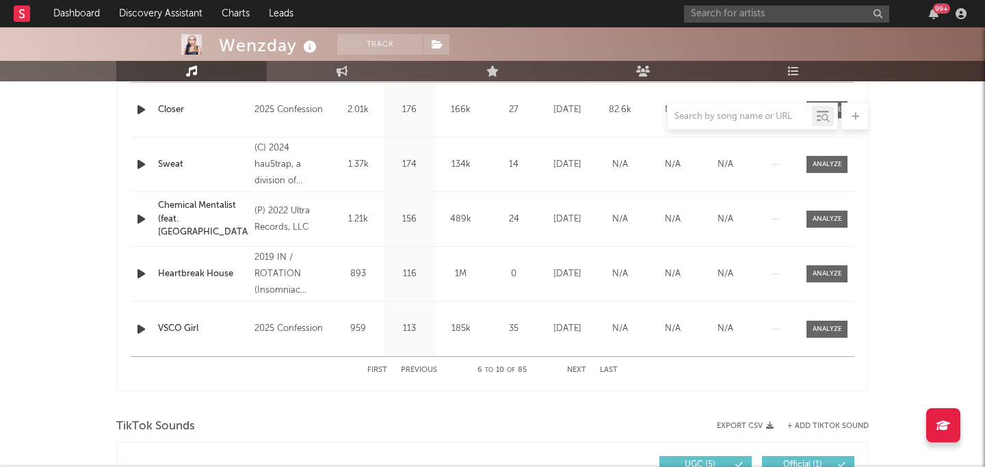
click at [582, 368] on button "Next" at bounding box center [576, 371] width 19 height 8
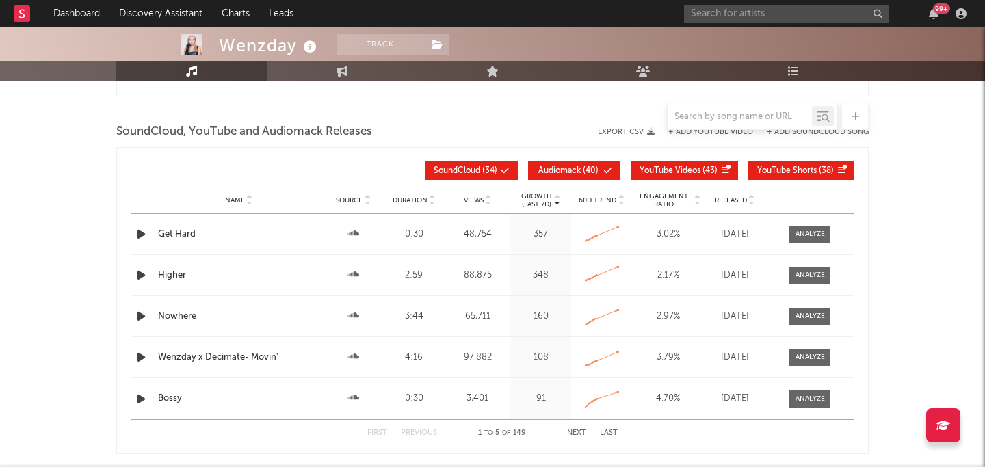
scroll to position [1627, 0]
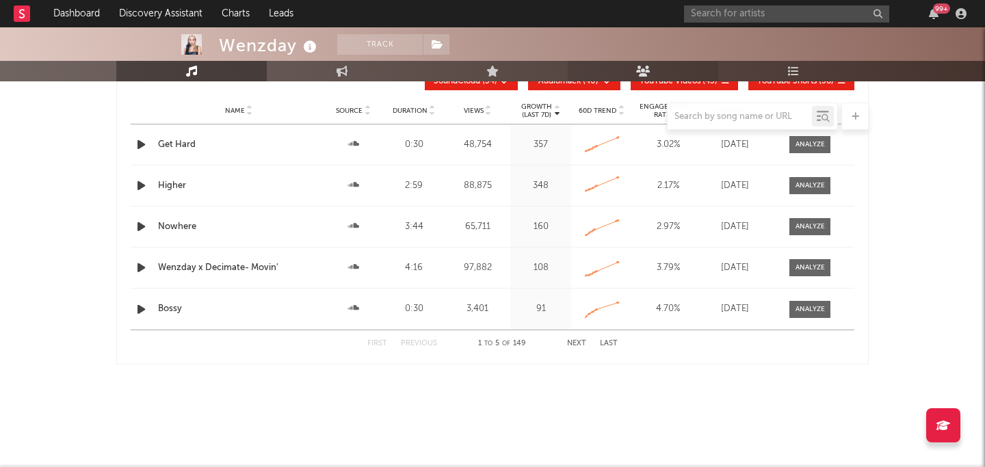
click at [677, 75] on link "Audience" at bounding box center [643, 71] width 151 height 21
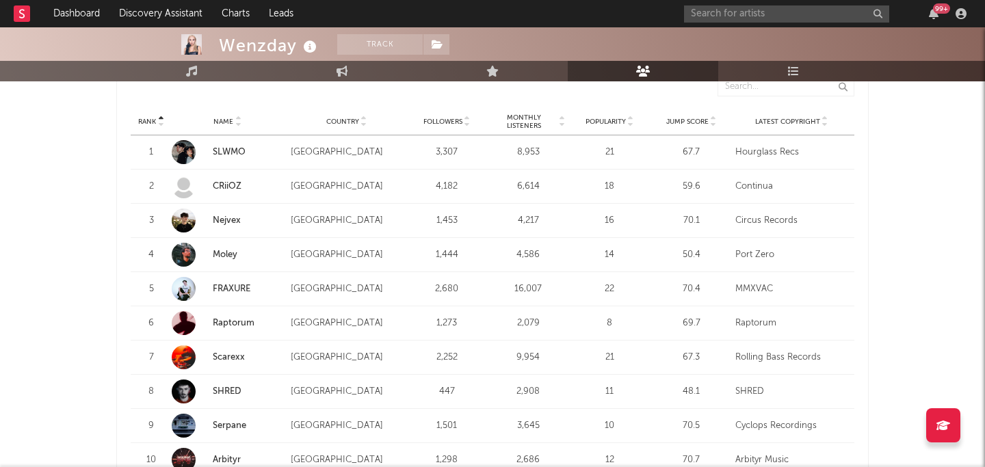
scroll to position [1347, 0]
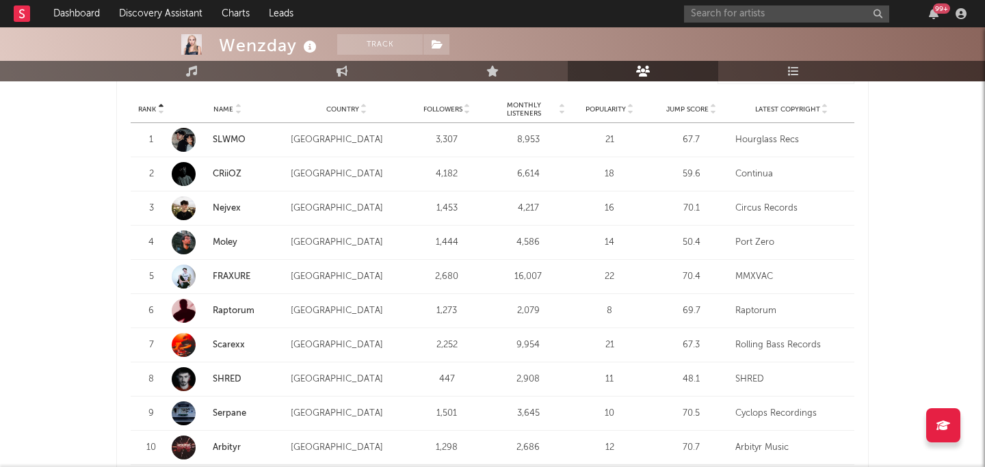
click at [151, 138] on div "1" at bounding box center [151, 140] width 27 height 14
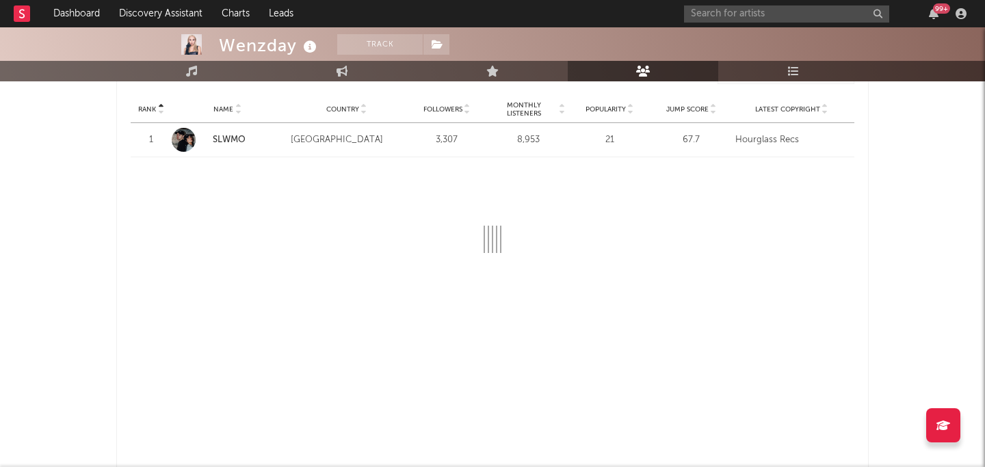
click at [151, 138] on div "1" at bounding box center [151, 140] width 27 height 14
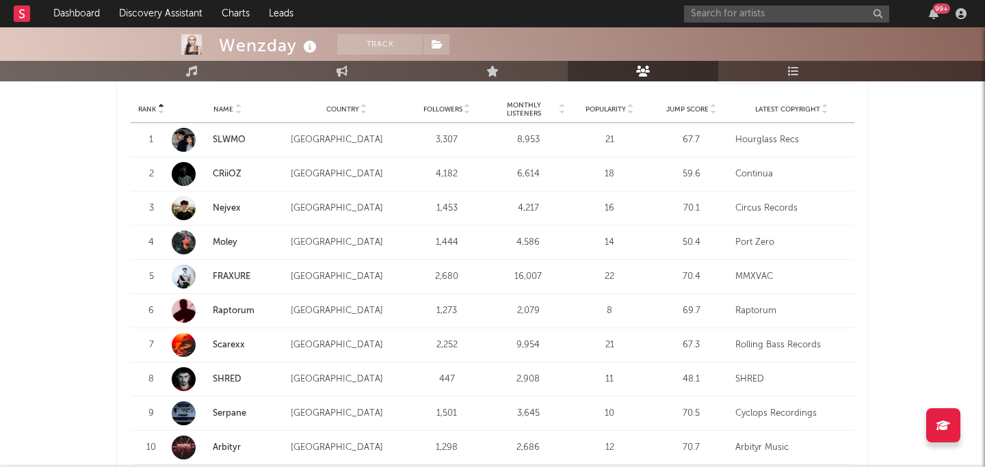
click at [151, 138] on div "1" at bounding box center [151, 140] width 27 height 14
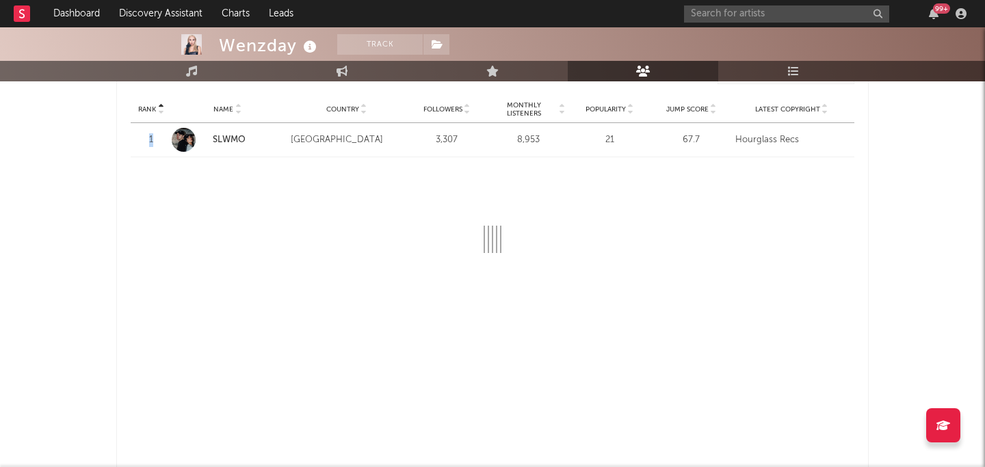
click at [151, 138] on div "1" at bounding box center [151, 140] width 27 height 14
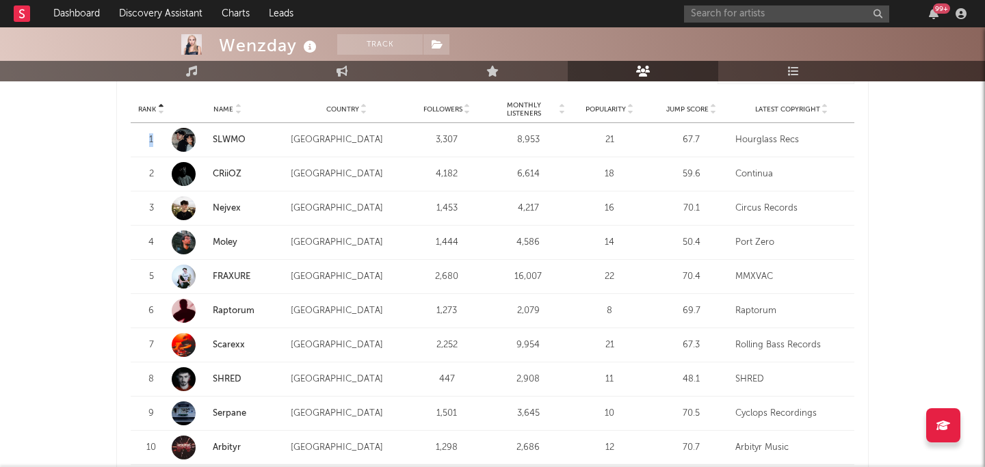
click at [230, 138] on link "SLWMO" at bounding box center [229, 139] width 33 height 9
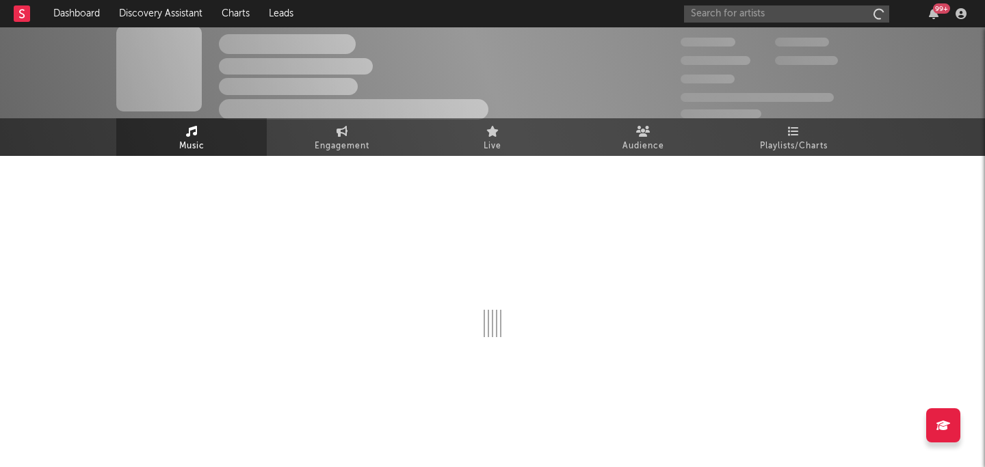
scroll to position [8, 0]
select select "1w"
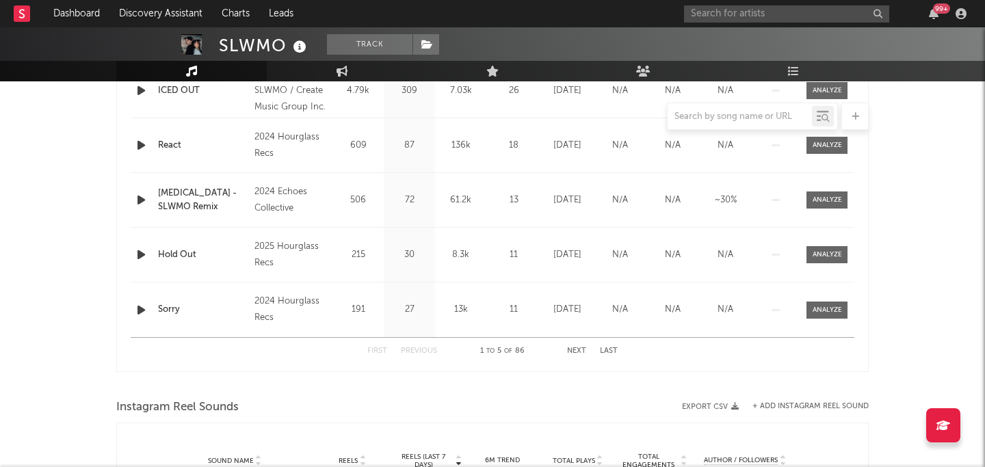
scroll to position [525, 0]
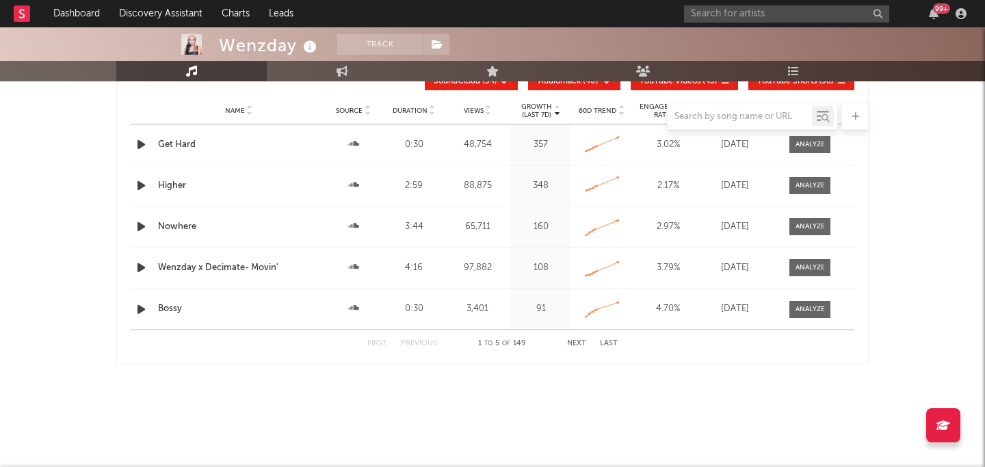
select select "6m"
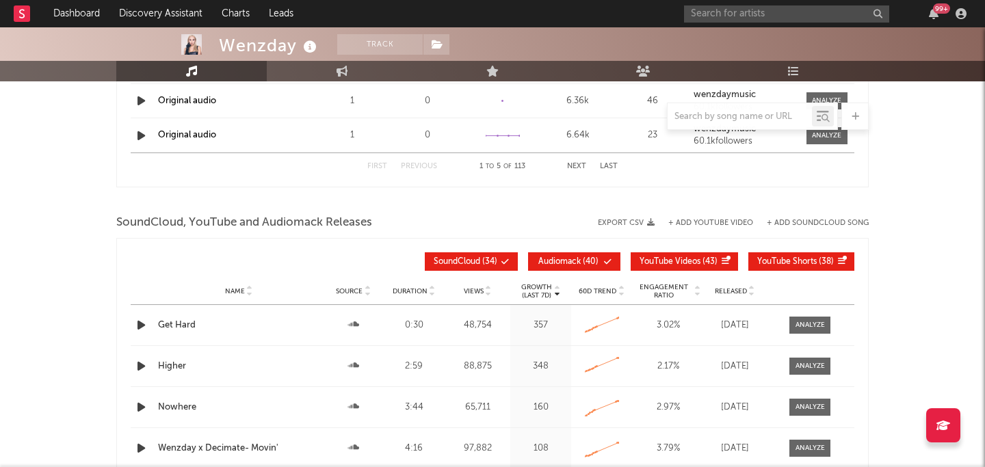
scroll to position [1627, 0]
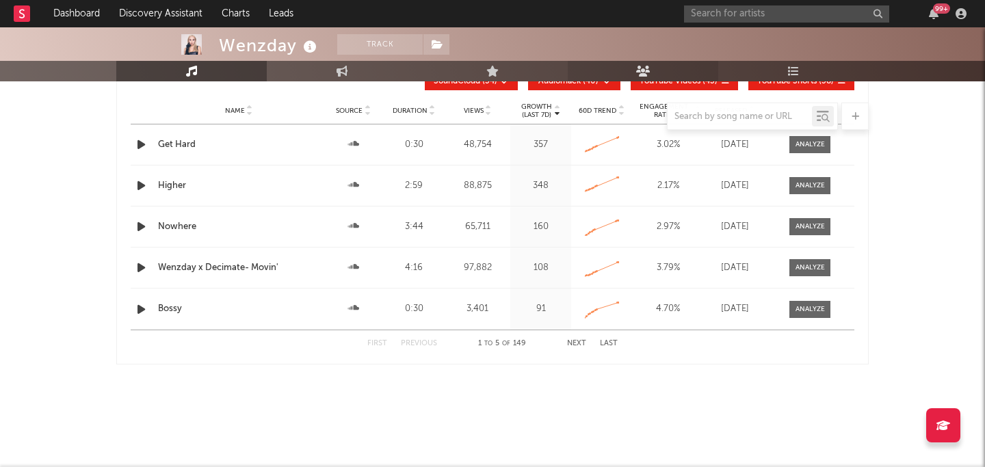
click at [670, 70] on link "Audience" at bounding box center [643, 71] width 151 height 21
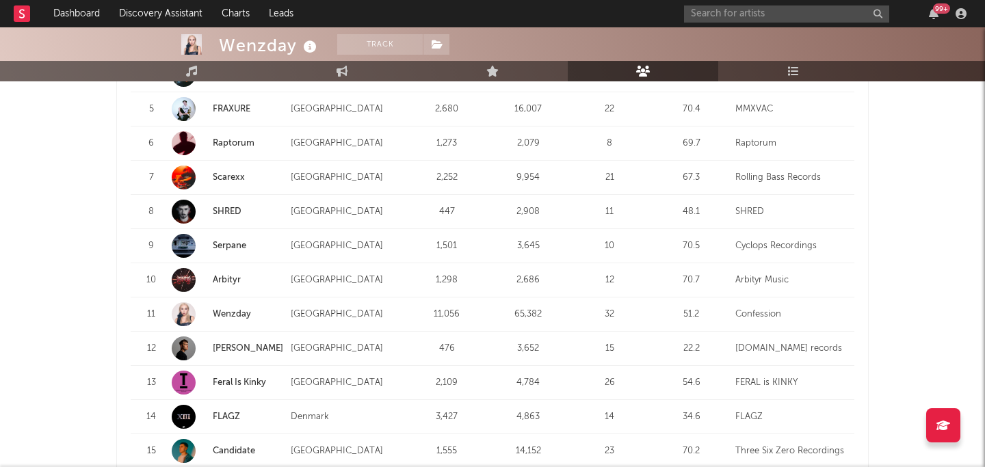
scroll to position [1492, 0]
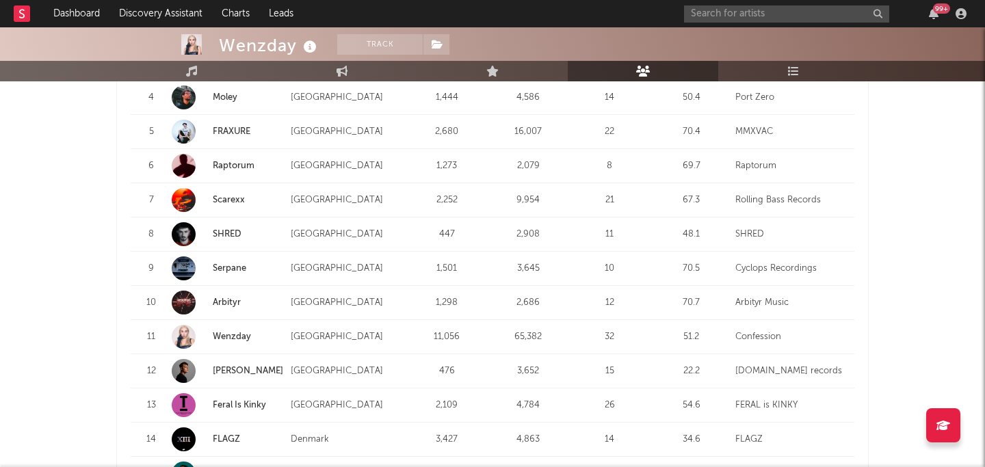
click at [226, 265] on link "Serpane" at bounding box center [230, 268] width 34 height 9
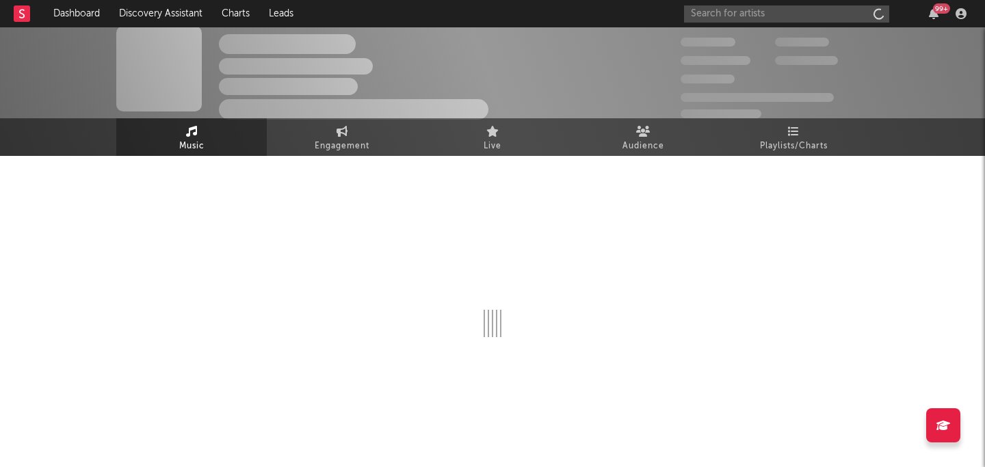
scroll to position [8, 0]
select select "1w"
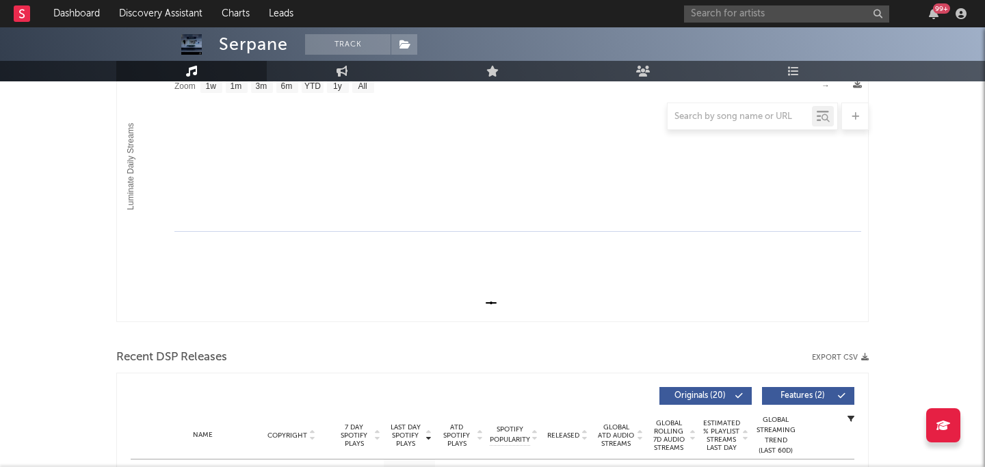
scroll to position [0, 0]
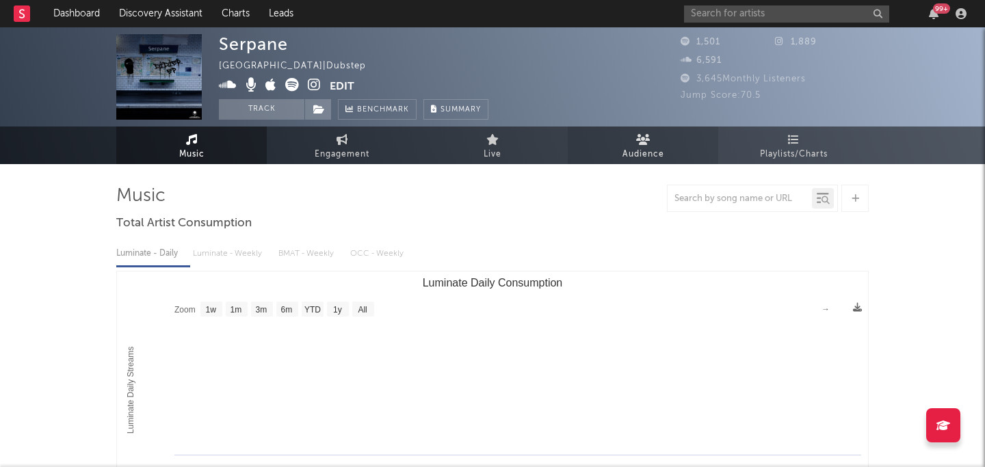
click at [627, 145] on link "Audience" at bounding box center [643, 146] width 151 height 38
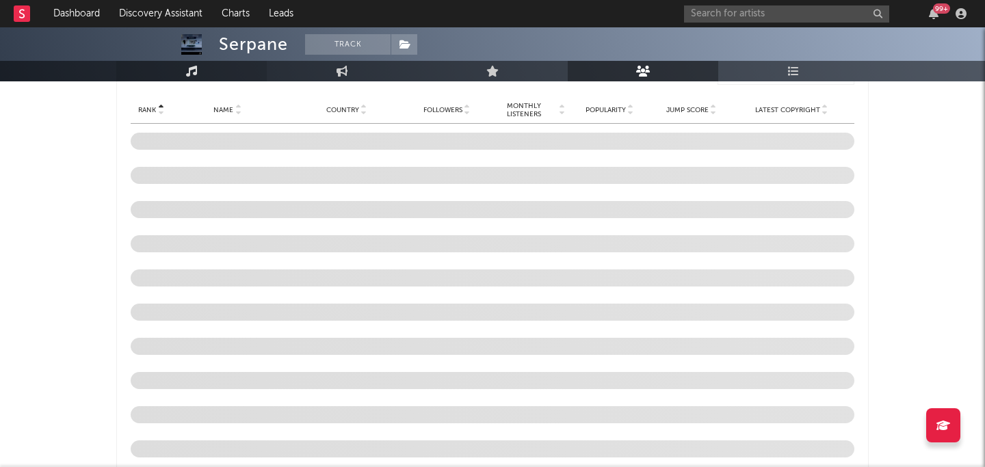
scroll to position [1346, 0]
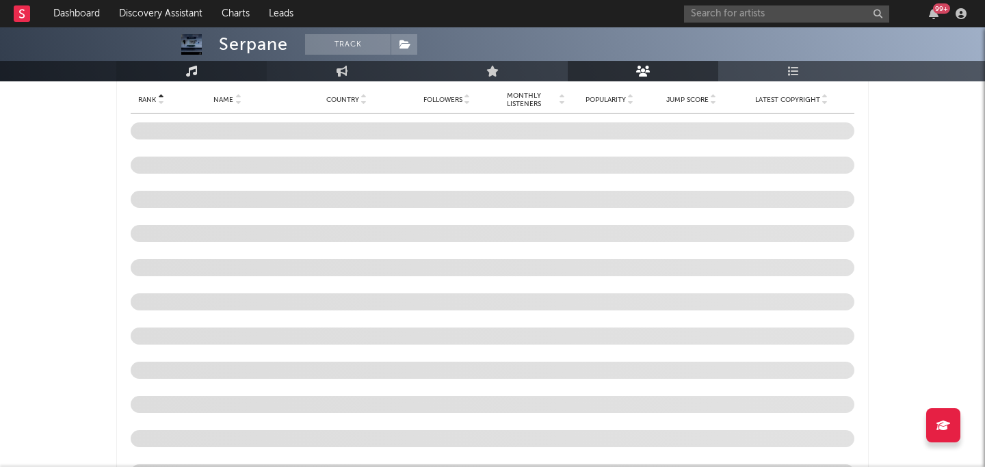
click at [200, 72] on link "Music" at bounding box center [191, 71] width 151 height 21
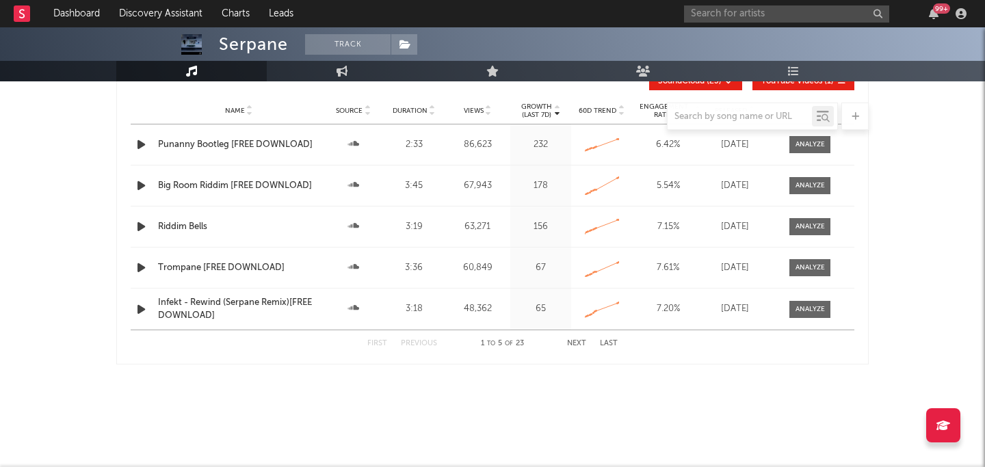
select select "1w"
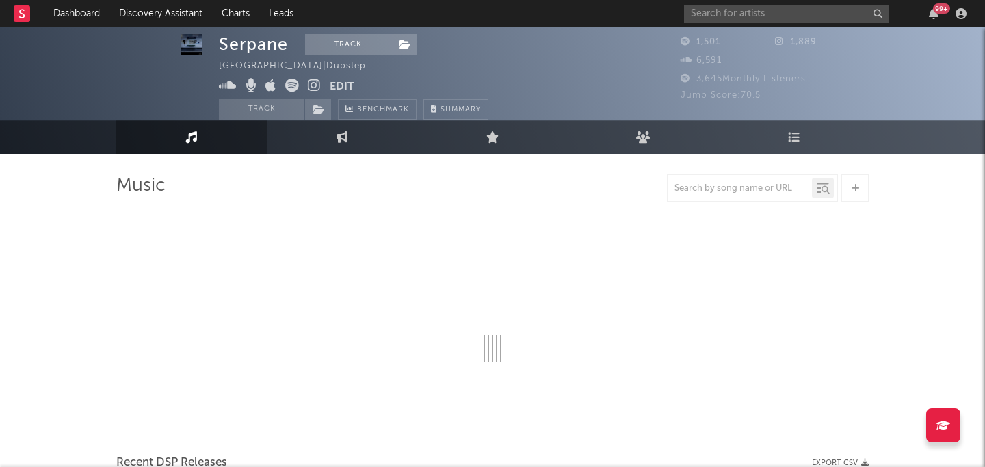
select select "1w"
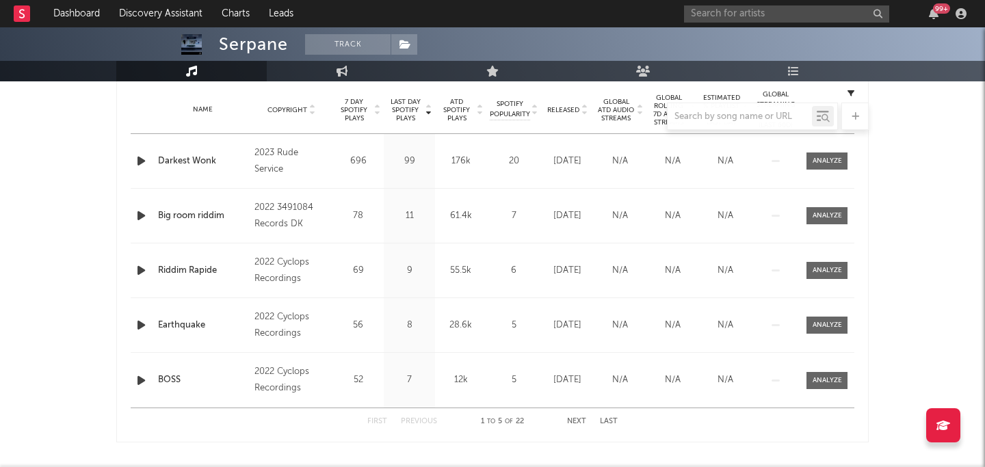
scroll to position [554, 0]
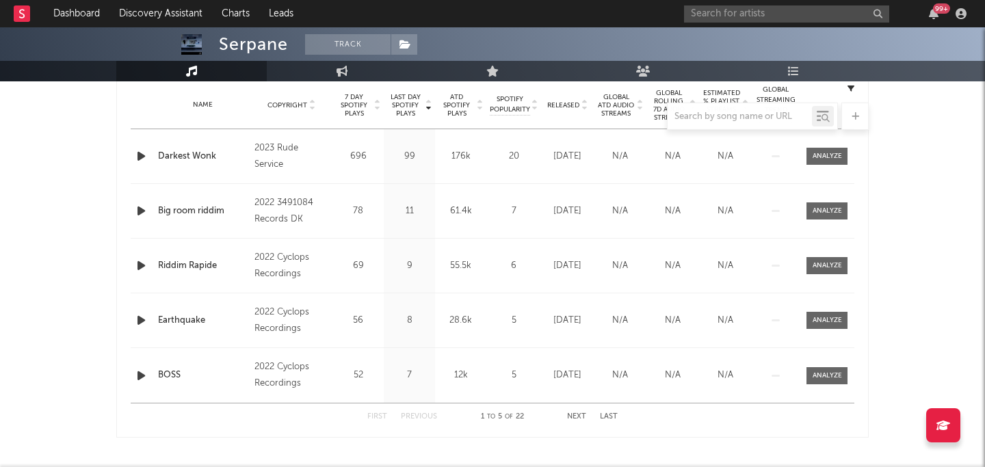
click at [146, 161] on icon "button" at bounding box center [141, 156] width 14 height 17
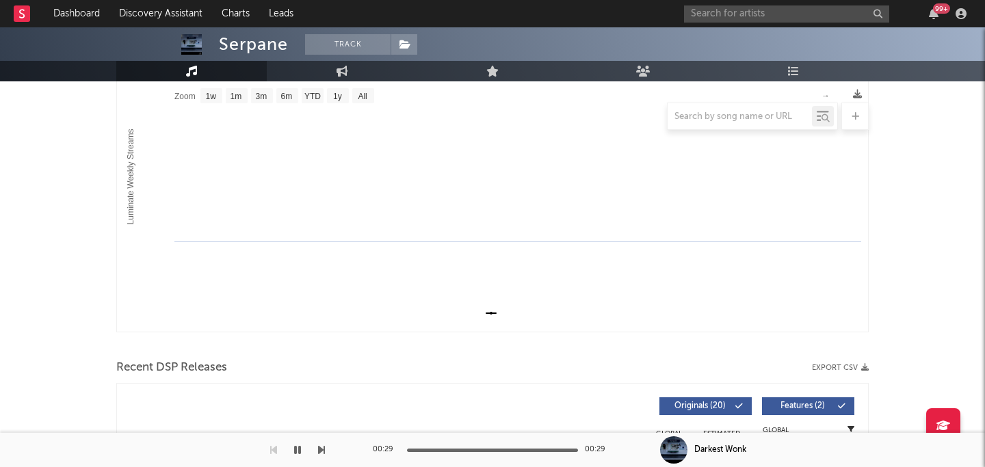
scroll to position [0, 0]
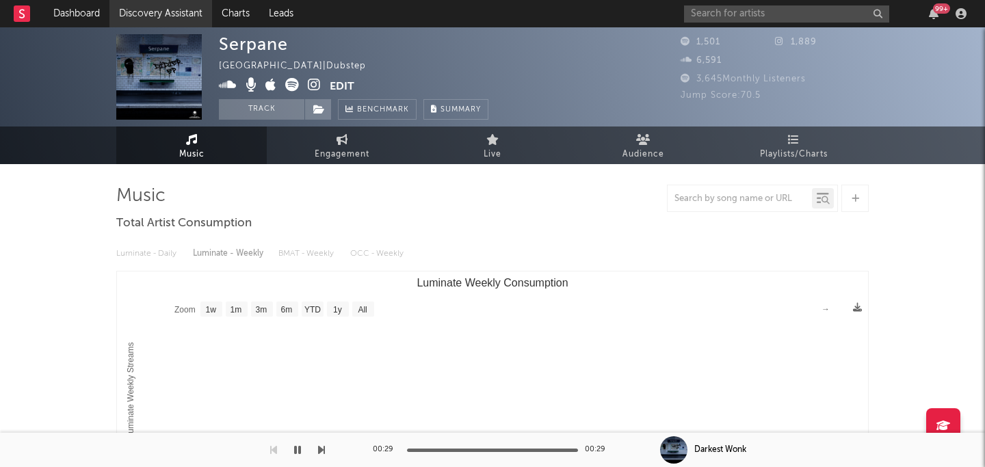
click at [149, 14] on link "Discovery Assistant" at bounding box center [160, 13] width 103 height 27
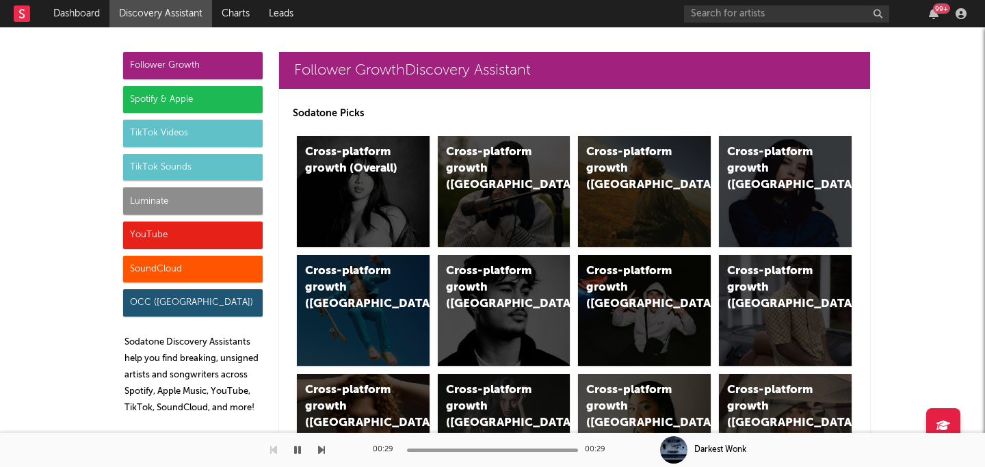
click at [745, 23] on div "99 +" at bounding box center [827, 13] width 287 height 27
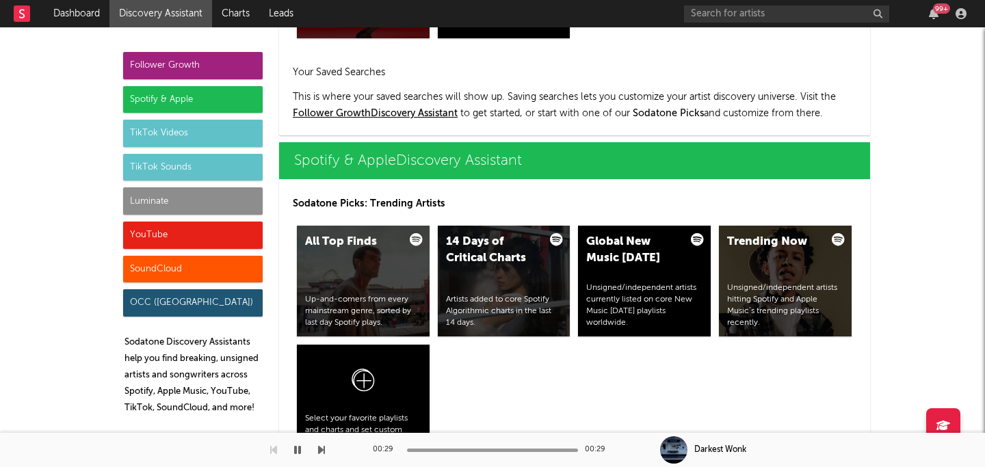
scroll to position [1303, 0]
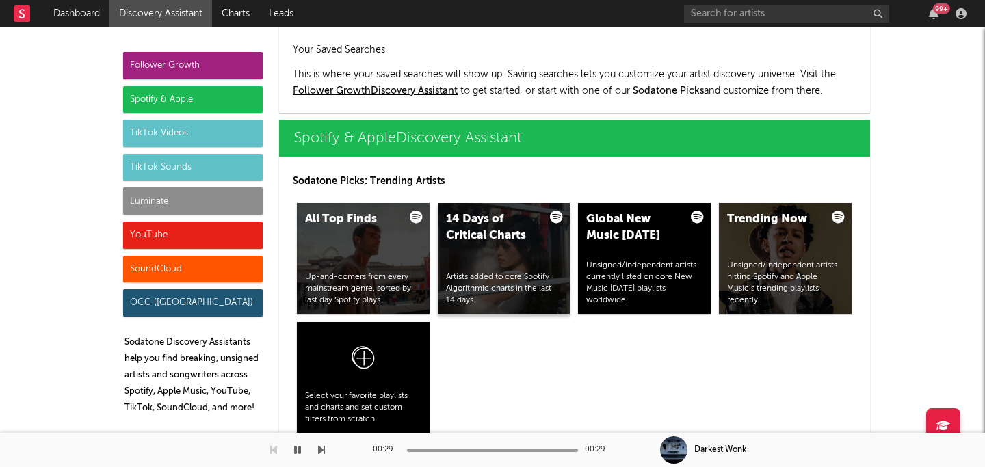
click at [523, 246] on div "14 Days of Critical Charts Artists added to core Spotify Algorithmic charts in …" at bounding box center [504, 258] width 133 height 111
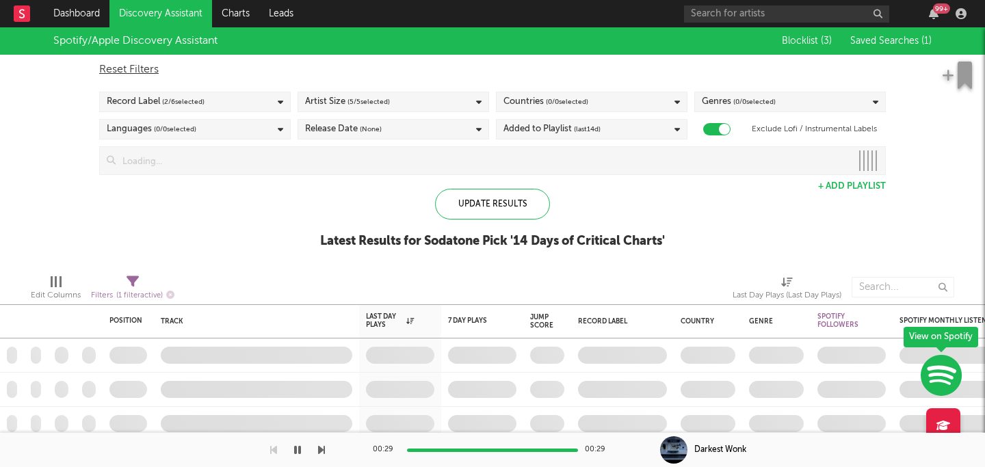
click at [402, 161] on input at bounding box center [484, 160] width 736 height 27
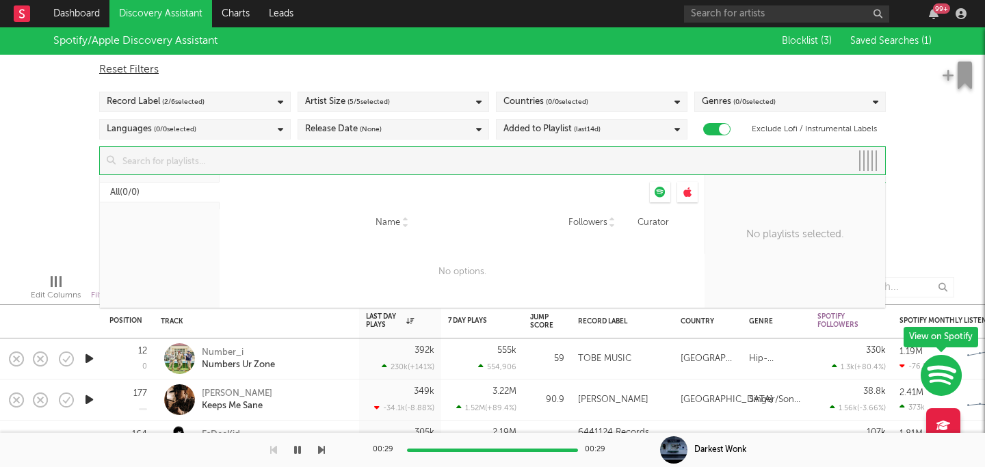
click at [231, 100] on div "Record Label ( 2 / 6 selected)" at bounding box center [195, 102] width 192 height 21
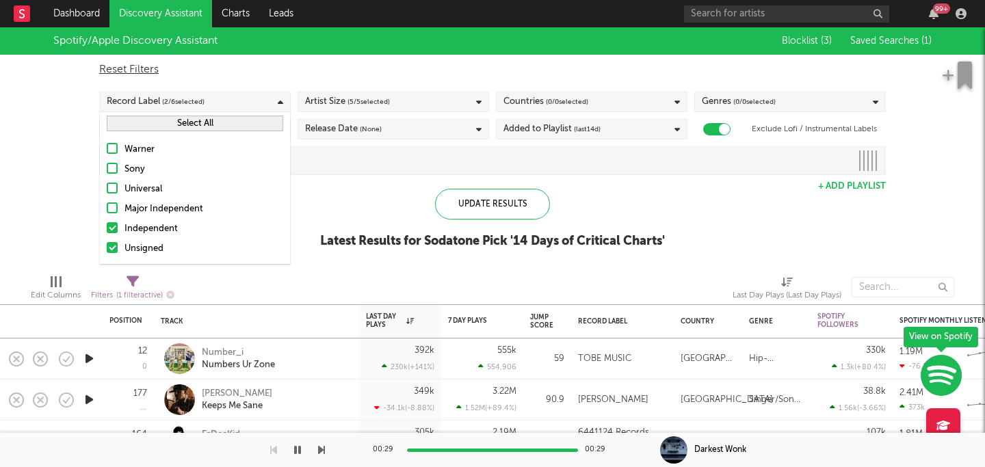
click at [245, 76] on div "Reset Filters" at bounding box center [492, 70] width 787 height 16
checkbox input "false"
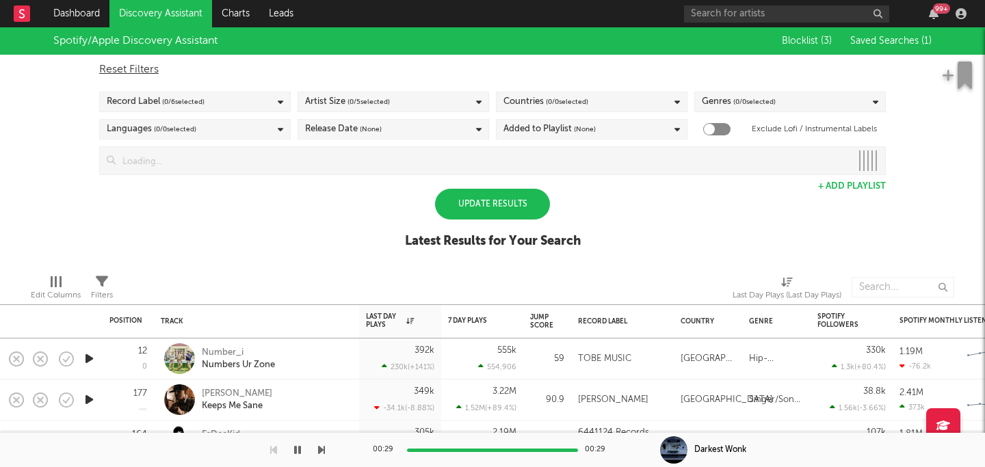
click at [359, 98] on span "( 0 / 5 selected)" at bounding box center [369, 102] width 42 height 16
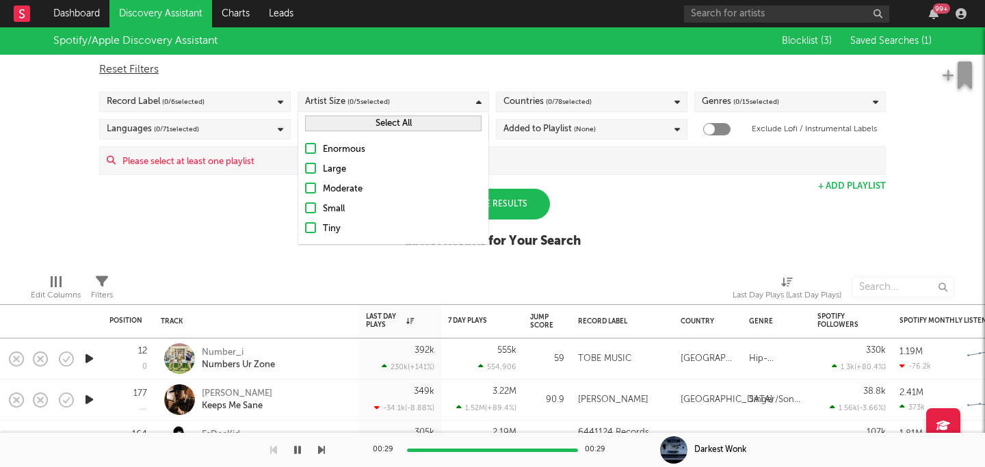
click at [320, 206] on label "Small" at bounding box center [393, 209] width 177 height 16
click at [305, 206] on input "Small" at bounding box center [305, 209] width 0 height 16
click at [316, 224] on label "Tiny" at bounding box center [393, 229] width 177 height 16
click at [305, 224] on input "Tiny" at bounding box center [305, 229] width 0 height 16
click at [313, 193] on div at bounding box center [310, 188] width 11 height 11
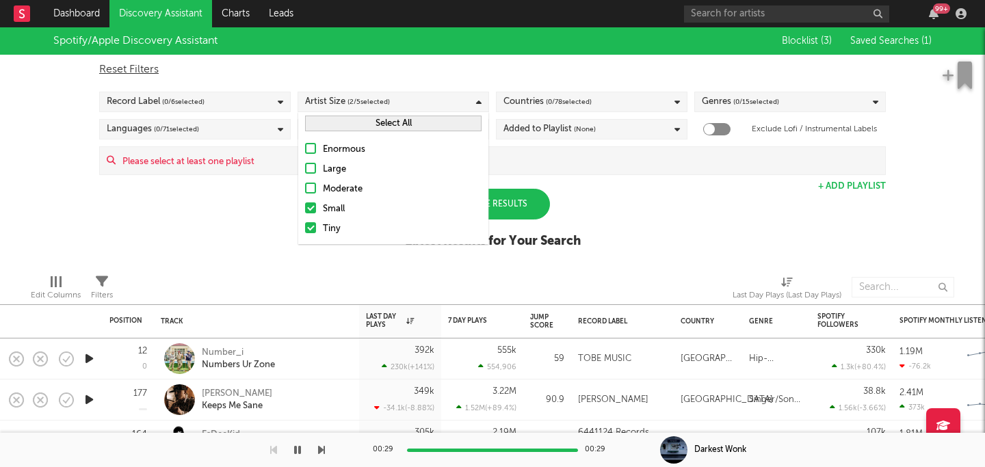
click at [305, 193] on input "Moderate" at bounding box center [305, 189] width 0 height 16
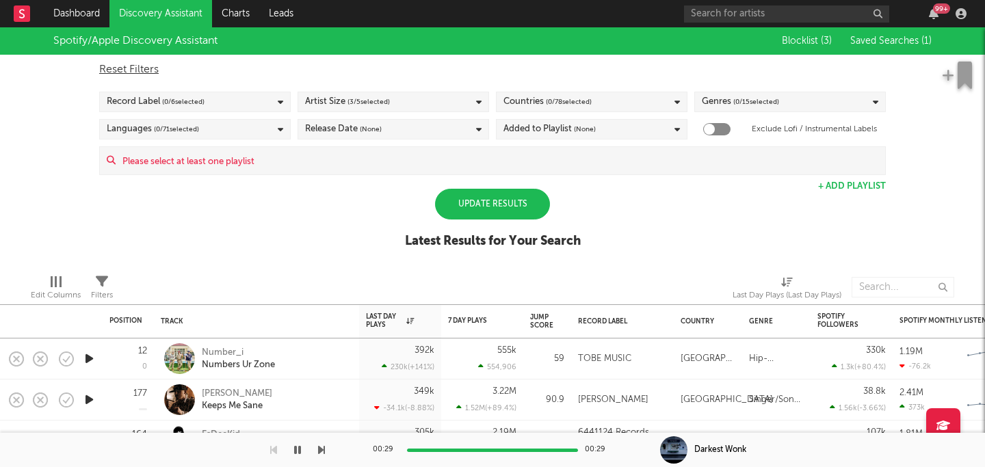
click at [663, 200] on div "Spotify/Apple Discovery Assistant Blocklist ( 3 ) Saved Searches ( 1 ) Reset Fi…" at bounding box center [492, 145] width 985 height 236
click at [565, 103] on span "( 0 / 78 selected)" at bounding box center [569, 102] width 46 height 16
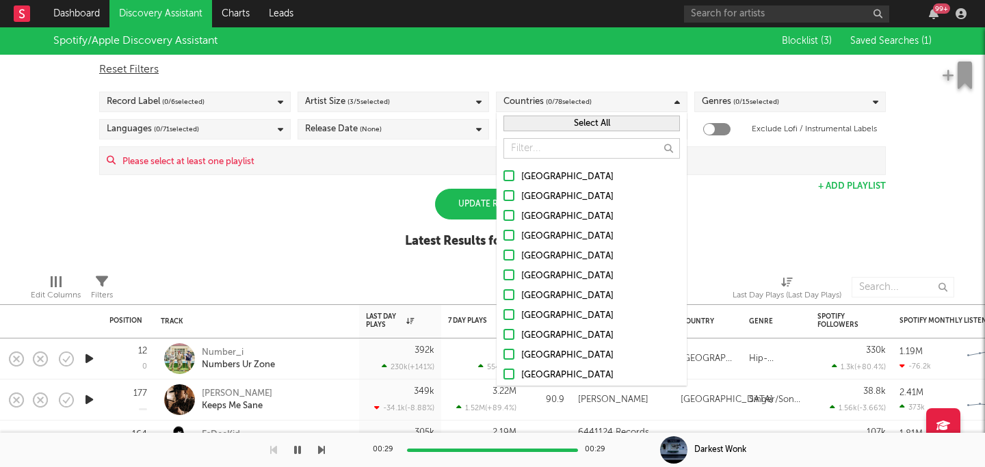
click at [583, 120] on button "Select All" at bounding box center [592, 124] width 177 height 16
click at [765, 104] on span "( 0 / 15 selected)" at bounding box center [757, 102] width 46 height 16
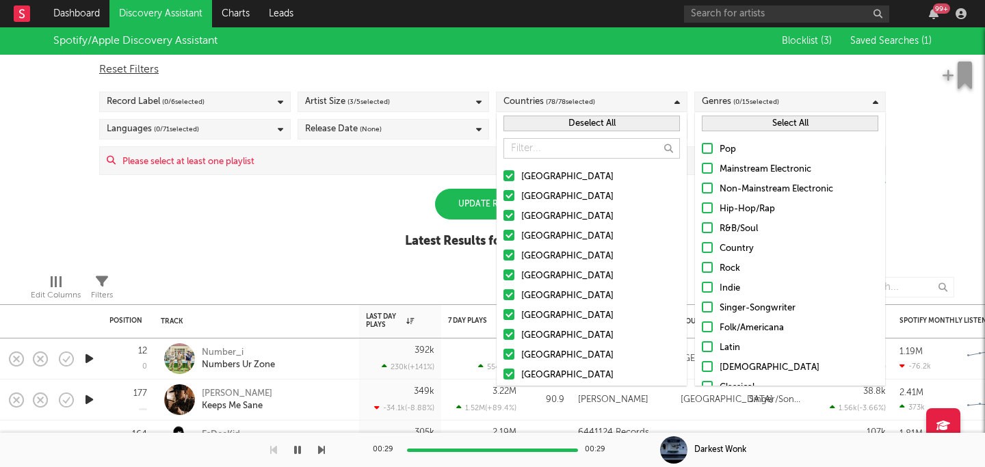
click at [742, 129] on button "Select All" at bounding box center [790, 124] width 177 height 16
click at [840, 69] on div "Reset Filters" at bounding box center [492, 70] width 787 height 16
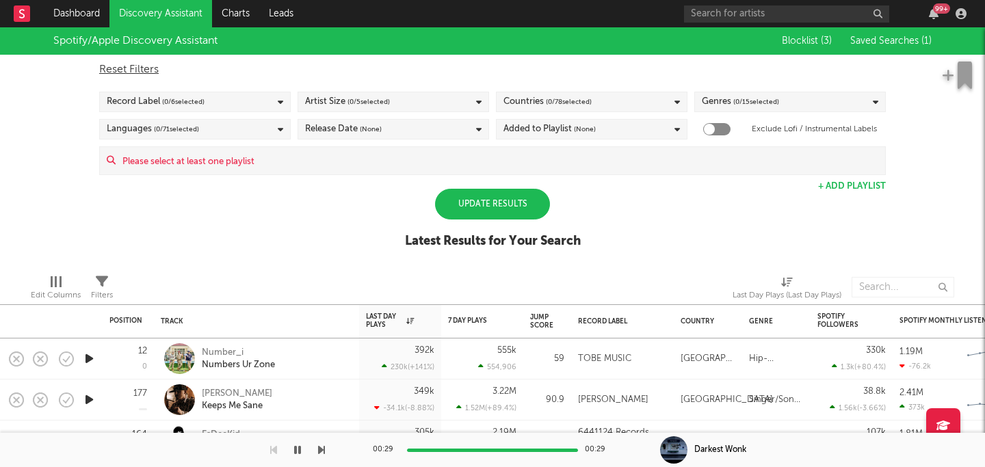
click at [230, 129] on div "Languages ( 0 / 71 selected)" at bounding box center [195, 129] width 192 height 21
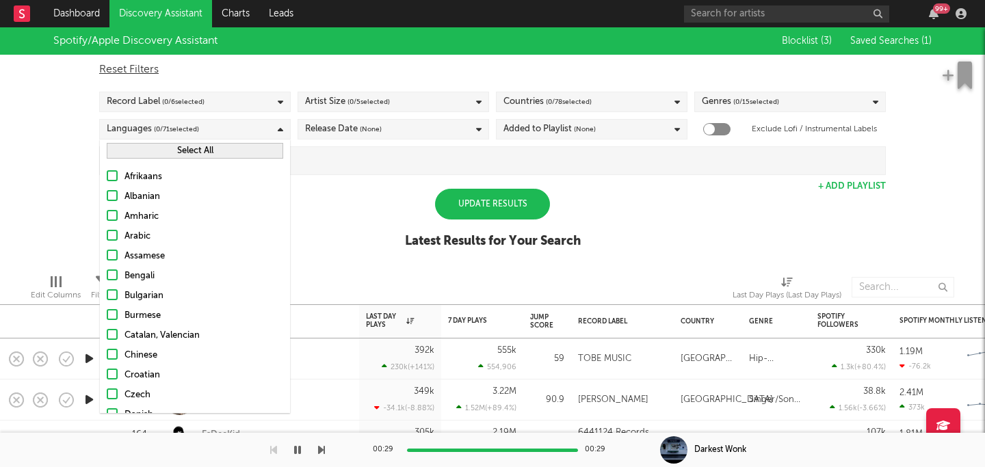
click at [211, 149] on button "Select All" at bounding box center [195, 151] width 177 height 16
click at [372, 126] on span "(None)" at bounding box center [371, 129] width 22 height 16
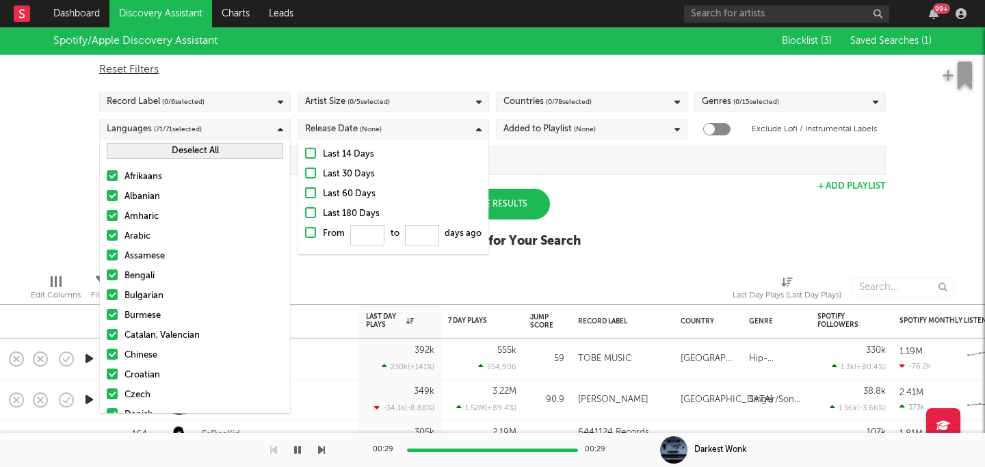
click at [378, 126] on span "(None)" at bounding box center [371, 129] width 22 height 16
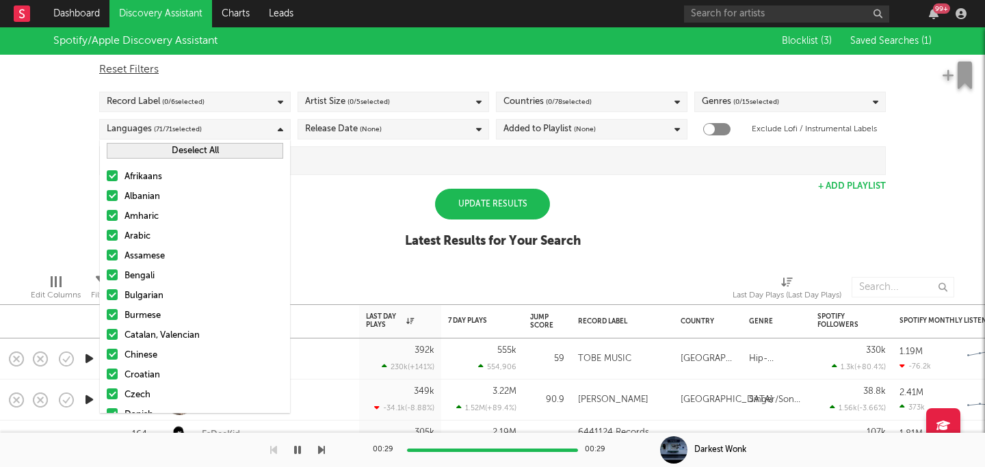
click at [536, 122] on div "Added to Playlist (None)" at bounding box center [550, 129] width 92 height 16
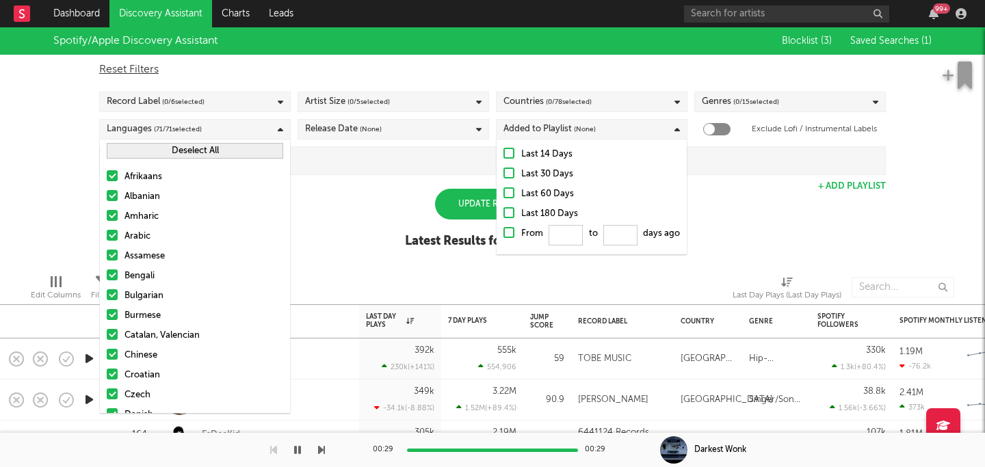
click at [510, 213] on div at bounding box center [509, 212] width 11 height 11
click at [504, 213] on input "Last 180 Days" at bounding box center [504, 214] width 0 height 16
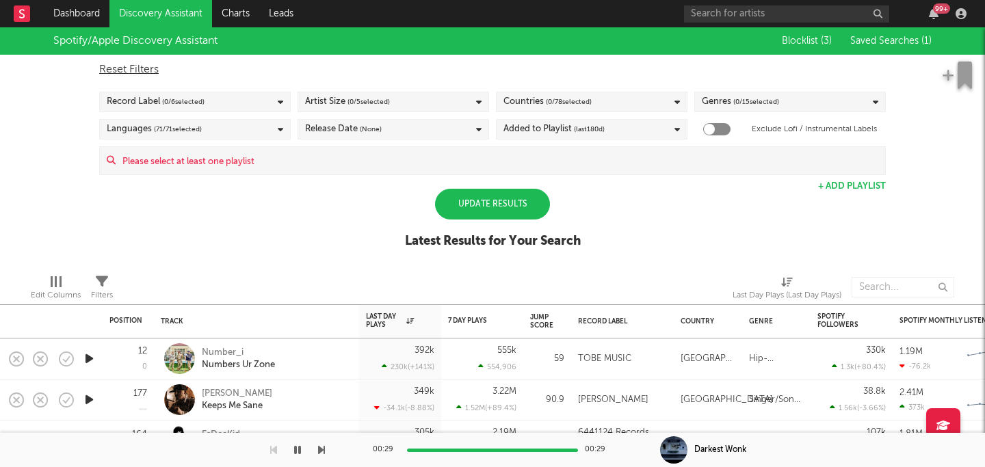
click at [732, 194] on div "Spotify/Apple Discovery Assistant Blocklist ( 3 ) Saved Searches ( 1 ) Reset Fi…" at bounding box center [492, 145] width 985 height 236
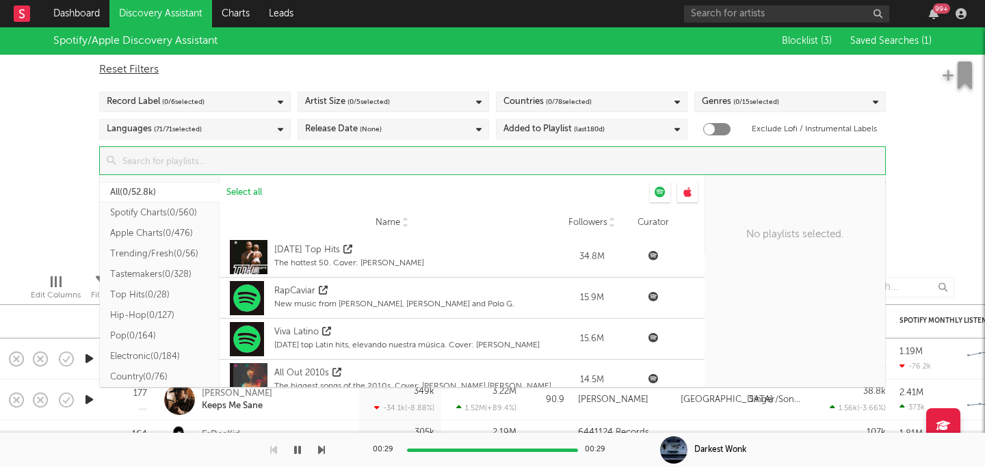
click at [549, 158] on input at bounding box center [501, 160] width 770 height 27
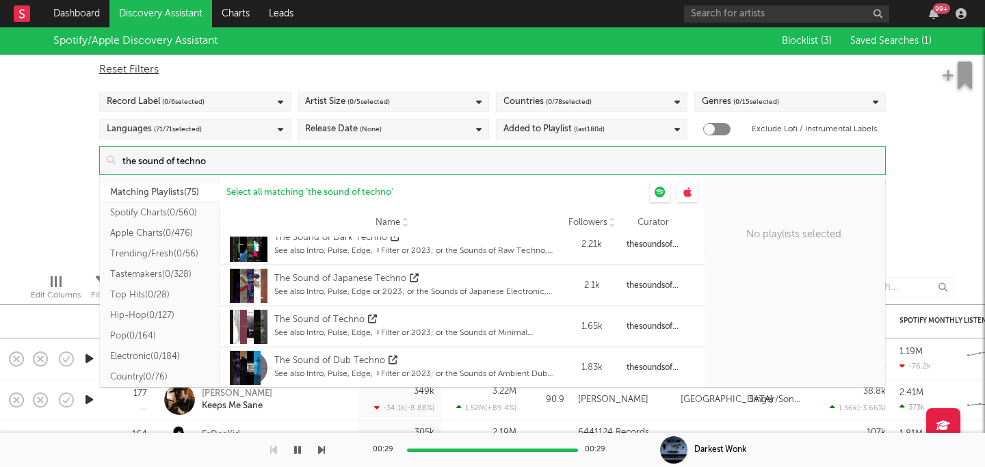
scroll to position [140, 0]
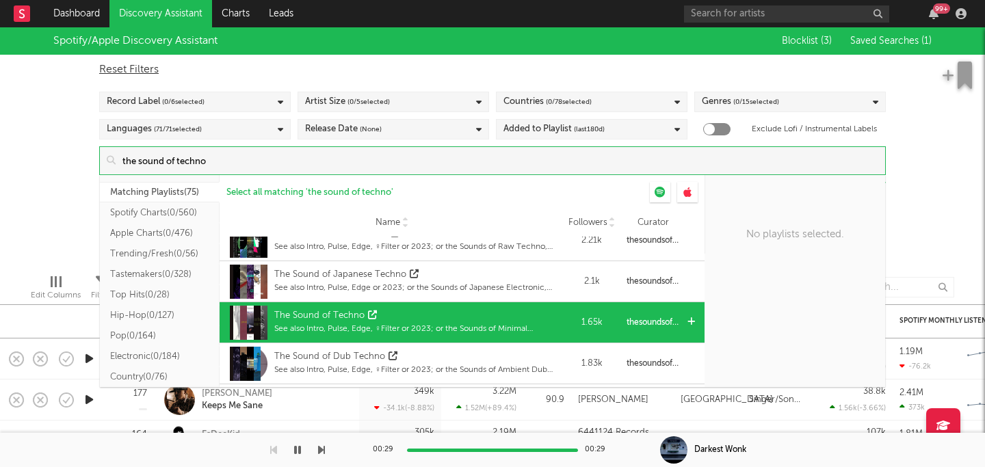
click at [371, 317] on icon at bounding box center [372, 315] width 9 height 9
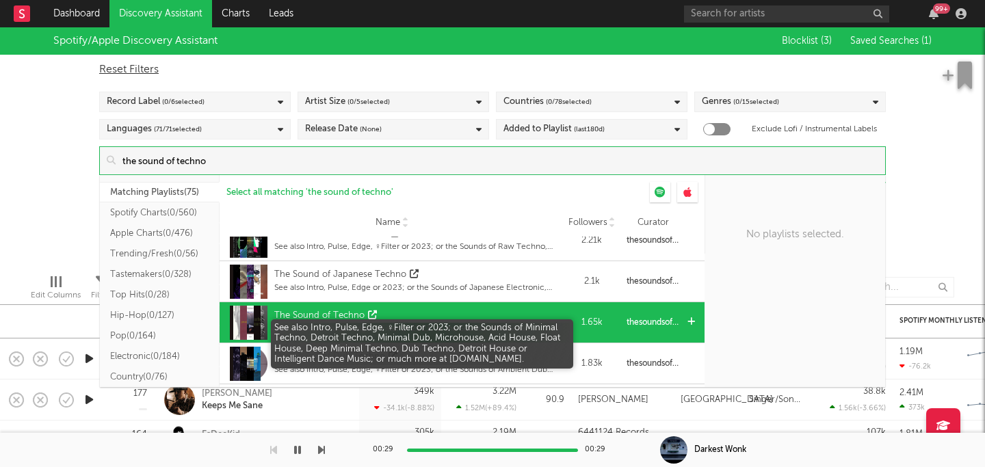
click at [470, 324] on div "See also Intro, Pulse, Edge, ♀Filter or 2023; or the Sounds of Minimal Techno, …" at bounding box center [415, 329] width 283 height 12
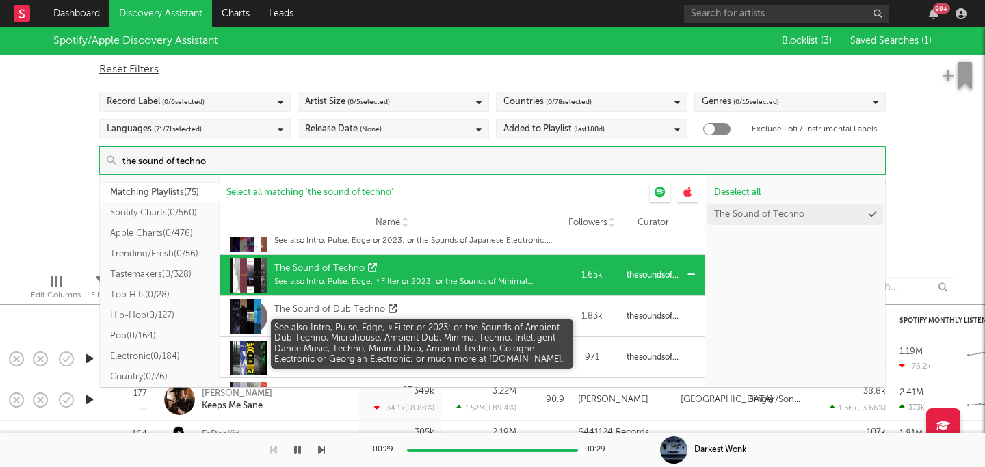
scroll to position [201, 0]
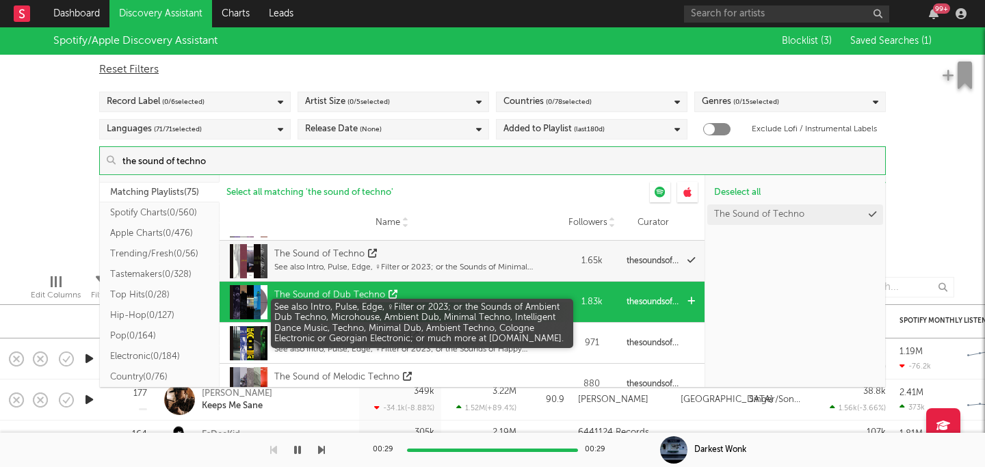
click at [538, 311] on div "See also Intro, Pulse, Edge, ♀Filter or 2023; or the Sounds of Ambient Dub Tech…" at bounding box center [415, 308] width 283 height 12
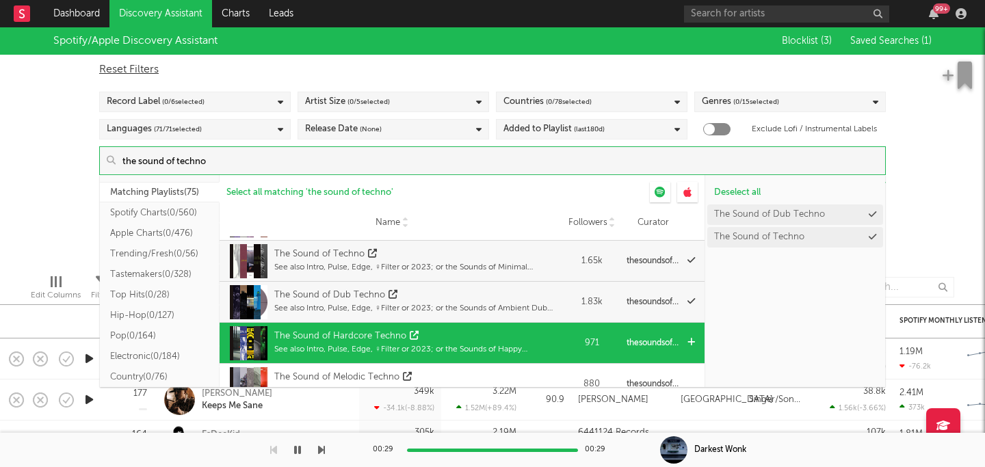
scroll to position [231, 0]
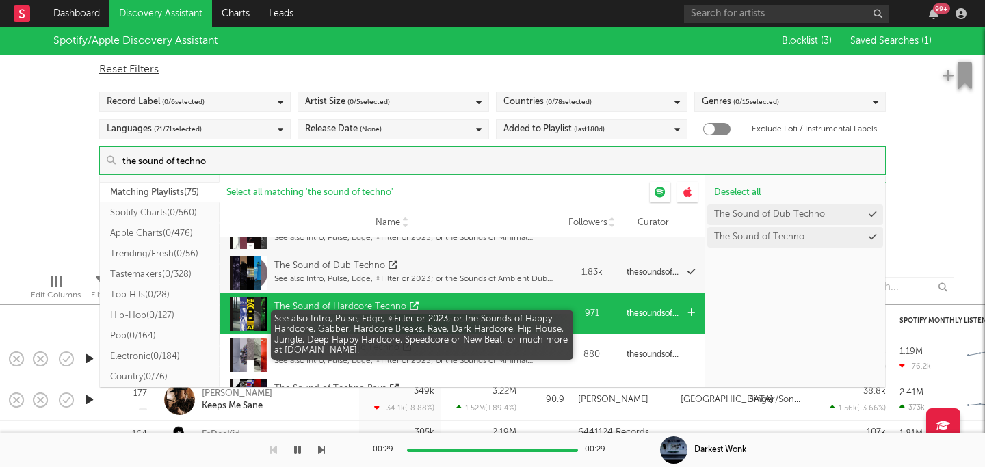
click at [513, 315] on div "See also Intro, Pulse, Edge, ♀Filter or 2023; or the Sounds of Happy Hardcore, …" at bounding box center [415, 320] width 283 height 12
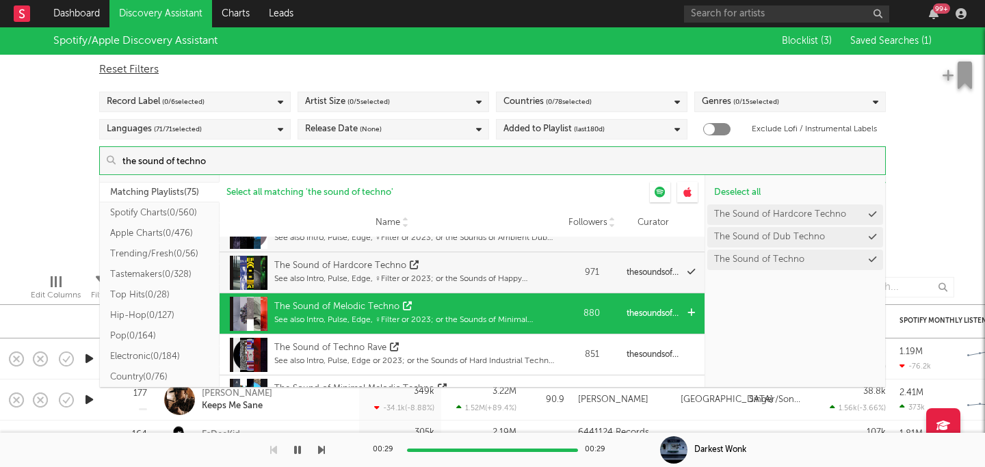
click at [502, 305] on div "The Sound of Melodic Techno" at bounding box center [415, 307] width 283 height 14
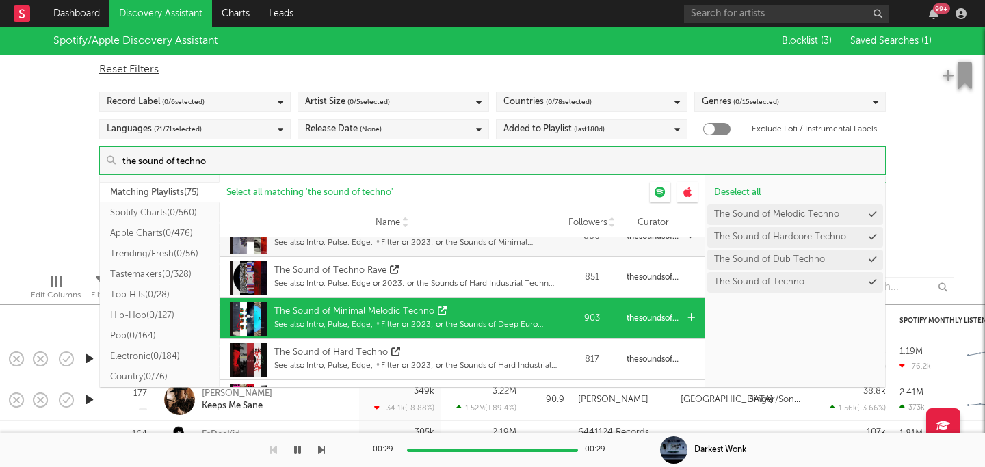
click at [495, 311] on div "The Sound of Minimal Melodic Techno" at bounding box center [415, 312] width 283 height 14
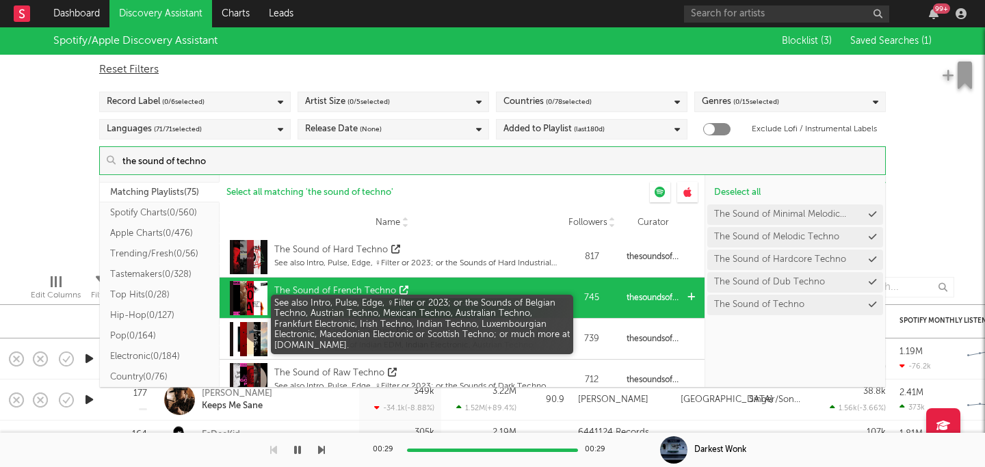
click at [487, 299] on div "See also Intro, Pulse, Edge, ♀Filter or 2023; or the Sounds of Belgian Techno, …" at bounding box center [415, 304] width 283 height 12
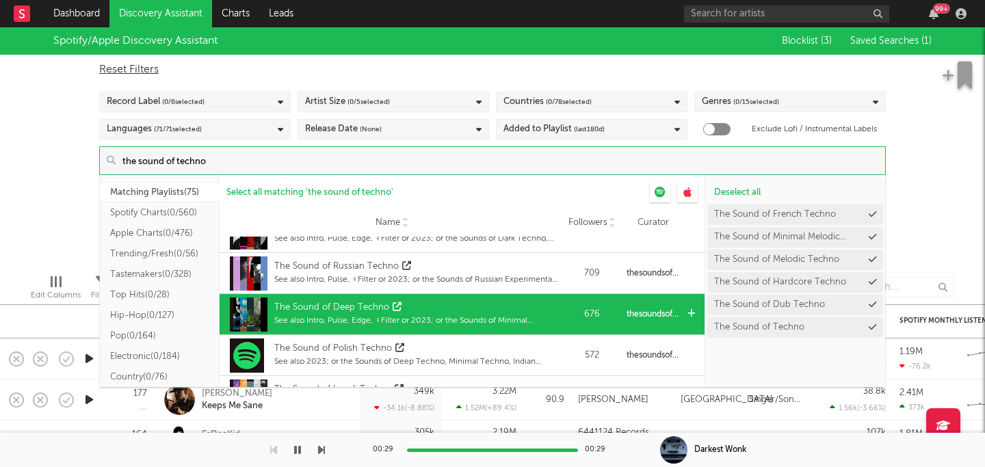
click at [467, 300] on div "The Sound of Deep Techno See also Intro, Pulse, Edge, ♀Filter or 2023; or the S…" at bounding box center [415, 315] width 283 height 34
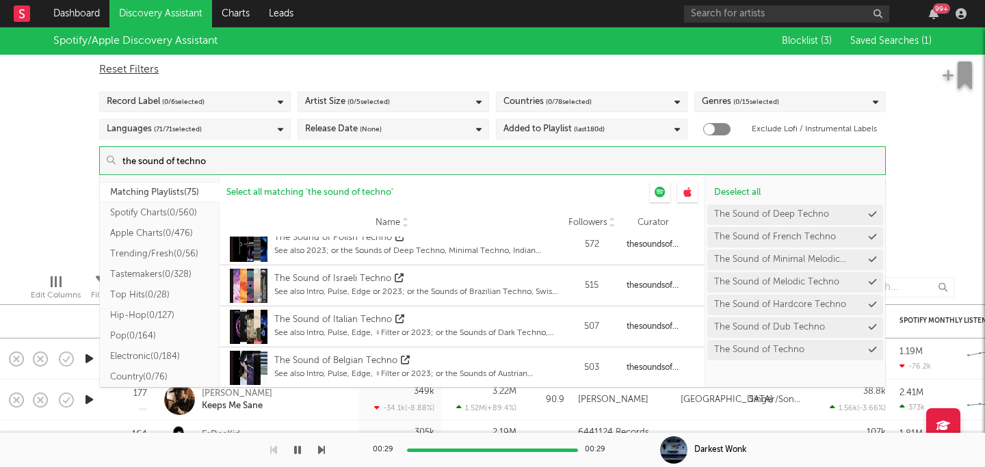
scroll to position [0, 0]
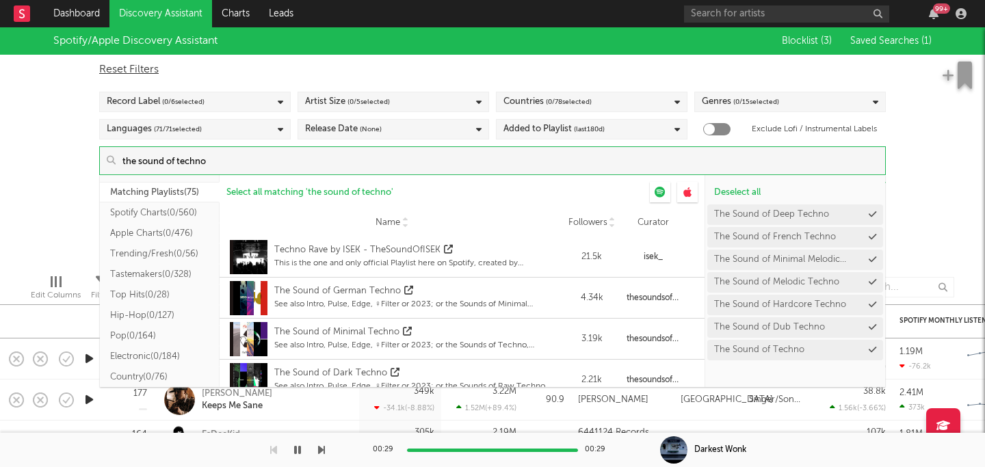
click at [178, 159] on input "the sound of techno" at bounding box center [501, 160] width 770 height 27
click at [357, 160] on input "the sound of techno" at bounding box center [501, 160] width 770 height 27
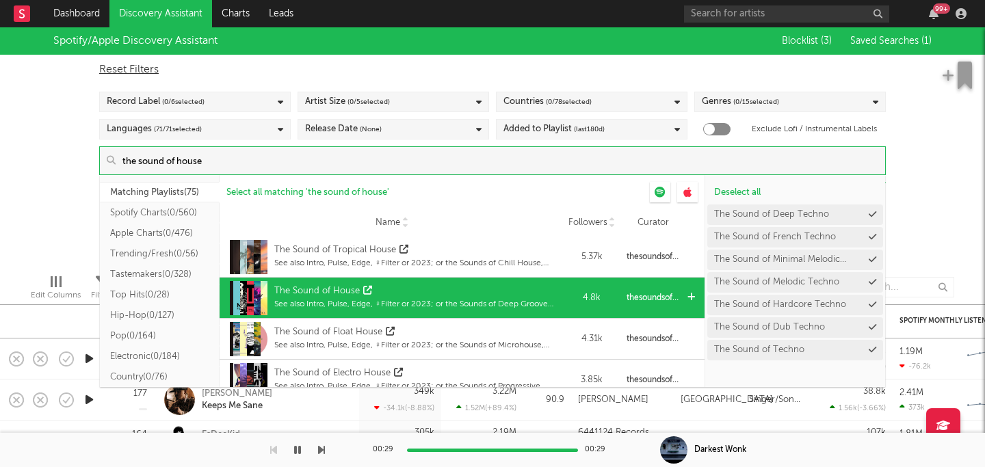
click at [400, 287] on div "The Sound of House" at bounding box center [415, 292] width 283 height 14
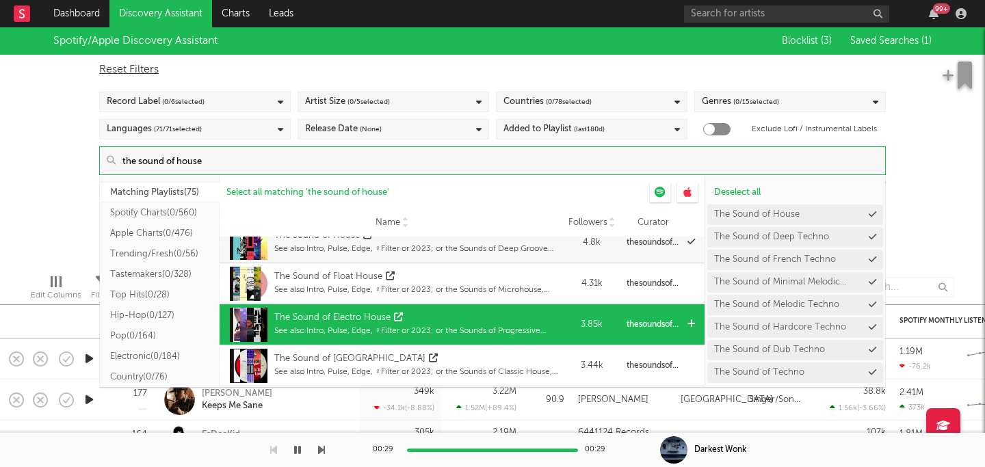
click at [426, 320] on div "The Sound of Electro House" at bounding box center [415, 318] width 283 height 14
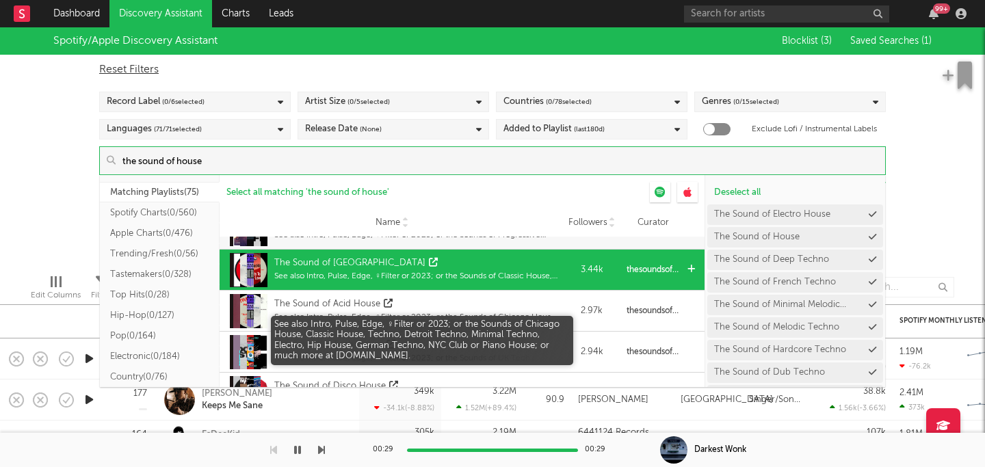
scroll to position [155, 0]
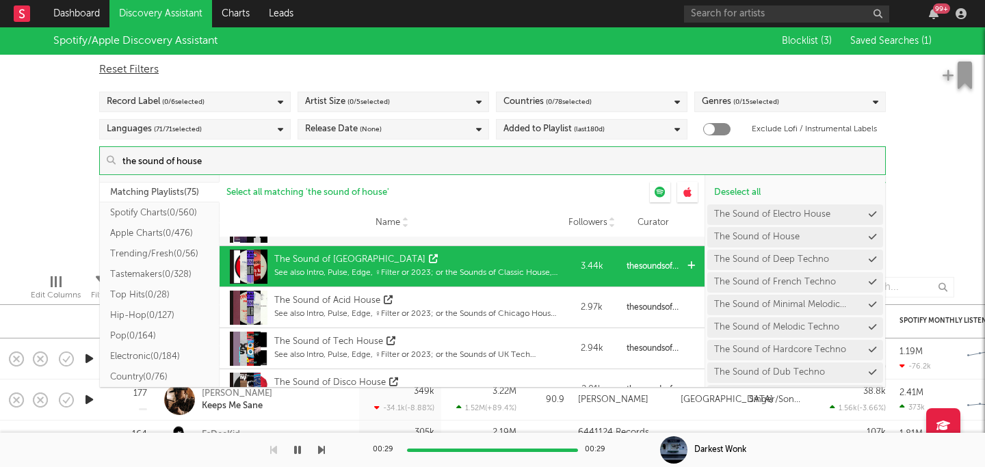
click at [448, 265] on div "The Sound of Chicago House" at bounding box center [415, 260] width 283 height 14
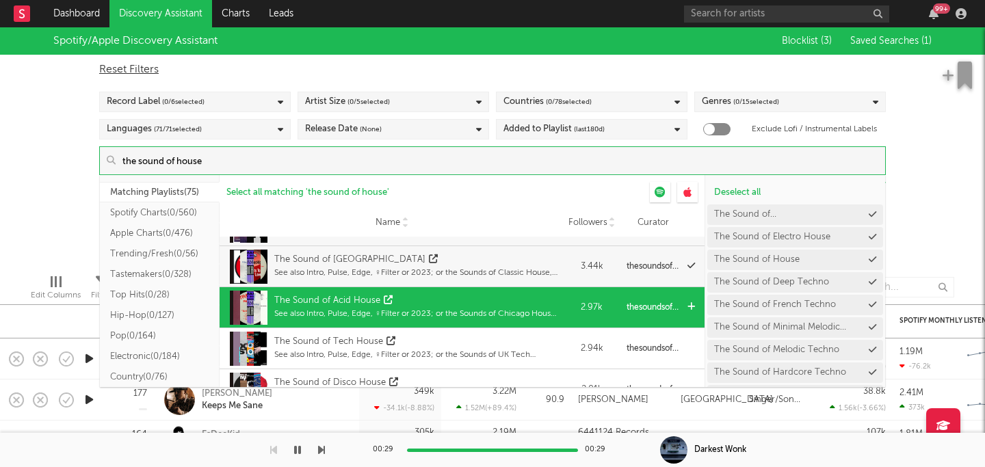
click at [440, 293] on div "The Sound of Acid House See also Intro, Pulse, Edge, ♀Filter or 2023; or the So…" at bounding box center [415, 308] width 283 height 34
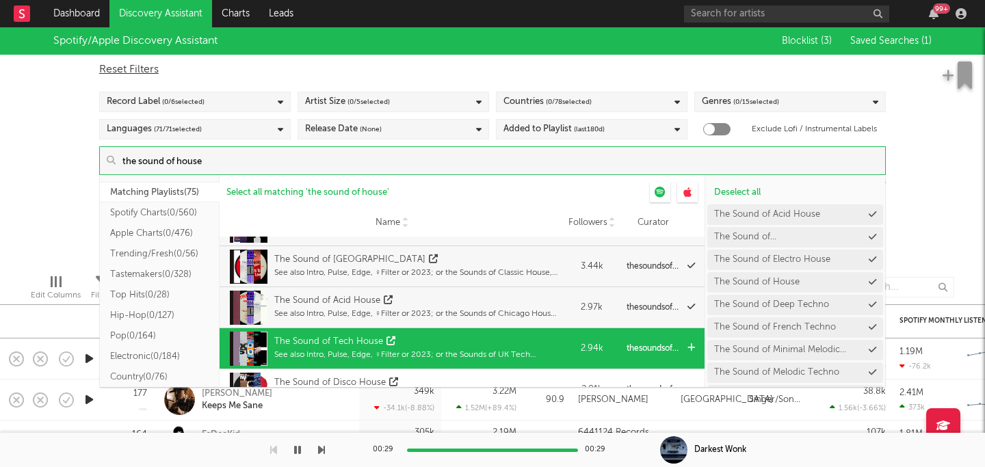
click at [418, 332] on div "The Sound of Tech House See also Intro, Pulse, Edge, ♀Filter or 2023; or the So…" at bounding box center [415, 349] width 283 height 34
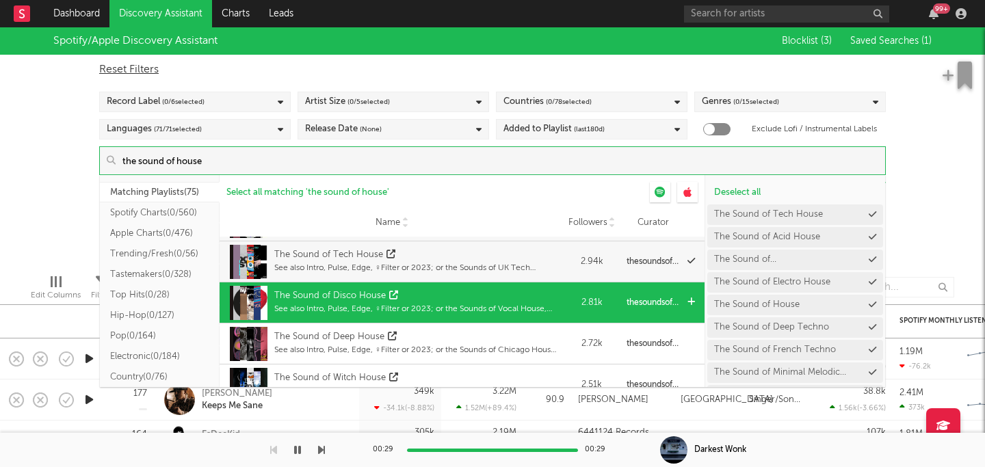
scroll to position [238, 0]
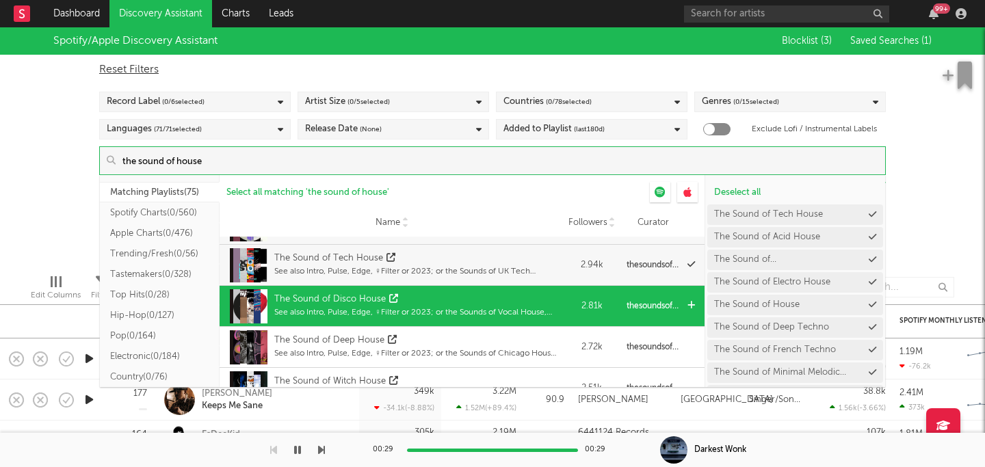
click at [432, 296] on div "The Sound of Disco House" at bounding box center [415, 300] width 283 height 14
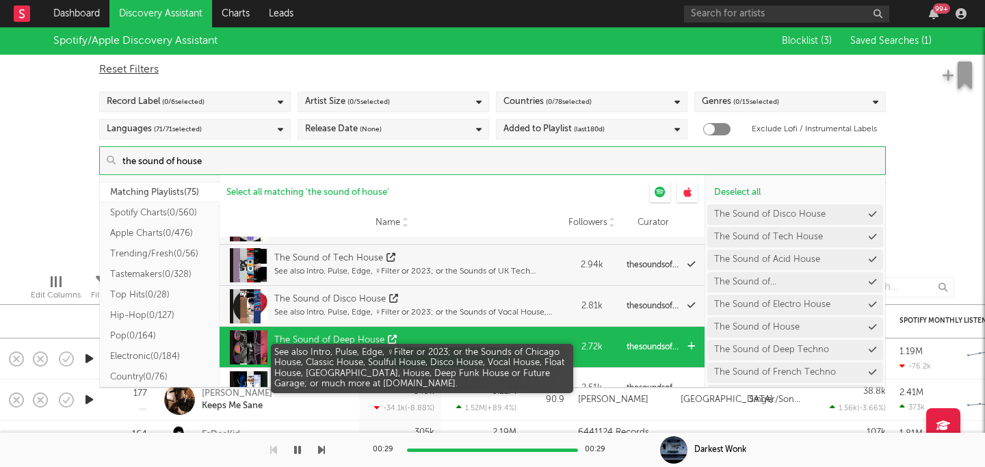
click at [441, 348] on div "See also Intro, Pulse, Edge, ♀Filter or 2023; or the Sounds of Chicago House, C…" at bounding box center [415, 354] width 283 height 12
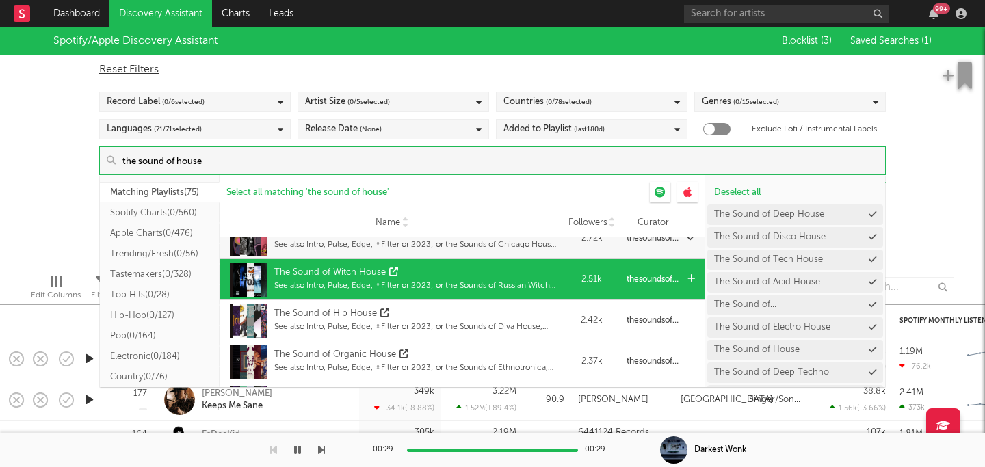
scroll to position [398, 0]
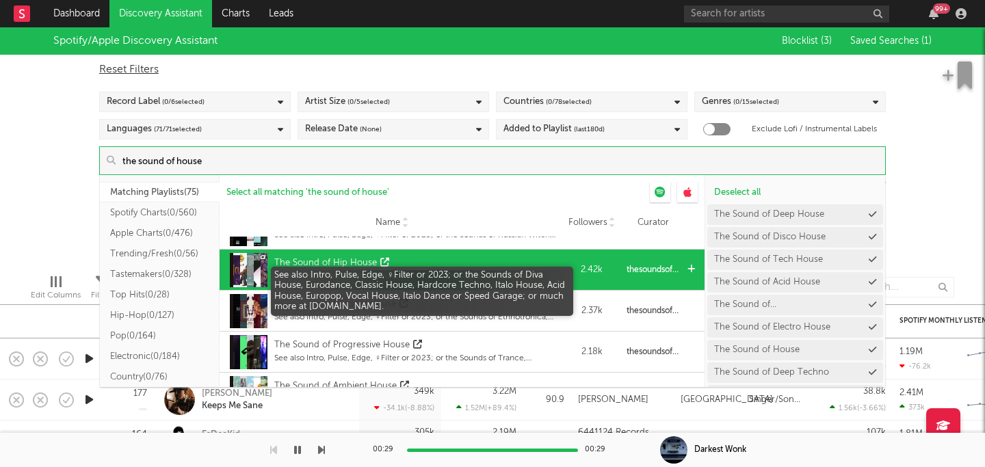
click at [462, 275] on div "See also Intro, Pulse, Edge, ♀Filter or 2023; or the Sounds of Diva House, Euro…" at bounding box center [415, 276] width 283 height 12
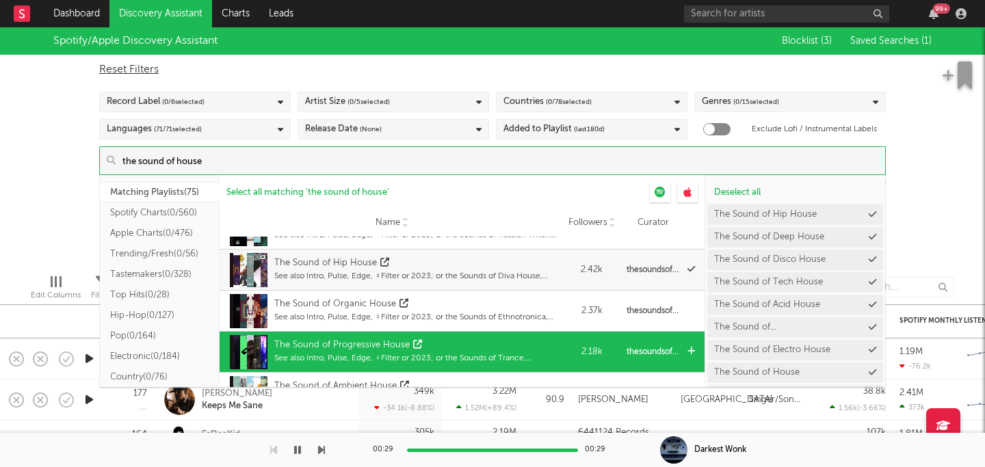
click at [461, 334] on div "The Sound of Progressive House See also Intro, Pulse, Edge, ♀Filter or 2023; or…" at bounding box center [391, 352] width 331 height 41
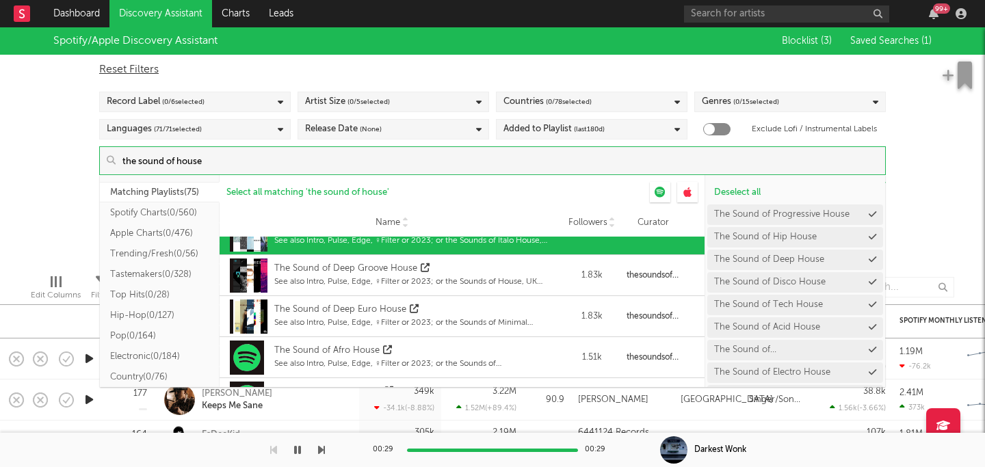
scroll to position [574, 0]
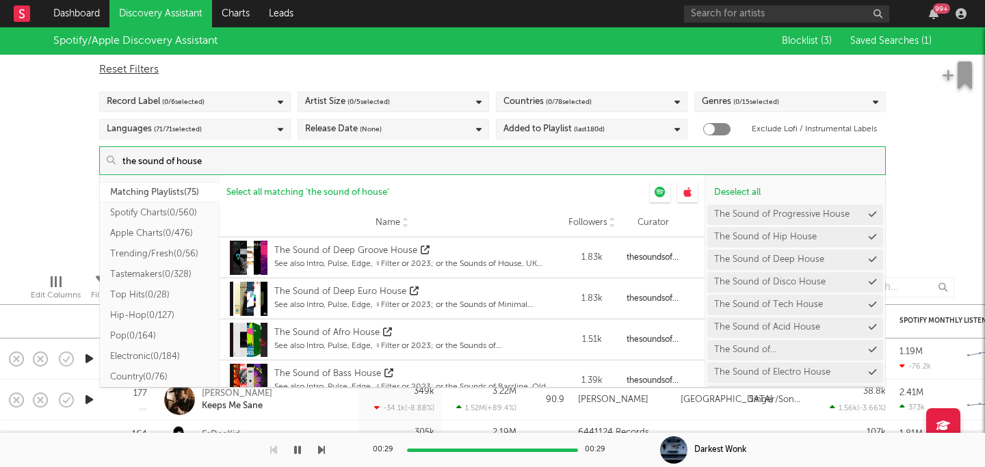
click at [166, 163] on input "the sound of house" at bounding box center [501, 160] width 770 height 27
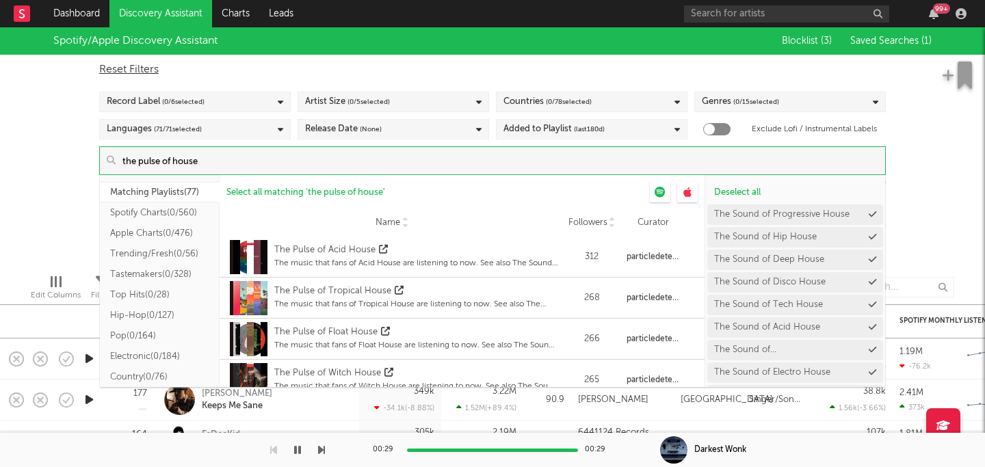
click at [331, 164] on input "the pulse of house" at bounding box center [501, 160] width 770 height 27
type input "the pulse of house"
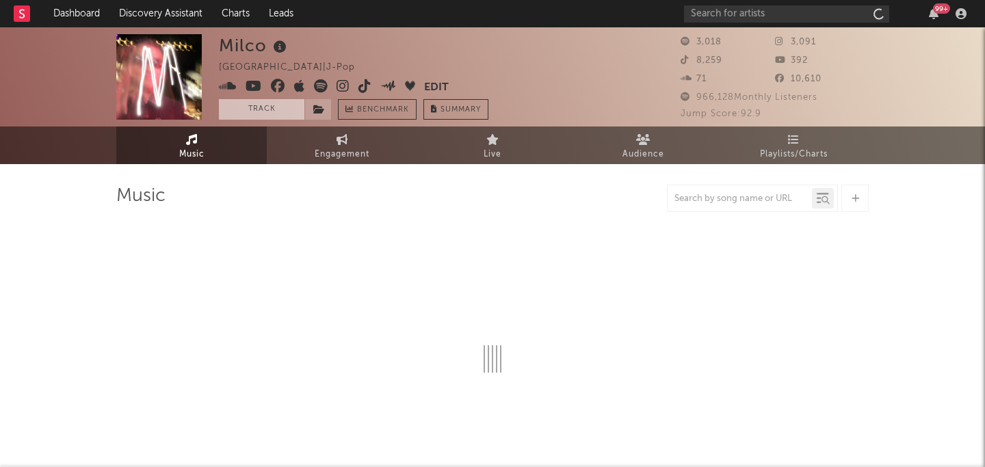
click at [268, 110] on button "Track" at bounding box center [262, 109] width 86 height 21
select select "1w"
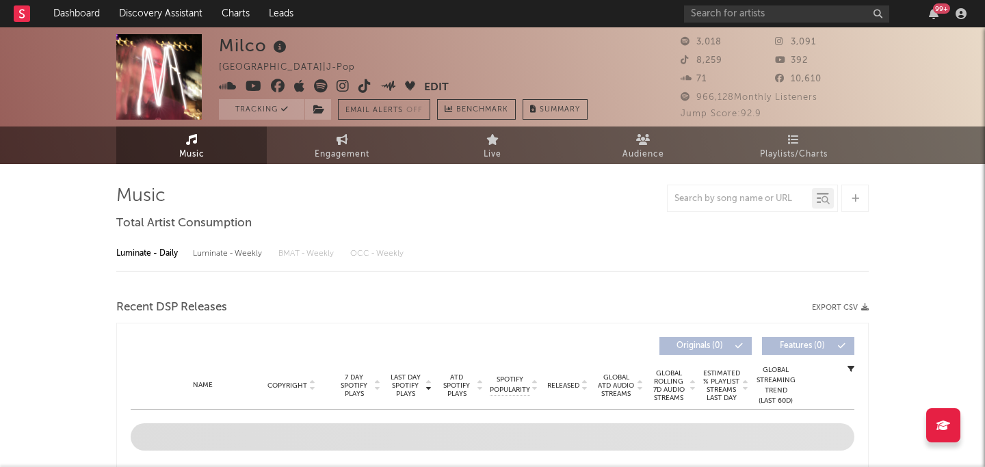
select select "1w"
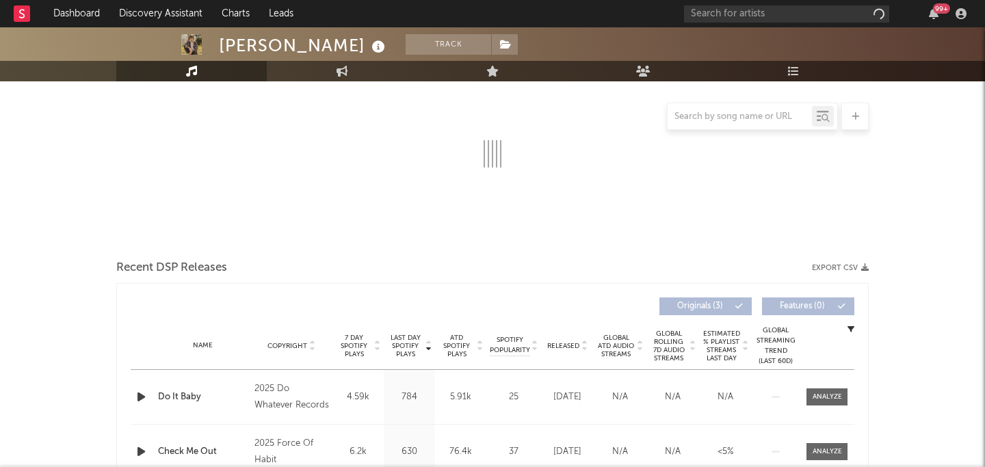
select select "1w"
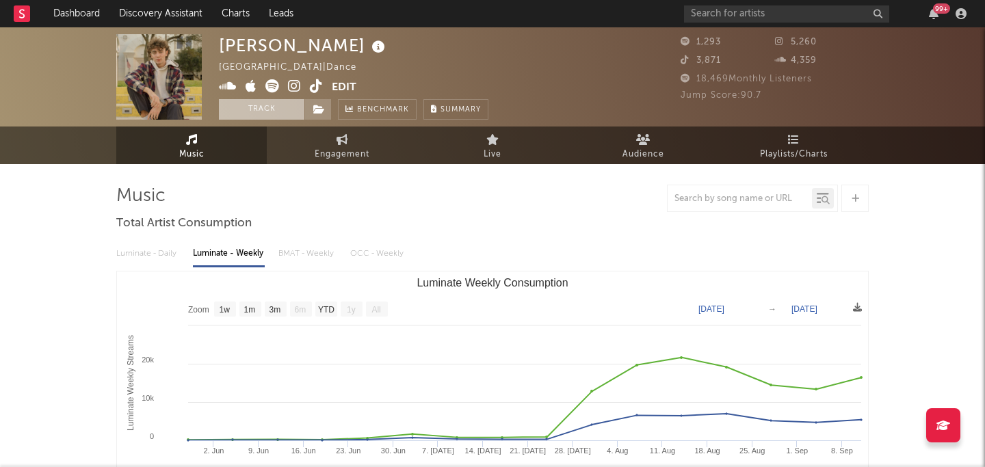
click at [246, 112] on button "Track" at bounding box center [262, 109] width 86 height 21
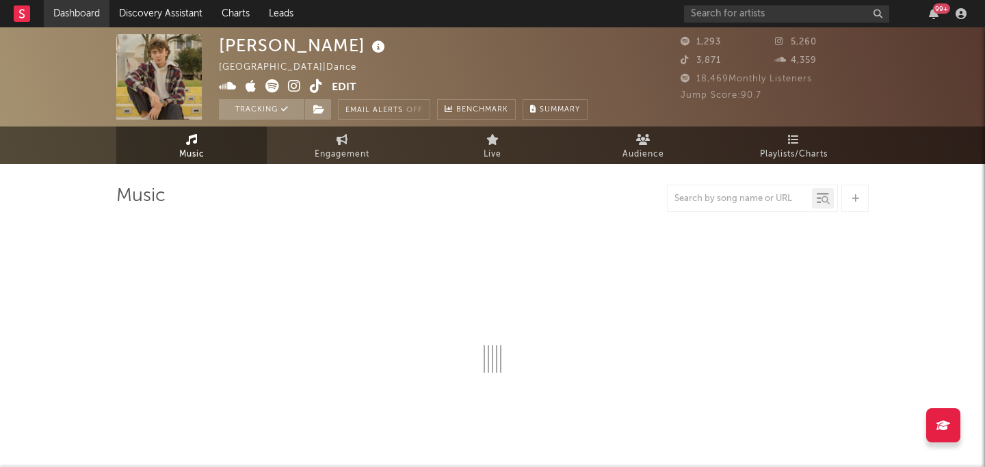
select select "1w"
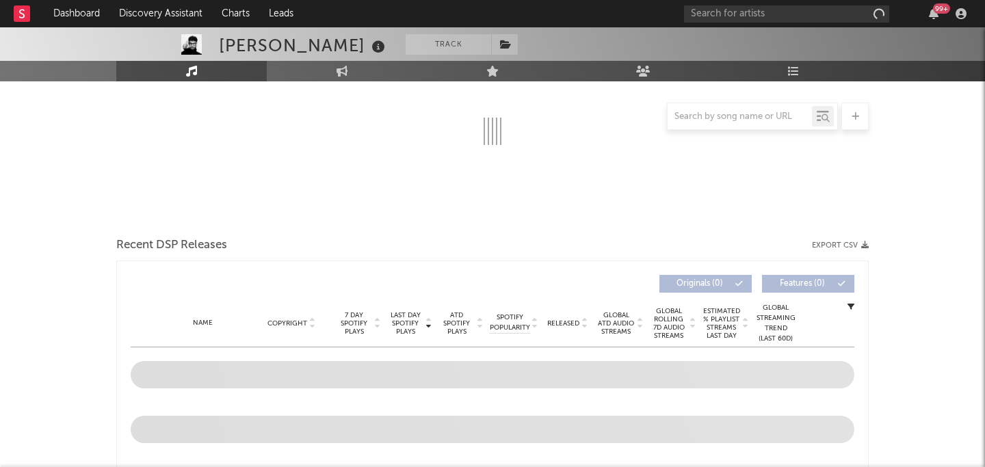
select select "1w"
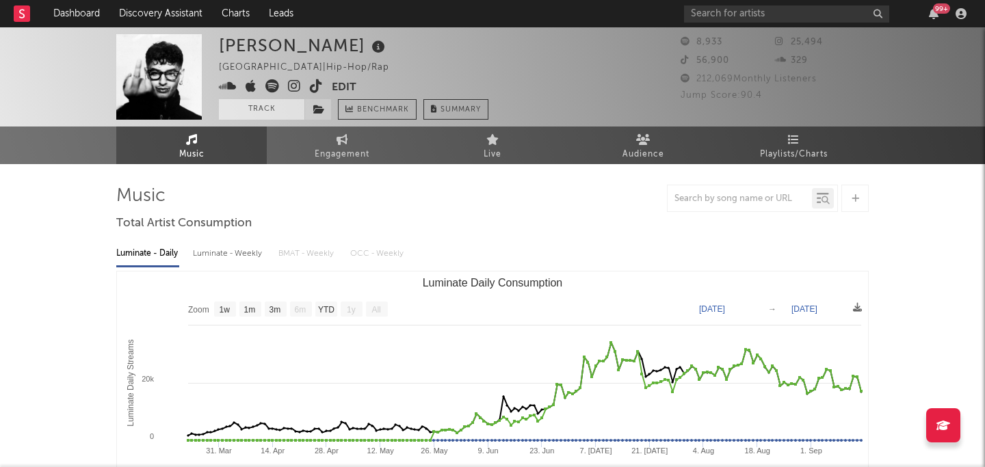
click at [262, 103] on button "Track" at bounding box center [262, 109] width 86 height 21
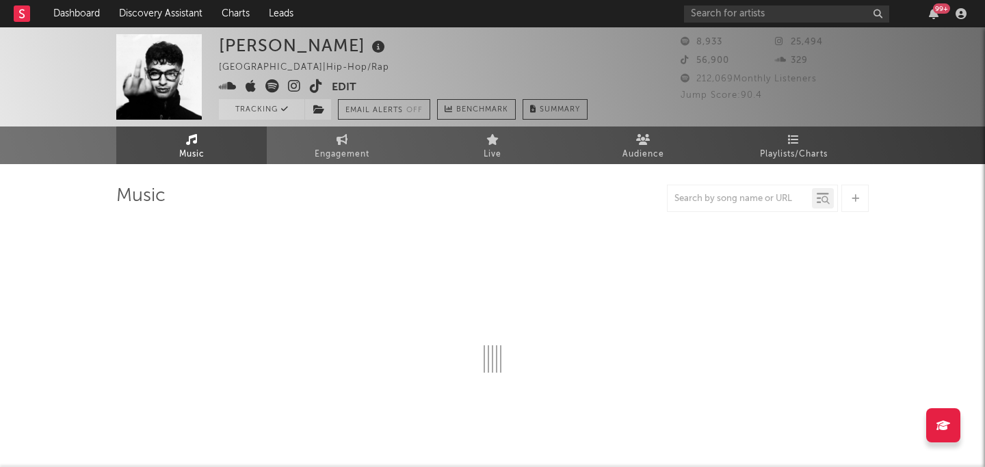
select select "1w"
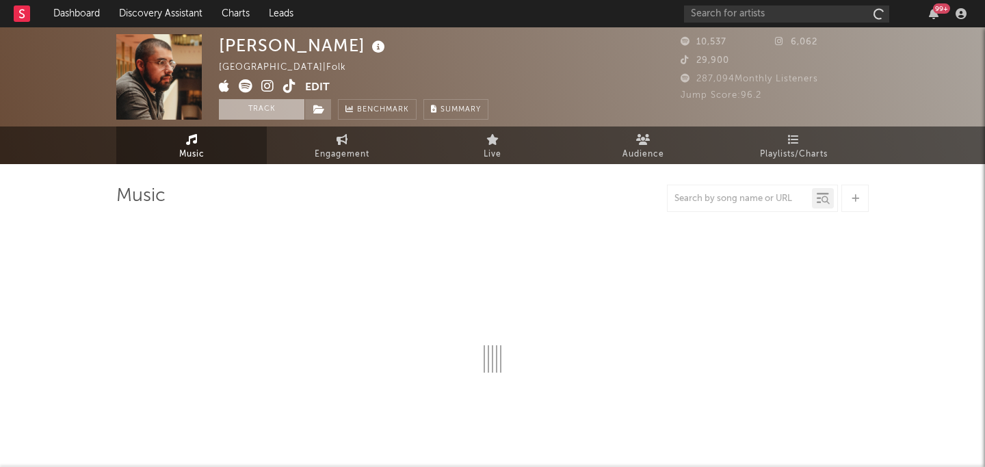
click at [273, 110] on button "Track" at bounding box center [262, 109] width 86 height 21
select select "1w"
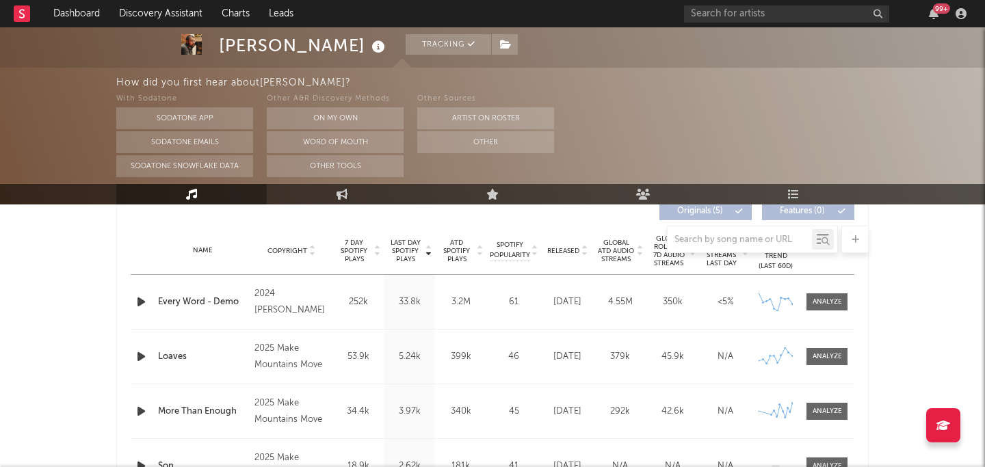
select select "1w"
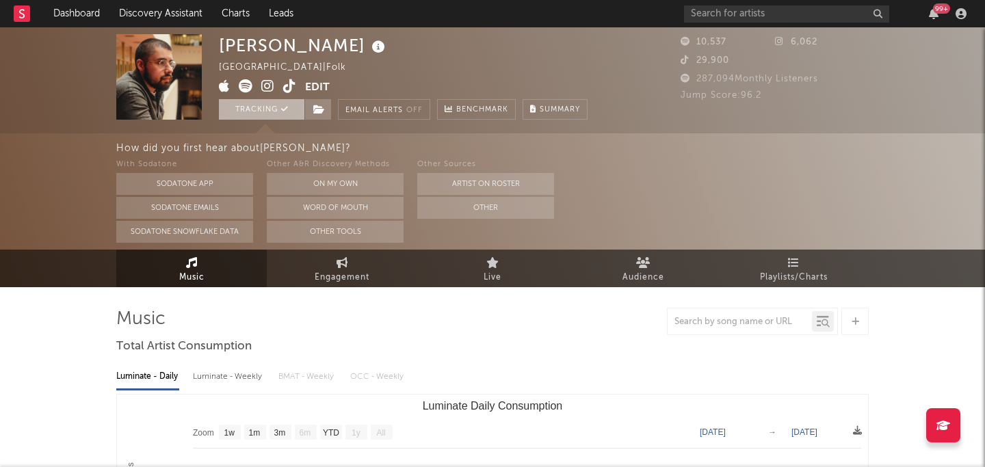
click at [265, 105] on button "Tracking" at bounding box center [262, 109] width 86 height 21
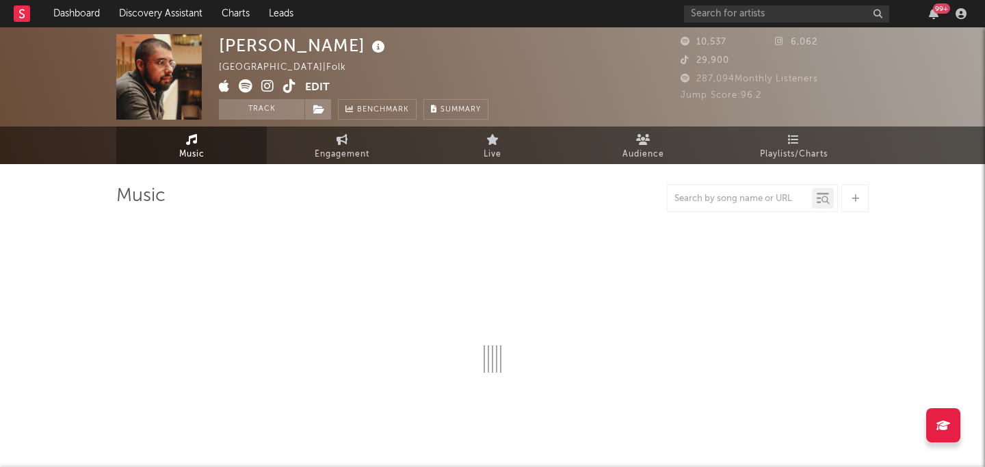
select select "1w"
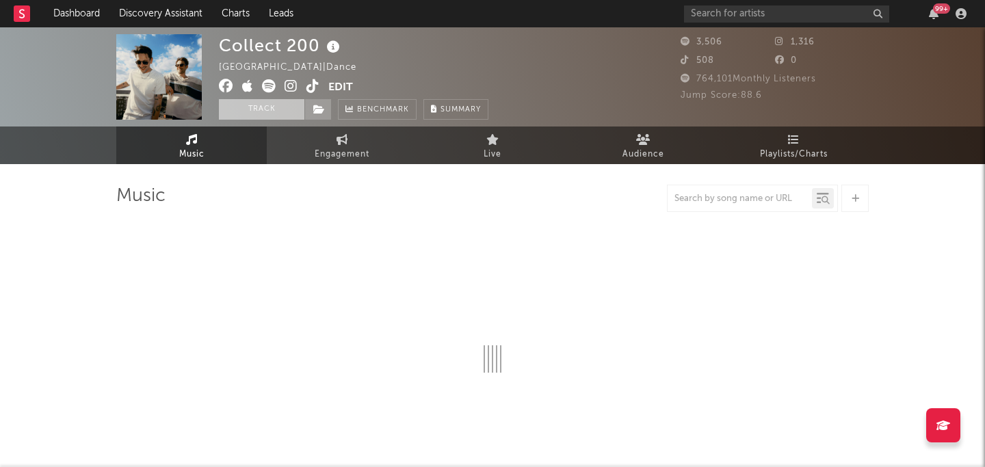
select select "1w"
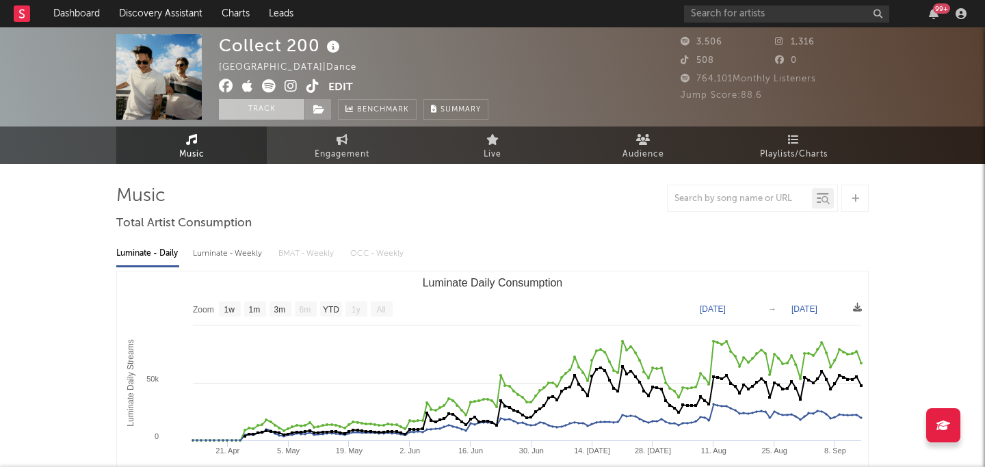
click at [284, 112] on button "Track" at bounding box center [262, 109] width 86 height 21
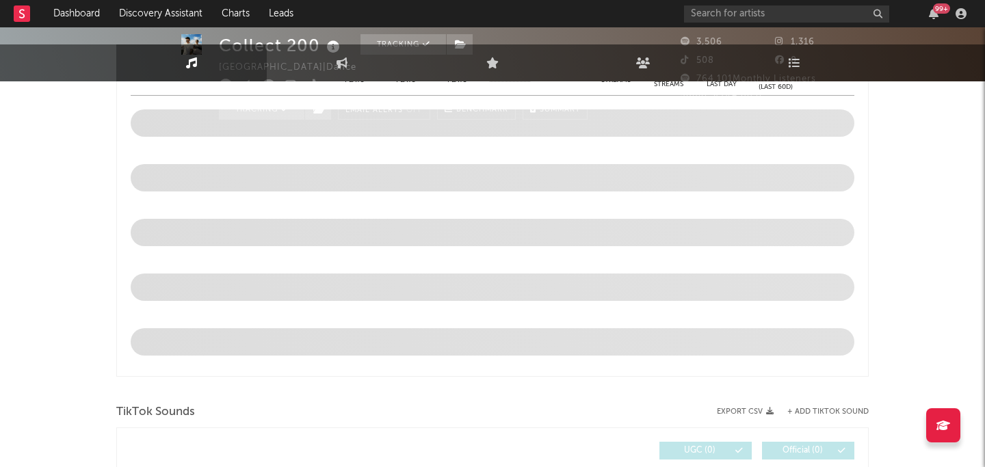
select select "1w"
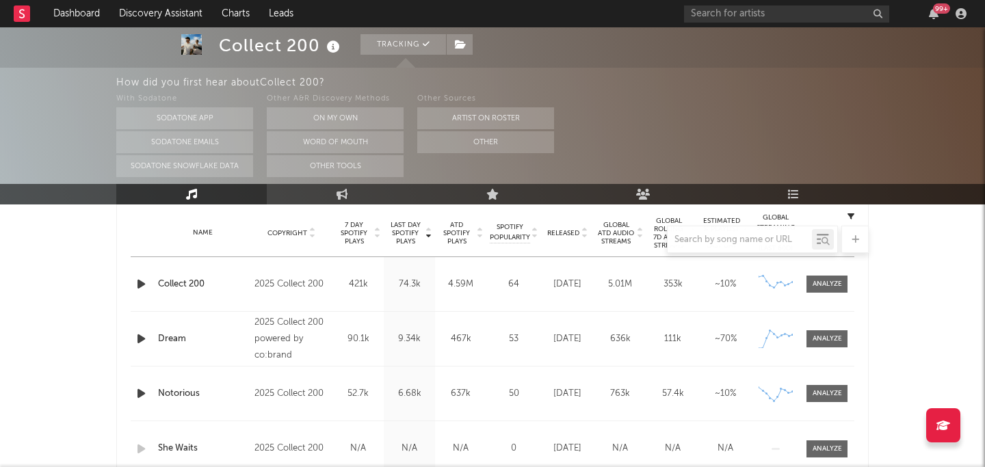
scroll to position [543, 0]
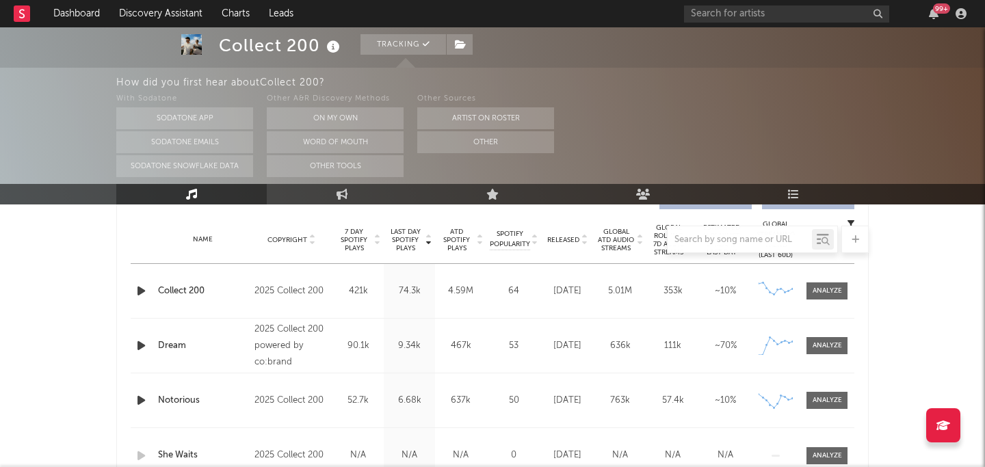
click at [142, 292] on icon "button" at bounding box center [141, 291] width 14 height 17
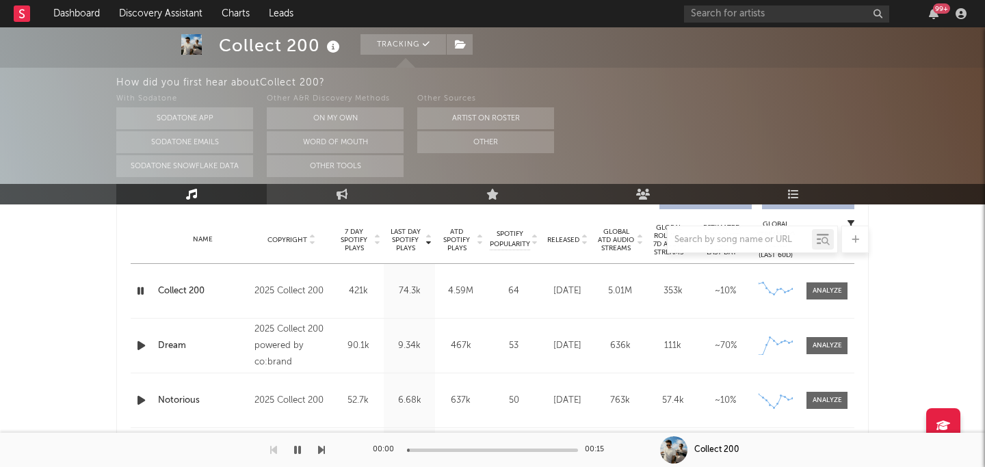
scroll to position [565, 0]
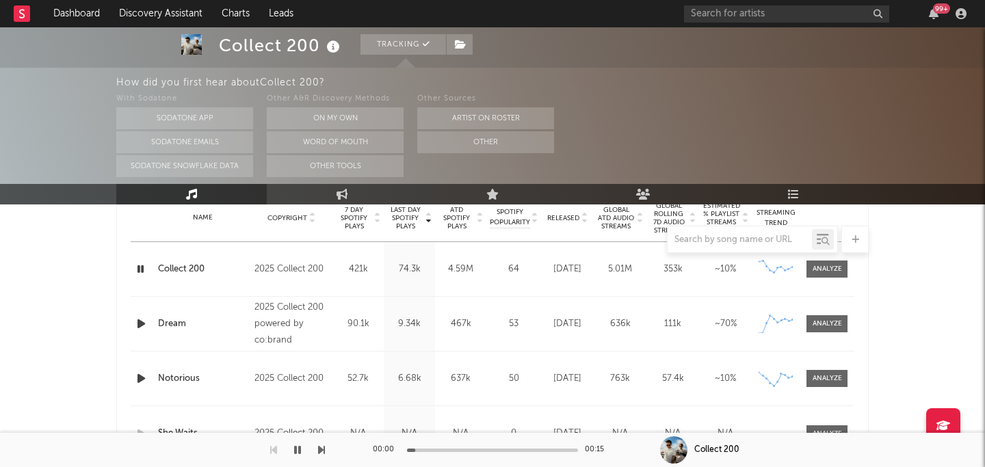
click at [146, 326] on icon "button" at bounding box center [141, 323] width 14 height 17
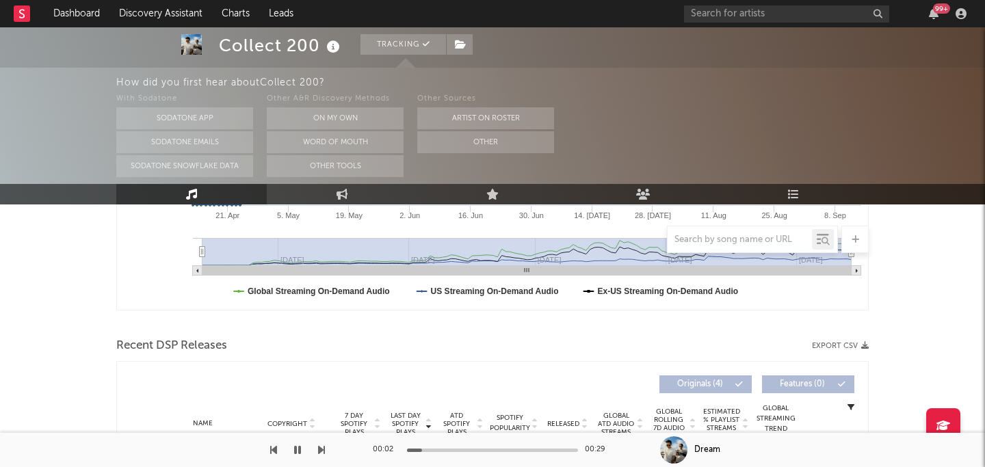
scroll to position [0, 0]
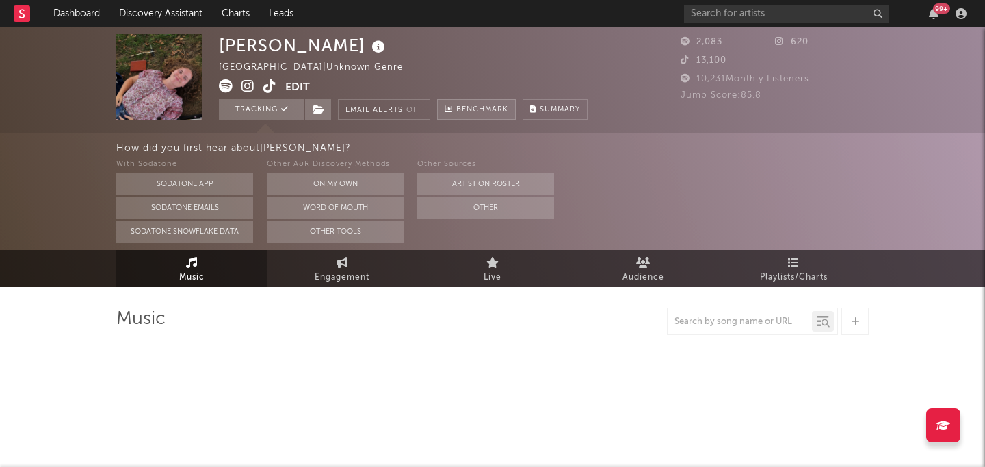
select select "1w"
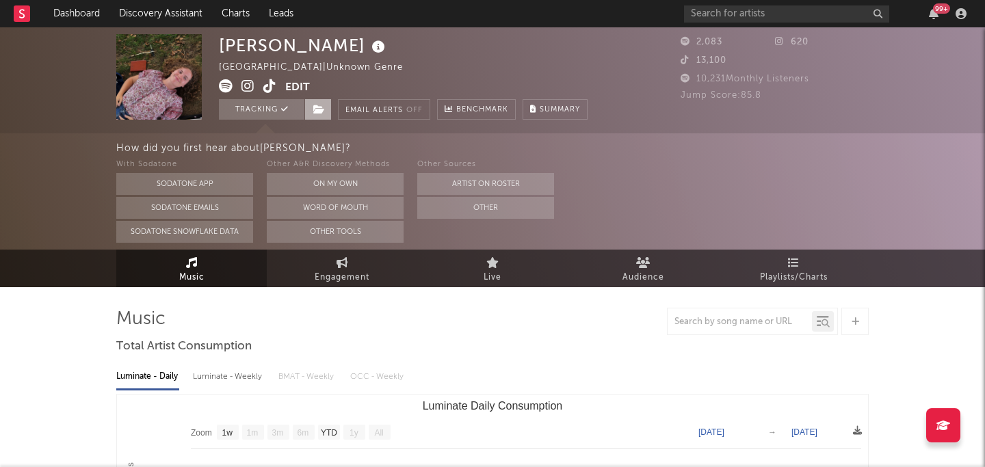
click at [321, 108] on icon at bounding box center [319, 110] width 12 height 10
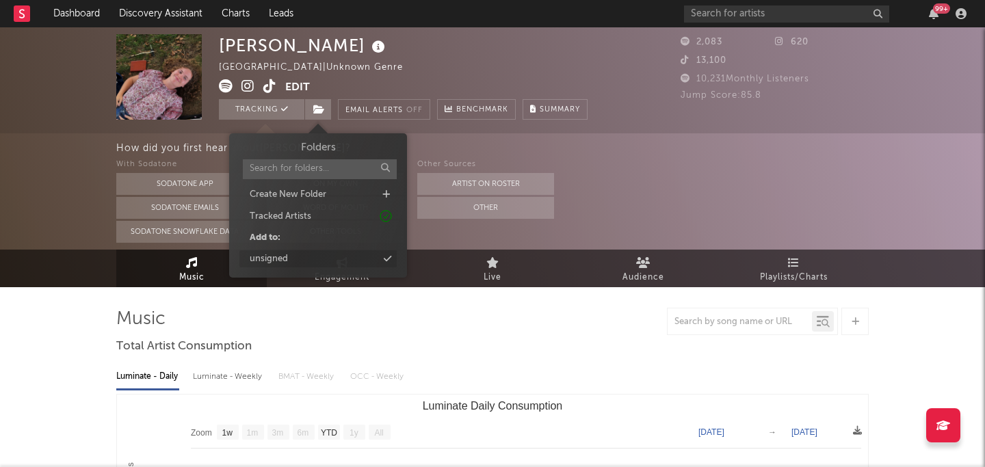
click at [285, 256] on div "unsigned" at bounding box center [269, 259] width 38 height 14
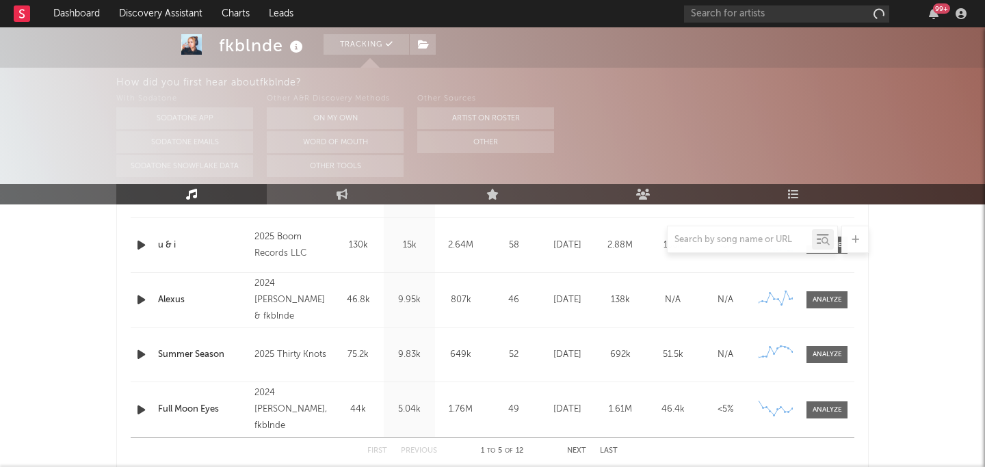
select select "6m"
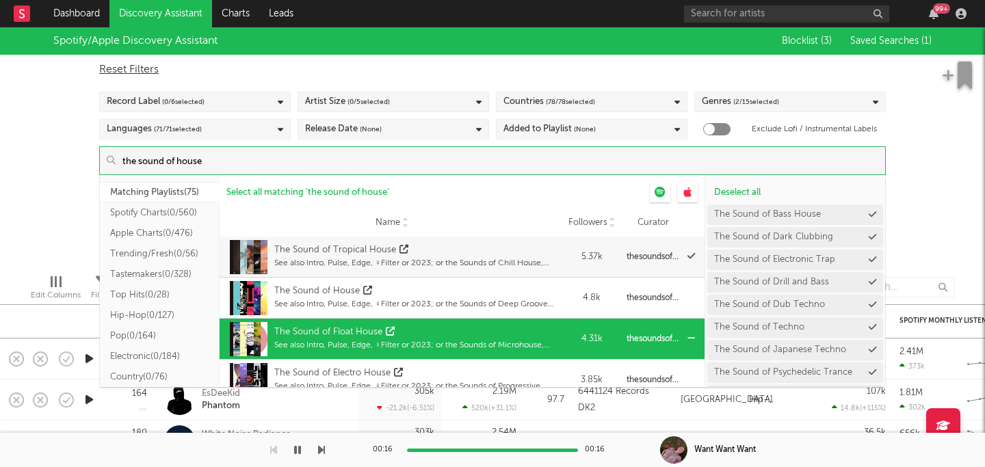
scroll to position [41, 0]
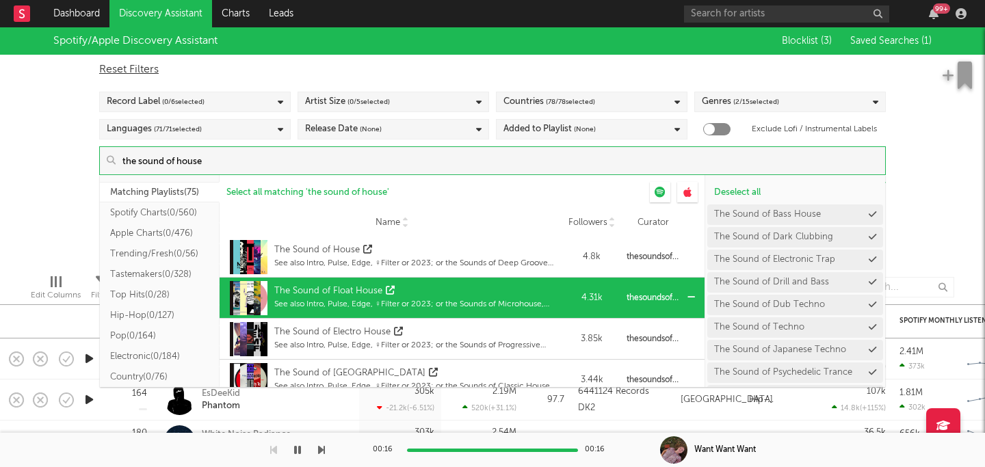
click at [454, 289] on div "The Sound of Float House" at bounding box center [415, 292] width 283 height 14
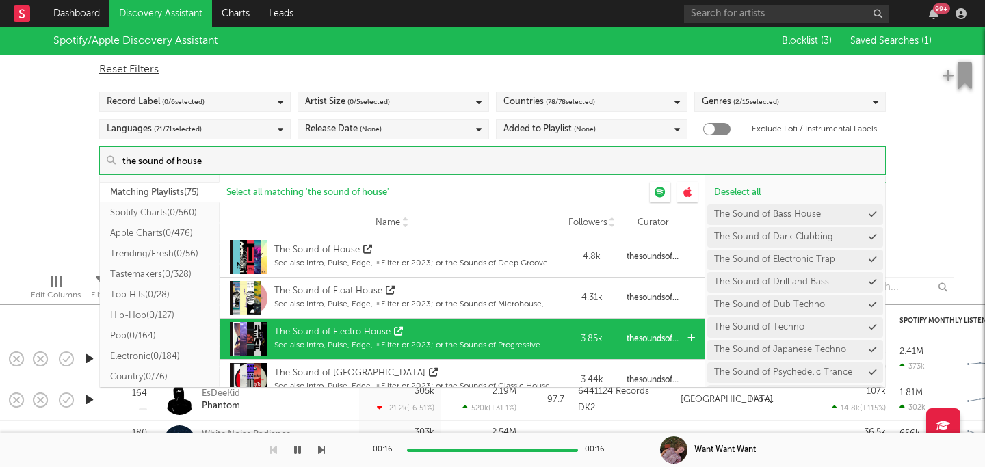
click at [443, 337] on div "The Sound of Electro House" at bounding box center [415, 333] width 283 height 14
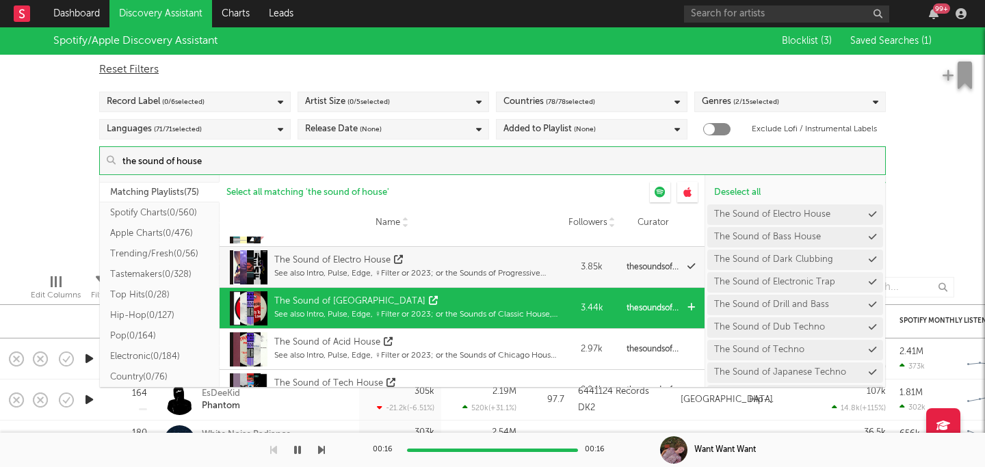
click at [454, 305] on div "The Sound of [GEOGRAPHIC_DATA]" at bounding box center [415, 302] width 283 height 14
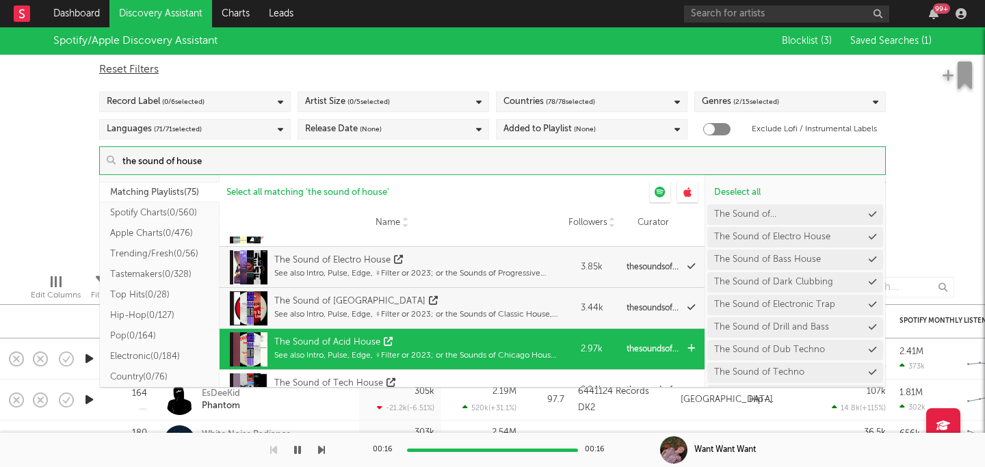
click at [435, 337] on div "The Sound of Acid House" at bounding box center [415, 343] width 283 height 14
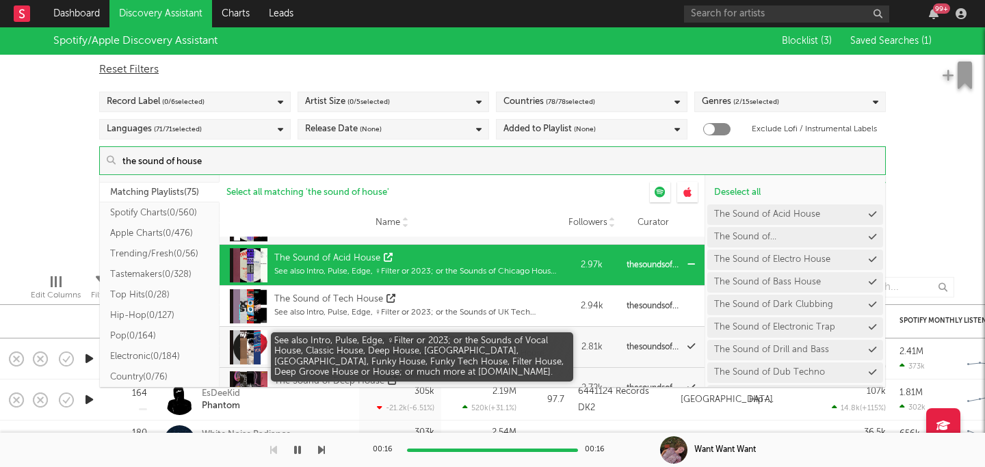
scroll to position [211, 0]
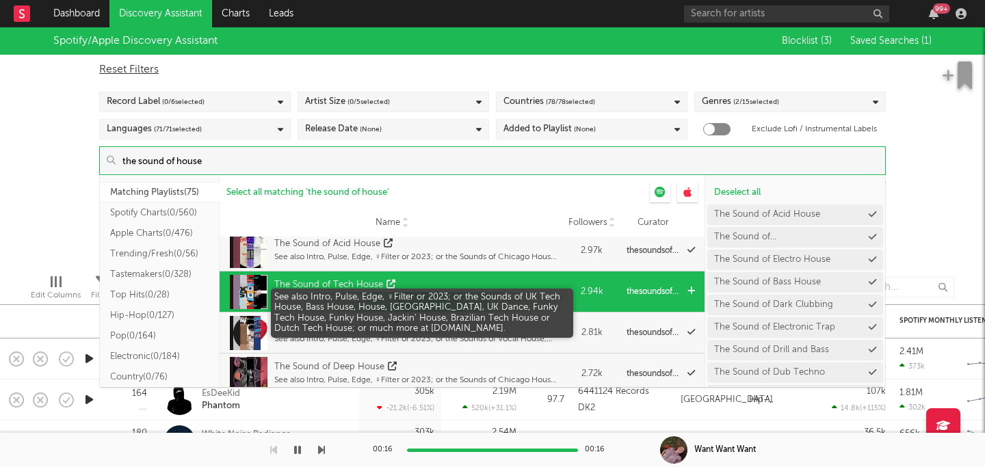
click at [486, 294] on div "See also Intro, Pulse, Edge, ♀Filter or 2023; or the Sounds of UK Tech House, B…" at bounding box center [415, 298] width 283 height 12
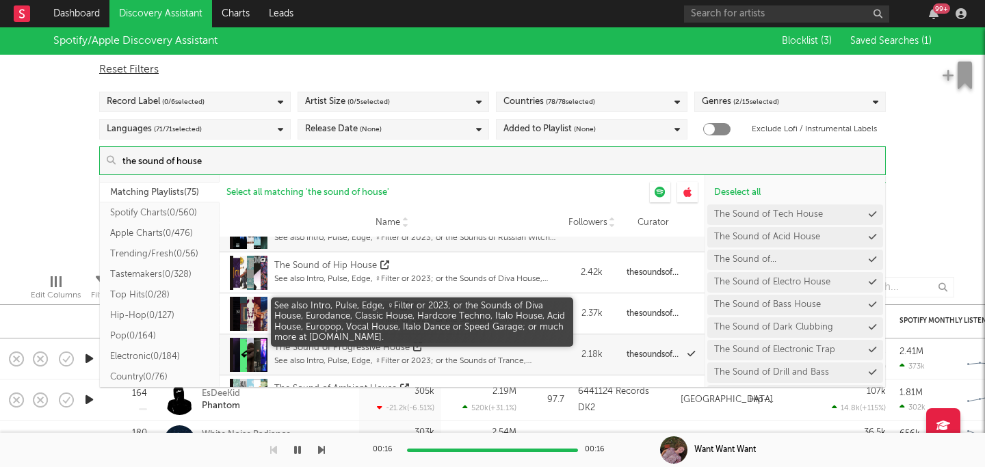
scroll to position [303, 0]
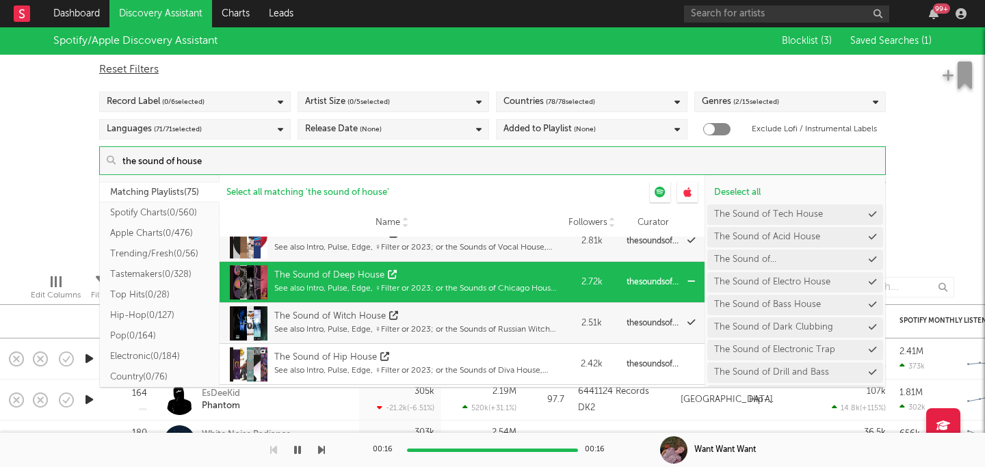
click at [520, 280] on div "The Sound of Deep House" at bounding box center [415, 276] width 283 height 14
click at [508, 281] on div "The Sound of Deep House" at bounding box center [415, 276] width 283 height 14
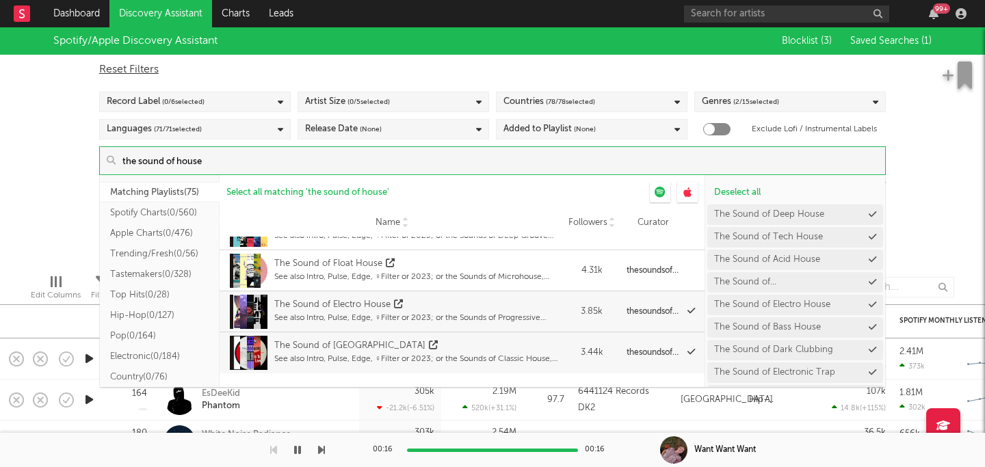
scroll to position [0, 0]
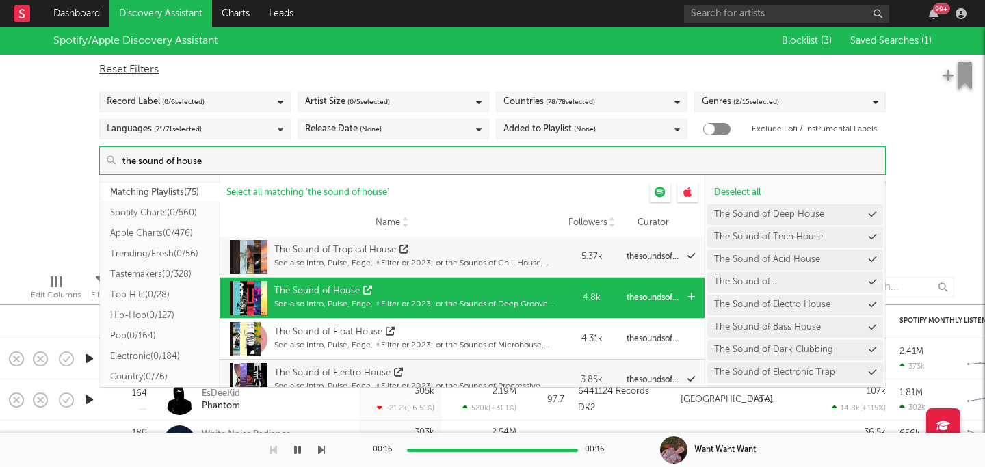
click at [530, 287] on div "The Sound of House" at bounding box center [415, 292] width 283 height 14
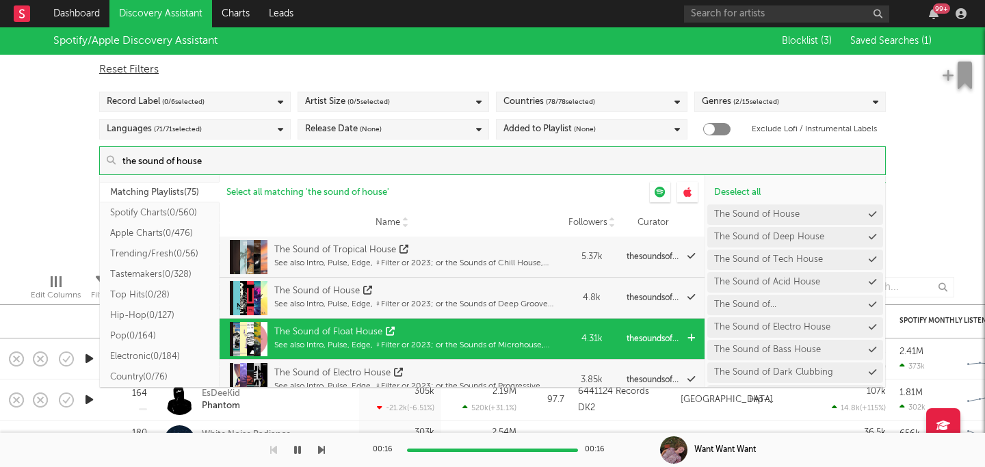
click at [532, 333] on div "The Sound of Float House" at bounding box center [415, 333] width 283 height 14
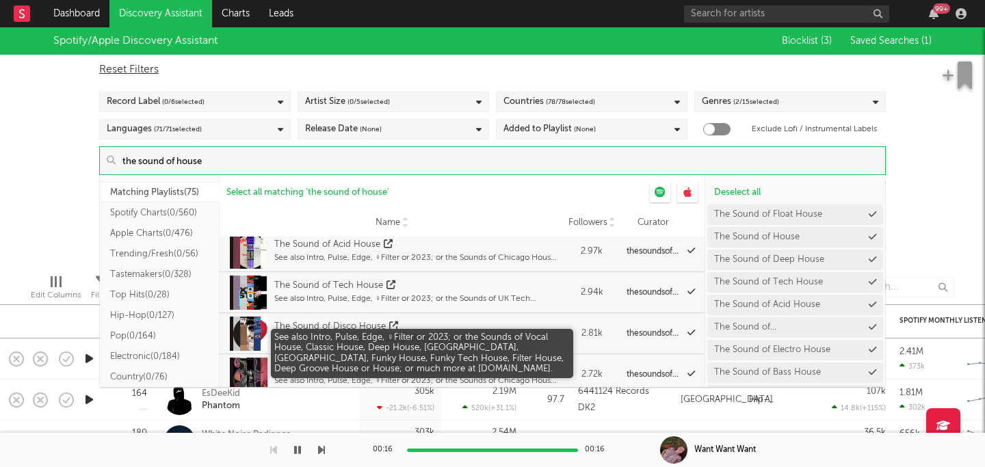
scroll to position [222, 0]
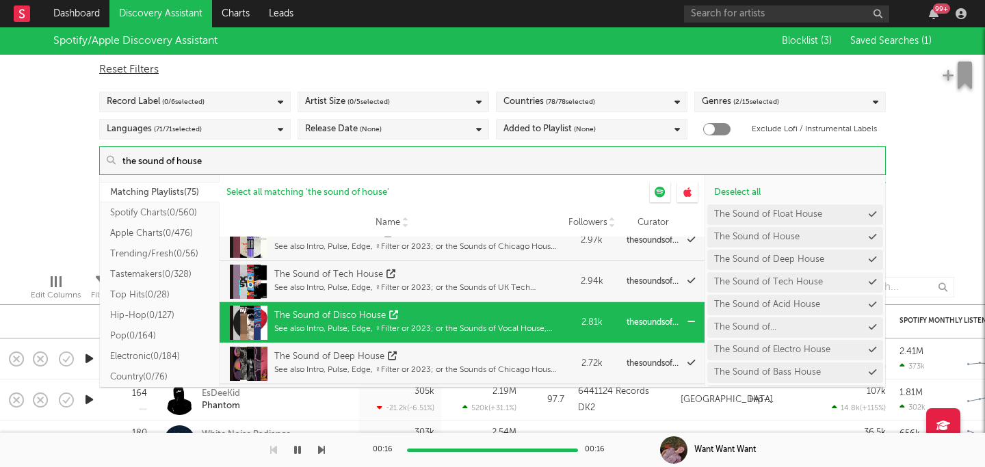
click at [511, 315] on div "The Sound of Disco House" at bounding box center [415, 316] width 283 height 14
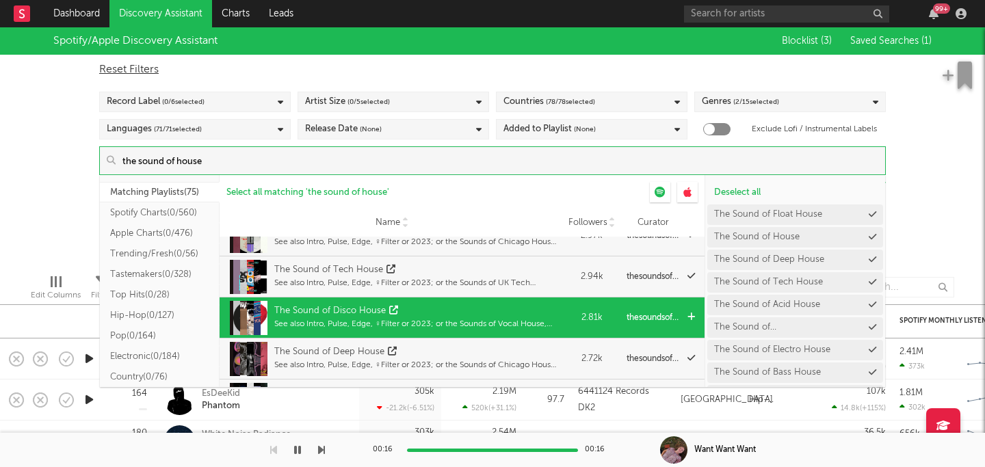
click at [531, 326] on div "See also Intro, Pulse, Edge, ♀Filter or 2023; or the Sounds of Vocal House, Cla…" at bounding box center [415, 324] width 283 height 12
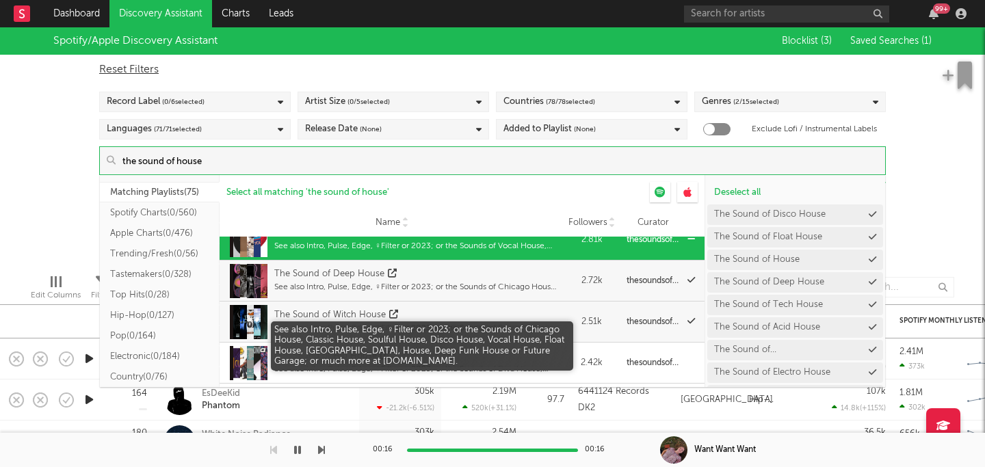
scroll to position [305, 0]
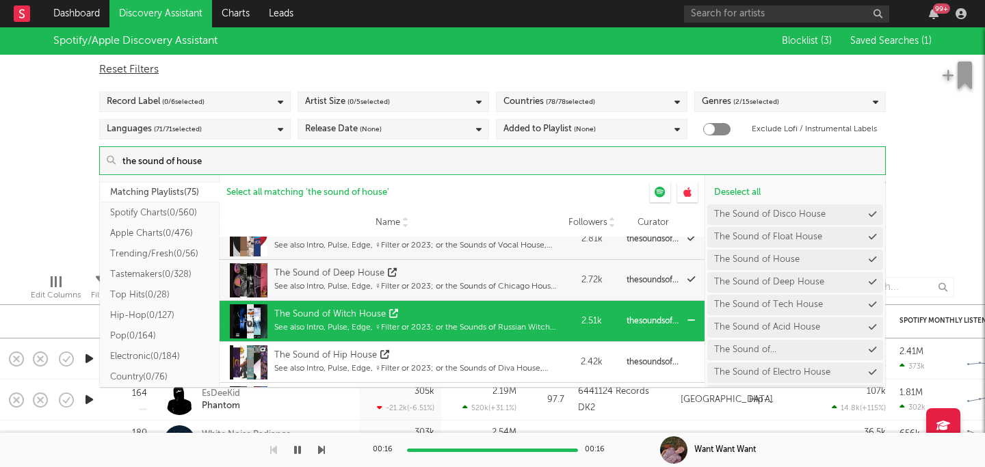
click at [521, 318] on div "The Sound of Witch House" at bounding box center [415, 315] width 283 height 14
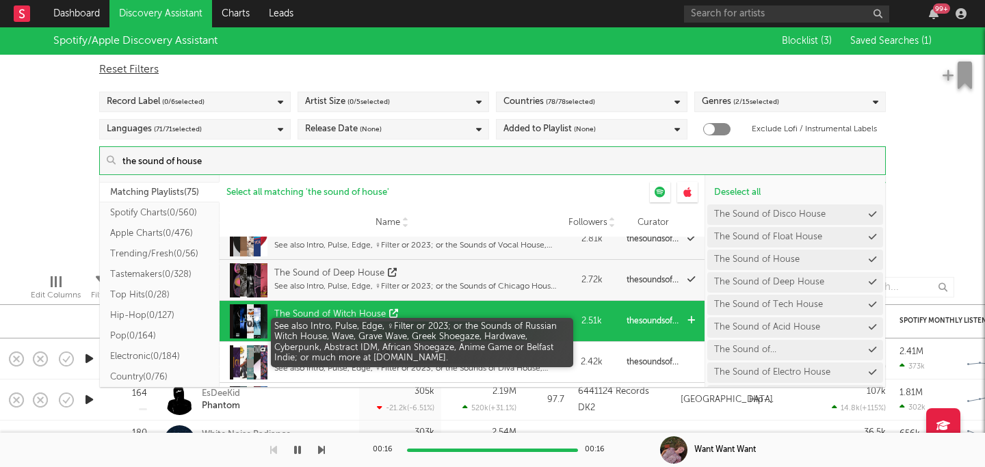
click at [523, 322] on div "See also Intro, Pulse, Edge, ♀Filter or 2023; or the Sounds of Russian Witch Ho…" at bounding box center [415, 328] width 283 height 12
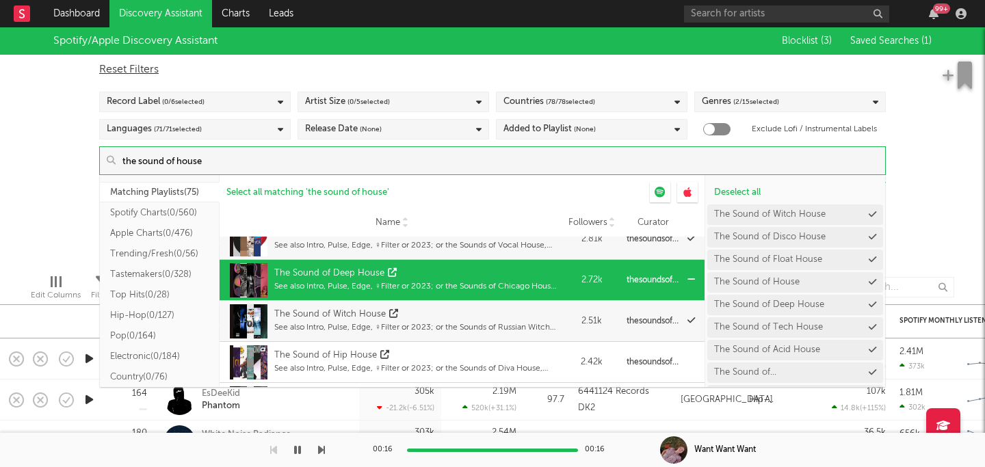
click at [518, 278] on div "The Sound of Deep House" at bounding box center [415, 274] width 283 height 14
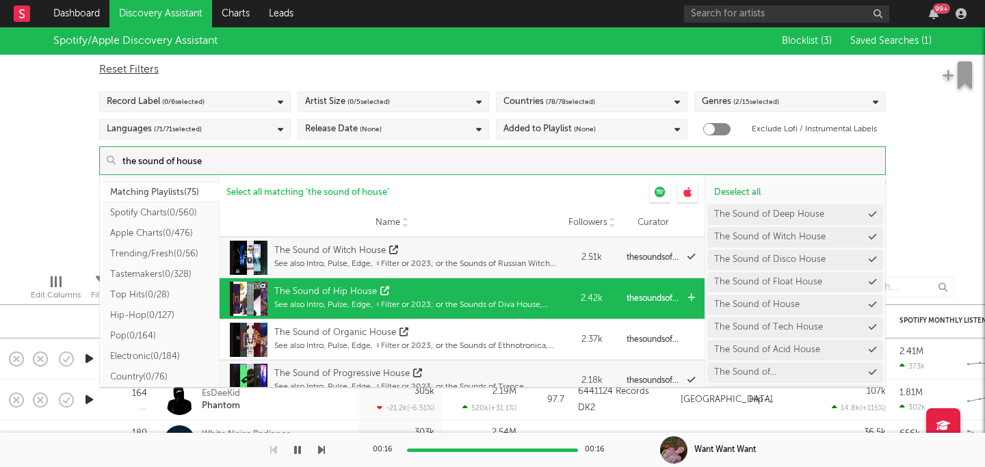
scroll to position [387, 0]
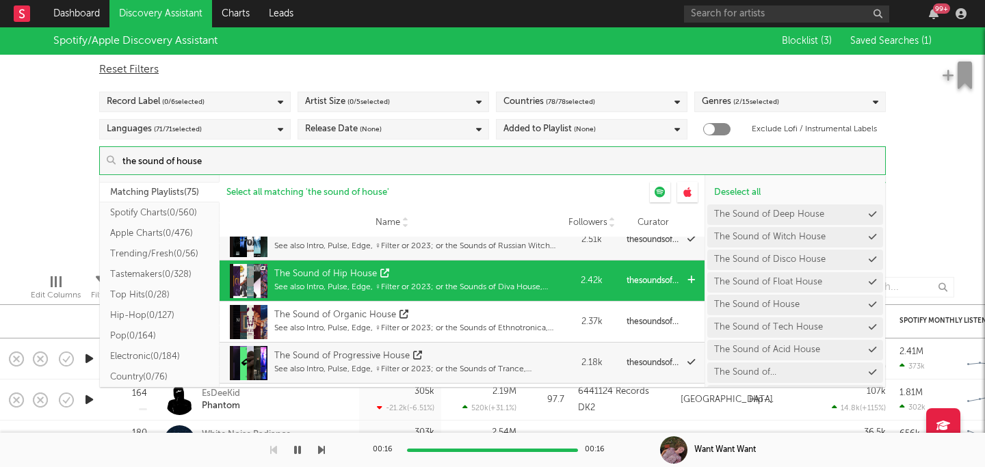
click at [519, 271] on div "The Sound of Hip House" at bounding box center [415, 275] width 283 height 14
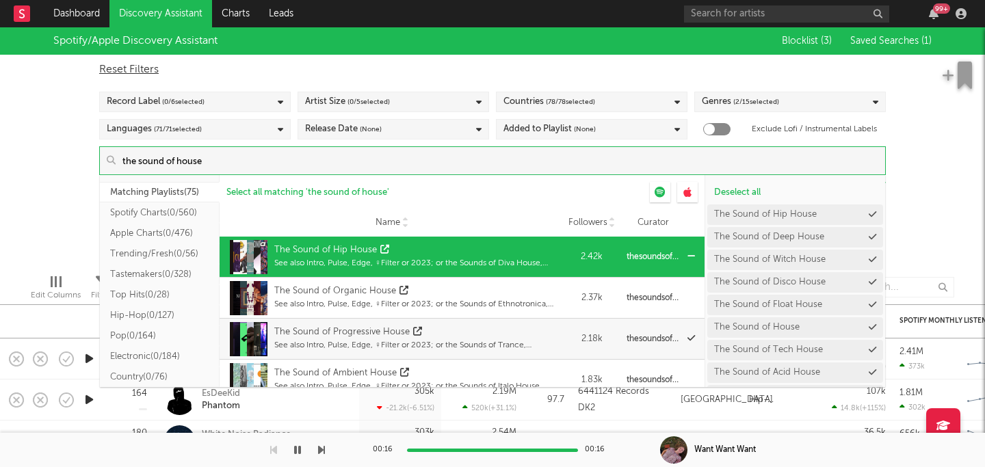
scroll to position [413, 0]
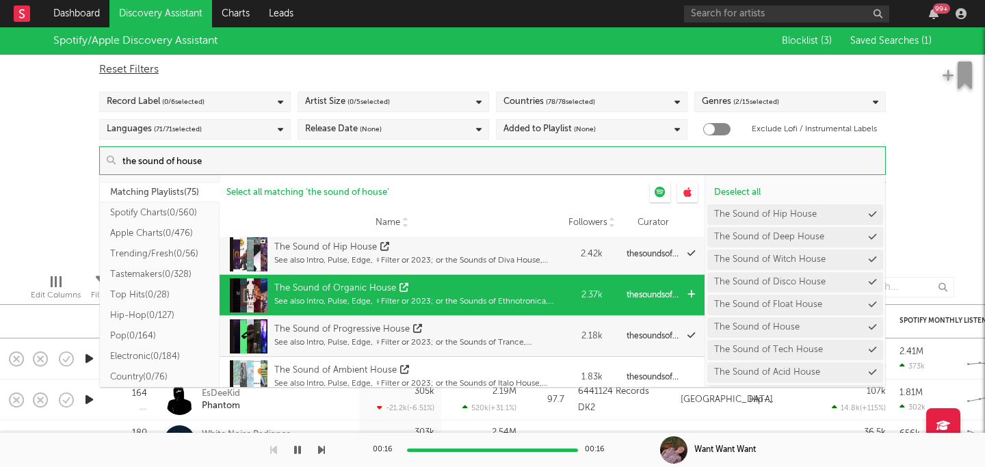
click at [515, 291] on div "The Sound of Organic House" at bounding box center [415, 289] width 283 height 14
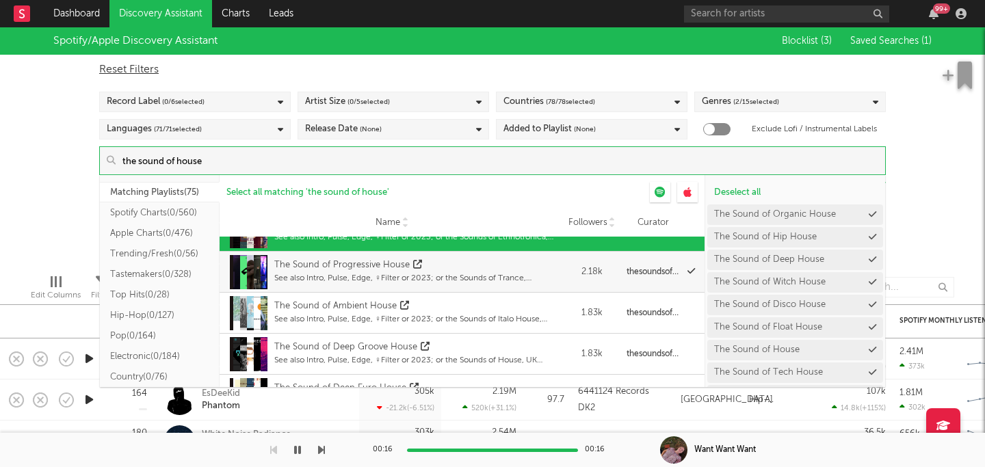
scroll to position [478, 0]
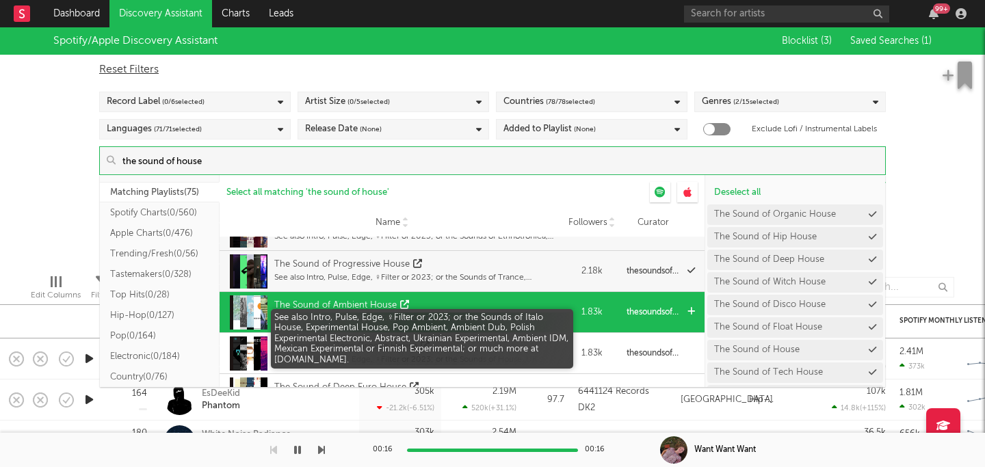
click at [504, 313] on div "See also Intro, Pulse, Edge, ♀Filter or 2023; or the Sounds of Italo House, Exp…" at bounding box center [415, 319] width 283 height 12
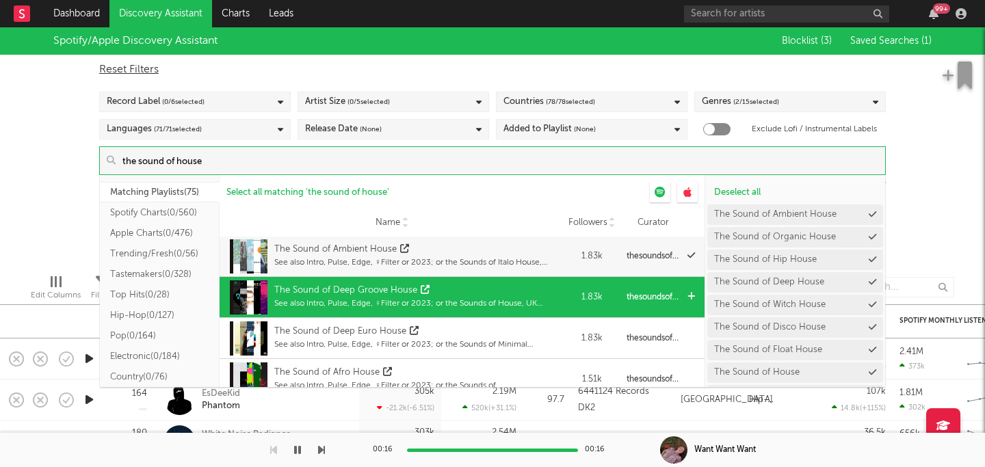
click at [504, 296] on div "The Sound of Deep Groove House" at bounding box center [415, 291] width 283 height 14
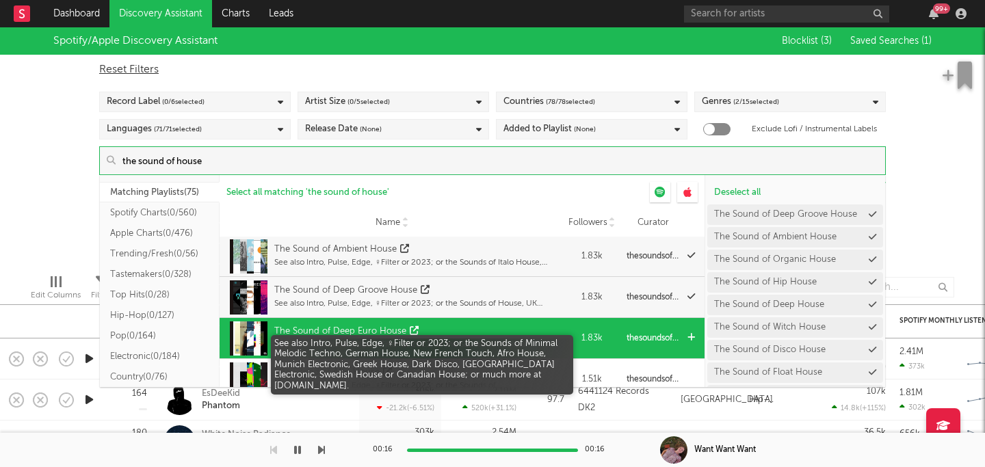
click at [511, 340] on div "See also Intro, Pulse, Edge, ♀Filter or 2023; or the Sounds of Minimal Melodic …" at bounding box center [415, 345] width 283 height 12
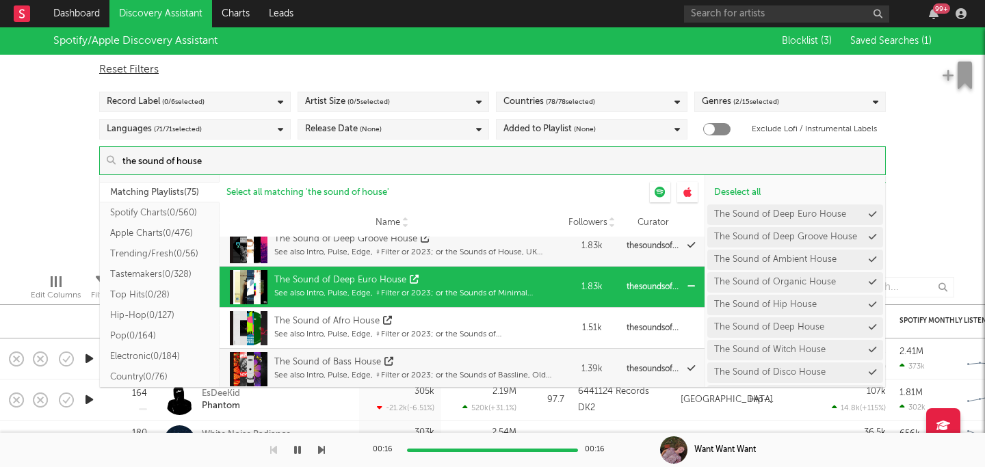
scroll to position [601, 0]
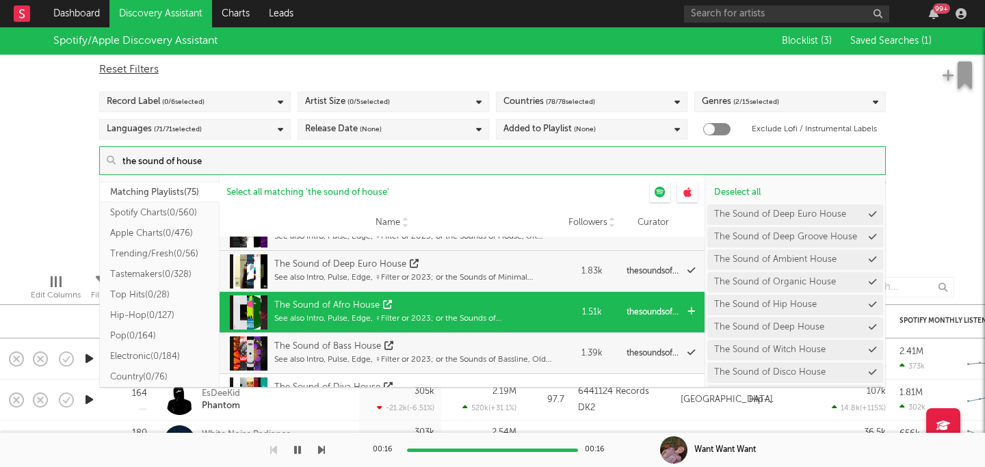
click at [518, 308] on div "The Sound of Afro House" at bounding box center [415, 306] width 283 height 14
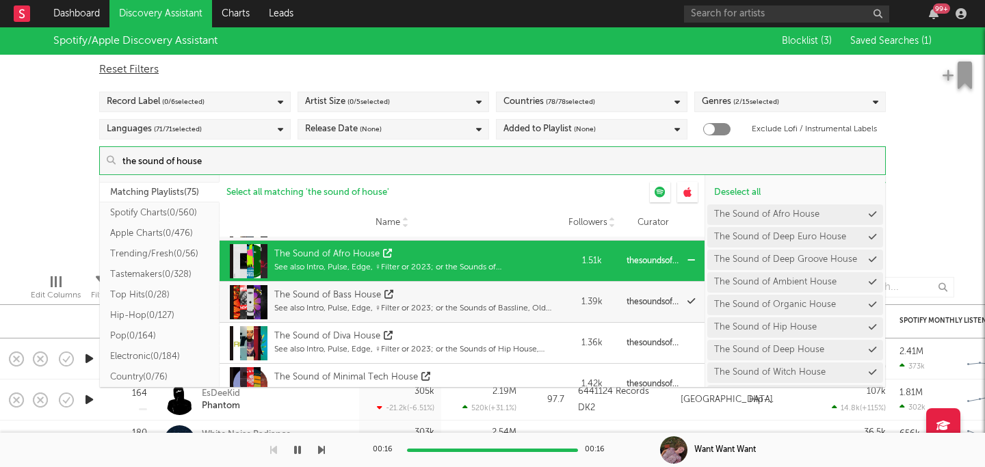
scroll to position [658, 0]
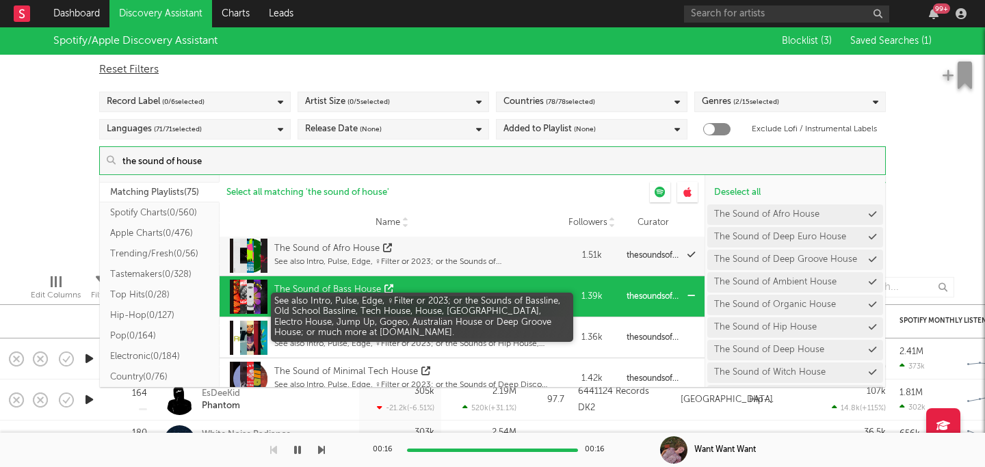
click at [518, 299] on div "See also Intro, Pulse, Edge, ♀Filter or 2023; or the Sounds of Bassline, Old Sc…" at bounding box center [415, 303] width 283 height 12
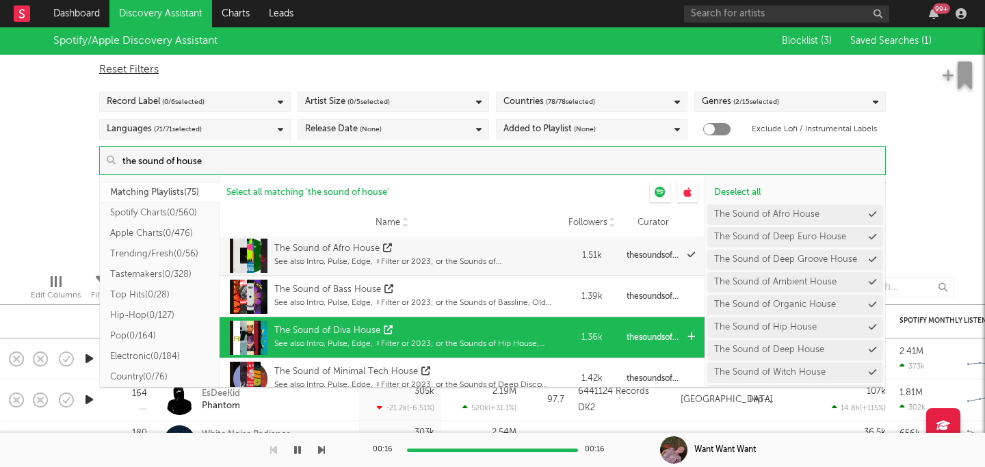
click at [521, 326] on div "The Sound of Diva House" at bounding box center [415, 331] width 283 height 14
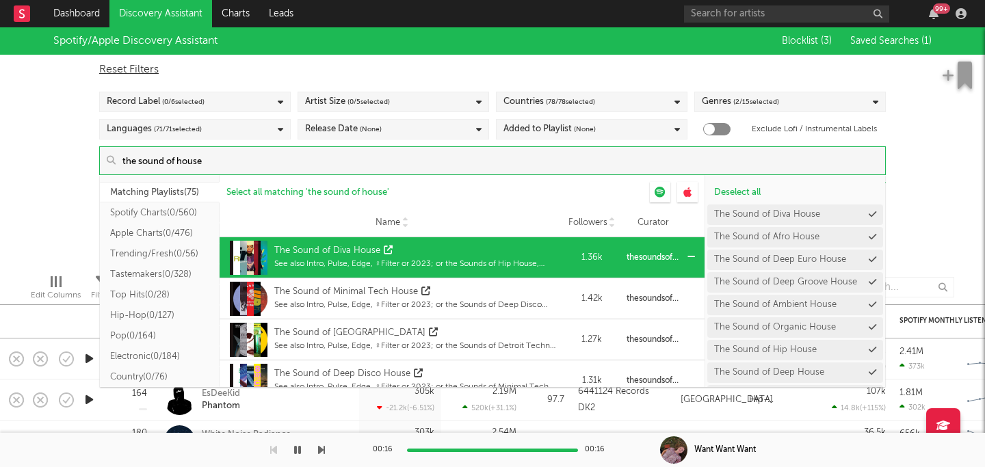
scroll to position [739, 0]
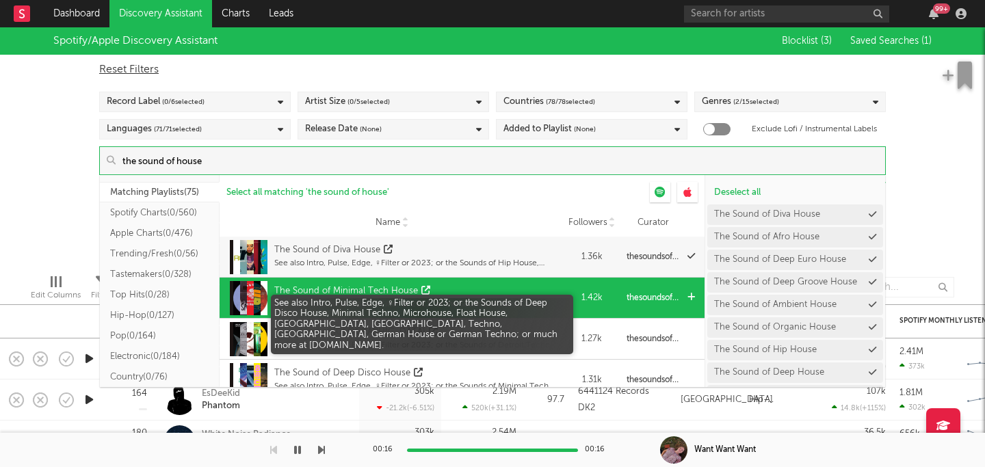
click at [532, 306] on div "See also Intro, Pulse, Edge, ♀Filter or 2023; or the Sounds of Deep Disco House…" at bounding box center [415, 304] width 283 height 12
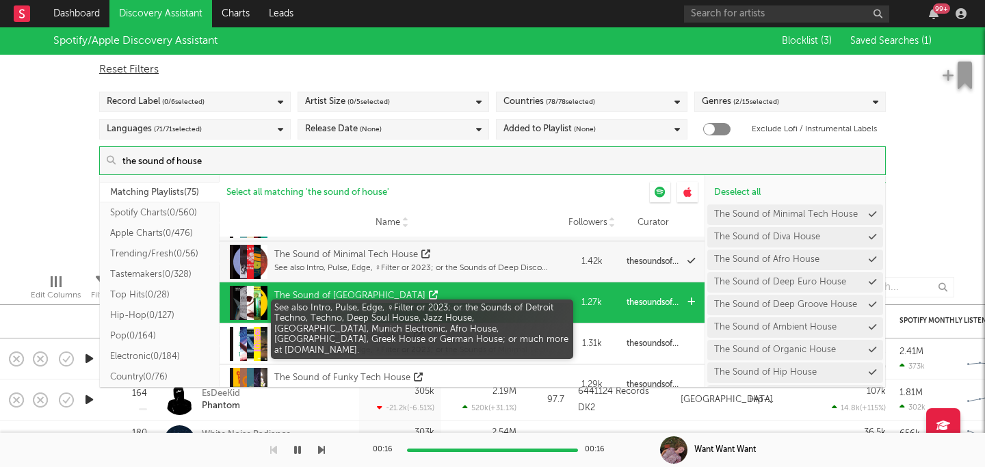
click at [531, 295] on div "The Sound of Detroit House" at bounding box center [415, 296] width 283 height 14
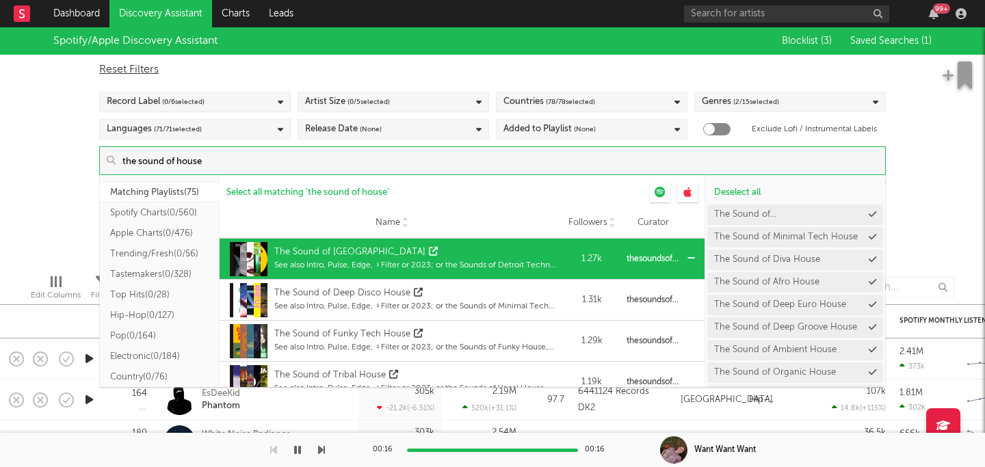
scroll to position [826, 0]
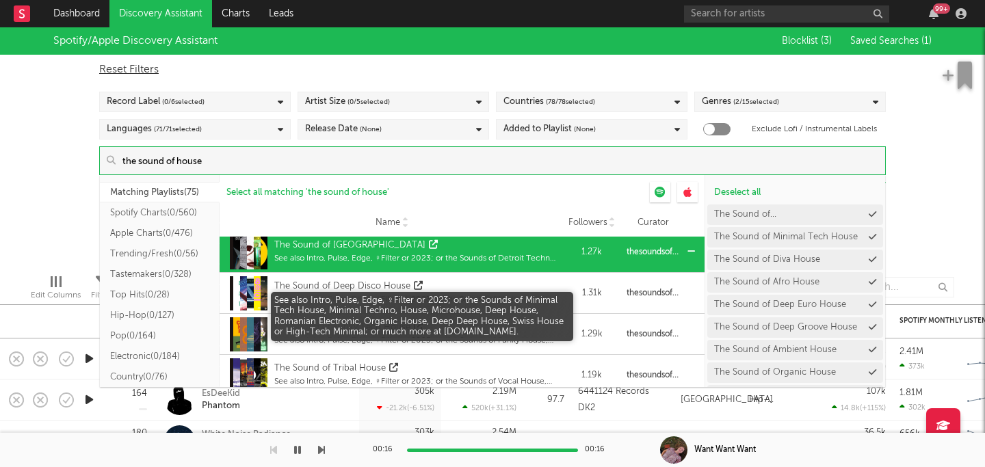
click at [531, 295] on div "See also Intro, Pulse, Edge, ♀Filter or 2023; or the Sounds of Minimal Tech Hou…" at bounding box center [415, 300] width 283 height 12
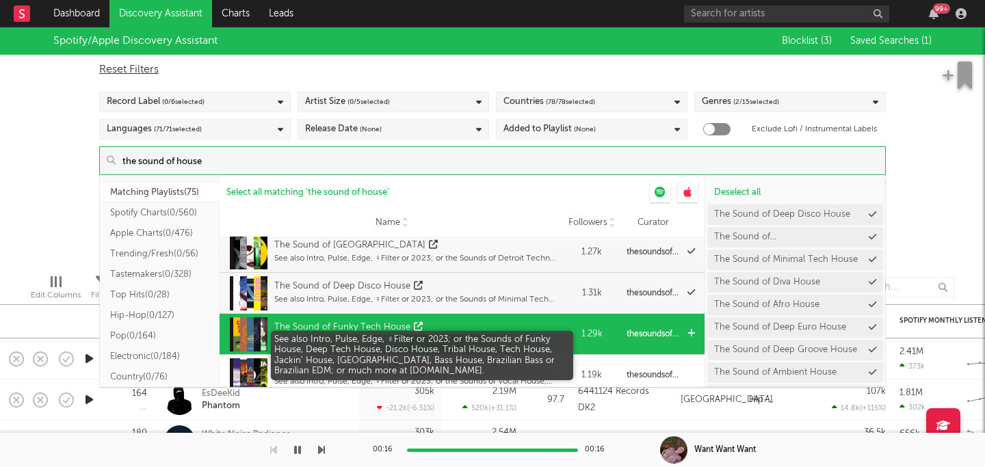
click at [544, 338] on div "See also Intro, Pulse, Edge, ♀Filter or 2023; or the Sounds of Funky House, Dee…" at bounding box center [415, 341] width 283 height 12
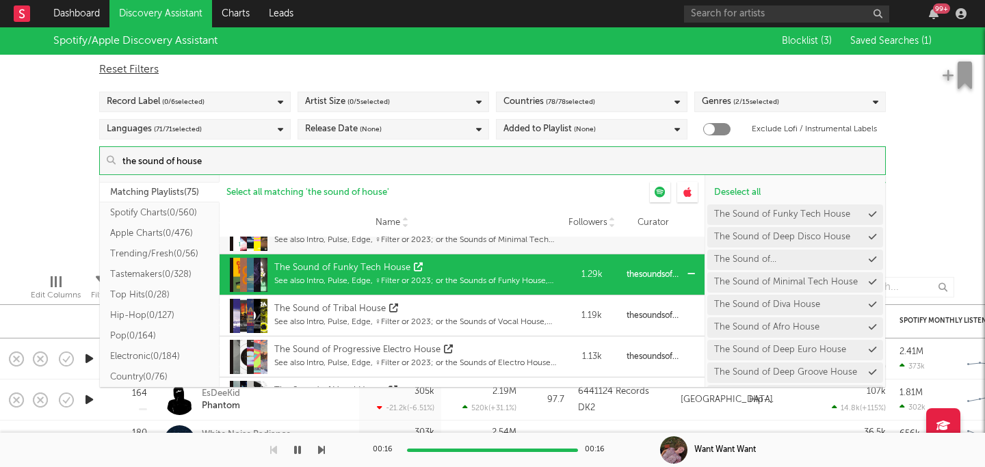
scroll to position [897, 0]
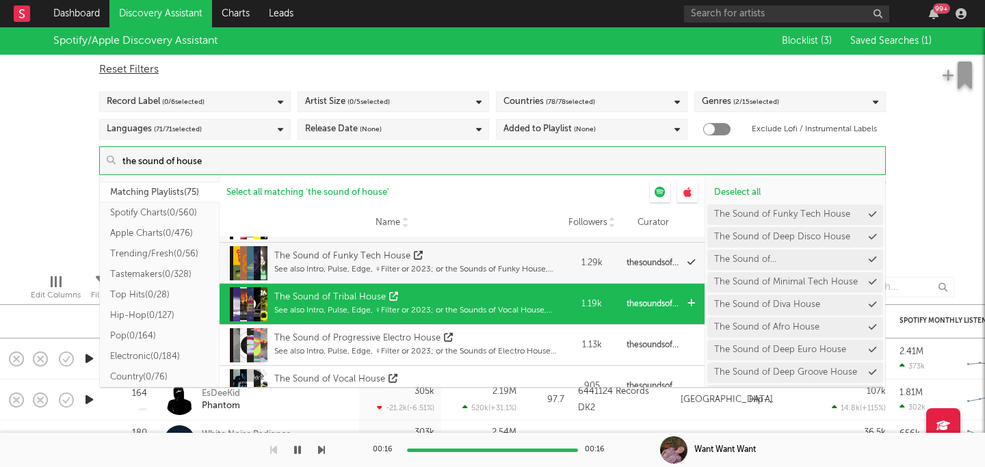
click at [547, 302] on div "The Sound of Tribal House" at bounding box center [415, 298] width 283 height 14
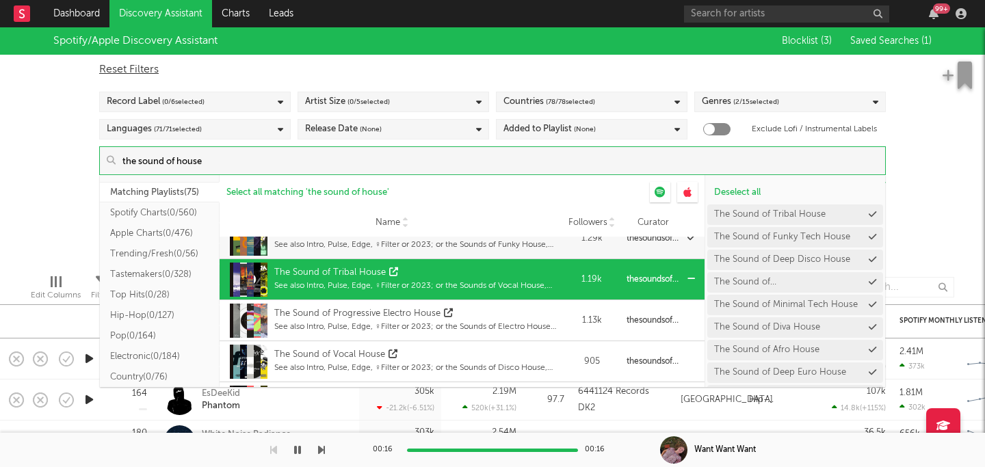
scroll to position [931, 0]
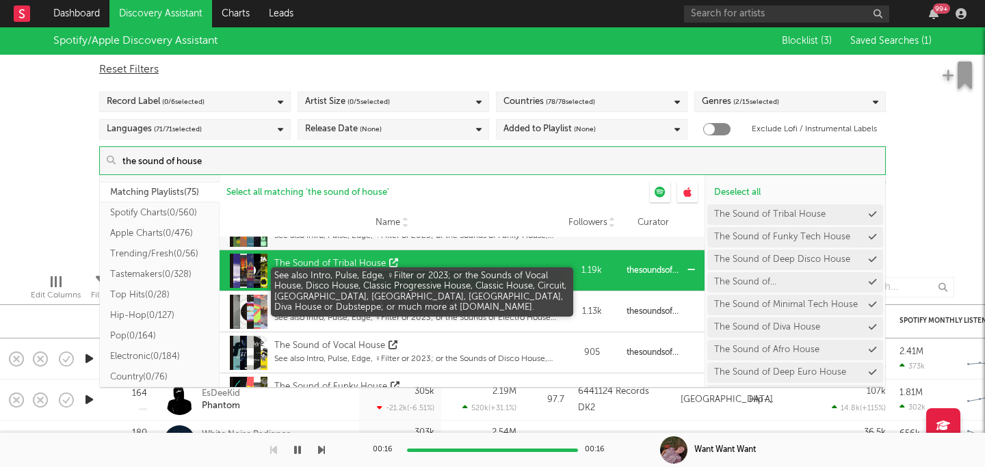
click at [556, 274] on div "See also Intro, Pulse, Edge, ♀Filter or 2023; or the Sounds of Vocal House, Dis…" at bounding box center [415, 277] width 283 height 12
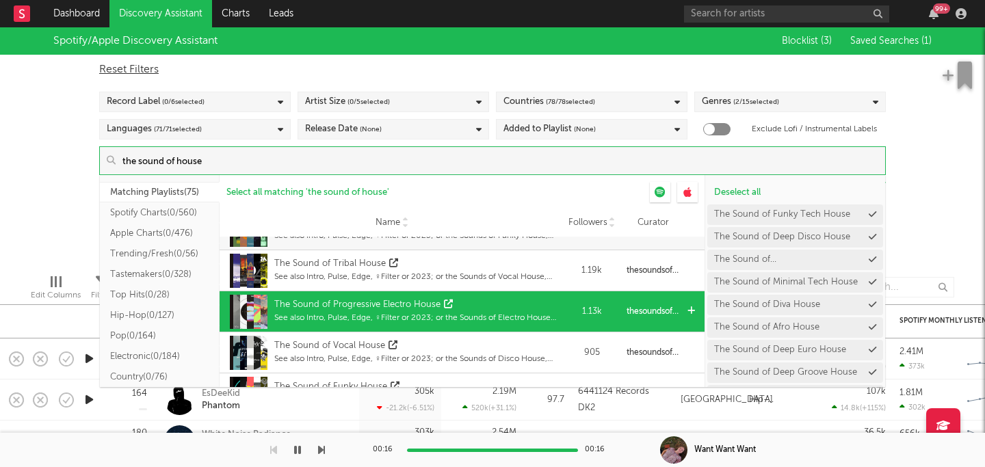
click at [556, 309] on div "The Sound of Progressive Electro House" at bounding box center [415, 305] width 283 height 14
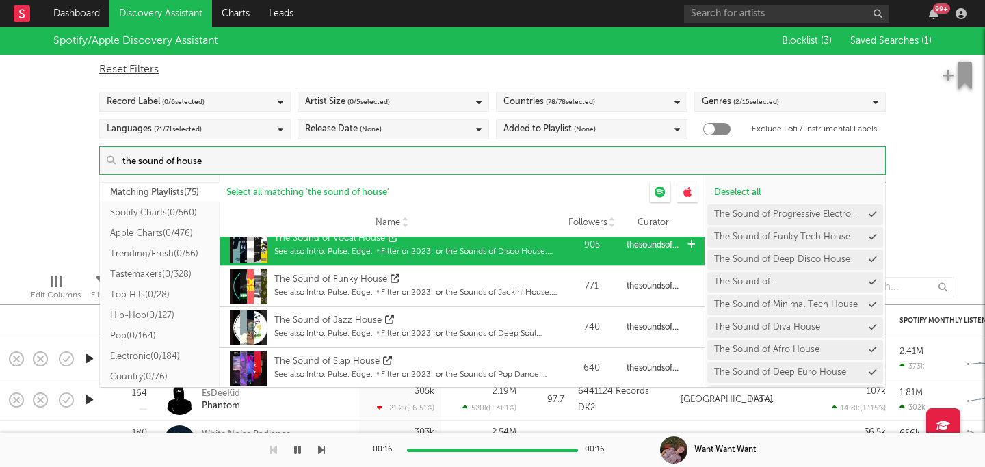
scroll to position [1039, 0]
click at [554, 257] on div "The Sound of Vocal House See also Intro, Pulse, Edge, ♀Filter or 2023; or the S…" at bounding box center [415, 245] width 283 height 34
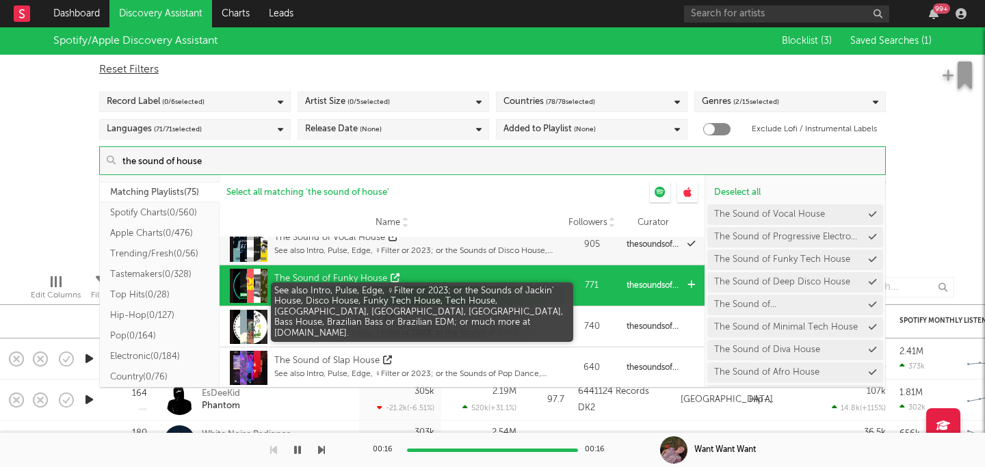
click at [555, 287] on div "See also Intro, Pulse, Edge, ♀Filter or 2023; or the Sounds of Jackin' House, D…" at bounding box center [415, 292] width 283 height 12
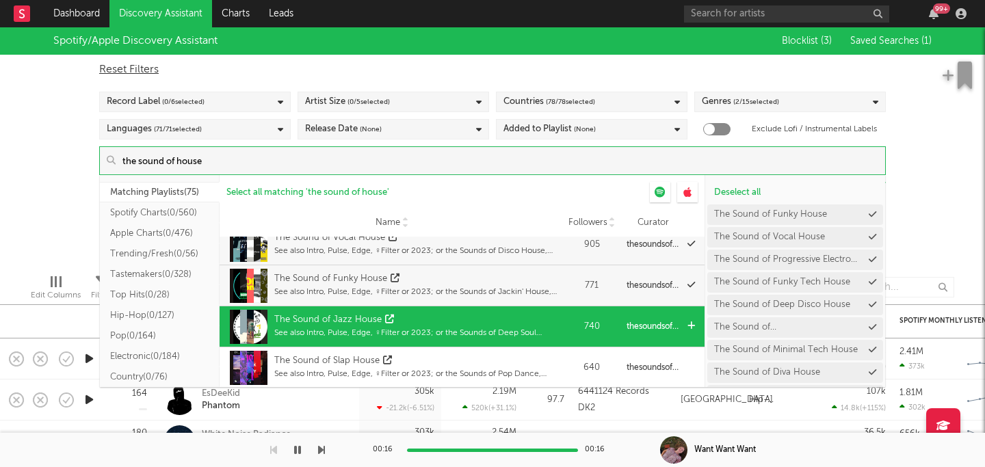
click at [555, 310] on div "The Sound of Jazz House See also Intro, Pulse, Edge, ♀Filter or 2023; or the So…" at bounding box center [415, 327] width 283 height 34
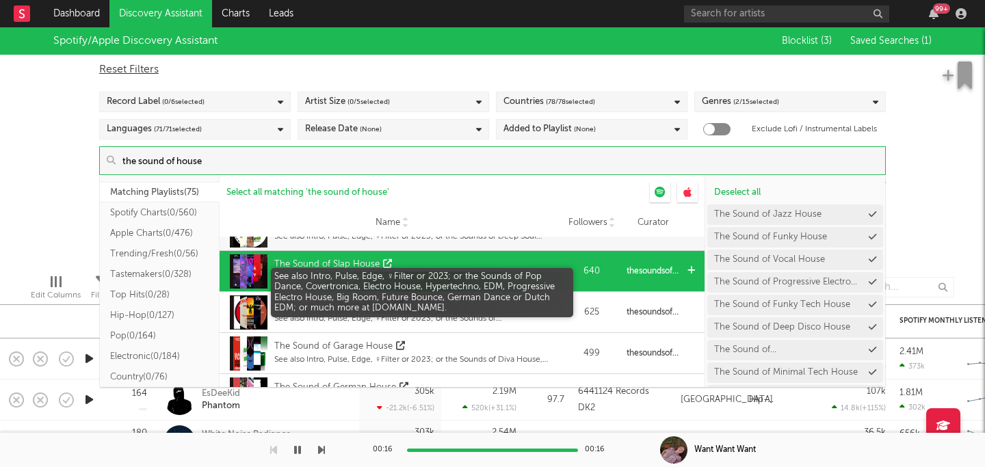
click at [556, 281] on div "See also Intro, Pulse, Edge, ♀Filter or 2023; or the Sounds of Pop Dance, Cover…" at bounding box center [415, 278] width 283 height 12
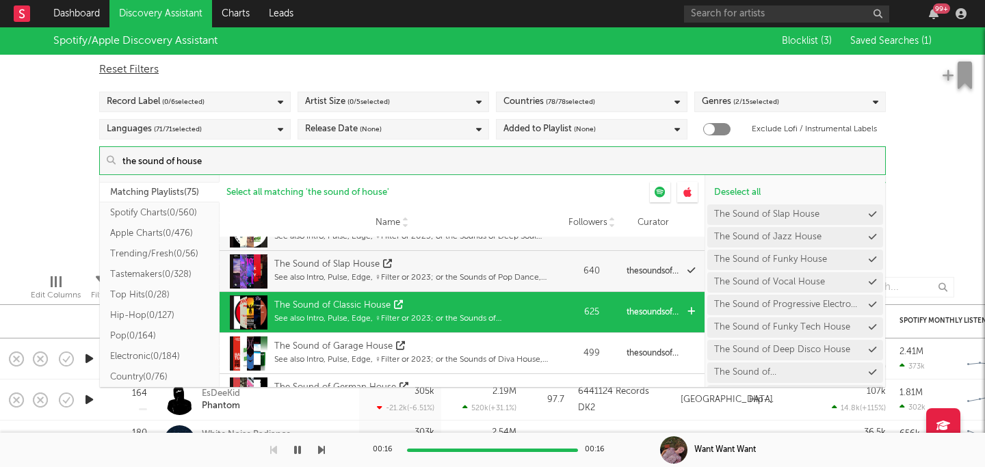
click at [558, 303] on div "Name The Sound of Classic House See also Intro, Pulse, Edge, ♀Filter or 2023; o…" at bounding box center [390, 312] width 341 height 40
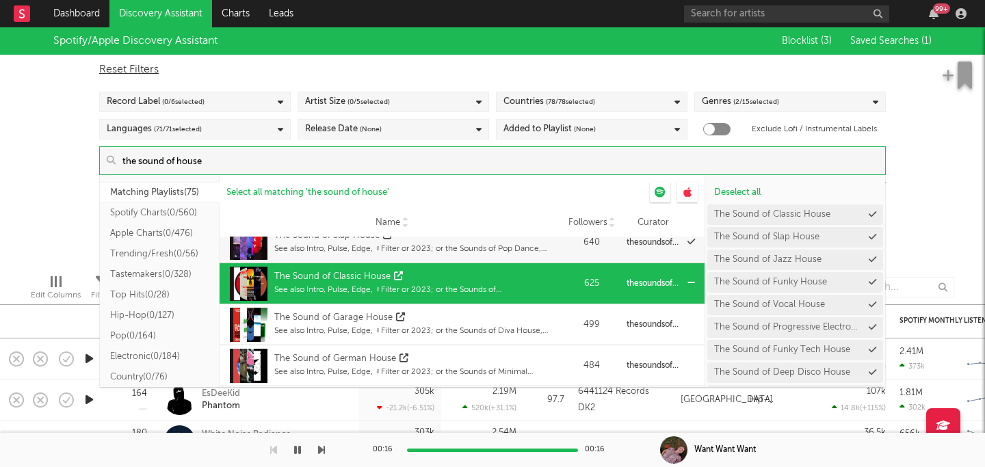
click at [558, 303] on div "Name The Sound of Classic House See also Intro, Pulse, Edge, ♀Filter or 2023; o…" at bounding box center [390, 283] width 341 height 40
click at [556, 295] on div "See also Intro, Pulse, Edge, ♀Filter or 2023; or the Sounds of Chicago House, D…" at bounding box center [415, 290] width 283 height 12
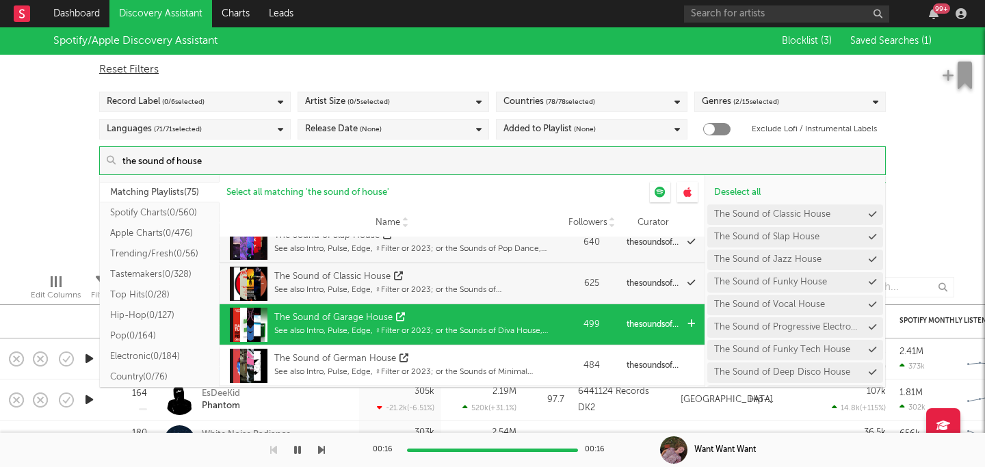
click at [561, 323] on div "Followers 499" at bounding box center [592, 325] width 62 height 14
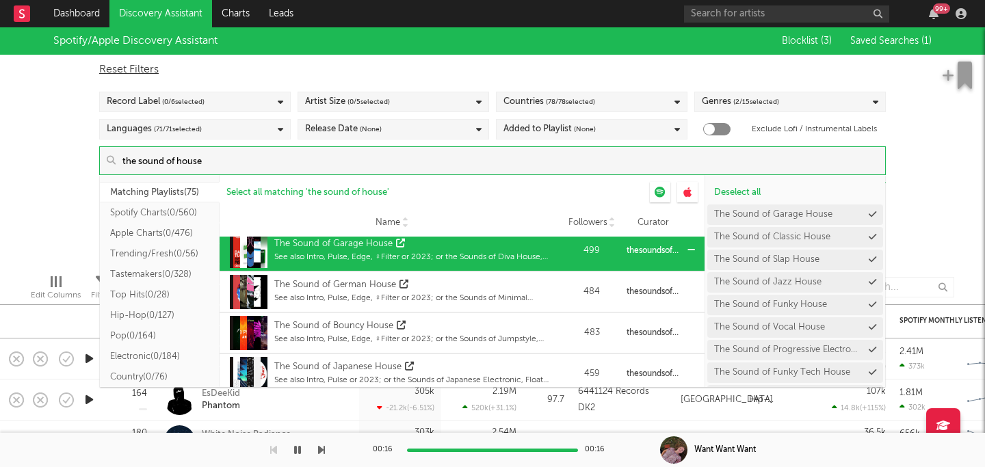
scroll to position [1254, 0]
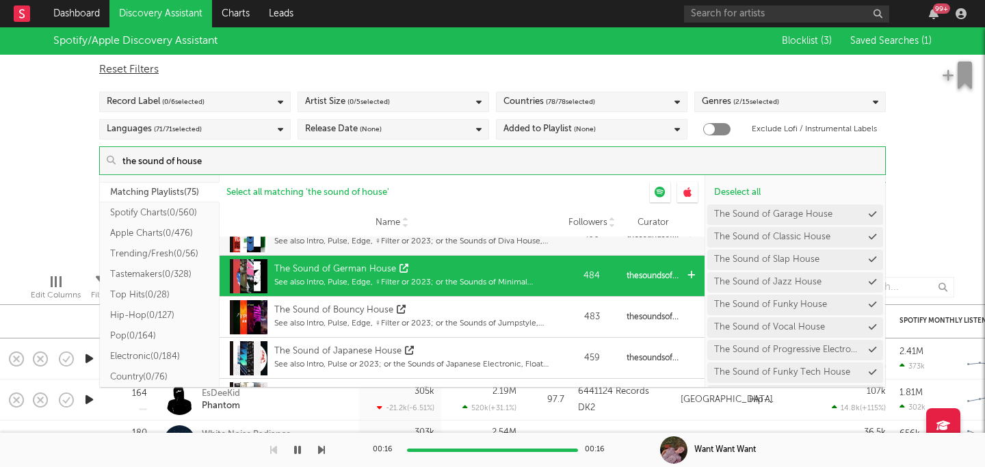
click at [565, 280] on div "484" at bounding box center [592, 277] width 55 height 14
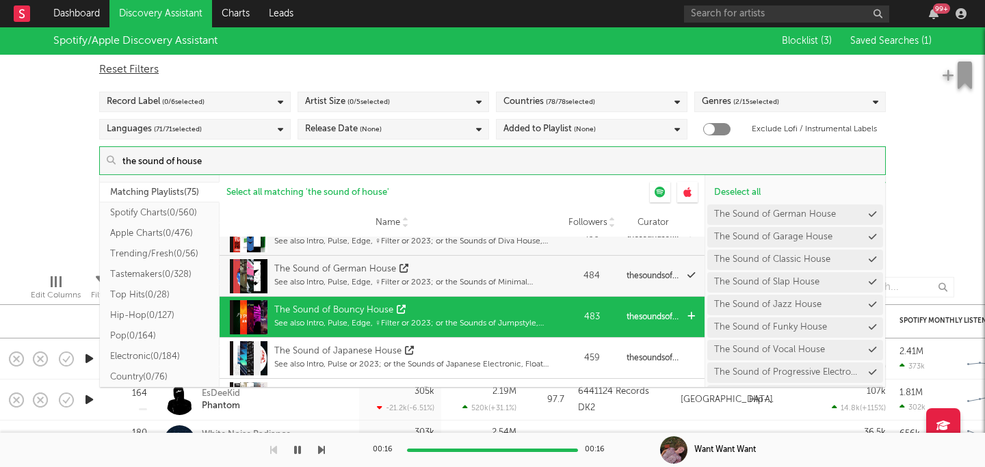
click at [564, 319] on div "Followers 483" at bounding box center [592, 318] width 62 height 14
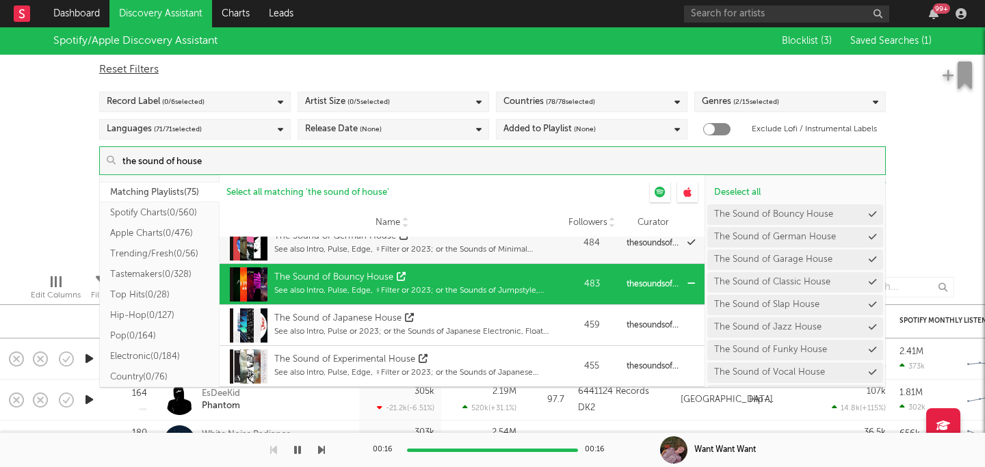
scroll to position [1304, 0]
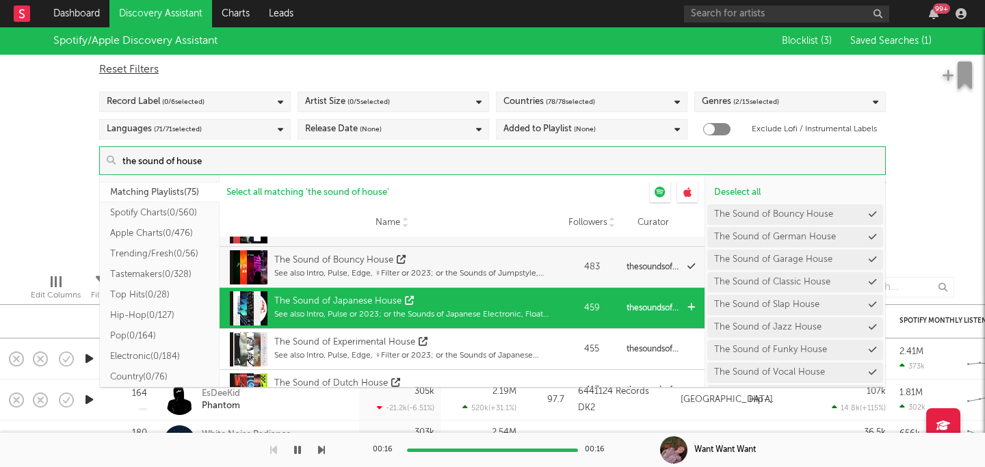
click at [563, 317] on div "Name The Sound of Japanese House See also Intro, Pulse or 2023; or the Sounds o…" at bounding box center [462, 308] width 485 height 40
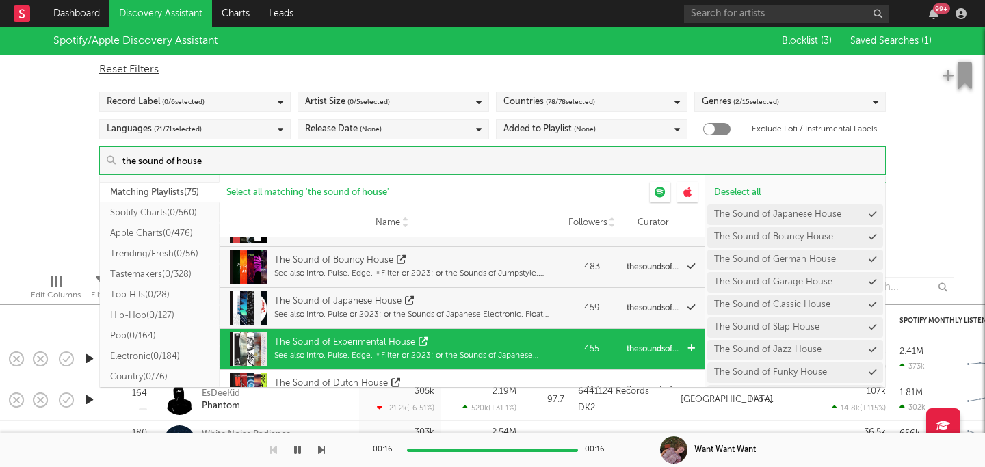
click at [559, 350] on div "Name The Sound of Experimental House See also Intro, Pulse, Edge, ♀Filter or 20…" at bounding box center [390, 349] width 341 height 40
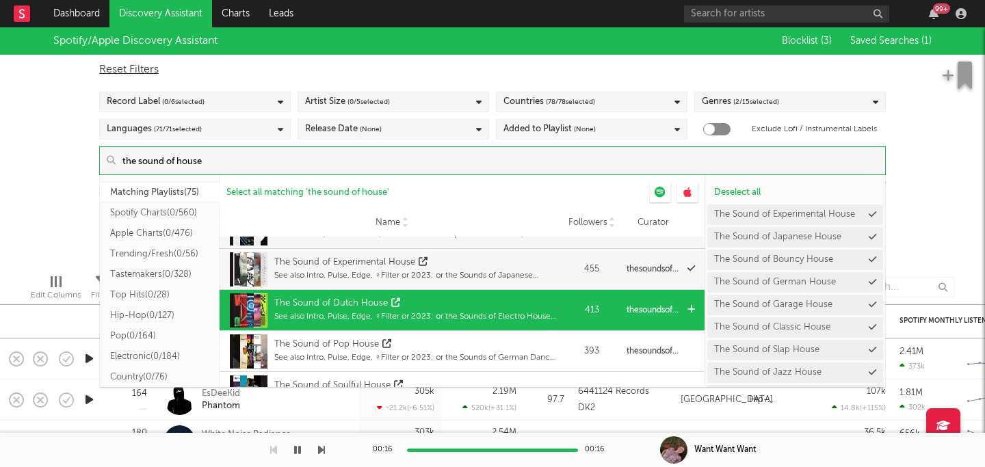
scroll to position [1397, 0]
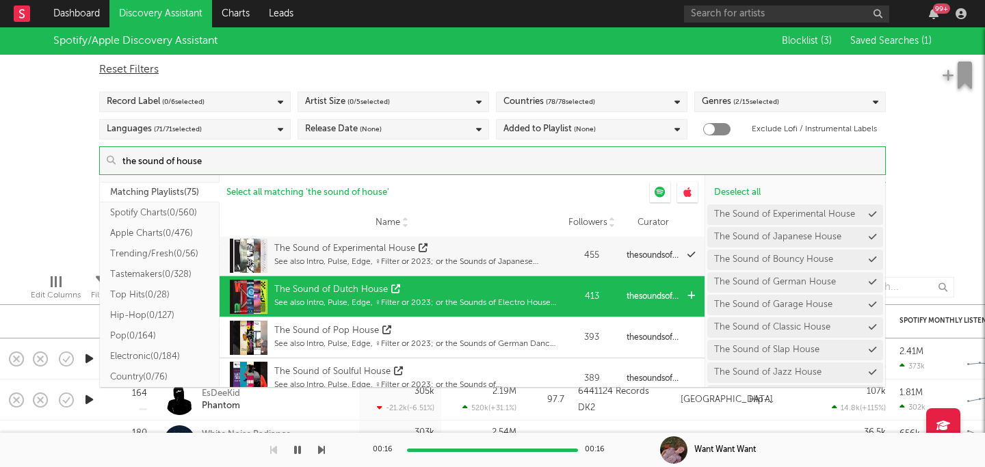
click at [559, 293] on div "Name The Sound of Dutch House See also Intro, Pulse, Edge, ♀Filter or 2023; or …" at bounding box center [390, 296] width 341 height 40
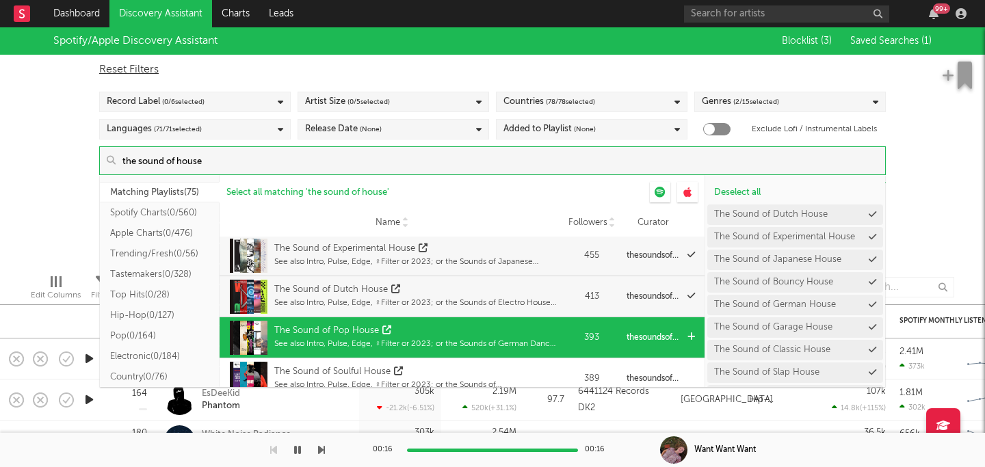
click at [559, 328] on div "Name The Sound of Pop House See also Intro, Pulse, Edge, ♀Filter or 2023; or th…" at bounding box center [390, 338] width 341 height 40
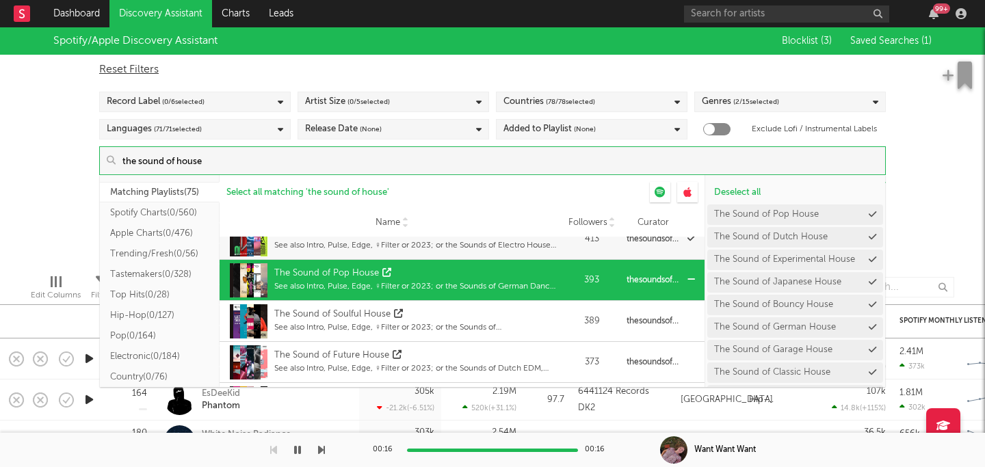
scroll to position [1463, 0]
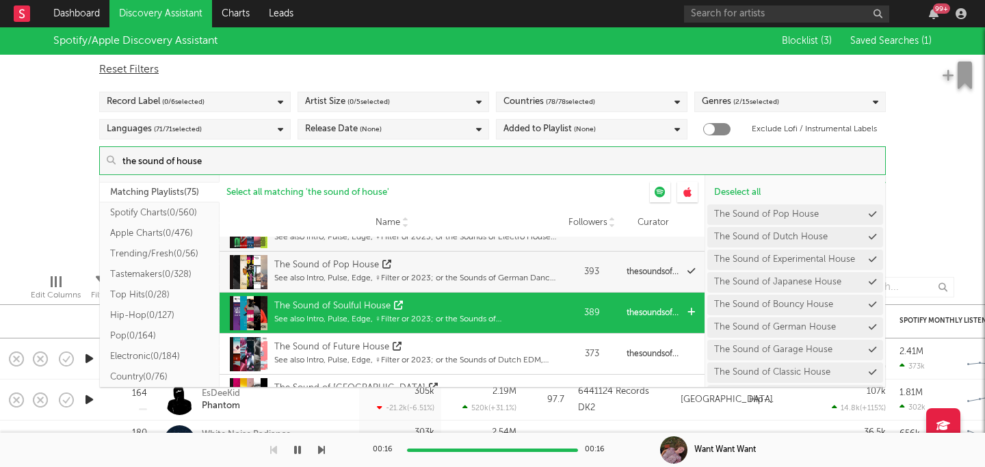
click at [558, 324] on div "Name The Sound of Soulful House See also Intro, Pulse, Edge, ♀Filter or 2023; o…" at bounding box center [390, 313] width 341 height 40
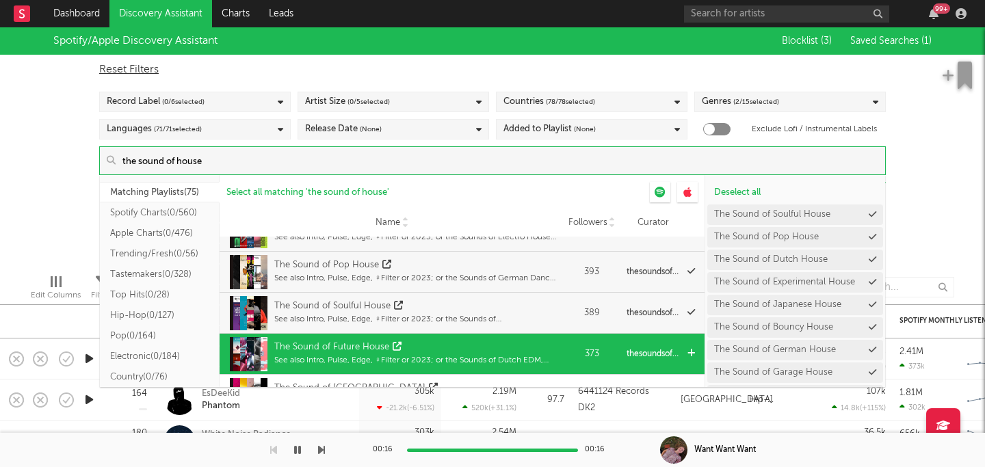
click at [554, 348] on div "The Sound of Future House" at bounding box center [415, 348] width 283 height 14
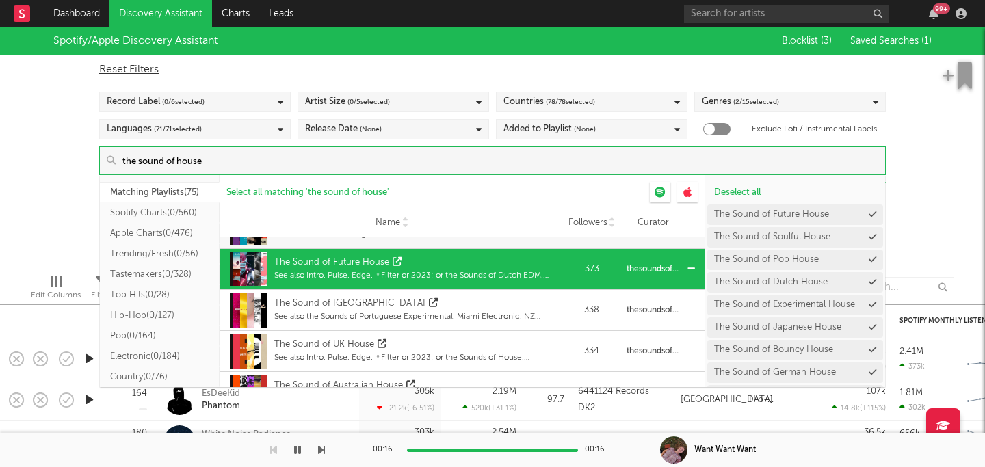
scroll to position [1549, 0]
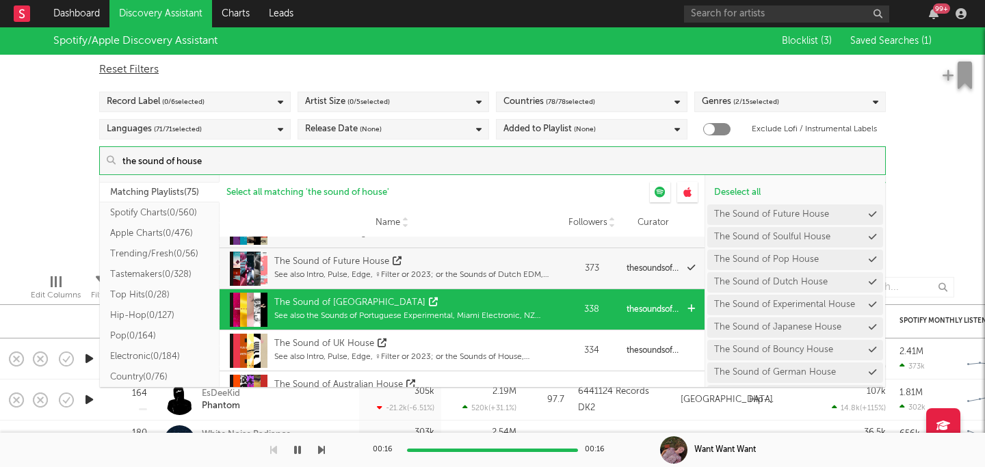
click at [552, 326] on div "The Sound of Vapor House See also the Sounds of Portuguese Experimental, Miami …" at bounding box center [415, 310] width 283 height 34
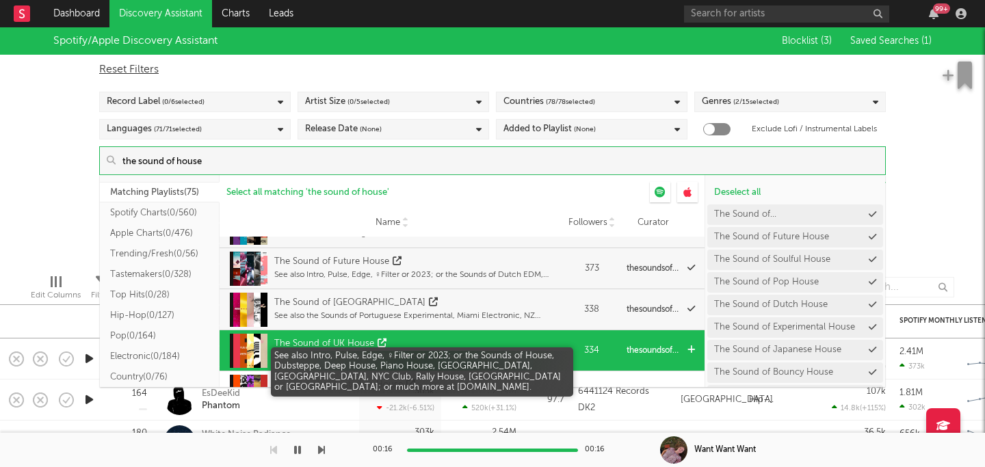
click at [545, 356] on div "See also Intro, Pulse, Edge, ♀Filter or 2023; or the Sounds of House, Dubsteppe…" at bounding box center [415, 357] width 283 height 12
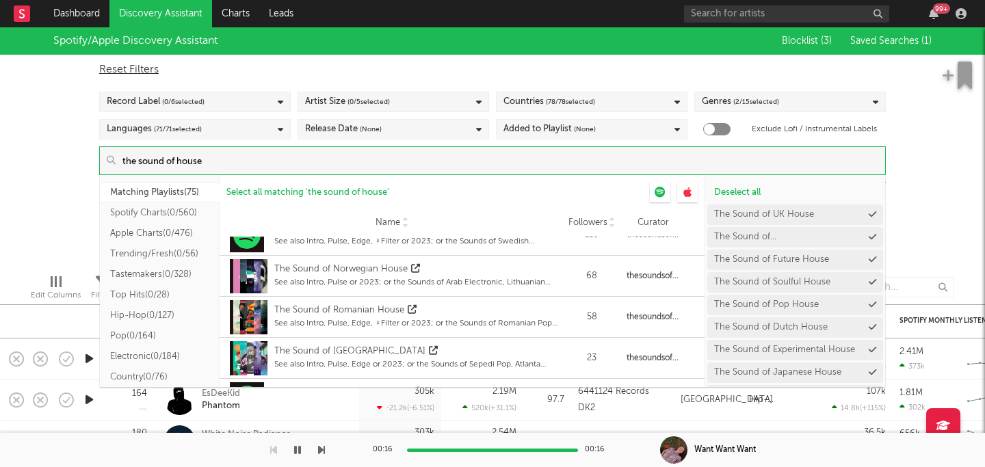
scroll to position [2135, 0]
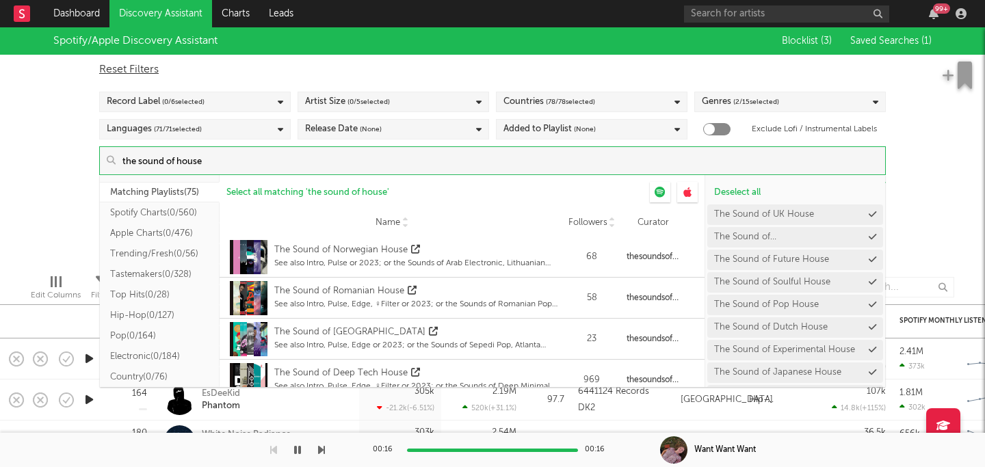
drag, startPoint x: 164, startPoint y: 161, endPoint x: 63, endPoint y: 153, distance: 101.0
click at [63, 153] on div "Spotify/Apple Discovery Assistant Blocklist ( 3 ) Saved Searches ( 1 ) Reset Fi…" at bounding box center [492, 145] width 985 height 236
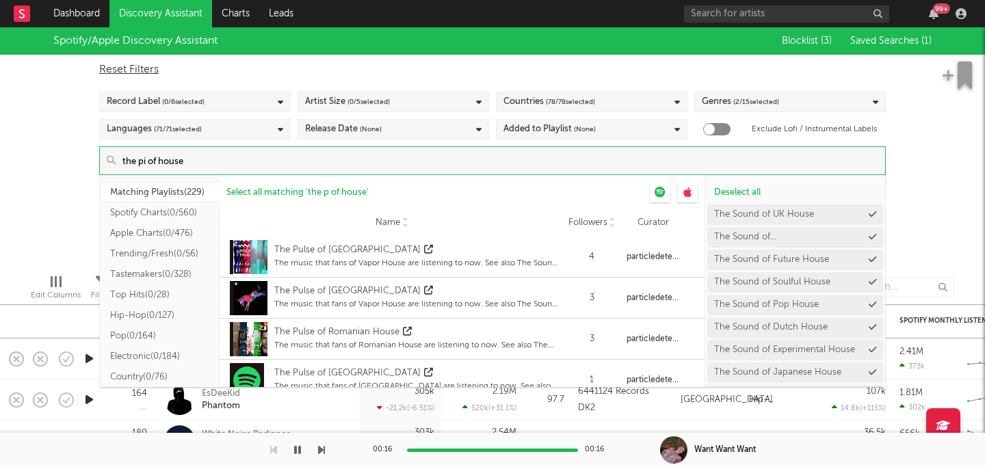
scroll to position [178, 0]
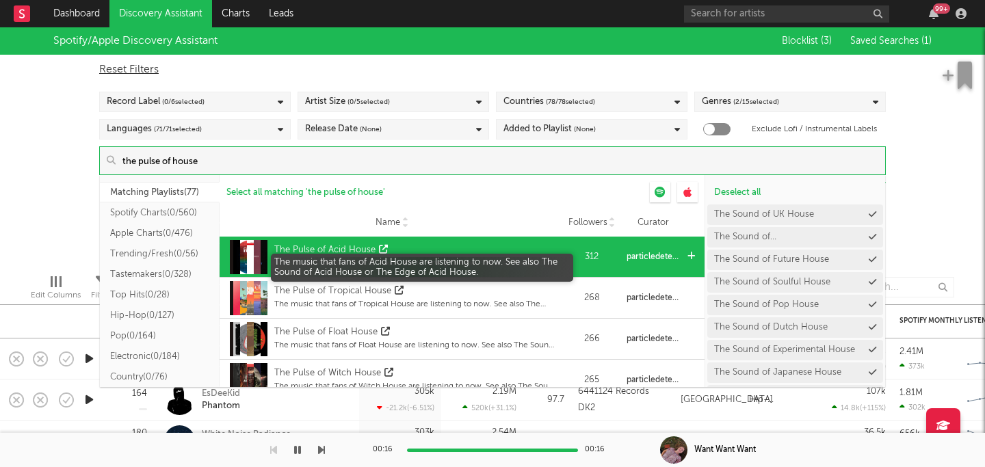
click at [443, 259] on div "The music that fans of Acid House are listening to now. See also The Sound of A…" at bounding box center [415, 263] width 283 height 12
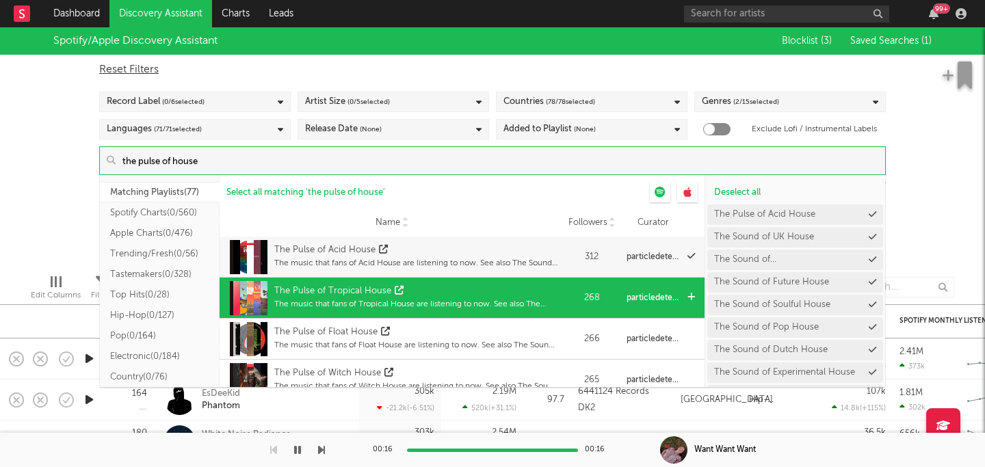
click at [411, 311] on div "The Pulse of Tropical House The music that fans of Tropical House are listening…" at bounding box center [415, 298] width 283 height 34
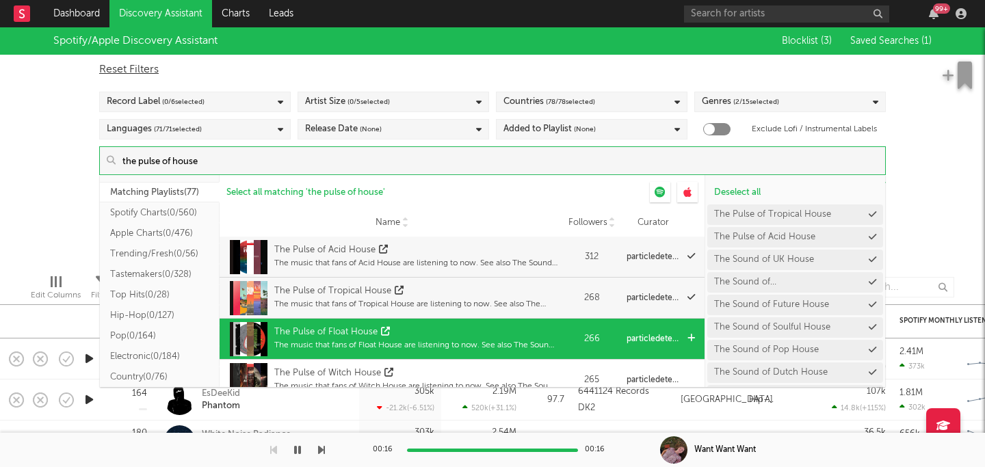
click at [412, 337] on div "The Pulse of Float House" at bounding box center [415, 333] width 283 height 14
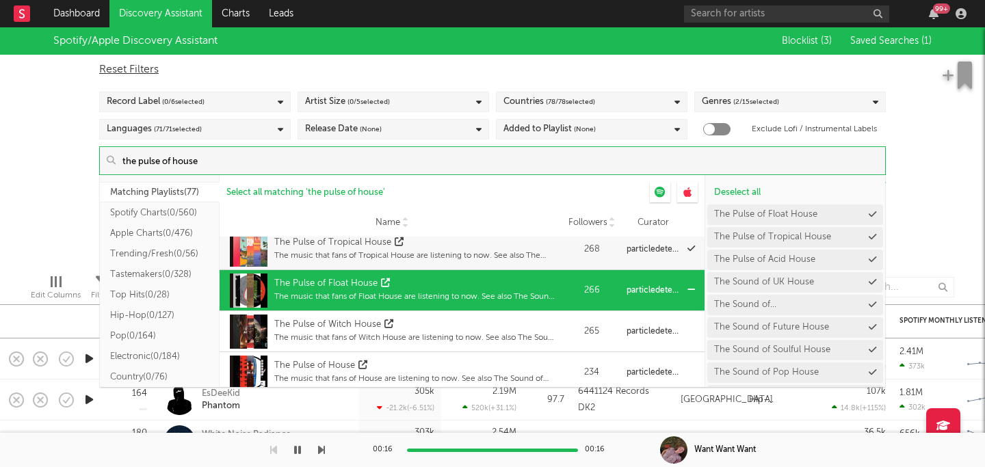
scroll to position [60, 0]
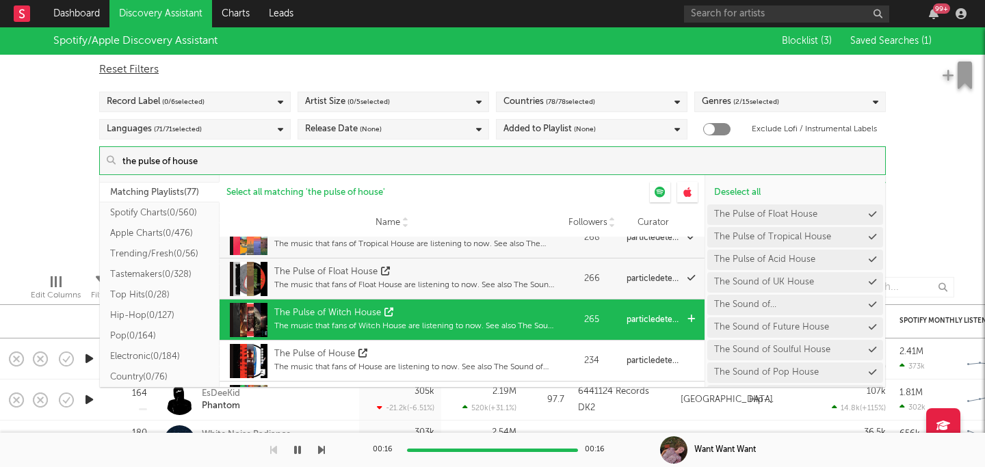
click at [407, 336] on div "The Pulse of Witch House The music that fans of Witch House are listening to no…" at bounding box center [415, 320] width 283 height 34
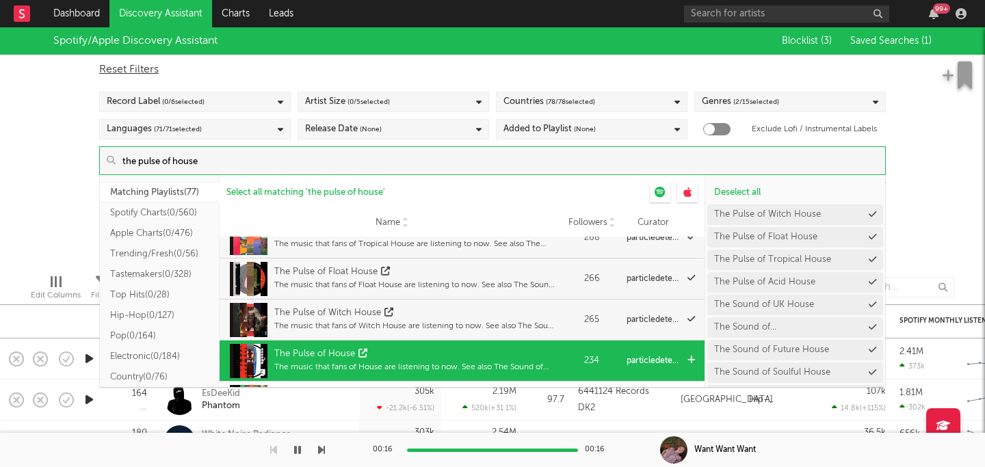
click at [408, 356] on div "The Pulse of House" at bounding box center [415, 355] width 283 height 14
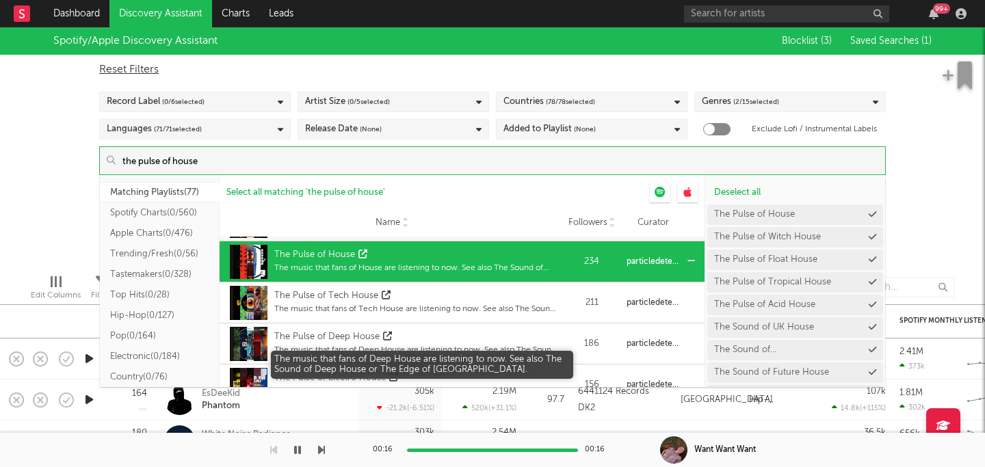
scroll to position [160, 0]
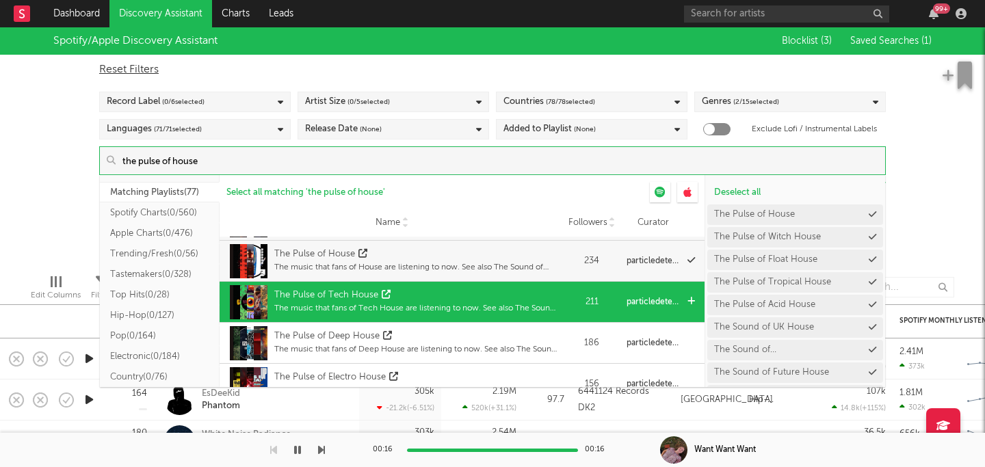
click at [411, 296] on div "The Pulse of Tech House" at bounding box center [415, 296] width 283 height 14
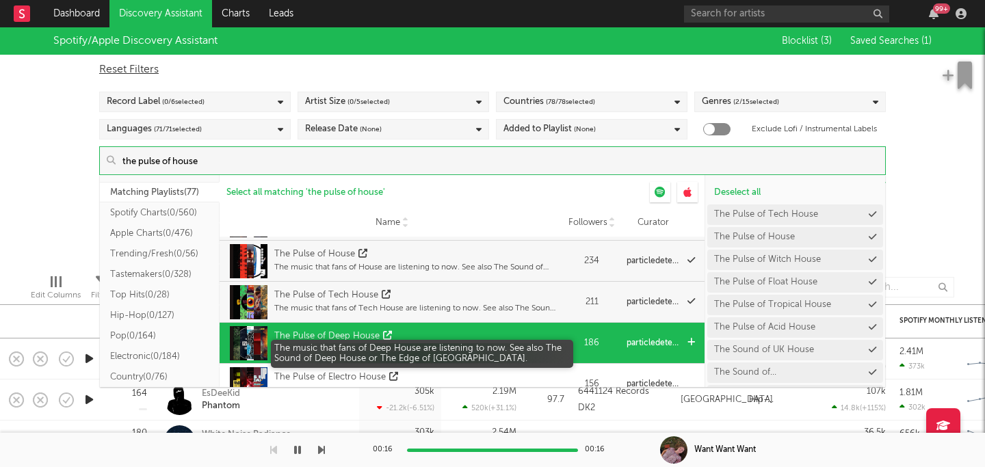
click at [413, 346] on div "The music that fans of Deep House are listening to now. See also The Sound of D…" at bounding box center [415, 350] width 283 height 12
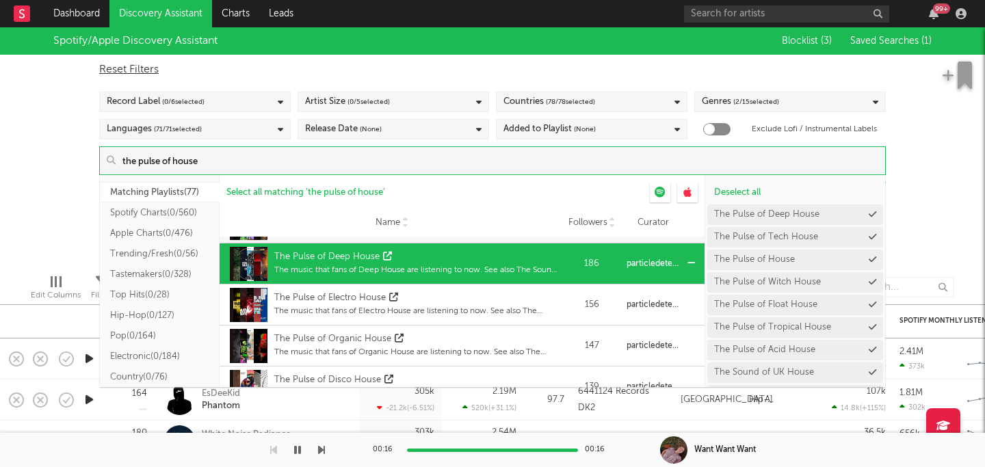
scroll to position [254, 0]
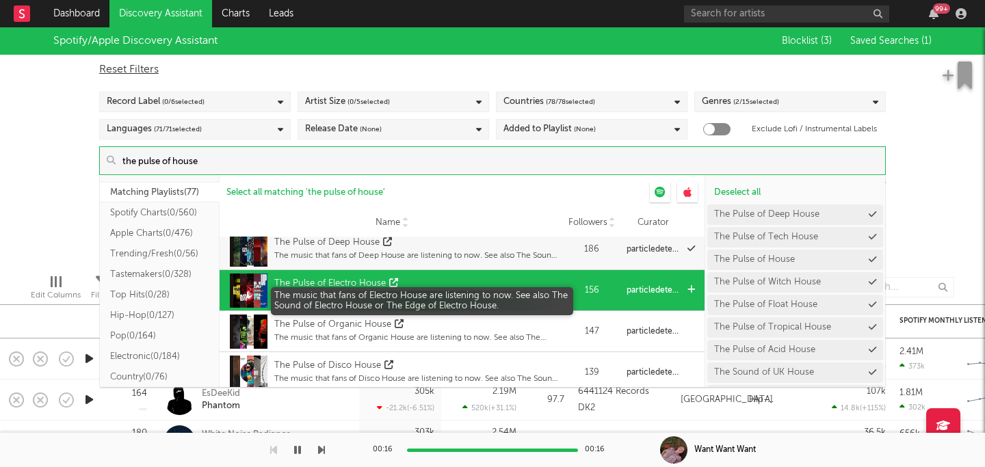
click at [435, 300] on div "The music that fans of Electro House are listening to now. See also The Sound o…" at bounding box center [415, 297] width 283 height 12
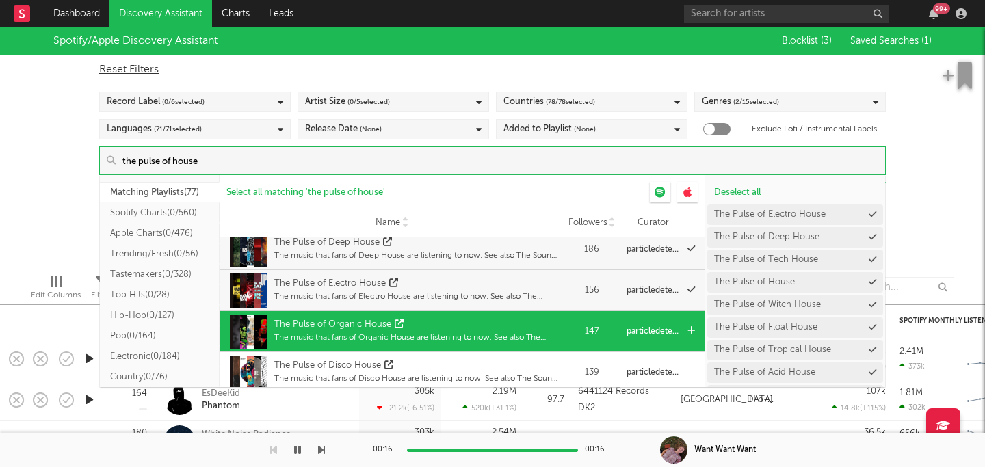
click at [430, 322] on div "The Pulse of Organic House" at bounding box center [415, 325] width 283 height 14
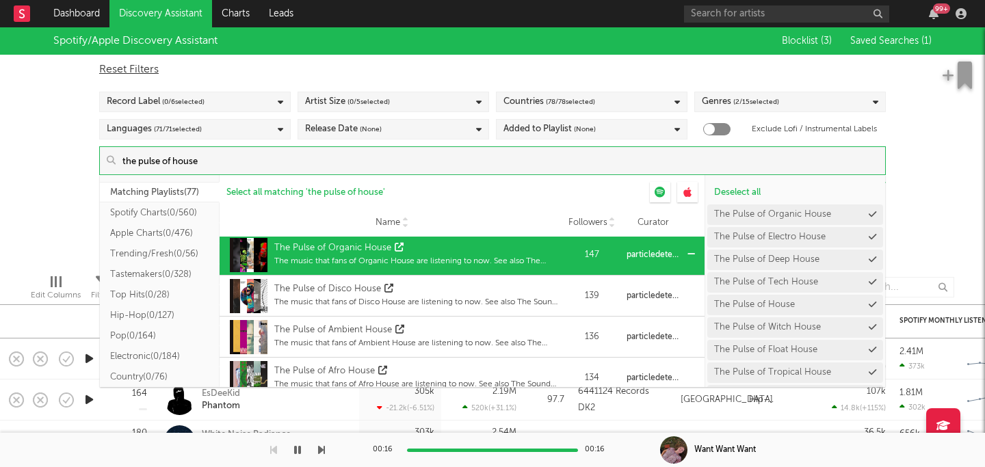
scroll to position [331, 0]
click at [430, 323] on div "The Pulse of Ambient House" at bounding box center [415, 330] width 283 height 14
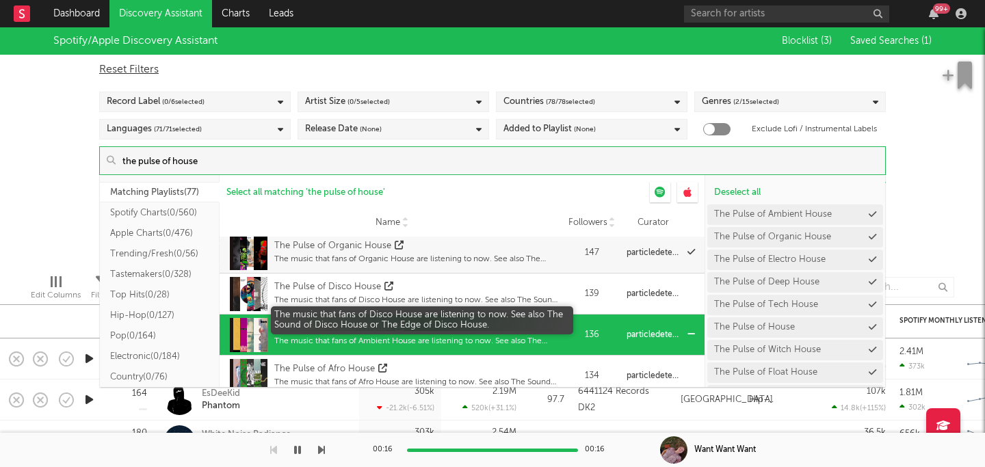
scroll to position [347, 0]
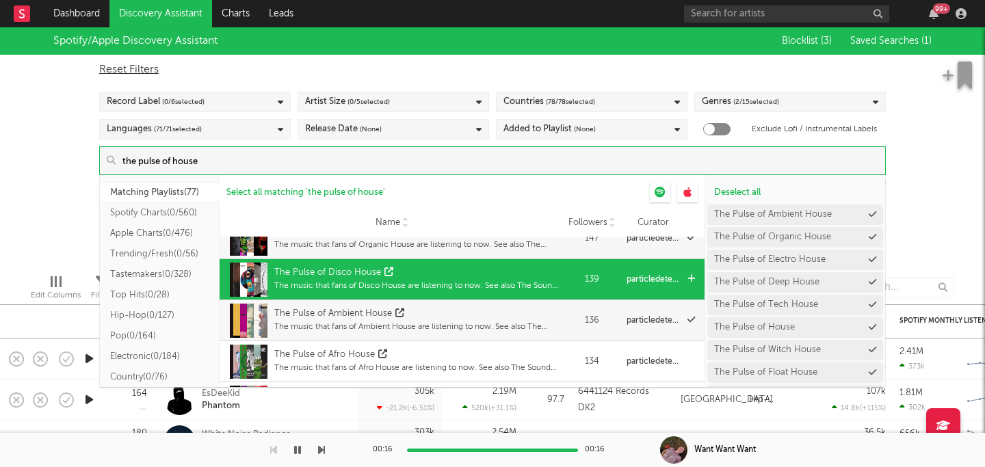
click at [431, 292] on div "The Pulse of Disco House The music that fans of Disco House are listening to no…" at bounding box center [415, 280] width 283 height 34
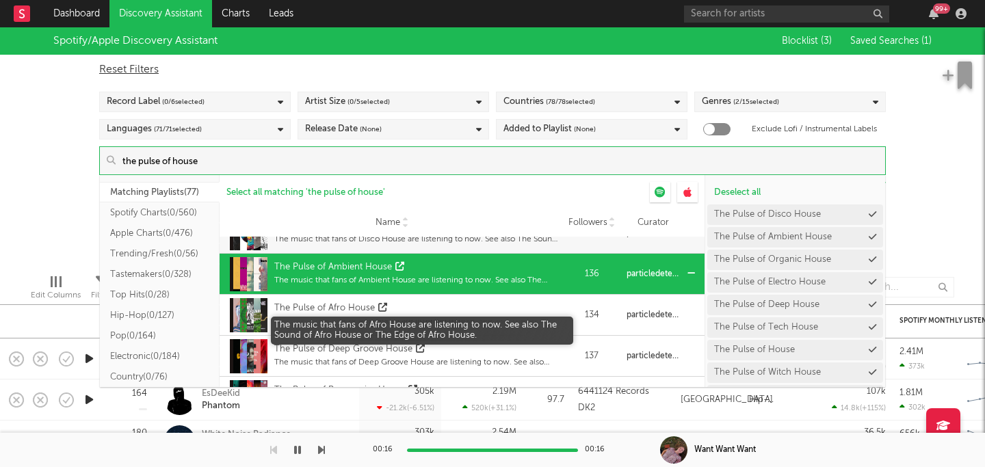
click at [458, 320] on div "The music that fans of Afro House are listening to now. See also The Sound of A…" at bounding box center [415, 321] width 283 height 12
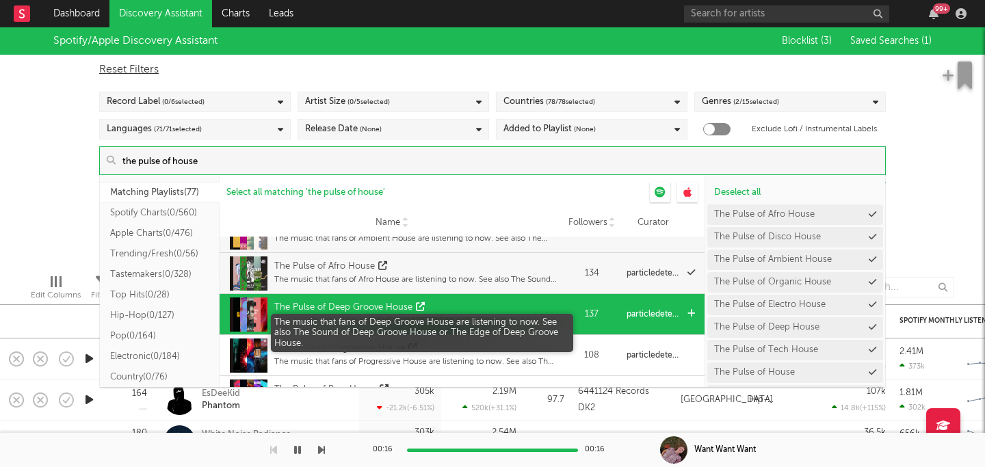
click at [458, 320] on div "The music that fans of Deep Groove House are listening to now. See also The Sou…" at bounding box center [415, 321] width 283 height 12
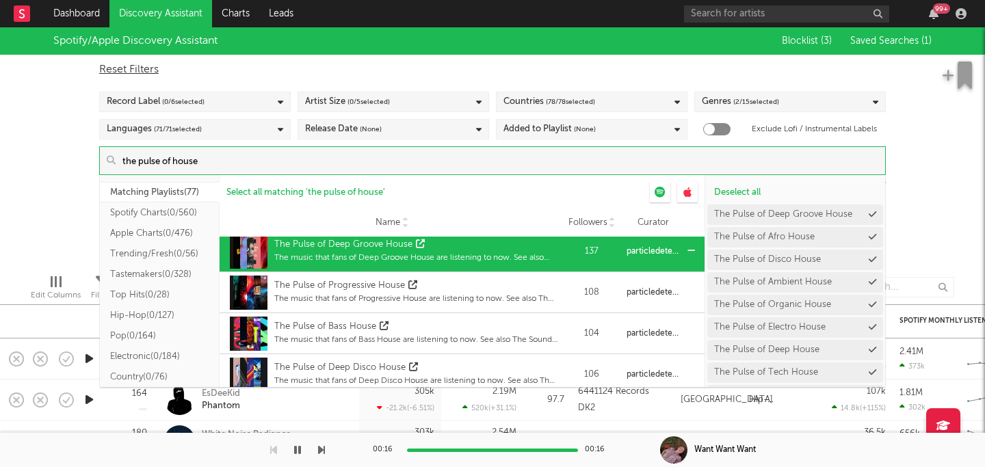
scroll to position [499, 0]
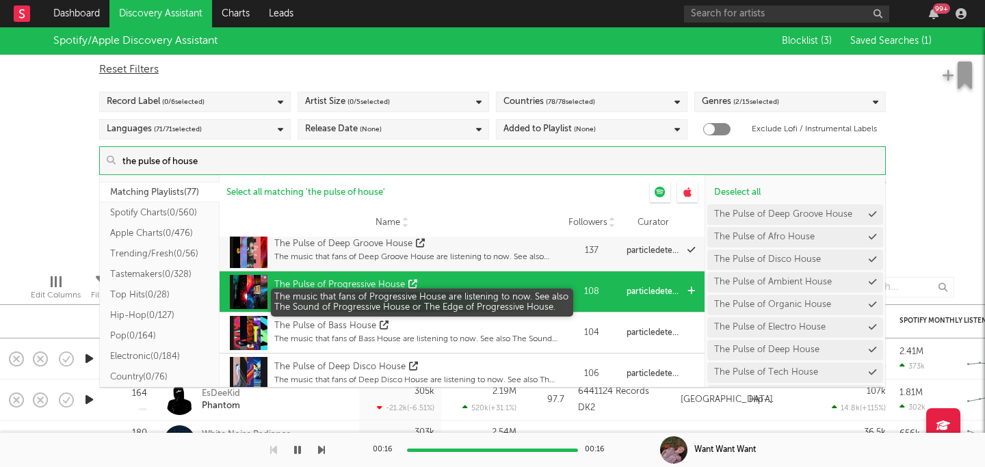
click at [456, 292] on div "The music that fans of Progressive House are listening to now. See also The Sou…" at bounding box center [415, 298] width 283 height 12
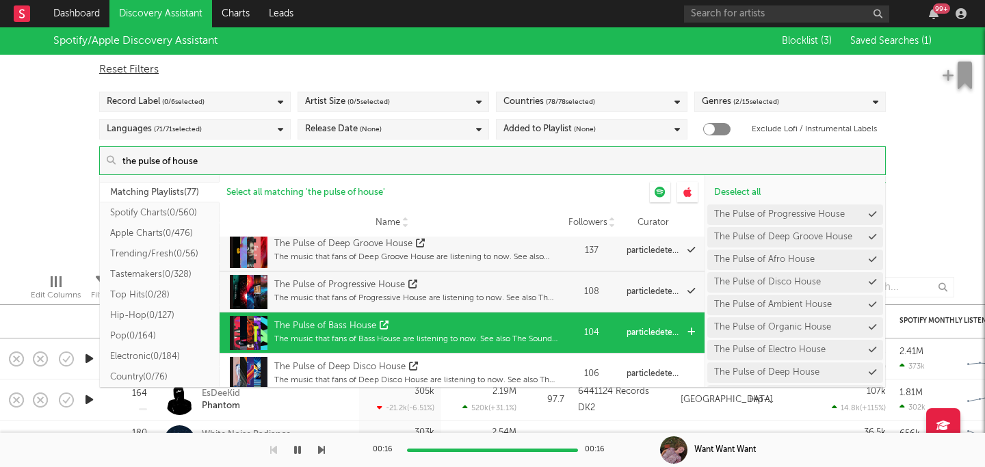
click at [445, 320] on div "The Pulse of Bass House" at bounding box center [415, 327] width 283 height 14
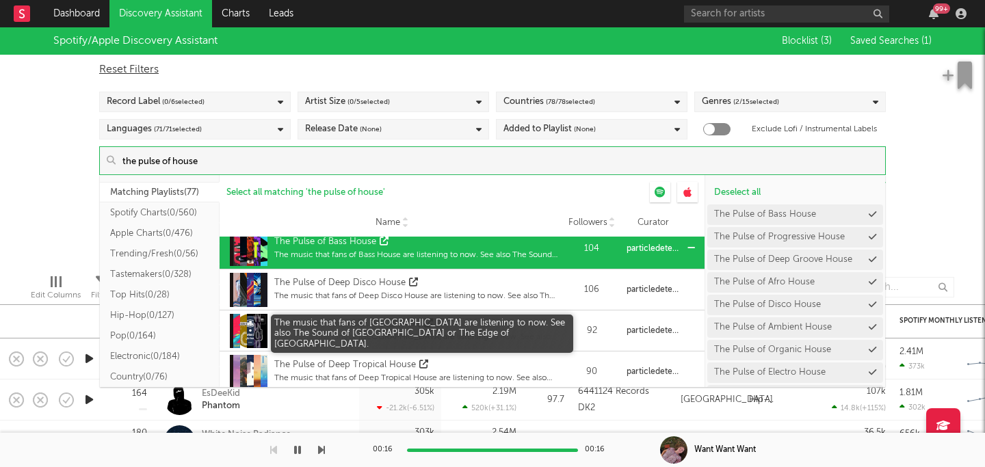
scroll to position [599, 0]
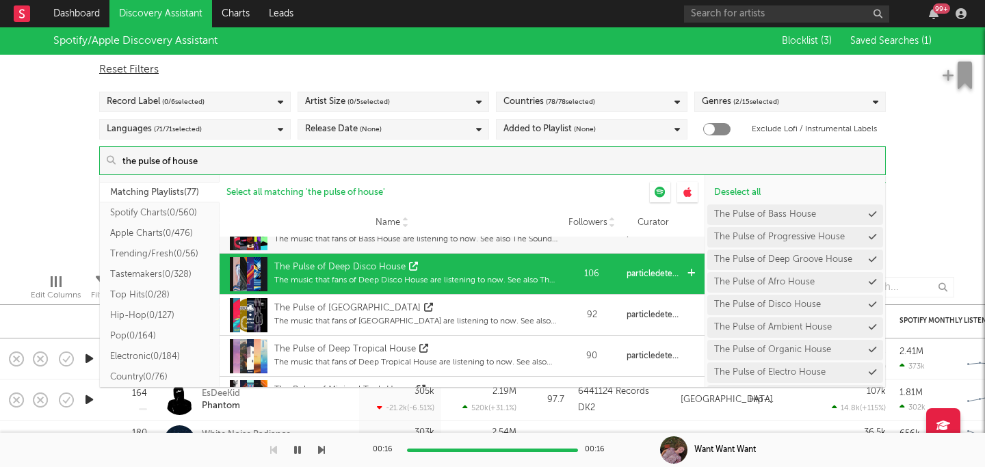
click at [441, 284] on div "The music that fans of Deep Disco House are listening to now. See also The Soun…" at bounding box center [415, 280] width 283 height 12
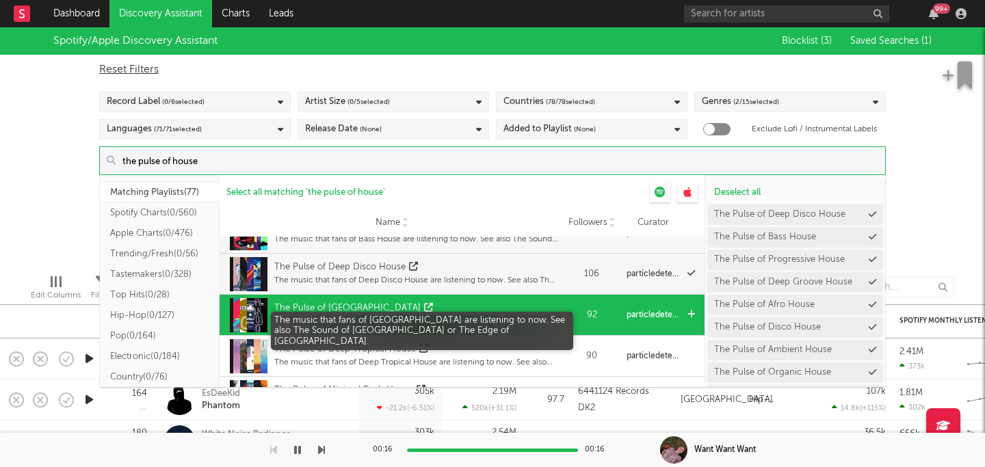
click at [441, 321] on div "The music that fans of Chicago House are listening to now. See also The Sound o…" at bounding box center [415, 321] width 283 height 12
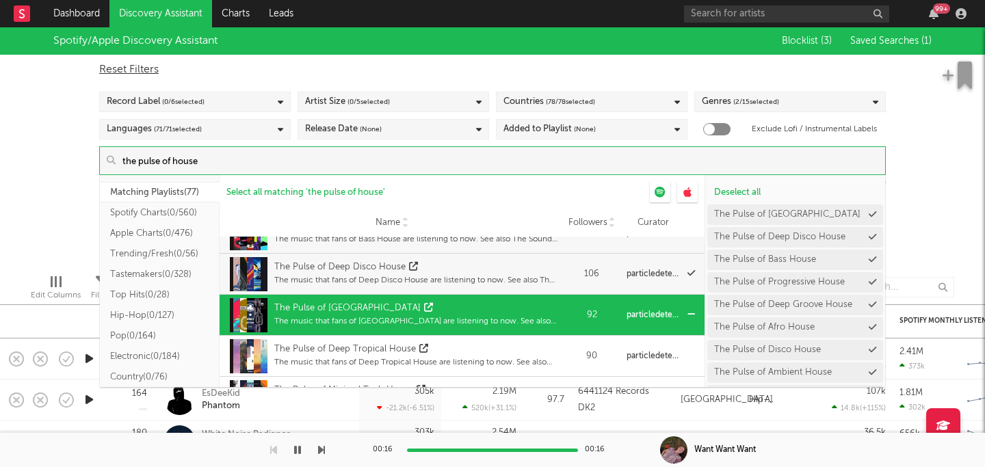
click at [441, 333] on div "The Pulse of Chicago House The music that fans of Chicago House are listening t…" at bounding box center [391, 315] width 331 height 41
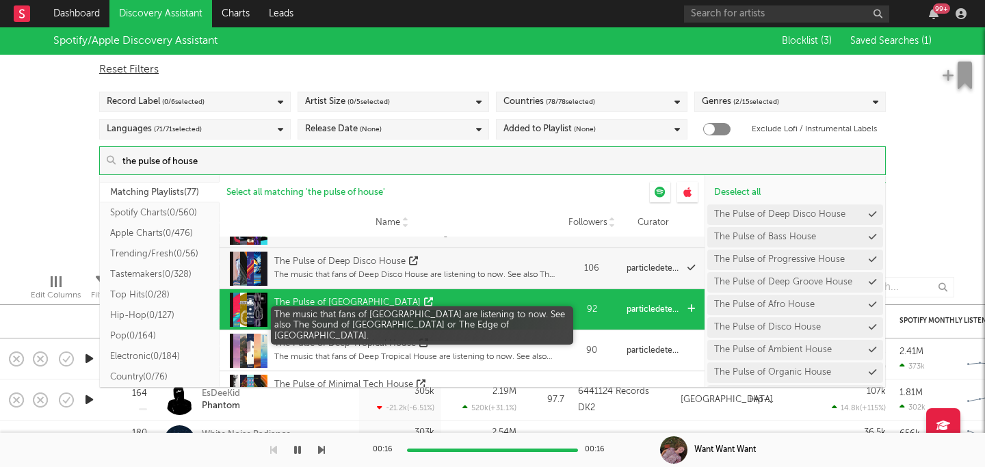
click at [448, 314] on div "The music that fans of Chicago House are listening to now. See also The Sound o…" at bounding box center [415, 316] width 283 height 12
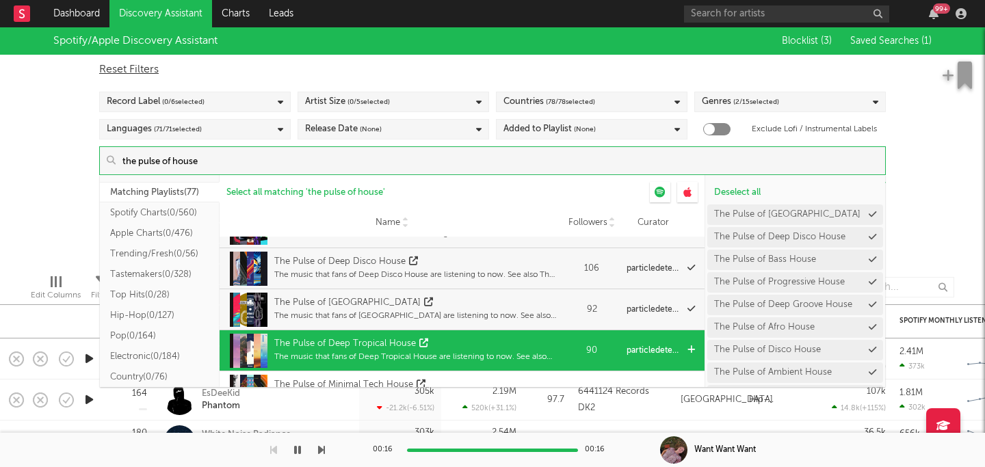
click at [446, 334] on div "The Pulse of Deep Tropical House The music that fans of Deep Tropical House are…" at bounding box center [415, 351] width 283 height 34
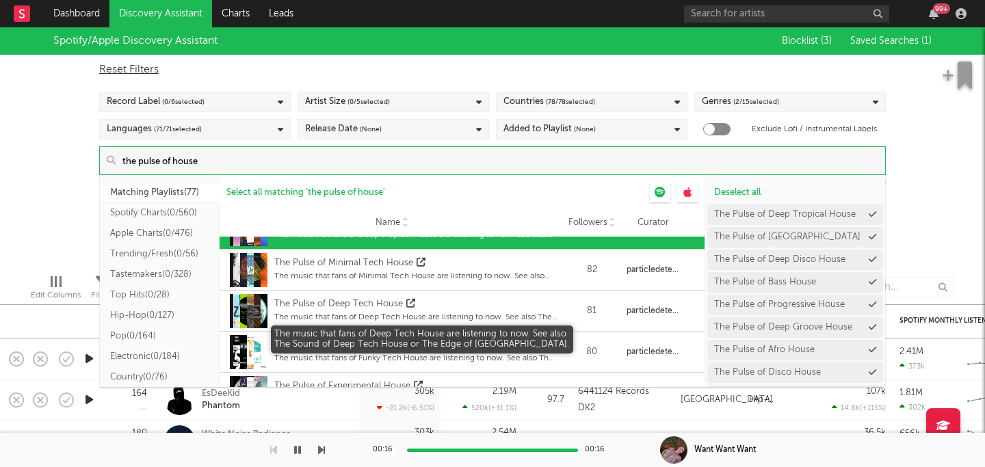
scroll to position [731, 0]
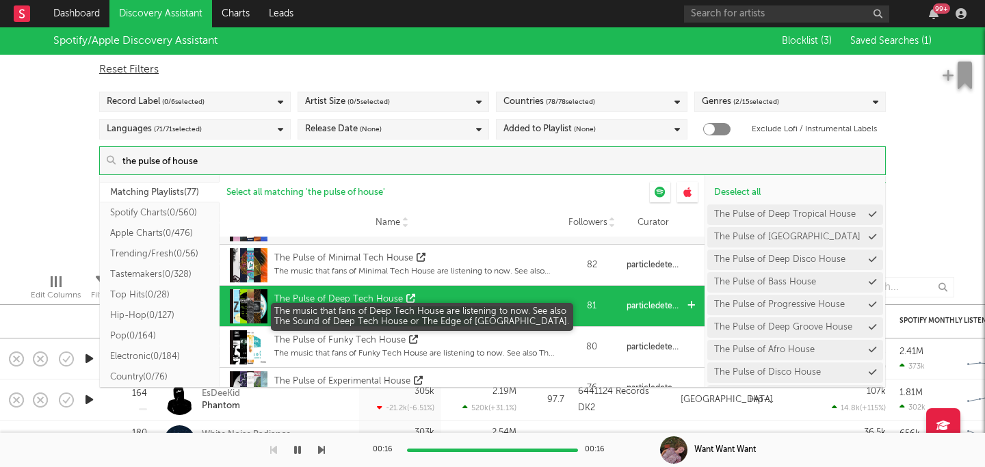
click at [451, 307] on div "The music that fans of Deep Tech House are listening to now. See also The Sound…" at bounding box center [415, 313] width 283 height 12
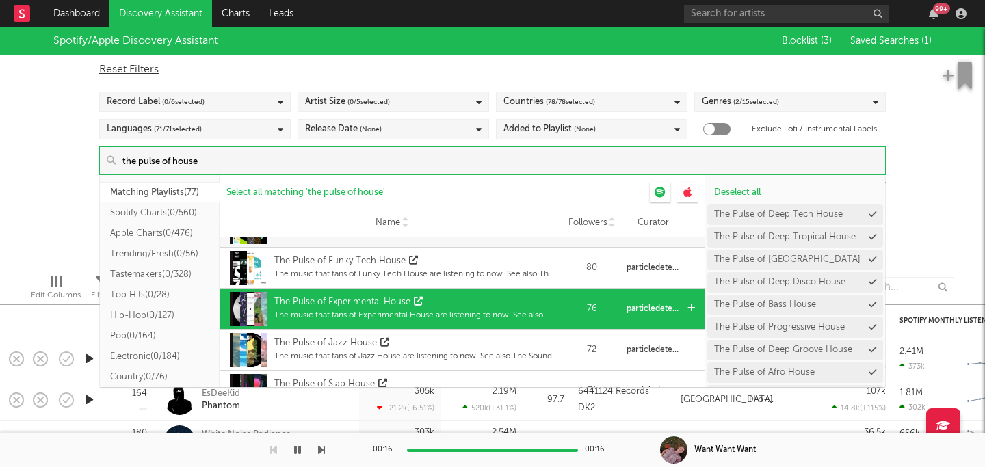
click at [458, 305] on div "The Pulse of Experimental House" at bounding box center [415, 303] width 283 height 14
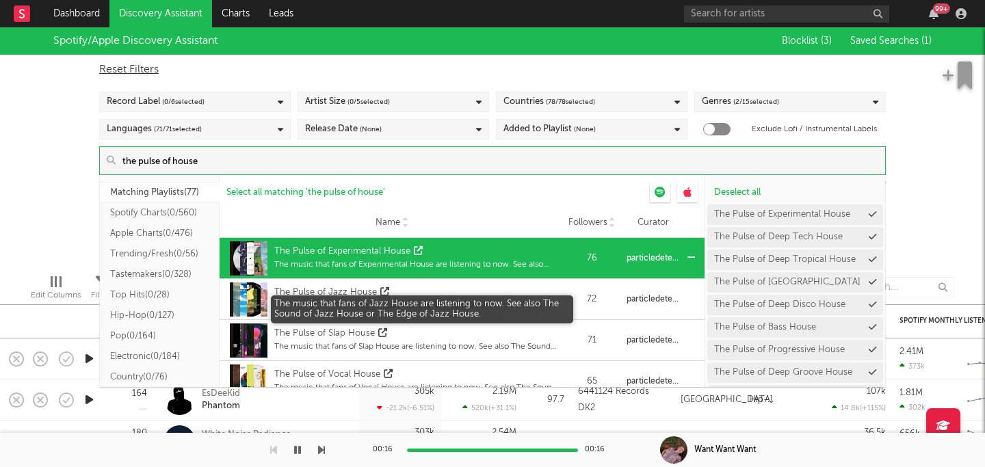
click at [458, 305] on div "The music that fans of Jazz House are listening to now. See also The Sound of J…" at bounding box center [415, 306] width 283 height 12
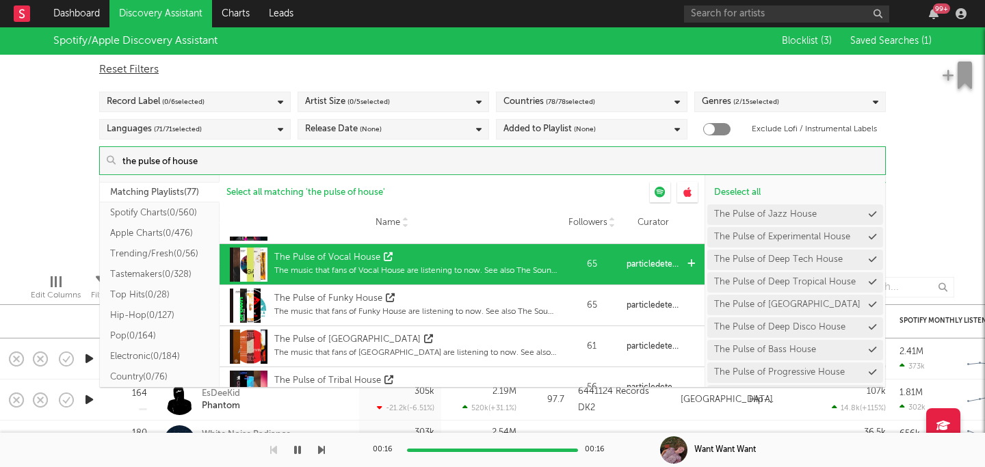
scroll to position [951, 0]
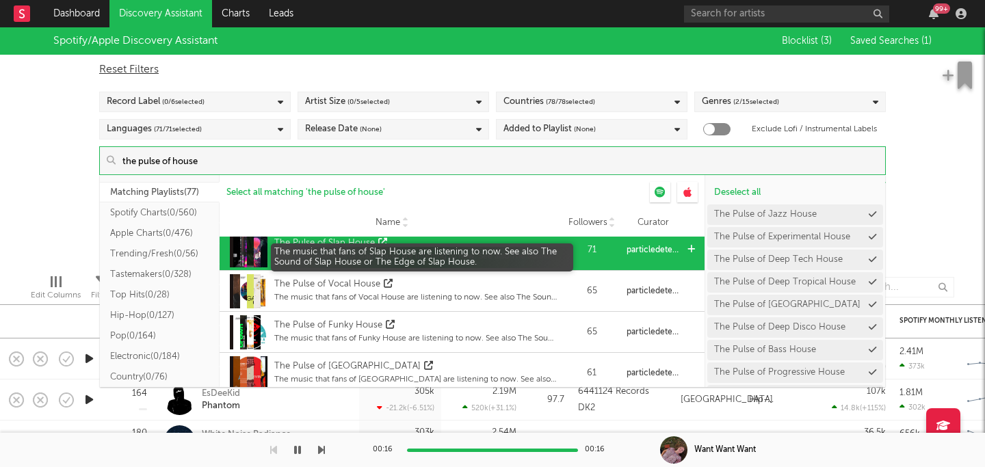
click at [443, 261] on div "The music that fans of Slap House are listening to now. See also The Sound of S…" at bounding box center [415, 256] width 283 height 12
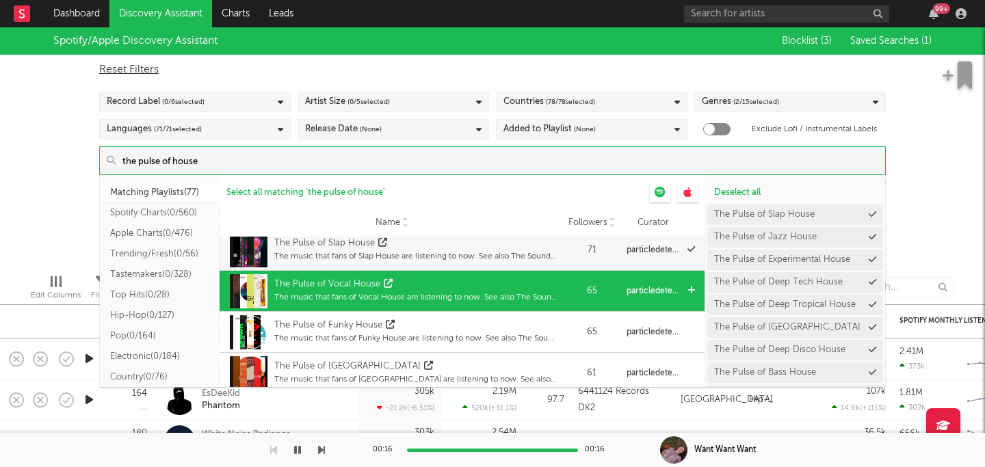
click at [442, 285] on div "The Pulse of Vocal House" at bounding box center [415, 285] width 283 height 14
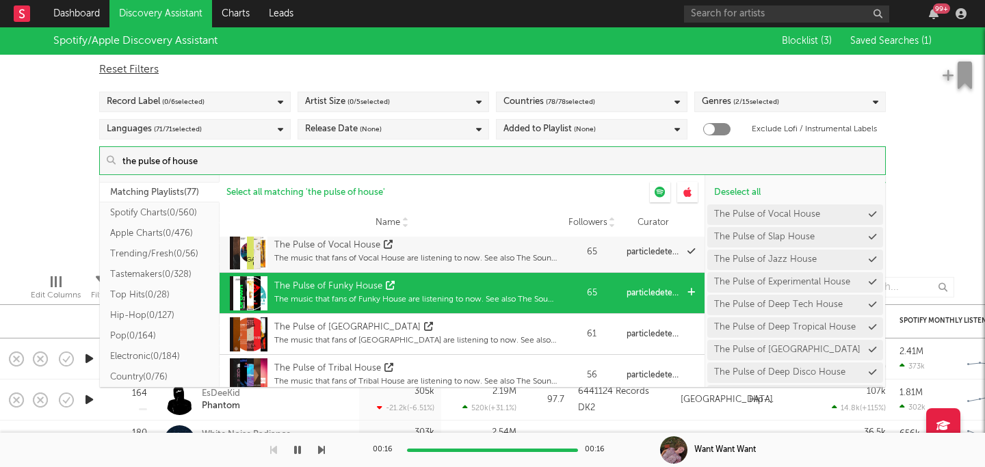
scroll to position [992, 0]
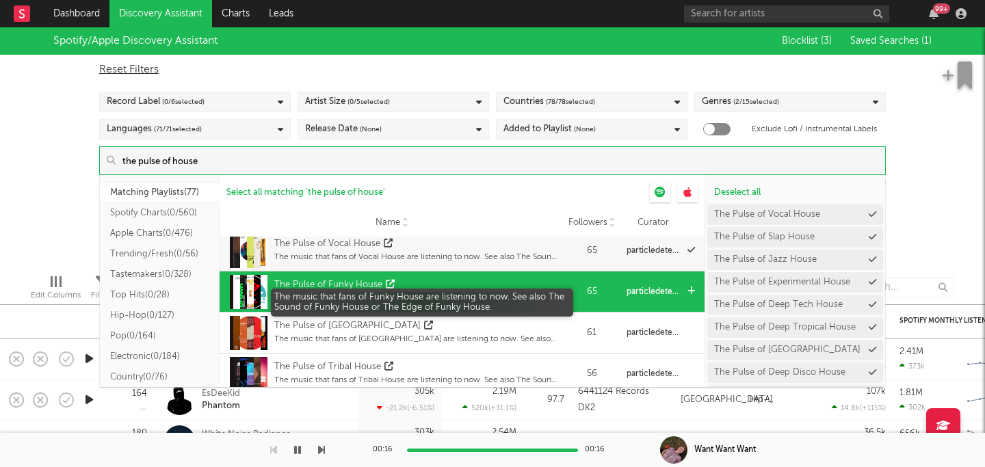
click at [458, 294] on div "The music that fans of Funky House are listening to now. See also The Sound of …" at bounding box center [415, 298] width 283 height 12
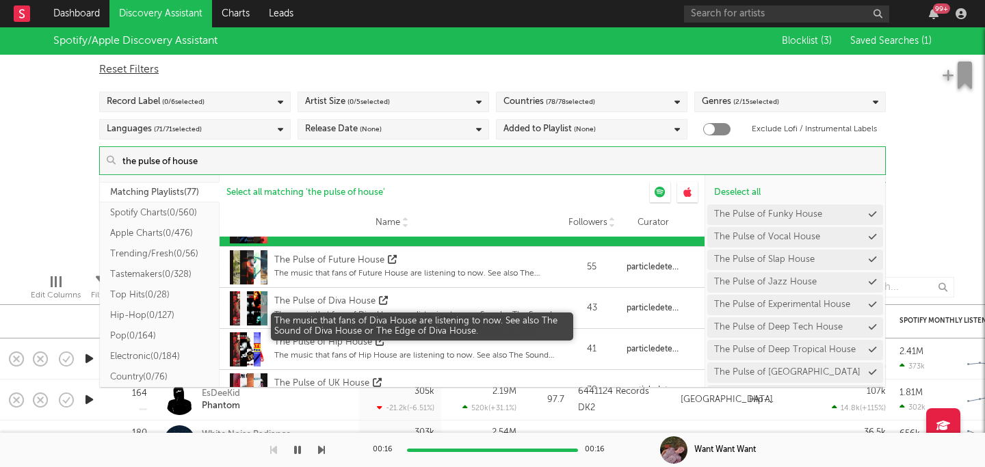
scroll to position [1143, 0]
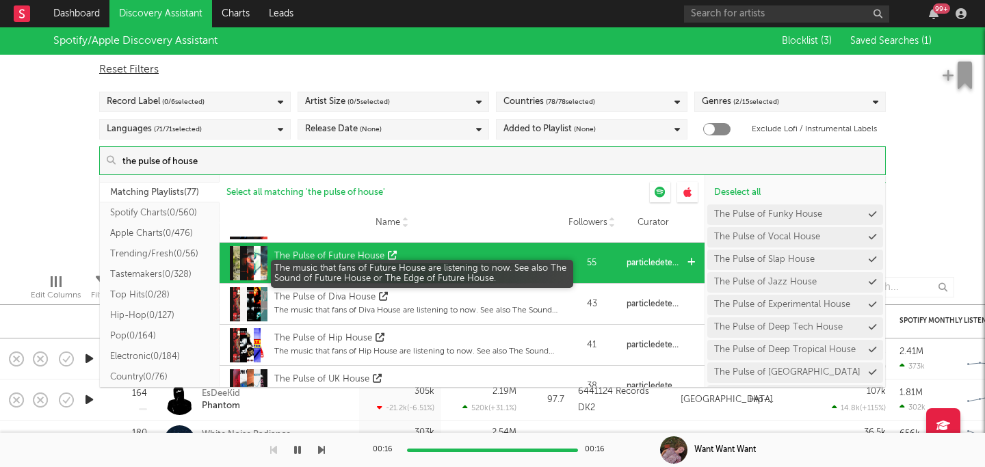
click at [455, 265] on div "The music that fans of Future House are listening to now. See also The Sound of…" at bounding box center [415, 269] width 283 height 12
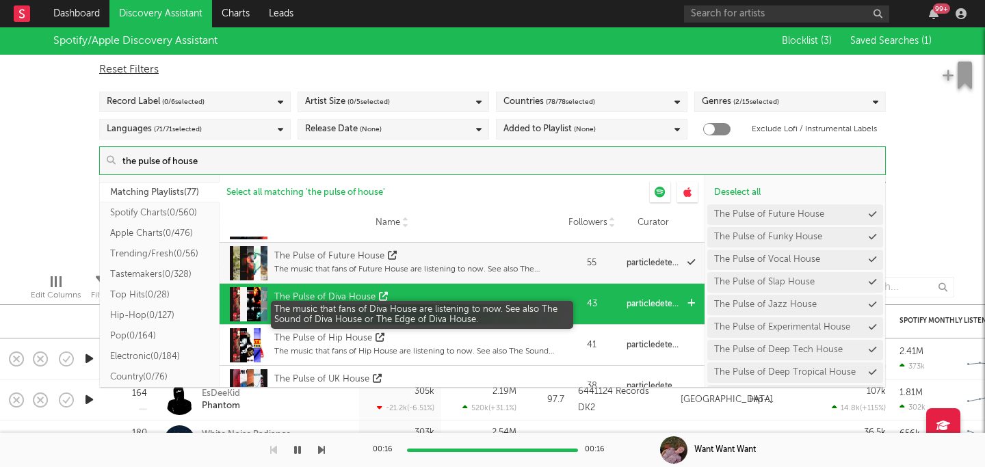
scroll to position [1150, 0]
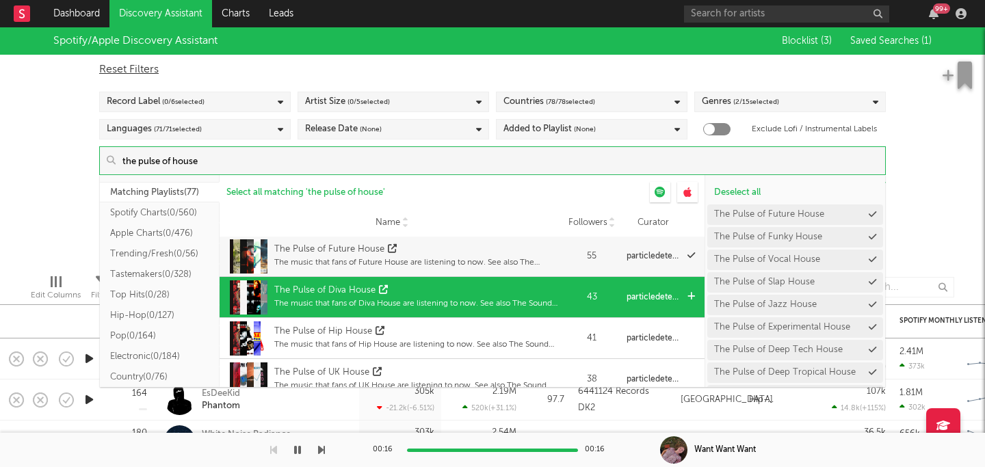
click at [472, 294] on div "The Pulse of Diva House" at bounding box center [415, 291] width 283 height 14
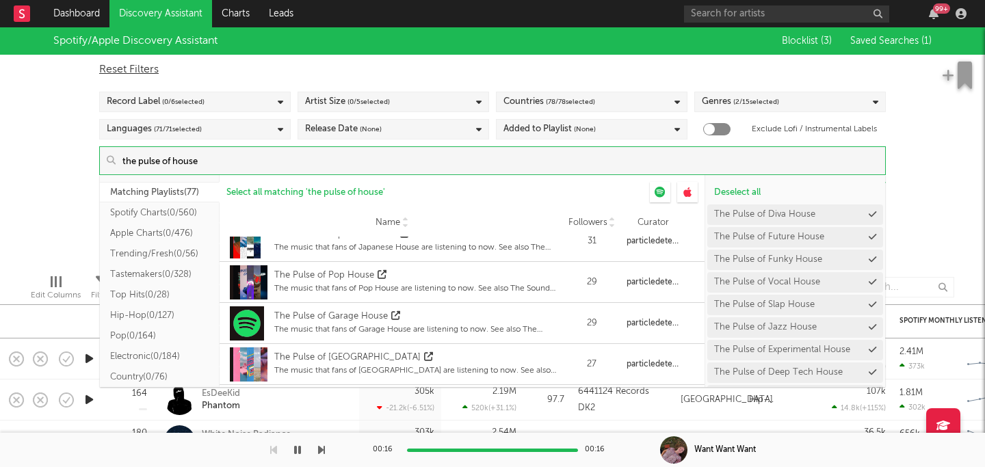
scroll to position [1538, 0]
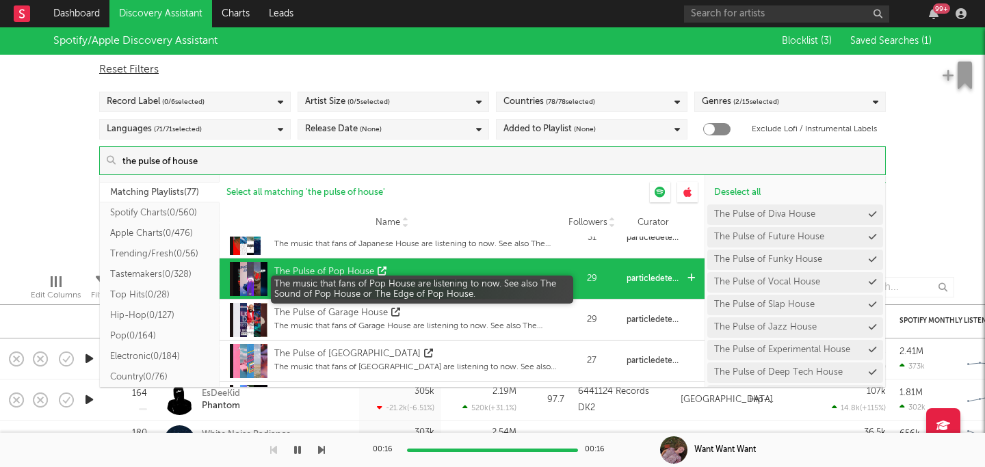
click at [470, 285] on div "The music that fans of Pop House are listening to now. See also The Sound of Po…" at bounding box center [415, 285] width 283 height 12
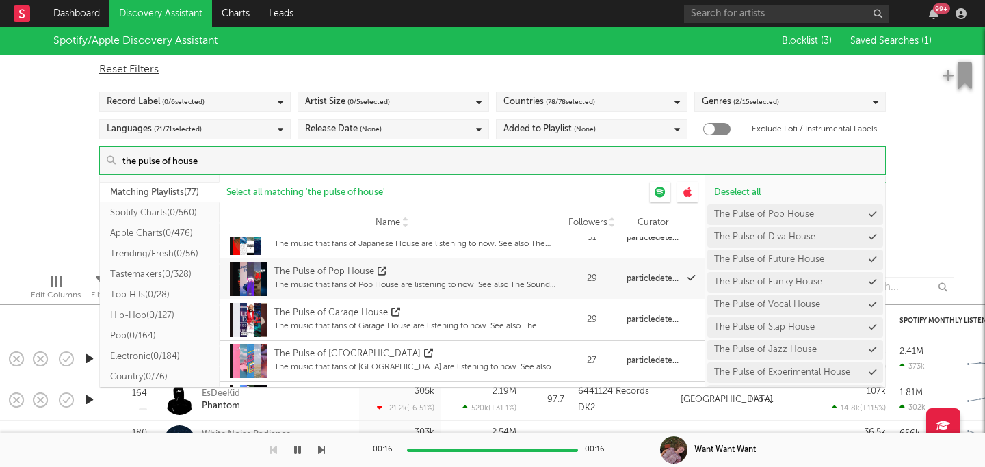
click at [161, 161] on input "the pulse of house" at bounding box center [501, 160] width 770 height 27
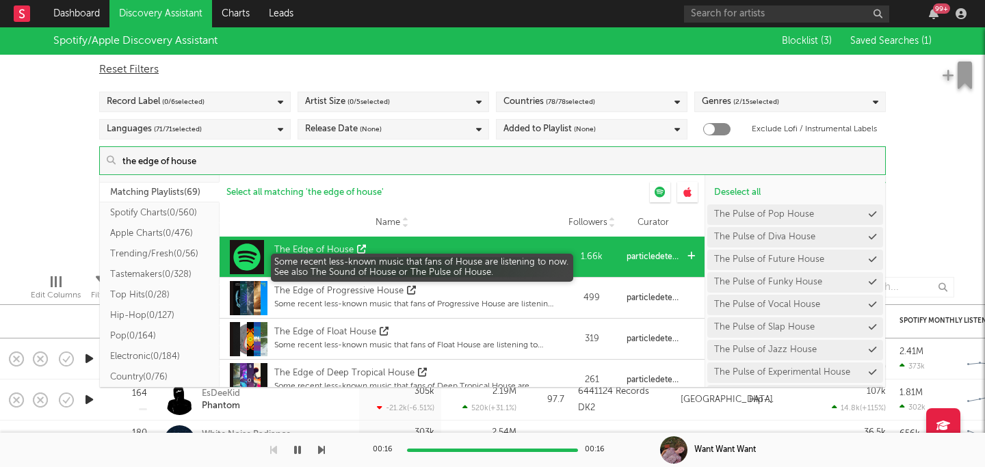
type input "the edge of house"
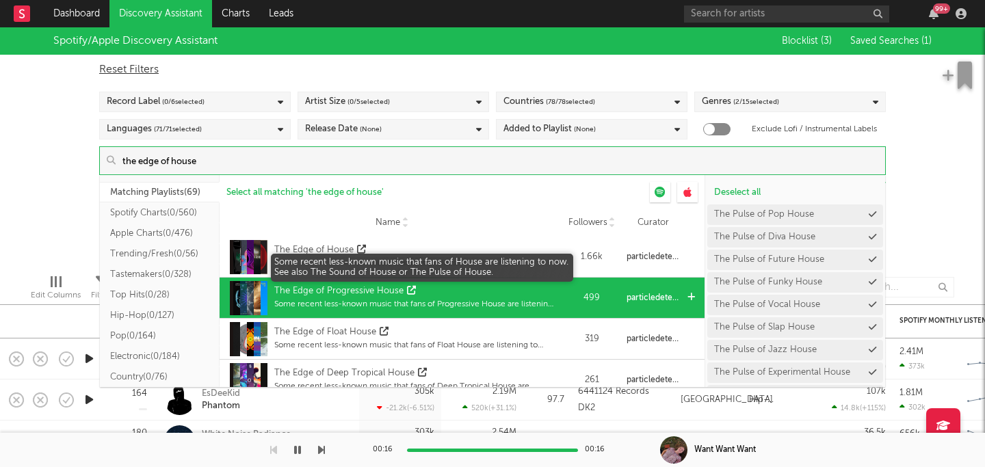
drag, startPoint x: 510, startPoint y: 258, endPoint x: 471, endPoint y: 307, distance: 61.9
click at [510, 258] on div "Some recent less-known music that fans of House are listening to now. See also …" at bounding box center [415, 263] width 283 height 12
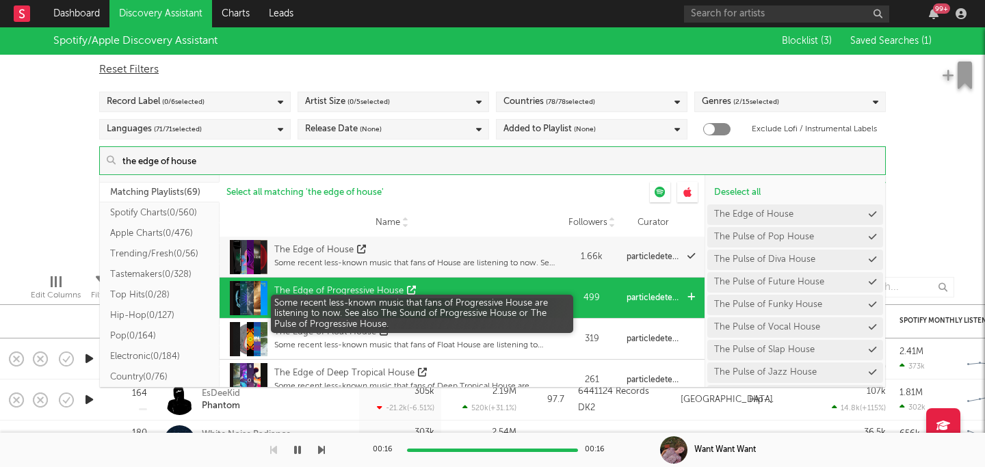
click at [471, 307] on div "Some recent less-known music that fans of Progressive House are listening to no…" at bounding box center [415, 304] width 283 height 12
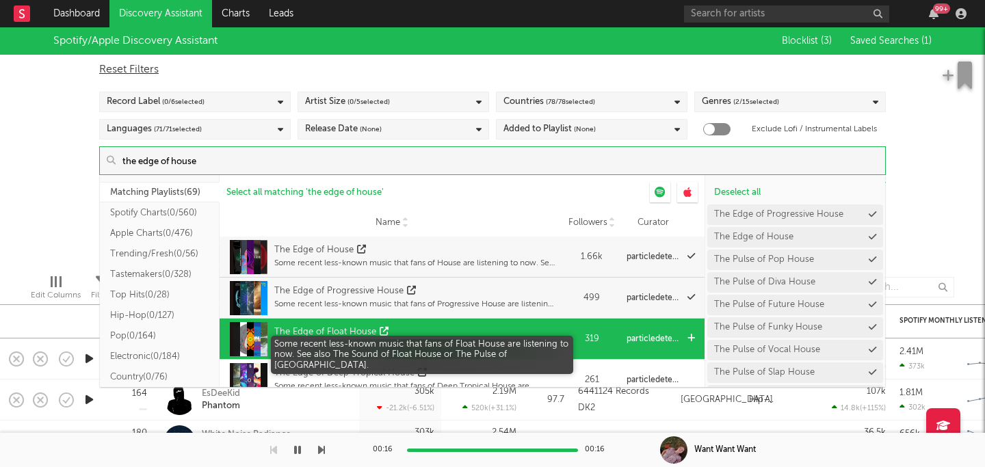
click at [463, 339] on div "Some recent less-known music that fans of Float House are listening to now. See…" at bounding box center [415, 345] width 283 height 12
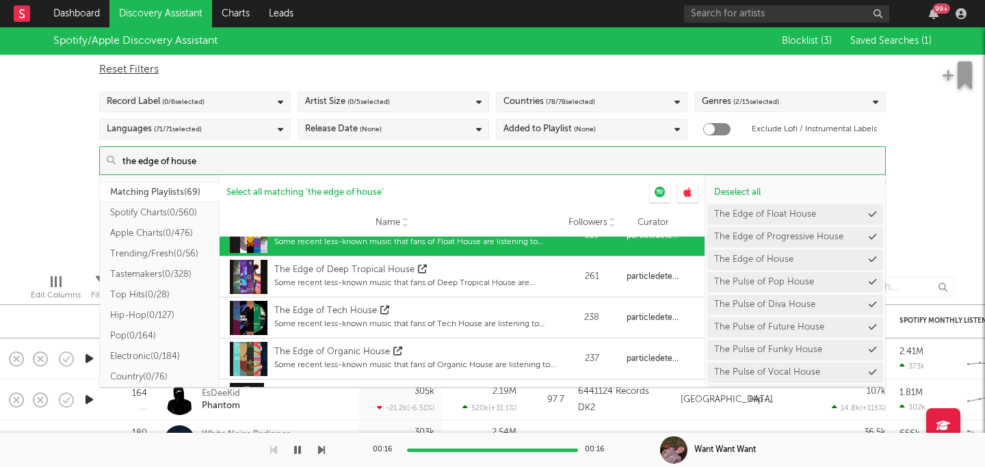
scroll to position [119, 0]
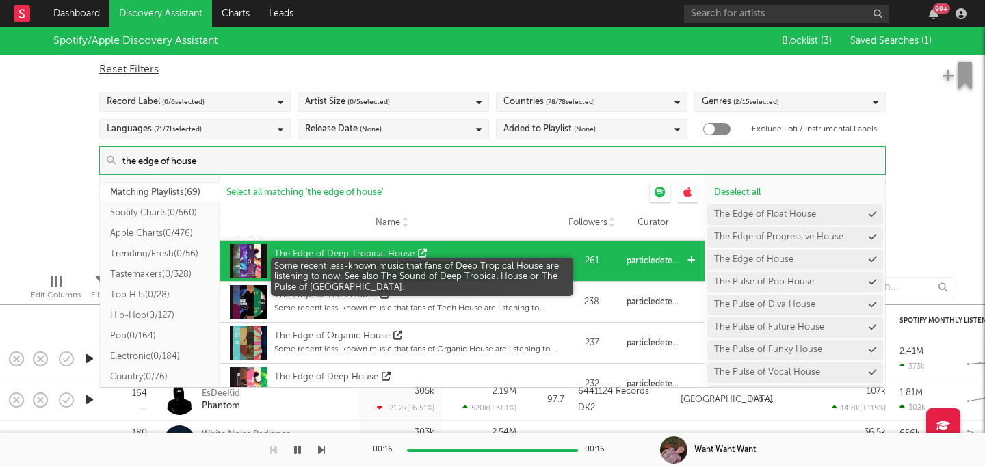
click at [458, 267] on div "Some recent less-known music that fans of Deep Tropical House are listening to …" at bounding box center [415, 267] width 283 height 12
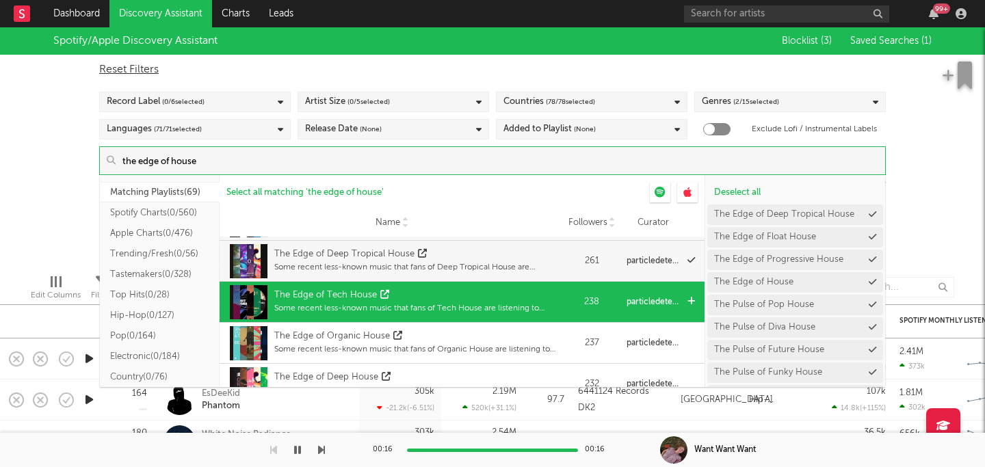
click at [452, 292] on div "The Edge of Tech House" at bounding box center [415, 296] width 283 height 14
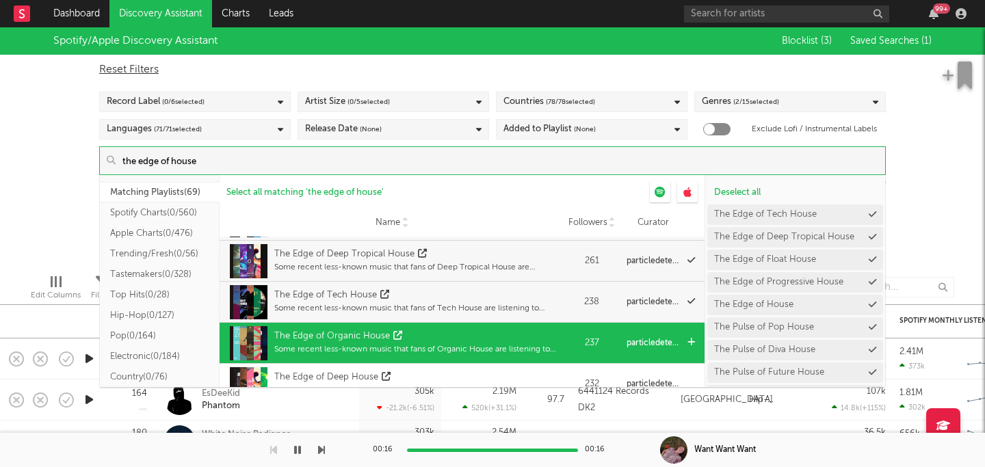
click at [452, 329] on div "The Edge of Organic House Some recent less-known music that fans of Organic Hou…" at bounding box center [415, 343] width 283 height 34
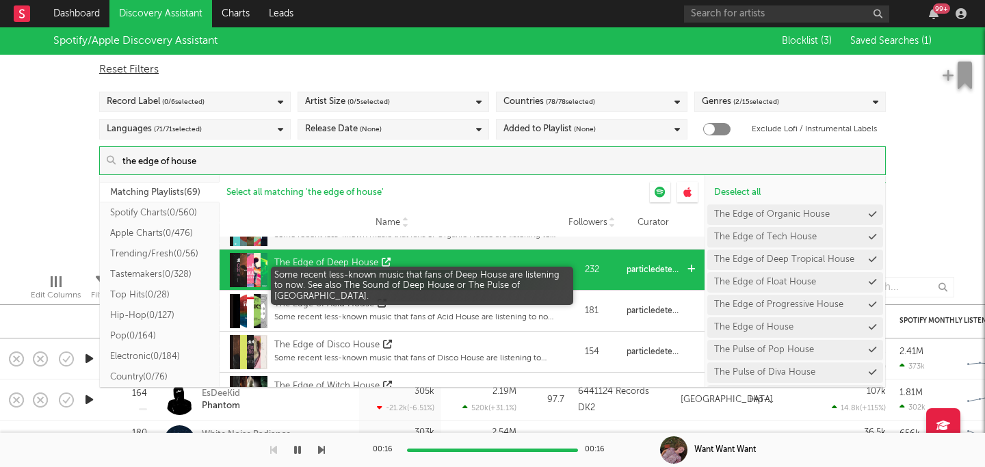
click at [471, 271] on div "Some recent less-known music that fans of Deep House are listening to now. See …" at bounding box center [415, 276] width 283 height 12
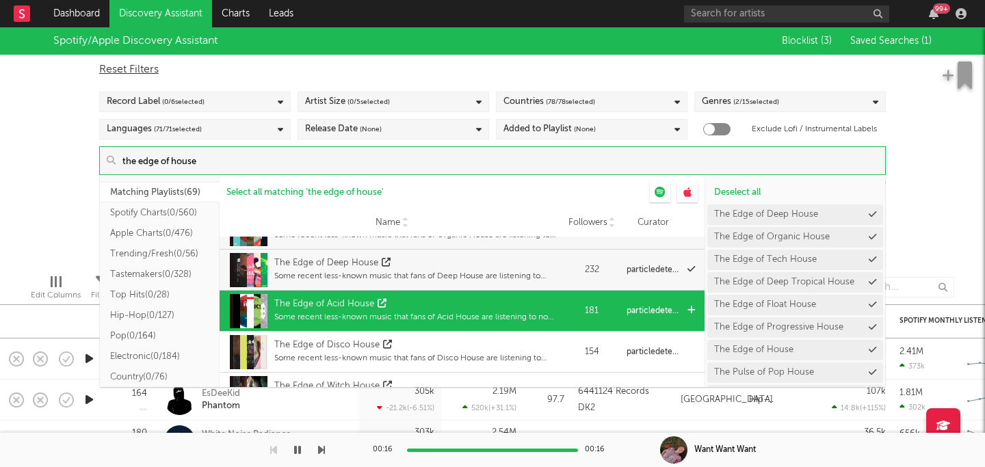
click at [455, 305] on div "The Edge of Acid House" at bounding box center [415, 305] width 283 height 14
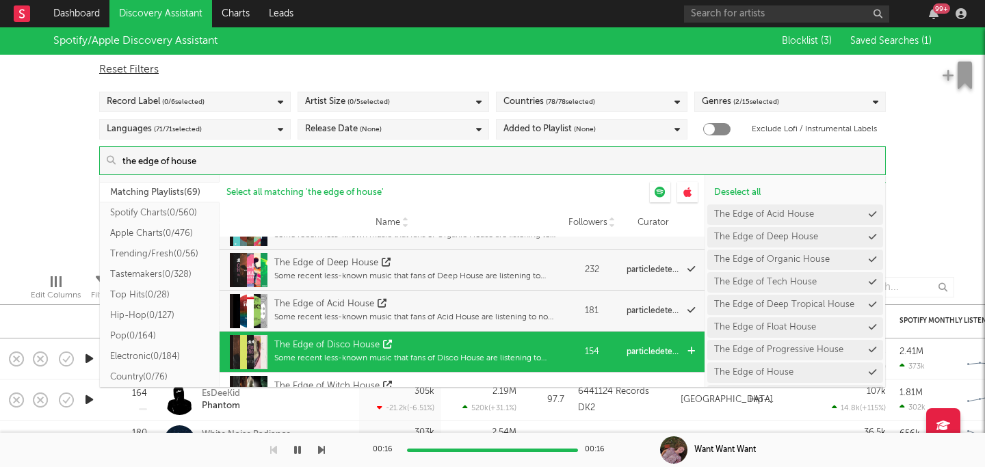
click at [454, 339] on div "The Edge of Disco House" at bounding box center [415, 346] width 283 height 14
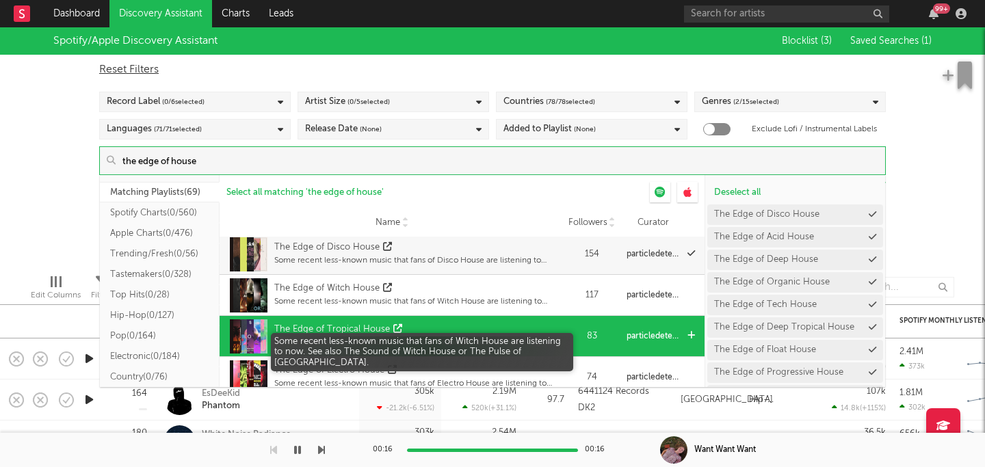
scroll to position [331, 0]
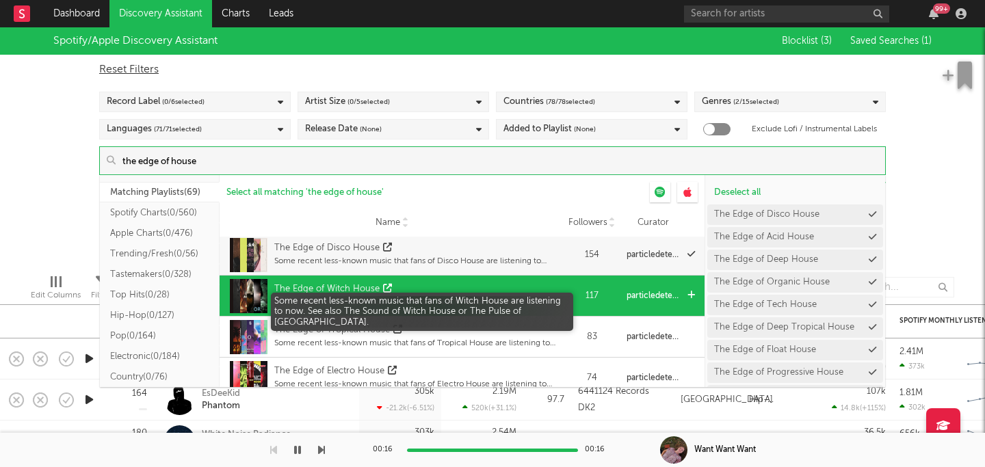
click at [463, 307] on div "Some recent less-known music that fans of Witch House are listening to now. See…" at bounding box center [415, 302] width 283 height 12
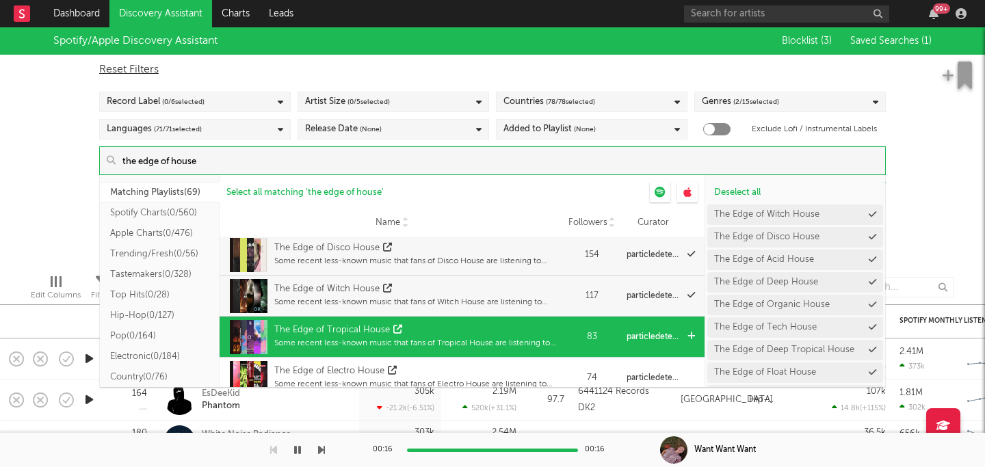
click at [463, 346] on div "Some recent less-known music that fans of Tropical House are listening to now. …" at bounding box center [415, 343] width 283 height 12
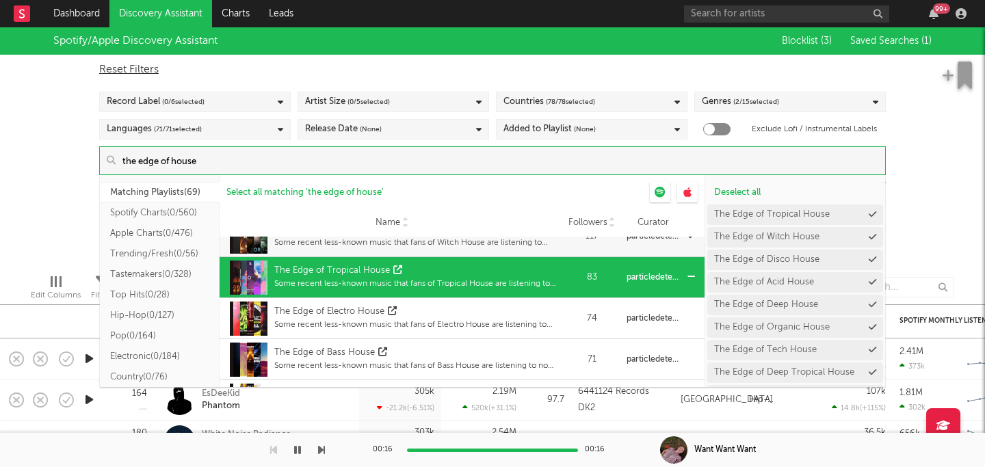
scroll to position [396, 0]
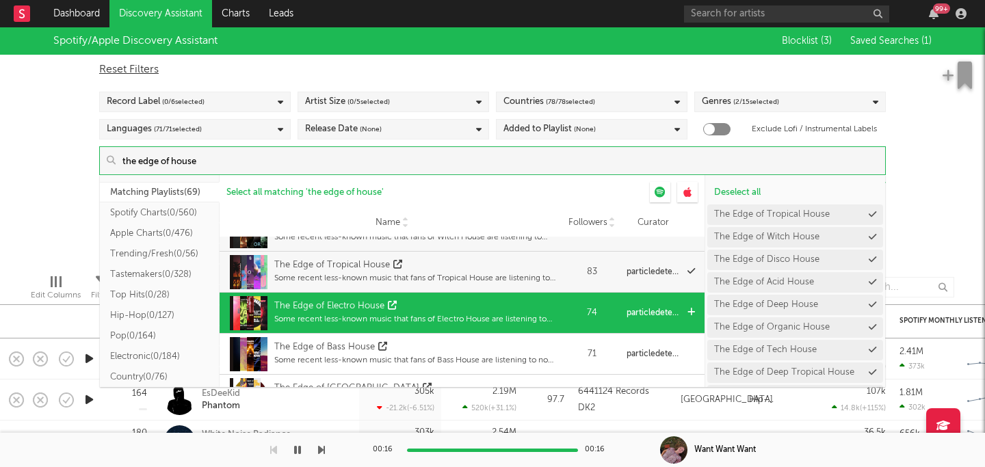
click at [463, 307] on div "The Edge of Electro House" at bounding box center [415, 307] width 283 height 14
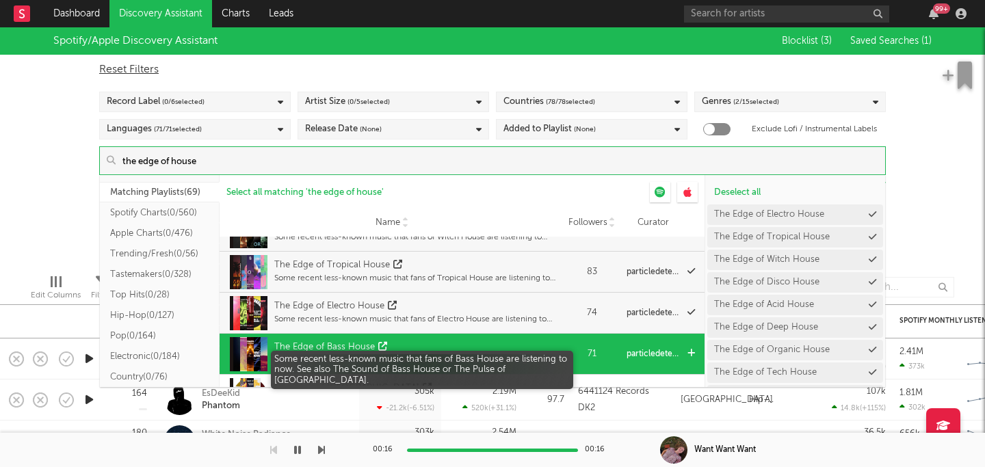
click at [469, 361] on div "Some recent less-known music that fans of Bass House are listening to now. See …" at bounding box center [415, 360] width 283 height 12
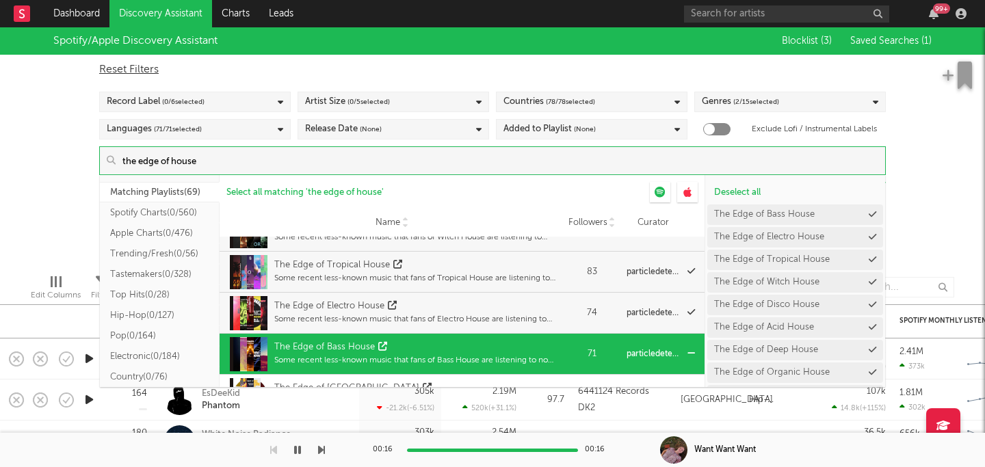
scroll to position [473, 0]
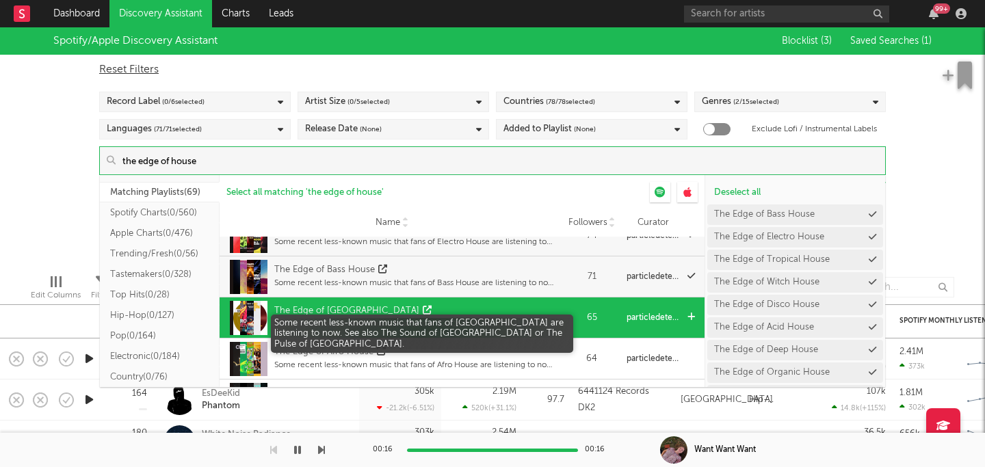
click at [473, 322] on div "Some recent less-known music that fans of Chicago House are listening to now. S…" at bounding box center [415, 324] width 283 height 12
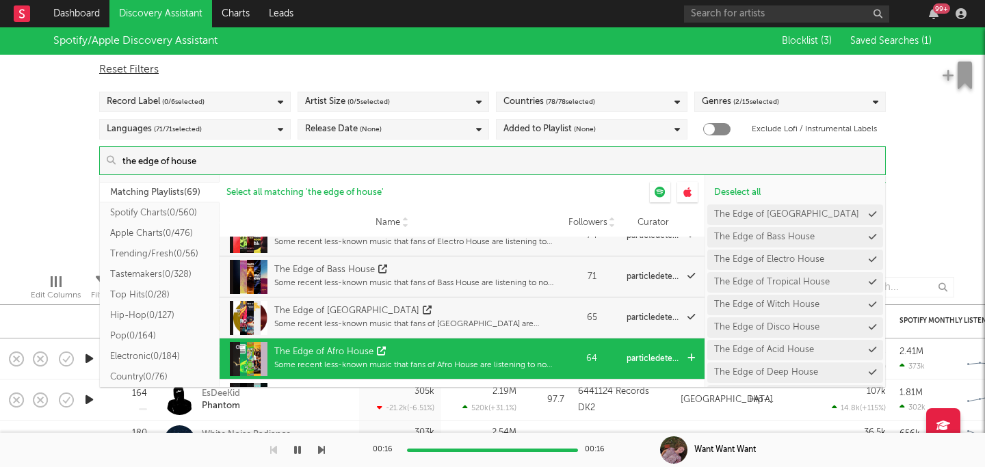
click at [473, 340] on div "The Edge of Afro House Some recent less-known music that fans of Afro House are…" at bounding box center [391, 359] width 331 height 41
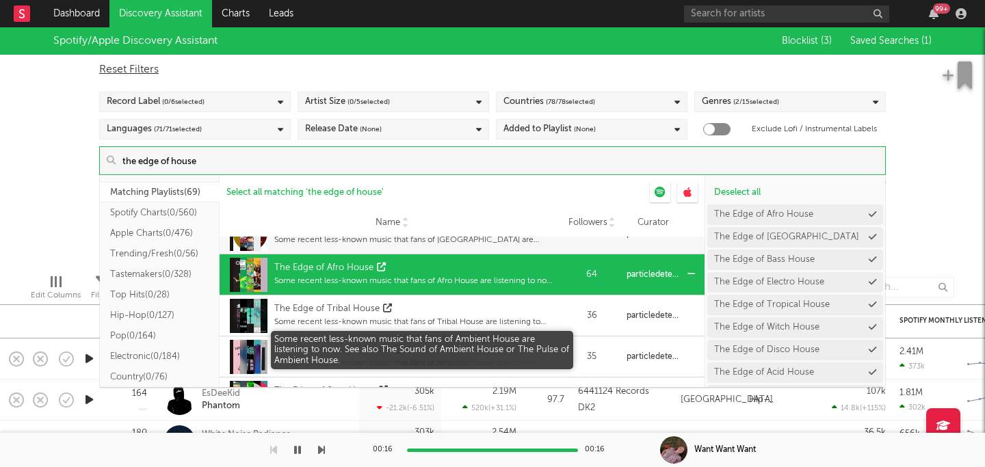
scroll to position [584, 0]
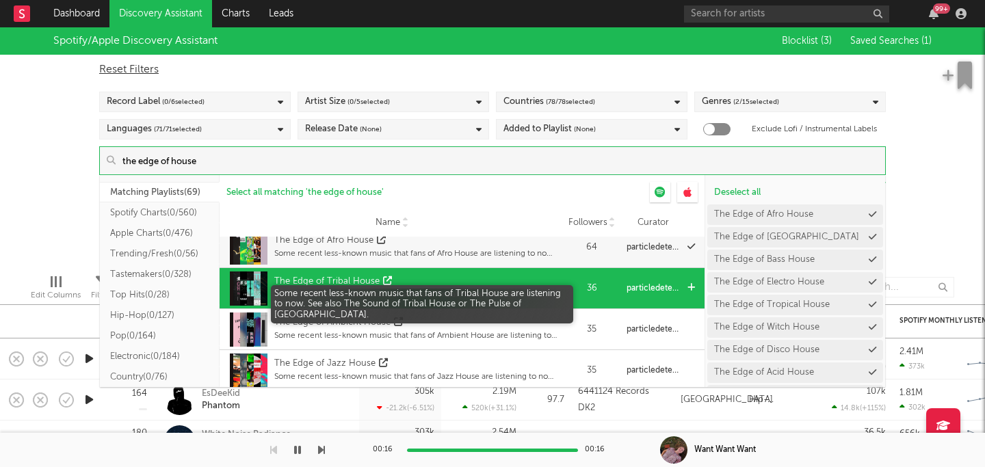
click at [465, 294] on div "Some recent less-known music that fans of Tribal House are listening to now. Se…" at bounding box center [415, 295] width 283 height 12
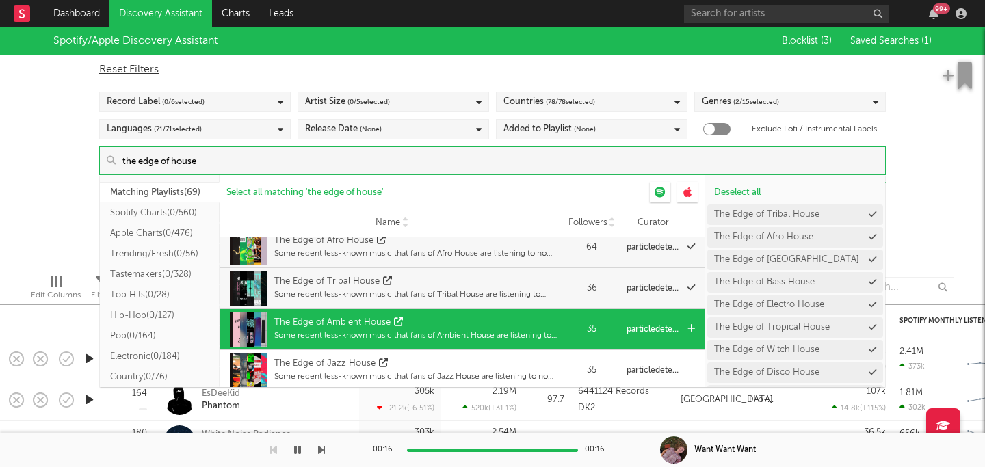
click at [450, 328] on div "The Edge of Ambient House" at bounding box center [415, 323] width 283 height 14
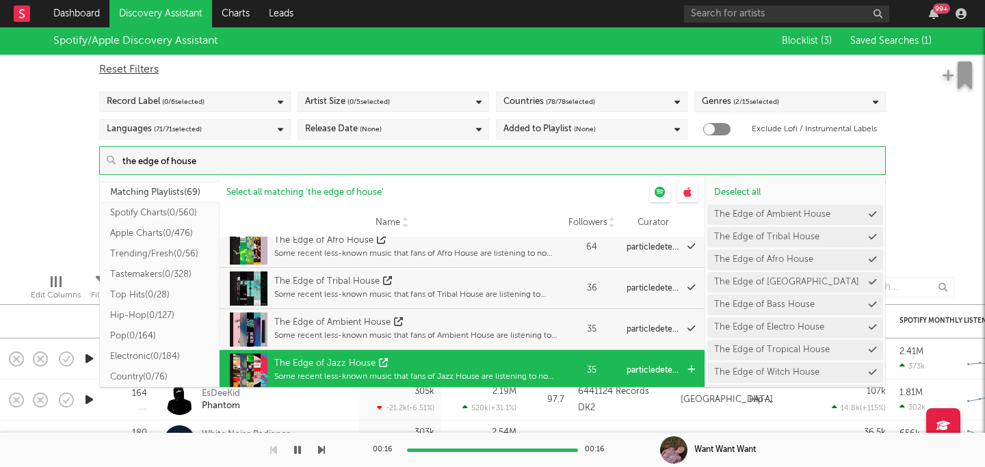
click at [448, 357] on div "The Edge of Jazz House Some recent less-known music that fans of Jazz House are…" at bounding box center [415, 371] width 283 height 34
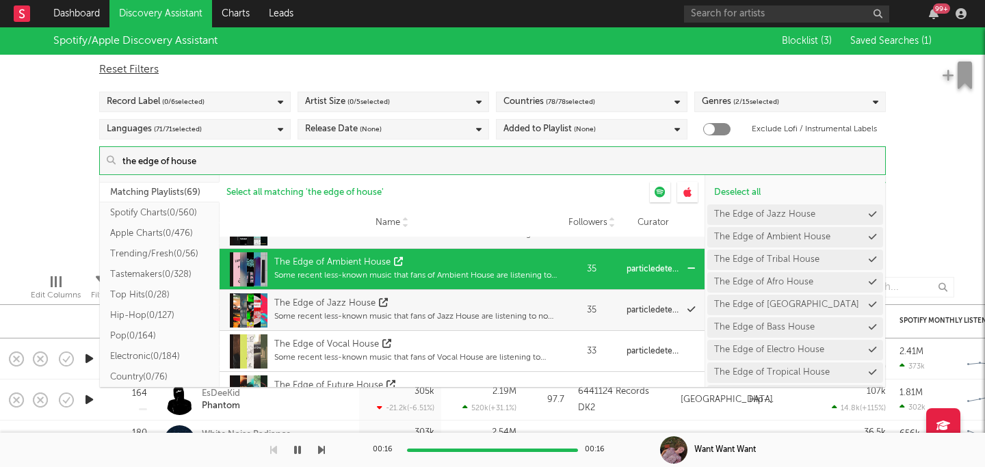
scroll to position [636, 0]
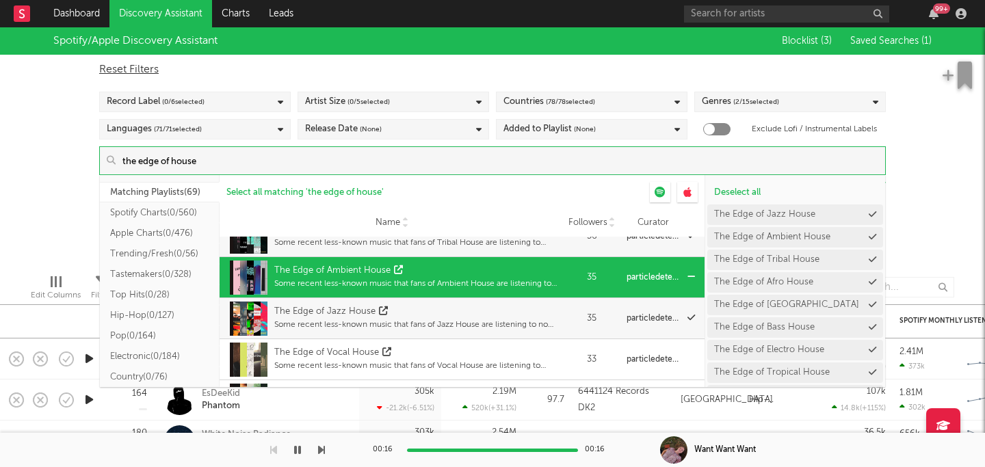
click at [454, 274] on div "The Edge of Ambient House" at bounding box center [415, 271] width 283 height 14
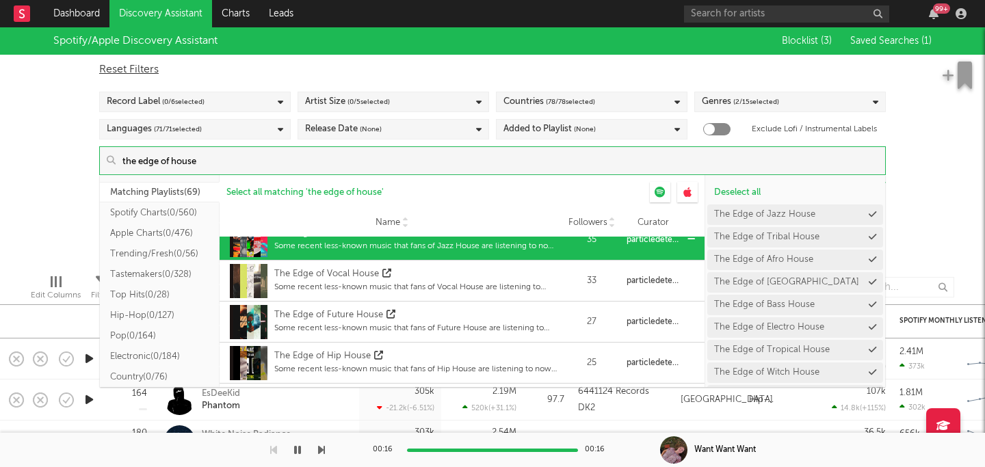
click at [469, 303] on div "The Edge of Future House Some recent less-known music that fans of Future House…" at bounding box center [391, 322] width 331 height 41
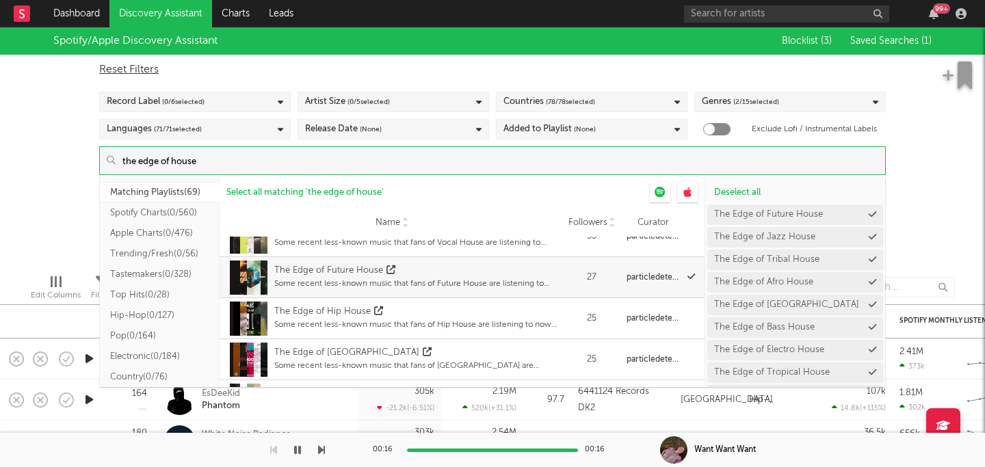
click at [469, 303] on div "The Edge of Hip House Some recent less-known music that fans of Hip House are l…" at bounding box center [415, 319] width 283 height 34
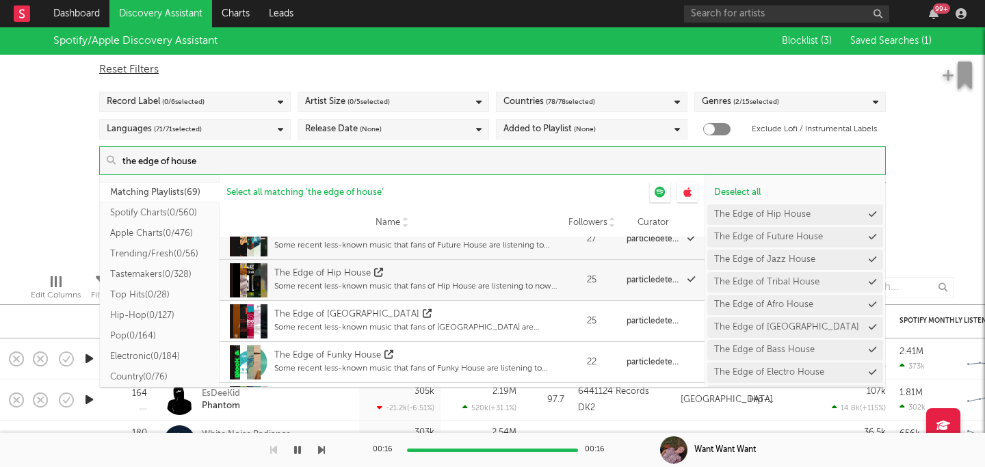
scroll to position [823, 0]
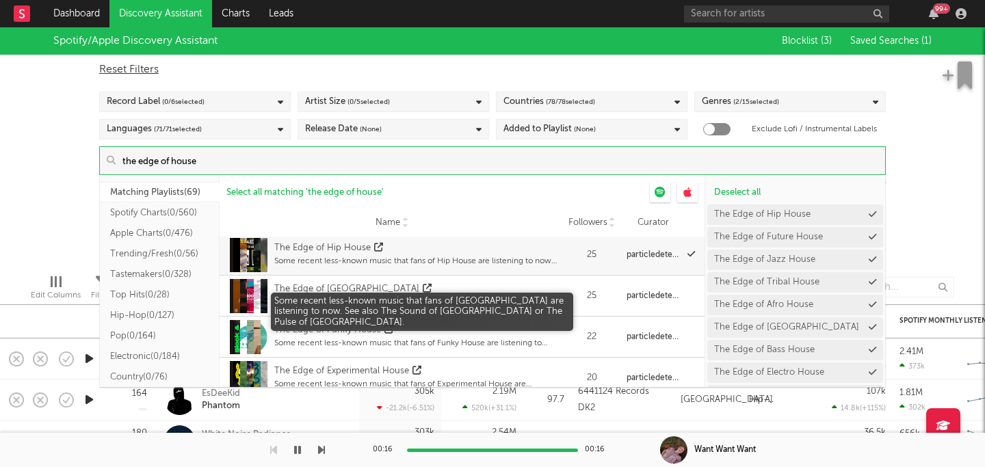
click at [469, 303] on div "Some recent less-known music that fans of Detroit House are listening to now. S…" at bounding box center [415, 302] width 283 height 12
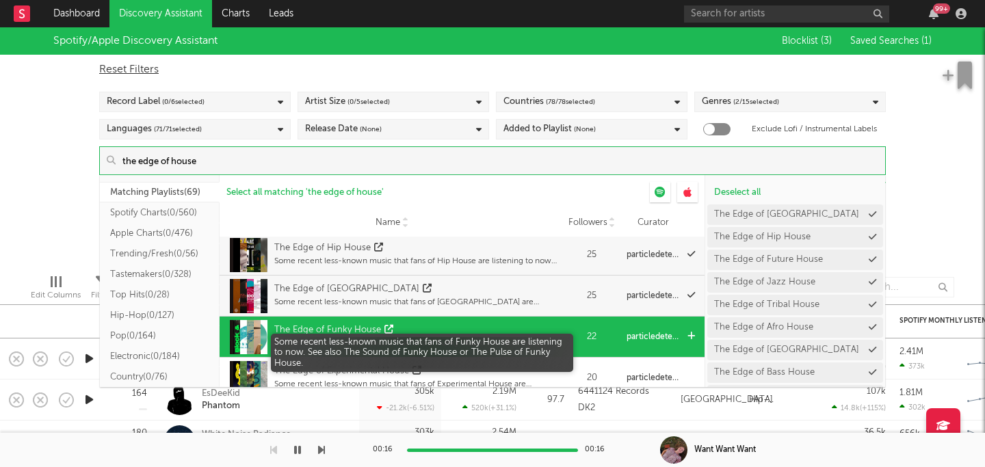
click at [481, 344] on div "Some recent less-known music that fans of Funky House are listening to now. See…" at bounding box center [415, 343] width 283 height 12
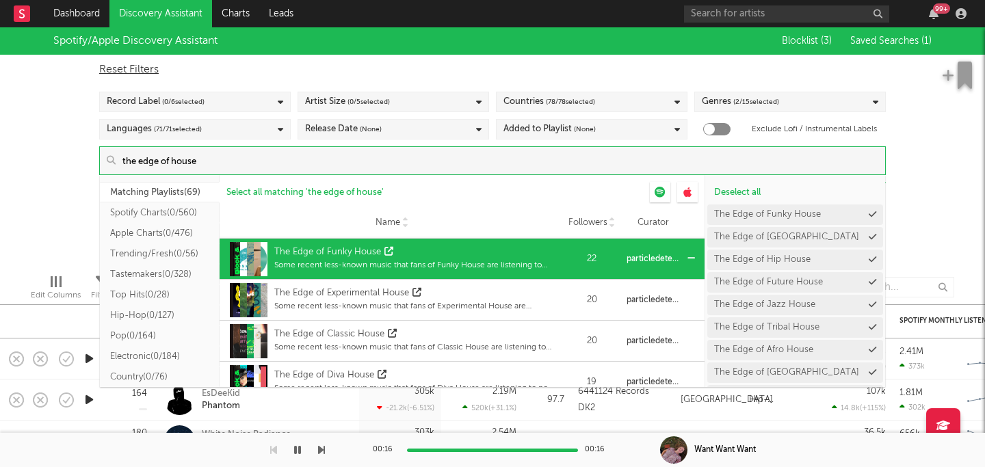
scroll to position [902, 0]
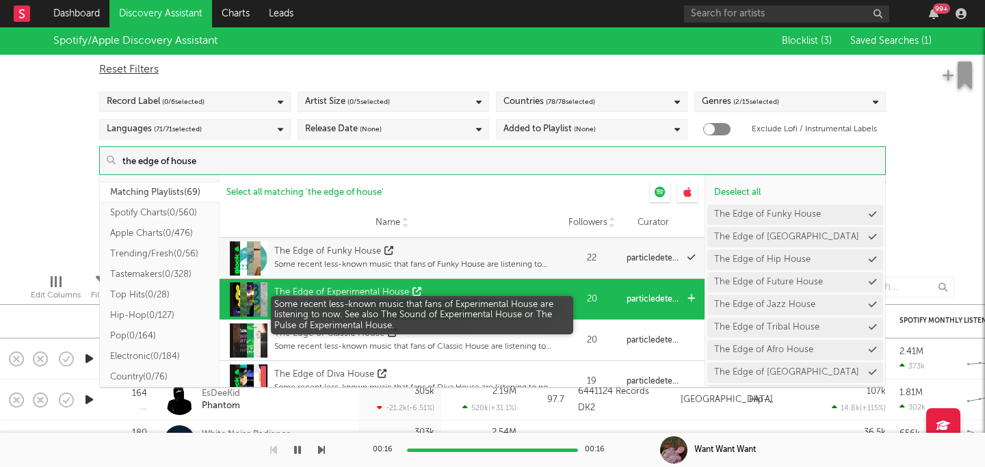
click at [474, 310] on div "Some recent less-known music that fans of Experimental House are listening to n…" at bounding box center [415, 306] width 283 height 12
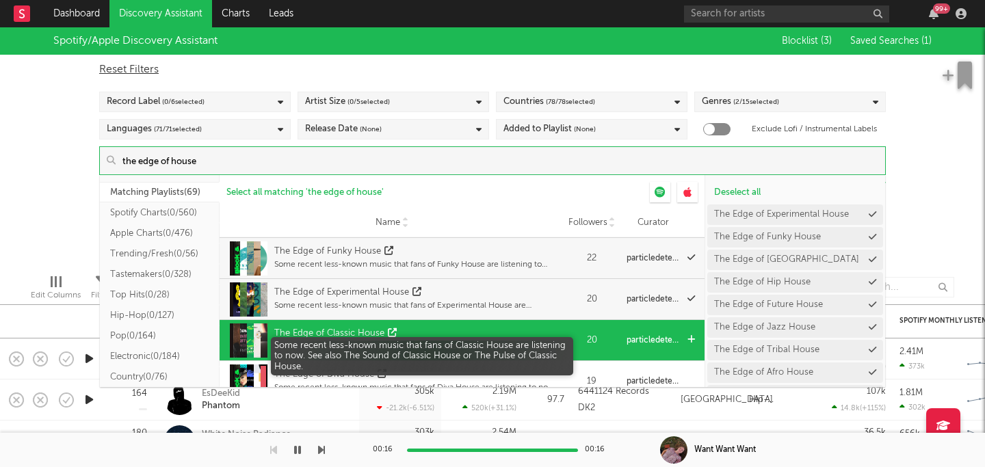
click at [471, 341] on div "Some recent less-known music that fans of Classic House are listening to now. S…" at bounding box center [415, 347] width 283 height 12
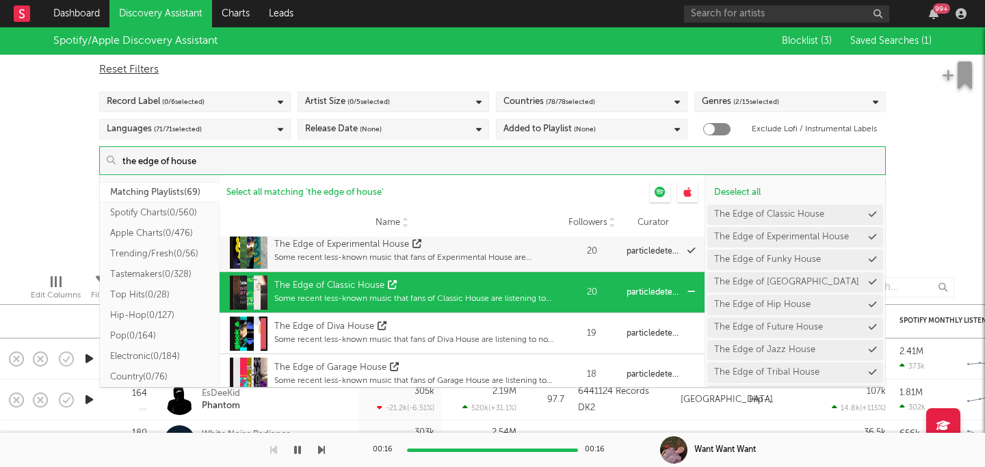
scroll to position [976, 0]
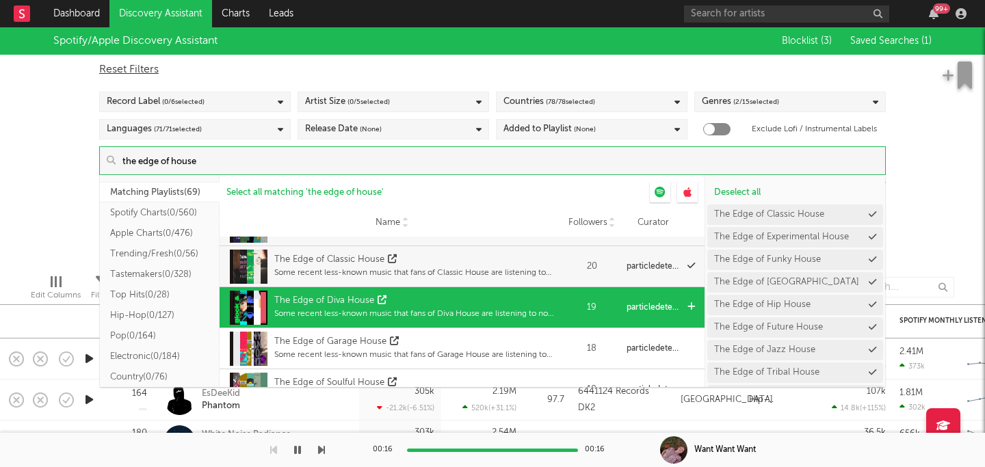
click at [467, 312] on div "Some recent less-known music that fans of Diva House are listening to now. See …" at bounding box center [415, 314] width 283 height 12
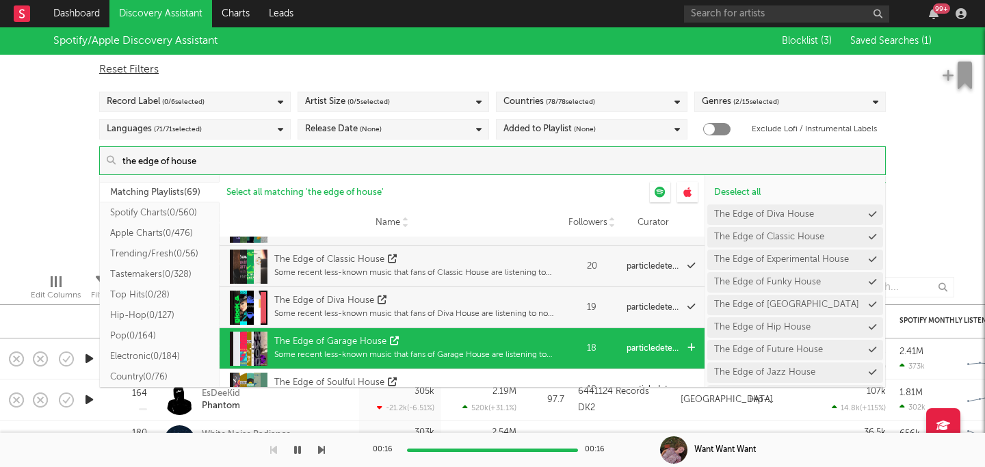
click at [468, 343] on div "The Edge of Garage House" at bounding box center [415, 342] width 283 height 14
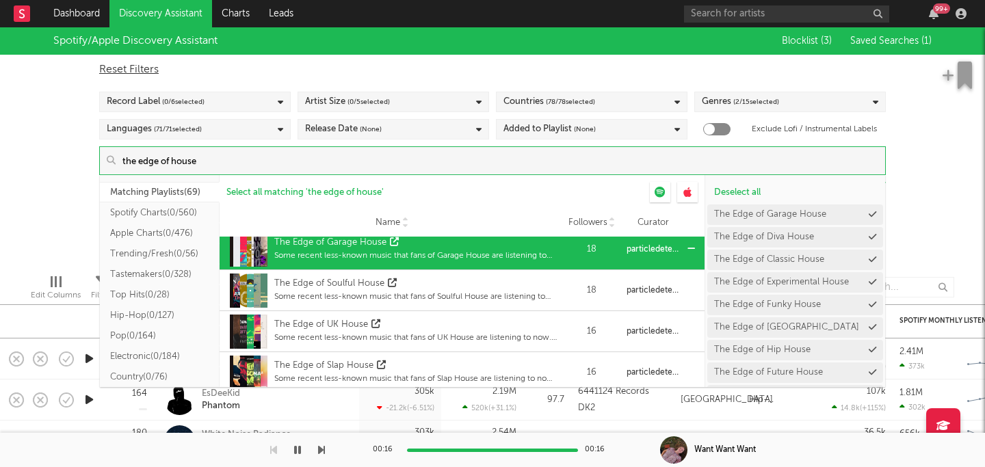
scroll to position [1076, 0]
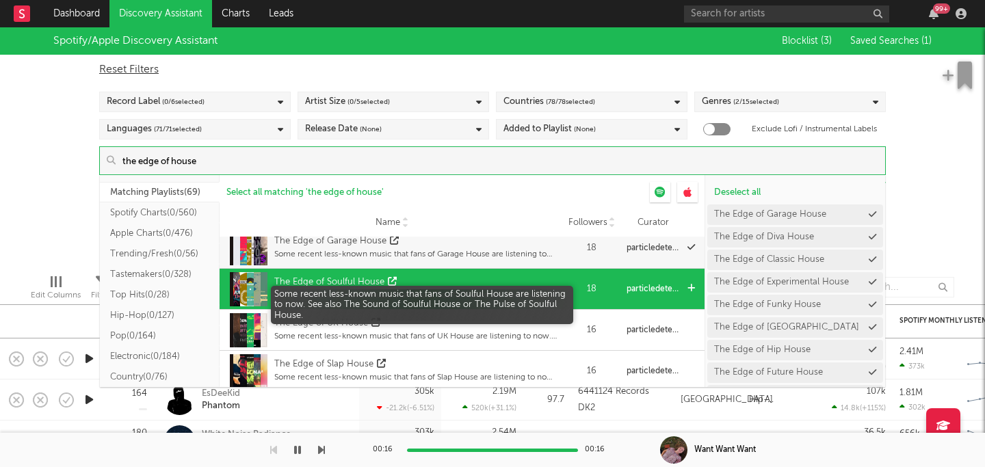
click at [452, 295] on div "Some recent less-known music that fans of Soulful House are listening to now. S…" at bounding box center [415, 295] width 283 height 12
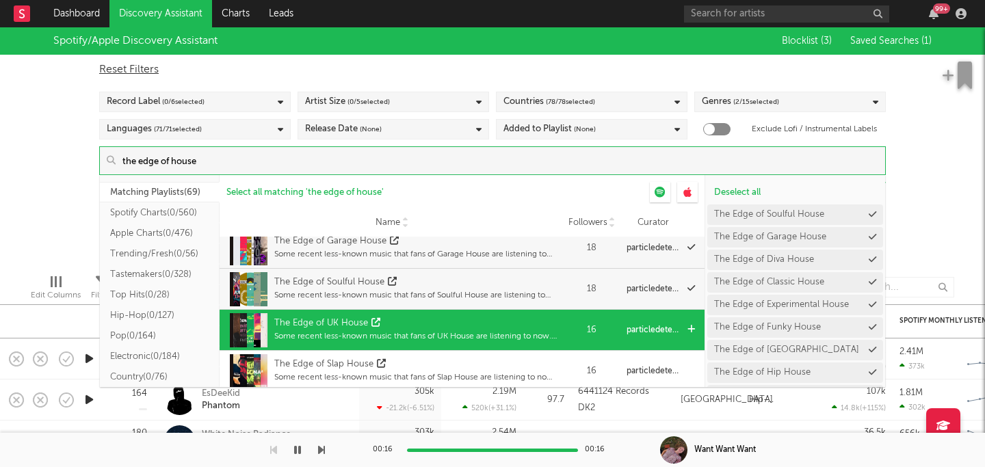
click at [450, 331] on div "Some recent less-known music that fans of UK House are listening to now. See al…" at bounding box center [415, 337] width 283 height 12
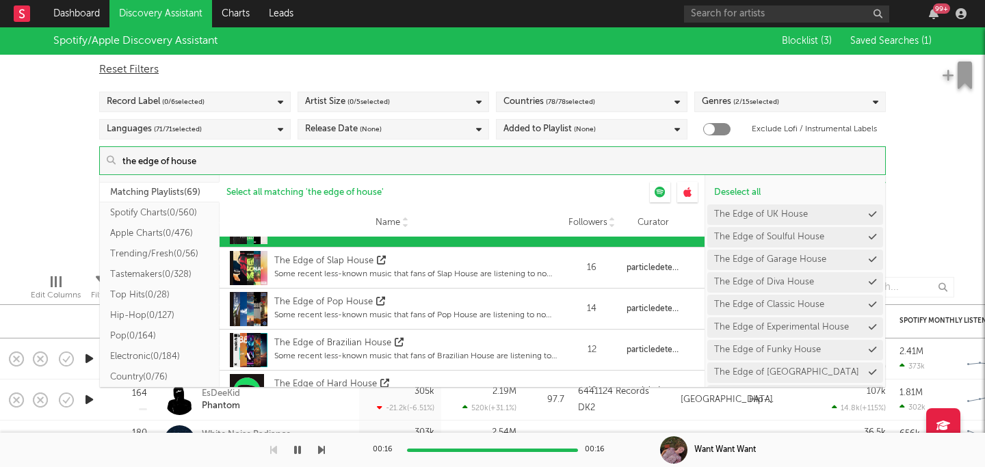
scroll to position [1181, 0]
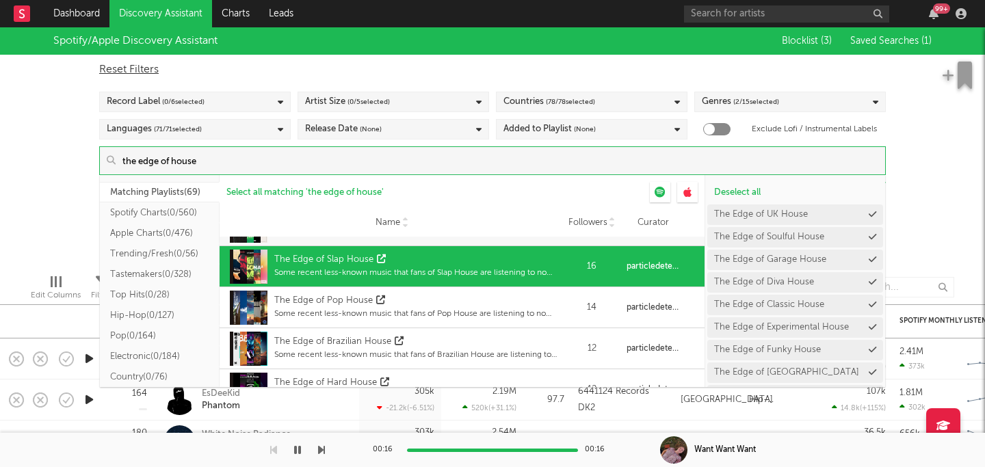
click at [437, 287] on div "Name The Edge of Slap House Some recent less-known music that fans of Slap Hous…" at bounding box center [462, 266] width 485 height 41
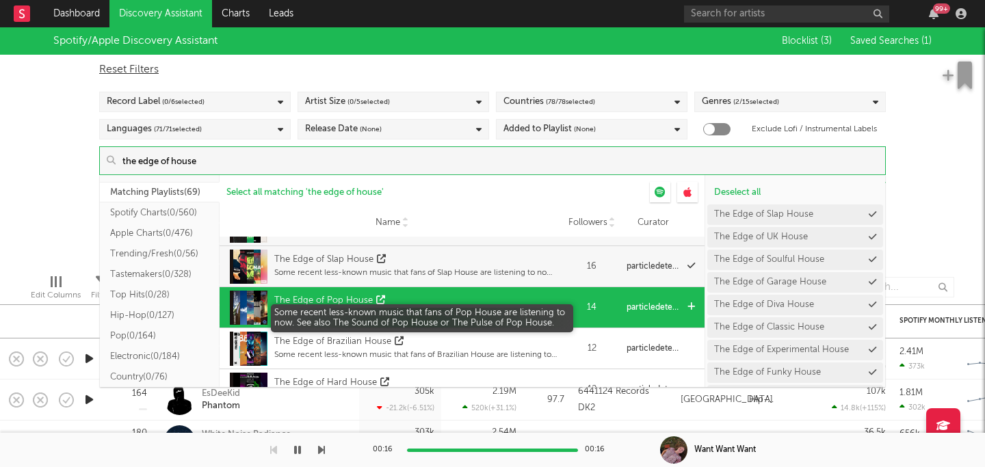
click at [439, 309] on div "Some recent less-known music that fans of Pop House are listening to now. See a…" at bounding box center [415, 314] width 283 height 12
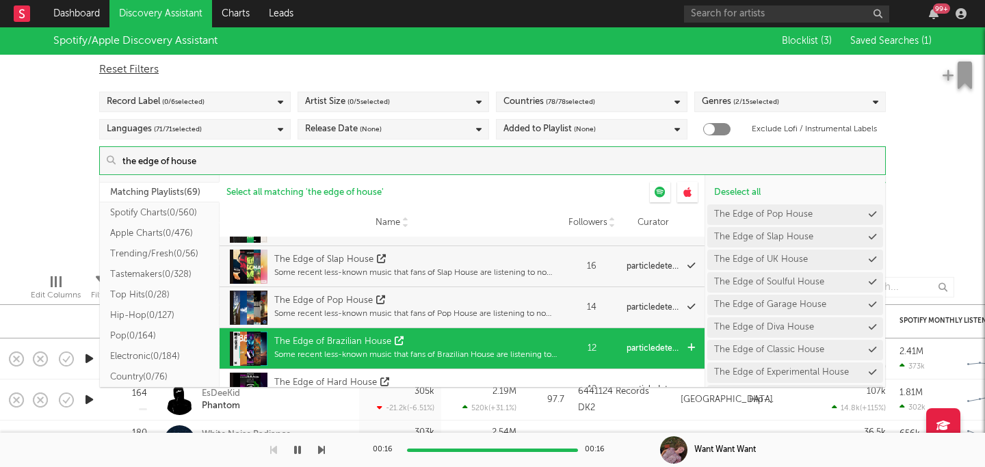
click at [441, 333] on div "The Edge of Brazilian House Some recent less-known music that fans of Brazilian…" at bounding box center [415, 349] width 283 height 34
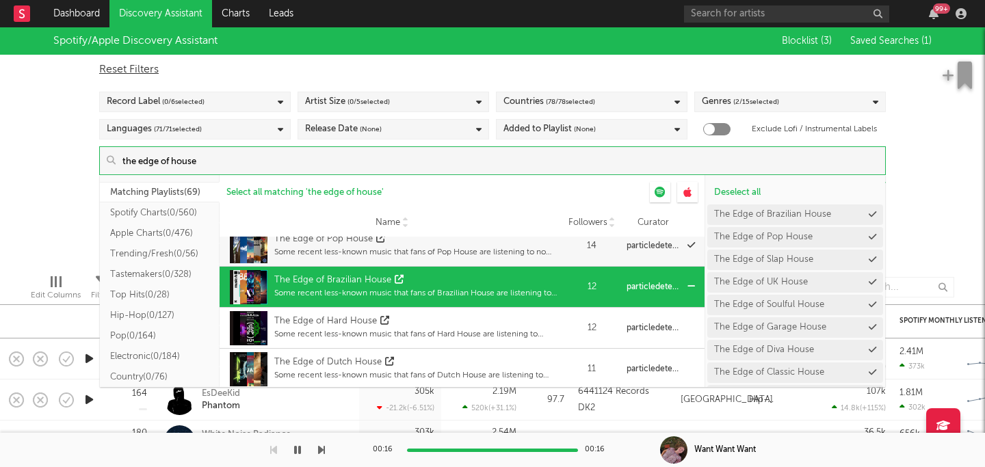
scroll to position [1271, 0]
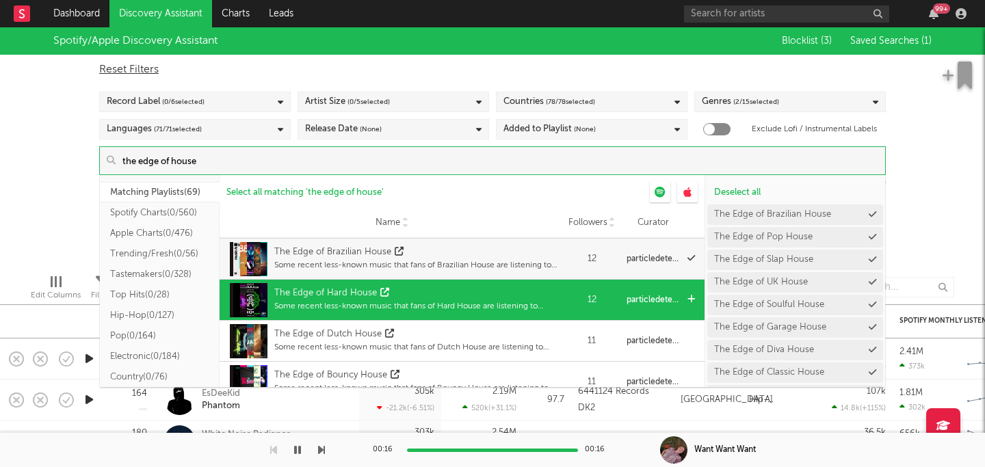
click at [453, 293] on div "The Edge of Hard House" at bounding box center [415, 294] width 283 height 14
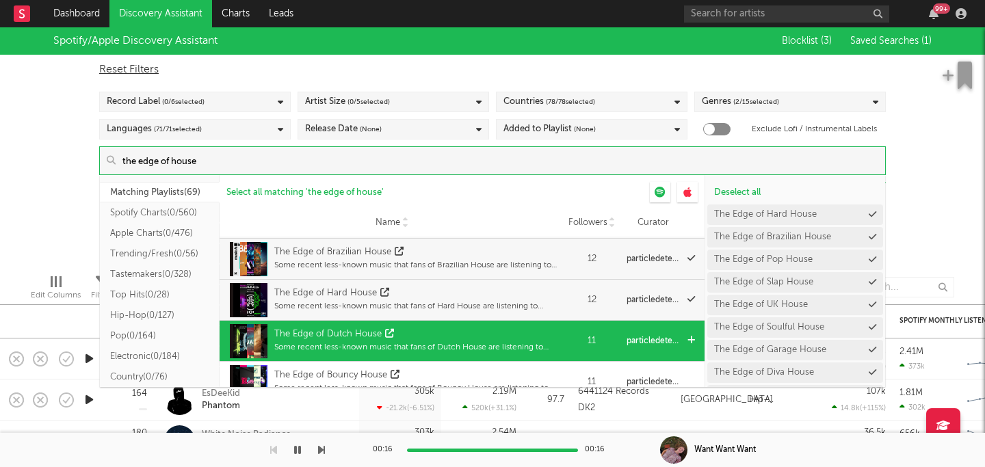
click at [456, 331] on div "The Edge of Dutch House" at bounding box center [415, 335] width 283 height 14
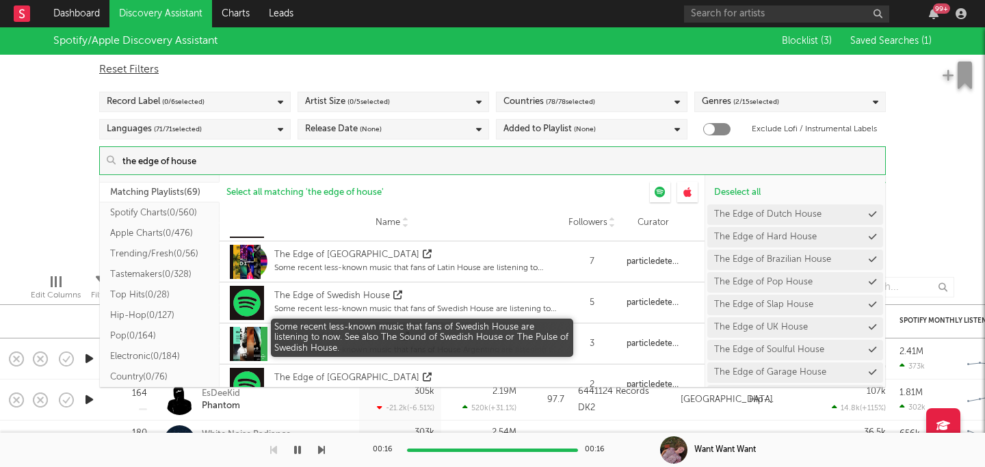
scroll to position [1609, 0]
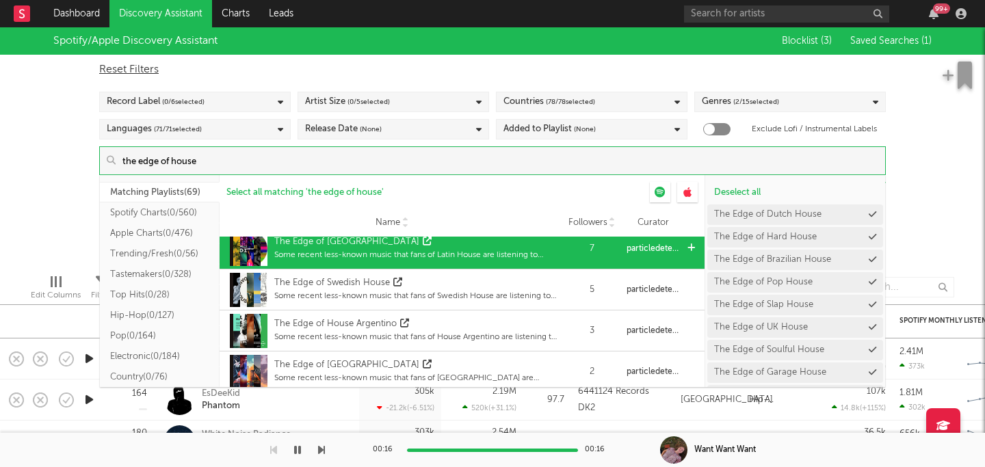
click at [425, 247] on div "The Edge of Latin House" at bounding box center [415, 242] width 283 height 14
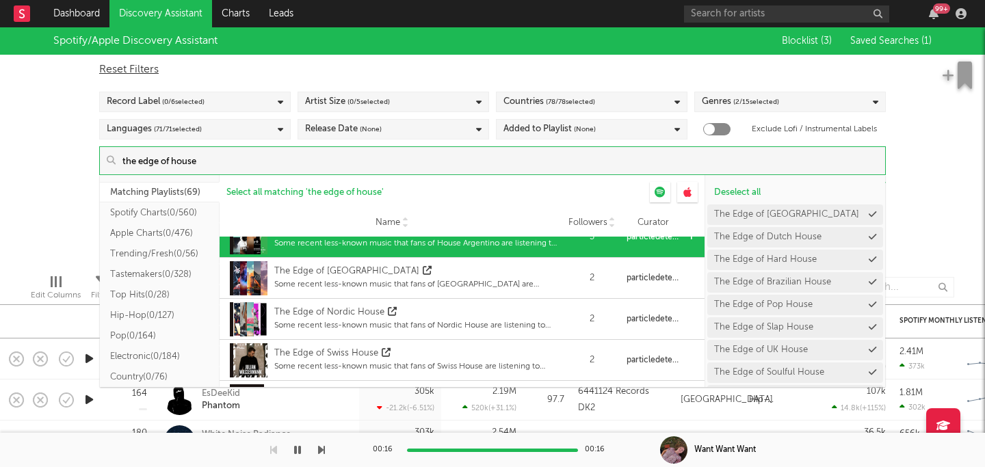
scroll to position [1724, 0]
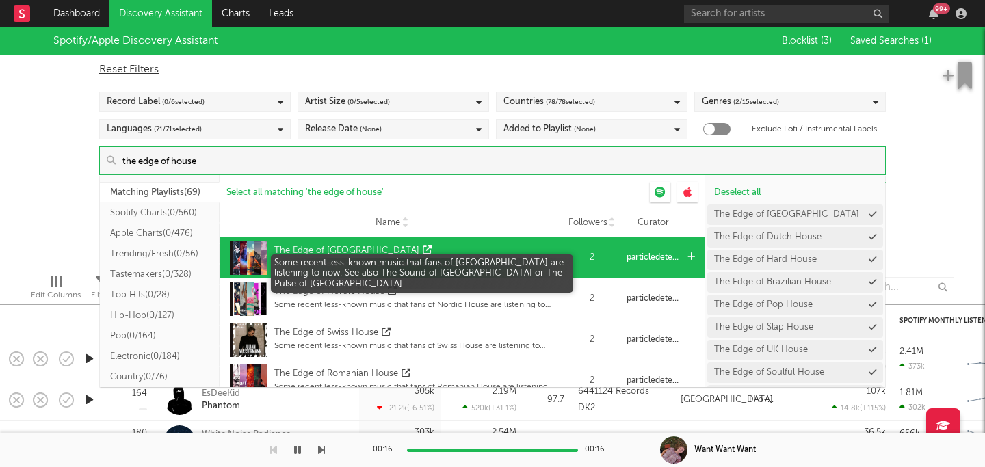
click at [446, 258] on div "Some recent less-known music that fans of Beach House are listening to now. See…" at bounding box center [415, 264] width 283 height 12
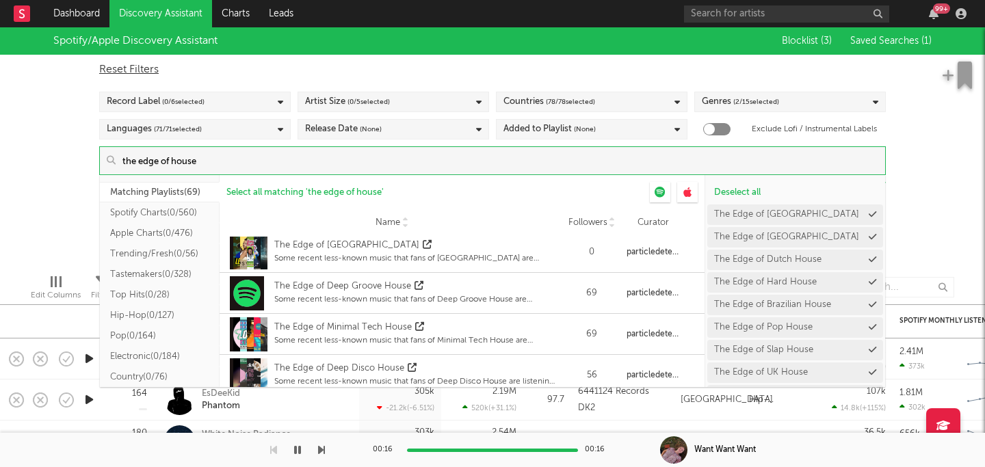
scroll to position [1972, 0]
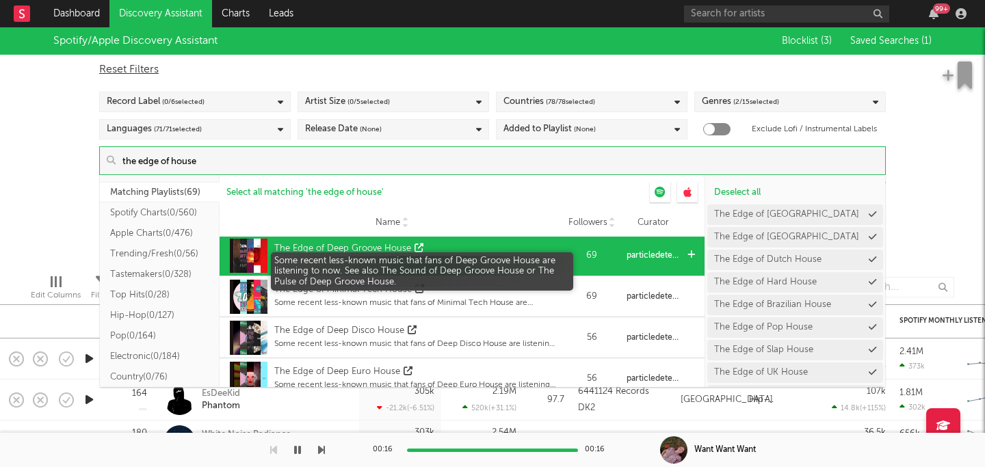
click at [448, 256] on div "Some recent less-known music that fans of Deep Groove House are listening to no…" at bounding box center [415, 262] width 283 height 12
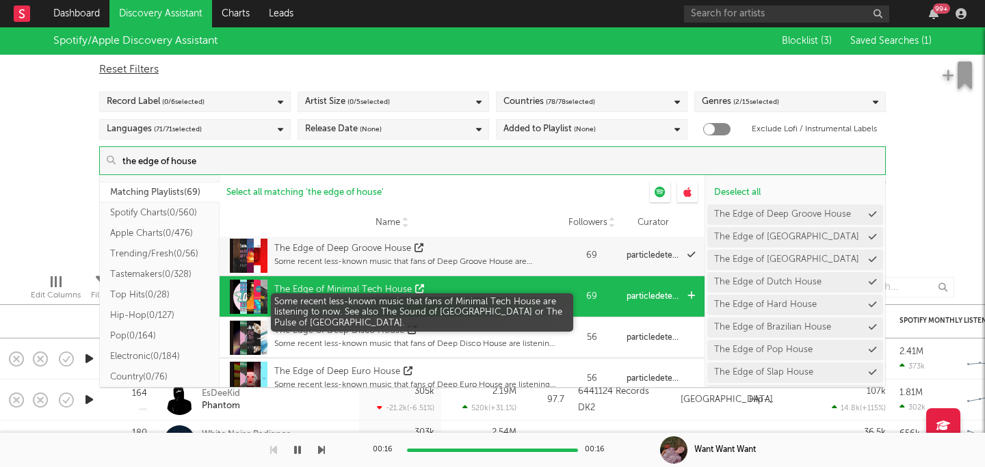
click at [460, 298] on div "Some recent less-known music that fans of Minimal Tech House are listening to n…" at bounding box center [415, 303] width 283 height 12
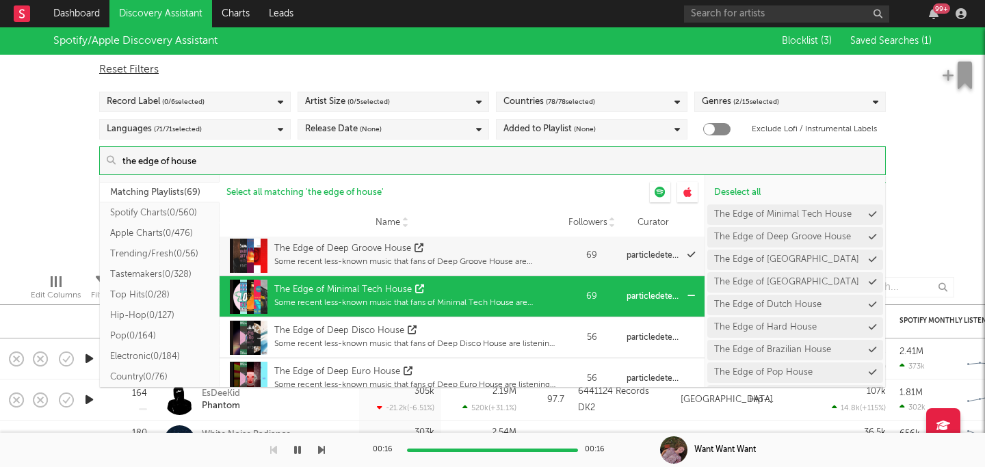
scroll to position [1995, 0]
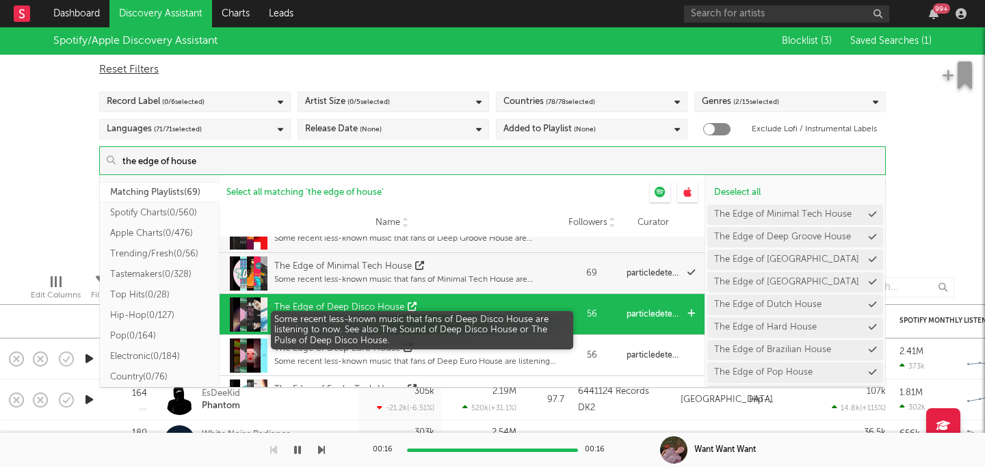
click at [460, 315] on div "Some recent less-known music that fans of Deep Disco House are listening to now…" at bounding box center [415, 321] width 283 height 12
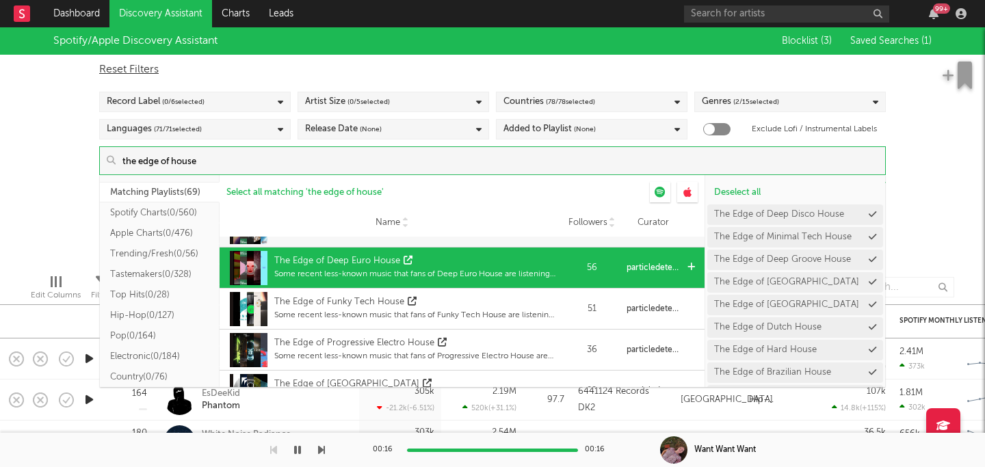
scroll to position [2090, 0]
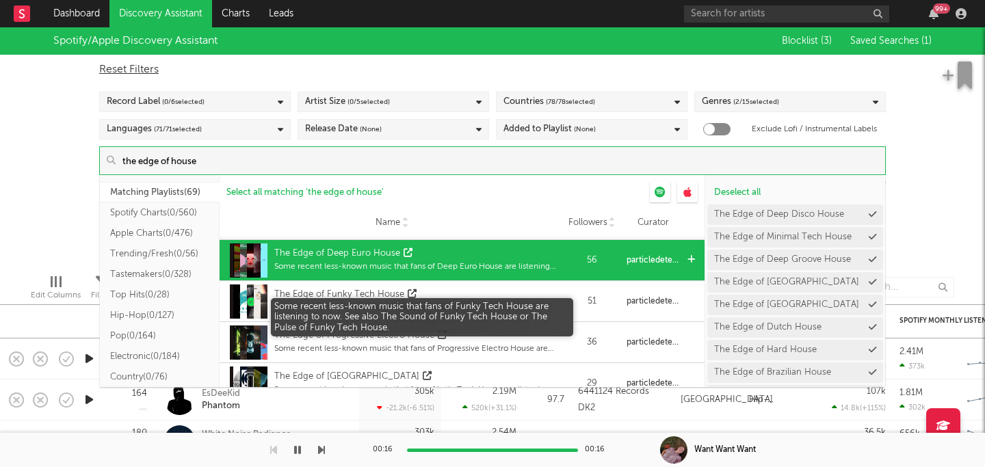
click at [458, 306] on div "Some recent less-known music that fans of Funky Tech House are listening to now…" at bounding box center [415, 308] width 283 height 12
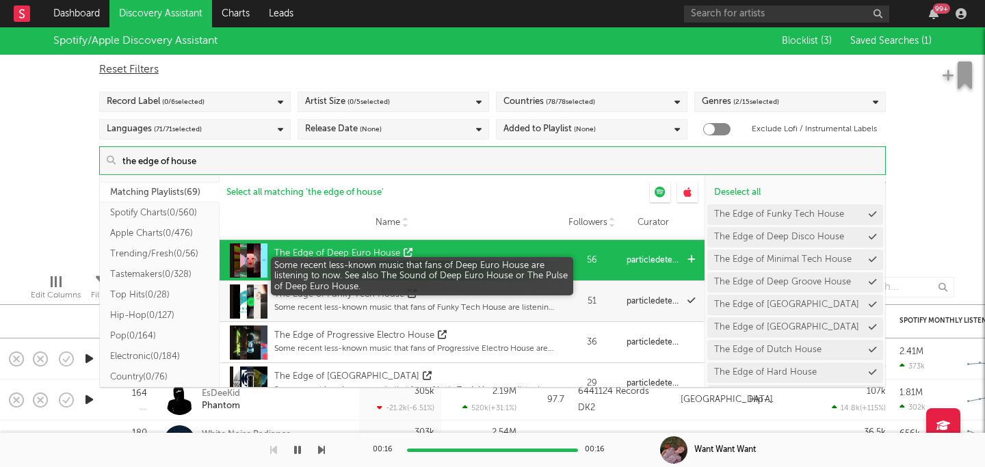
click at [450, 265] on div "Some recent less-known music that fans of Deep Euro House are listening to now.…" at bounding box center [415, 267] width 283 height 12
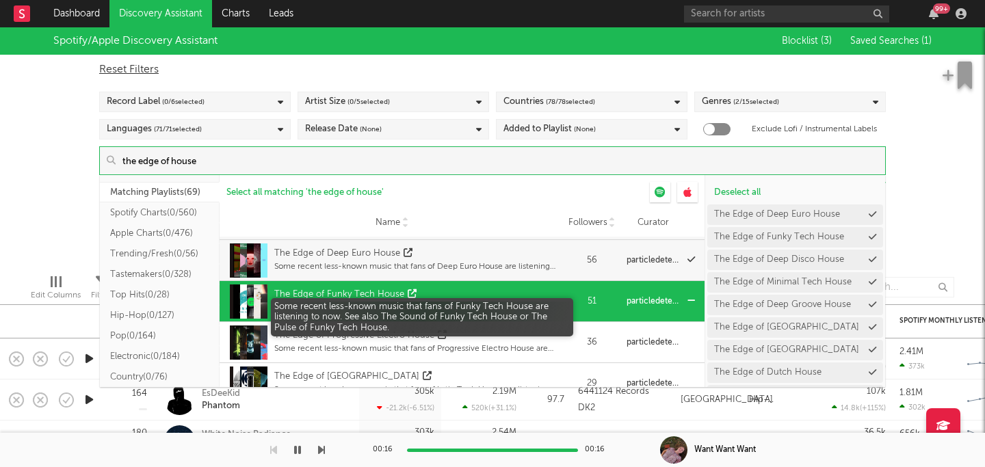
scroll to position [2133, 0]
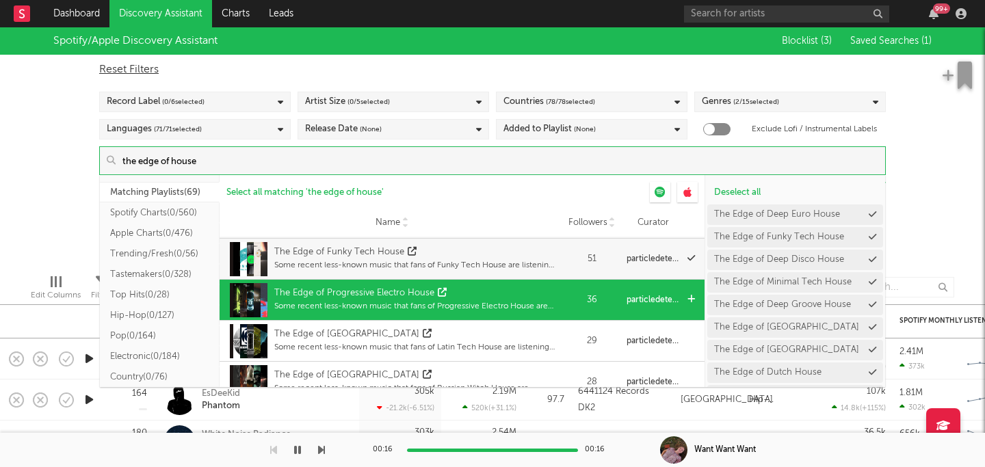
click at [478, 294] on div "The Edge of Progressive Electro House" at bounding box center [415, 294] width 283 height 14
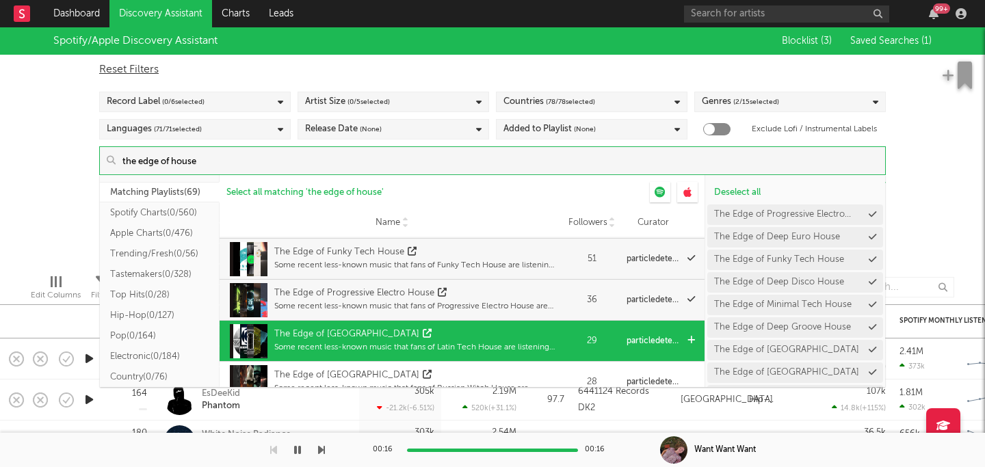
scroll to position [2189, 0]
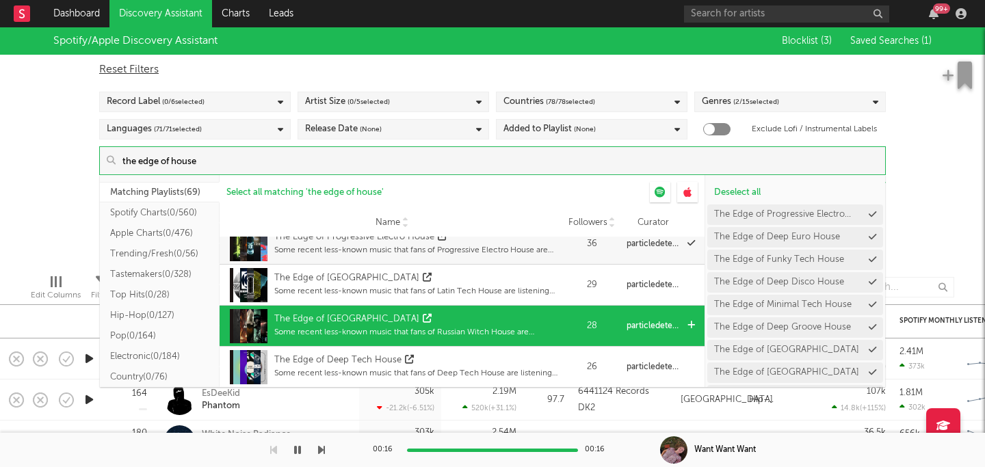
click at [473, 315] on div "The Edge of Russian Witch House" at bounding box center [415, 320] width 283 height 14
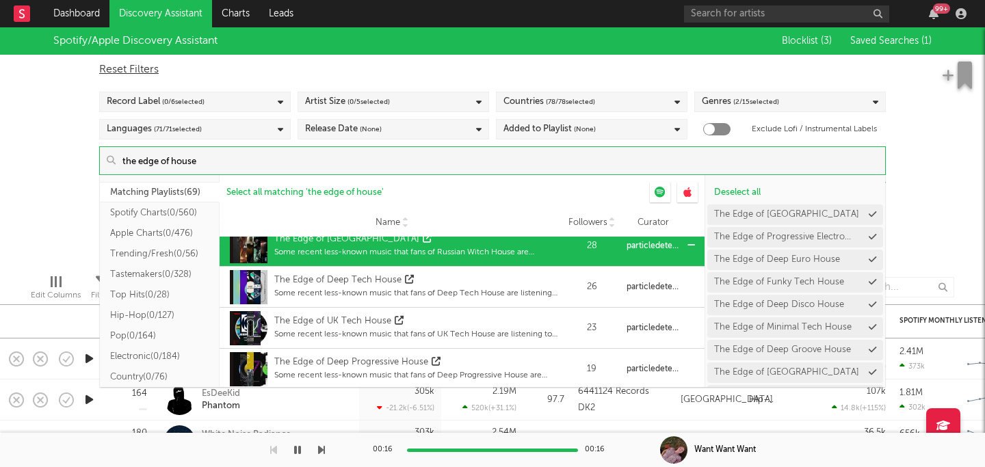
scroll to position [2270, 0]
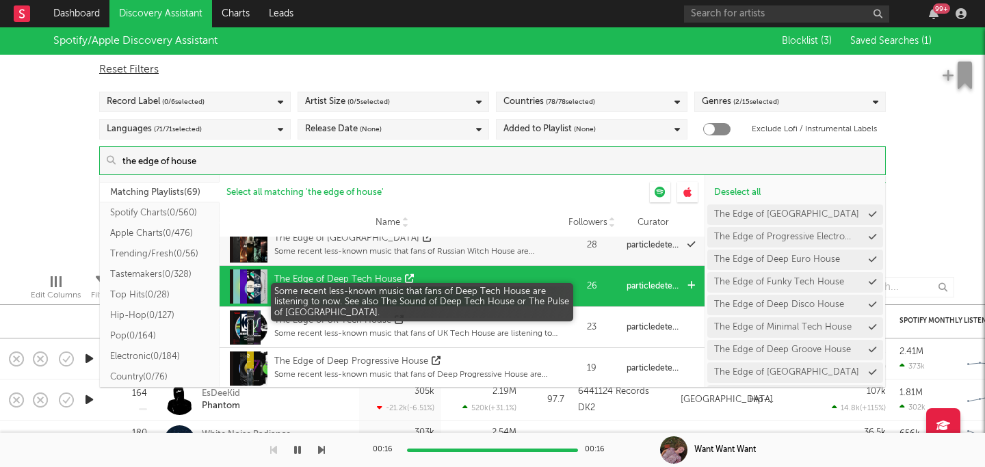
click at [474, 285] on div "The Edge of Deep Tech House" at bounding box center [415, 280] width 283 height 14
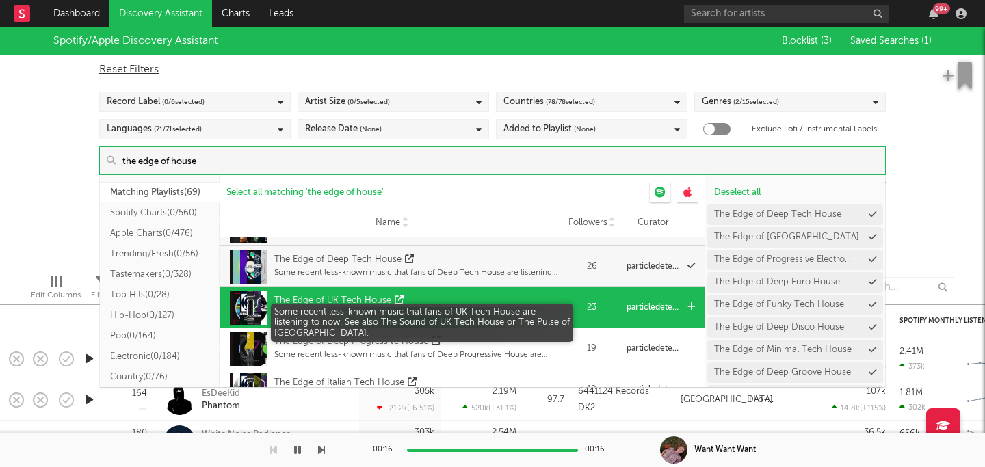
scroll to position [2290, 0]
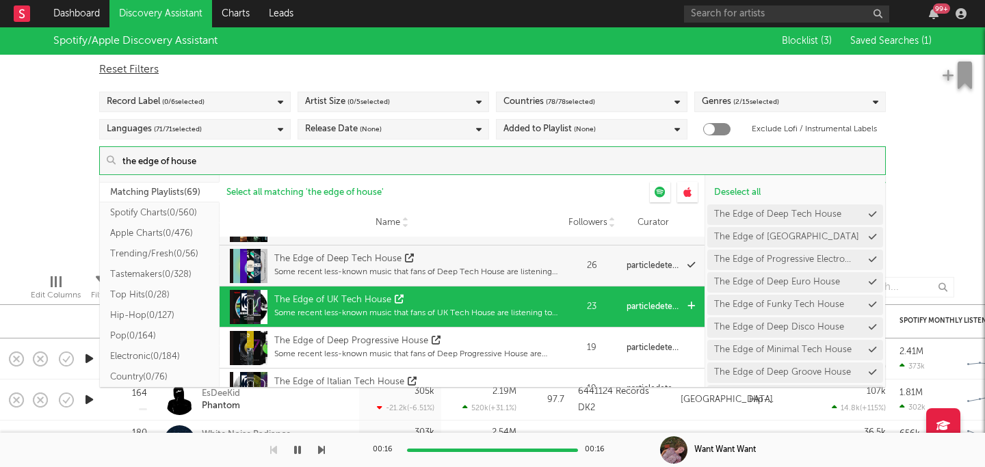
click at [465, 296] on div "The Edge of UK Tech House" at bounding box center [415, 301] width 283 height 14
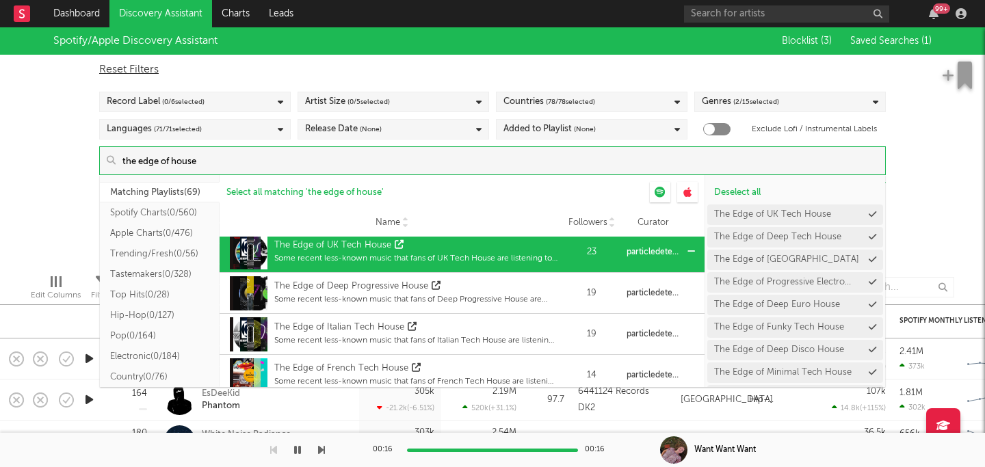
scroll to position [2348, 0]
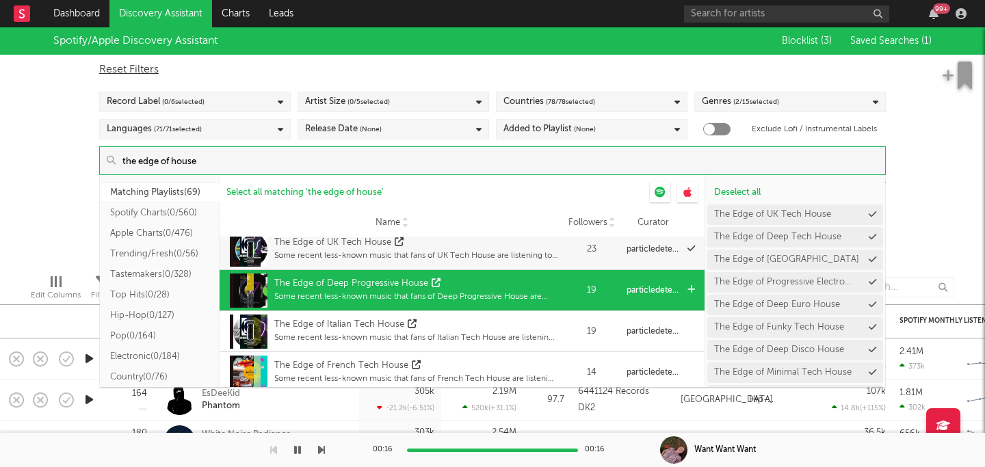
click at [489, 281] on div "The Edge of Deep Progressive House" at bounding box center [415, 284] width 283 height 14
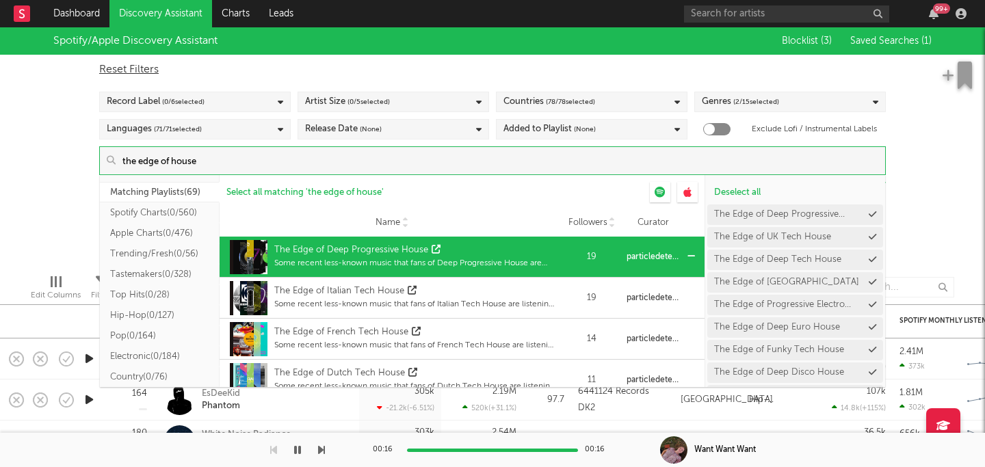
scroll to position [2390, 0]
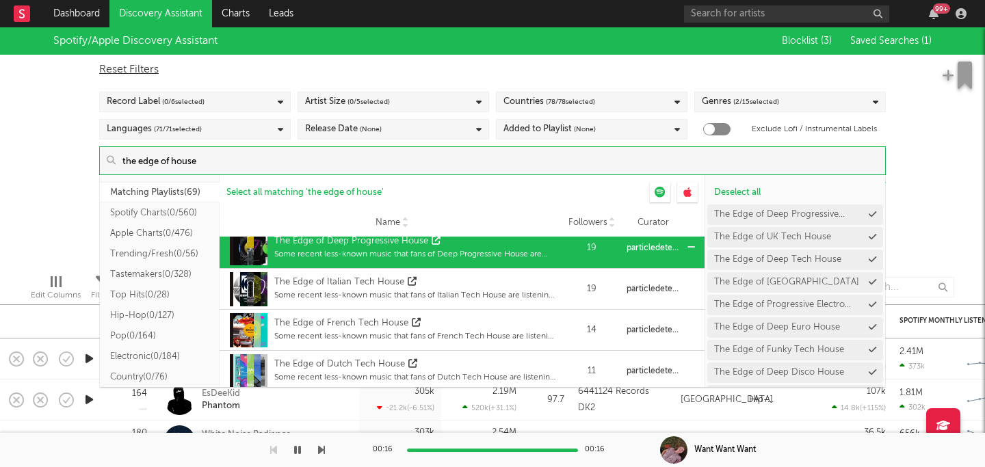
click at [489, 281] on div "The Edge of Italian Tech House" at bounding box center [415, 283] width 283 height 14
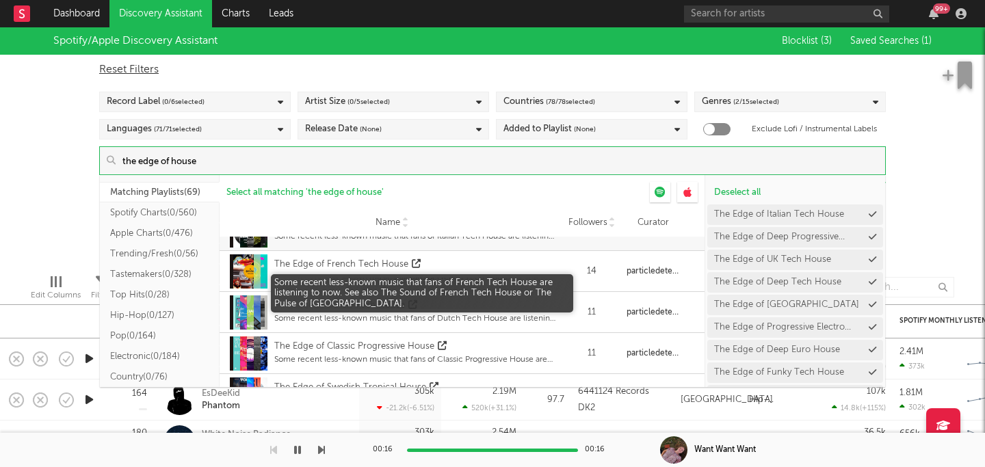
scroll to position [2450, 0]
click at [489, 281] on div "Some recent less-known music that fans of French Tech House are listening to no…" at bounding box center [415, 277] width 283 height 12
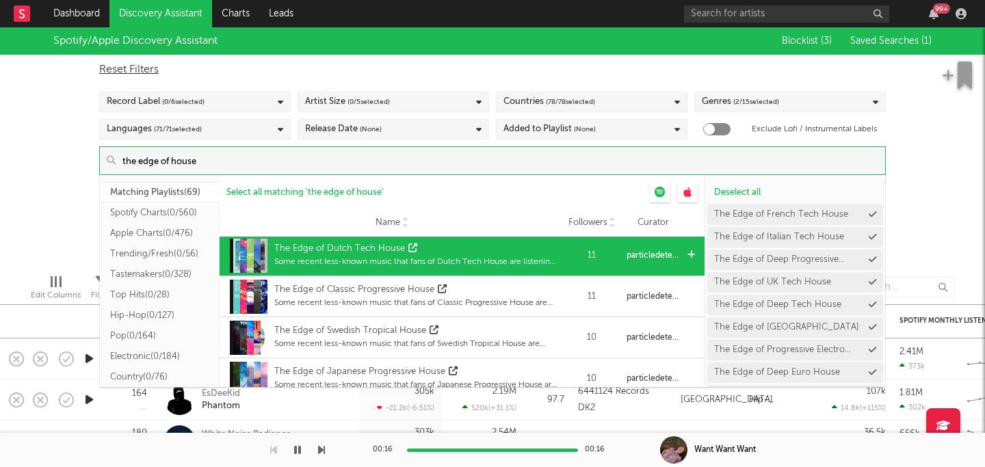
scroll to position [2513, 0]
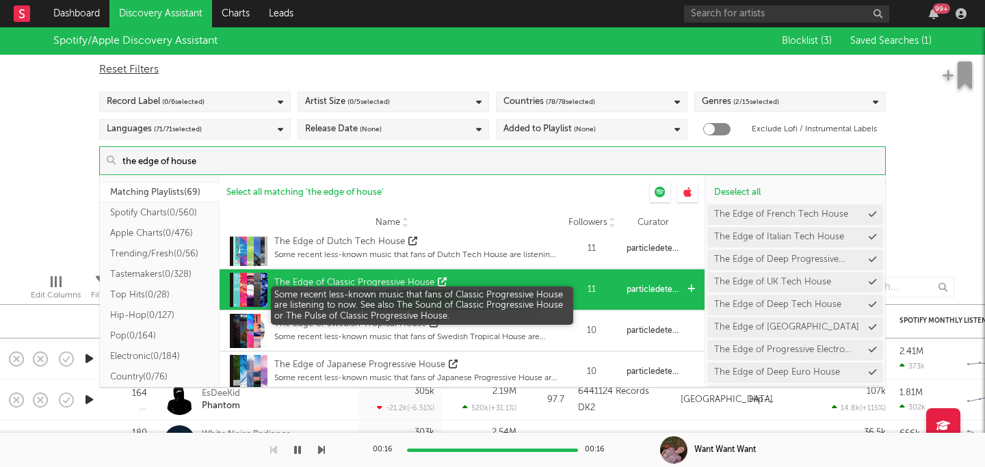
click at [504, 292] on div "Some recent less-known music that fans of Classic Progressive House are listeni…" at bounding box center [415, 296] width 283 height 12
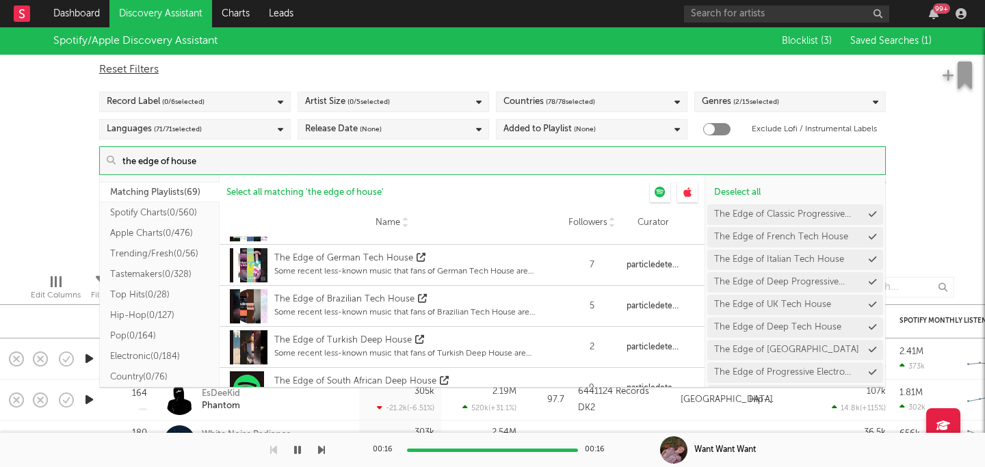
scroll to position [2682, 0]
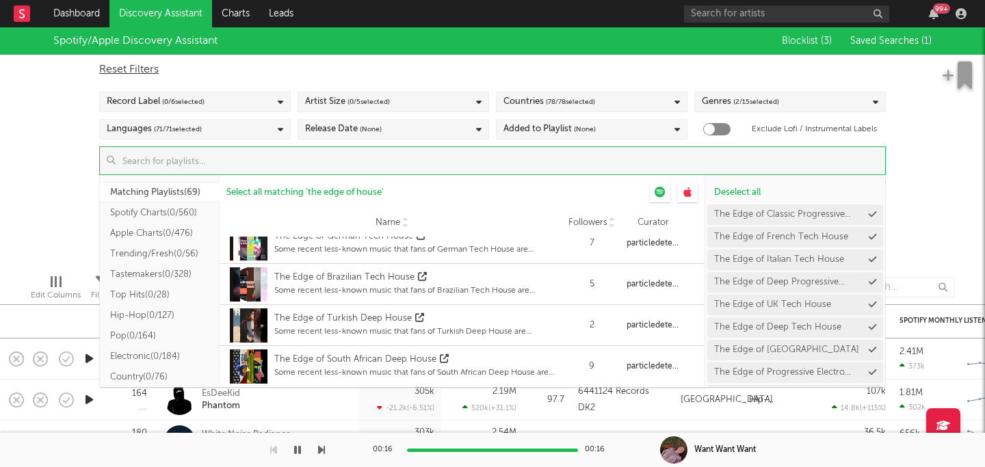
click at [914, 148] on div "Spotify/Apple Discovery Assistant Blocklist ( 3 ) Saved Searches ( 1 ) Reset Fi…" at bounding box center [492, 145] width 985 height 236
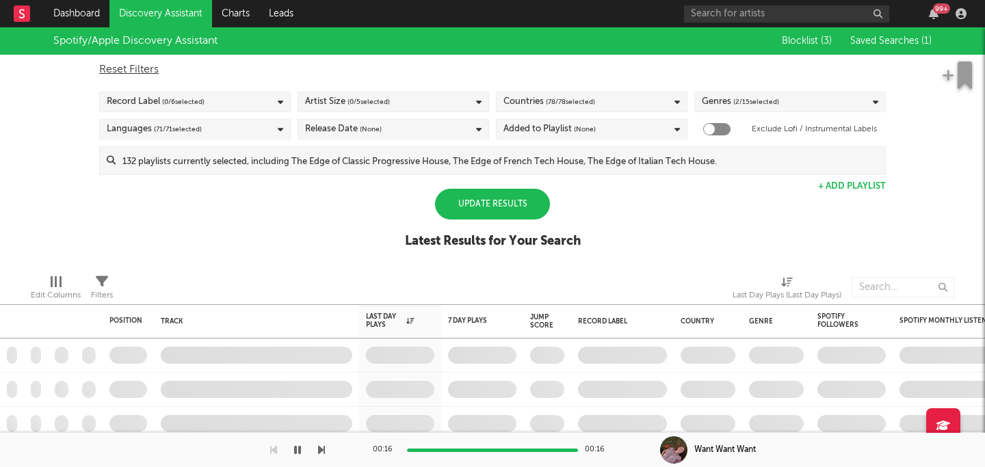
click at [493, 206] on div "Update Results" at bounding box center [492, 204] width 115 height 31
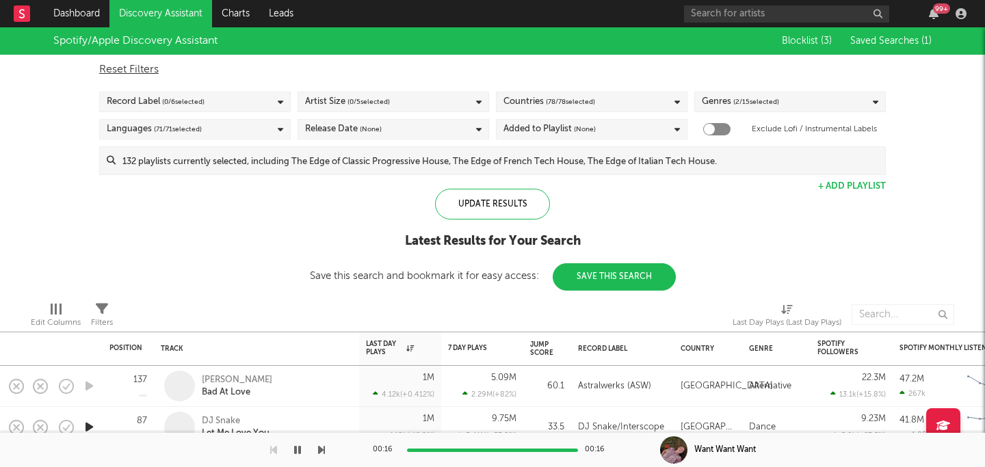
click at [454, 103] on div "Artist Size ( 0 / 5 selected)" at bounding box center [394, 102] width 192 height 21
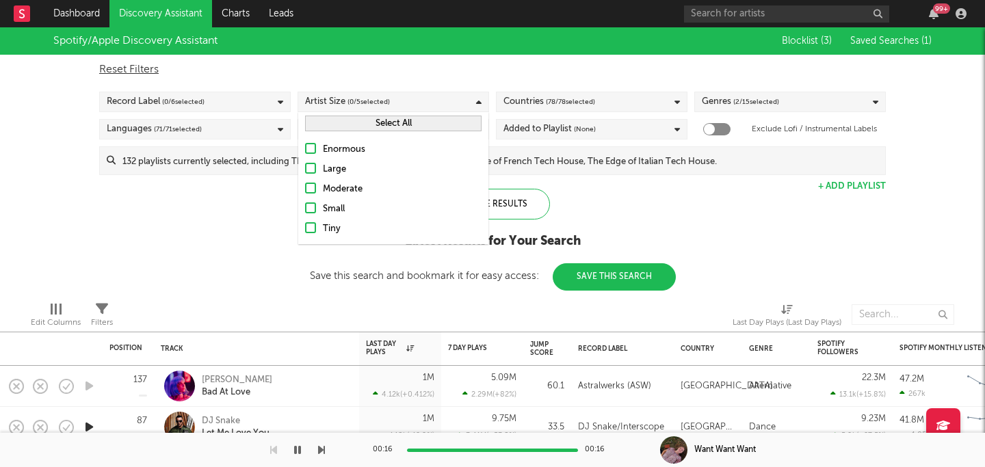
click at [328, 207] on div "Small" at bounding box center [402, 209] width 159 height 16
click at [305, 207] on input "Small" at bounding box center [305, 209] width 0 height 16
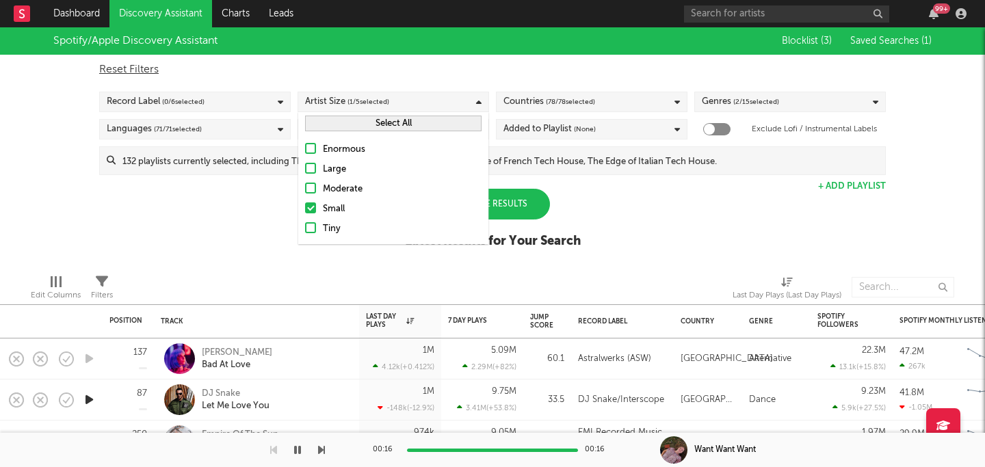
click at [322, 230] on label "Tiny" at bounding box center [393, 229] width 177 height 16
click at [305, 230] on input "Tiny" at bounding box center [305, 229] width 0 height 16
click at [537, 205] on div "Update Results" at bounding box center [492, 204] width 115 height 31
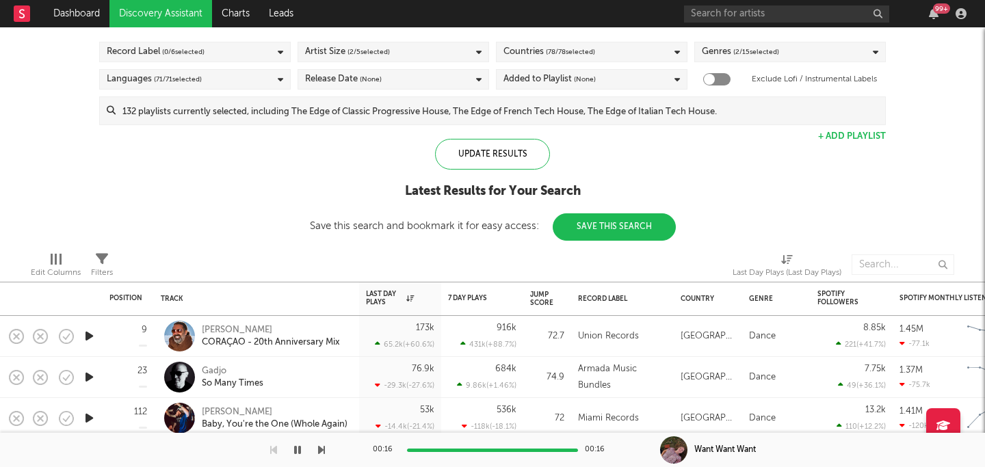
click at [90, 339] on icon "button" at bounding box center [89, 336] width 14 height 17
click at [227, 52] on div "Record Label ( 0 / 6 selected)" at bounding box center [195, 52] width 192 height 21
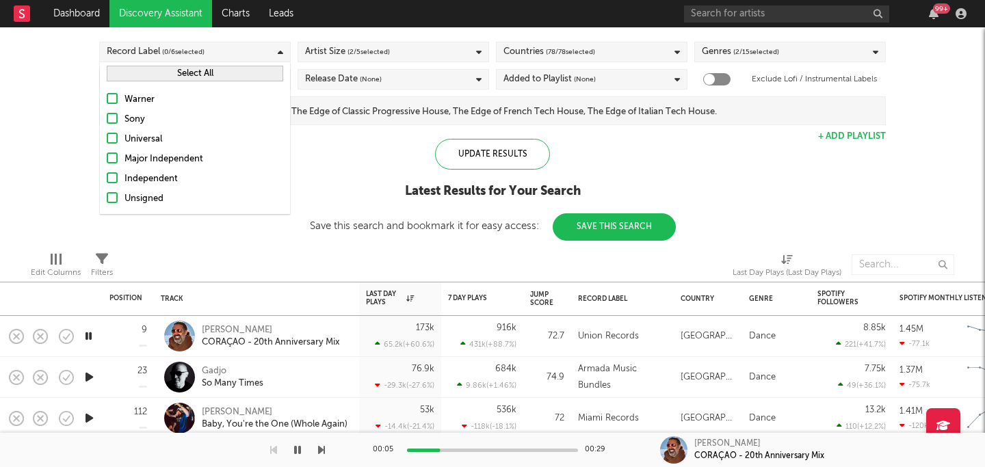
click at [140, 195] on div "Unsigned" at bounding box center [204, 199] width 159 height 16
click at [107, 195] on input "Unsigned" at bounding box center [107, 199] width 0 height 16
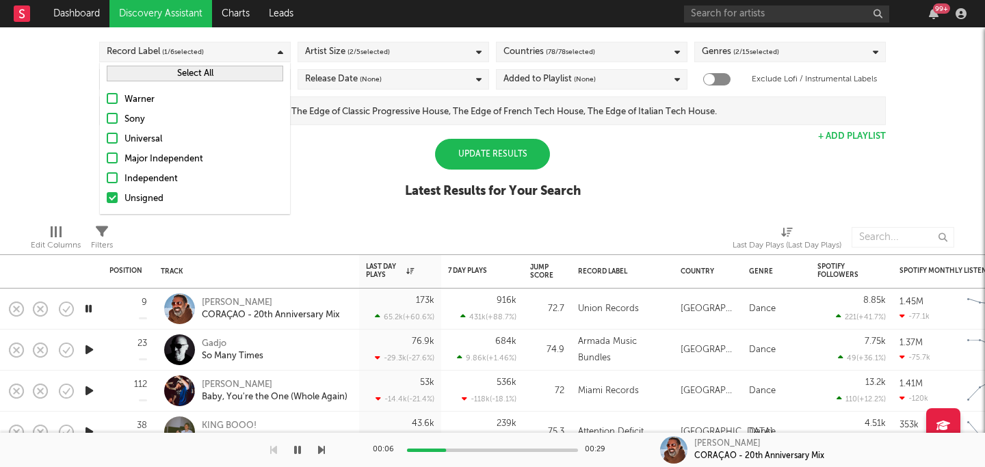
click at [481, 146] on div "Update Results" at bounding box center [492, 154] width 115 height 31
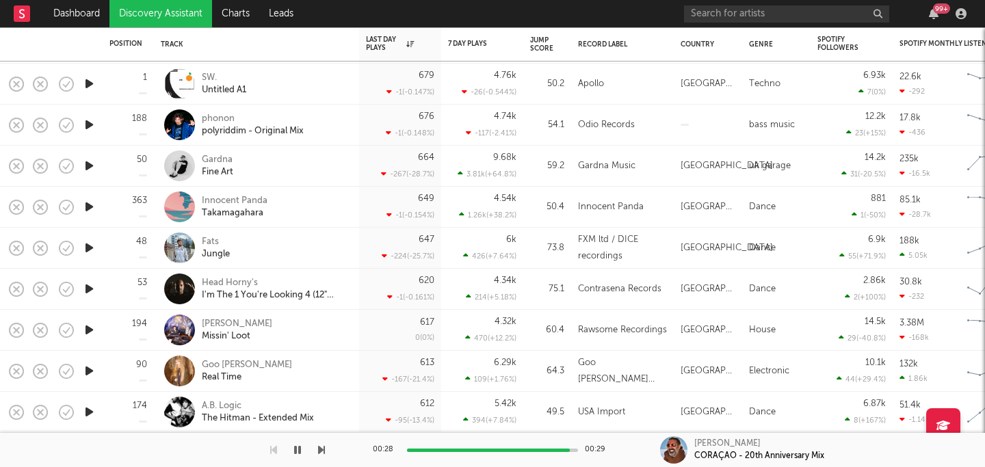
click at [90, 242] on icon "button" at bounding box center [89, 247] width 14 height 17
click at [90, 287] on icon "button" at bounding box center [89, 289] width 14 height 17
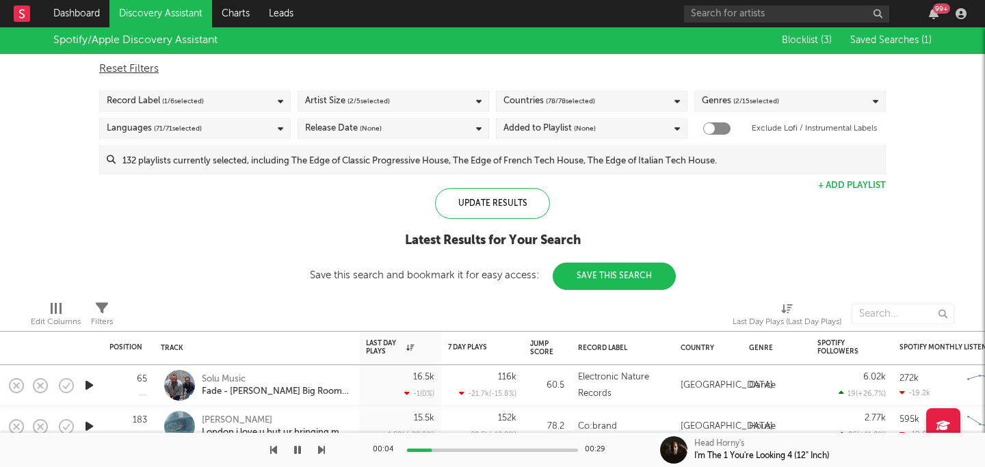
click at [202, 101] on span "( 1 / 6 selected)" at bounding box center [183, 101] width 42 height 16
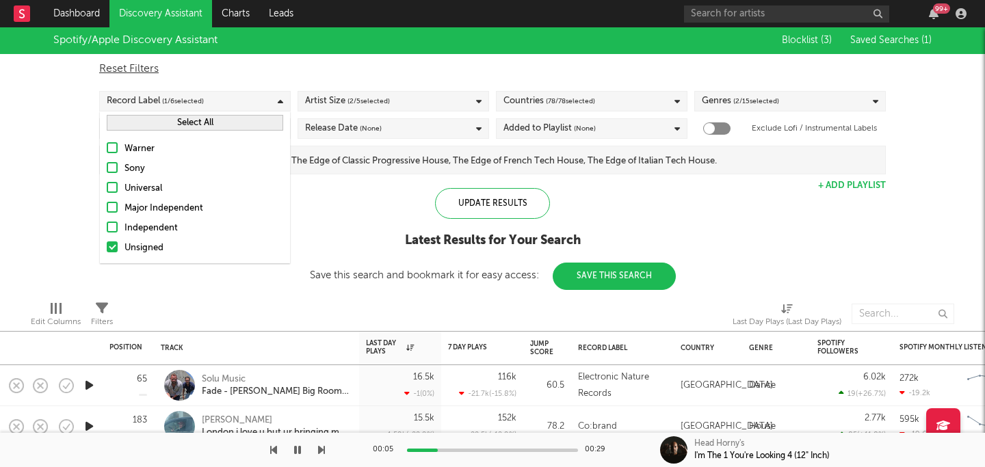
click at [127, 231] on div "Independent" at bounding box center [204, 228] width 159 height 16
click at [107, 231] on input "Independent" at bounding box center [107, 228] width 0 height 16
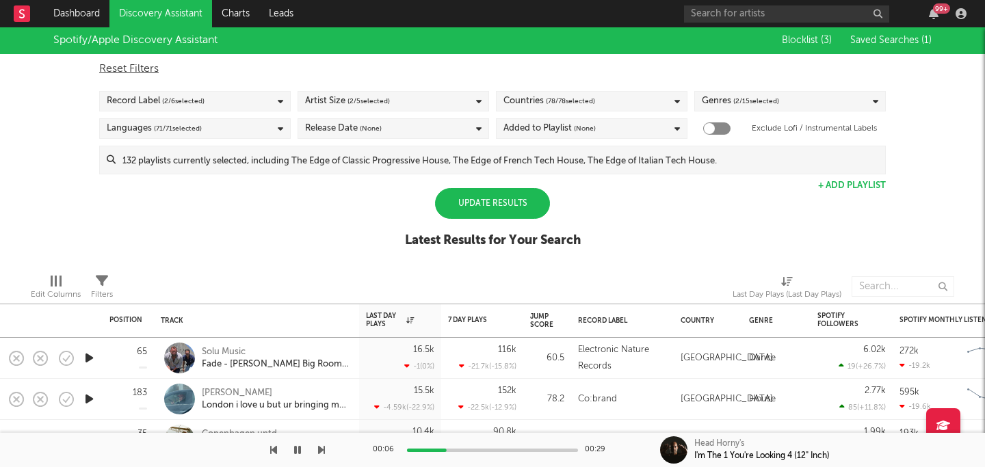
click at [465, 206] on div "Update Results" at bounding box center [492, 203] width 115 height 31
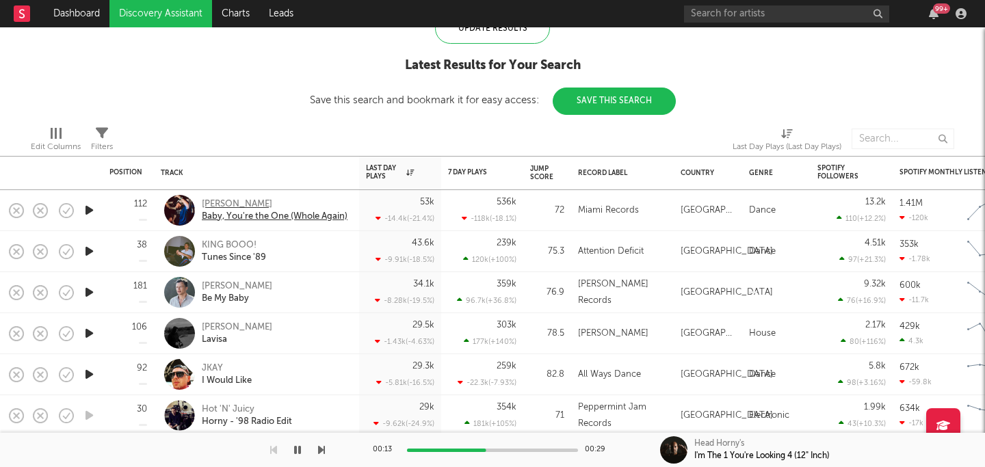
click at [282, 214] on div "Baby, You're the One (Whole Again)" at bounding box center [275, 217] width 146 height 12
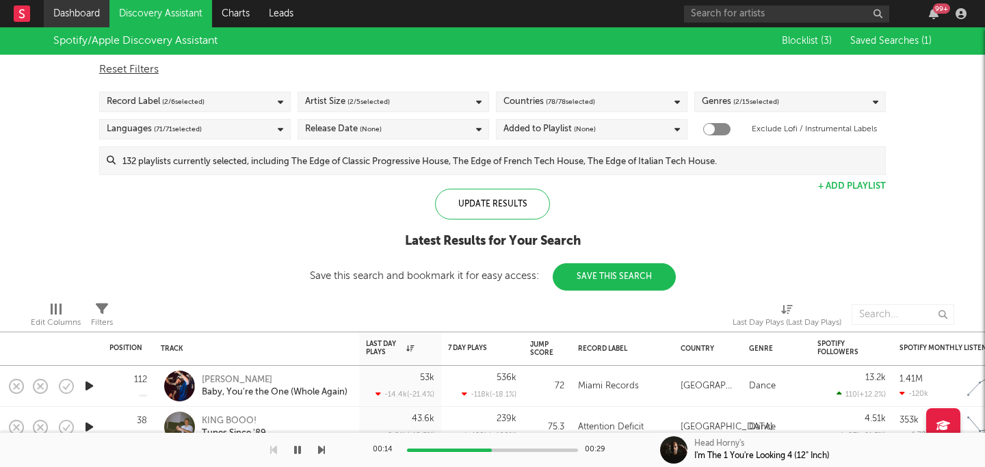
click at [92, 23] on link "Dashboard" at bounding box center [77, 13] width 66 height 27
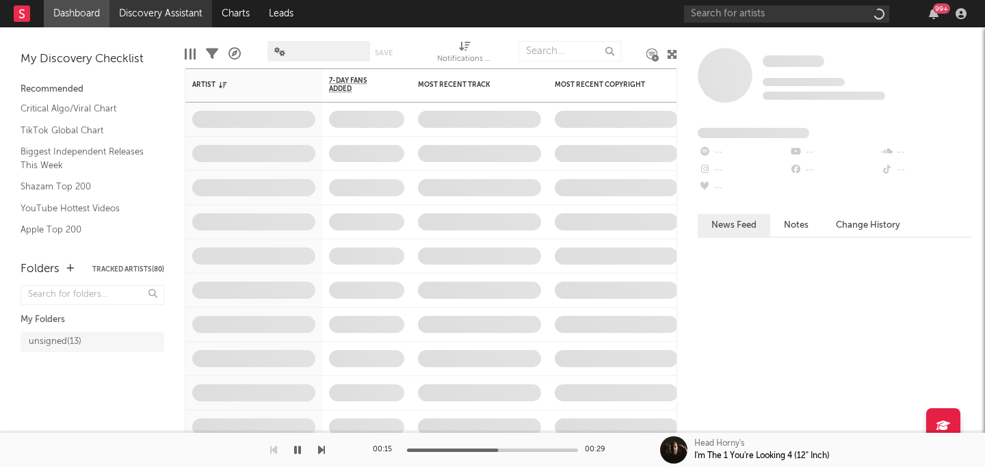
click at [157, 16] on link "Discovery Assistant" at bounding box center [160, 13] width 103 height 27
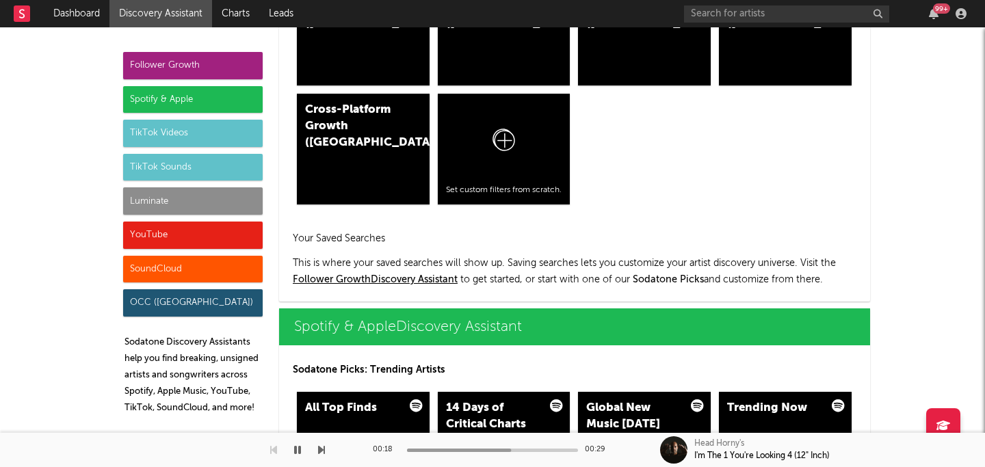
scroll to position [1286, 0]
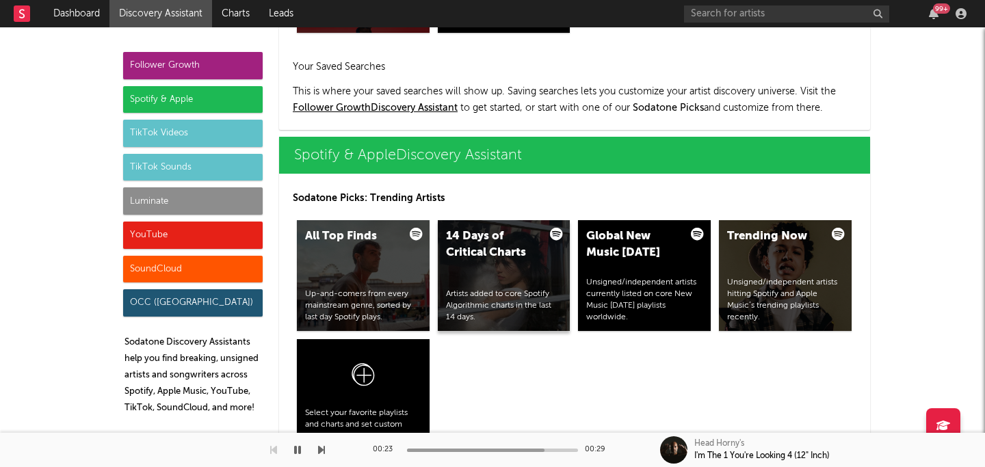
click at [460, 276] on div "14 Days of Critical Charts Artists added to core Spotify Algorithmic charts in …" at bounding box center [504, 275] width 133 height 111
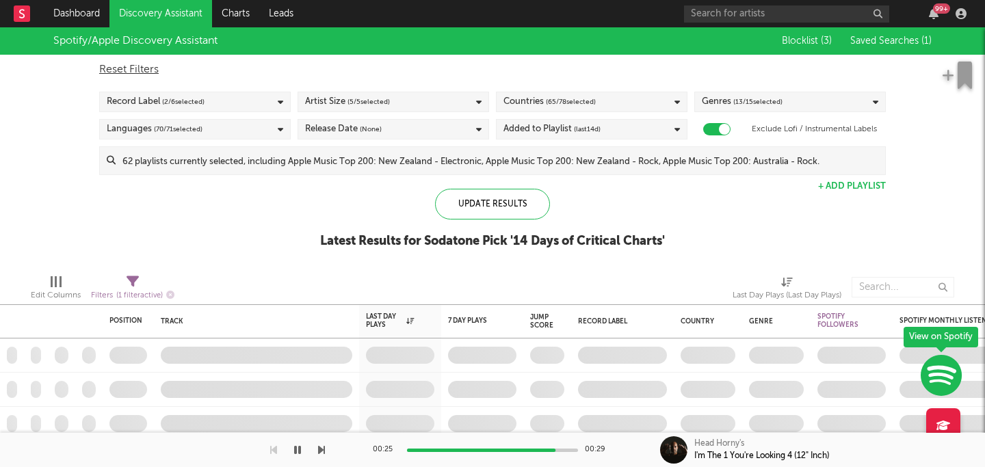
checkbox input "true"
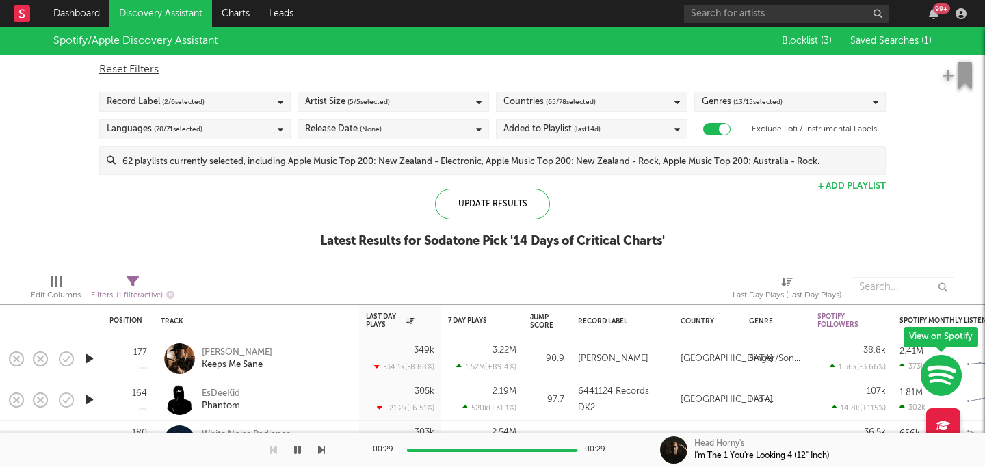
click at [660, 119] on div "Added to Playlist (last 14 d)" at bounding box center [592, 129] width 192 height 21
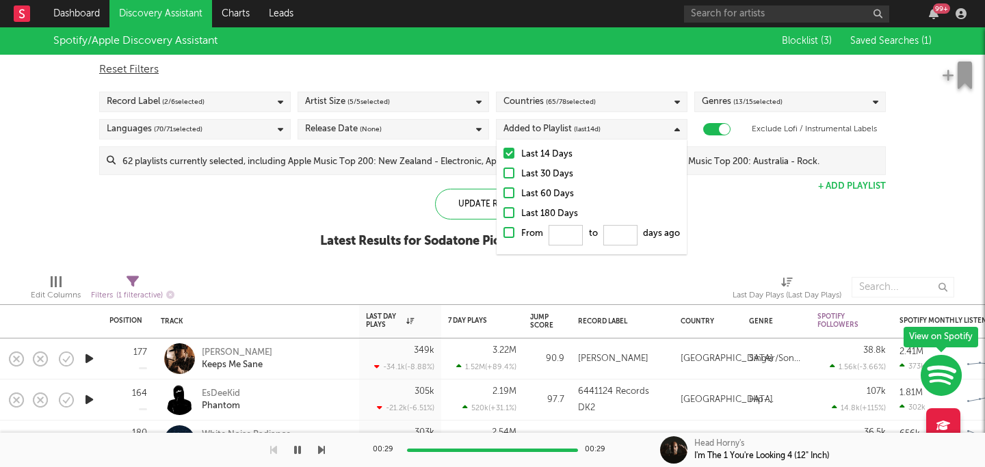
click at [541, 176] on div "Last 30 Days" at bounding box center [600, 174] width 159 height 16
click at [504, 176] on input "Last 30 Days" at bounding box center [504, 174] width 0 height 16
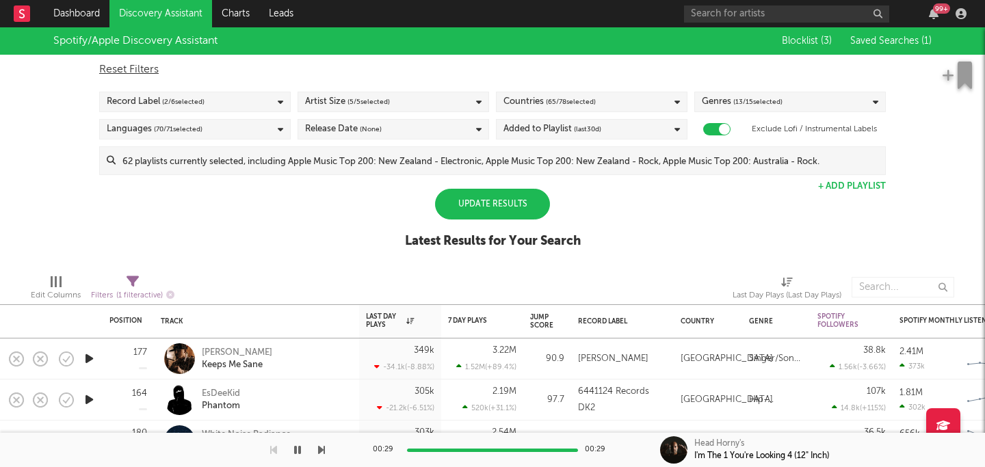
click at [350, 205] on div "Spotify/Apple Discovery Assistant Blocklist ( 3 ) Saved Searches ( 1 ) Reset Fi…" at bounding box center [492, 145] width 985 height 236
click at [756, 107] on span "( 13 / 15 selected)" at bounding box center [758, 102] width 49 height 16
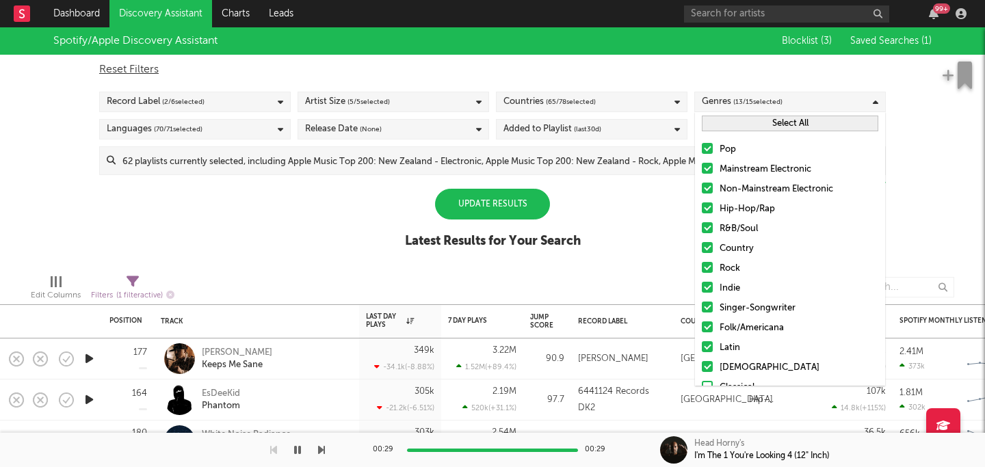
click at [705, 150] on div at bounding box center [707, 148] width 11 height 11
click at [702, 150] on input "Pop" at bounding box center [702, 150] width 0 height 16
click at [708, 148] on div at bounding box center [707, 148] width 11 height 11
click at [702, 148] on input "Pop" at bounding box center [702, 150] width 0 height 16
click at [642, 191] on div "Spotify/Apple Discovery Assistant Blocklist ( 3 ) Saved Searches ( 1 ) Reset Fi…" at bounding box center [492, 145] width 985 height 236
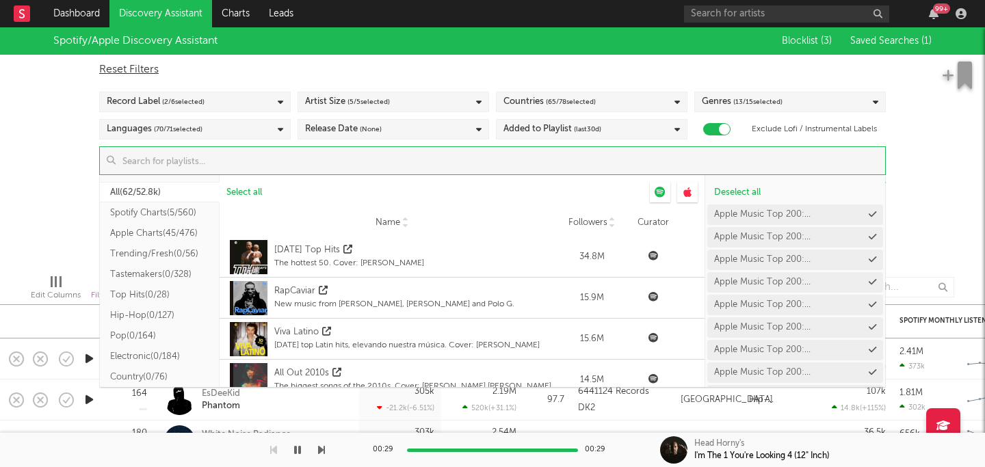
click at [574, 165] on input at bounding box center [501, 160] width 770 height 27
click at [734, 192] on span "Deselect all" at bounding box center [737, 192] width 47 height 9
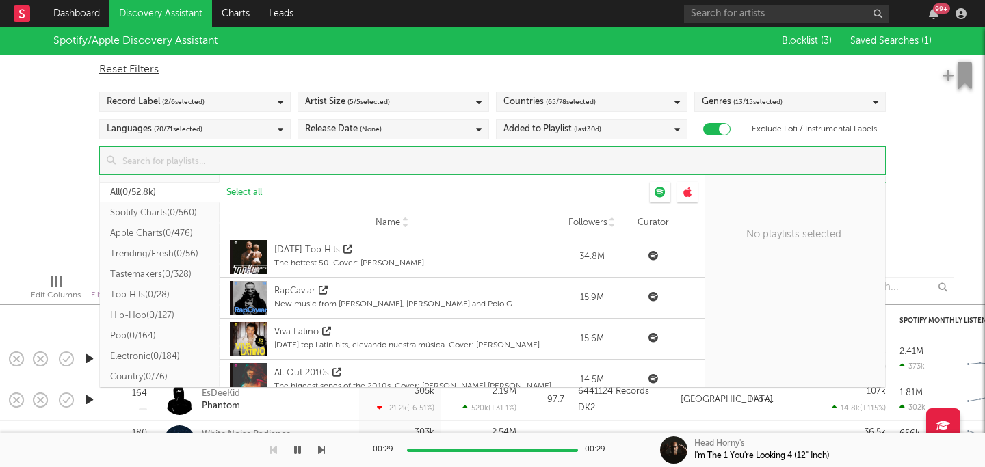
click at [267, 166] on input at bounding box center [501, 160] width 770 height 27
click at [229, 159] on input "the so" at bounding box center [501, 160] width 770 height 27
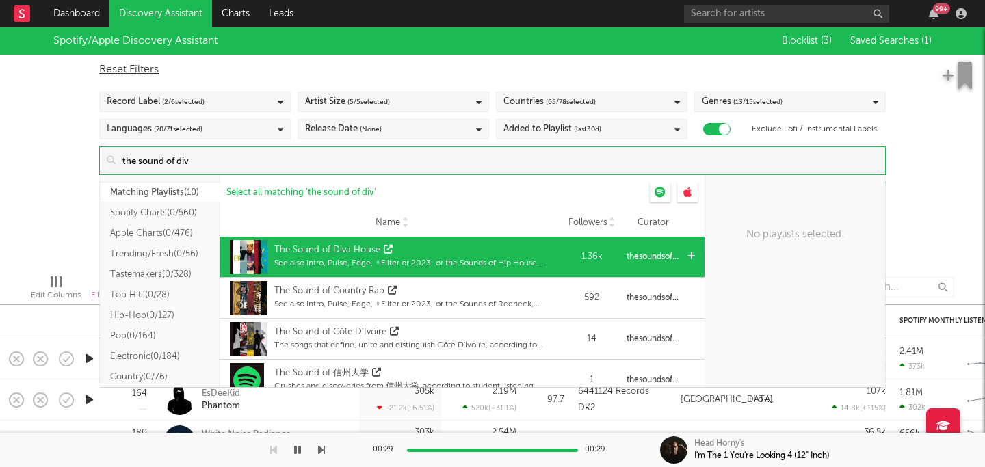
click at [480, 250] on div "The Sound of Diva House" at bounding box center [415, 251] width 283 height 14
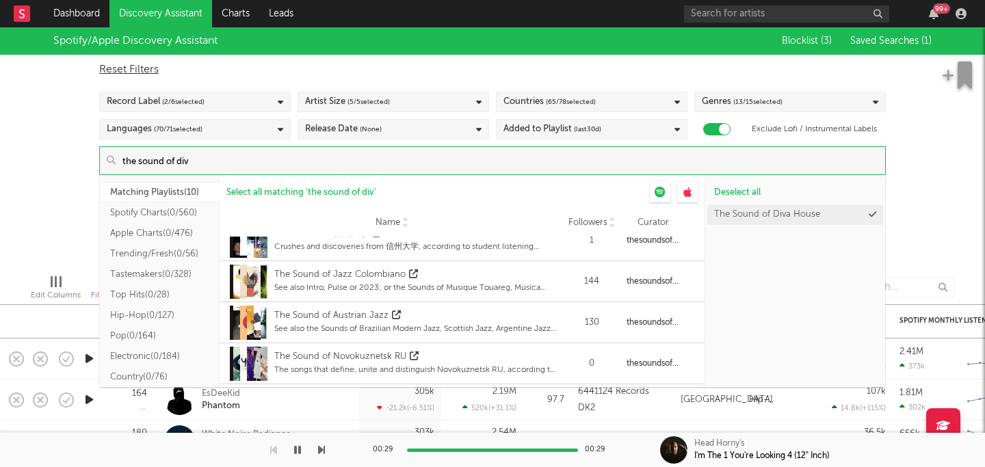
scroll to position [200, 0]
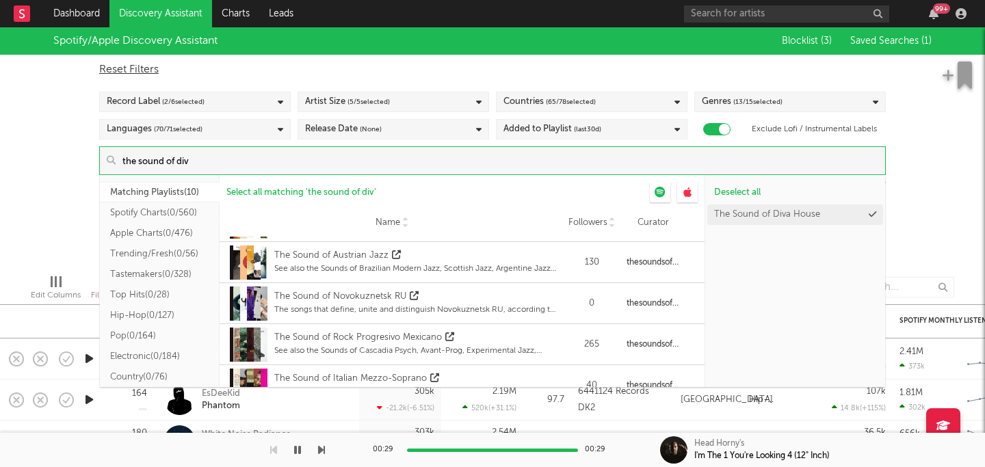
click at [279, 169] on input "the sound of div" at bounding box center [501, 160] width 770 height 27
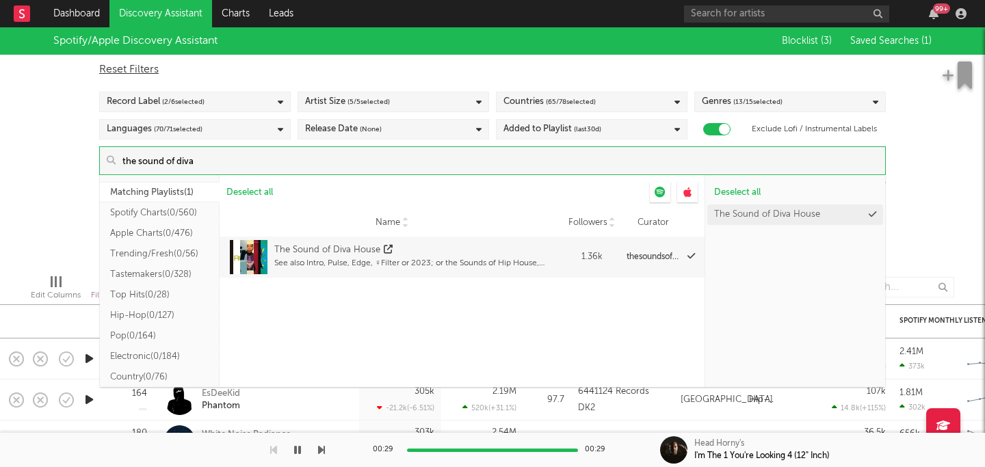
scroll to position [0, 0]
click at [201, 159] on input "the sound of diva" at bounding box center [501, 160] width 770 height 27
click at [167, 161] on input "the sound of diva" at bounding box center [501, 160] width 770 height 27
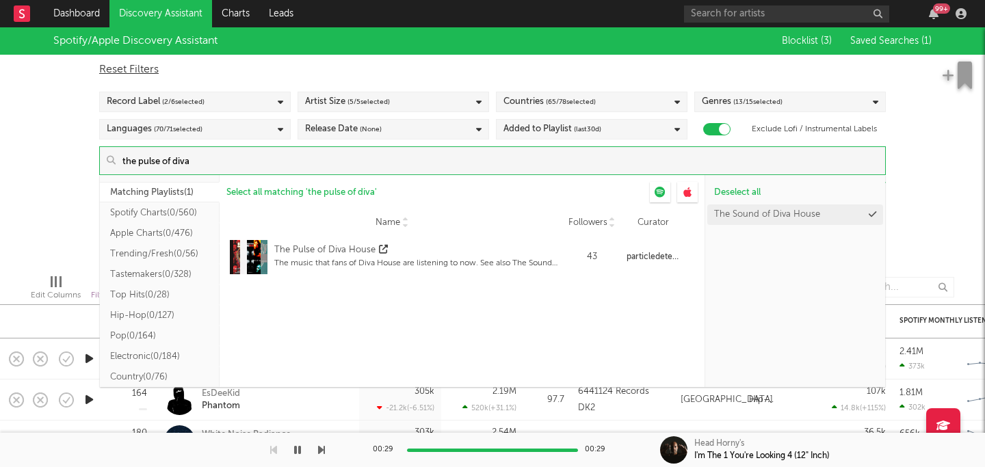
type input "the pulse of diva"
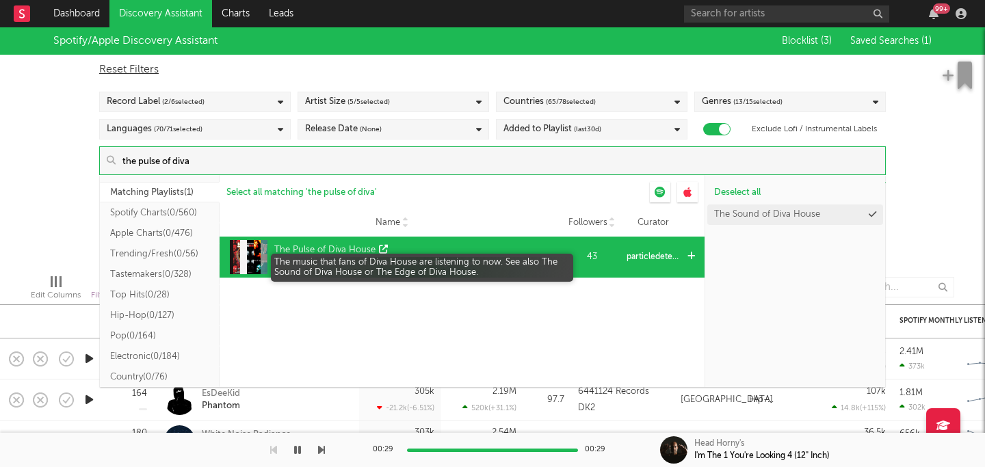
click at [291, 257] on div "The music that fans of Diva House are listening to now. See also The Sound of D…" at bounding box center [415, 263] width 283 height 12
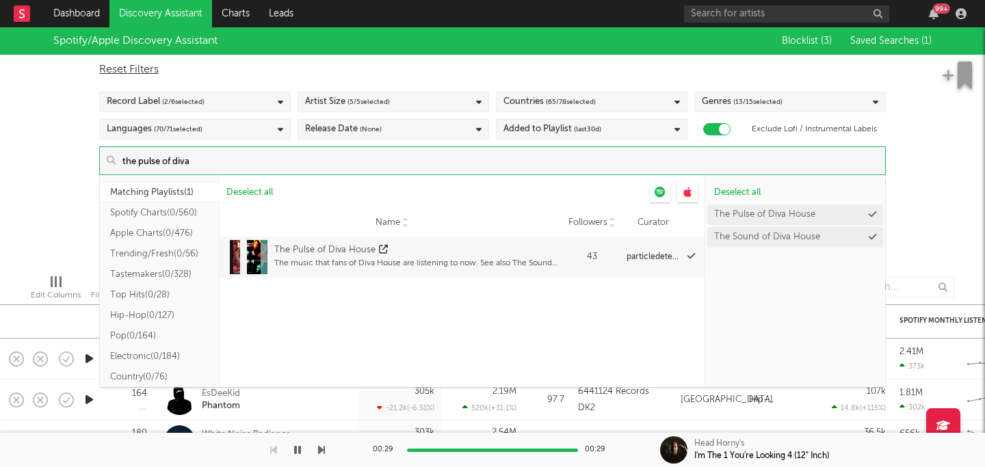
drag, startPoint x: 202, startPoint y: 159, endPoint x: 67, endPoint y: 146, distance: 135.4
click at [67, 146] on div "Spotify/Apple Discovery Assistant Blocklist ( 3 ) Saved Searches ( 1 ) Reset Fi…" at bounding box center [492, 145] width 985 height 236
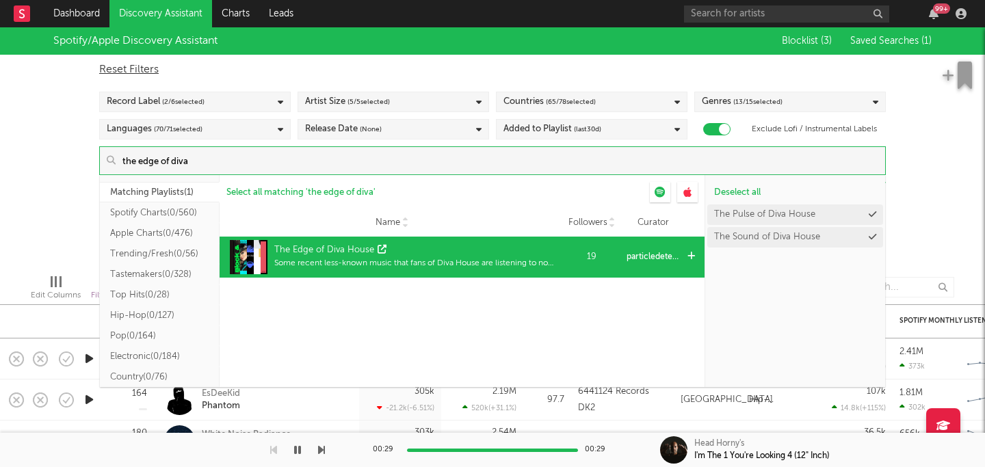
type input "the edge of diva"
click at [272, 246] on div "The Edge of Diva House Some recent less-known music that fans of Diva House are…" at bounding box center [391, 257] width 331 height 41
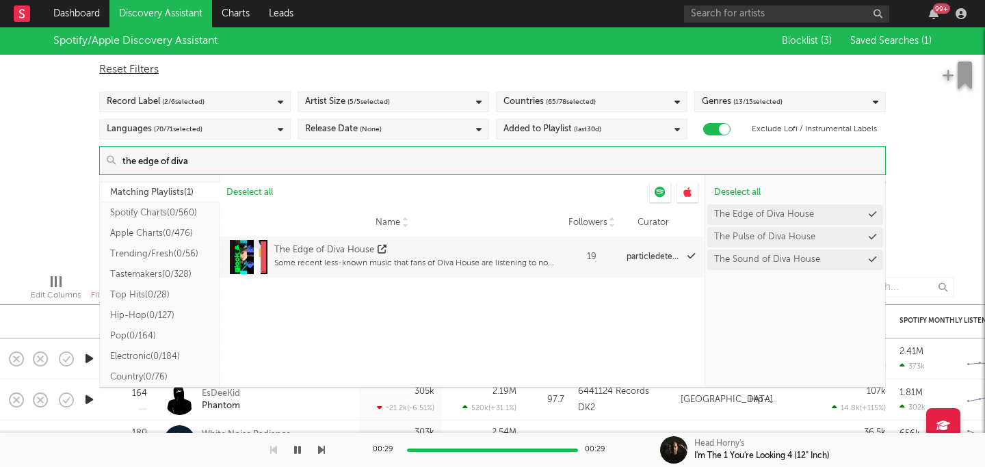
click at [380, 103] on span "( 5 / 5 selected)" at bounding box center [369, 102] width 42 height 16
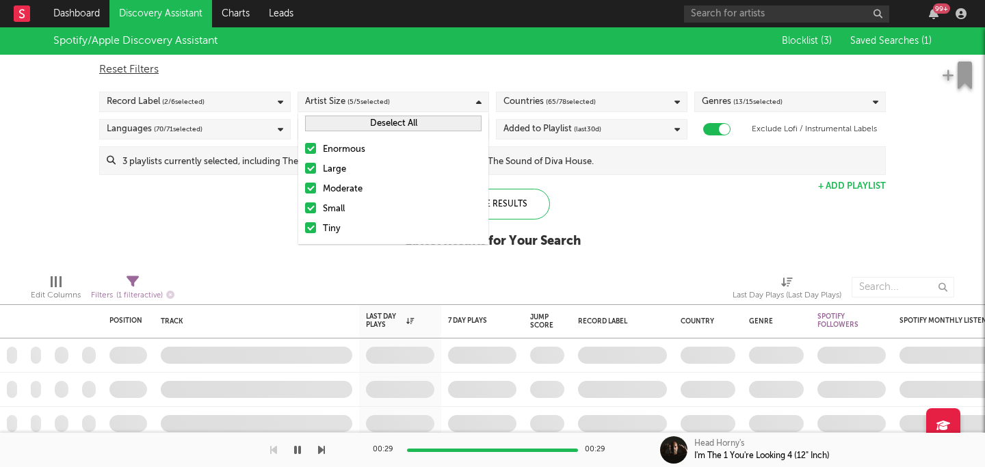
click at [330, 161] on div "Large" at bounding box center [402, 169] width 159 height 16
click at [305, 161] on input "Large" at bounding box center [305, 169] width 0 height 16
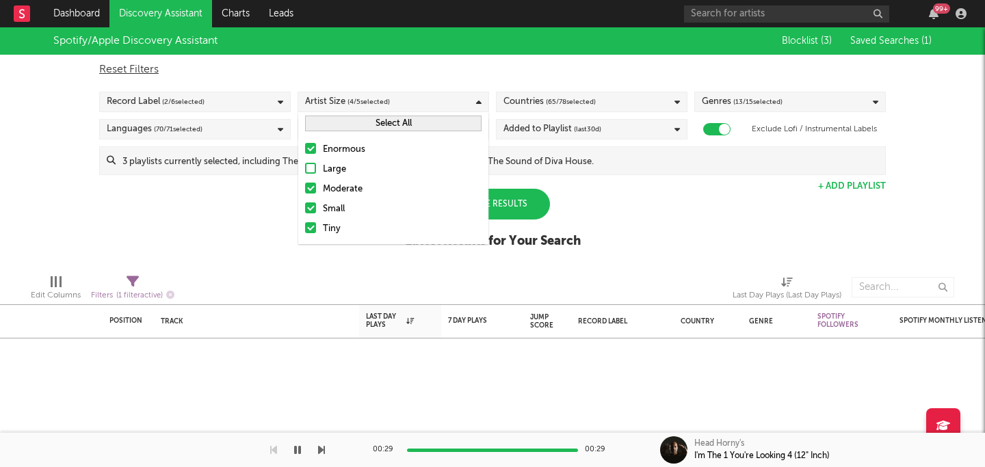
click at [330, 141] on div "Enormous Large Moderate Small Tiny" at bounding box center [393, 189] width 190 height 109
click at [324, 142] on div "Enormous" at bounding box center [402, 150] width 159 height 16
click at [305, 142] on input "Enormous" at bounding box center [305, 150] width 0 height 16
click at [684, 253] on div "Spotify/Apple Discovery Assistant Blocklist ( 3 ) Saved Searches ( 1 ) Reset Fi…" at bounding box center [492, 145] width 985 height 236
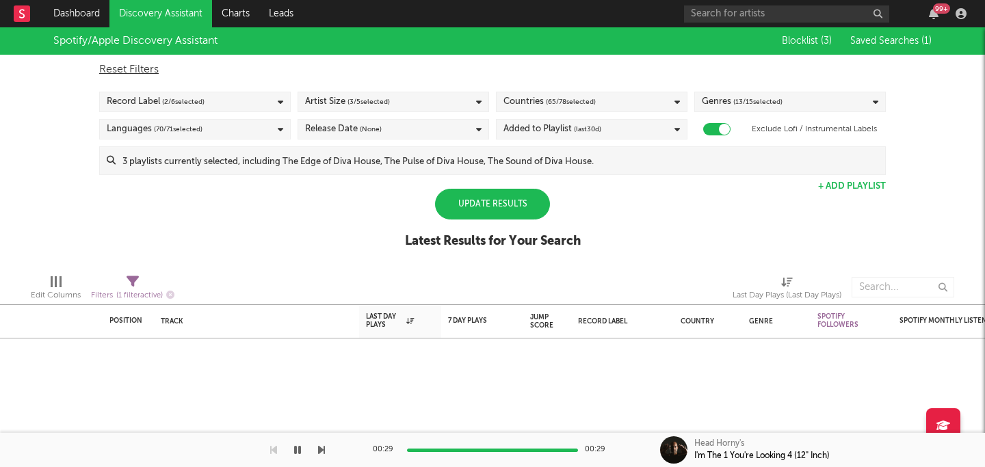
click at [516, 205] on div "Update Results" at bounding box center [492, 204] width 115 height 31
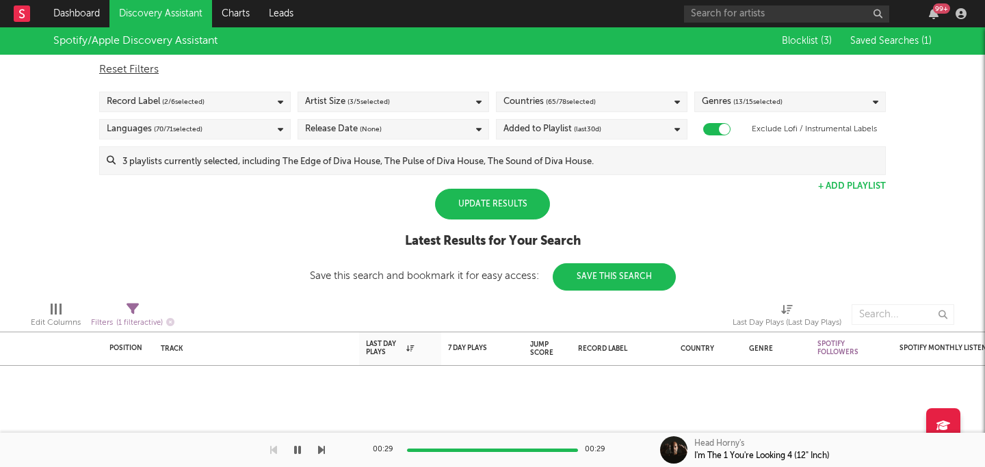
click at [532, 200] on div "Update Results" at bounding box center [492, 204] width 115 height 31
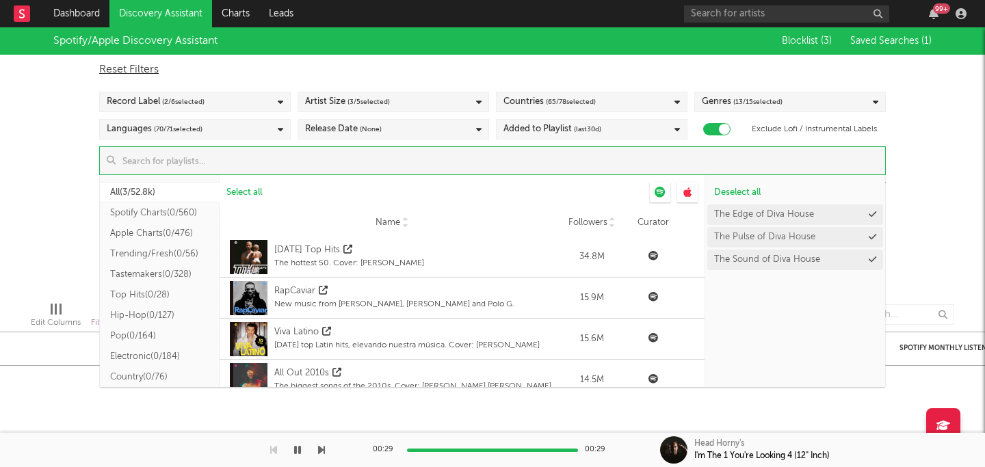
click at [612, 170] on input at bounding box center [501, 160] width 770 height 27
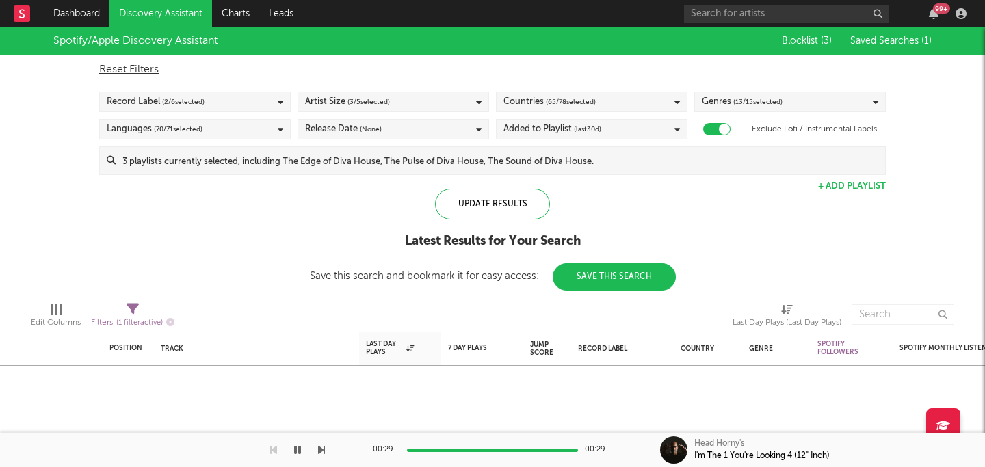
click at [434, 94] on div "Artist Size ( 3 / 5 selected)" at bounding box center [394, 102] width 192 height 21
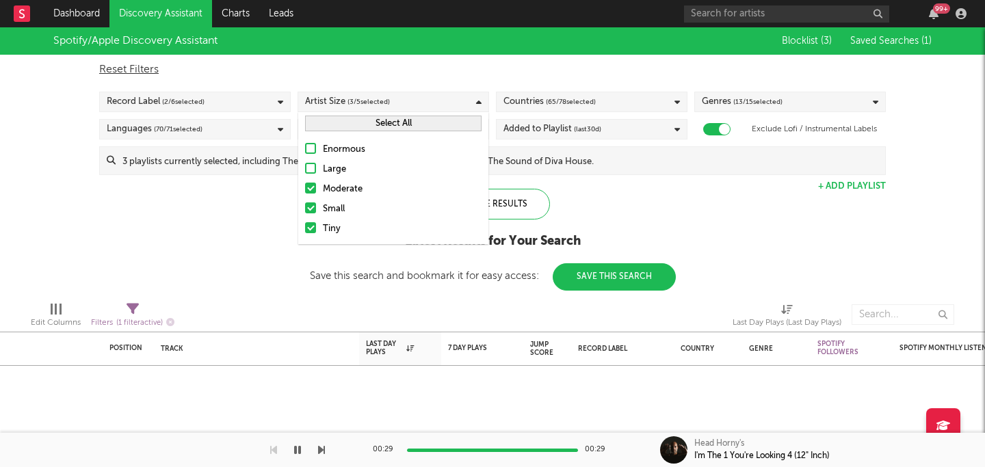
click at [330, 166] on div "Large" at bounding box center [402, 169] width 159 height 16
click at [305, 166] on input "Large" at bounding box center [305, 169] width 0 height 16
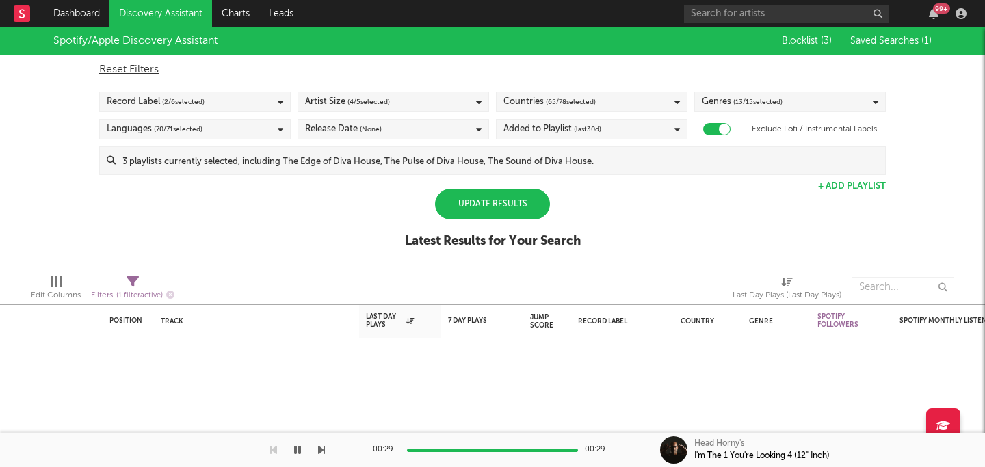
click at [508, 207] on div "Update Results" at bounding box center [492, 204] width 115 height 31
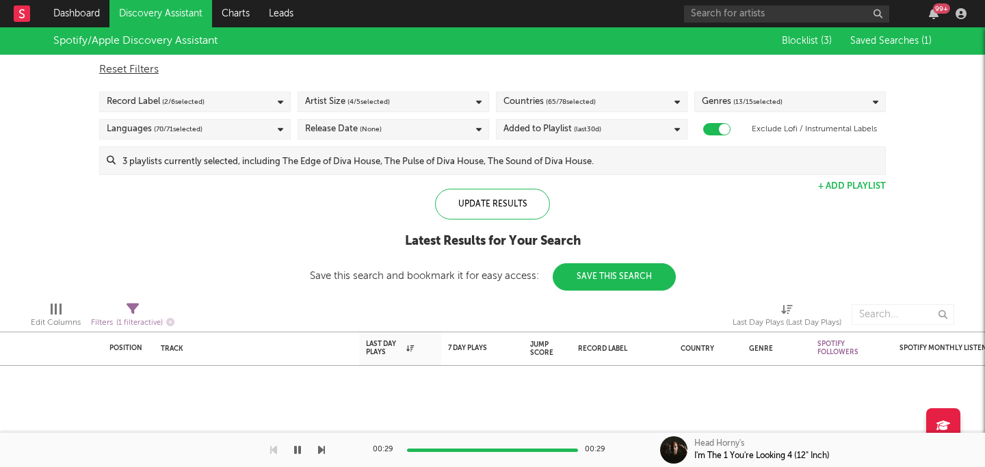
click at [132, 312] on icon at bounding box center [133, 309] width 12 height 12
select select "max"
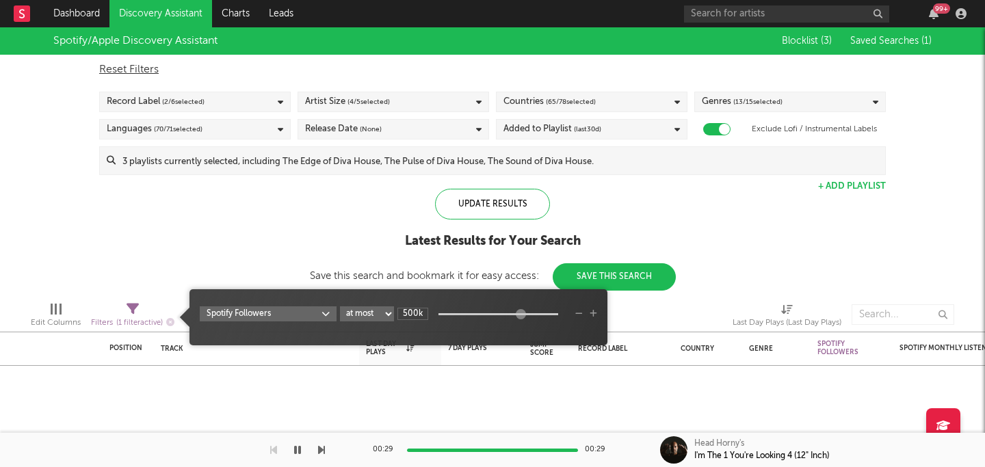
click at [384, 315] on select "at least at most between" at bounding box center [367, 314] width 54 height 15
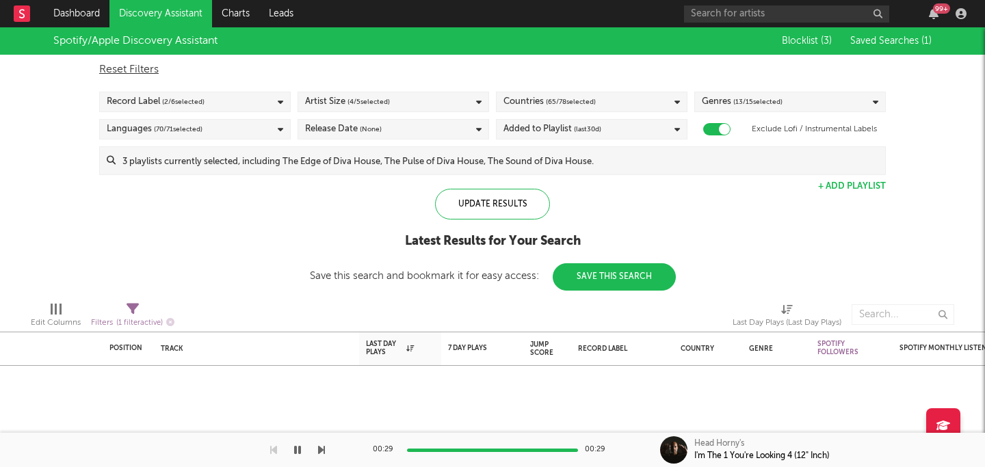
click at [354, 237] on div "Latest Results for Your Search" at bounding box center [493, 241] width 366 height 16
click at [235, 135] on div "Languages ( 70 / 71 selected)" at bounding box center [195, 129] width 192 height 21
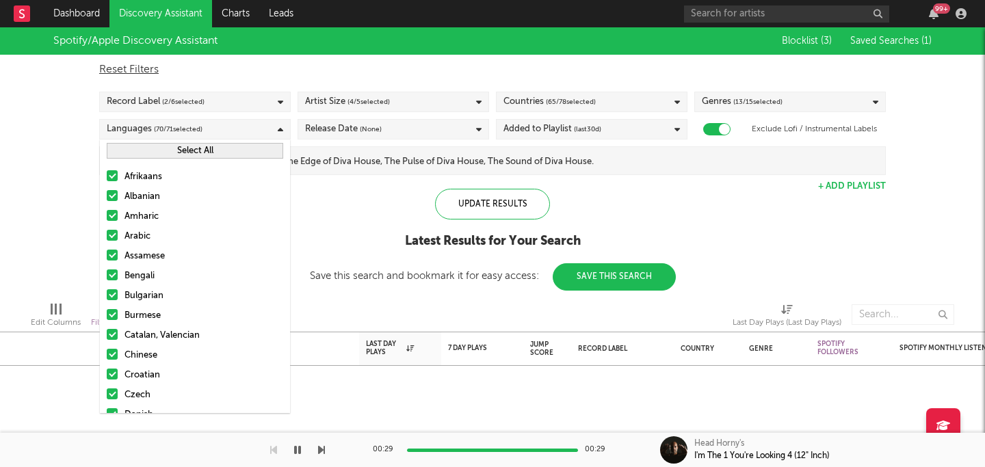
click at [254, 129] on div "Languages ( 70 / 71 selected)" at bounding box center [195, 129] width 192 height 21
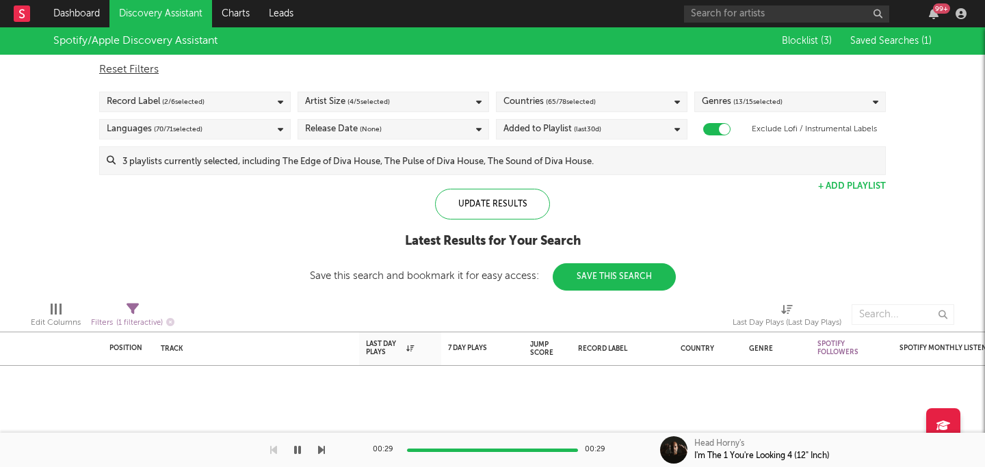
click at [427, 142] on div "Reset Filters Record Label ( 2 / 6 selected) Artist Size ( 4 / 5 selected) Coun…" at bounding box center [492, 115] width 801 height 120
click at [426, 131] on div "Release Date (None)" at bounding box center [394, 129] width 192 height 21
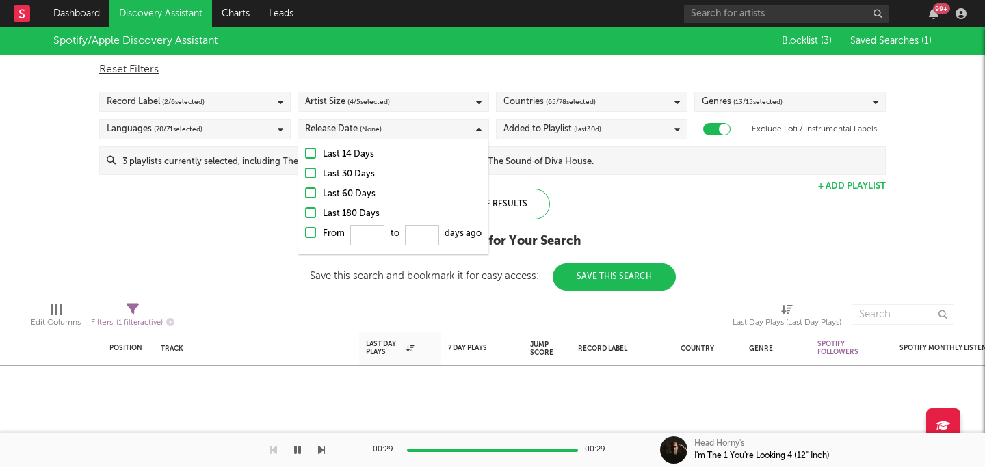
click at [426, 131] on div "Release Date (None)" at bounding box center [394, 129] width 192 height 21
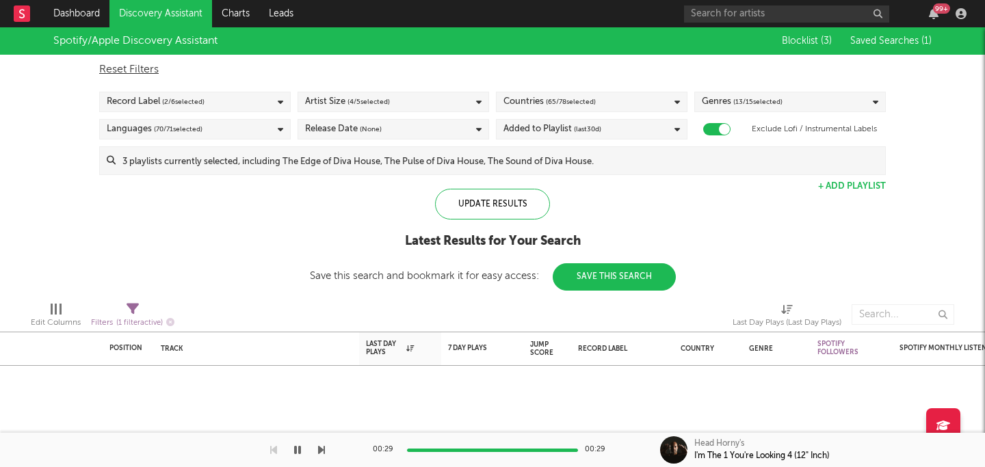
click at [550, 125] on div "Added to Playlist (last 30 d)" at bounding box center [553, 129] width 98 height 16
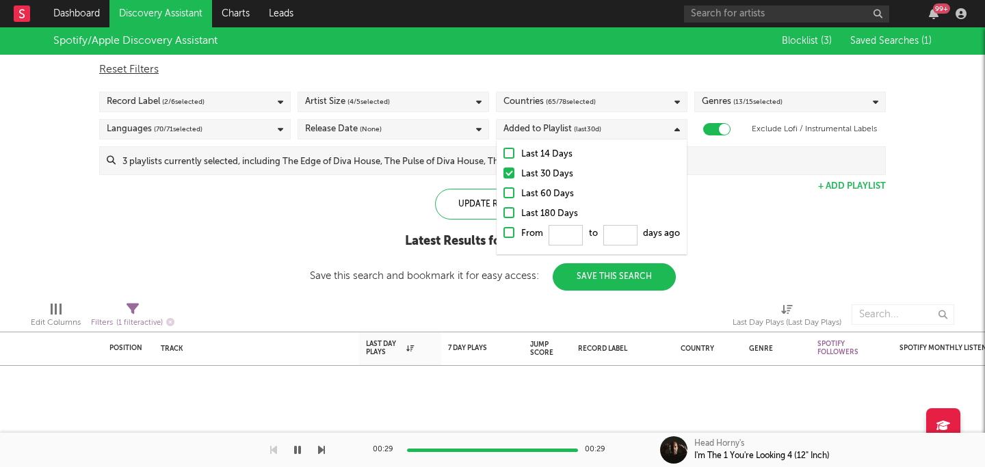
click at [600, 123] on span "(last 30 d)" at bounding box center [587, 129] width 27 height 16
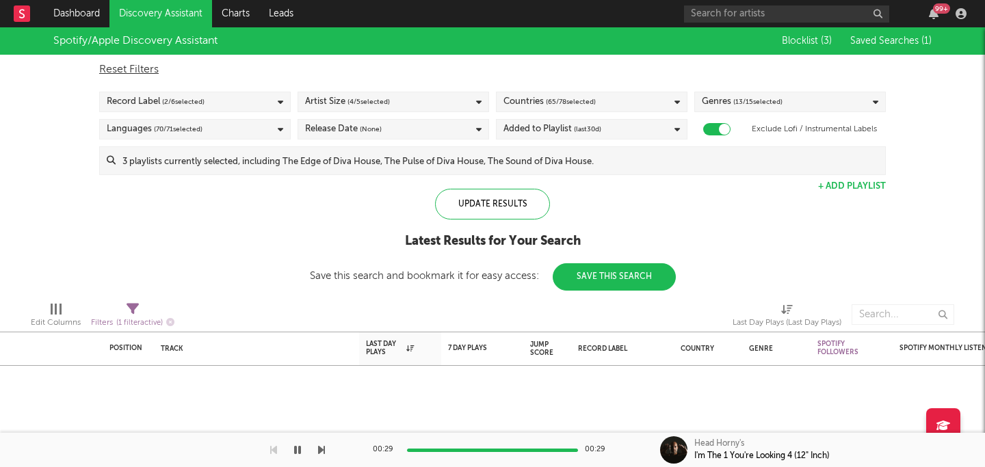
click at [760, 113] on div "Reset Filters Record Label ( 2 / 6 selected) Artist Size ( 4 / 5 selected) Coun…" at bounding box center [492, 115] width 801 height 120
click at [604, 128] on div "Added to Playlist (last 30 d)" at bounding box center [592, 129] width 192 height 21
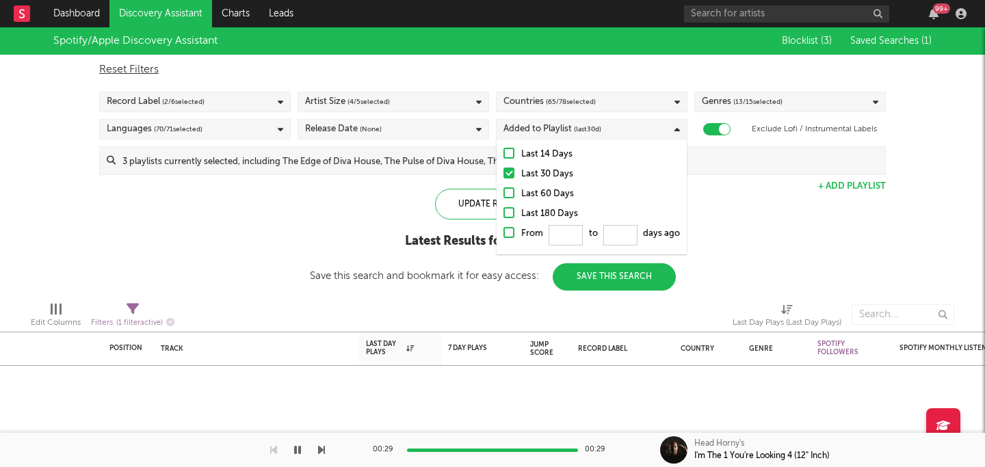
click at [523, 210] on div "Last 180 Days" at bounding box center [600, 214] width 159 height 16
click at [504, 210] on input "Last 180 Days" at bounding box center [504, 214] width 0 height 16
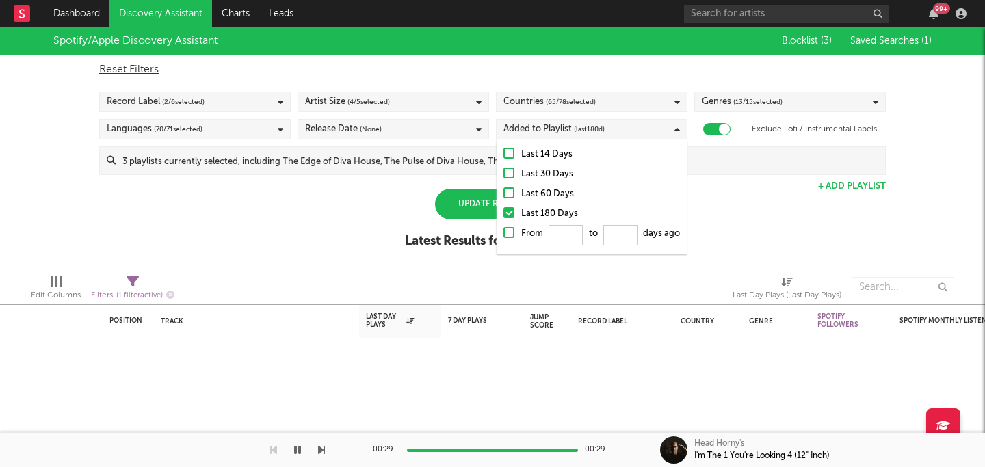
click at [359, 209] on div "Spotify/Apple Discovery Assistant Blocklist ( 3 ) Saved Searches ( 1 ) Reset Fi…" at bounding box center [492, 145] width 985 height 236
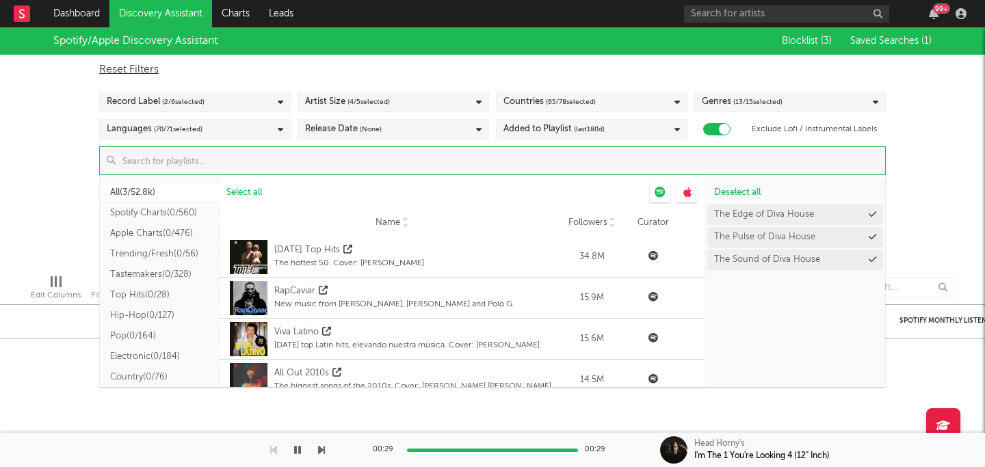
click at [361, 164] on input at bounding box center [501, 160] width 770 height 27
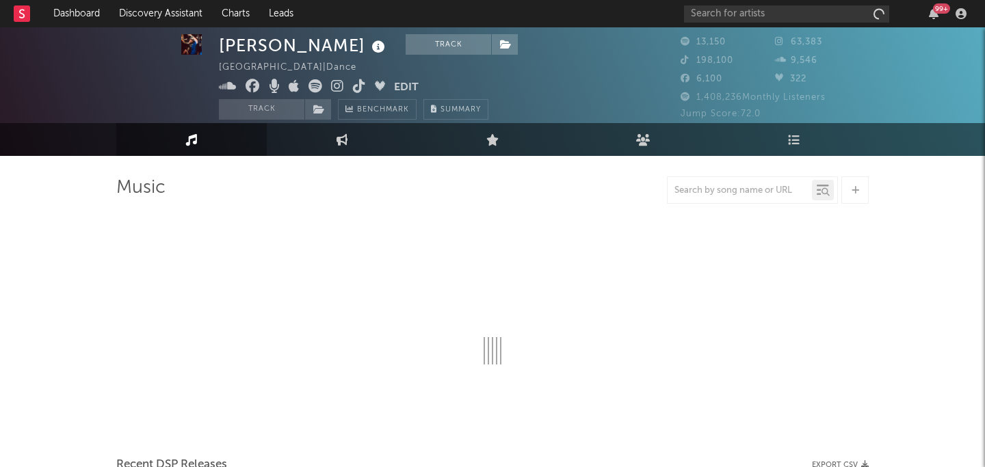
scroll to position [11, 0]
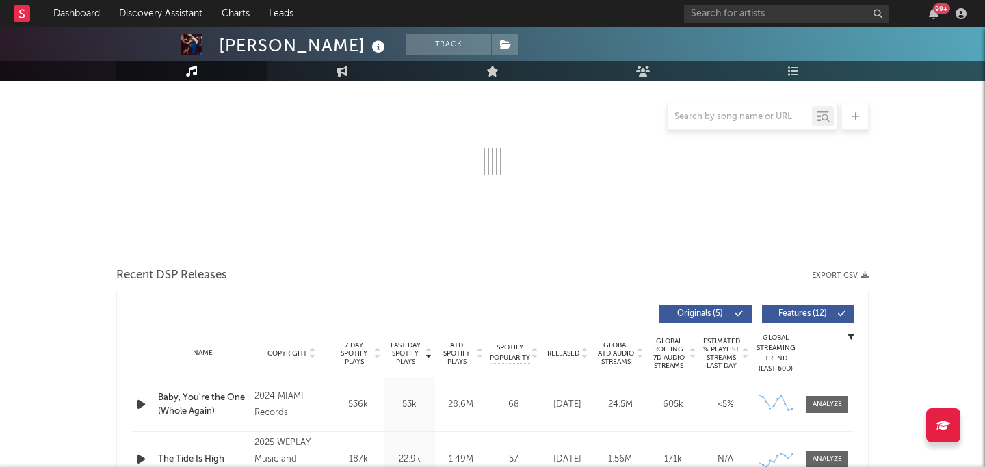
select select "6m"
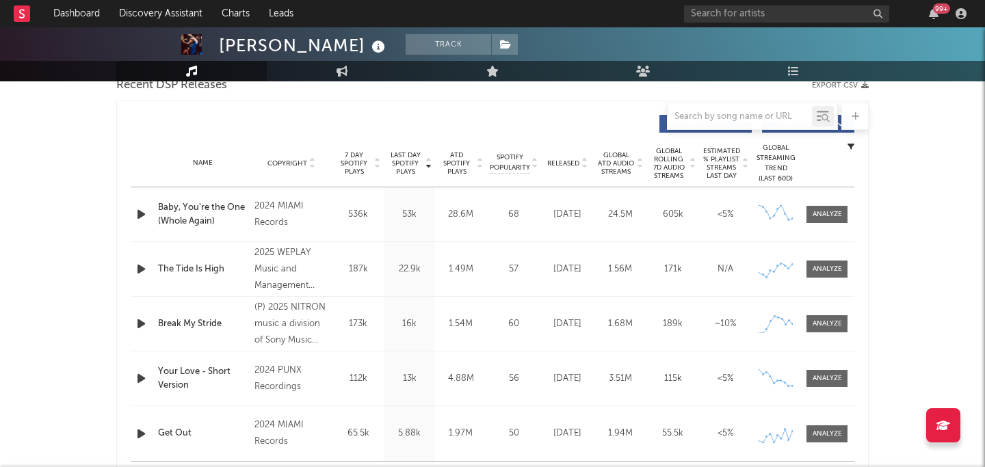
scroll to position [507, 0]
